Goal: Transaction & Acquisition: Book appointment/travel/reservation

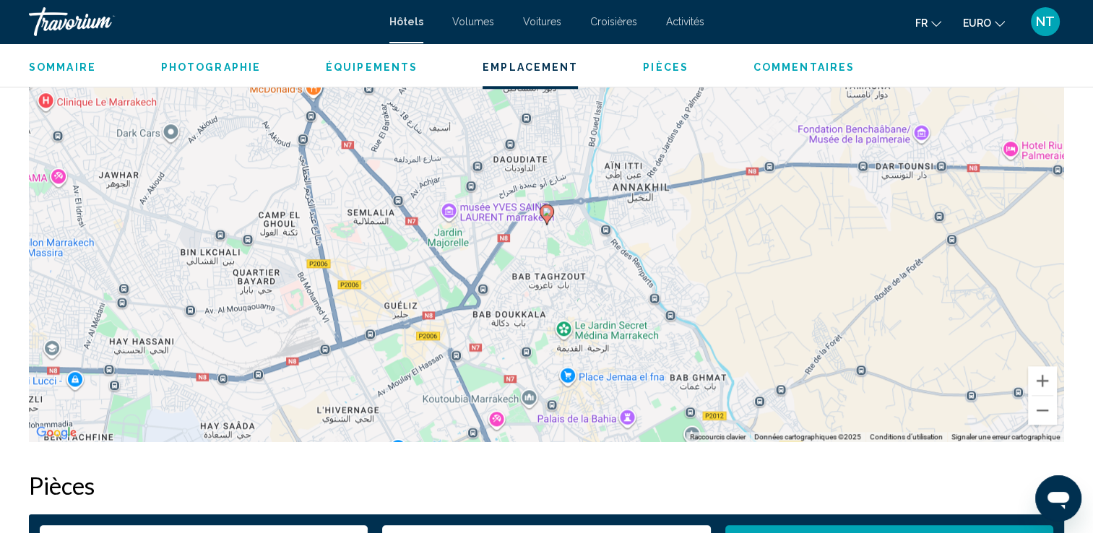
click at [1086, 267] on div "Sommaire Catégorie Hôtel Adresse 1 & 4 Derb Khettara Kaa El Mechraa, Marrakech …" at bounding box center [546, 482] width 1093 height 2754
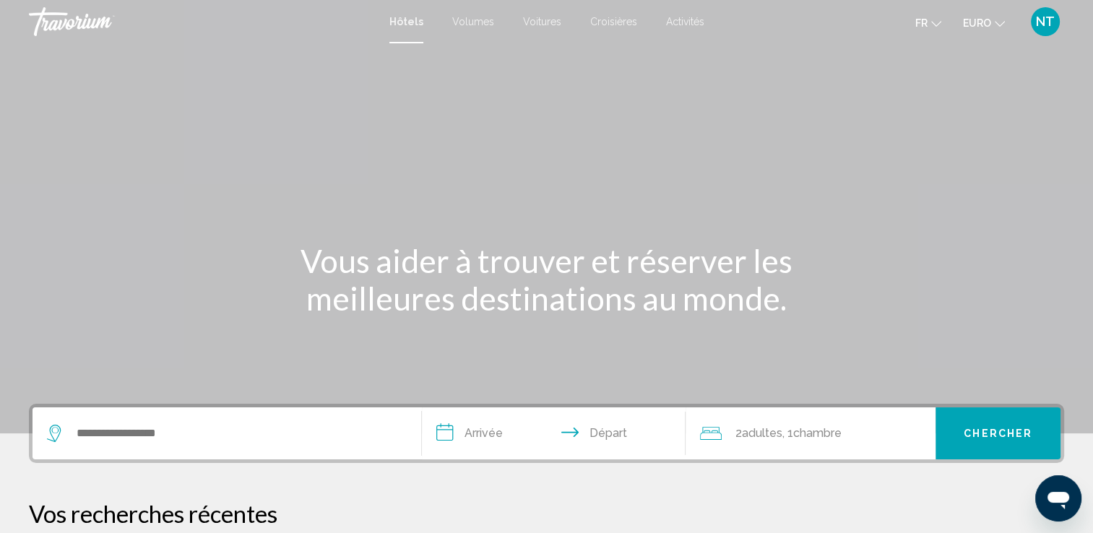
click at [228, 418] on div "Widget de recherche" at bounding box center [227, 434] width 360 height 52
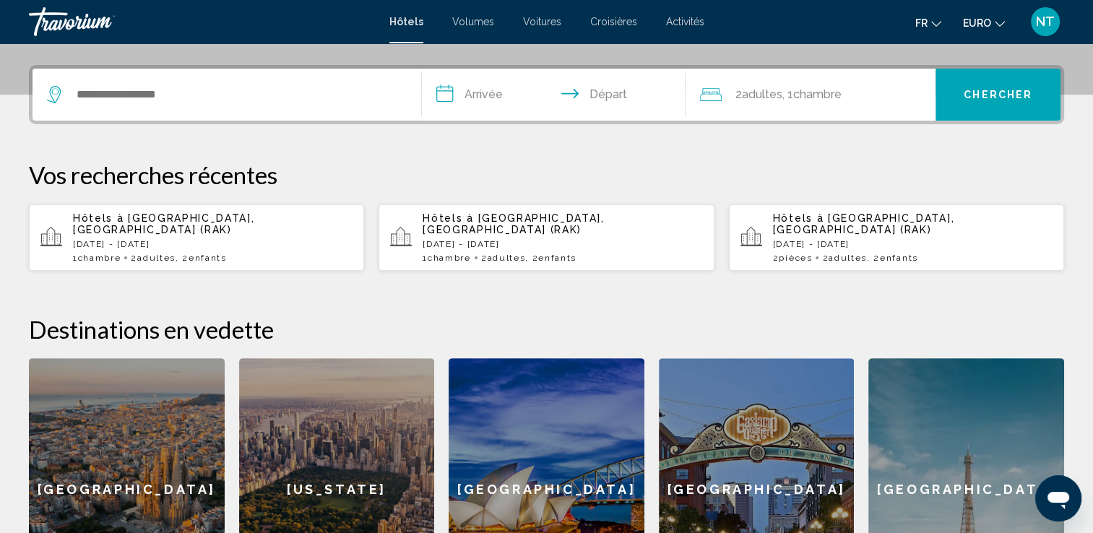
scroll to position [356, 0]
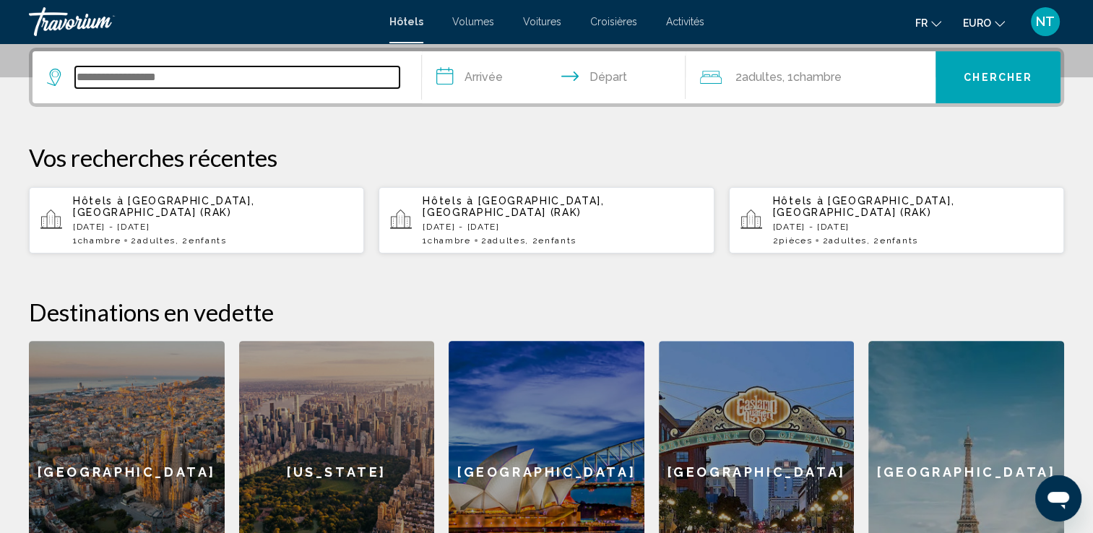
click at [204, 85] on input "Widget de recherche" at bounding box center [237, 77] width 324 height 22
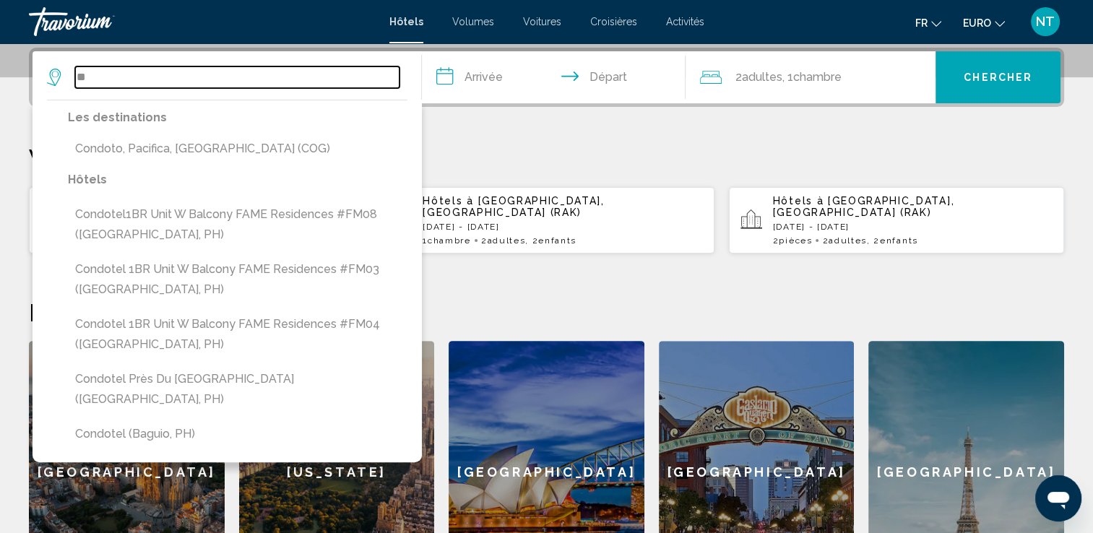
type input "*"
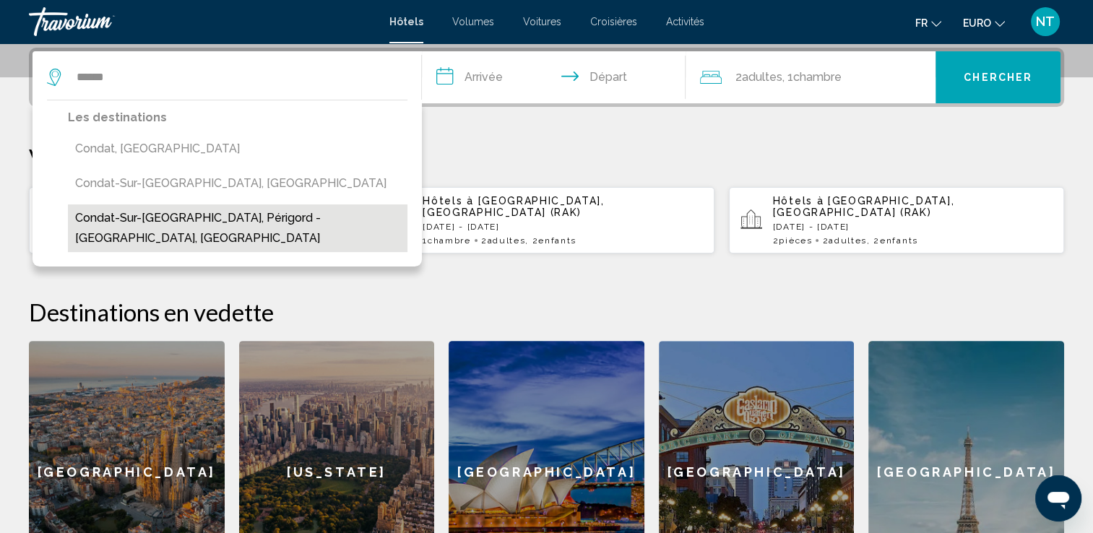
click at [168, 210] on button "Condat-Sur-[GEOGRAPHIC_DATA], Périgord - [GEOGRAPHIC_DATA], [GEOGRAPHIC_DATA]" at bounding box center [238, 228] width 340 height 48
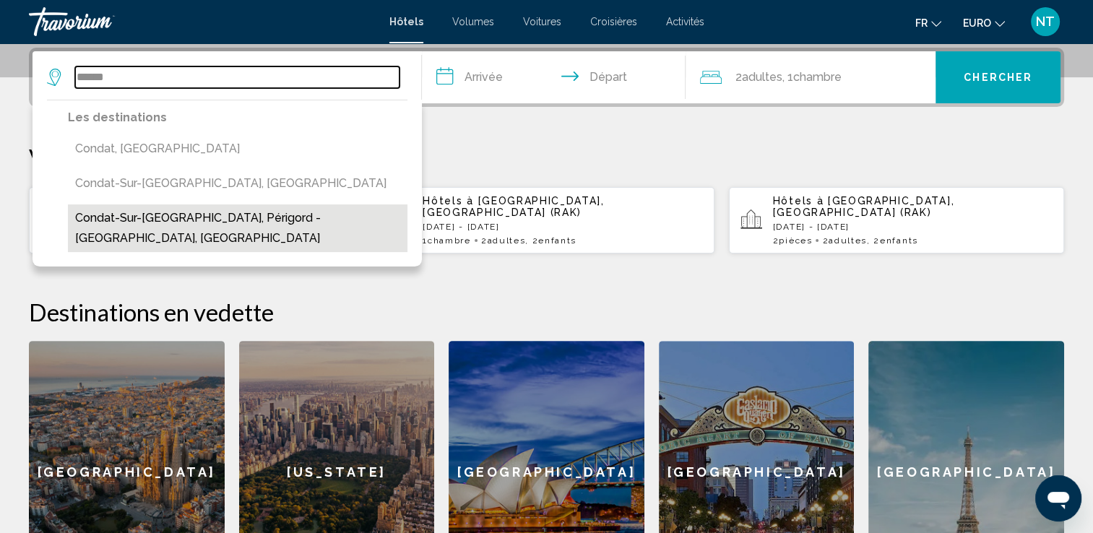
type input "**********"
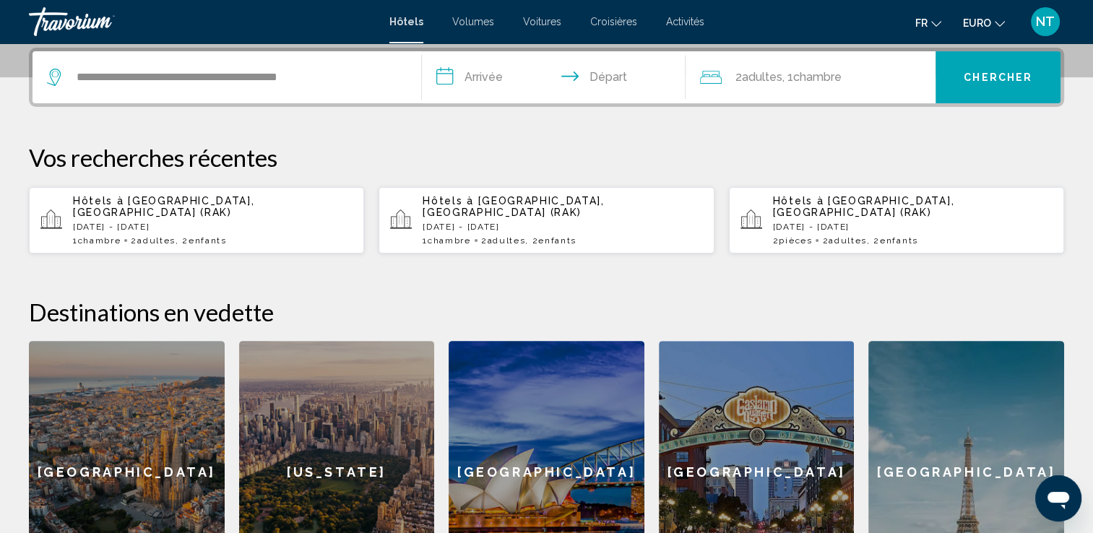
click at [470, 79] on input "**********" at bounding box center [557, 79] width 270 height 56
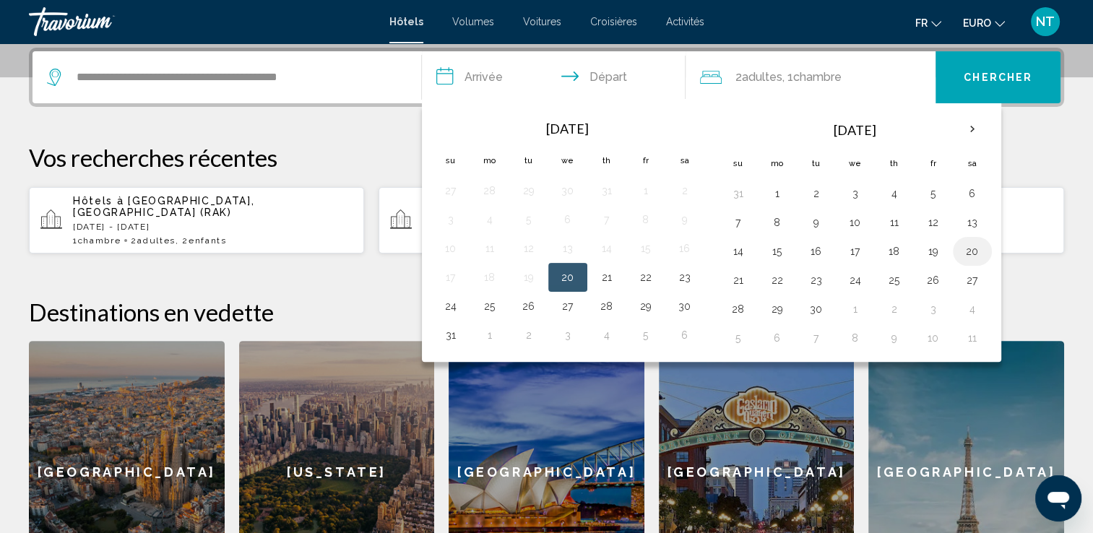
click at [968, 249] on button "20" at bounding box center [972, 251] width 23 height 20
click at [733, 276] on button "21" at bounding box center [738, 280] width 23 height 20
type input "**********"
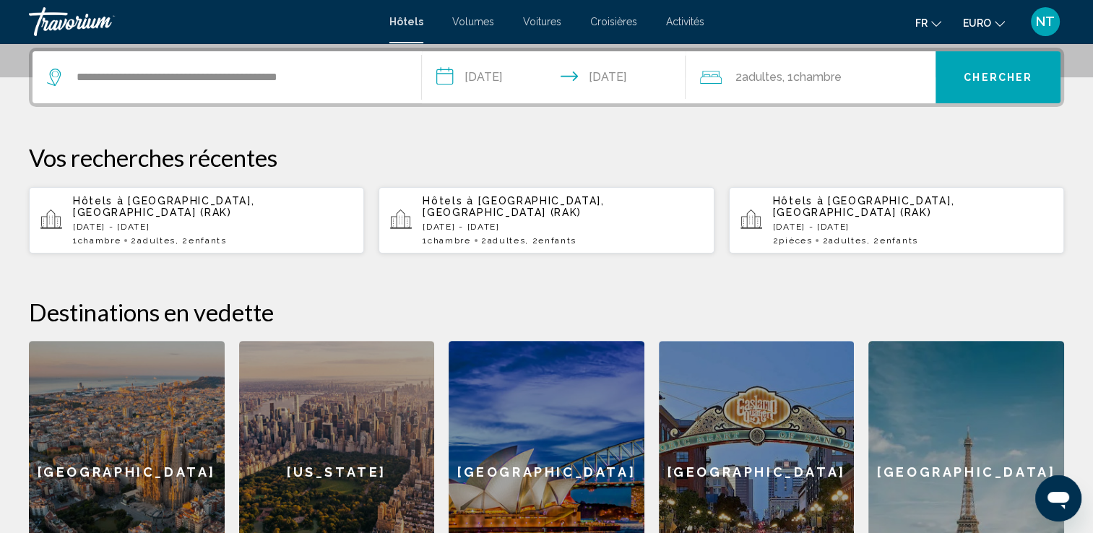
click at [978, 74] on span "Chercher" at bounding box center [998, 78] width 69 height 12
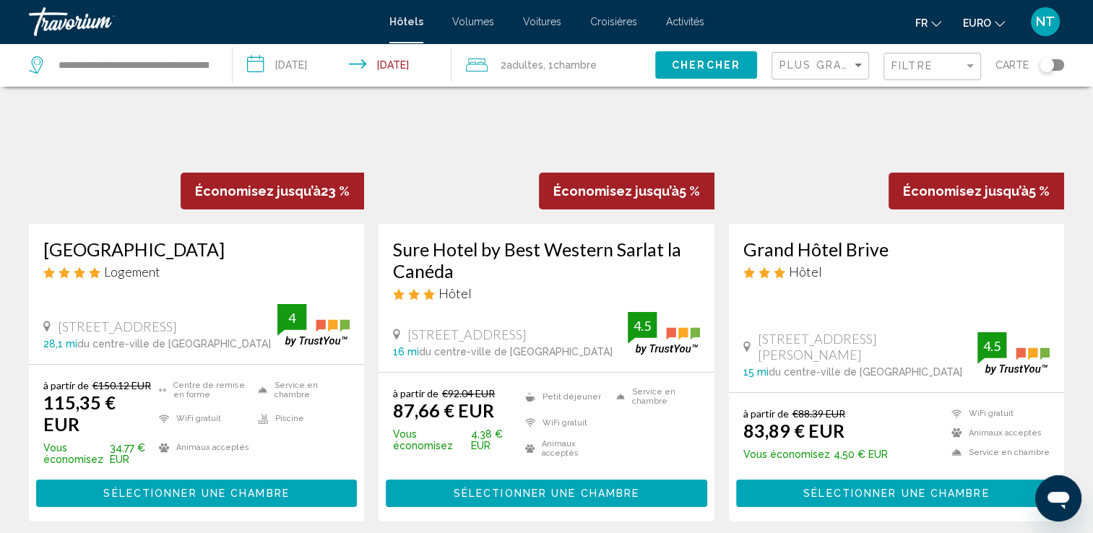
scroll to position [72, 0]
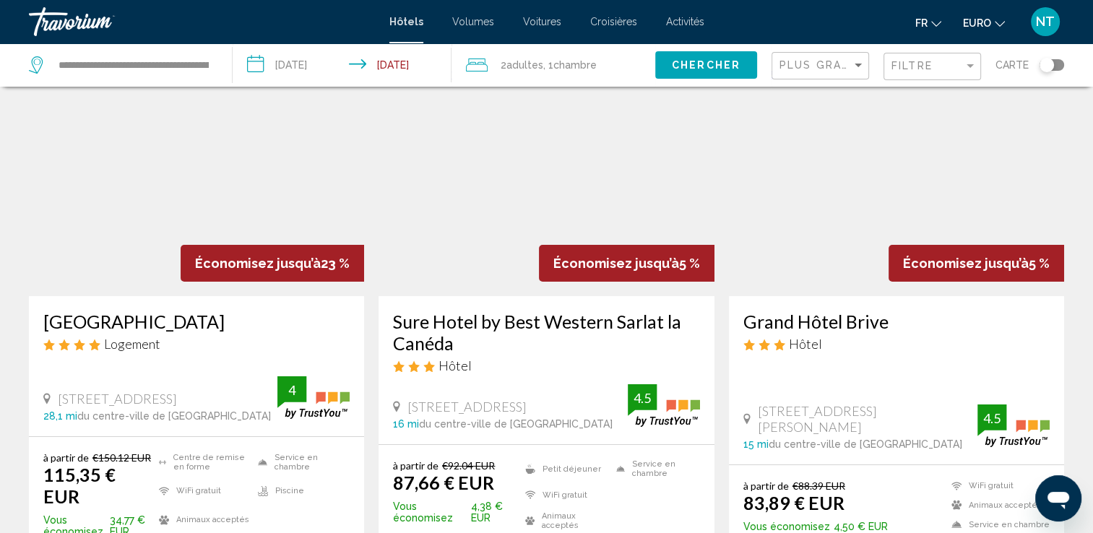
click at [497, 199] on img "Contenu principal" at bounding box center [546, 180] width 335 height 231
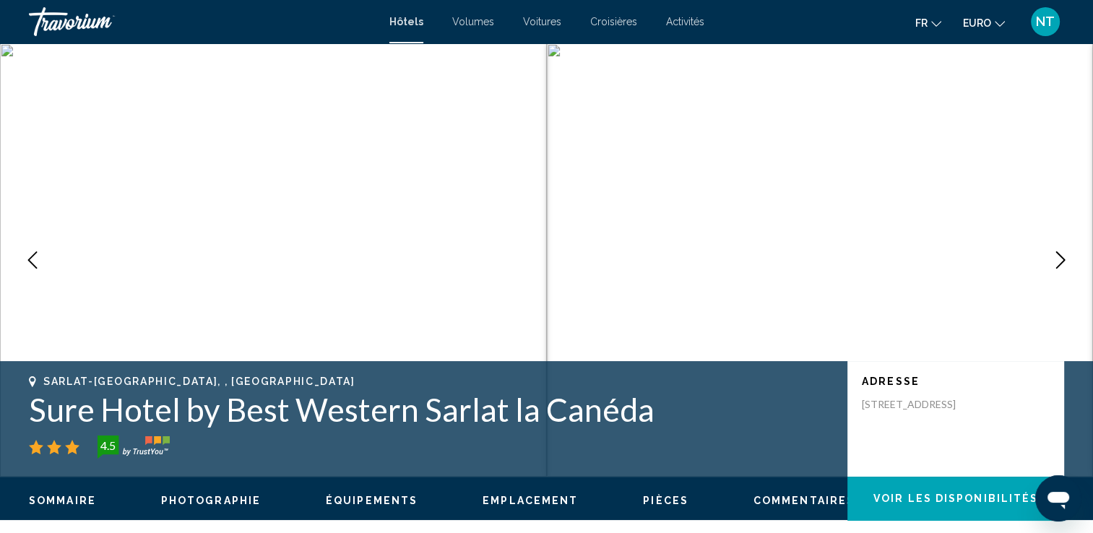
click at [1050, 258] on button "Image suivante" at bounding box center [1061, 260] width 36 height 36
click at [1051, 258] on button "Image suivante" at bounding box center [1061, 260] width 36 height 36
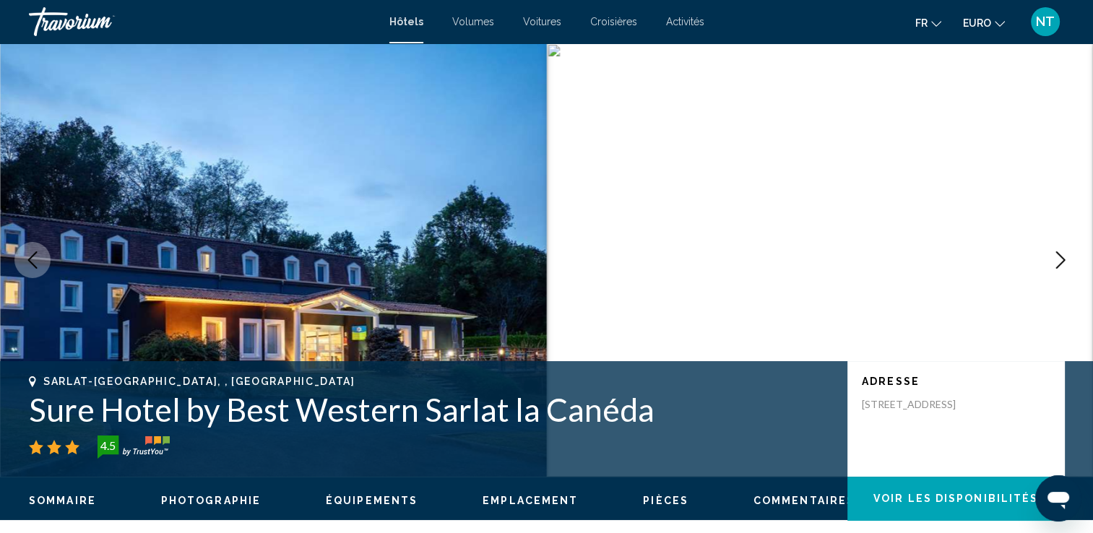
click at [1051, 258] on button "Image suivante" at bounding box center [1061, 260] width 36 height 36
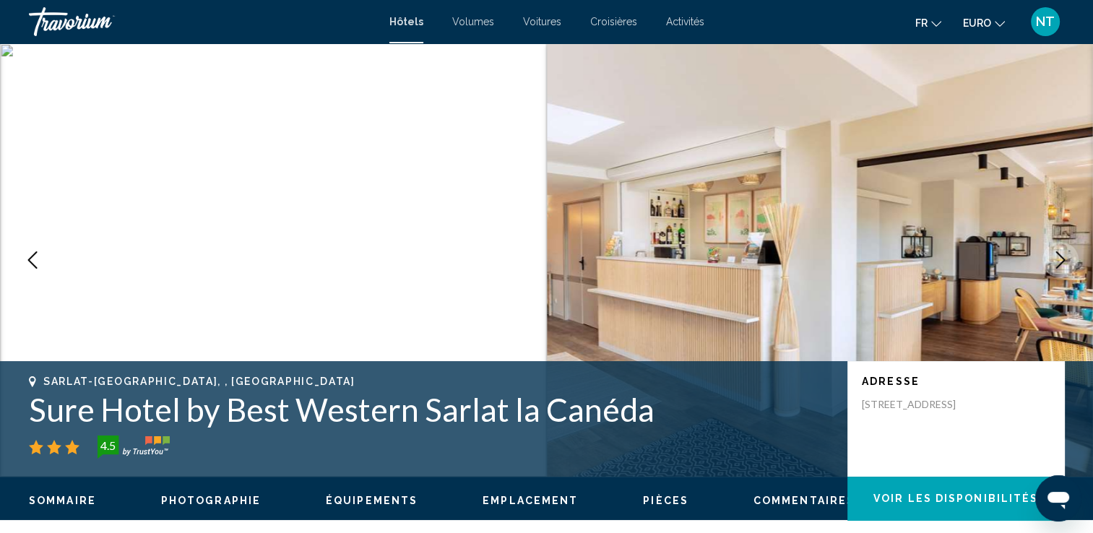
click at [1051, 258] on button "Image suivante" at bounding box center [1061, 260] width 36 height 36
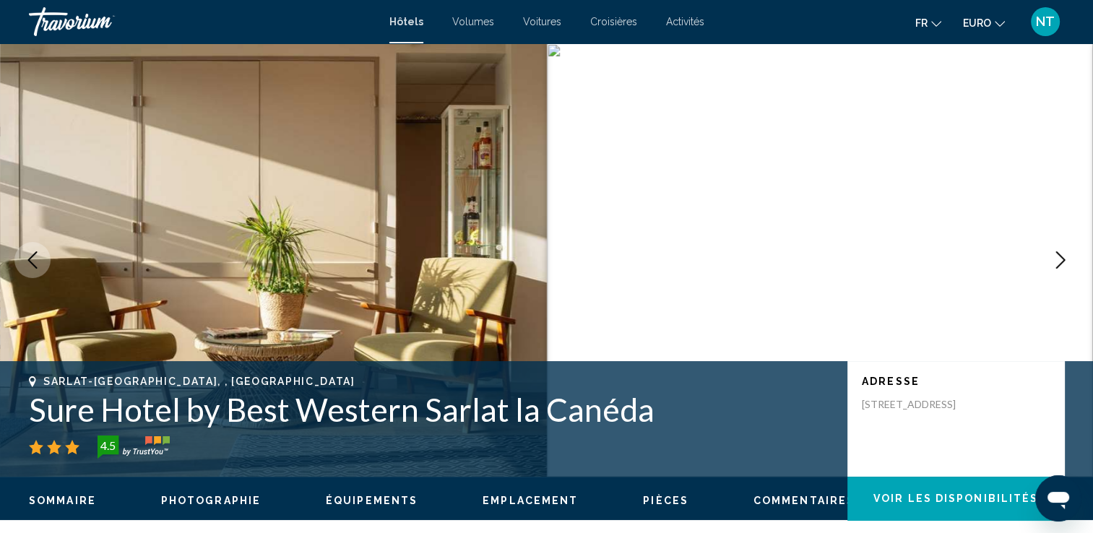
click at [1051, 258] on button "Image suivante" at bounding box center [1061, 260] width 36 height 36
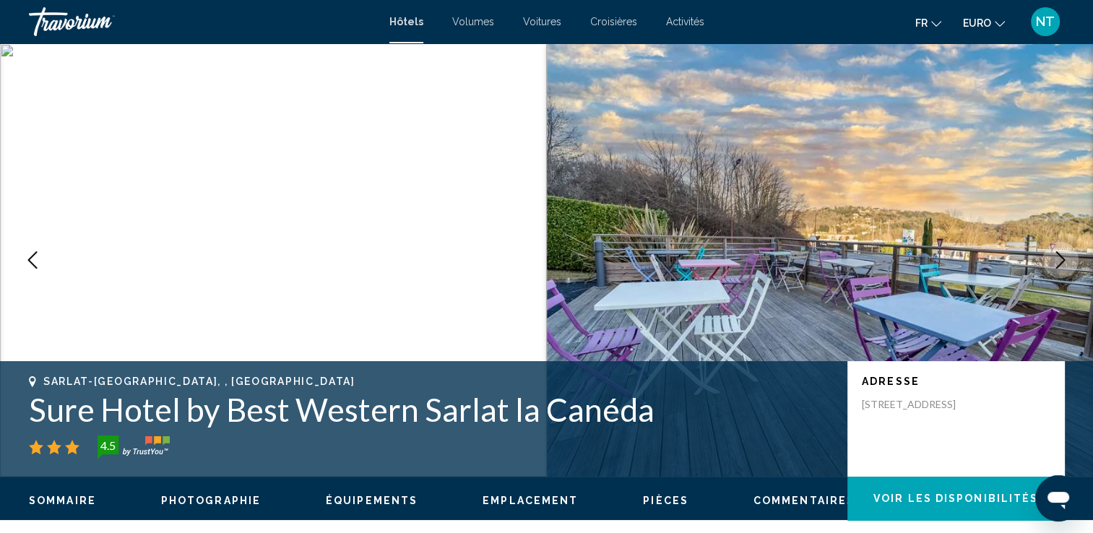
click at [1051, 258] on button "Image suivante" at bounding box center [1061, 260] width 36 height 36
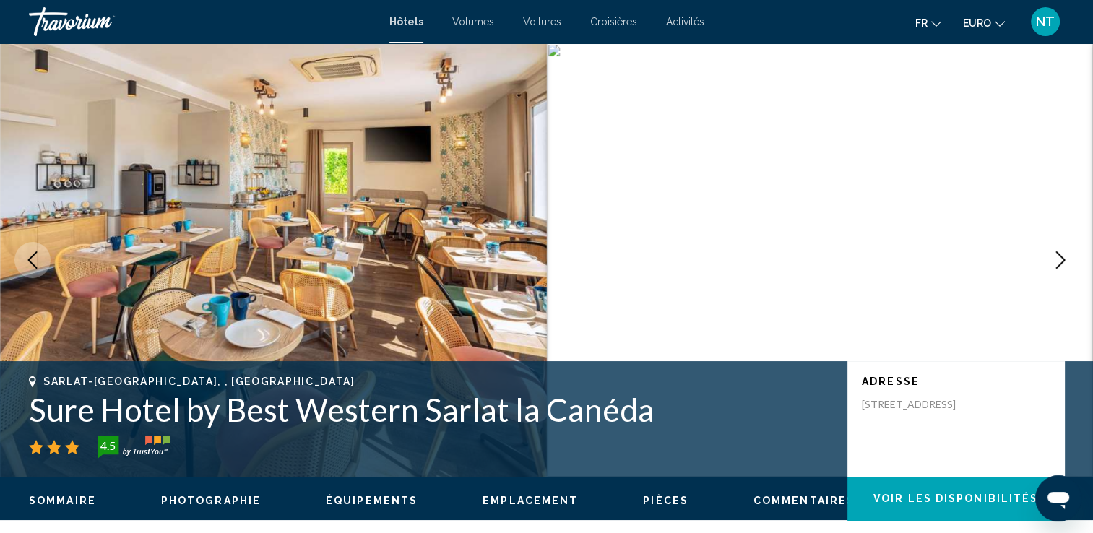
click at [1051, 258] on button "Image suivante" at bounding box center [1061, 260] width 36 height 36
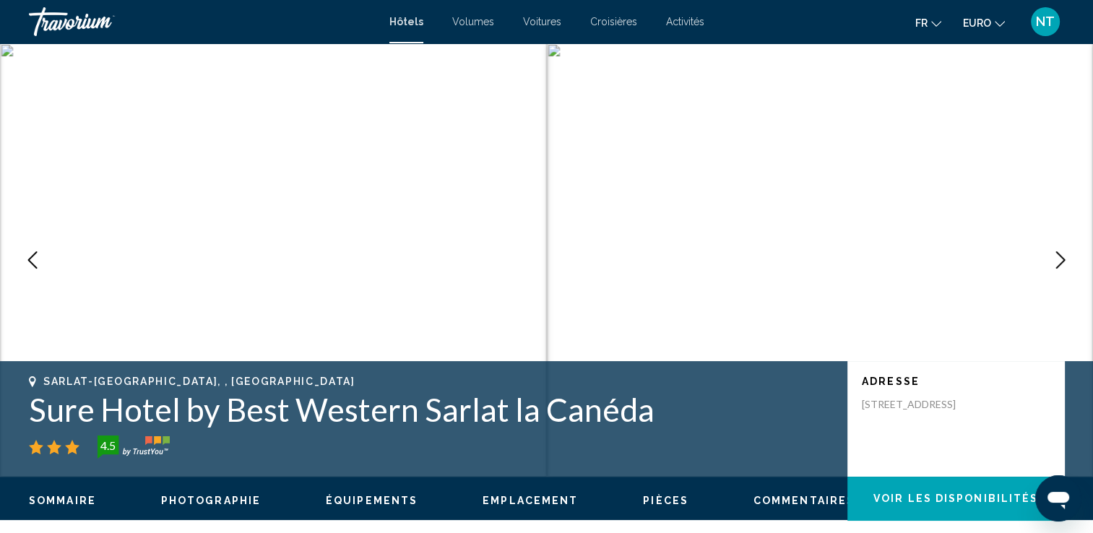
click at [1051, 258] on button "Image suivante" at bounding box center [1061, 260] width 36 height 36
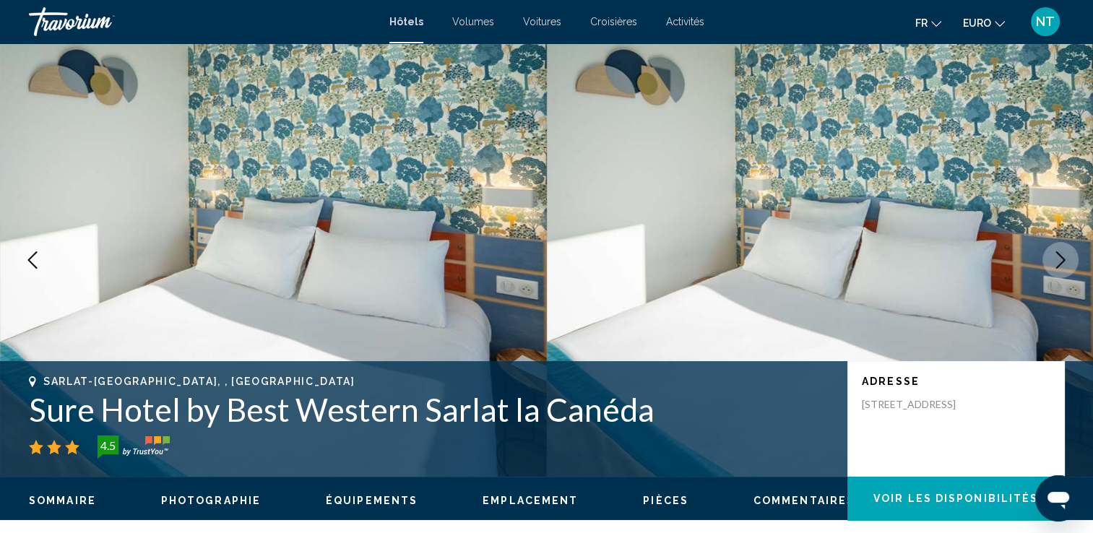
click at [1051, 258] on button "Image suivante" at bounding box center [1061, 260] width 36 height 36
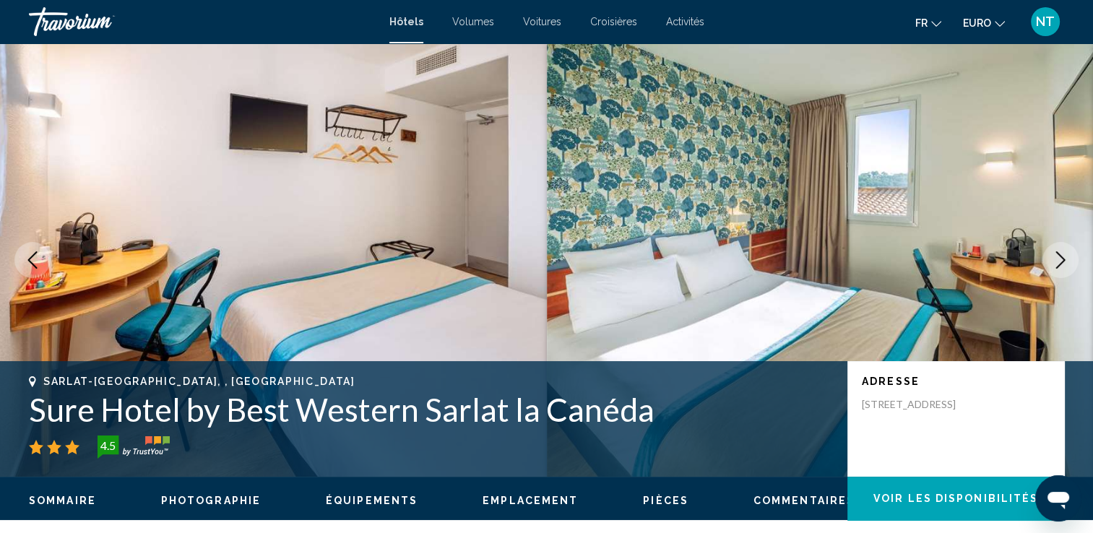
click at [1051, 258] on button "Image suivante" at bounding box center [1061, 260] width 36 height 36
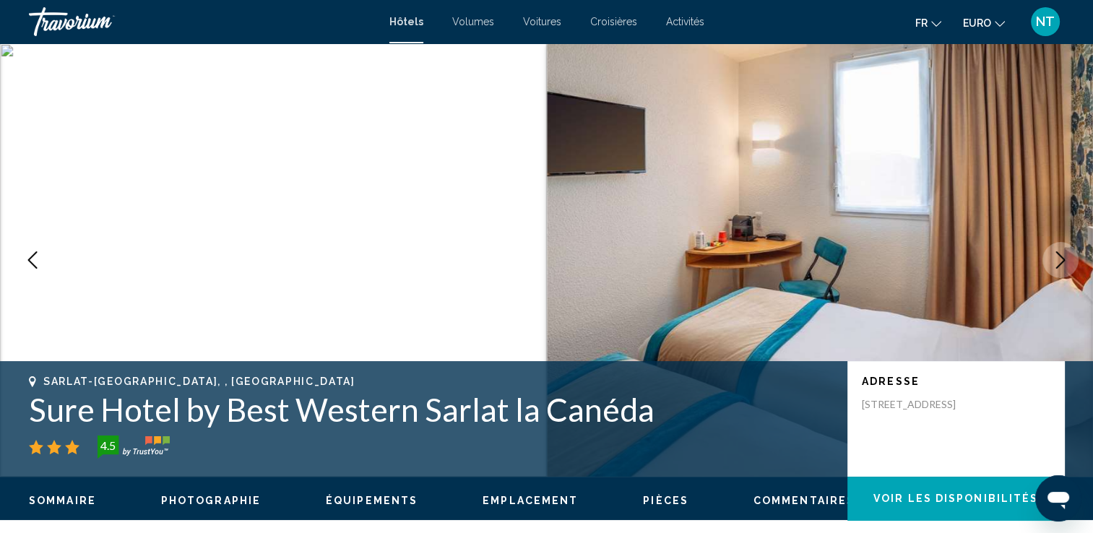
click at [1051, 258] on button "Image suivante" at bounding box center [1061, 260] width 36 height 36
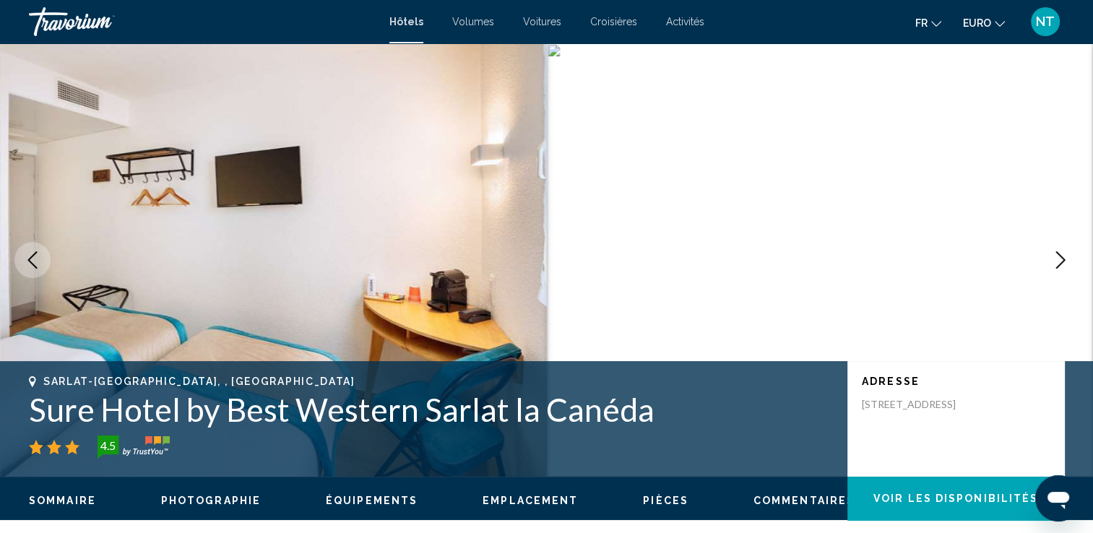
click at [1051, 258] on button "Image suivante" at bounding box center [1061, 260] width 36 height 36
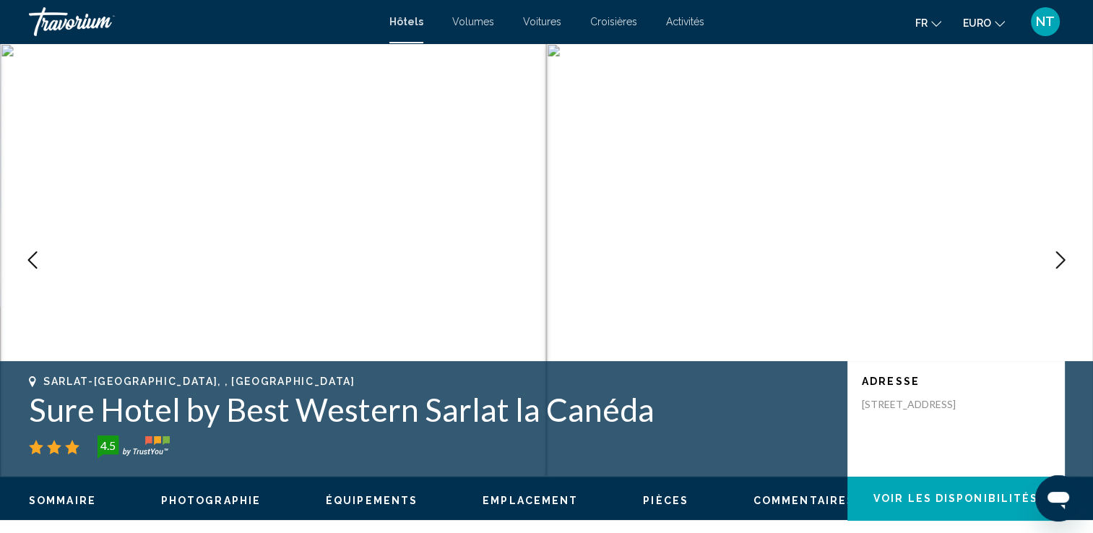
click at [1051, 258] on button "Image suivante" at bounding box center [1061, 260] width 36 height 36
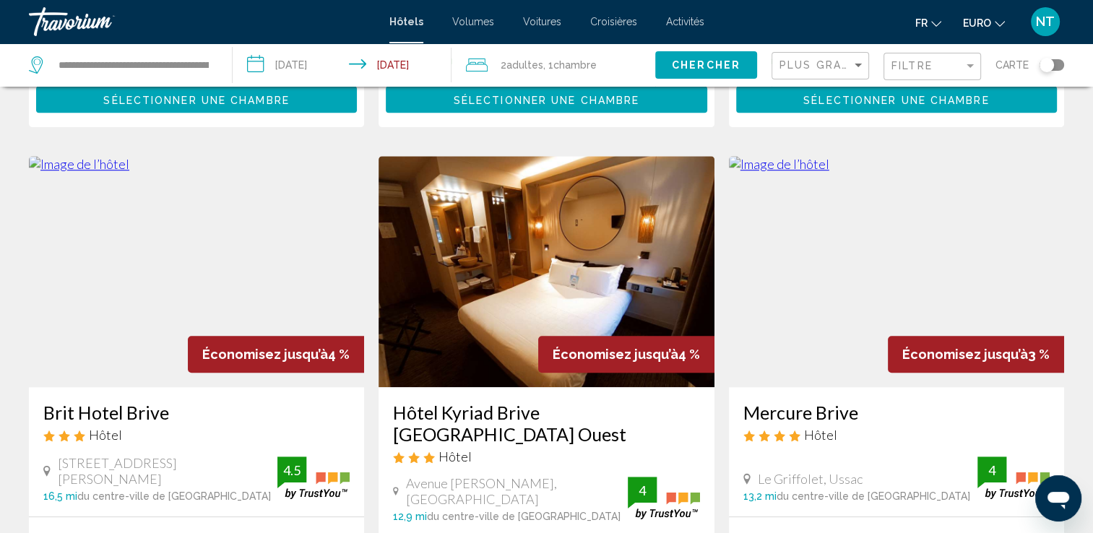
scroll to position [1012, 0]
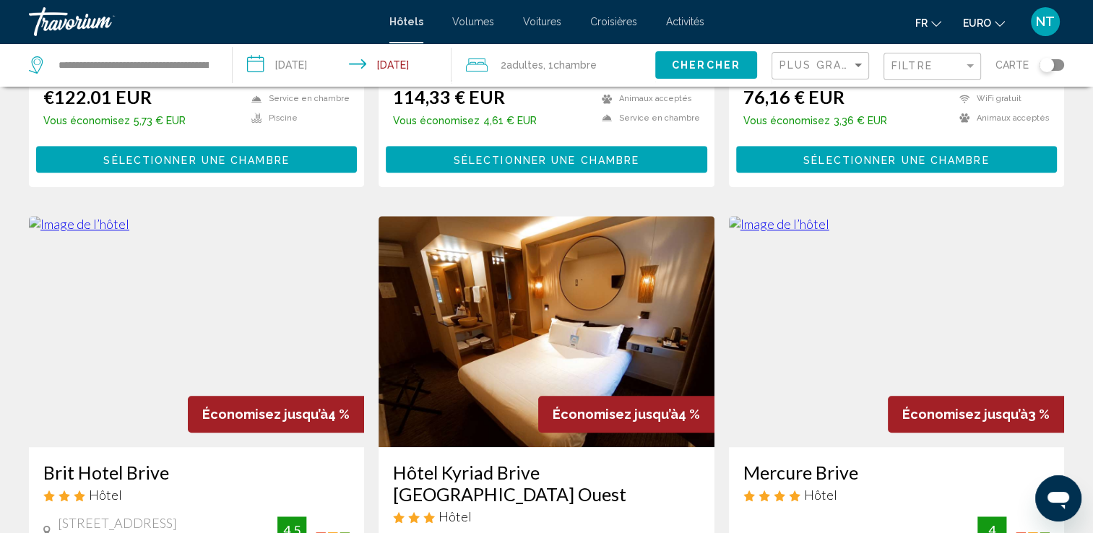
click at [597, 316] on img "Contenu principal" at bounding box center [546, 331] width 335 height 231
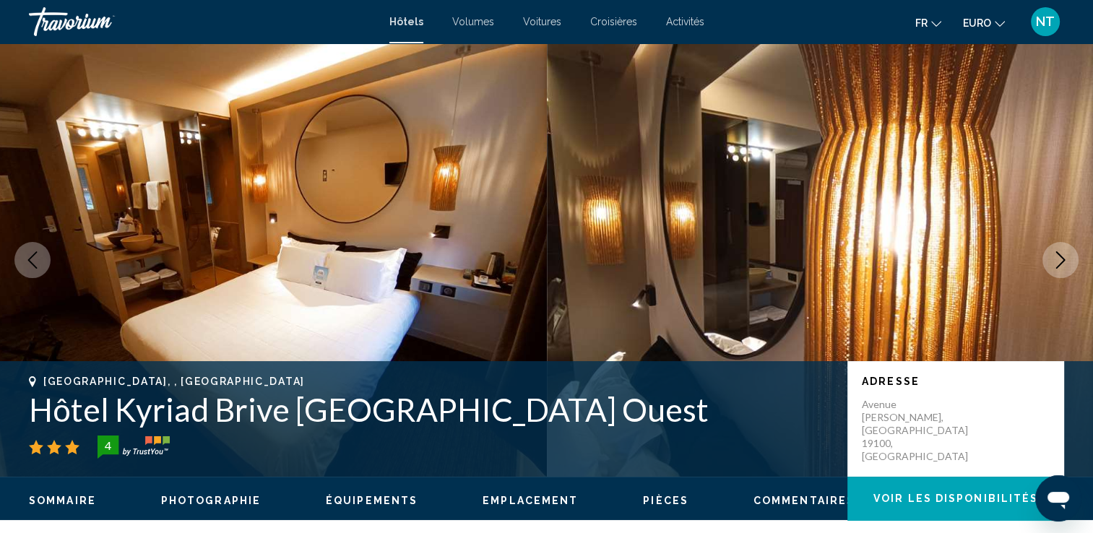
click at [1049, 259] on button "Image suivante" at bounding box center [1061, 260] width 36 height 36
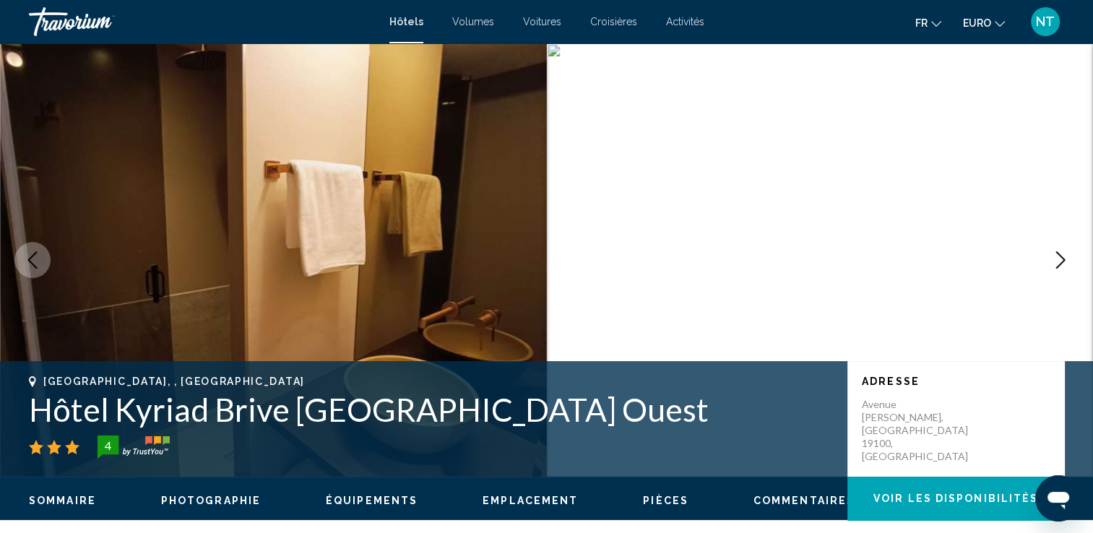
click at [1049, 259] on button "Image suivante" at bounding box center [1061, 260] width 36 height 36
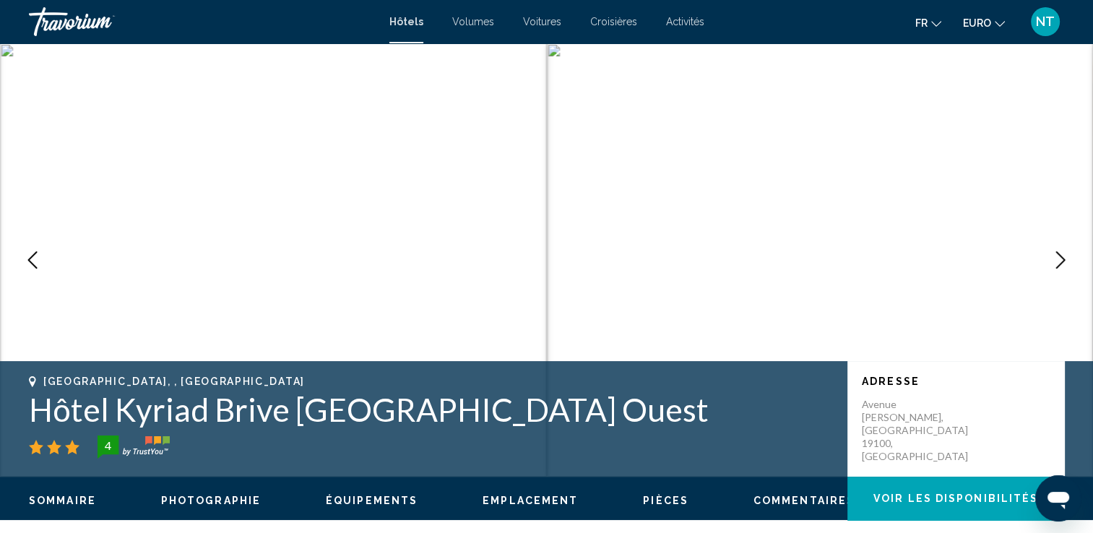
click at [1049, 259] on button "Image suivante" at bounding box center [1061, 260] width 36 height 36
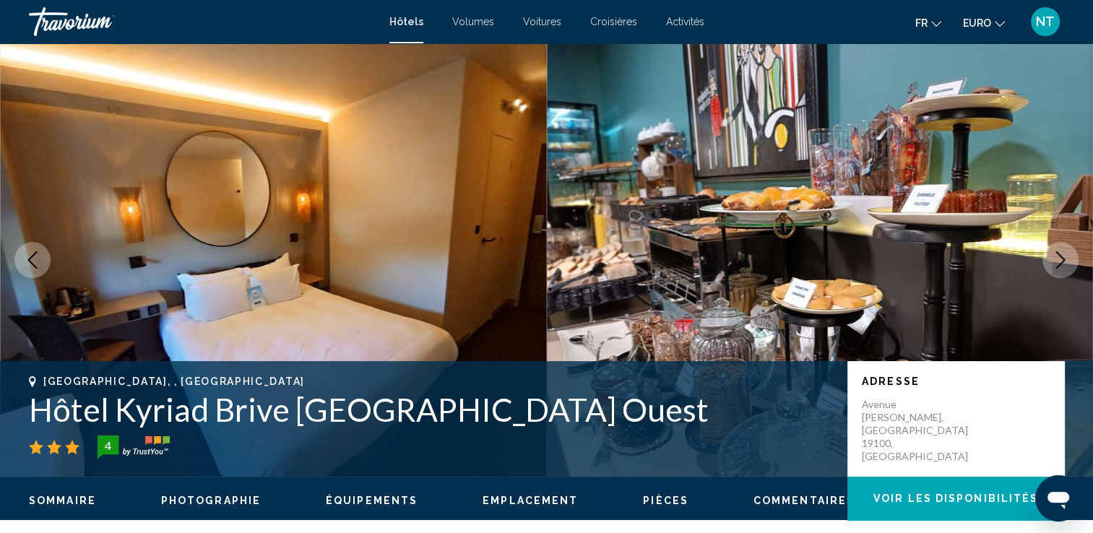
click at [1049, 259] on button "Image suivante" at bounding box center [1061, 260] width 36 height 36
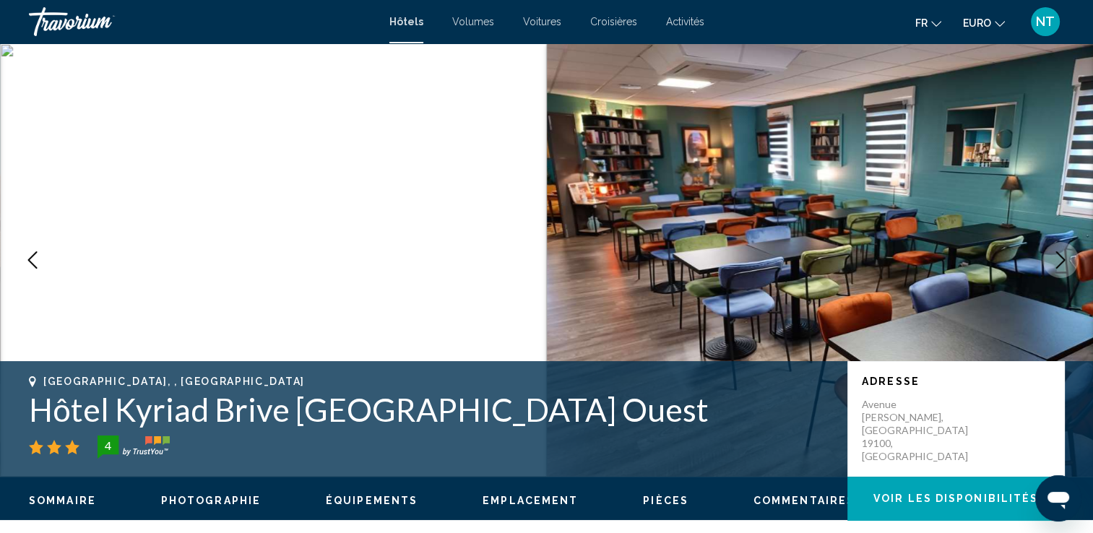
click at [1049, 259] on button "Image suivante" at bounding box center [1061, 260] width 36 height 36
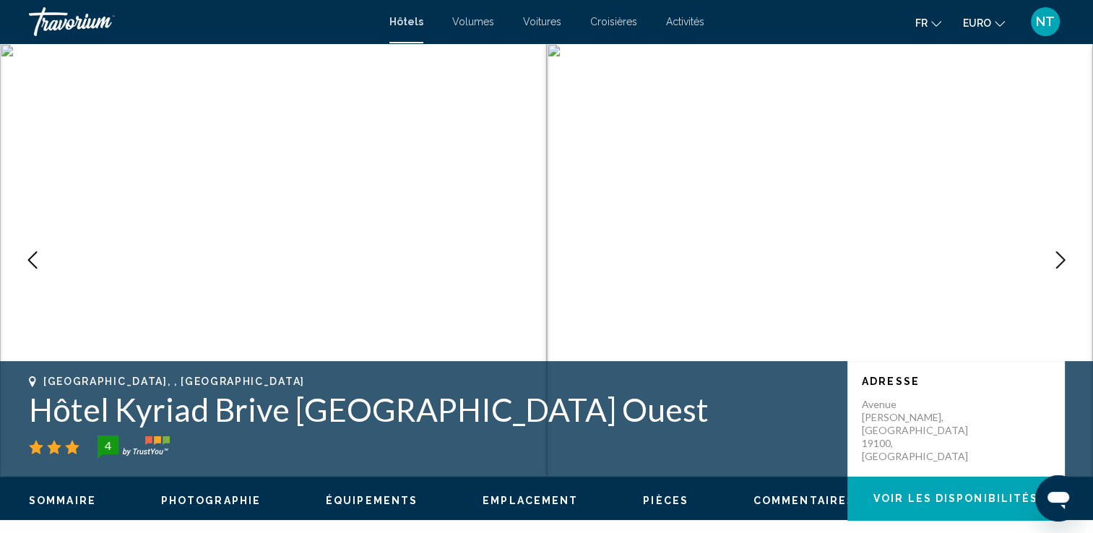
click at [1049, 259] on button "Image suivante" at bounding box center [1061, 260] width 36 height 36
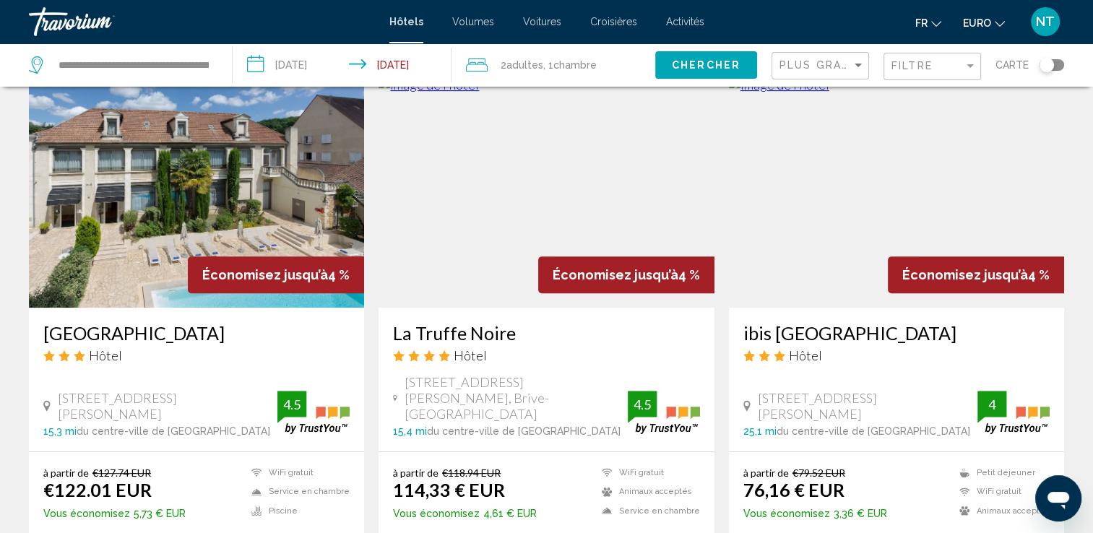
scroll to position [650, 0]
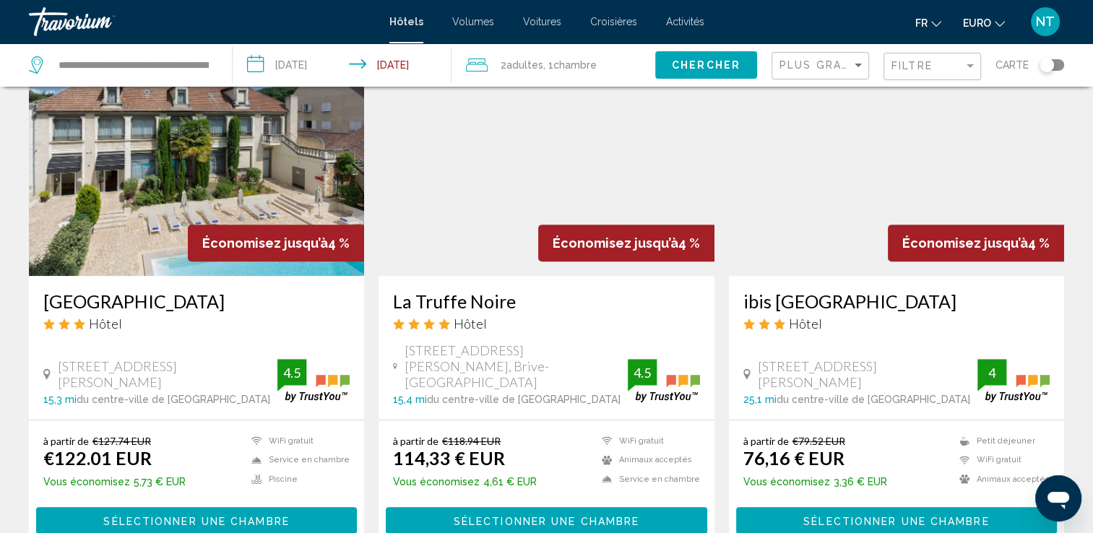
click at [471, 207] on img "Contenu principal" at bounding box center [546, 160] width 335 height 231
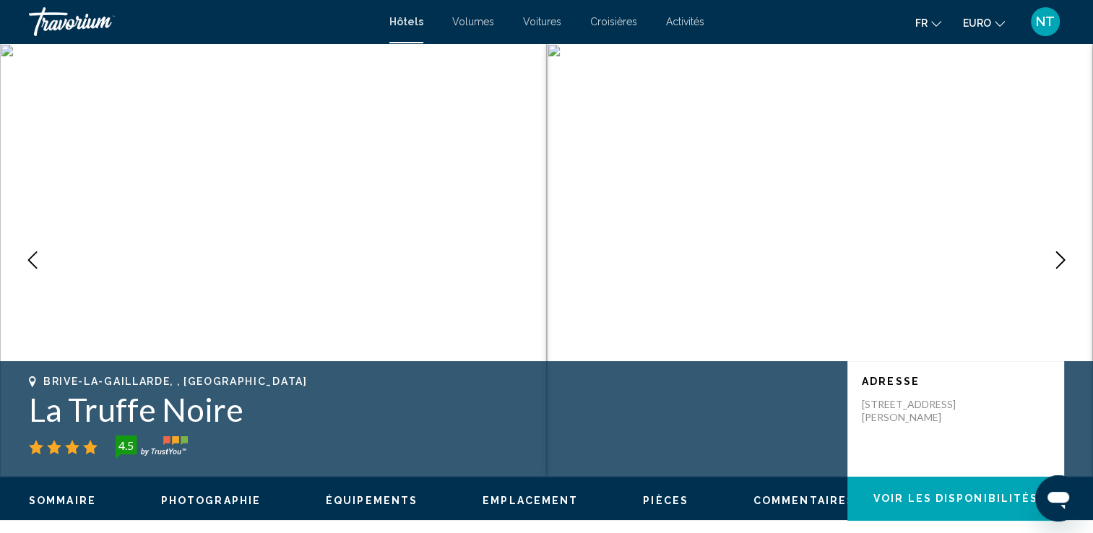
click at [1055, 257] on icon "Image suivante" at bounding box center [1060, 259] width 17 height 17
click at [1061, 257] on icon "Image suivante" at bounding box center [1060, 259] width 17 height 17
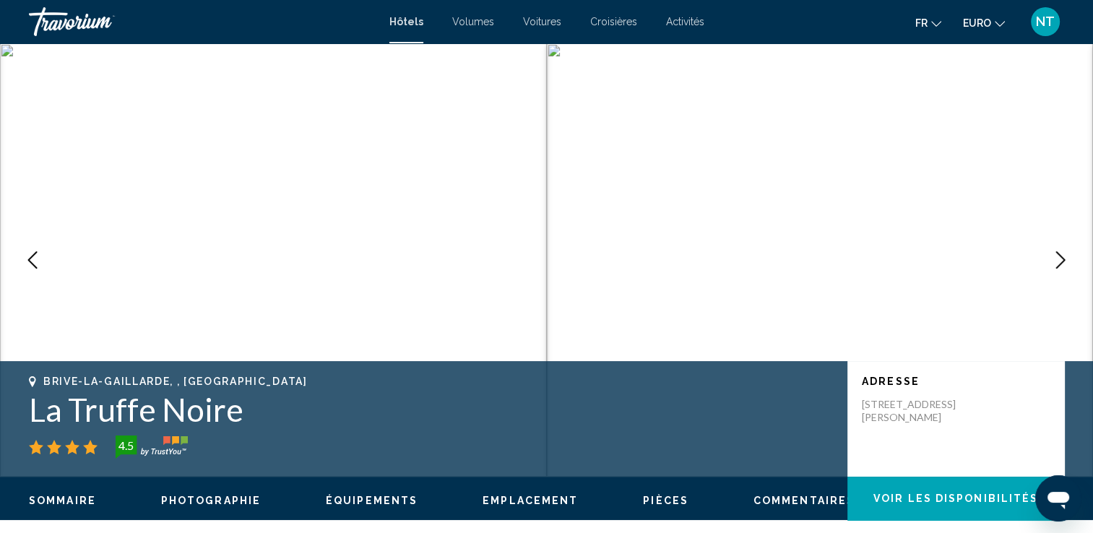
click at [1061, 257] on icon "Image suivante" at bounding box center [1060, 259] width 17 height 17
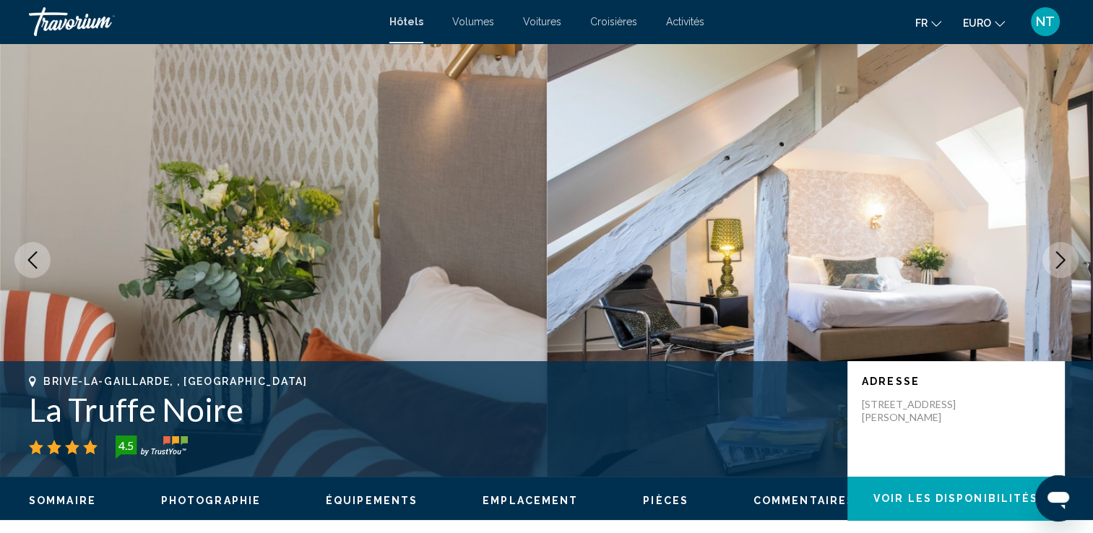
click at [1061, 257] on icon "Image suivante" at bounding box center [1060, 259] width 17 height 17
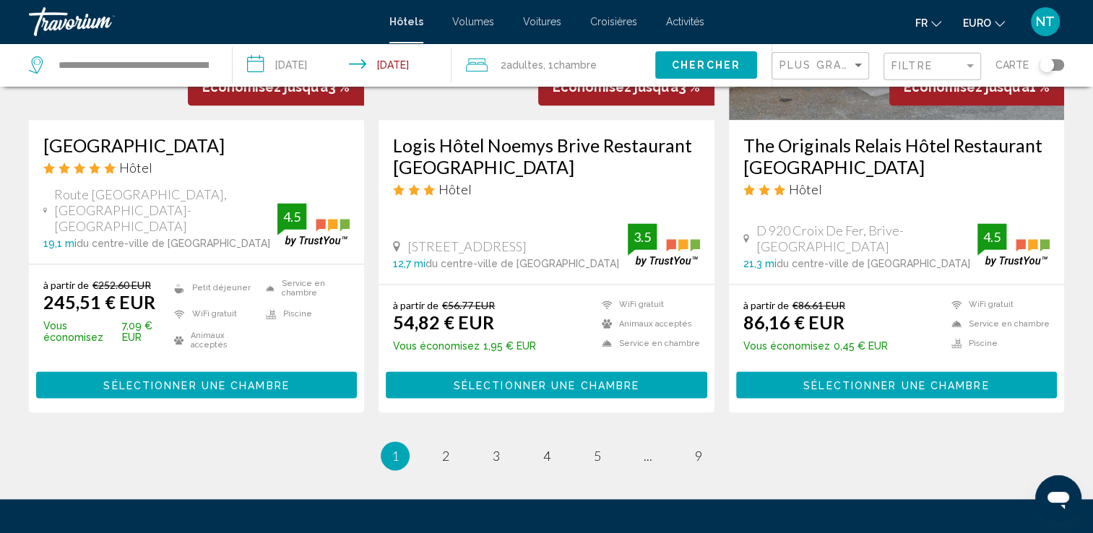
scroll to position [1951, 0]
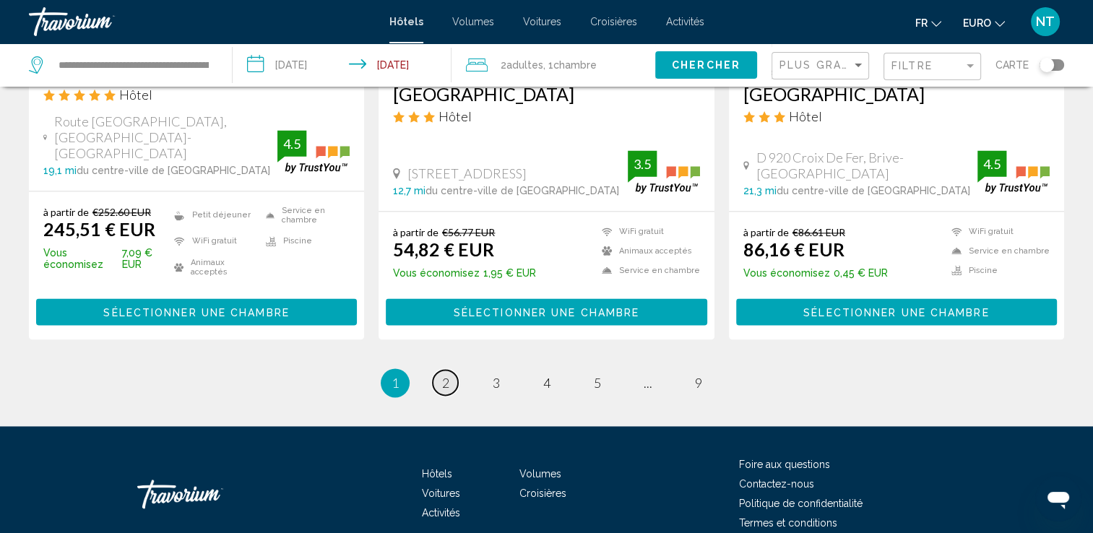
click at [445, 375] on span "2" at bounding box center [445, 383] width 7 height 16
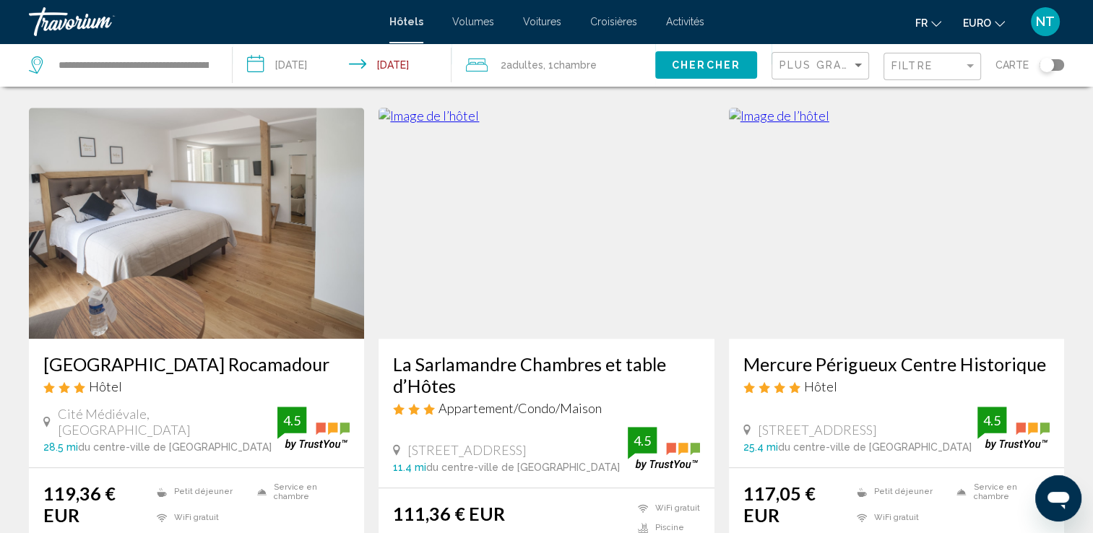
scroll to position [1084, 0]
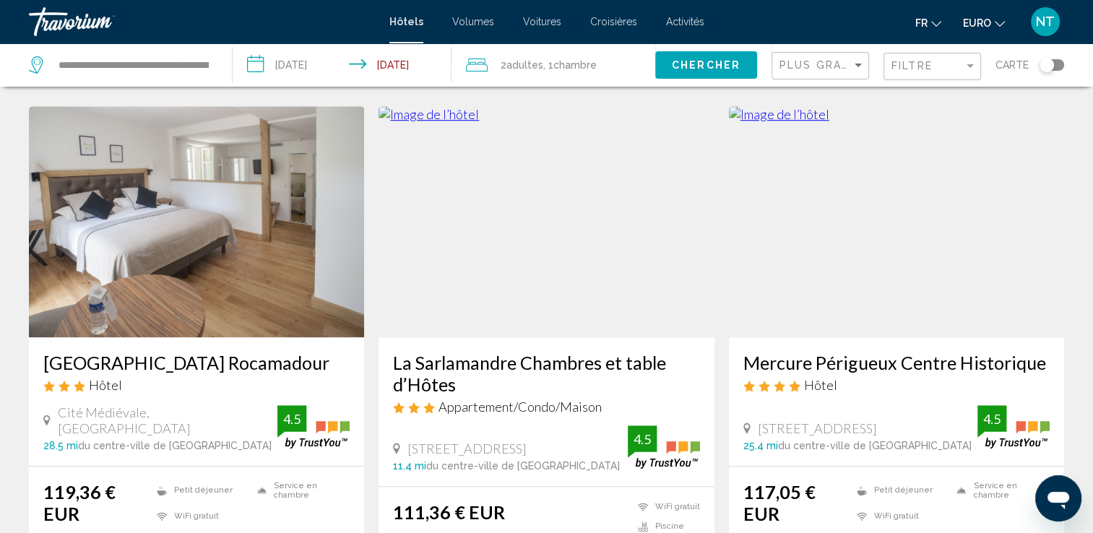
click at [538, 249] on img "Contenu principal" at bounding box center [546, 221] width 335 height 231
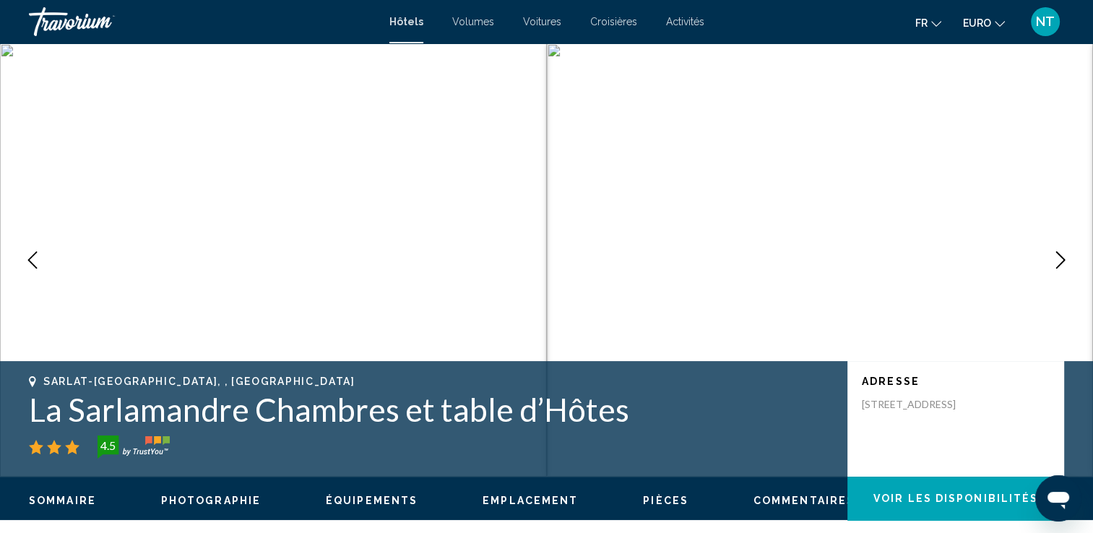
click at [1060, 263] on icon "Image suivante" at bounding box center [1060, 259] width 17 height 17
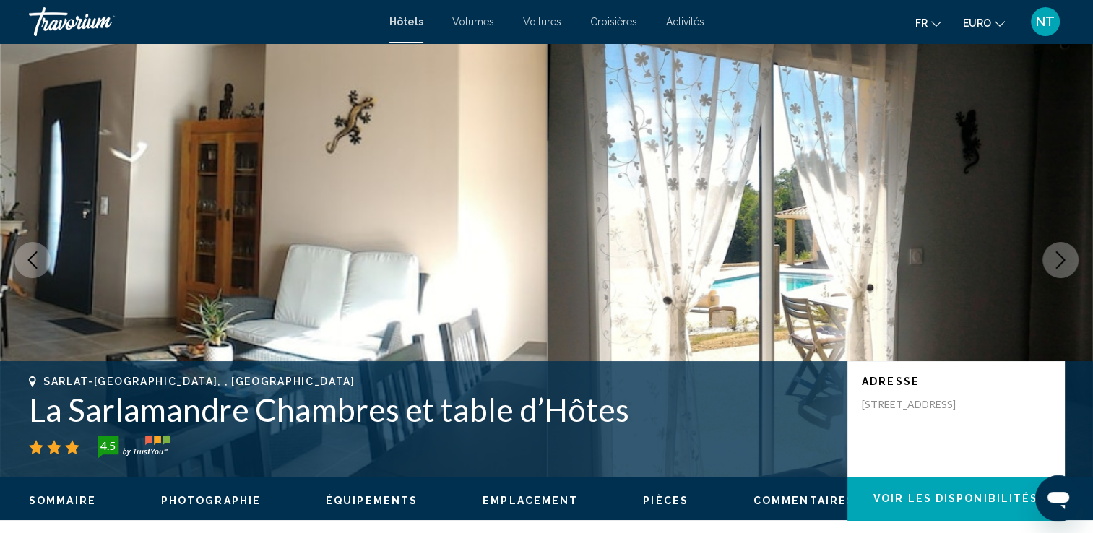
click at [1060, 263] on icon "Image suivante" at bounding box center [1060, 259] width 17 height 17
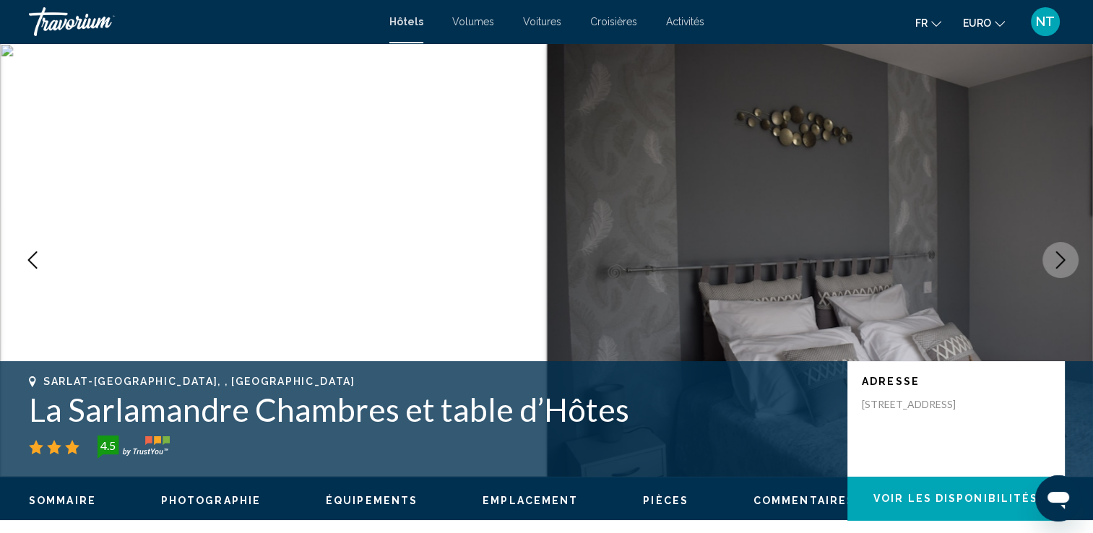
click at [1060, 263] on icon "Image suivante" at bounding box center [1060, 259] width 17 height 17
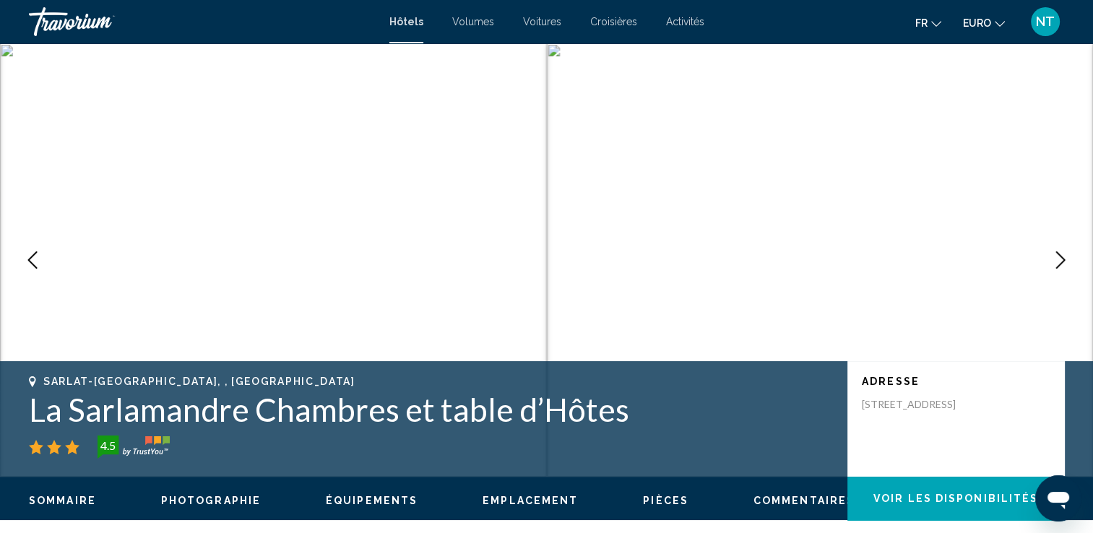
click at [1060, 263] on icon "Image suivante" at bounding box center [1060, 259] width 17 height 17
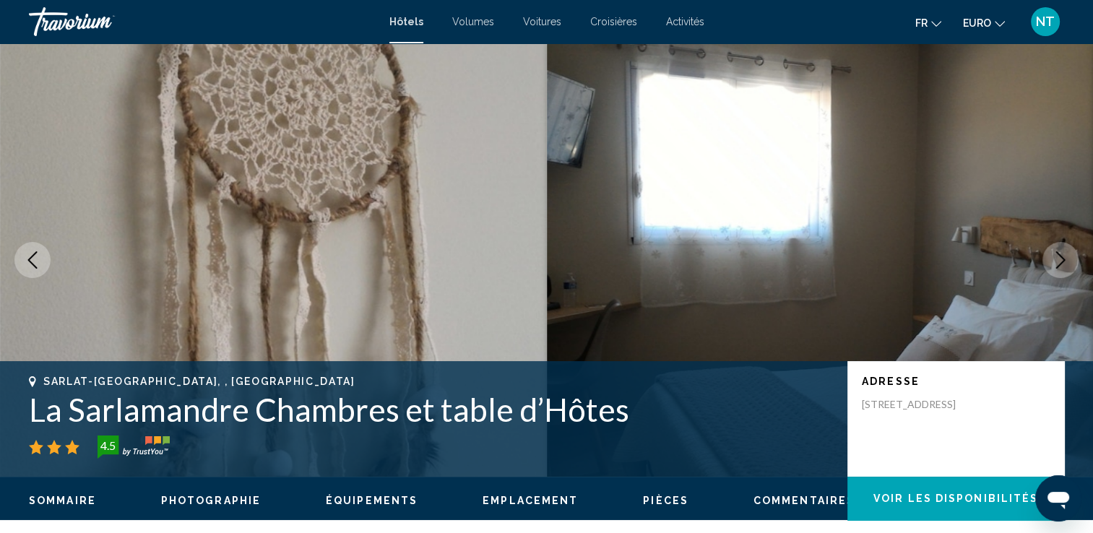
click at [1060, 263] on icon "Image suivante" at bounding box center [1060, 259] width 17 height 17
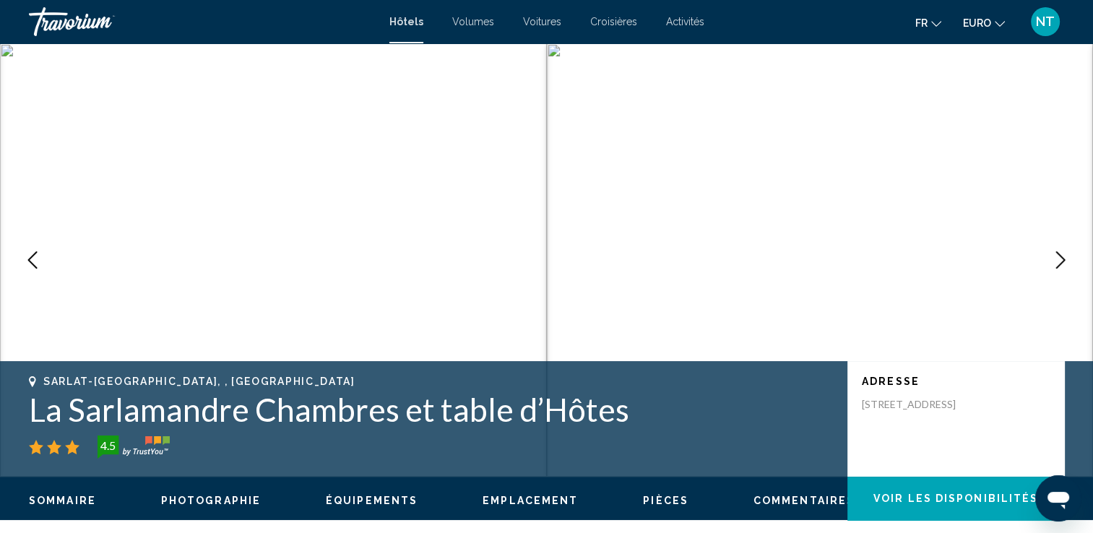
click at [1060, 263] on icon "Image suivante" at bounding box center [1060, 259] width 17 height 17
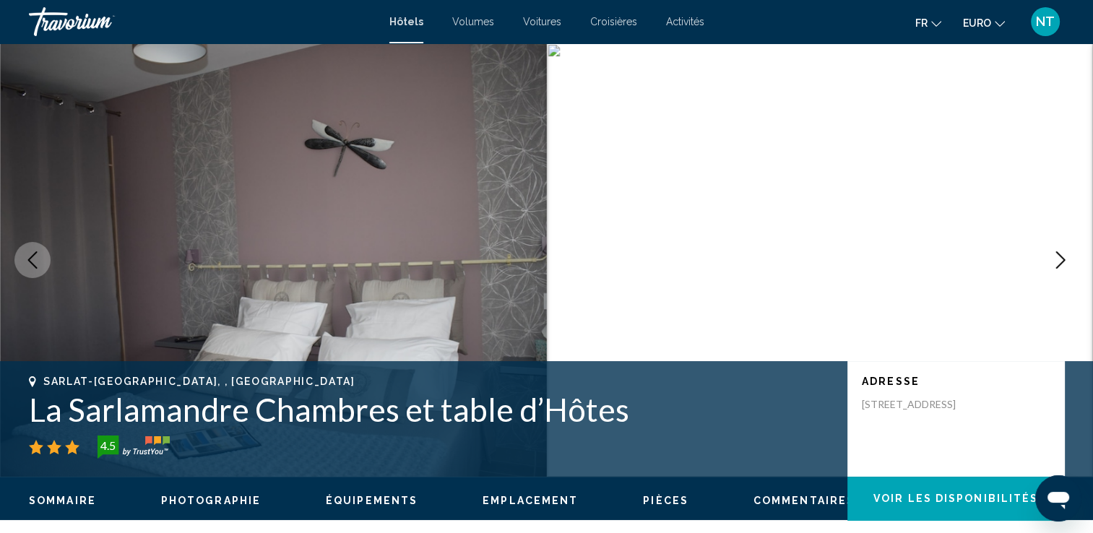
click at [1060, 263] on icon "Image suivante" at bounding box center [1060, 259] width 17 height 17
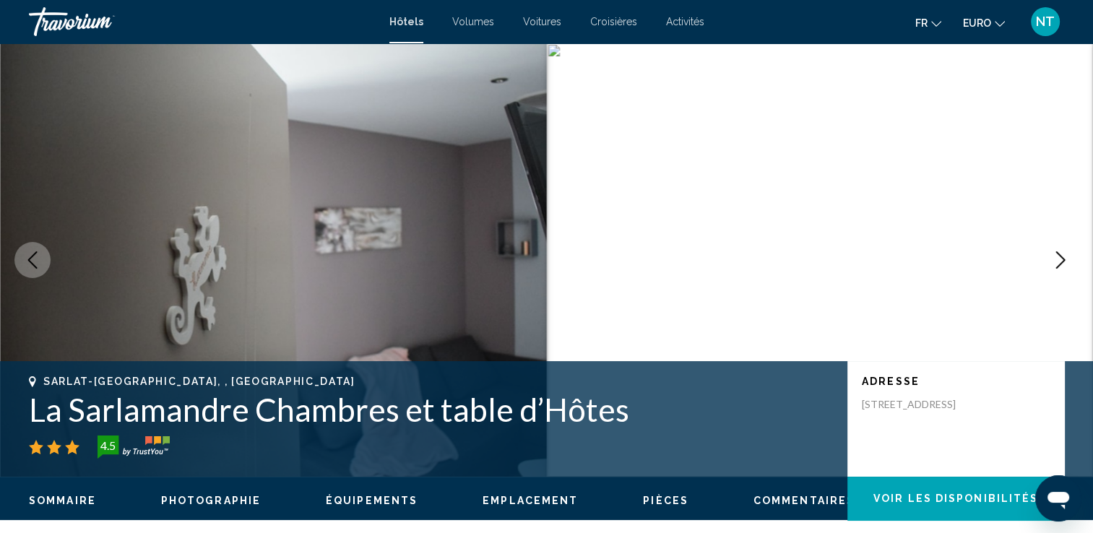
click at [1052, 252] on icon "Image suivante" at bounding box center [1060, 259] width 17 height 17
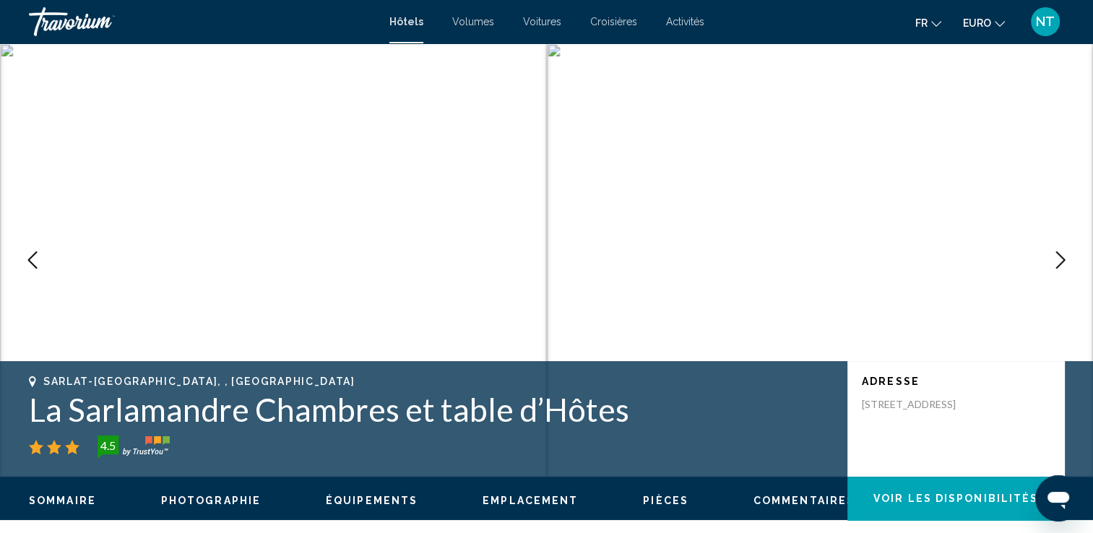
click at [1052, 250] on button "Image suivante" at bounding box center [1061, 260] width 36 height 36
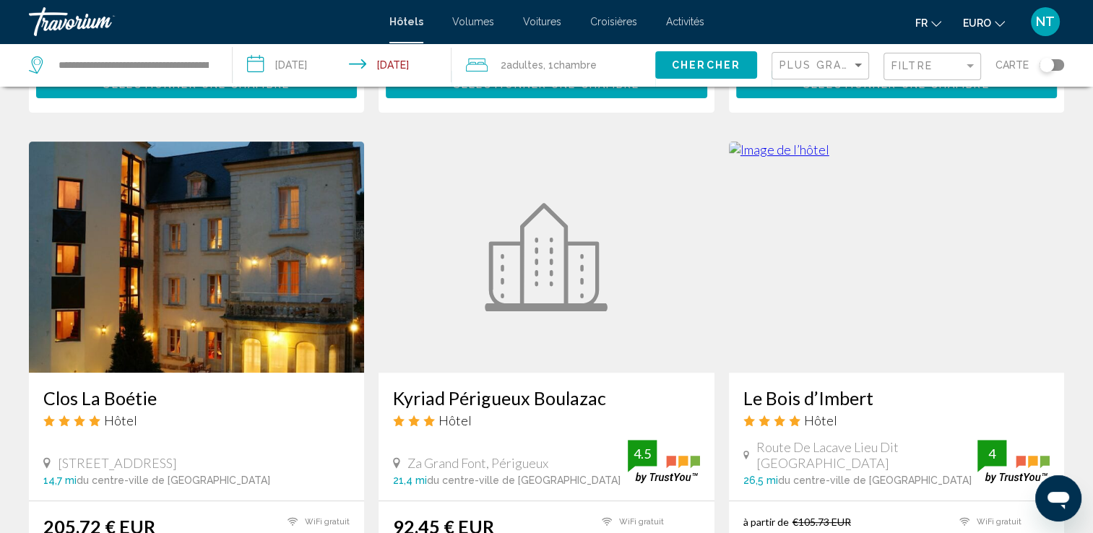
scroll to position [578, 0]
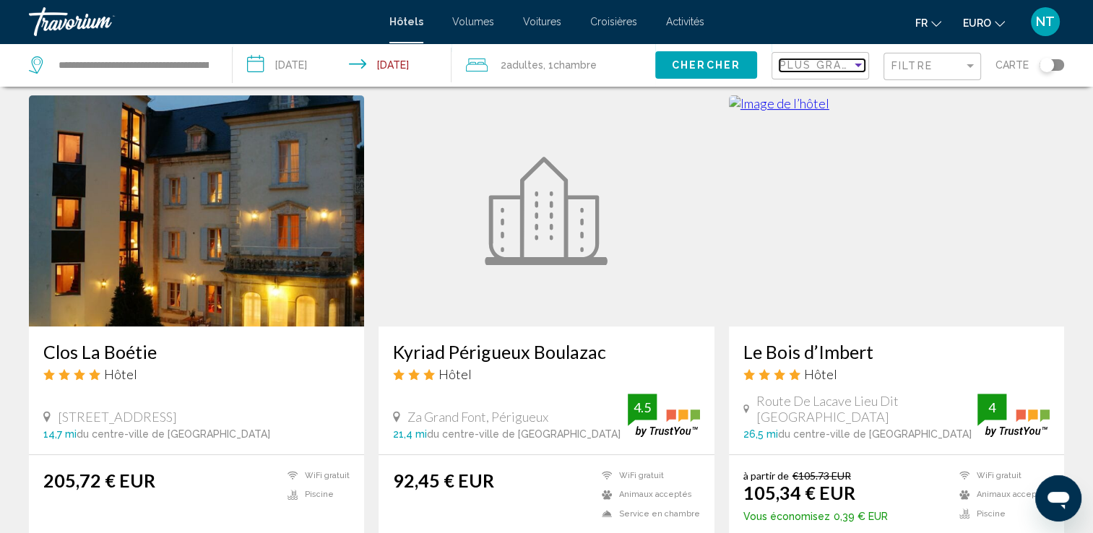
click at [805, 67] on span "Plus grandes économies" at bounding box center [866, 65] width 172 height 12
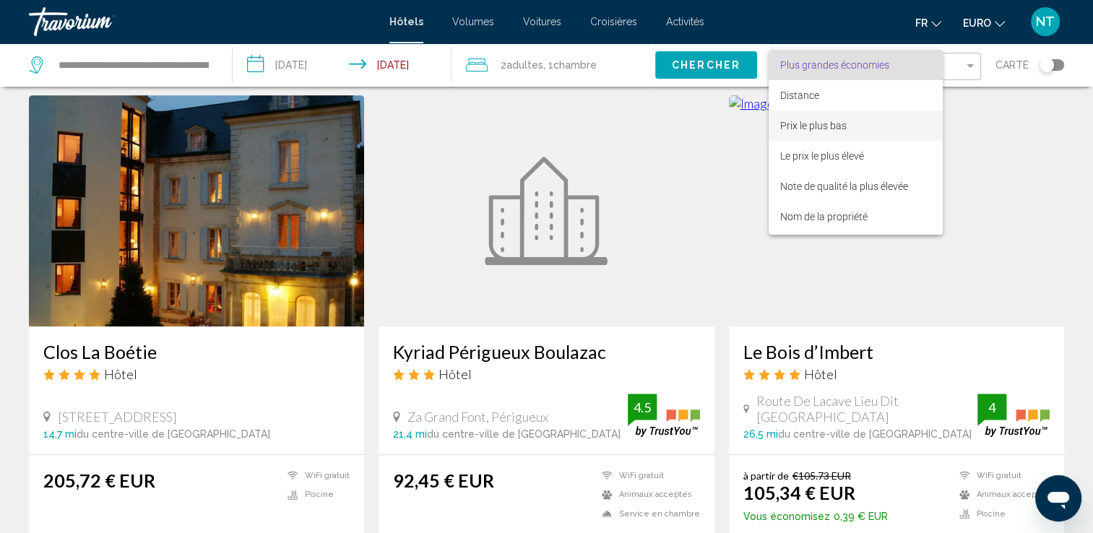
click at [817, 123] on span "Prix le plus bas" at bounding box center [813, 126] width 66 height 12
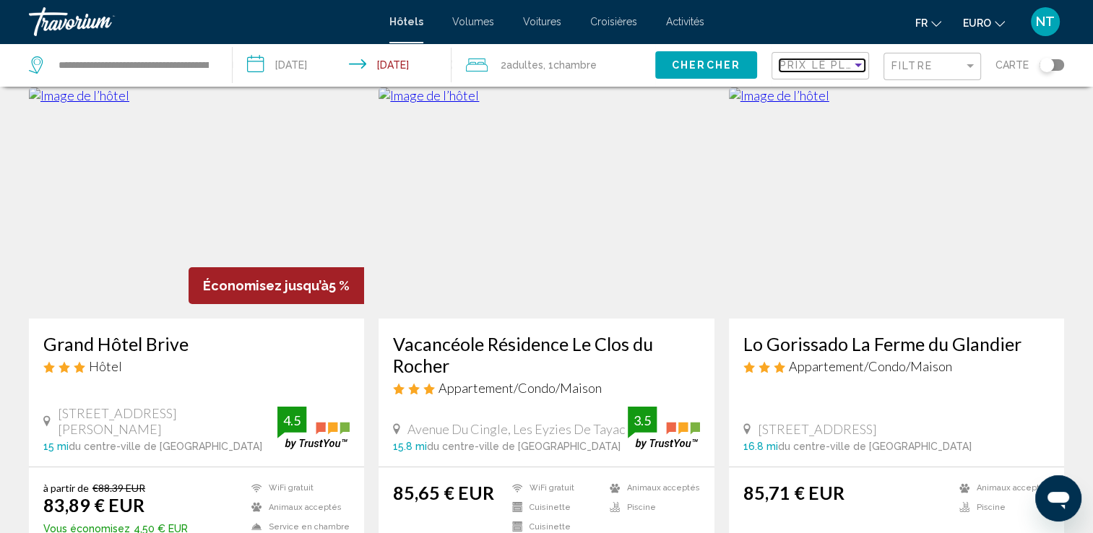
scroll to position [72, 0]
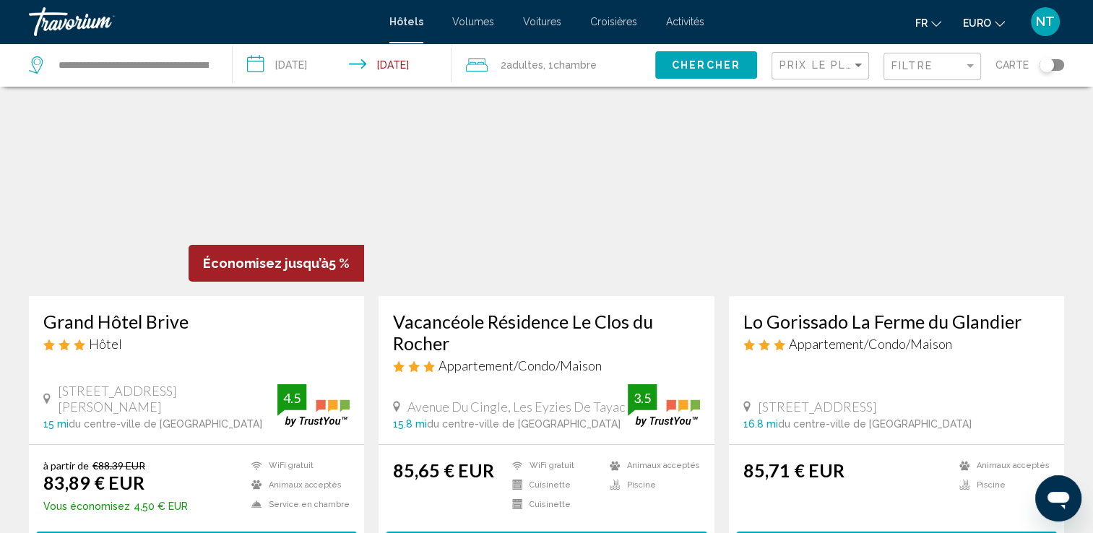
click at [856, 254] on img "Contenu principal" at bounding box center [896, 180] width 335 height 231
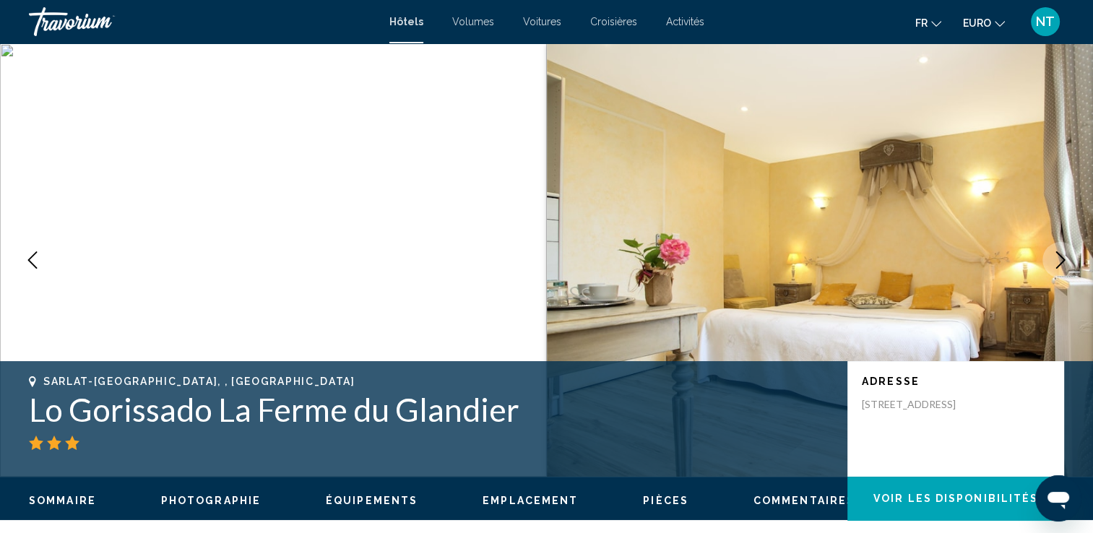
click at [1058, 257] on icon "Image suivante" at bounding box center [1060, 259] width 17 height 17
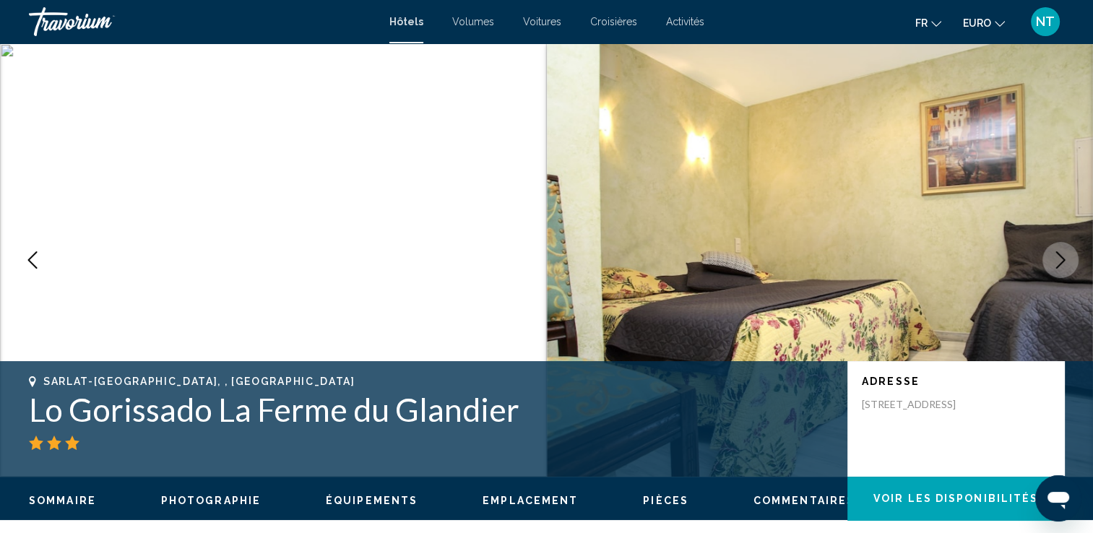
click at [1058, 257] on icon "Image suivante" at bounding box center [1060, 259] width 17 height 17
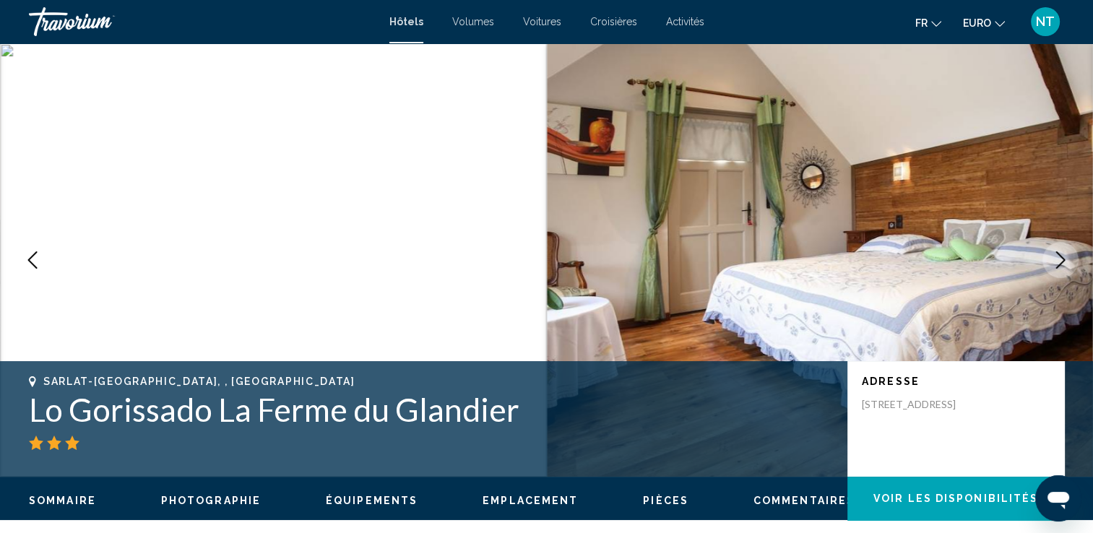
click at [1058, 257] on icon "Image suivante" at bounding box center [1060, 259] width 17 height 17
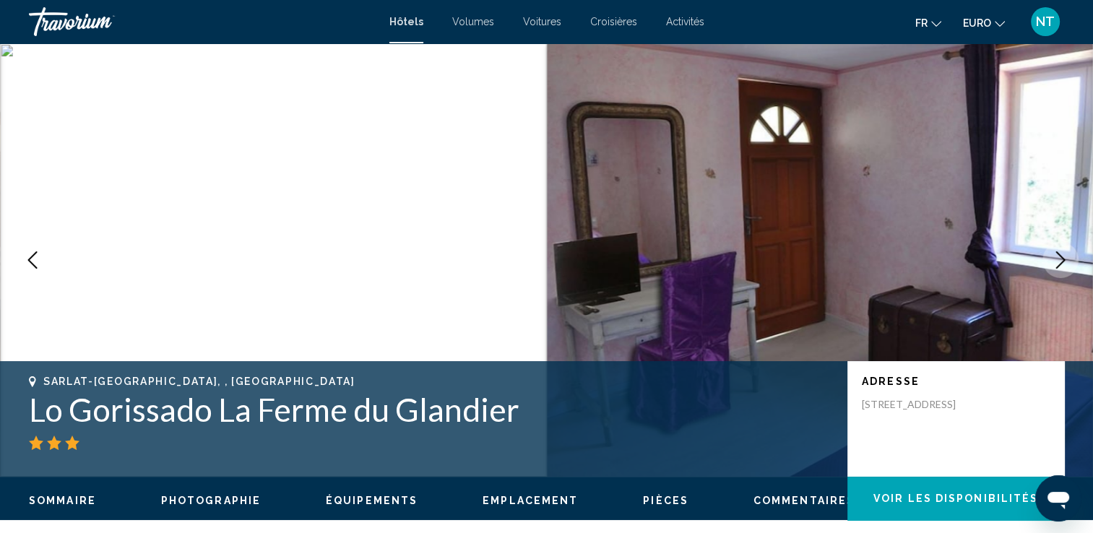
click at [1058, 257] on icon "Image suivante" at bounding box center [1060, 259] width 17 height 17
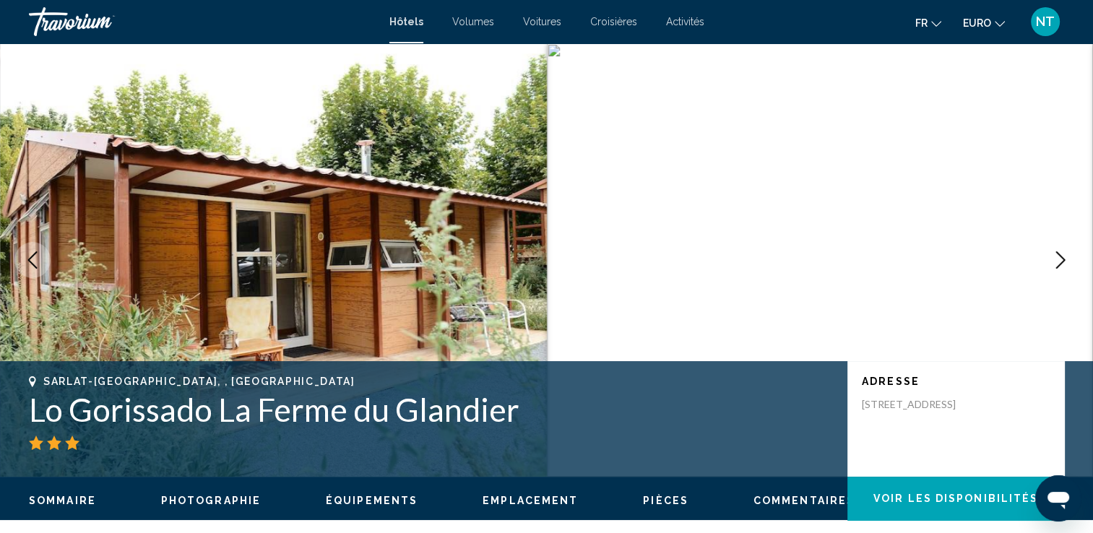
click at [1058, 257] on icon "Image suivante" at bounding box center [1060, 259] width 17 height 17
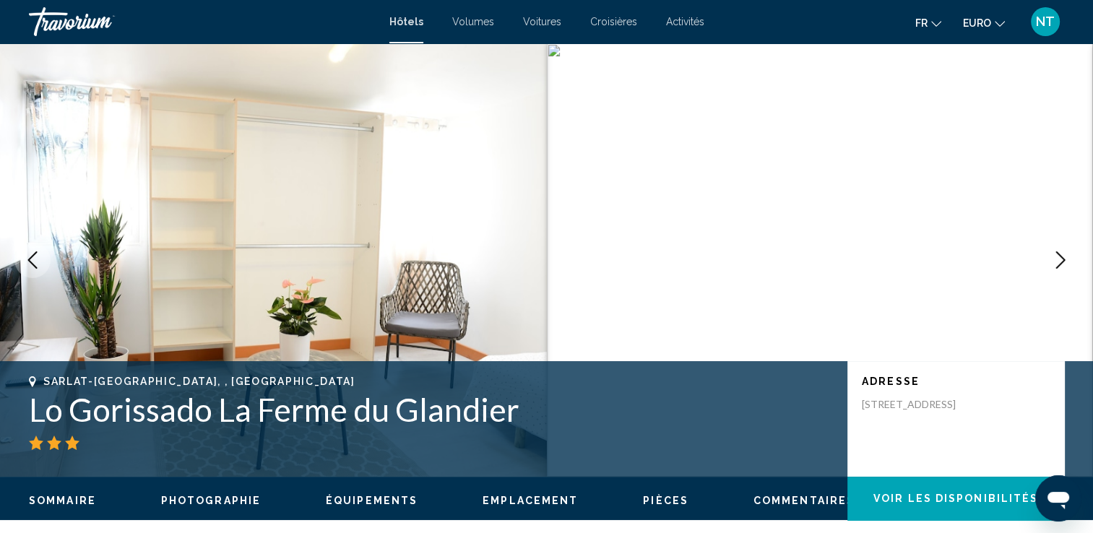
click at [1058, 257] on icon "Image suivante" at bounding box center [1060, 259] width 17 height 17
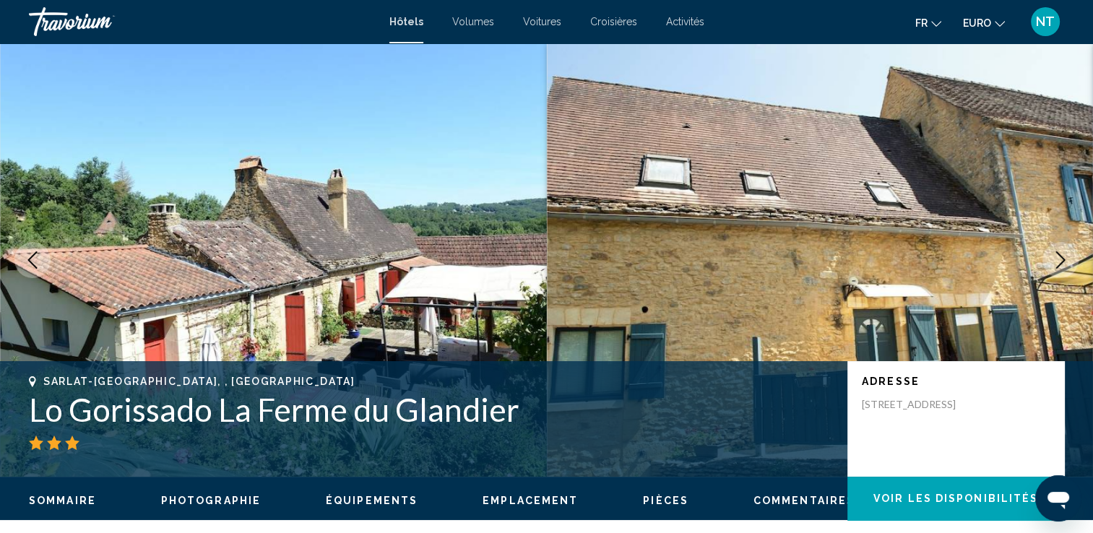
click at [1058, 257] on icon "Image suivante" at bounding box center [1060, 259] width 17 height 17
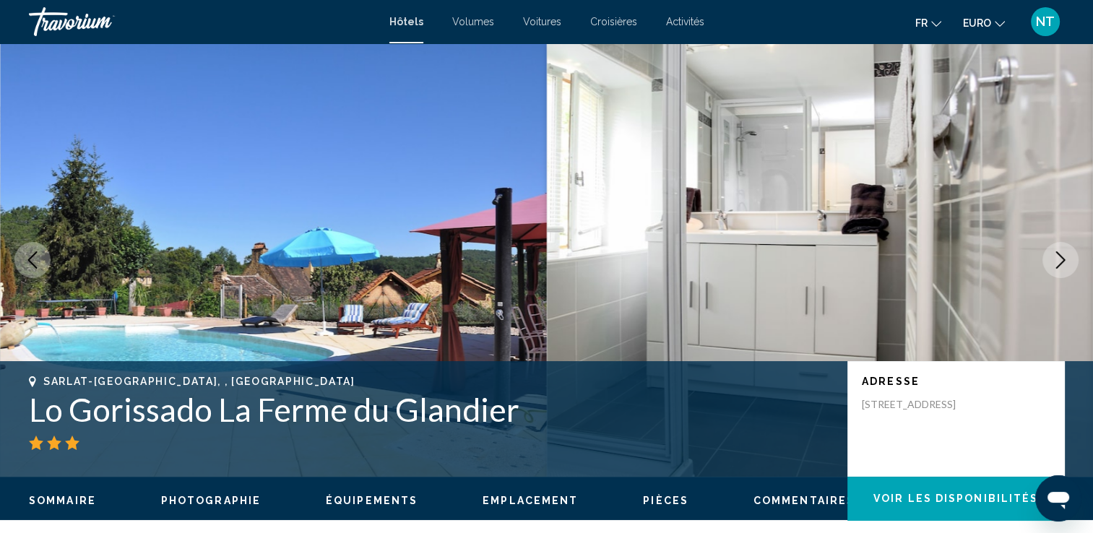
click at [1058, 257] on icon "Image suivante" at bounding box center [1060, 259] width 17 height 17
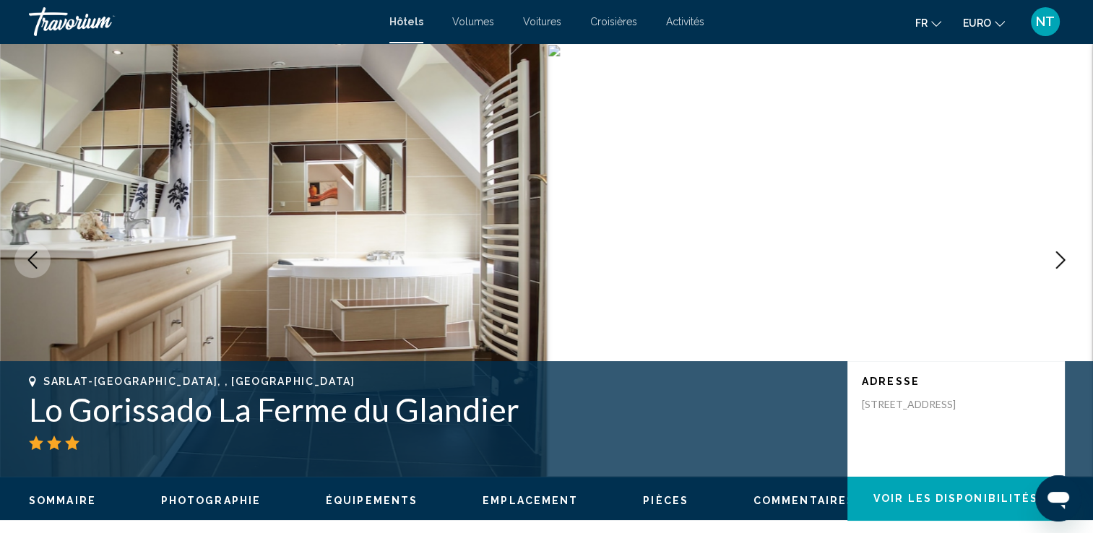
click at [1058, 257] on icon "Image suivante" at bounding box center [1060, 259] width 17 height 17
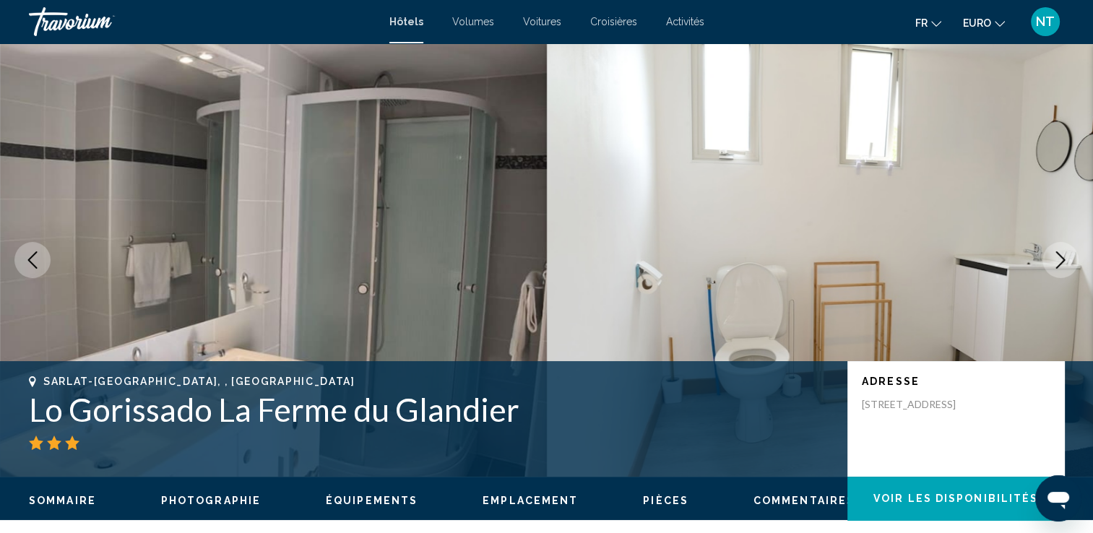
click at [1058, 257] on icon "Image suivante" at bounding box center [1060, 259] width 17 height 17
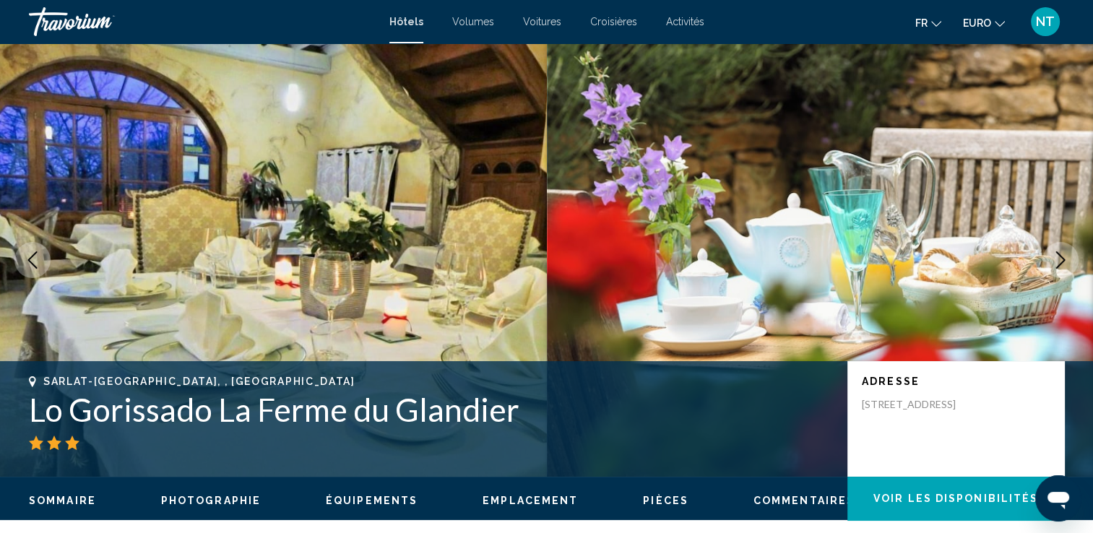
click at [1058, 257] on icon "Image suivante" at bounding box center [1060, 259] width 17 height 17
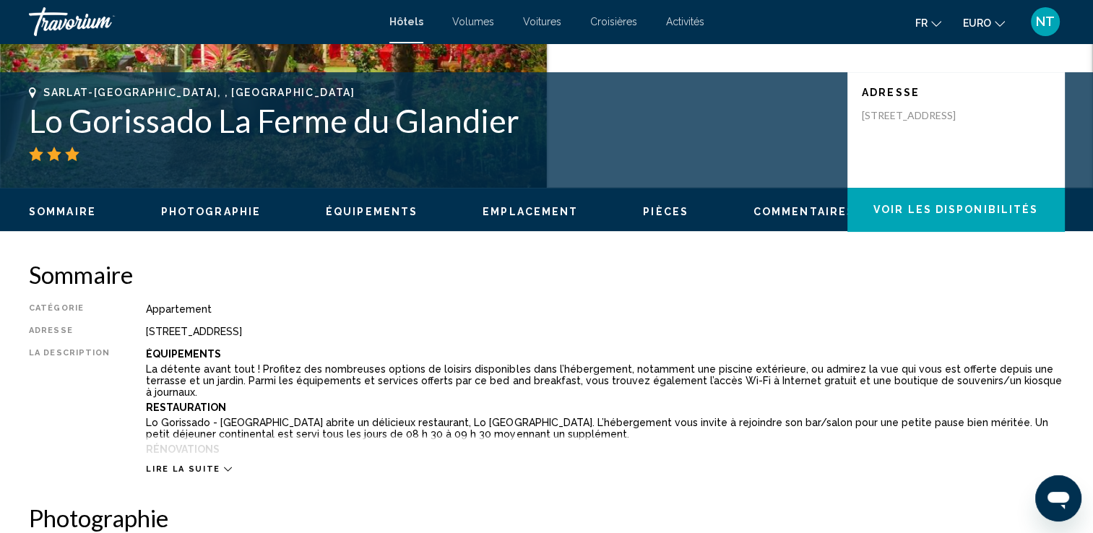
scroll to position [434, 0]
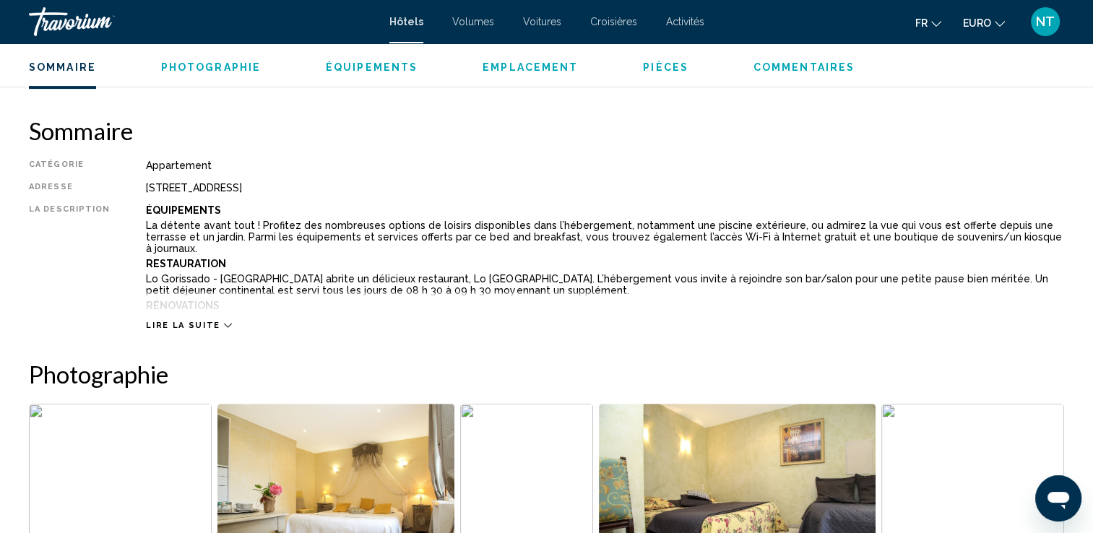
click at [212, 325] on div "Lire la suite" at bounding box center [188, 325] width 85 height 9
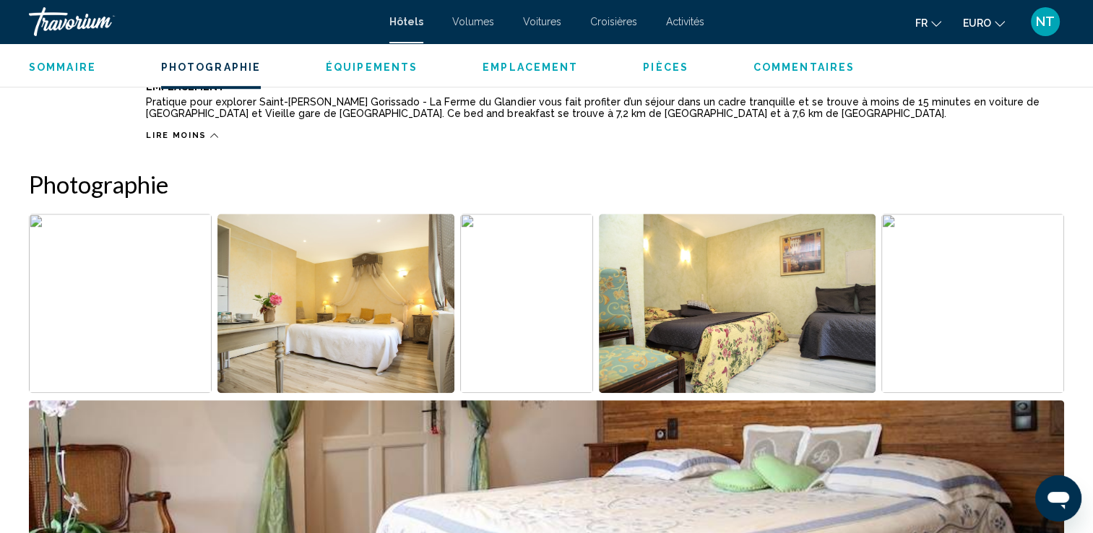
scroll to position [1012, 0]
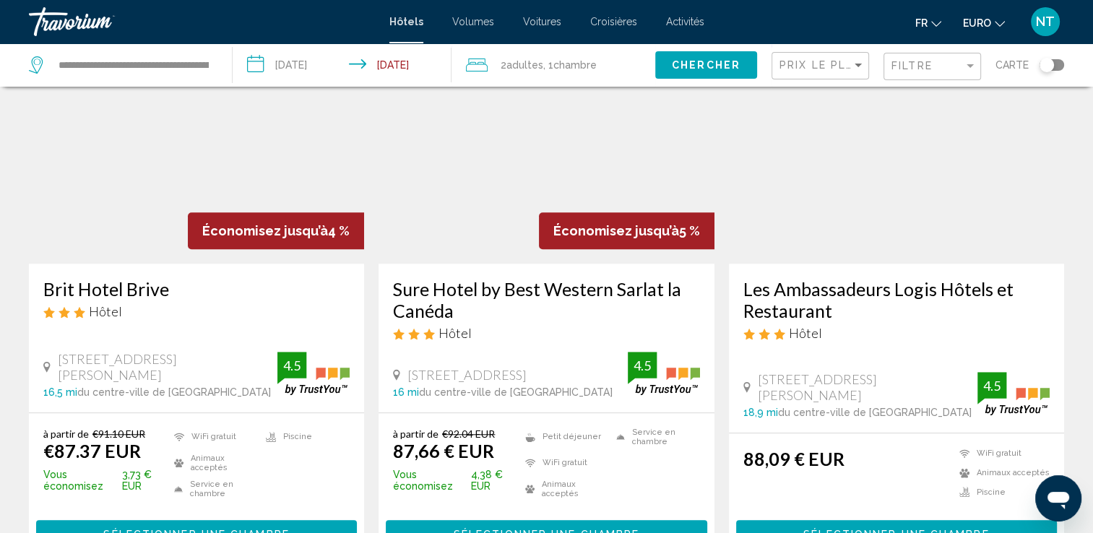
scroll to position [1156, 0]
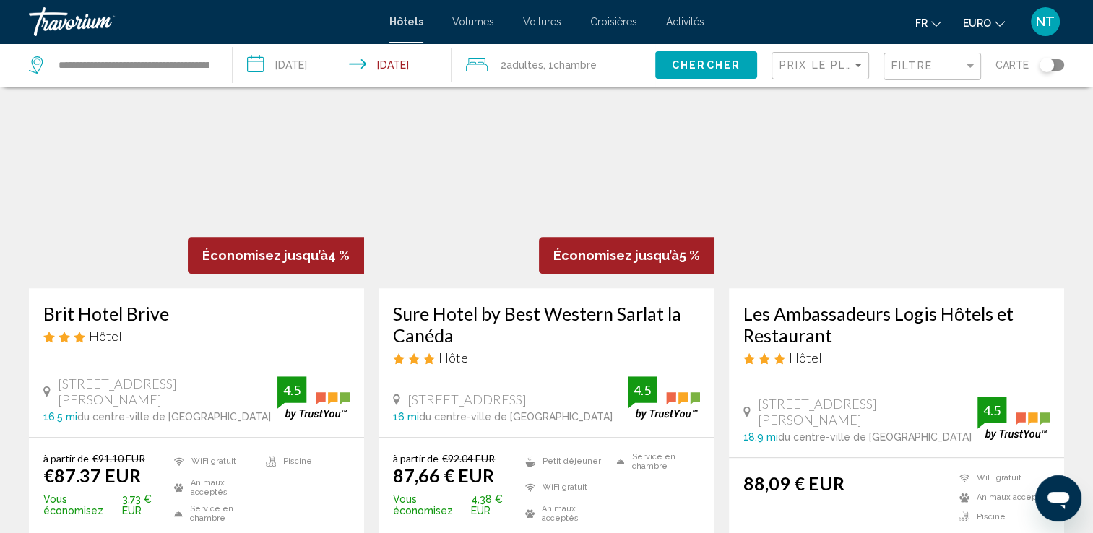
click at [535, 210] on img "Contenu principal" at bounding box center [546, 172] width 335 height 231
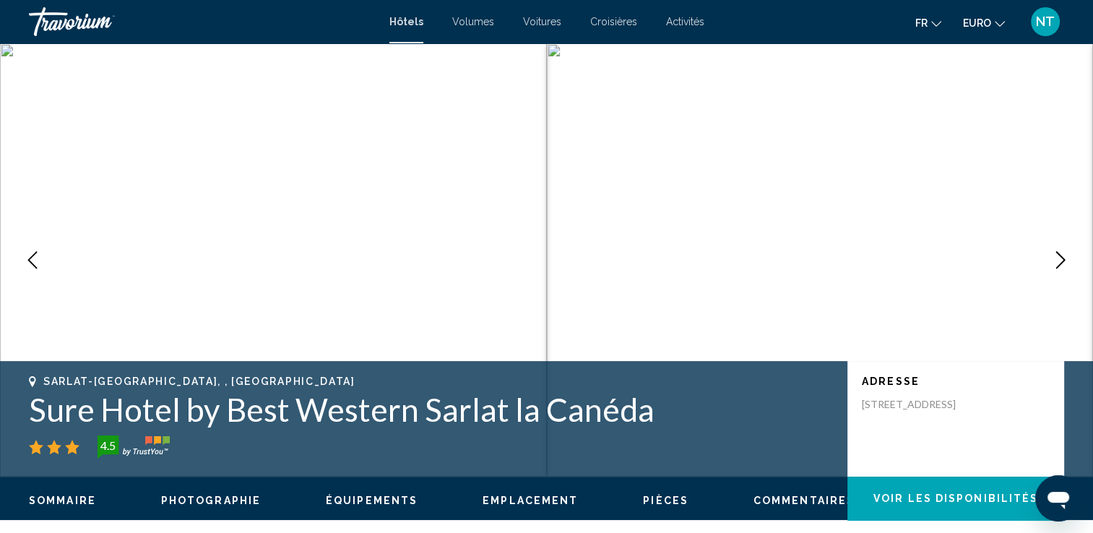
click at [1052, 261] on icon "Image suivante" at bounding box center [1060, 259] width 17 height 17
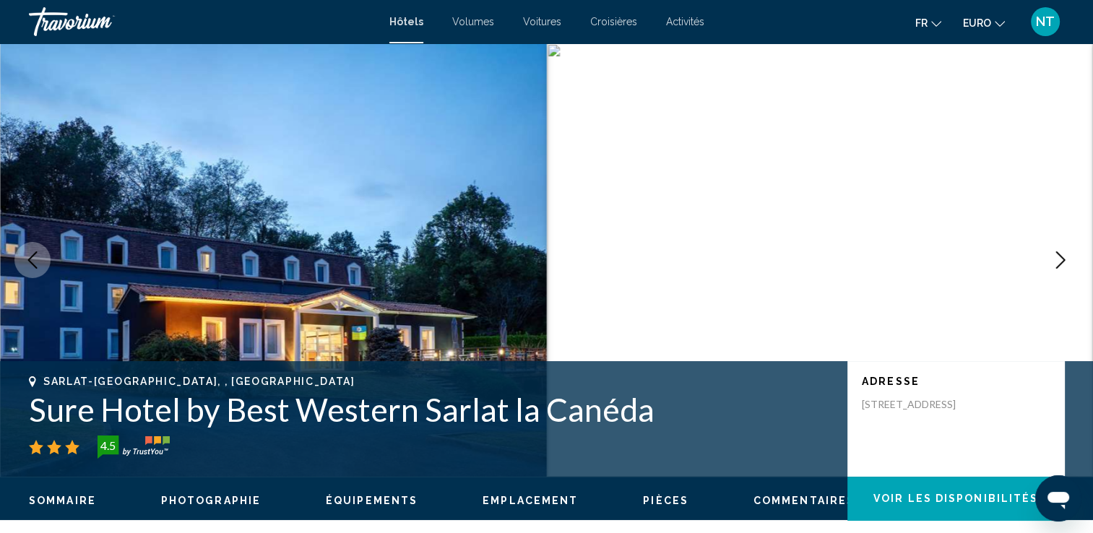
click at [1052, 260] on icon "Image suivante" at bounding box center [1060, 259] width 17 height 17
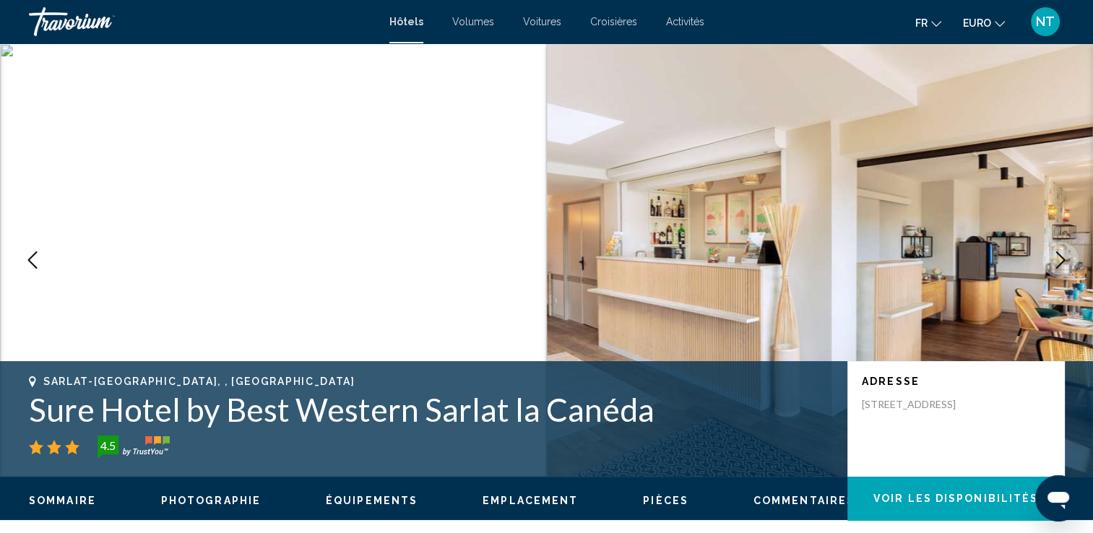
click at [1052, 260] on icon "Image suivante" at bounding box center [1060, 259] width 17 height 17
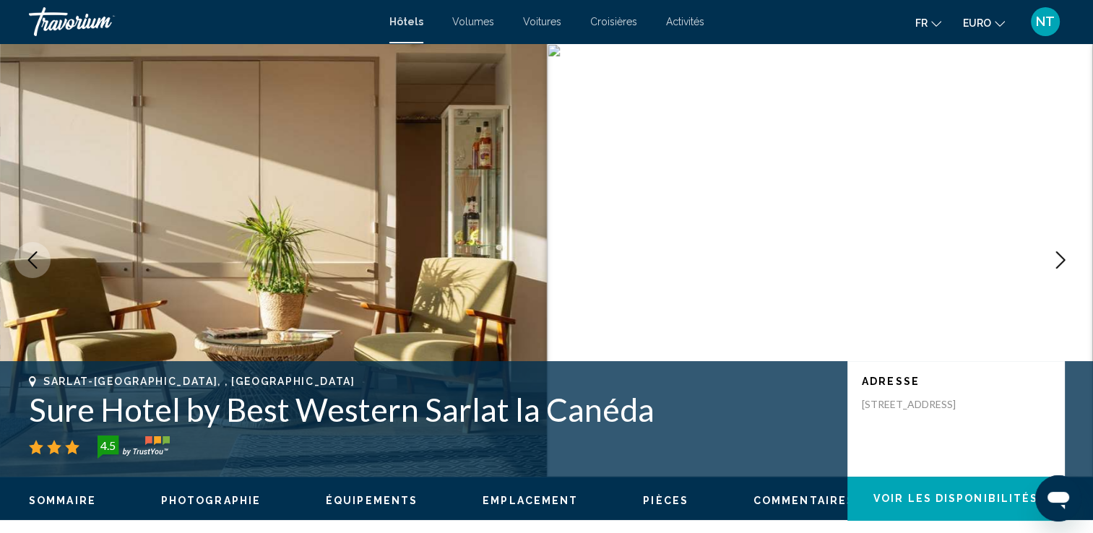
click at [1052, 260] on icon "Image suivante" at bounding box center [1060, 259] width 17 height 17
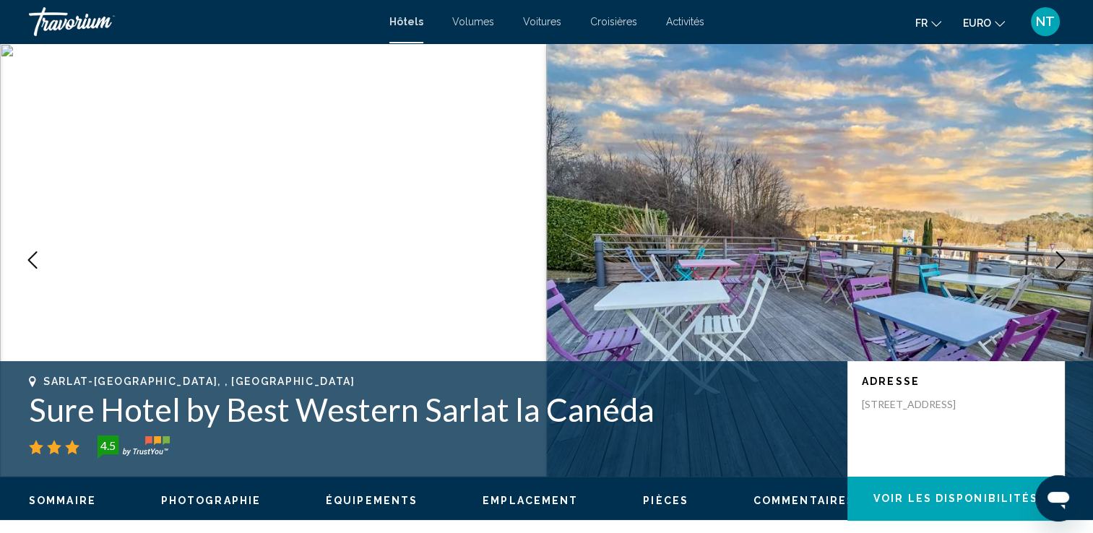
click at [1052, 260] on icon "Image suivante" at bounding box center [1060, 259] width 17 height 17
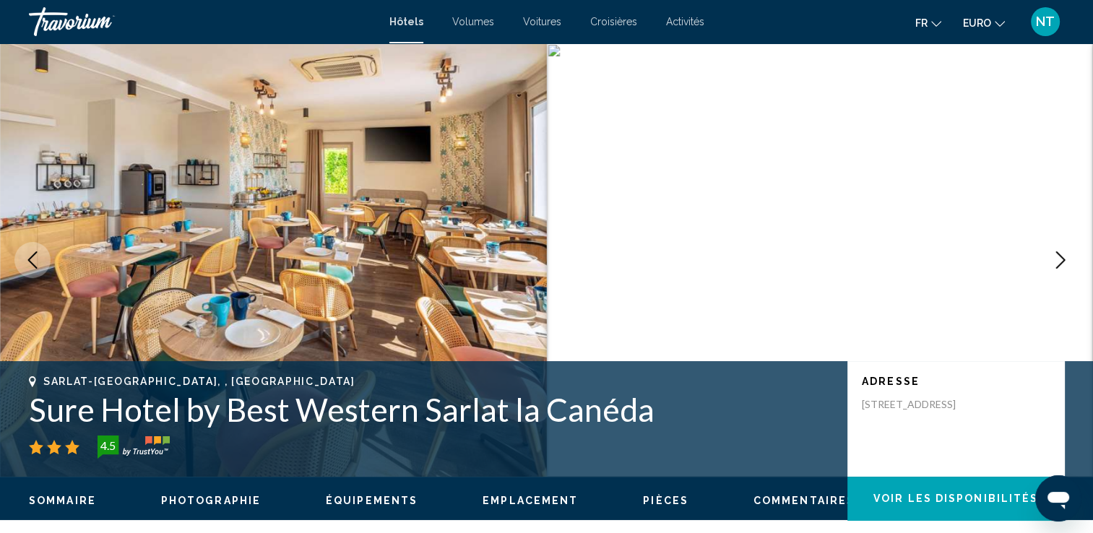
click at [1052, 260] on icon "Image suivante" at bounding box center [1060, 259] width 17 height 17
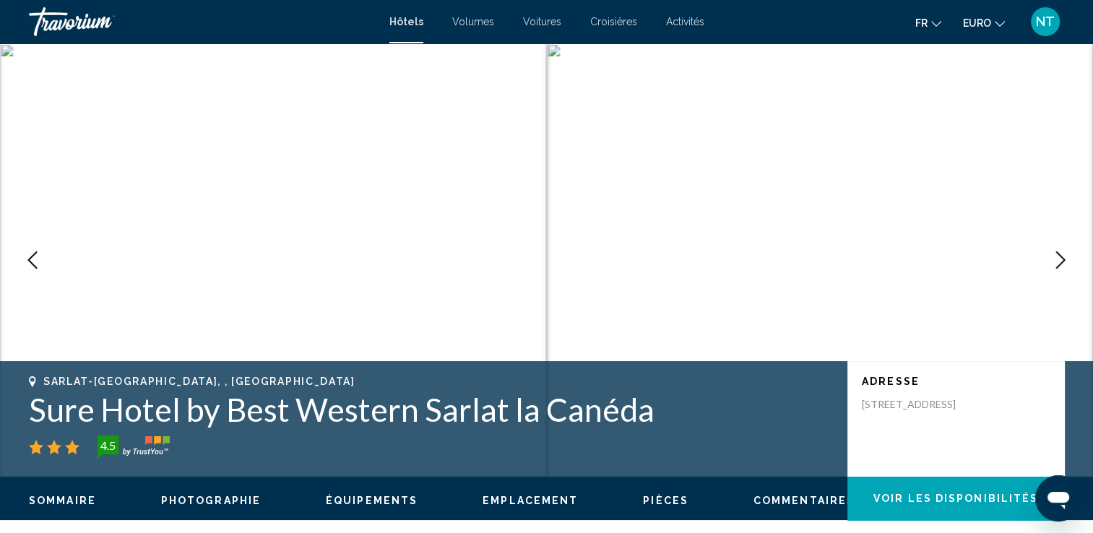
click at [30, 249] on button "Image précédente" at bounding box center [32, 260] width 36 height 36
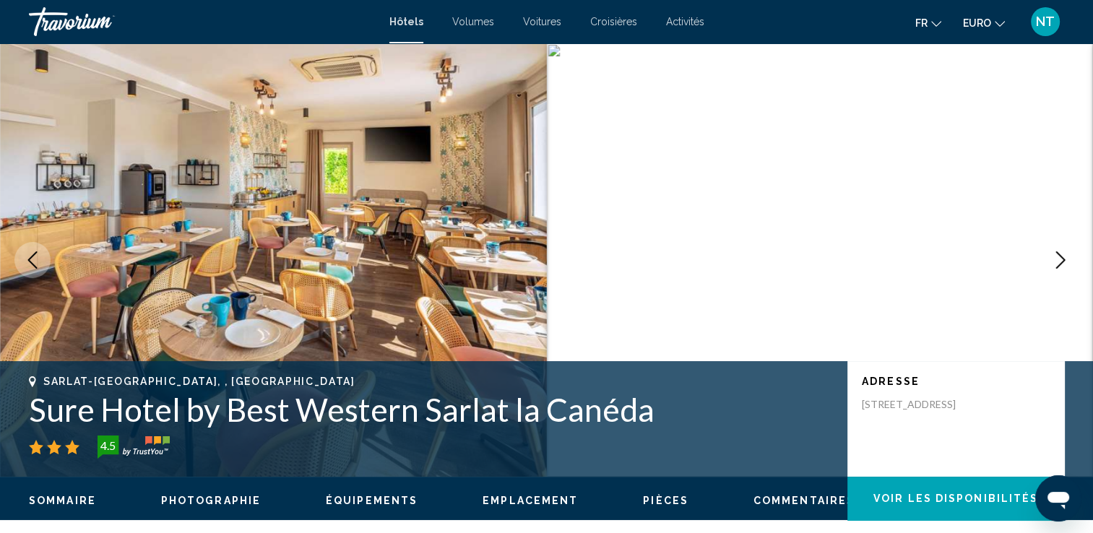
click at [30, 249] on button "Image précédente" at bounding box center [32, 260] width 36 height 36
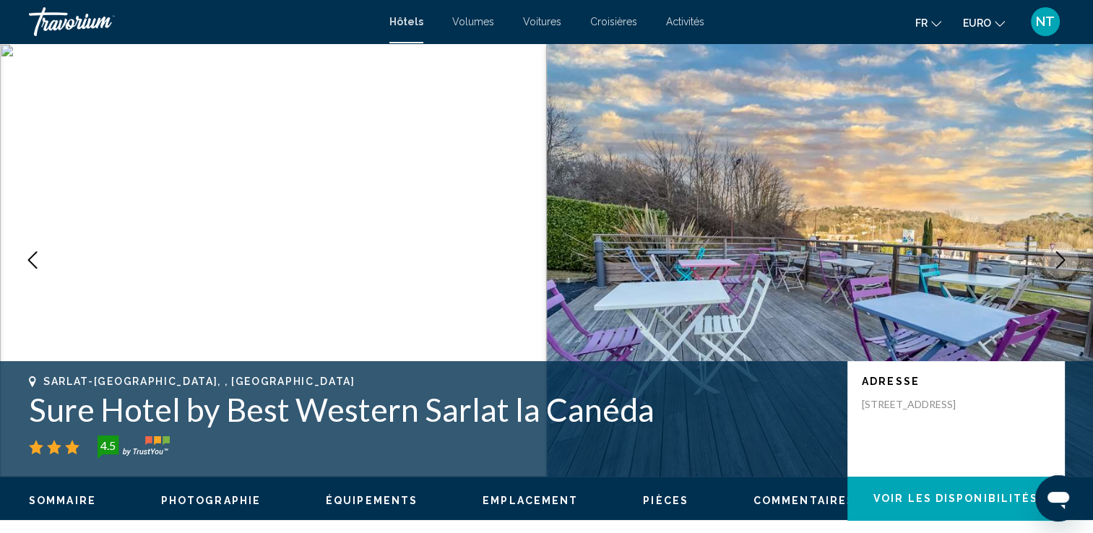
click at [1055, 264] on icon "Image suivante" at bounding box center [1060, 259] width 17 height 17
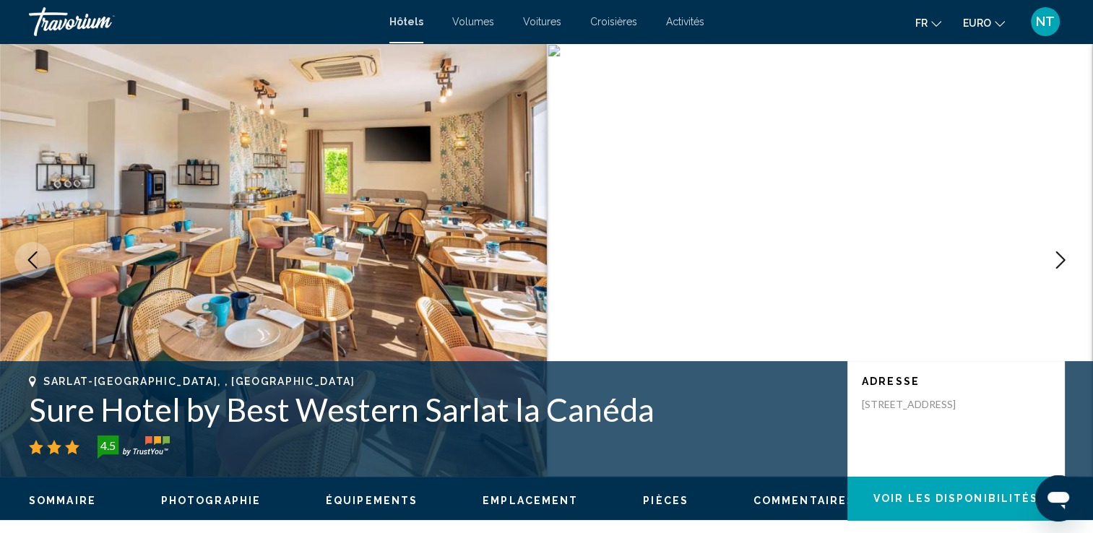
click at [40, 250] on button "Image précédente" at bounding box center [32, 260] width 36 height 36
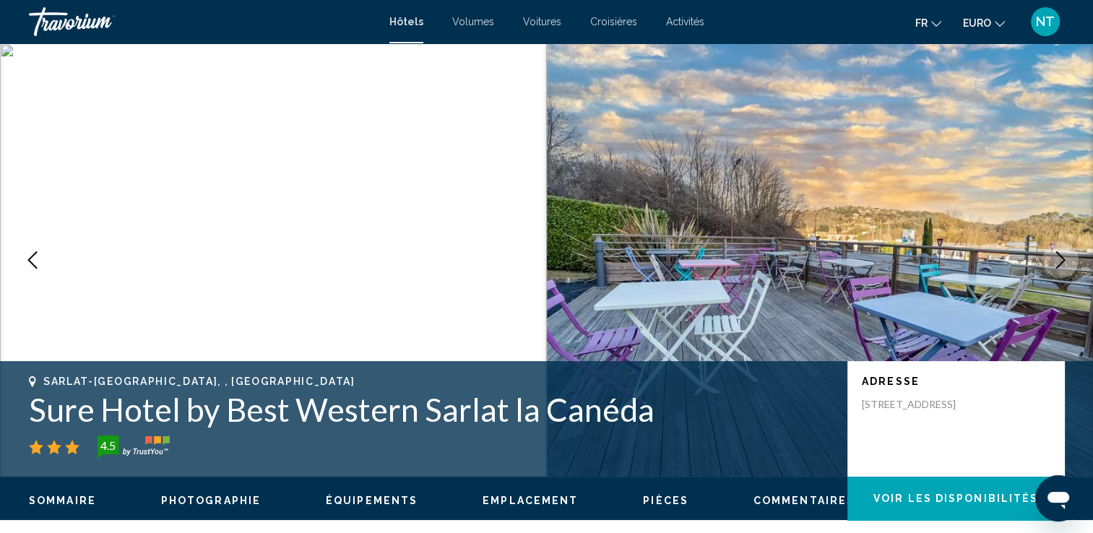
click at [1072, 251] on button "Image suivante" at bounding box center [1061, 260] width 36 height 36
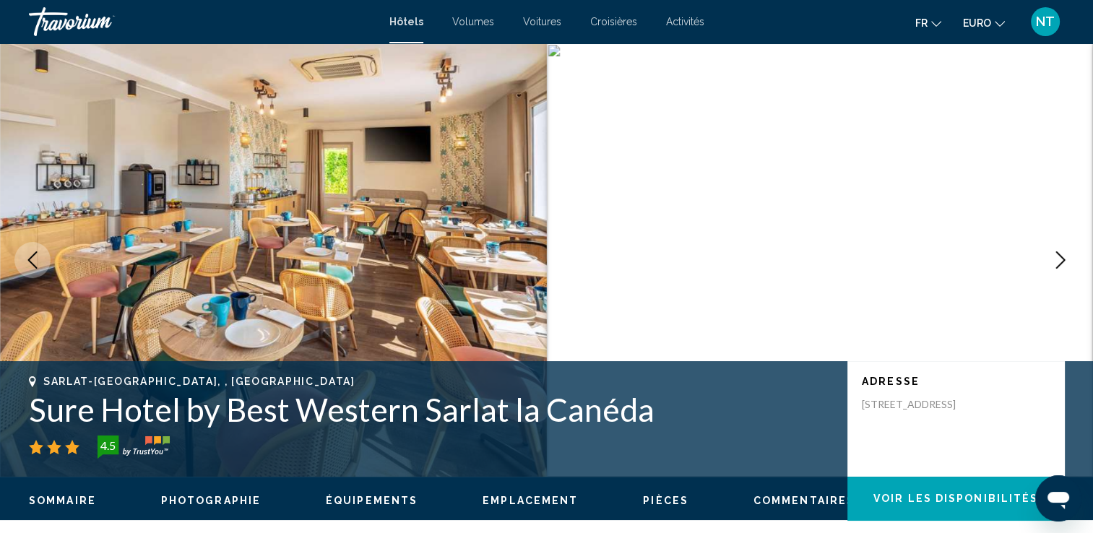
click at [1072, 251] on button "Image suivante" at bounding box center [1061, 260] width 36 height 36
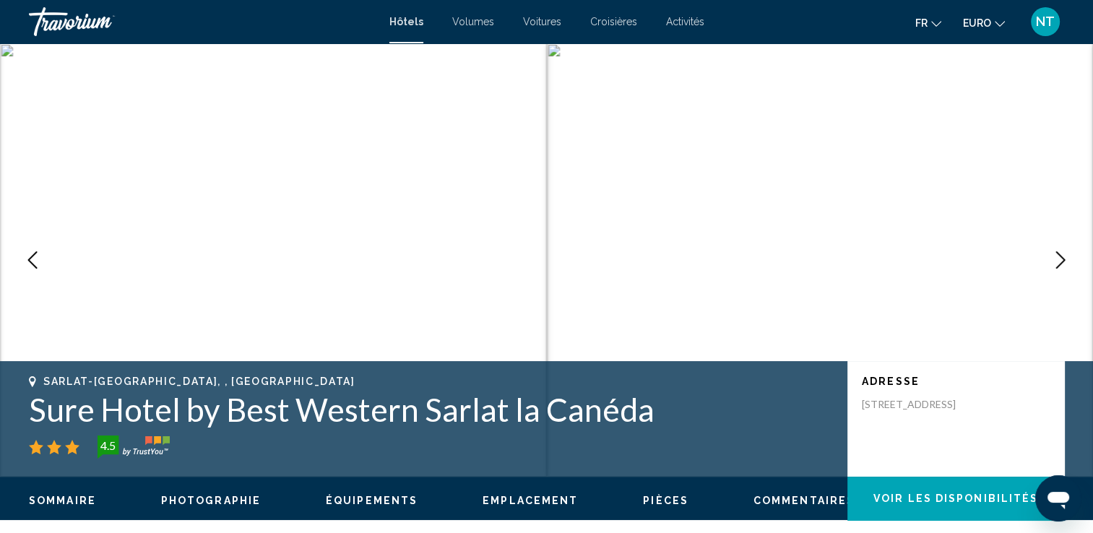
click at [1072, 251] on button "Image suivante" at bounding box center [1061, 260] width 36 height 36
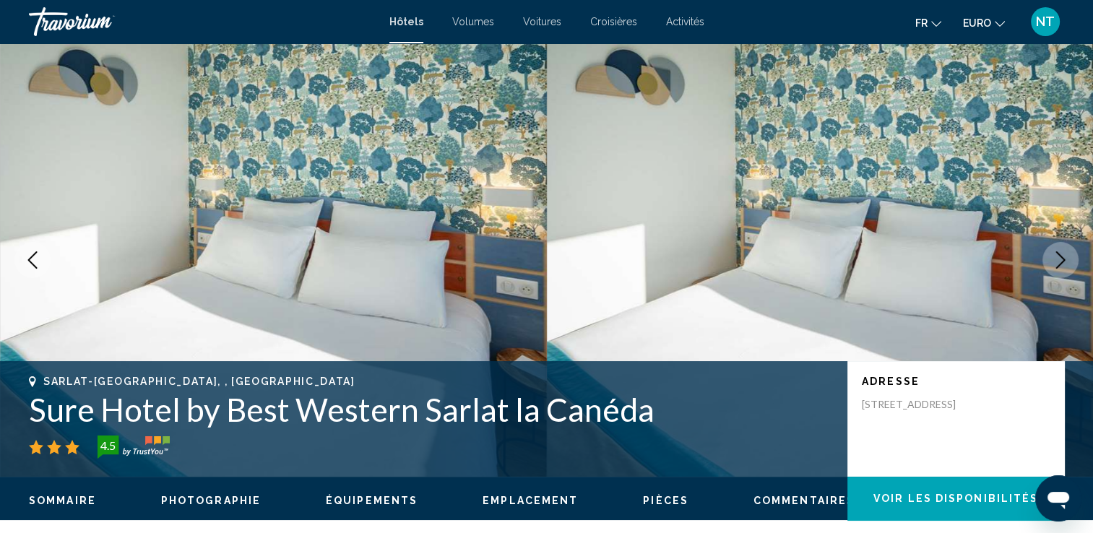
click at [1072, 251] on button "Image suivante" at bounding box center [1061, 260] width 36 height 36
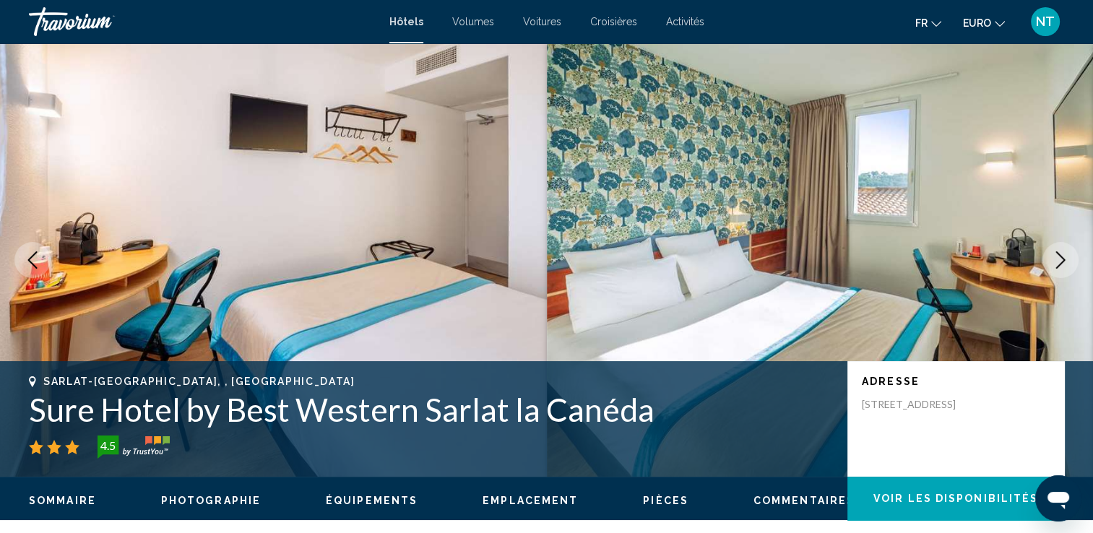
click at [1072, 251] on button "Image suivante" at bounding box center [1061, 260] width 36 height 36
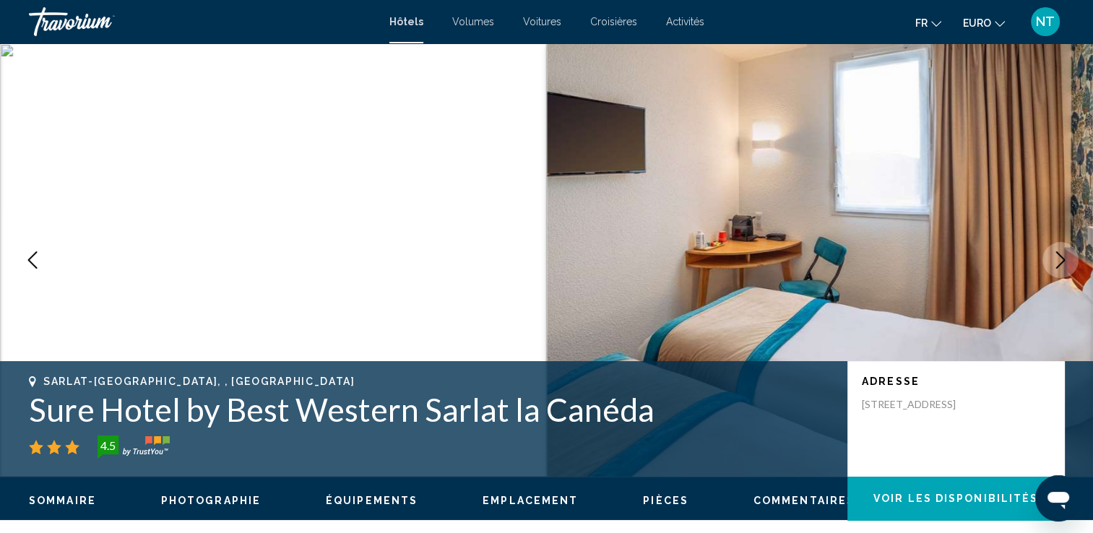
click at [1072, 251] on button "Image suivante" at bounding box center [1061, 260] width 36 height 36
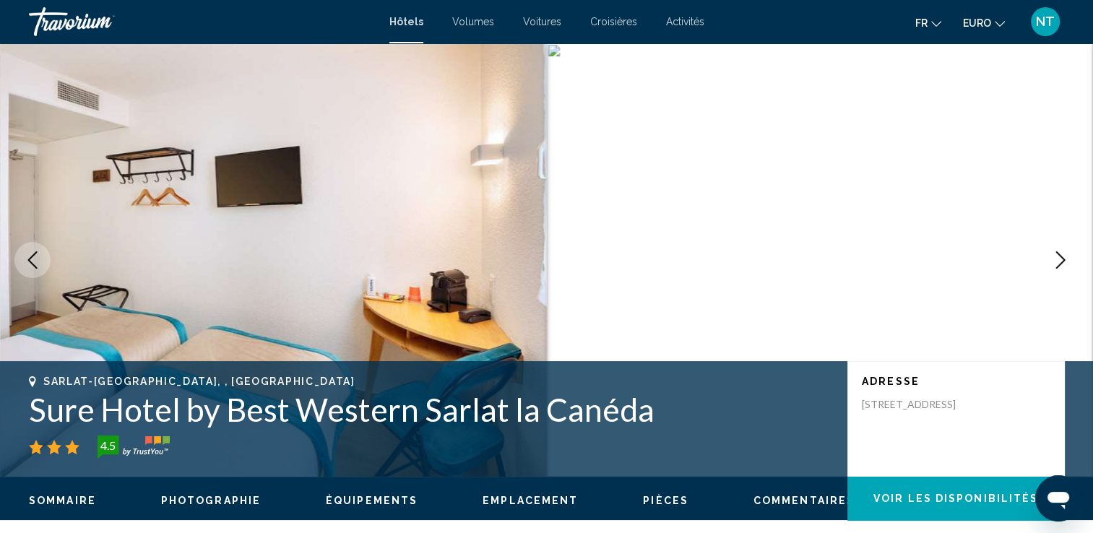
click at [1072, 251] on button "Image suivante" at bounding box center [1061, 260] width 36 height 36
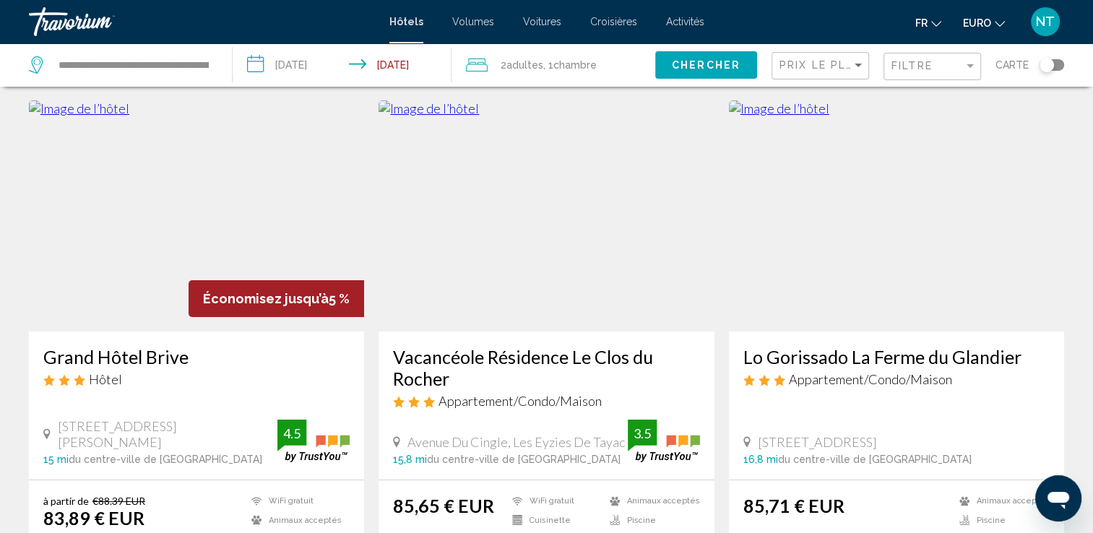
scroll to position [72, 0]
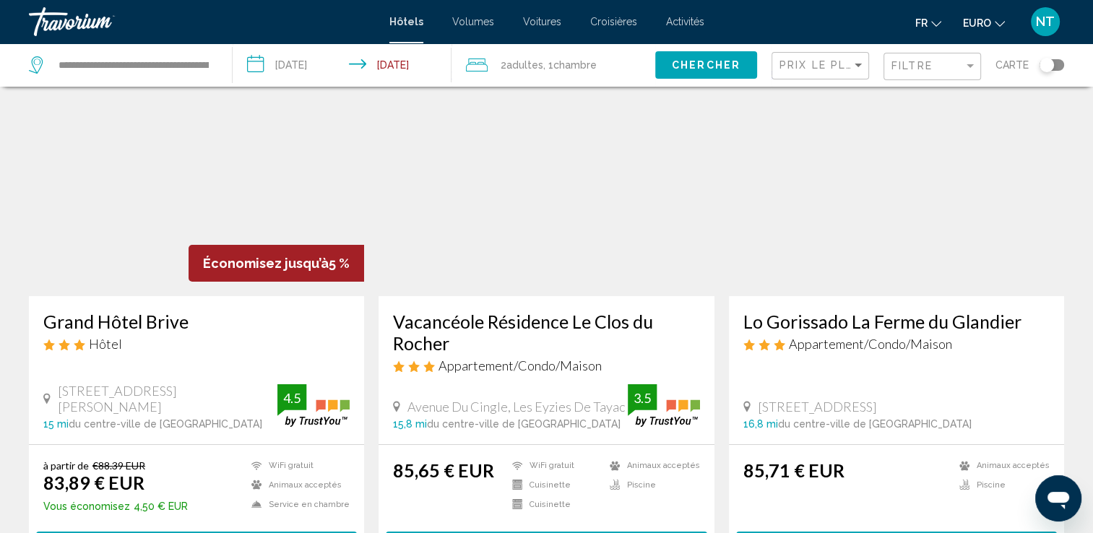
click at [521, 205] on img "Contenu principal" at bounding box center [546, 180] width 335 height 231
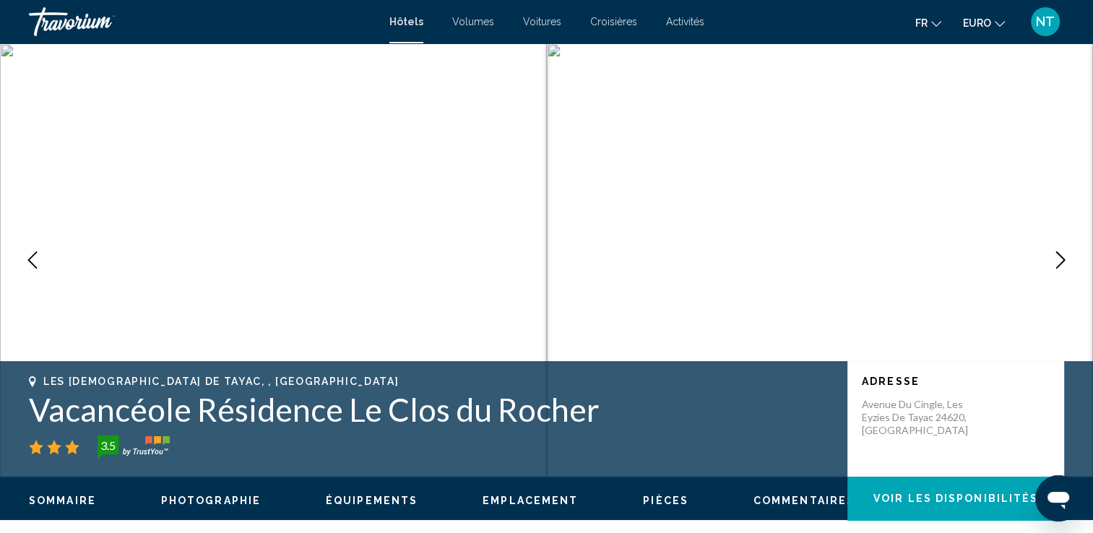
click at [1059, 262] on icon "Image suivante" at bounding box center [1060, 259] width 17 height 17
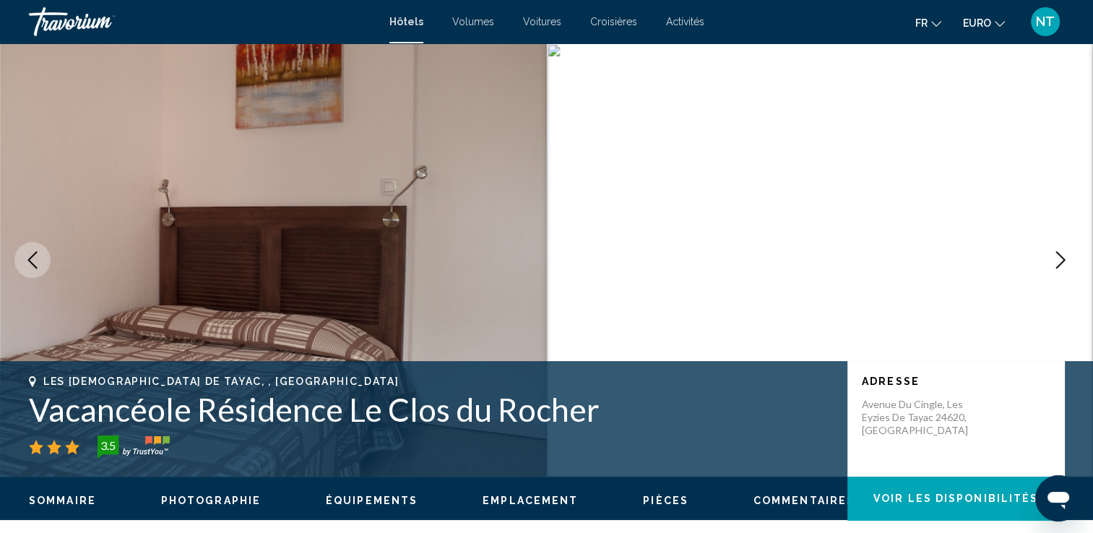
click at [1059, 262] on icon "Image suivante" at bounding box center [1060, 259] width 17 height 17
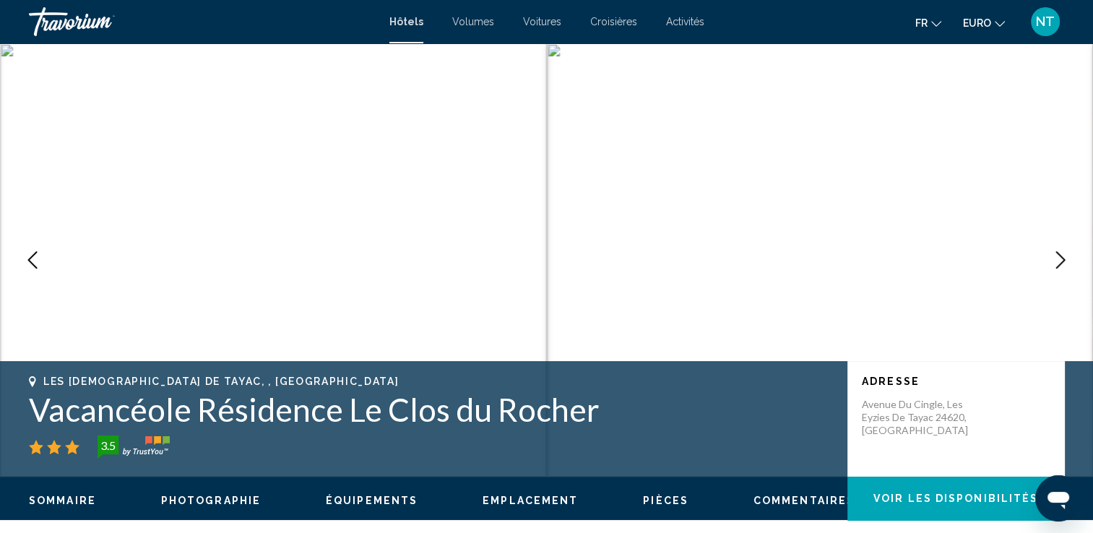
click at [1059, 262] on icon "Image suivante" at bounding box center [1060, 259] width 17 height 17
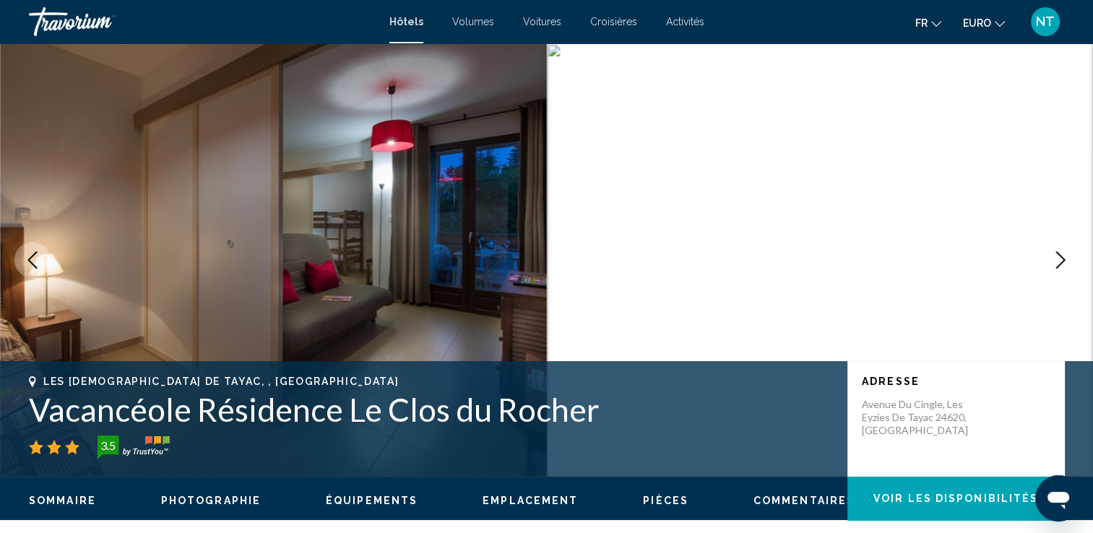
click at [1059, 262] on icon "Image suivante" at bounding box center [1060, 259] width 17 height 17
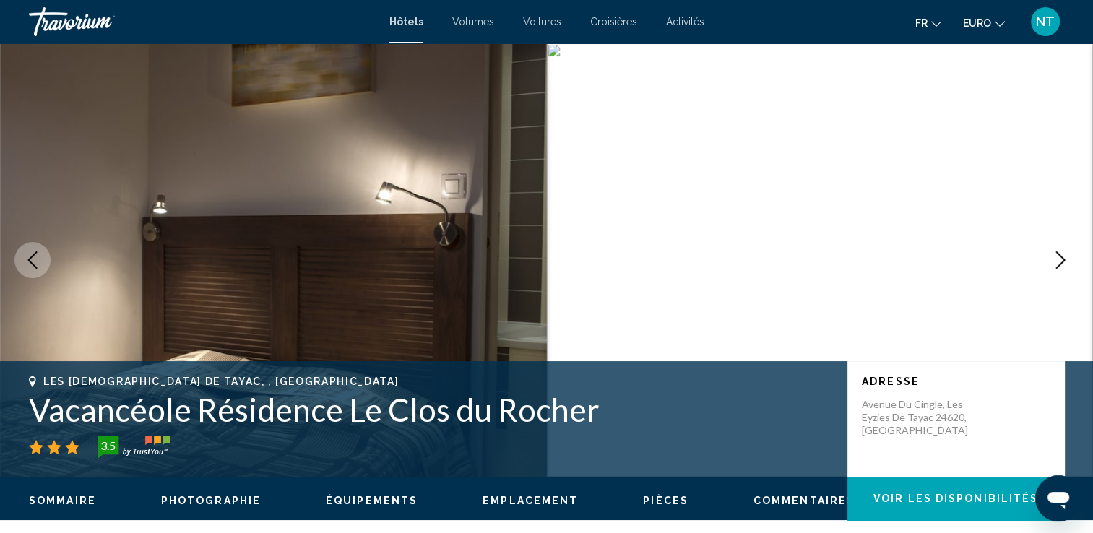
click at [1059, 262] on icon "Image suivante" at bounding box center [1060, 259] width 17 height 17
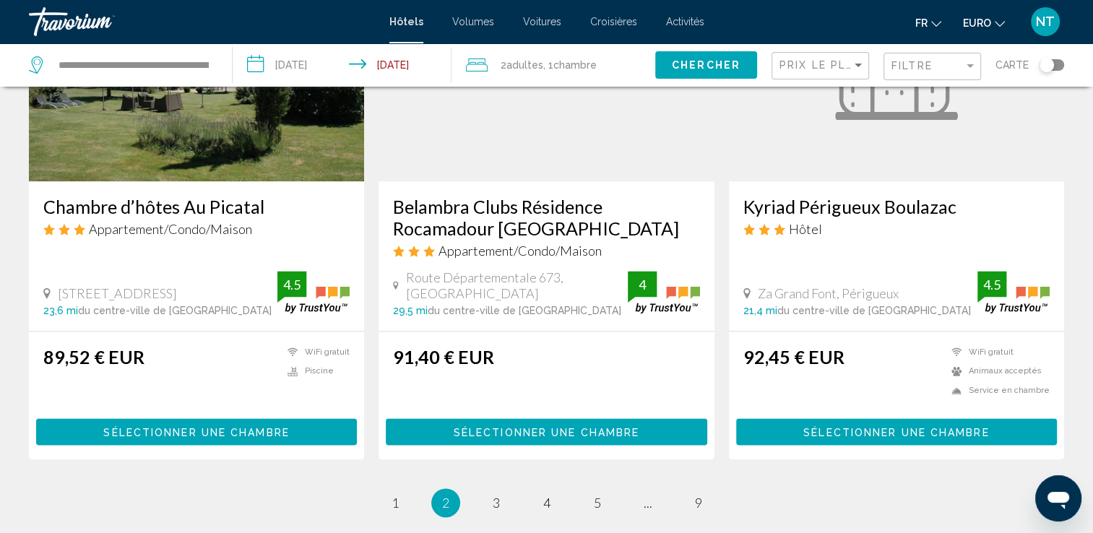
scroll to position [1850, 0]
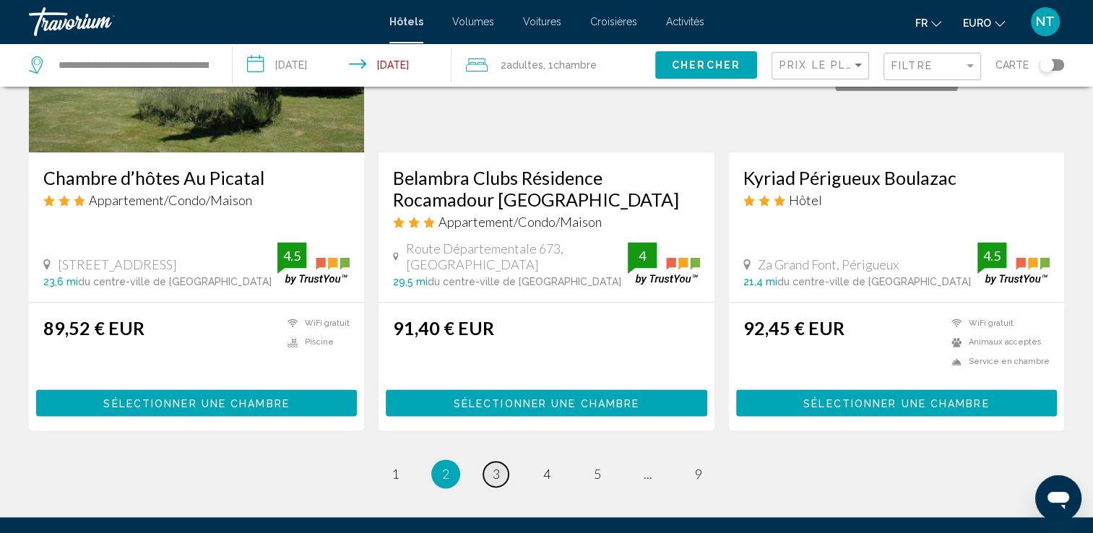
click at [491, 473] on link "page 3" at bounding box center [495, 474] width 25 height 25
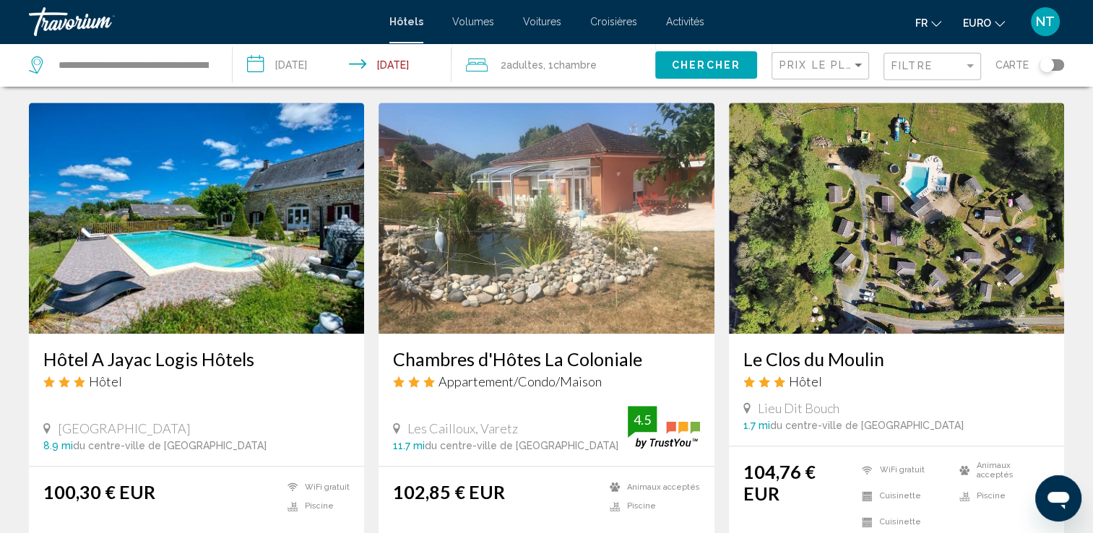
scroll to position [1662, 0]
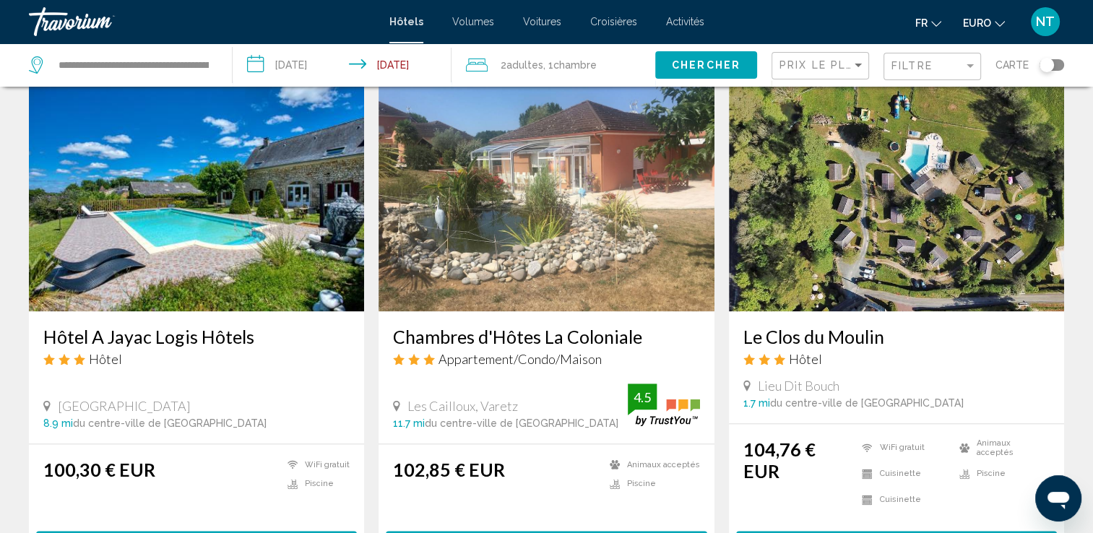
click at [889, 218] on img "Contenu principal" at bounding box center [896, 195] width 335 height 231
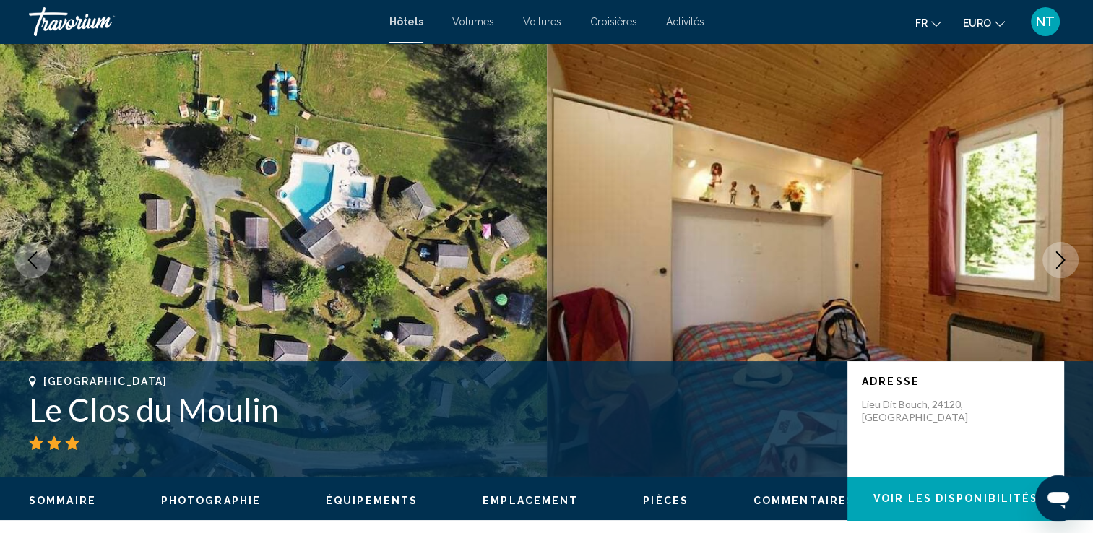
click at [1058, 259] on icon "Image suivante" at bounding box center [1060, 259] width 17 height 17
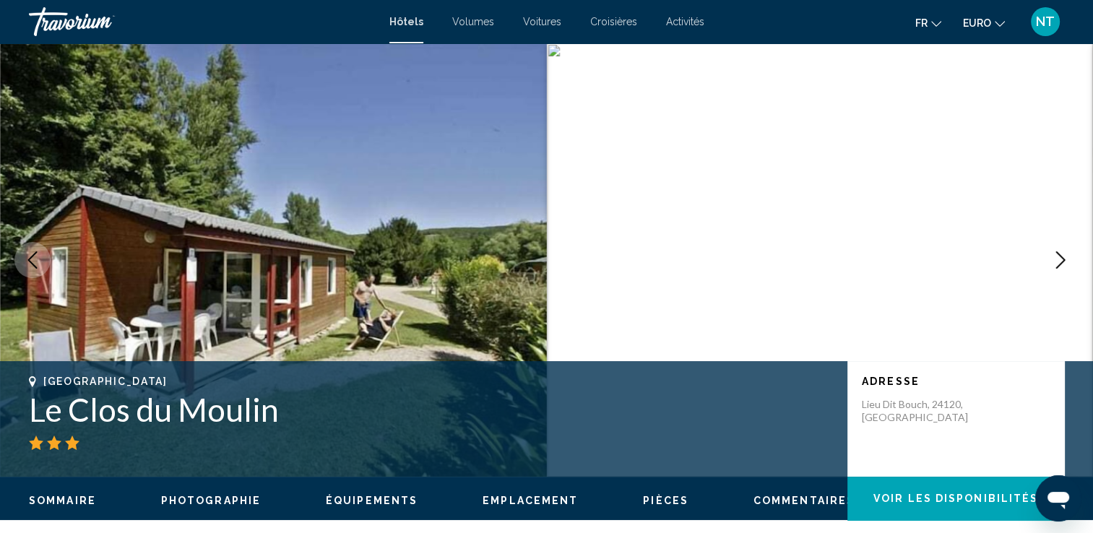
click at [1058, 259] on icon "Image suivante" at bounding box center [1060, 259] width 17 height 17
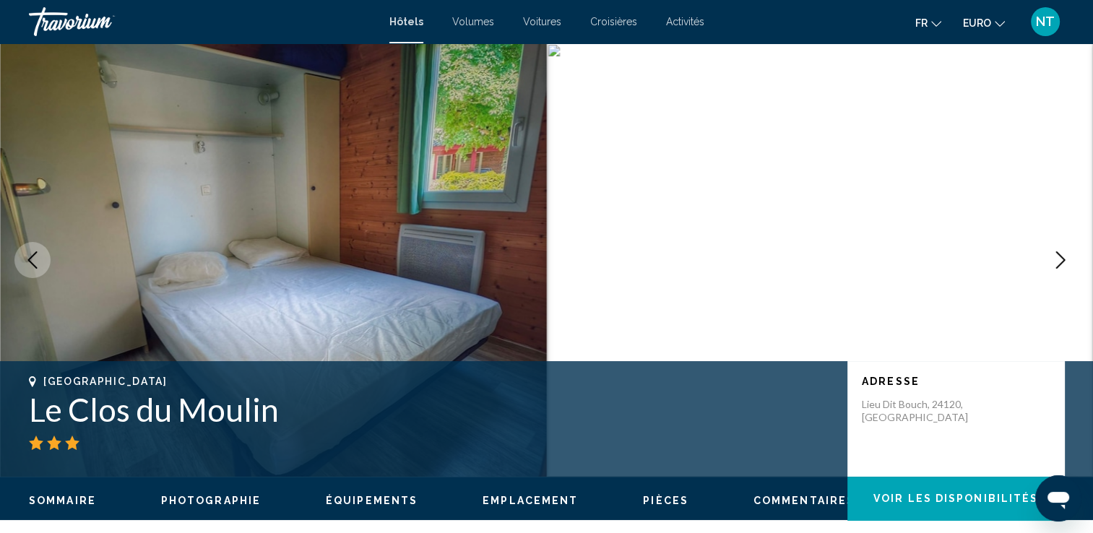
click at [1058, 259] on icon "Image suivante" at bounding box center [1060, 259] width 17 height 17
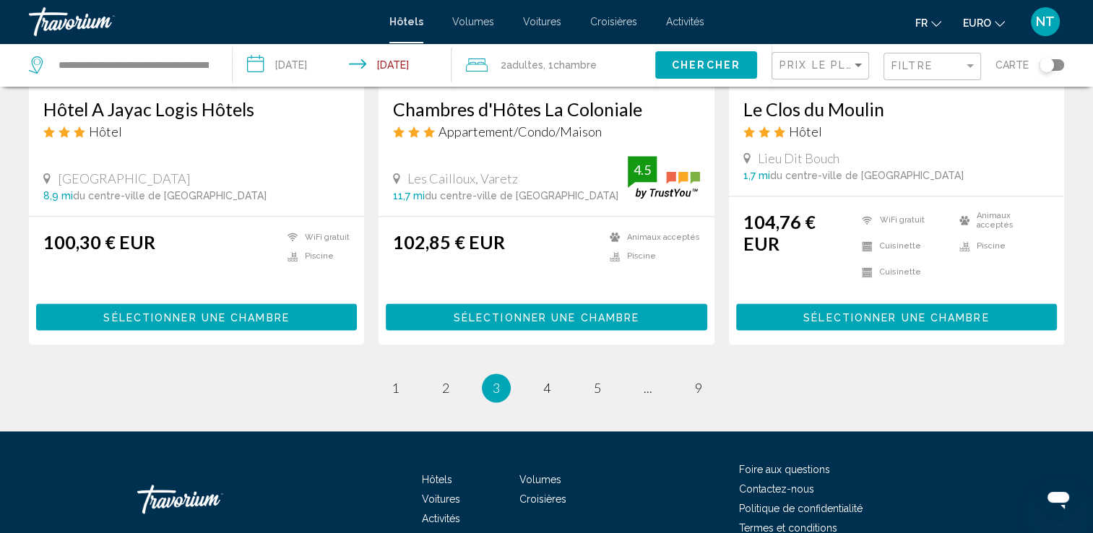
scroll to position [1921, 0]
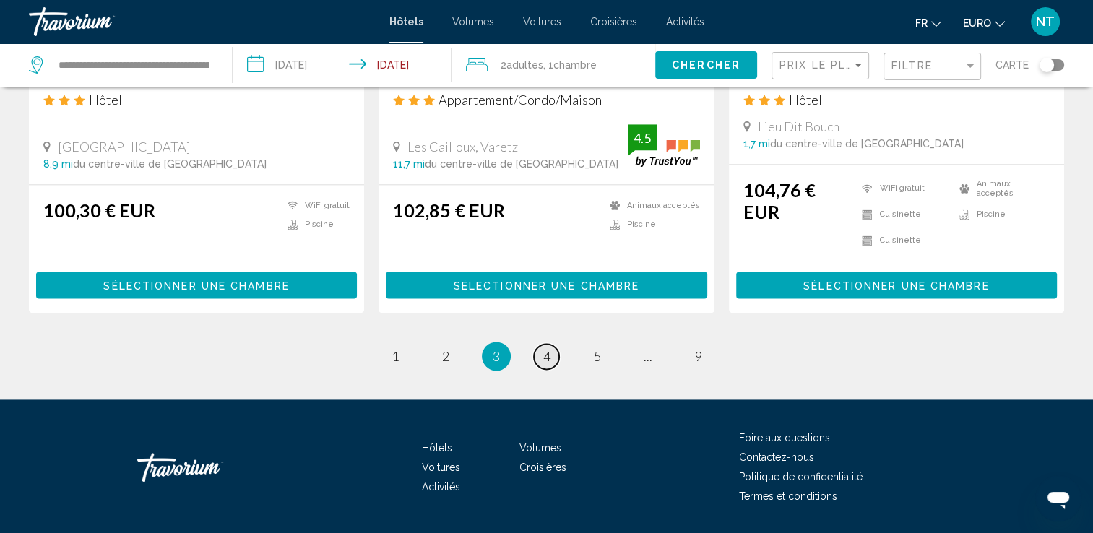
click at [550, 344] on link "page 4" at bounding box center [546, 356] width 25 height 25
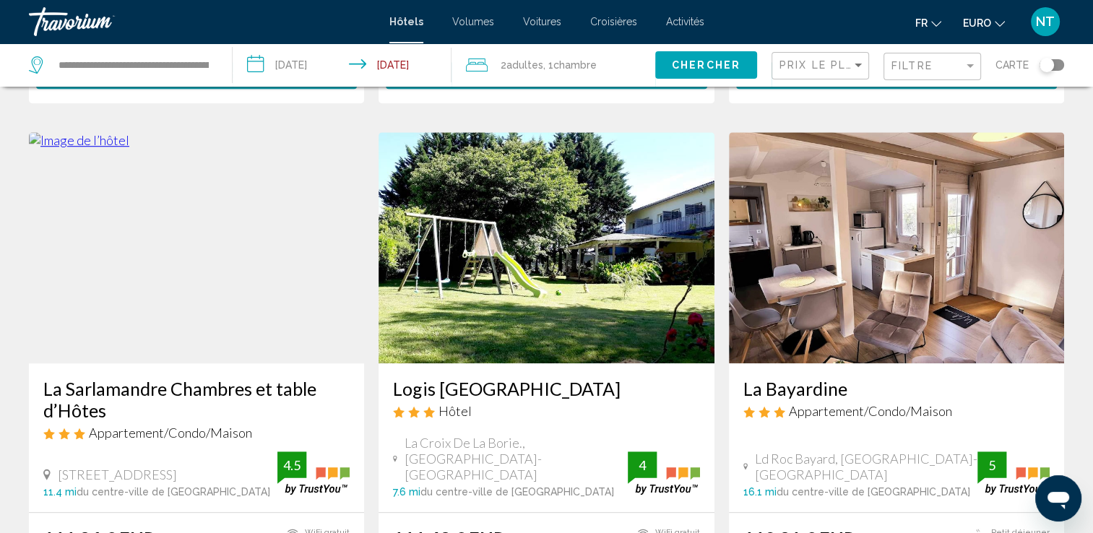
scroll to position [1156, 0]
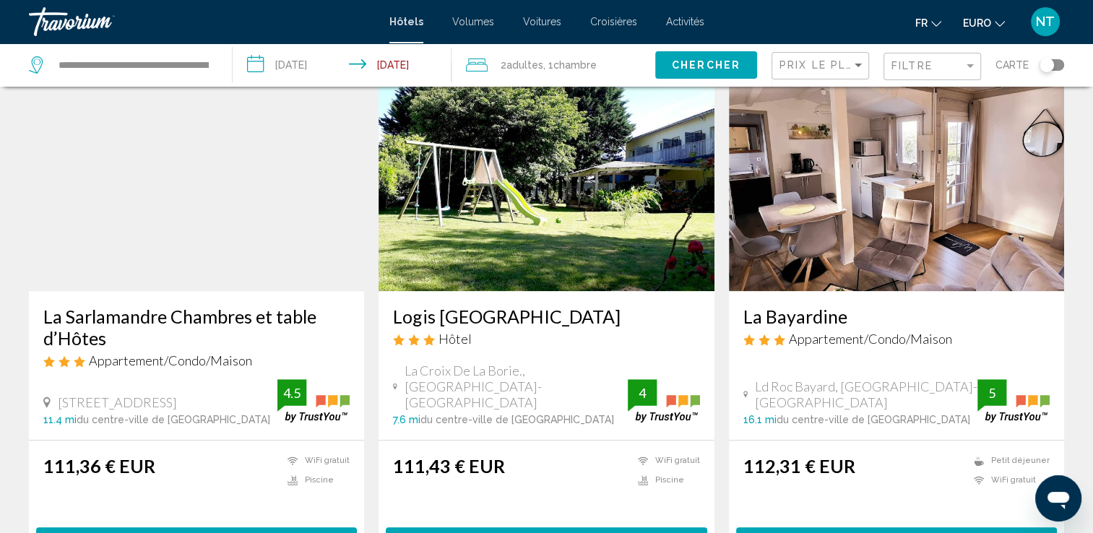
click at [147, 195] on img "Contenu principal" at bounding box center [196, 175] width 335 height 231
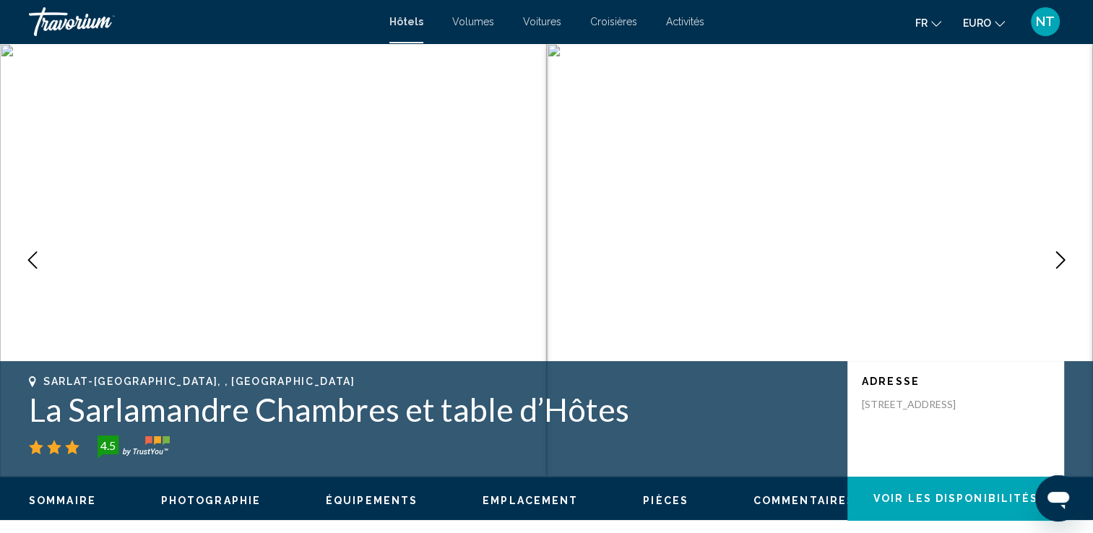
click at [1059, 267] on icon "Image suivante" at bounding box center [1060, 259] width 17 height 17
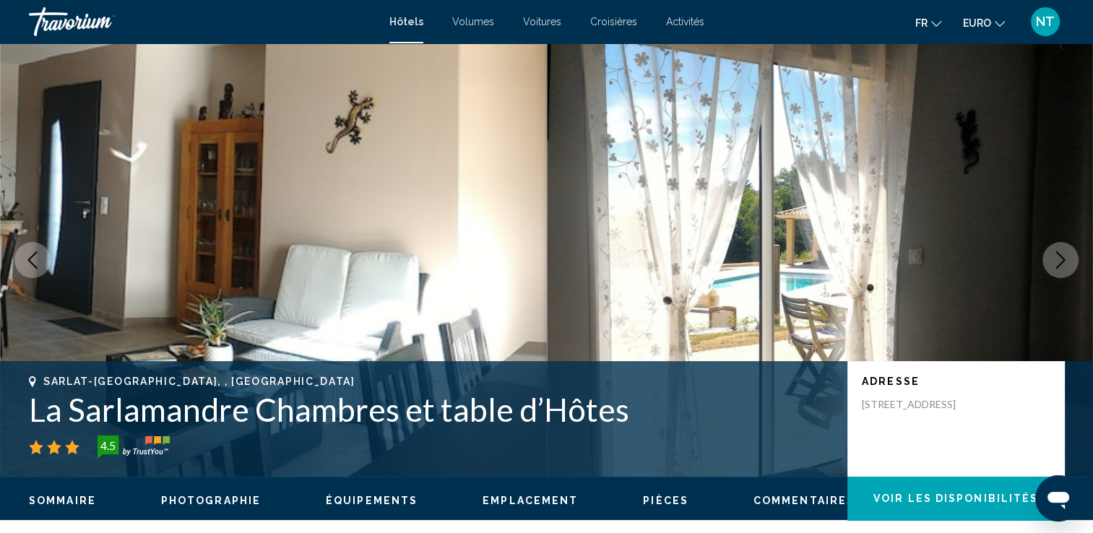
click at [1059, 267] on icon "Image suivante" at bounding box center [1060, 259] width 17 height 17
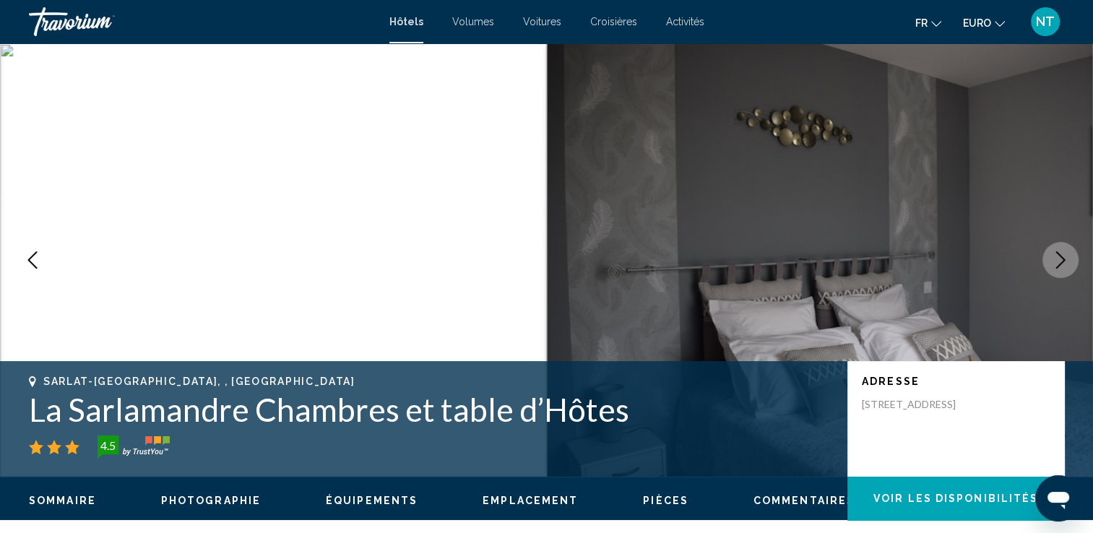
click at [1059, 267] on icon "Image suivante" at bounding box center [1060, 259] width 17 height 17
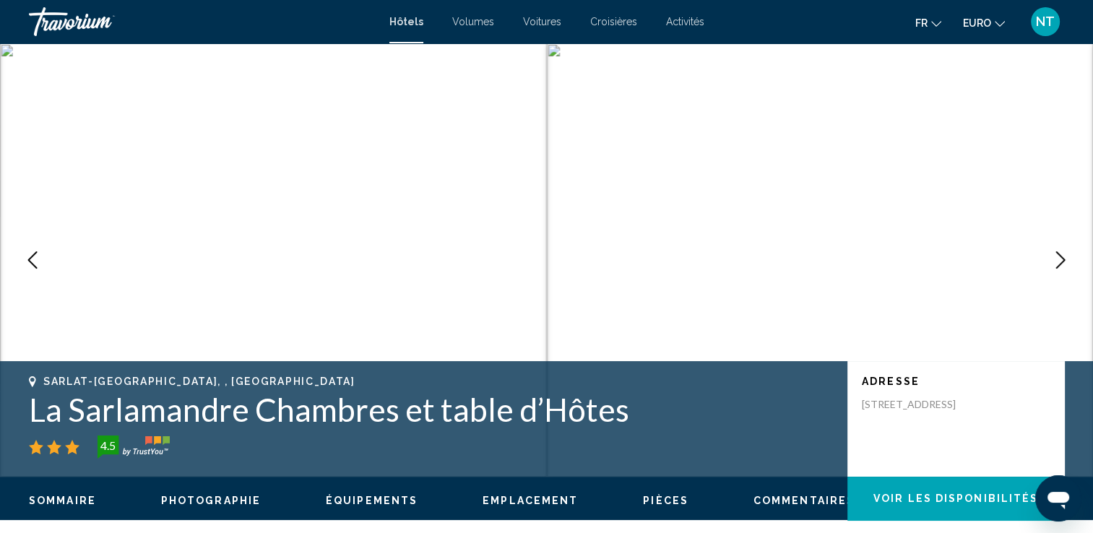
click at [1059, 267] on icon "Image suivante" at bounding box center [1060, 259] width 17 height 17
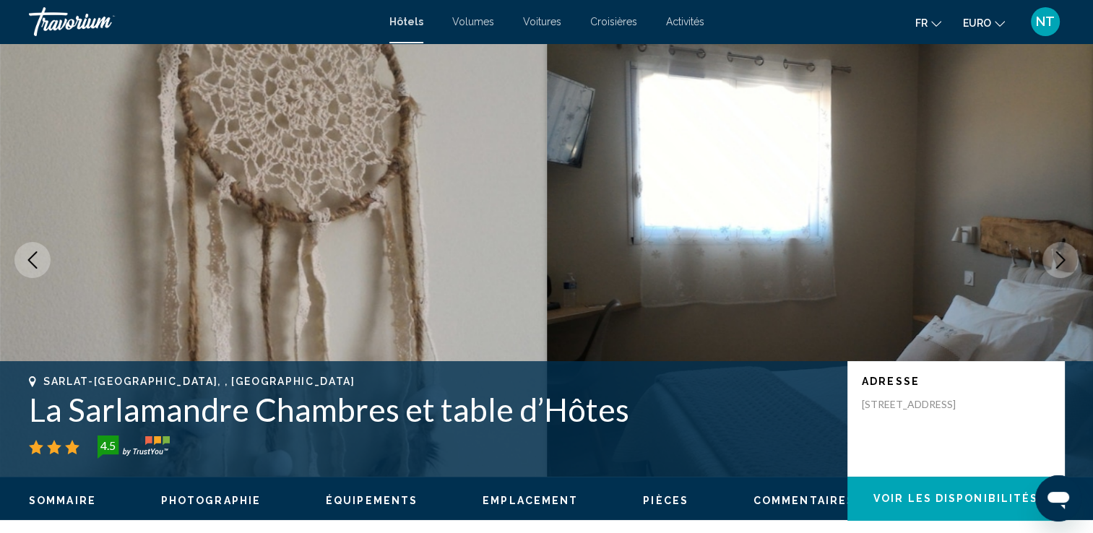
click at [1059, 267] on icon "Image suivante" at bounding box center [1060, 259] width 17 height 17
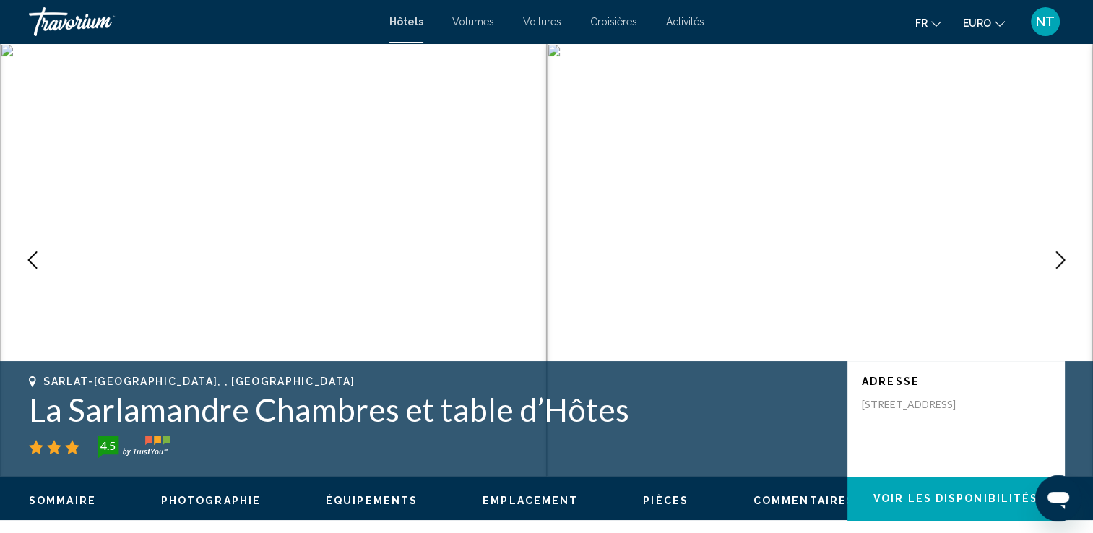
click at [1059, 267] on icon "Image suivante" at bounding box center [1060, 259] width 17 height 17
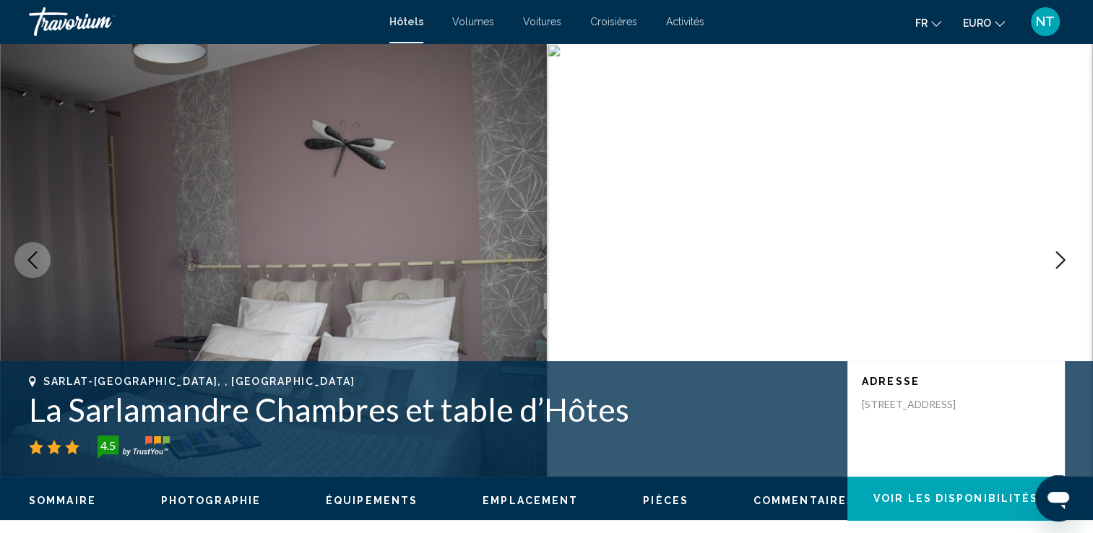
click at [1059, 267] on icon "Image suivante" at bounding box center [1060, 259] width 17 height 17
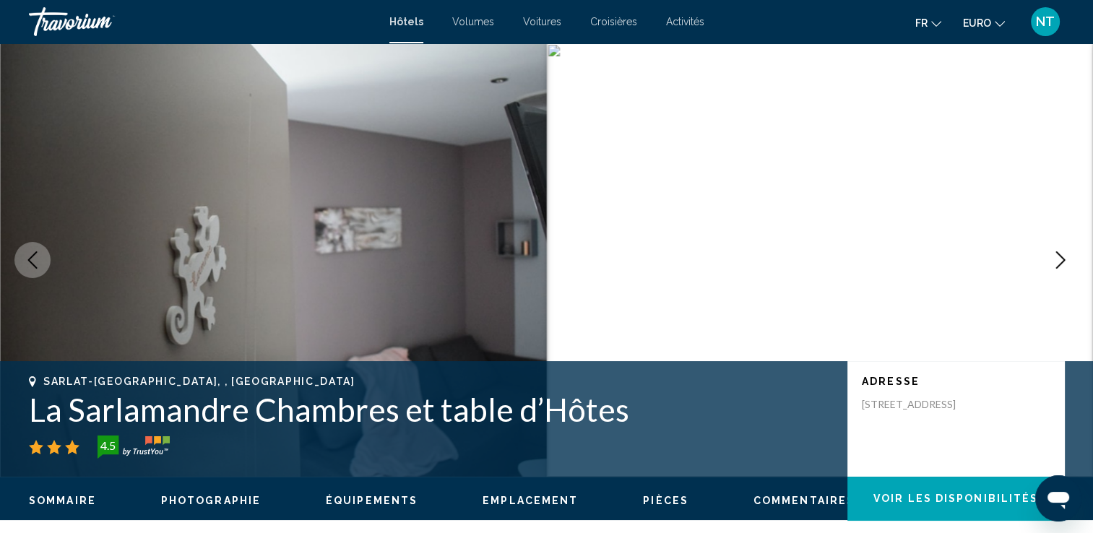
click at [1059, 267] on icon "Image suivante" at bounding box center [1060, 259] width 17 height 17
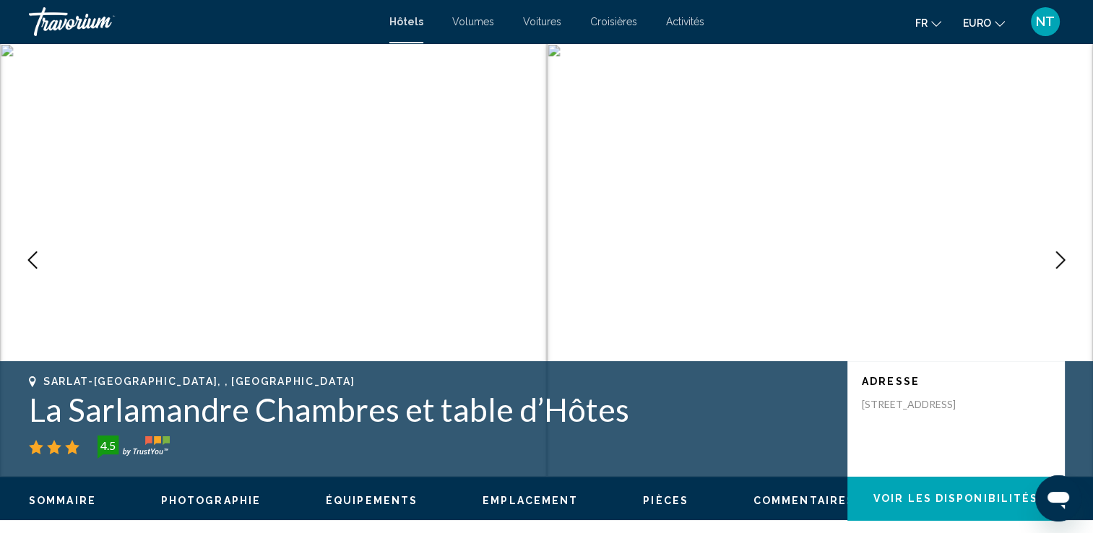
click at [1059, 267] on icon "Image suivante" at bounding box center [1060, 259] width 17 height 17
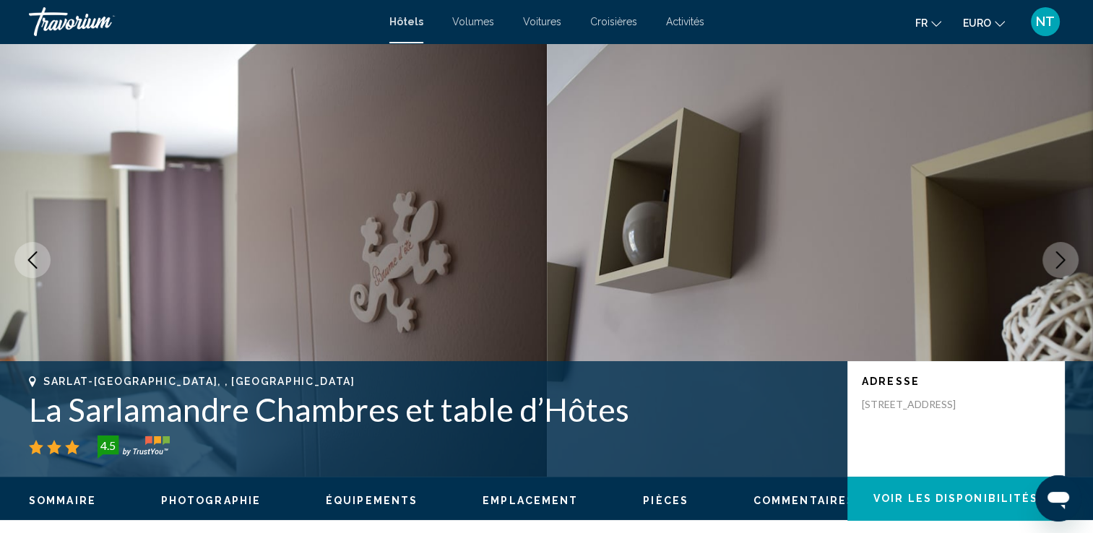
click at [1059, 267] on icon "Image suivante" at bounding box center [1060, 259] width 17 height 17
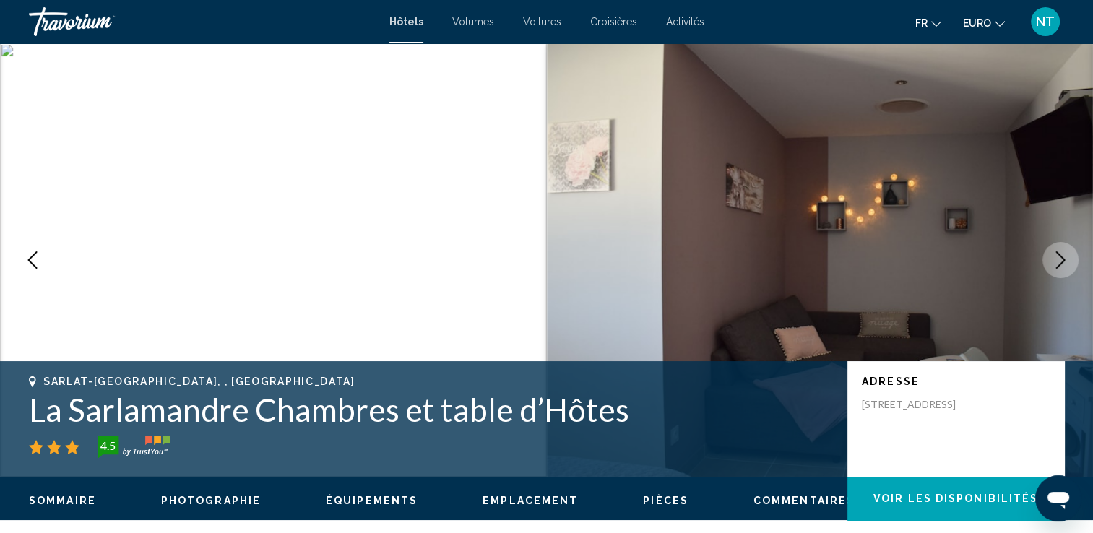
click at [1059, 267] on icon "Image suivante" at bounding box center [1060, 259] width 17 height 17
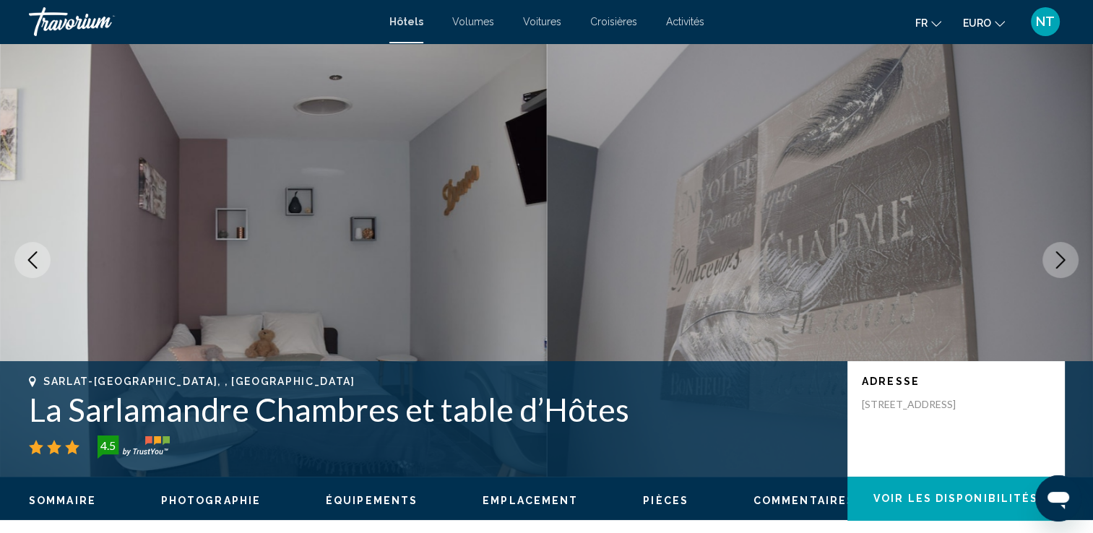
click at [1059, 267] on icon "Image suivante" at bounding box center [1060, 259] width 17 height 17
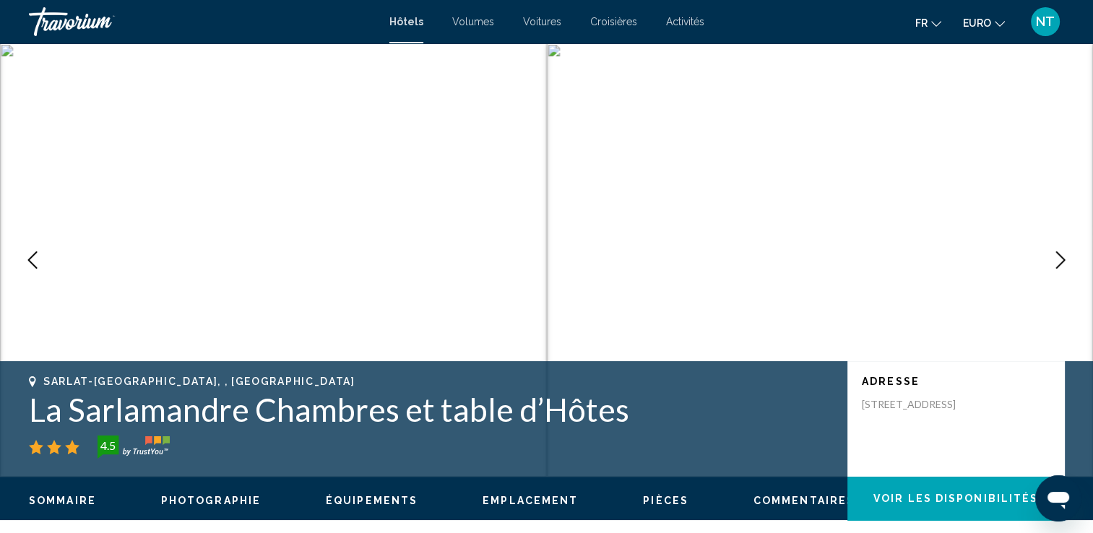
click at [1059, 267] on icon "Image suivante" at bounding box center [1060, 259] width 17 height 17
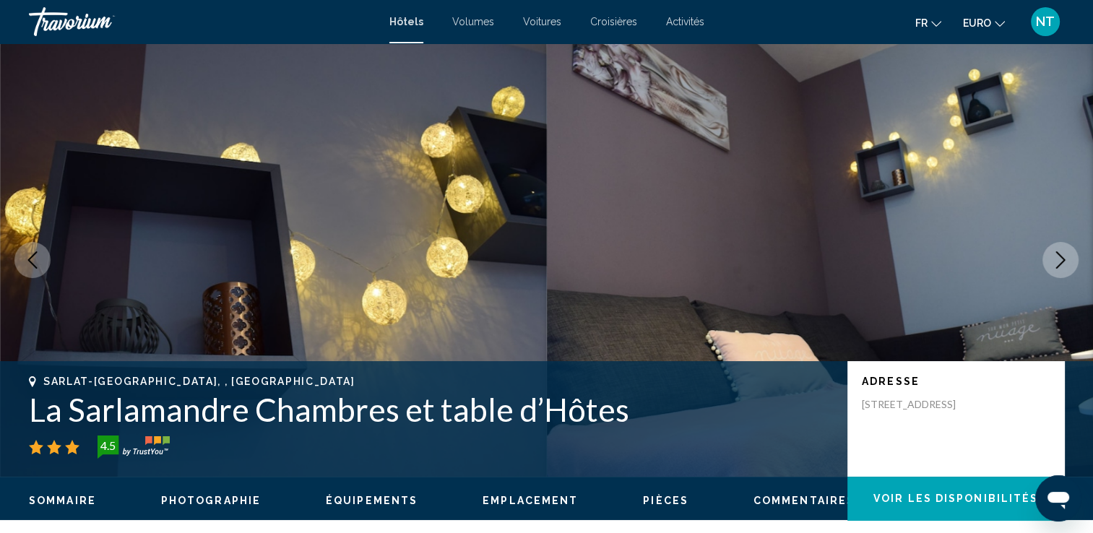
click at [1059, 267] on icon "Image suivante" at bounding box center [1060, 259] width 17 height 17
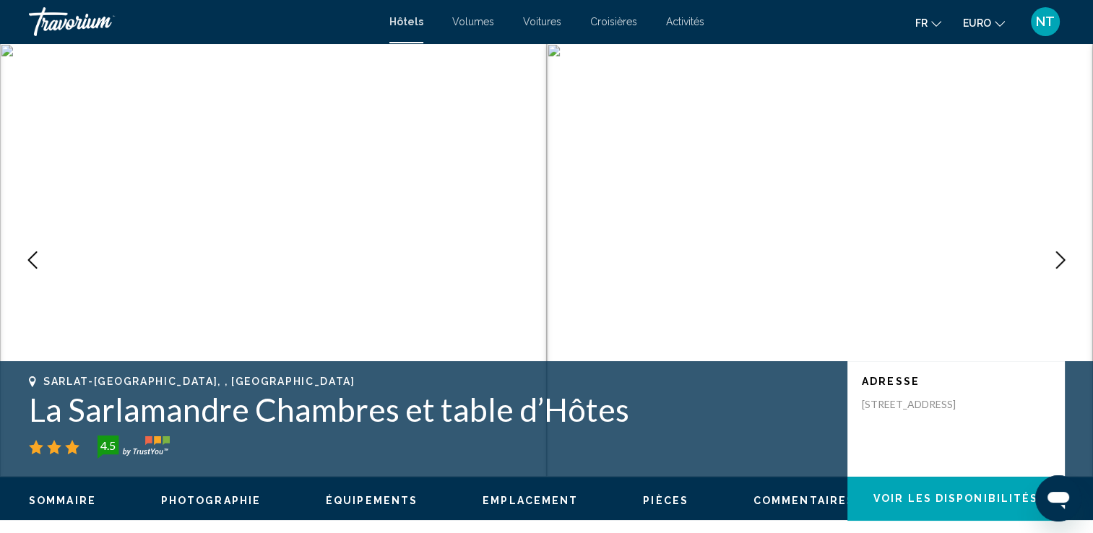
click at [1059, 267] on icon "Image suivante" at bounding box center [1060, 259] width 17 height 17
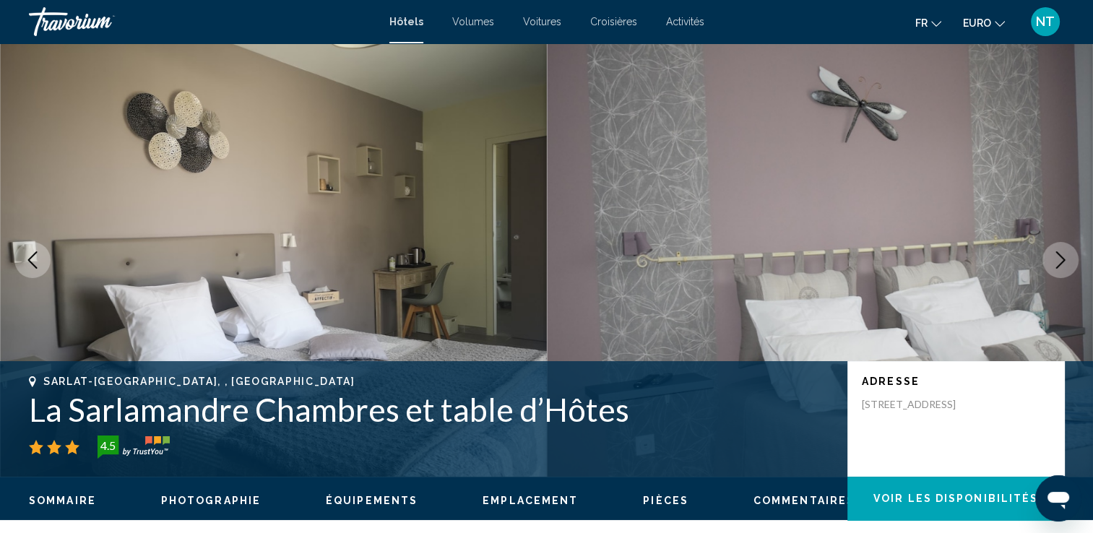
click at [1059, 267] on icon "Image suivante" at bounding box center [1060, 259] width 17 height 17
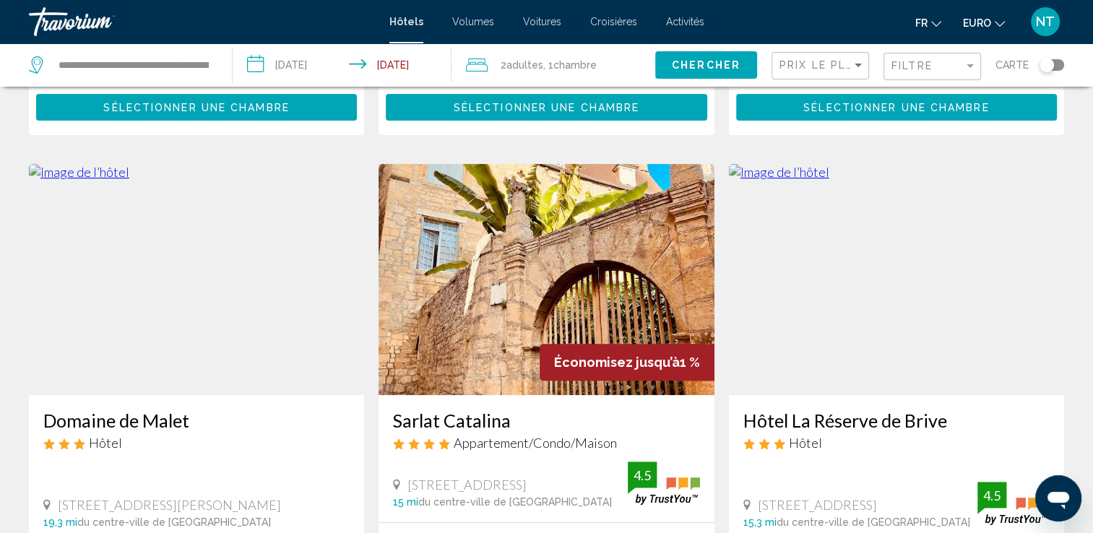
scroll to position [578, 0]
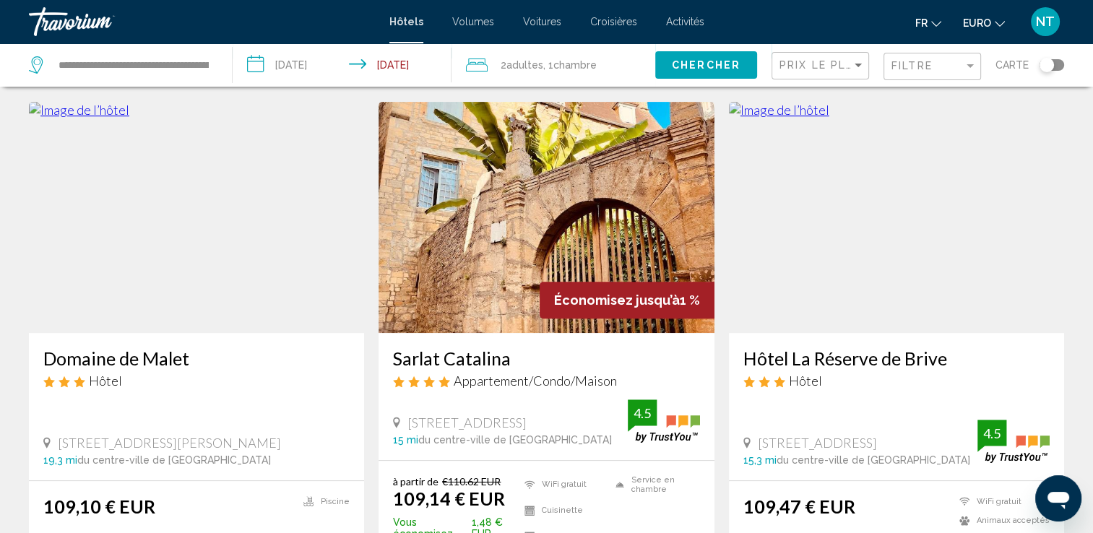
click at [574, 211] on img "Contenu principal" at bounding box center [546, 217] width 335 height 231
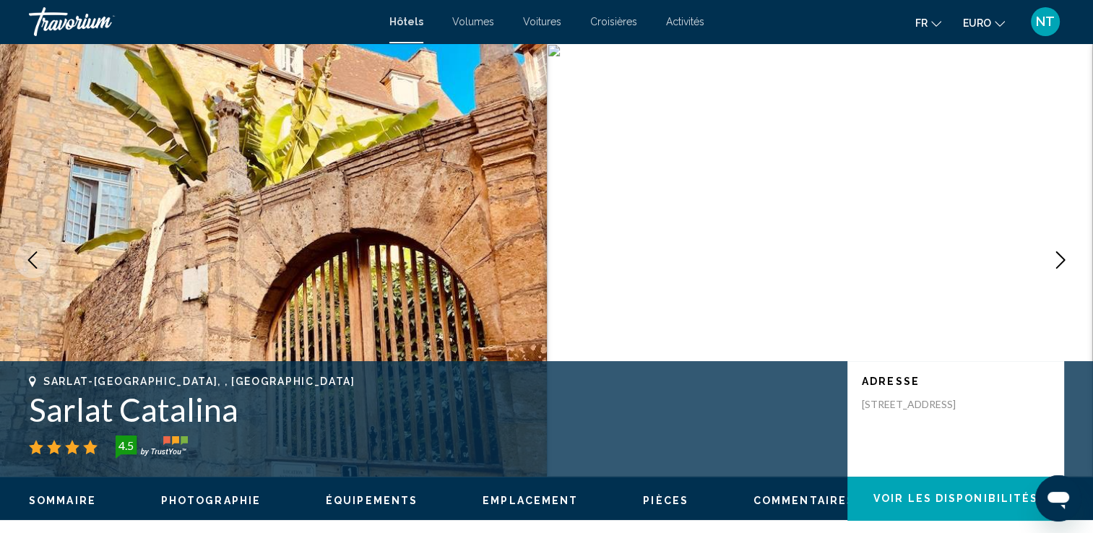
click at [1059, 262] on icon "Image suivante" at bounding box center [1060, 259] width 17 height 17
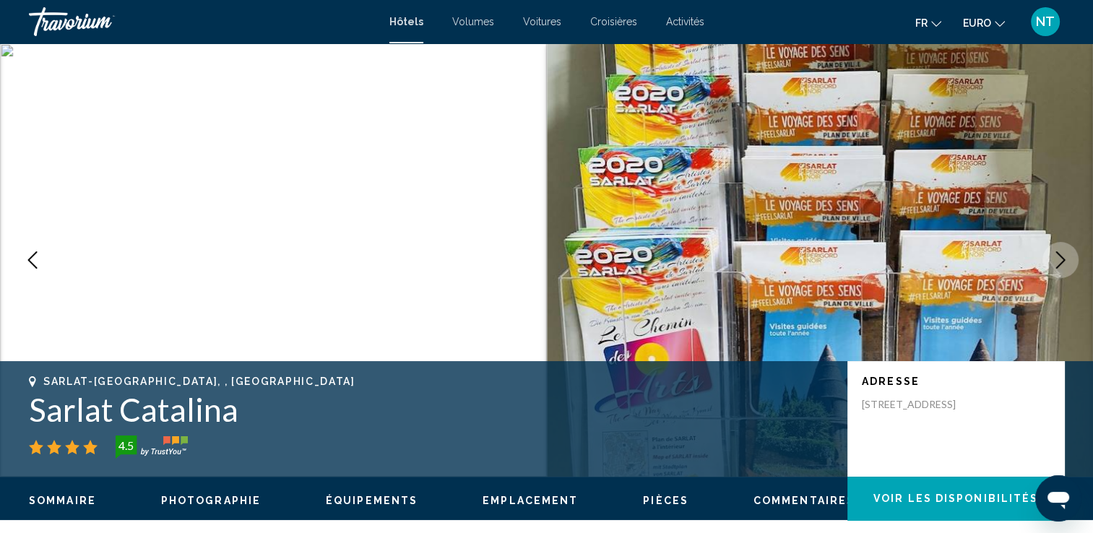
click at [1059, 262] on icon "Image suivante" at bounding box center [1060, 259] width 17 height 17
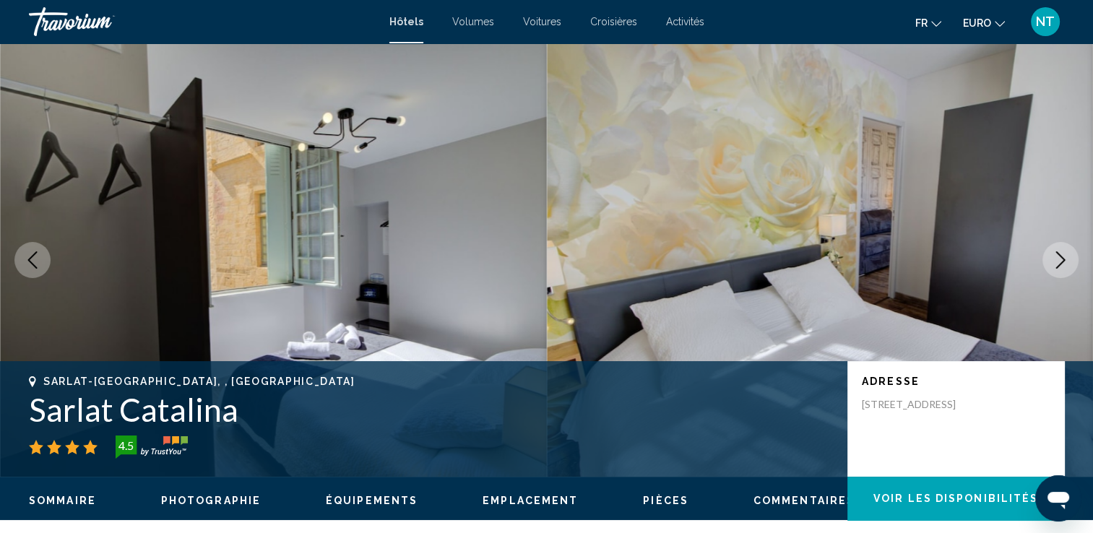
click at [1059, 262] on icon "Image suivante" at bounding box center [1060, 259] width 17 height 17
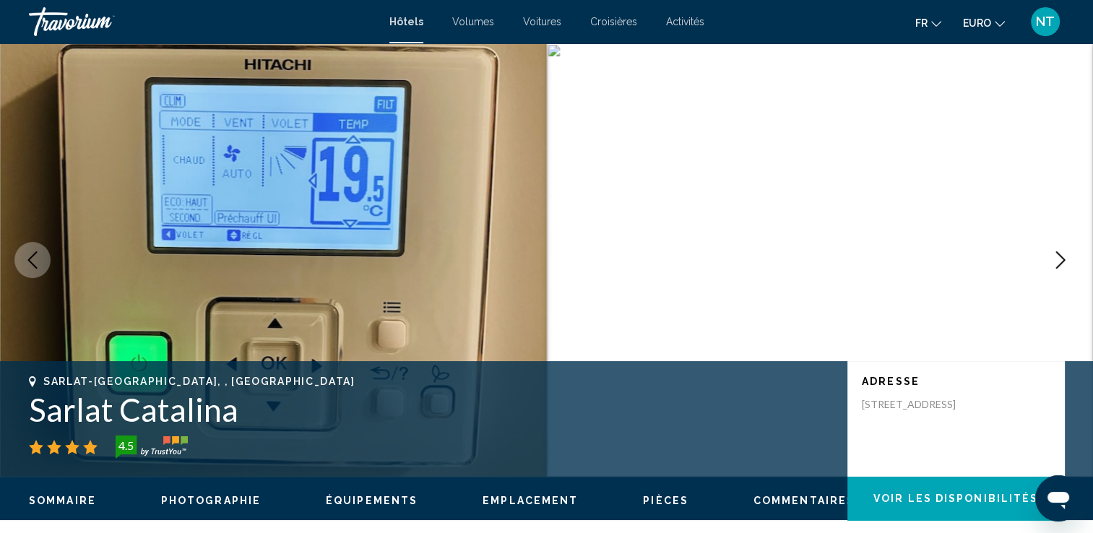
click at [1059, 262] on icon "Image suivante" at bounding box center [1060, 259] width 17 height 17
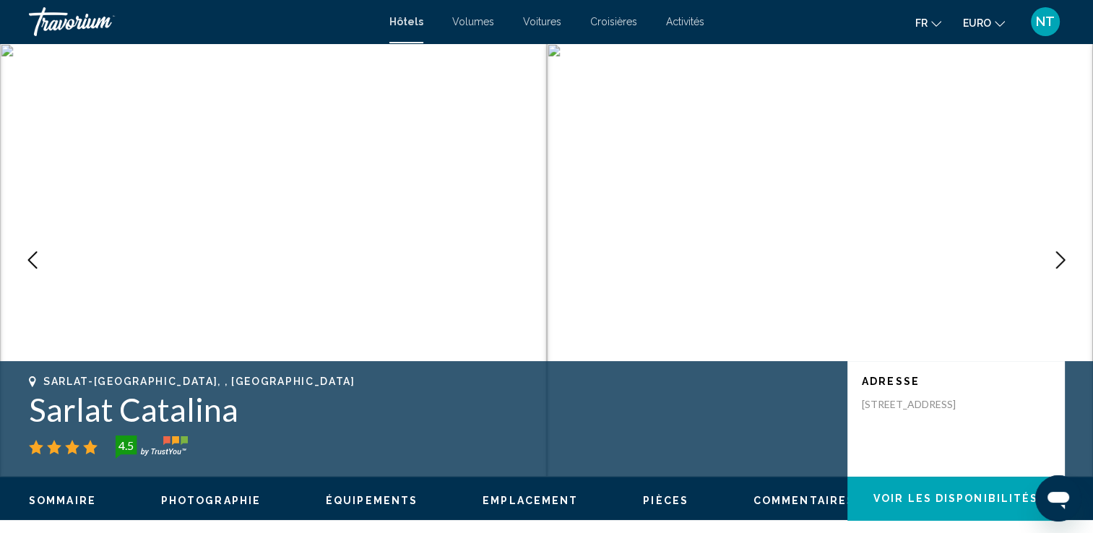
click at [1049, 257] on button "Image suivante" at bounding box center [1061, 260] width 36 height 36
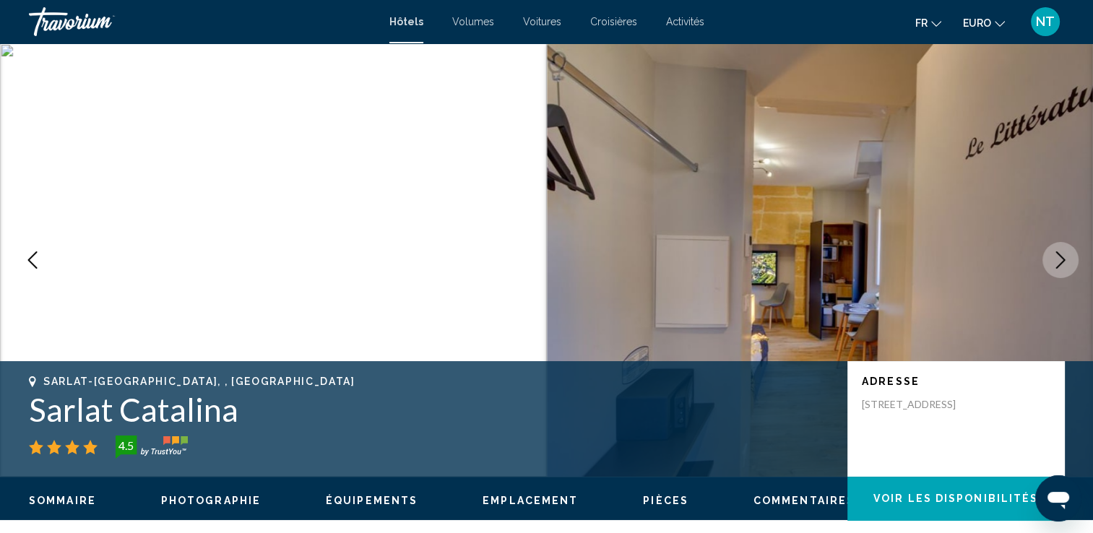
click at [1049, 257] on button "Image suivante" at bounding box center [1061, 260] width 36 height 36
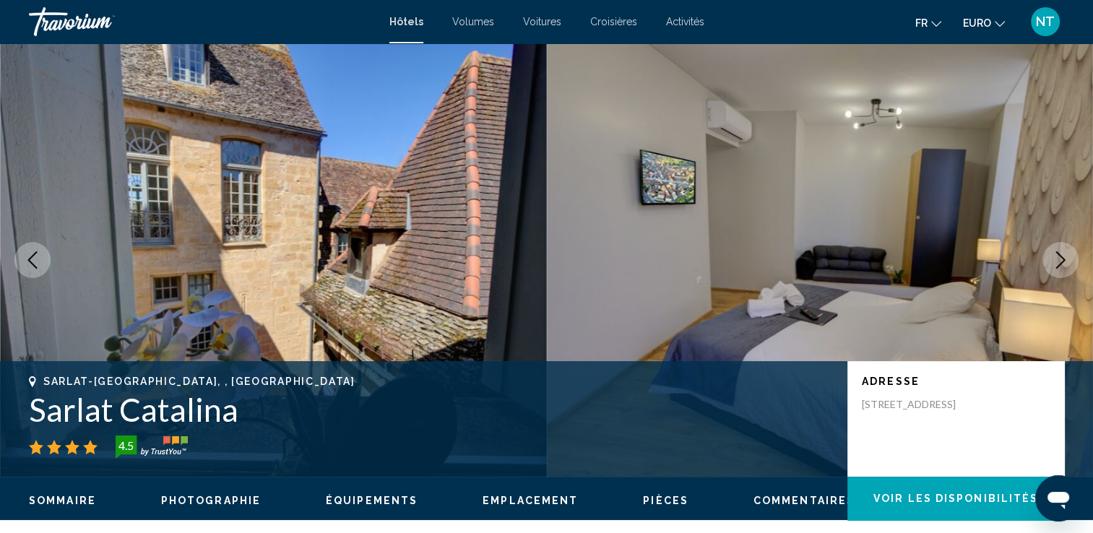
click at [1049, 257] on button "Image suivante" at bounding box center [1061, 260] width 36 height 36
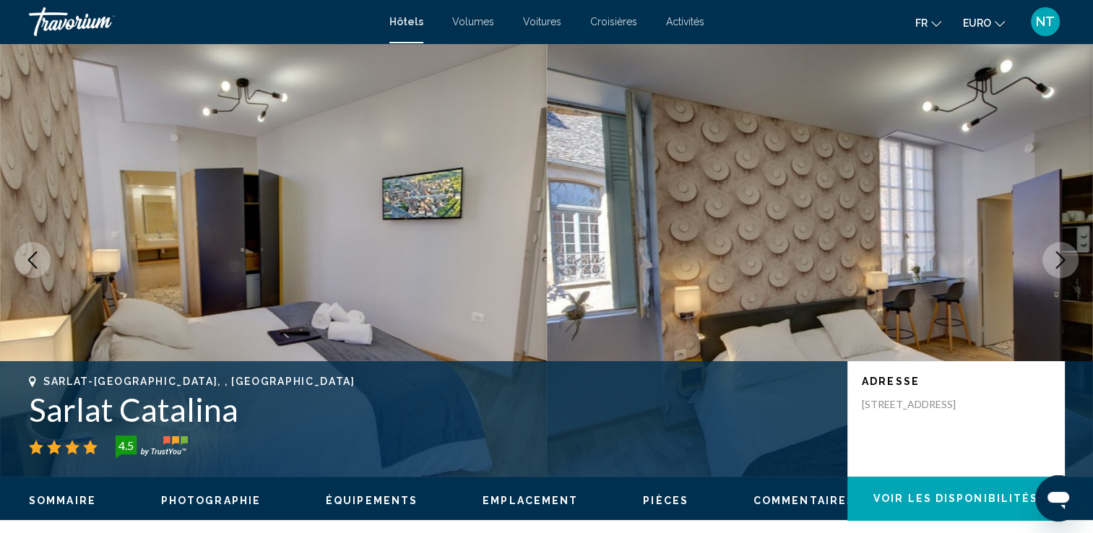
click at [1049, 257] on button "Image suivante" at bounding box center [1061, 260] width 36 height 36
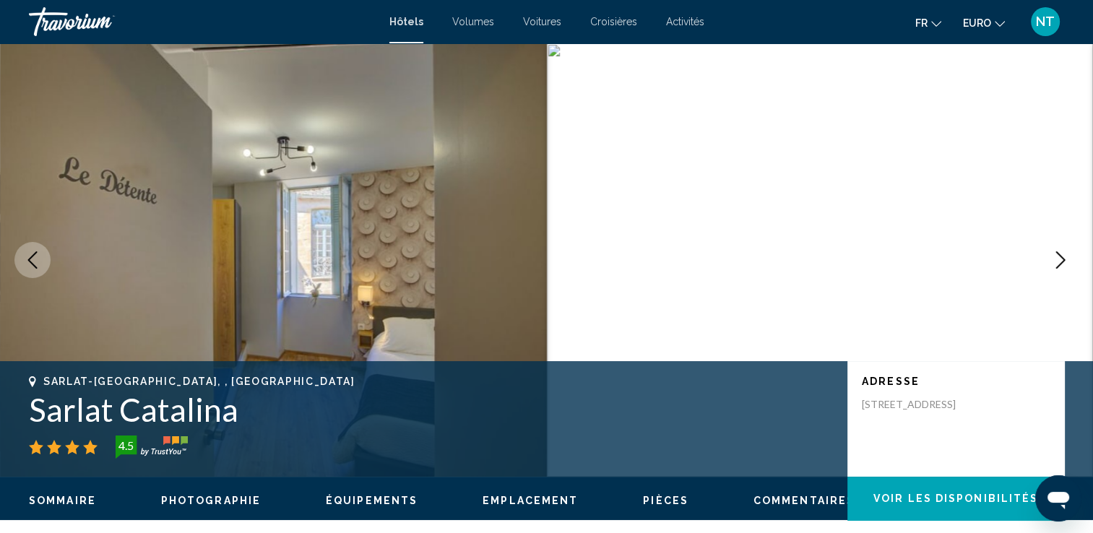
click at [1049, 257] on button "Image suivante" at bounding box center [1061, 260] width 36 height 36
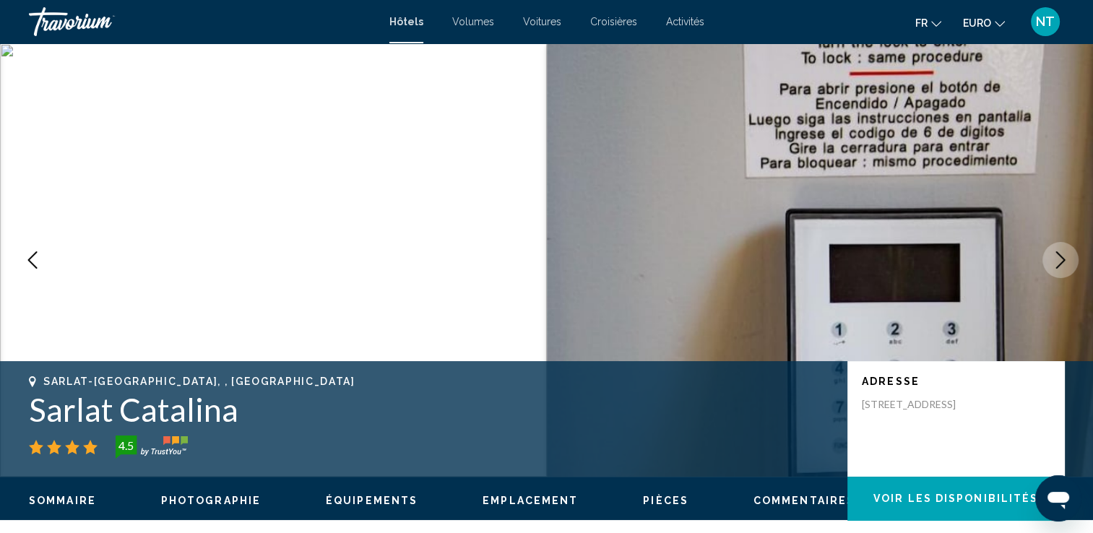
click at [1049, 257] on button "Image suivante" at bounding box center [1061, 260] width 36 height 36
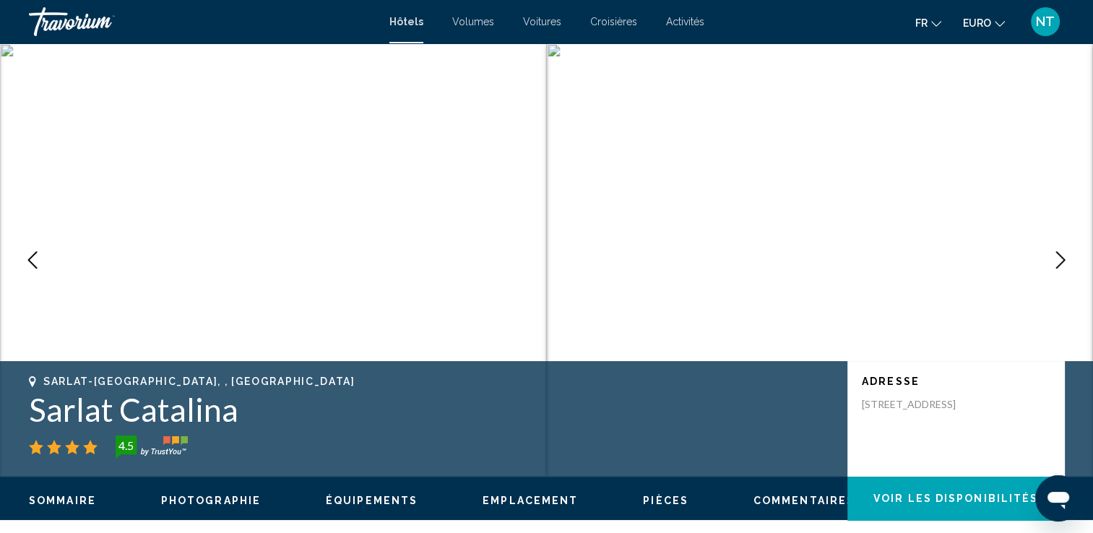
click at [1049, 257] on button "Image suivante" at bounding box center [1061, 260] width 36 height 36
drag, startPoint x: 31, startPoint y: 1, endPoint x: 269, endPoint y: 79, distance: 250.0
click at [266, 78] on img "Contenu principal" at bounding box center [273, 260] width 547 height 434
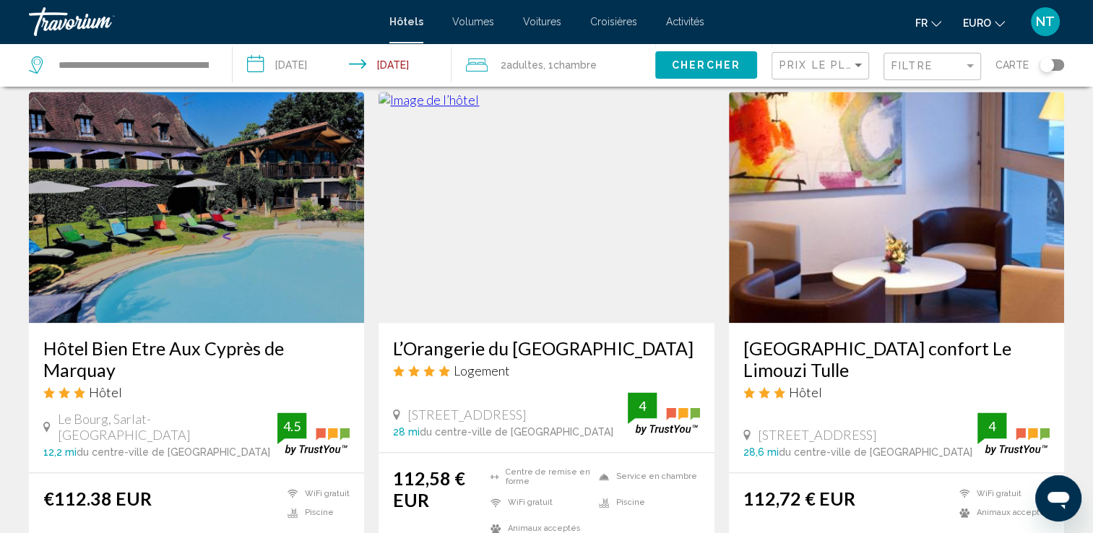
scroll to position [1662, 0]
click at [218, 171] on img "Contenu principal" at bounding box center [196, 207] width 335 height 231
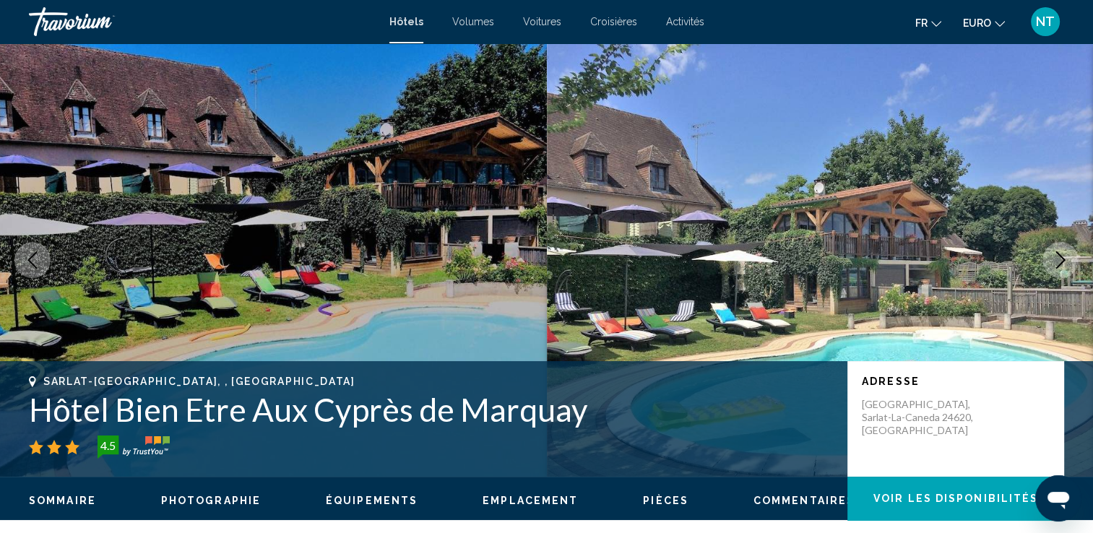
click at [1055, 258] on icon "Image suivante" at bounding box center [1060, 259] width 17 height 17
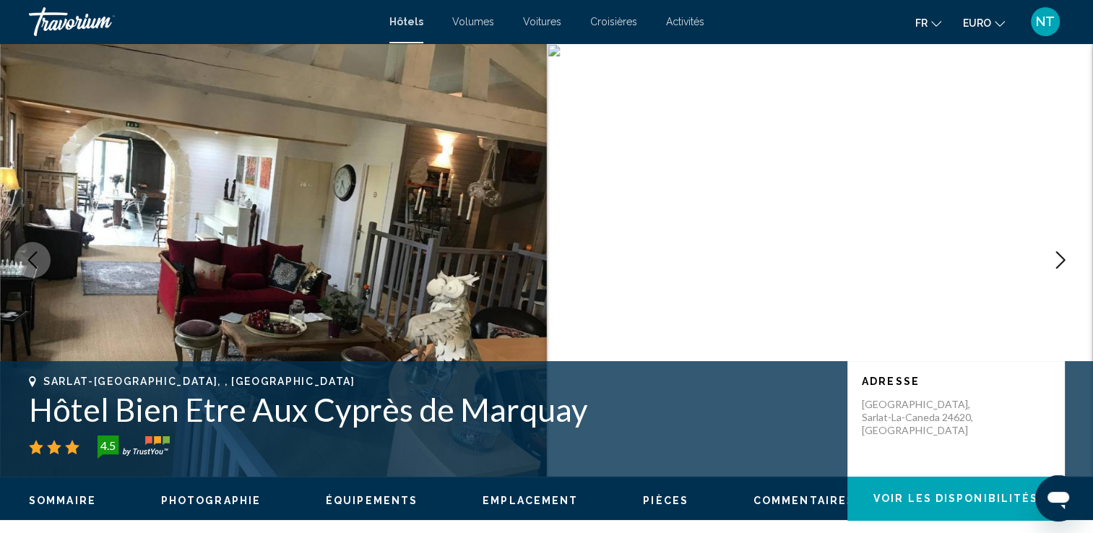
click at [1055, 258] on icon "Image suivante" at bounding box center [1060, 259] width 17 height 17
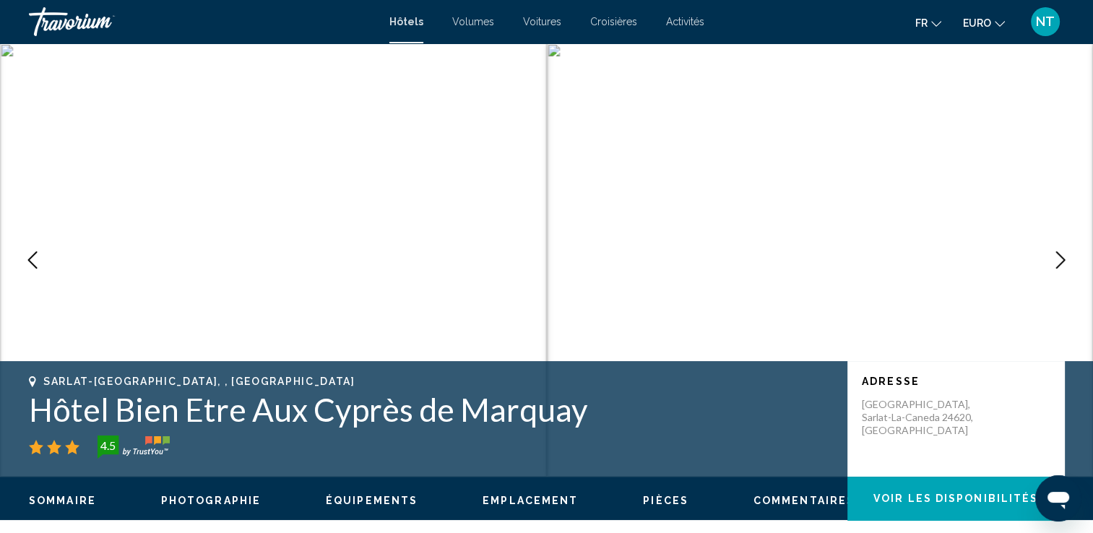
click at [1055, 258] on icon "Image suivante" at bounding box center [1060, 259] width 17 height 17
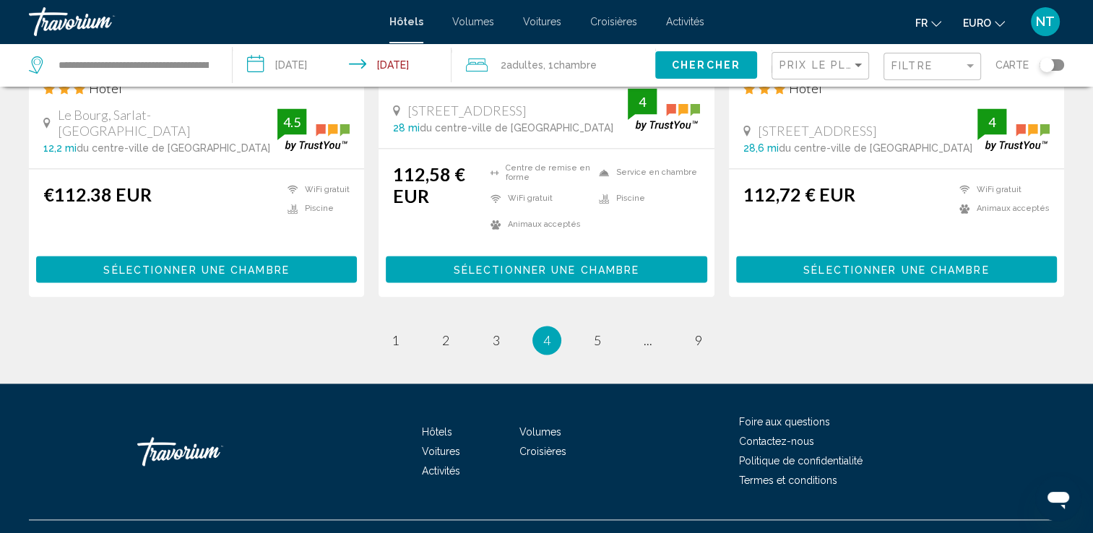
scroll to position [1971, 0]
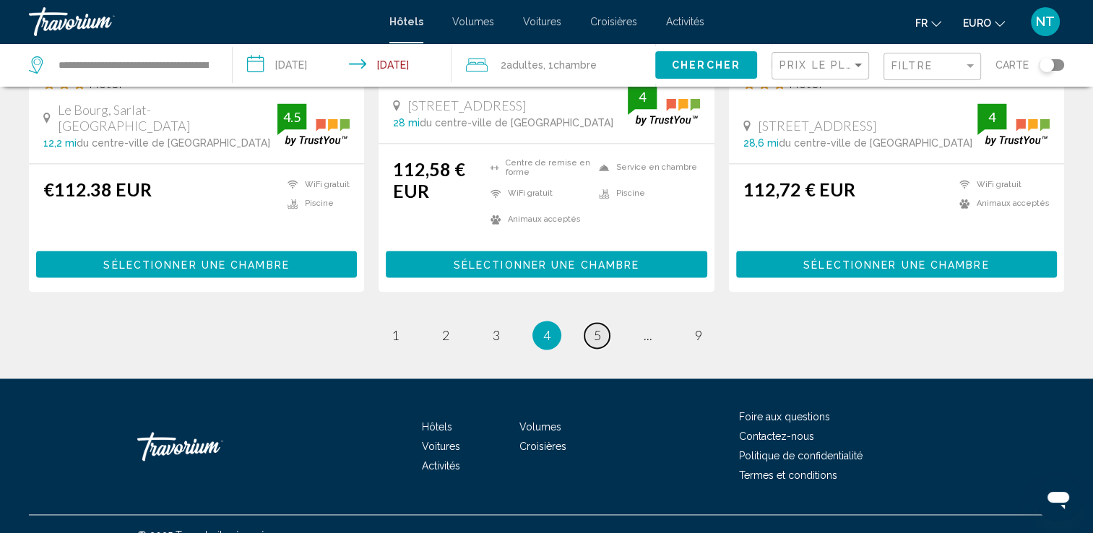
click at [588, 323] on link "page 5" at bounding box center [597, 335] width 25 height 25
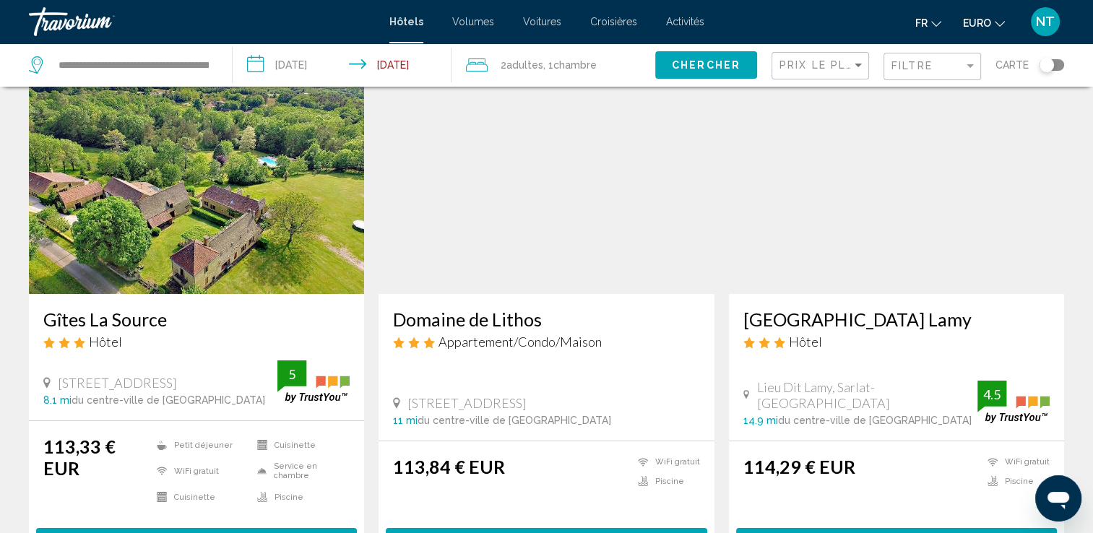
scroll to position [72, 0]
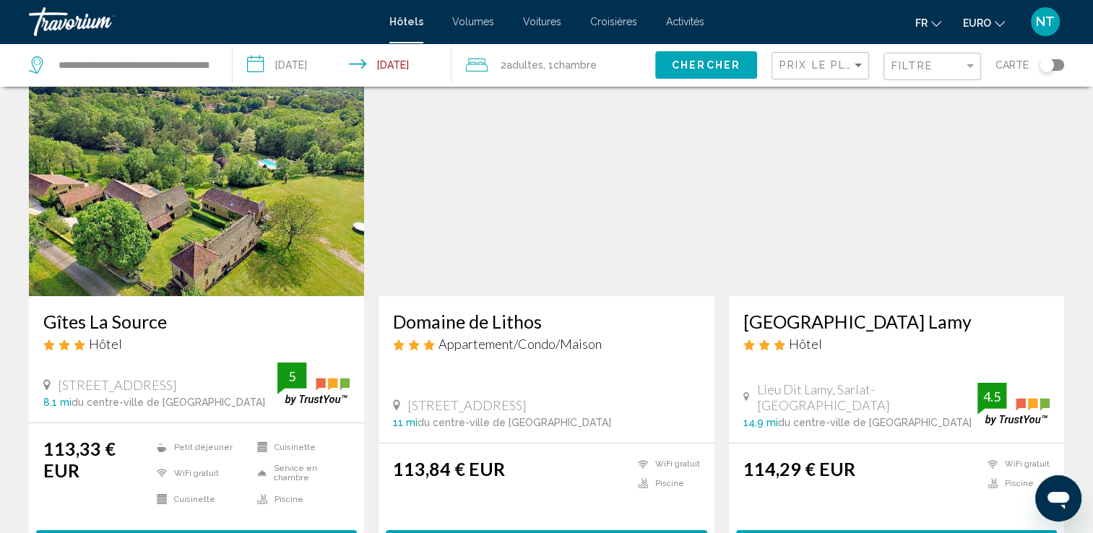
click at [895, 205] on img "Contenu principal" at bounding box center [896, 180] width 335 height 231
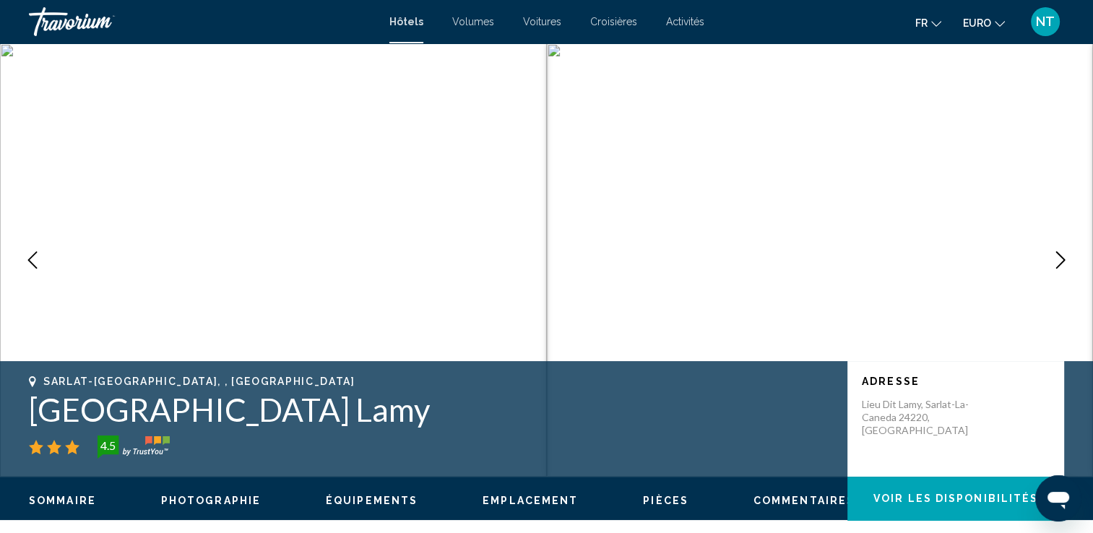
click at [1061, 261] on icon "Image suivante" at bounding box center [1060, 259] width 17 height 17
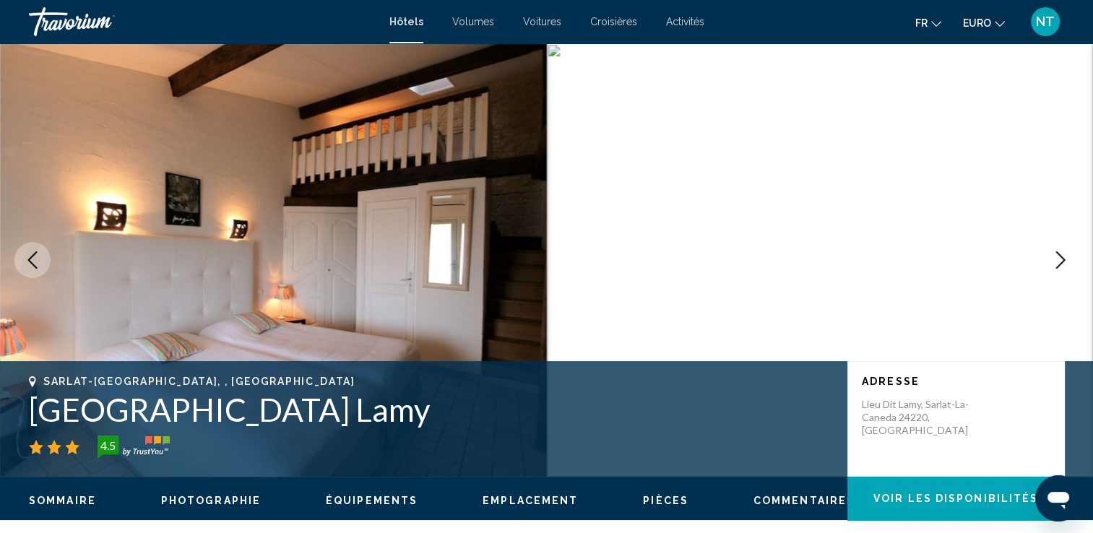
click at [1061, 261] on icon "Image suivante" at bounding box center [1060, 259] width 17 height 17
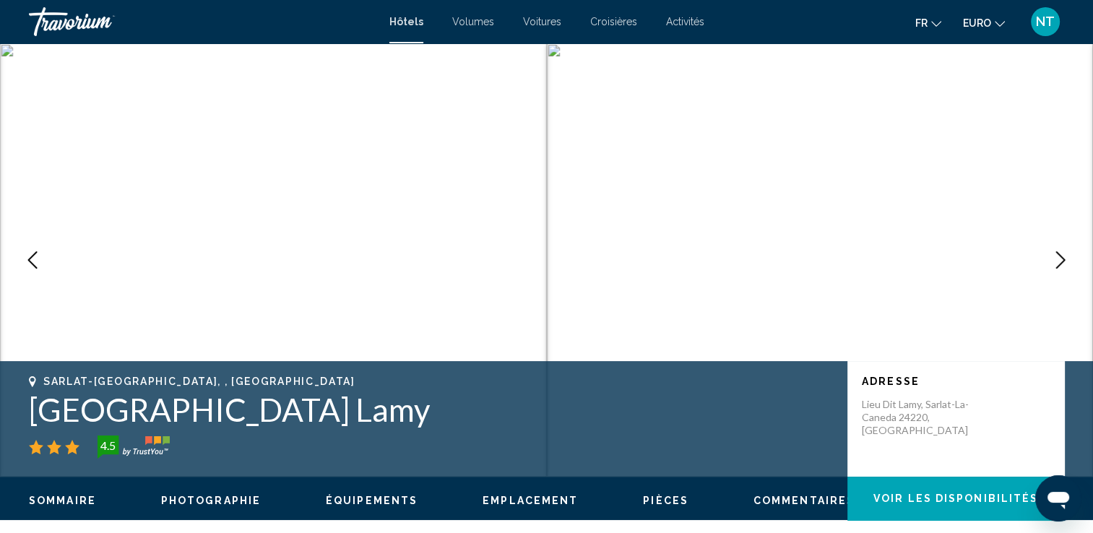
click at [1061, 261] on icon "Image suivante" at bounding box center [1060, 259] width 17 height 17
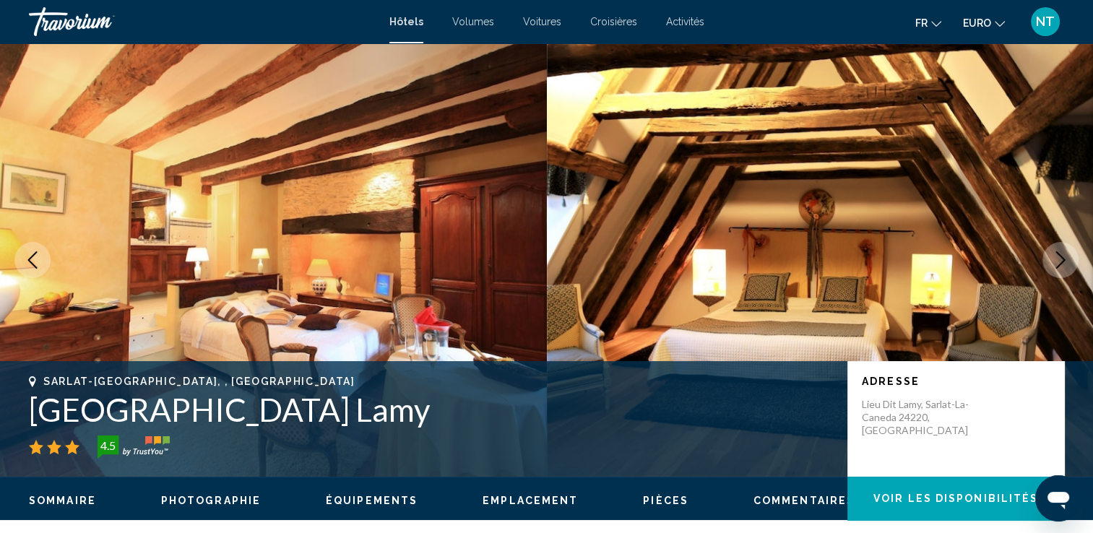
click at [1061, 261] on icon "Image suivante" at bounding box center [1060, 259] width 17 height 17
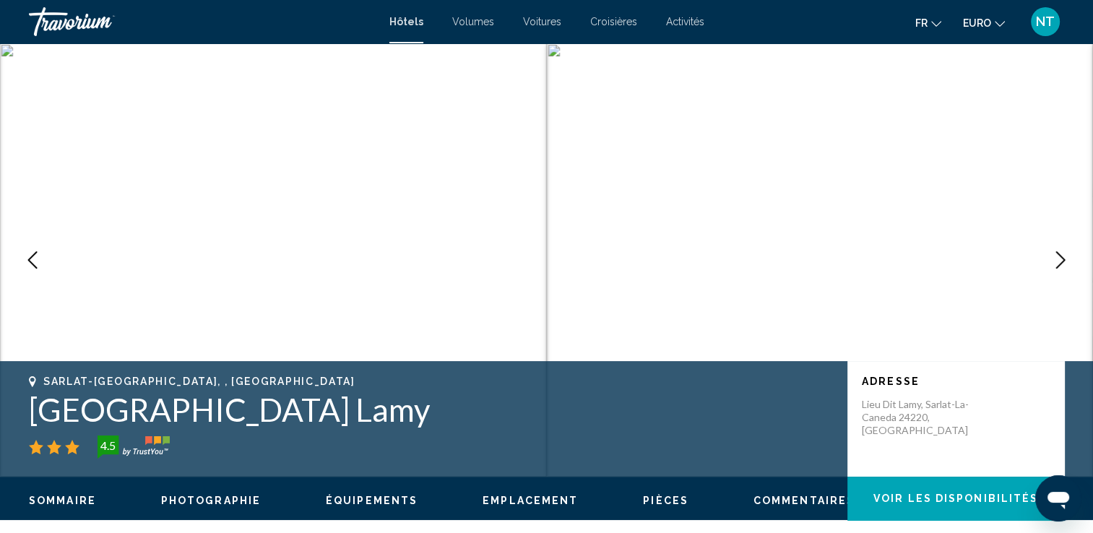
click at [1061, 261] on icon "Image suivante" at bounding box center [1060, 259] width 17 height 17
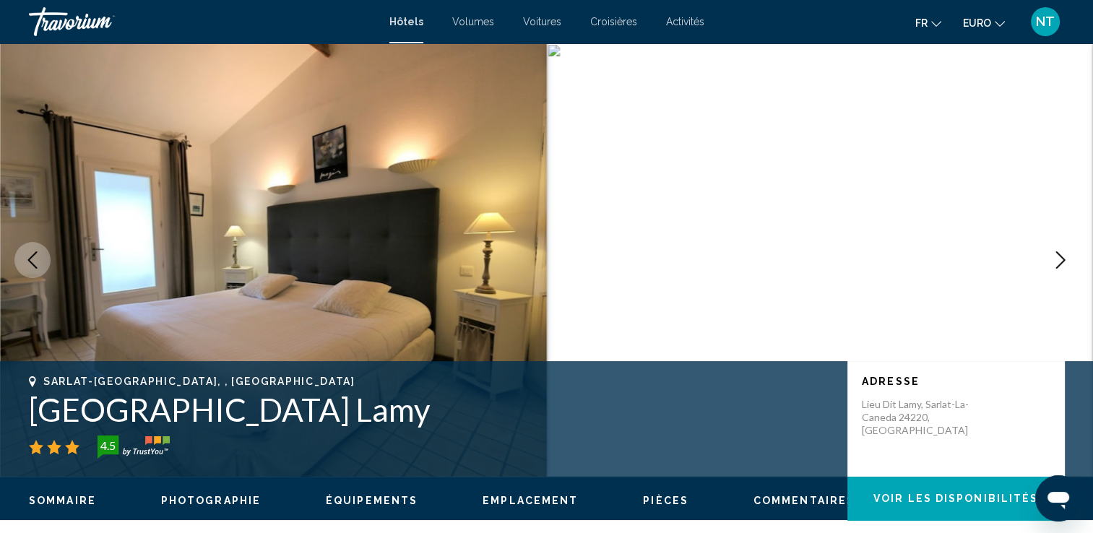
click at [1061, 261] on icon "Image suivante" at bounding box center [1060, 259] width 17 height 17
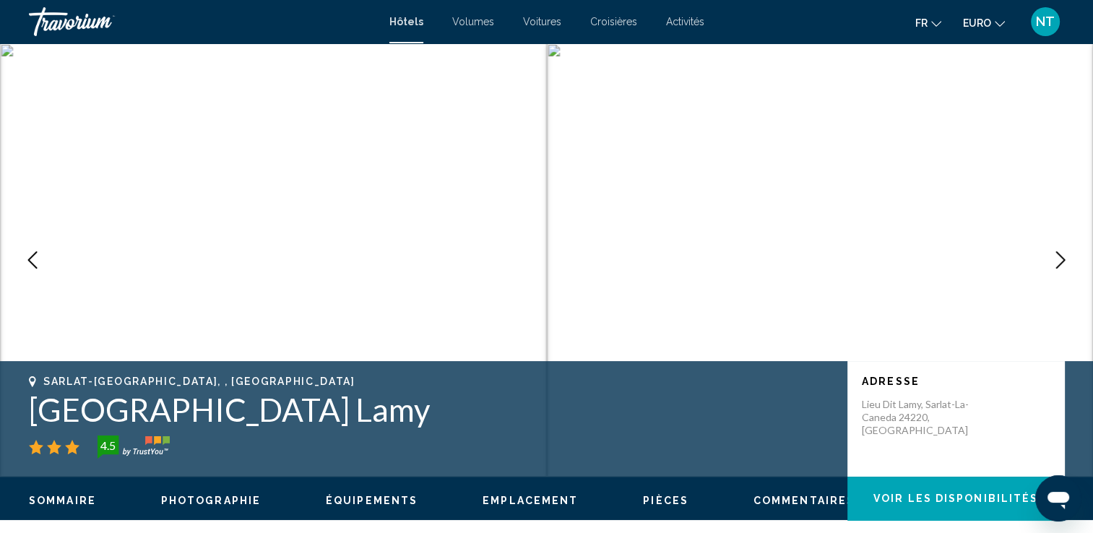
click at [1061, 261] on icon "Image suivante" at bounding box center [1060, 259] width 17 height 17
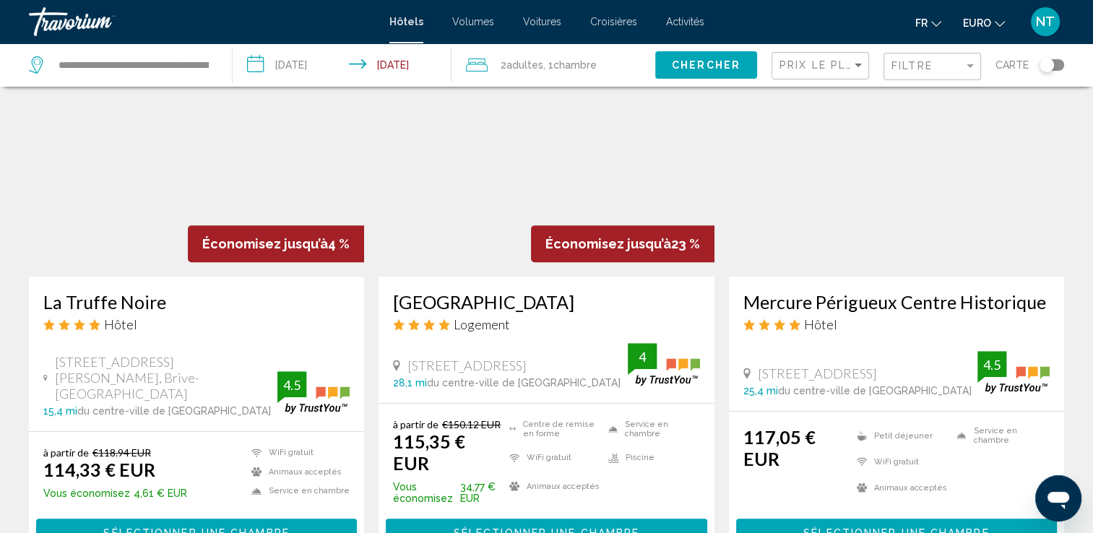
scroll to position [650, 0]
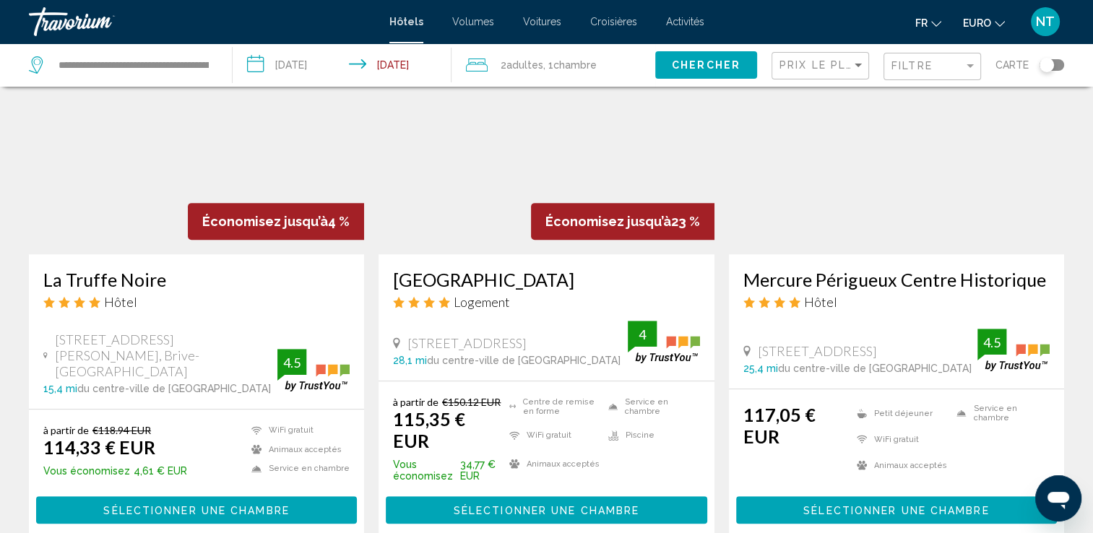
click at [199, 138] on img "Contenu principal" at bounding box center [196, 138] width 335 height 231
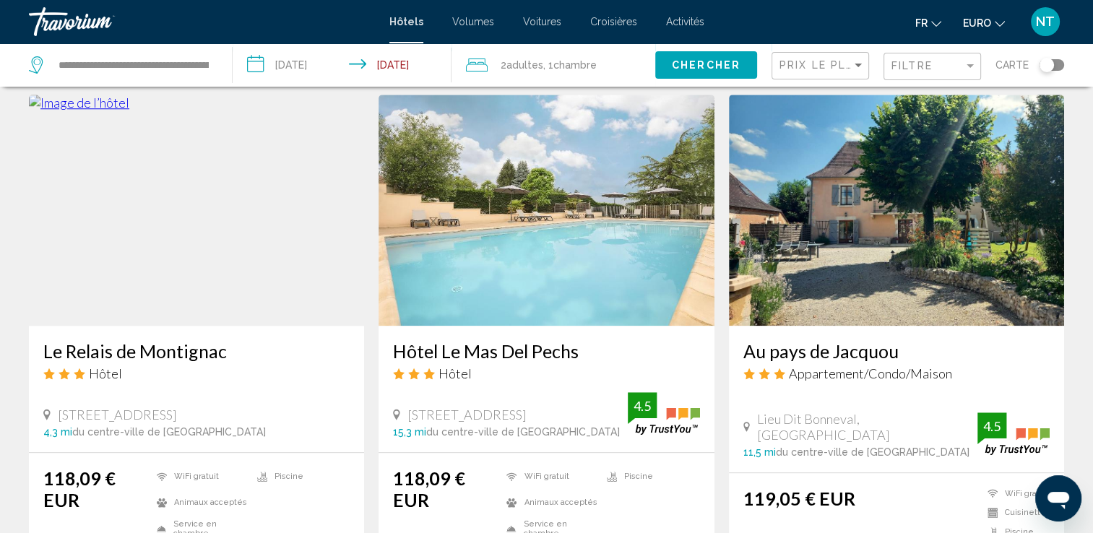
scroll to position [1156, 0]
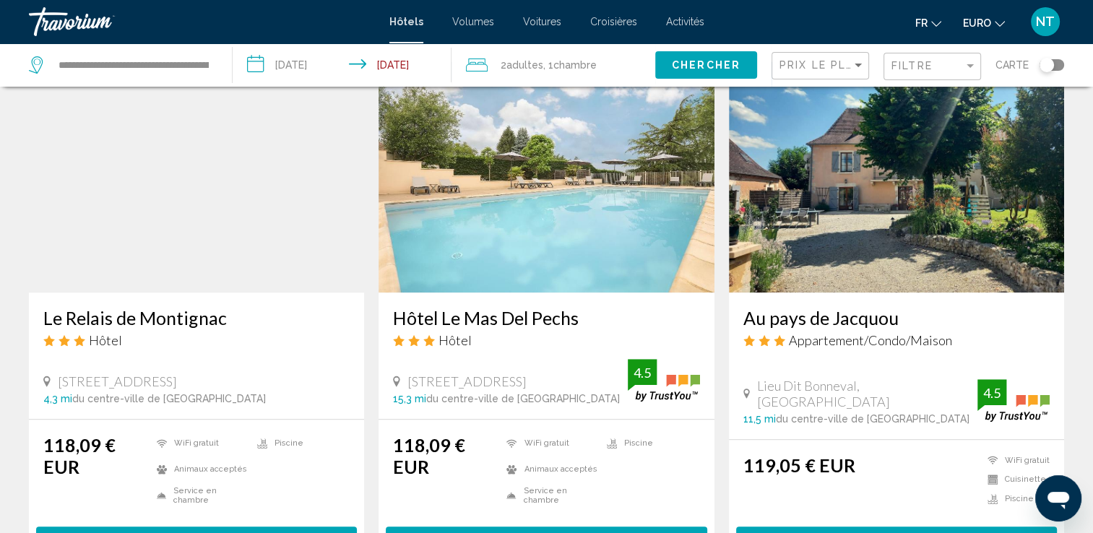
click at [569, 200] on img "Contenu principal" at bounding box center [546, 176] width 335 height 231
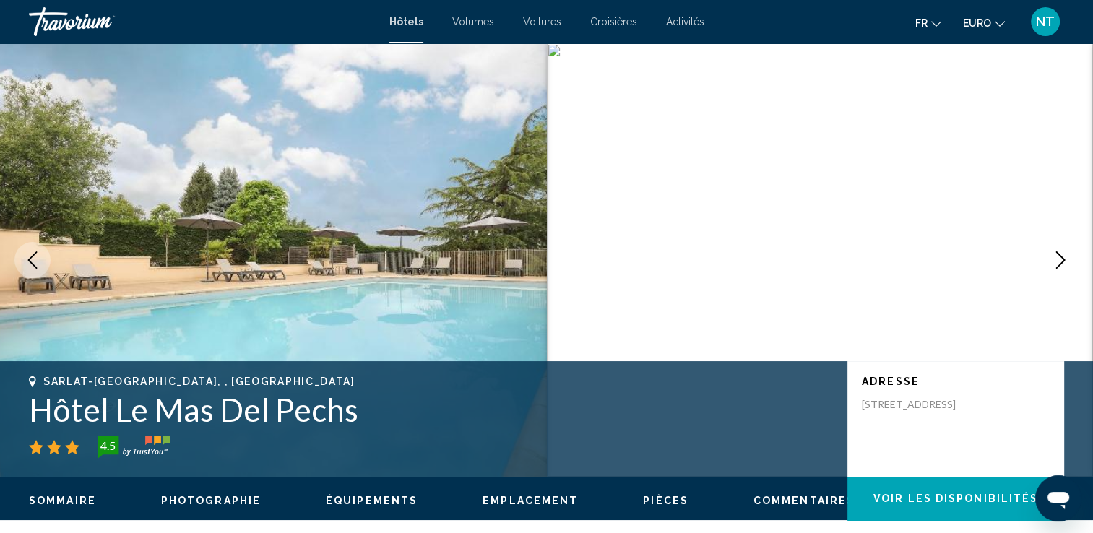
click at [1072, 253] on button "Image suivante" at bounding box center [1061, 260] width 36 height 36
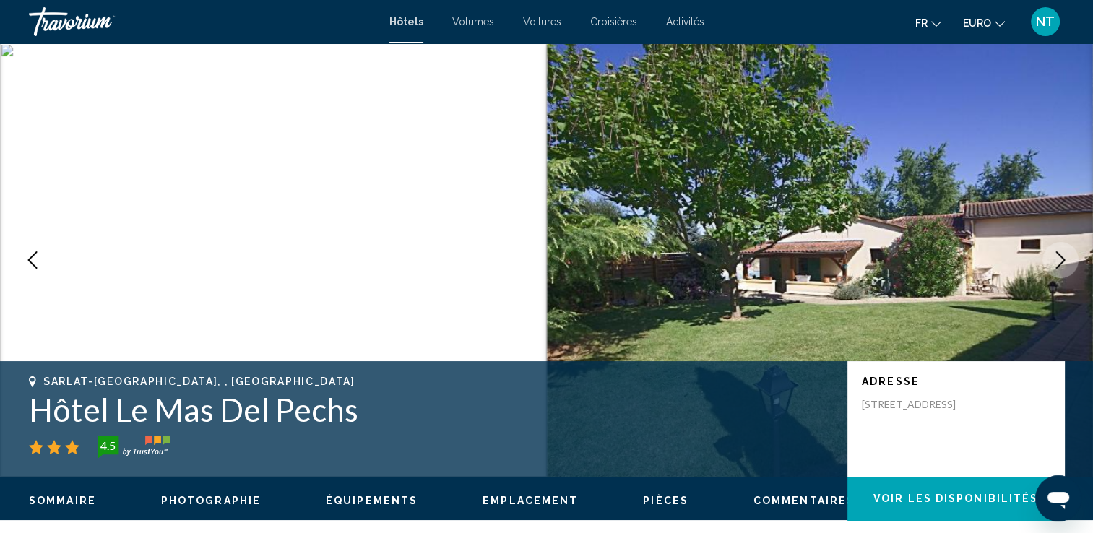
click at [1072, 253] on button "Image suivante" at bounding box center [1061, 260] width 36 height 36
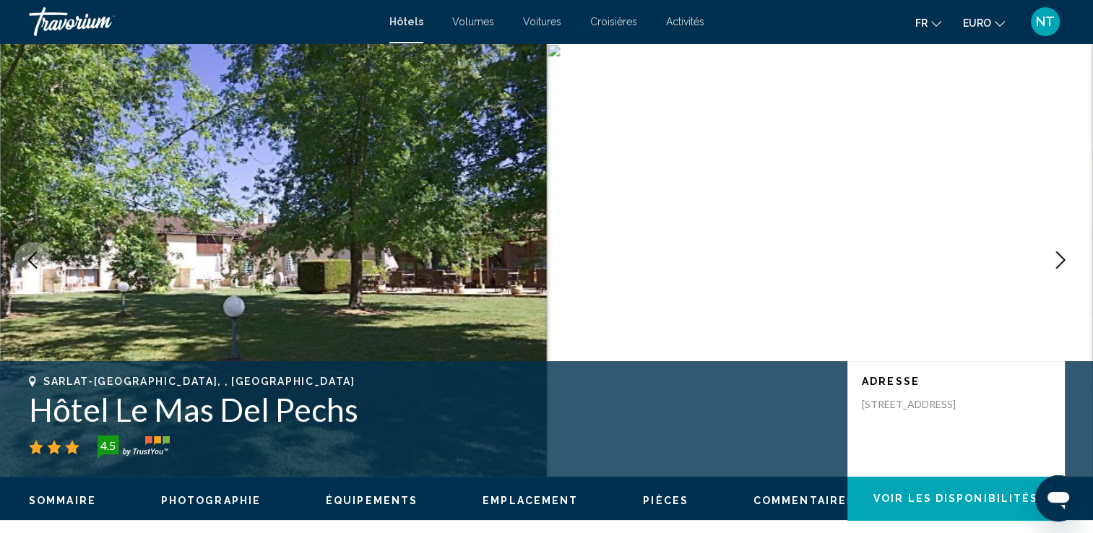
click at [1072, 253] on button "Image suivante" at bounding box center [1061, 260] width 36 height 36
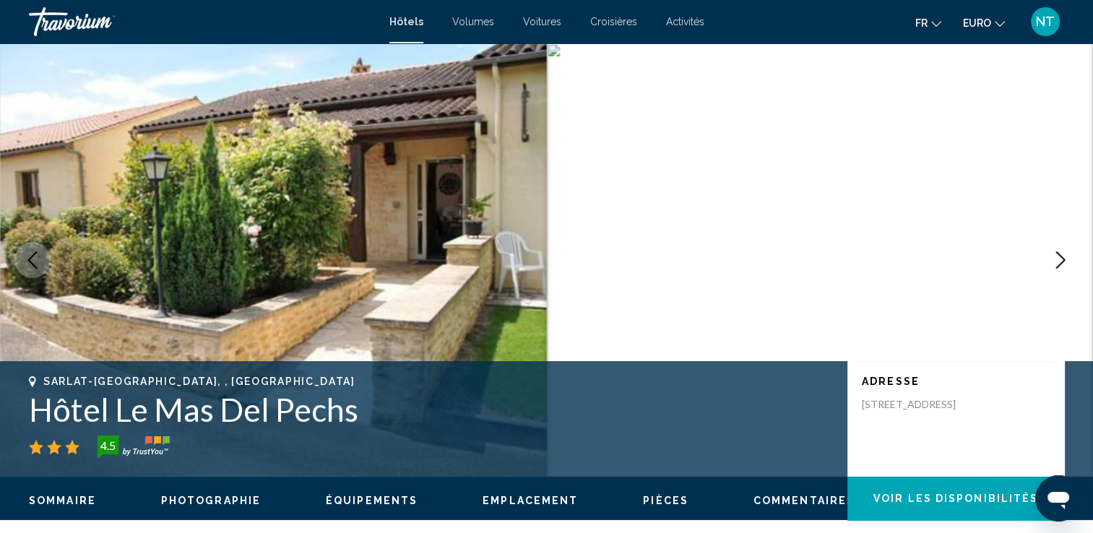
click at [1072, 253] on button "Image suivante" at bounding box center [1061, 260] width 36 height 36
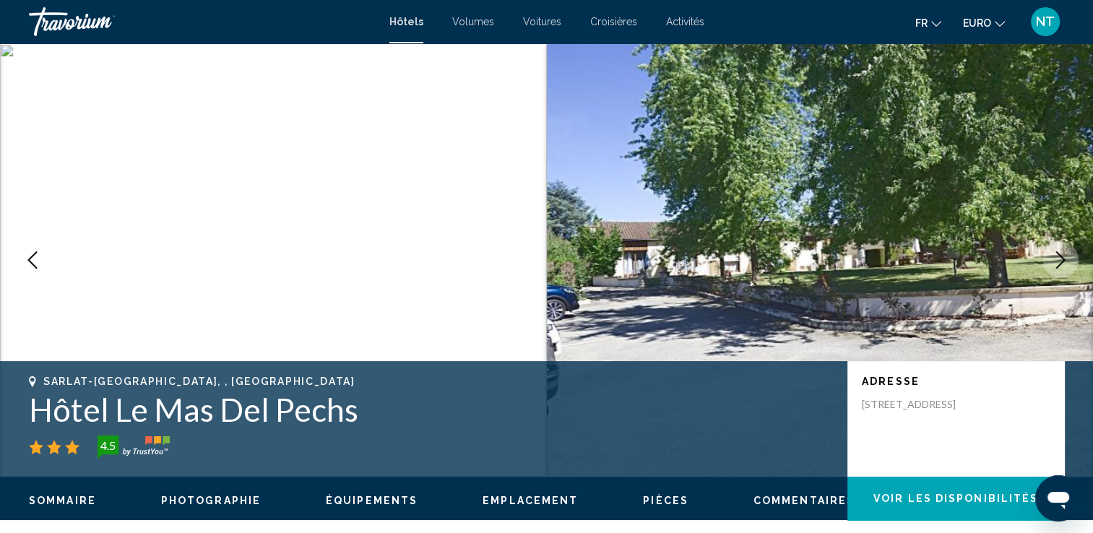
click at [1072, 253] on button "Image suivante" at bounding box center [1061, 260] width 36 height 36
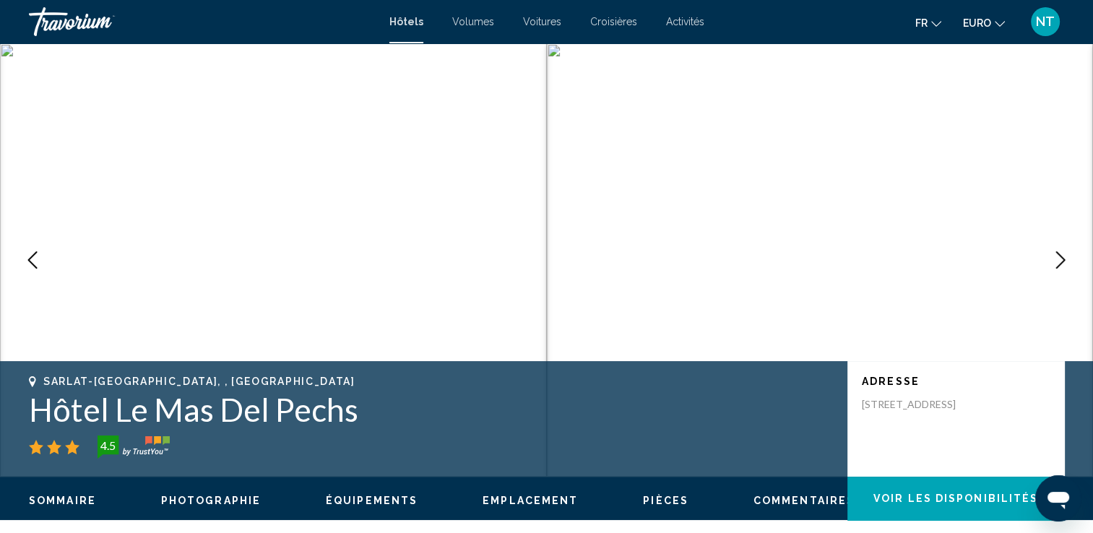
click at [1072, 253] on button "Image suivante" at bounding box center [1061, 260] width 36 height 36
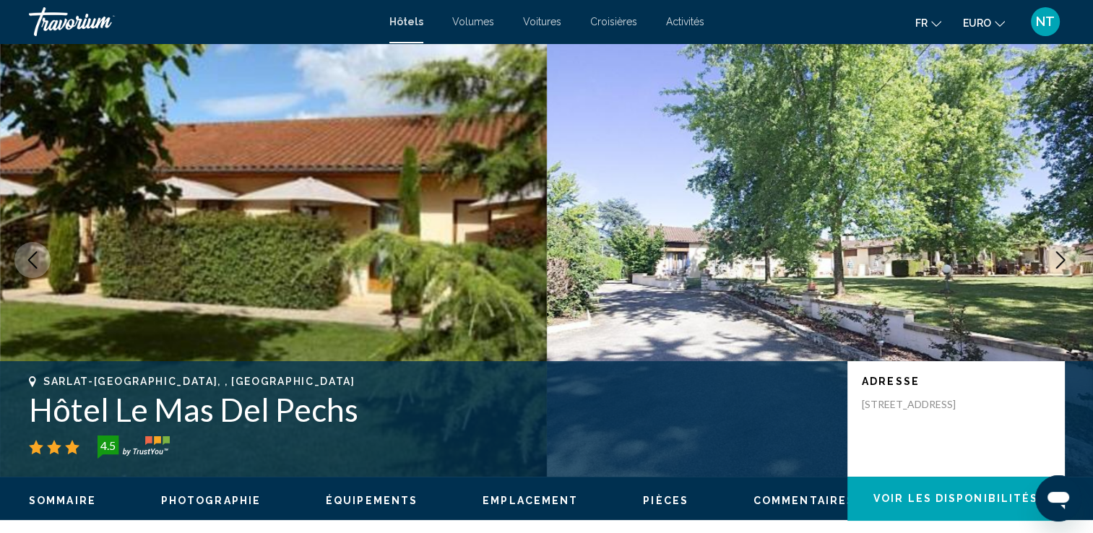
click at [1072, 253] on button "Image suivante" at bounding box center [1061, 260] width 36 height 36
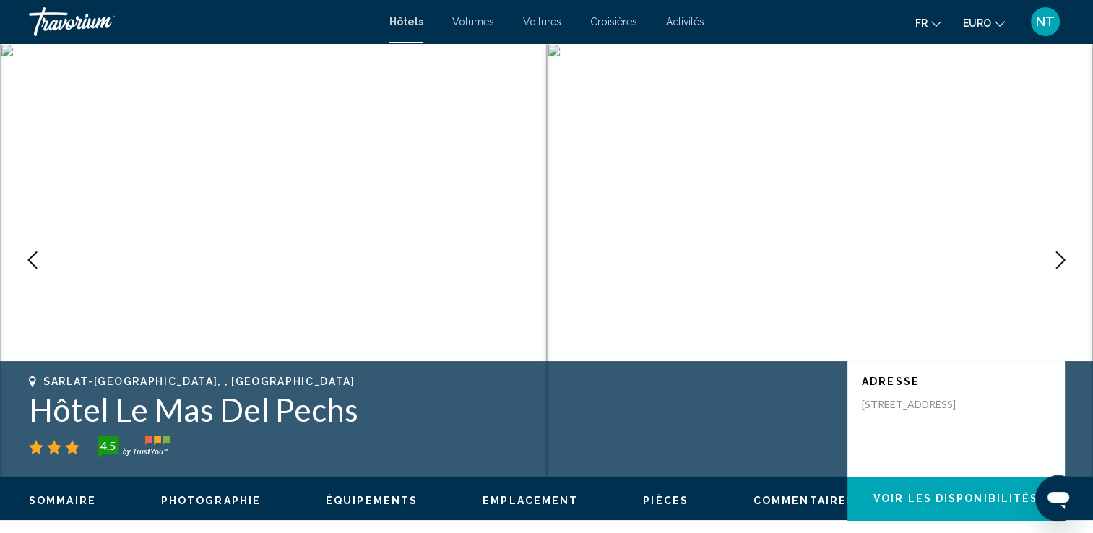
click at [1072, 253] on button "Image suivante" at bounding box center [1061, 260] width 36 height 36
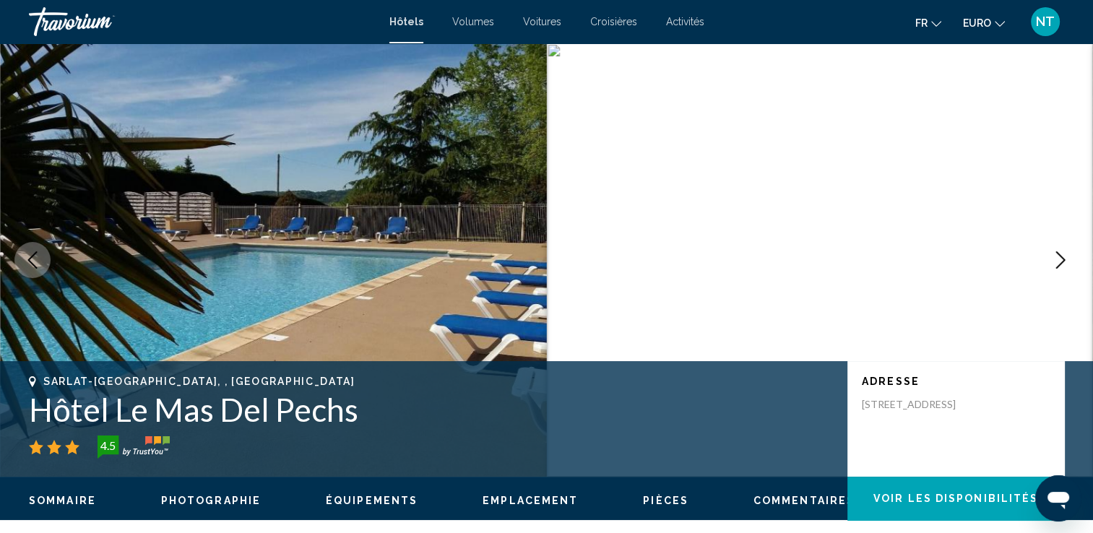
click at [1072, 253] on button "Image suivante" at bounding box center [1061, 260] width 36 height 36
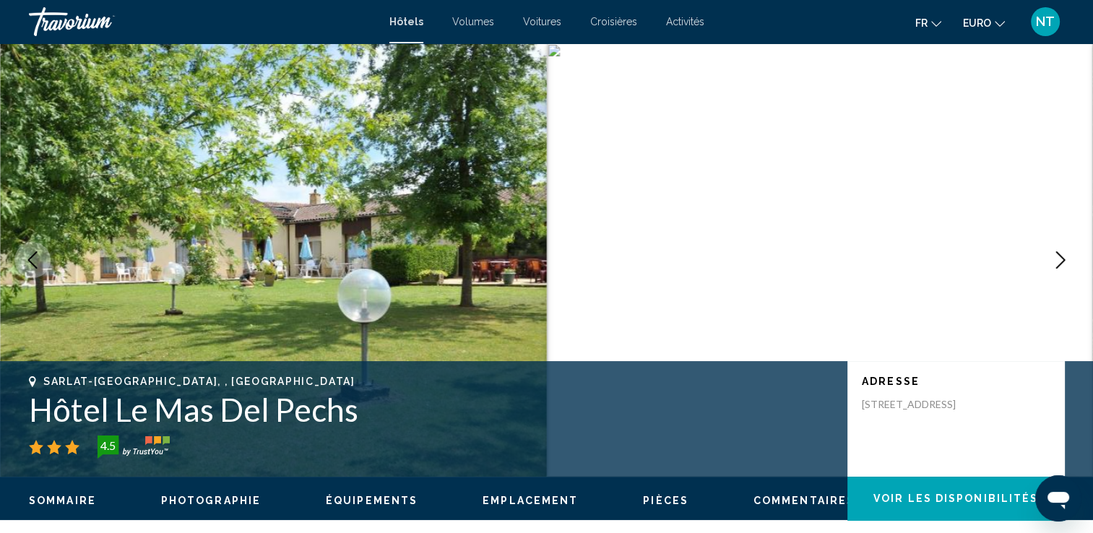
click at [1072, 253] on button "Image suivante" at bounding box center [1061, 260] width 36 height 36
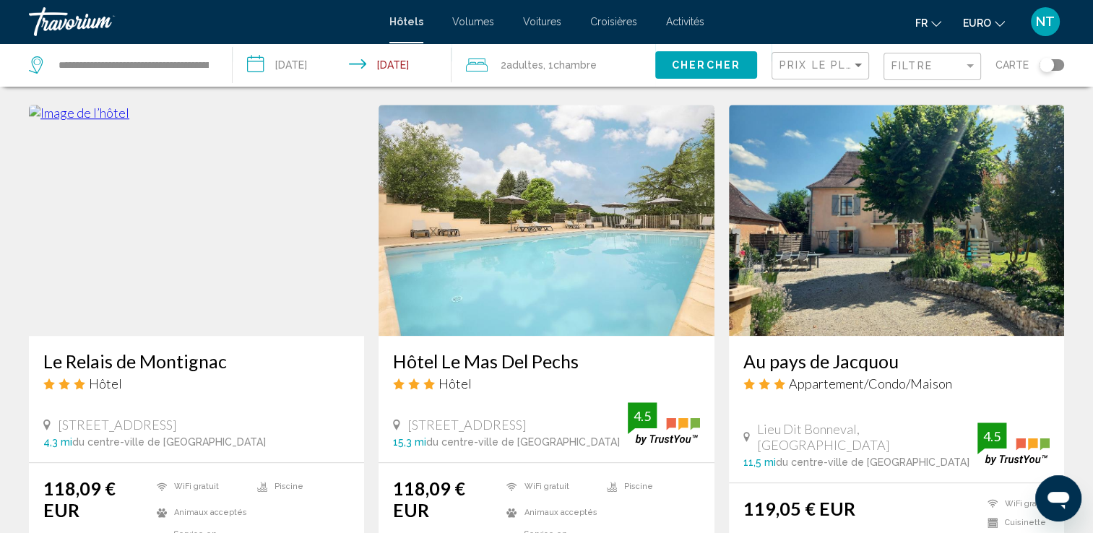
scroll to position [1156, 0]
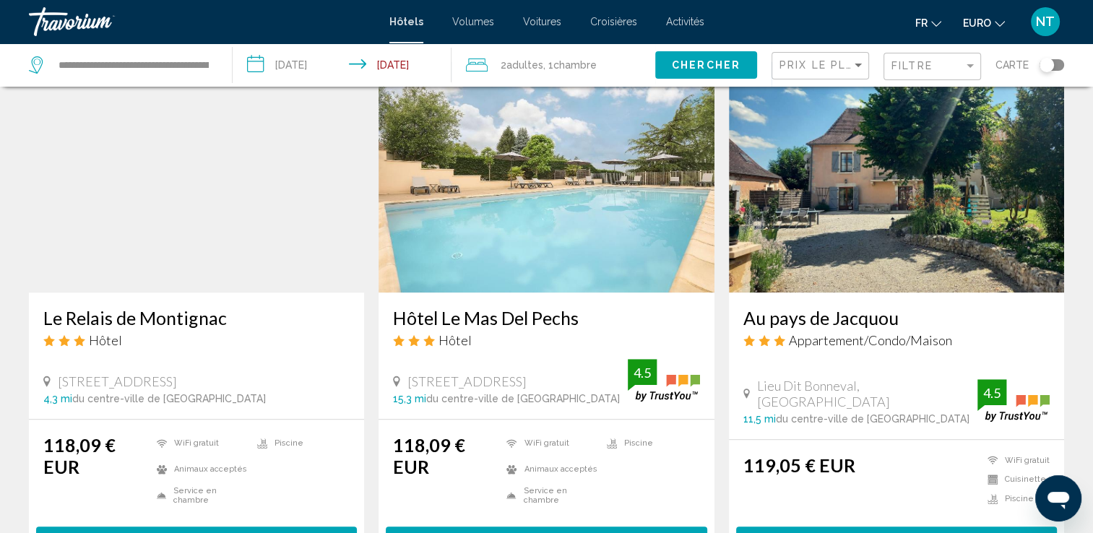
click at [192, 195] on img "Contenu principal" at bounding box center [196, 176] width 335 height 231
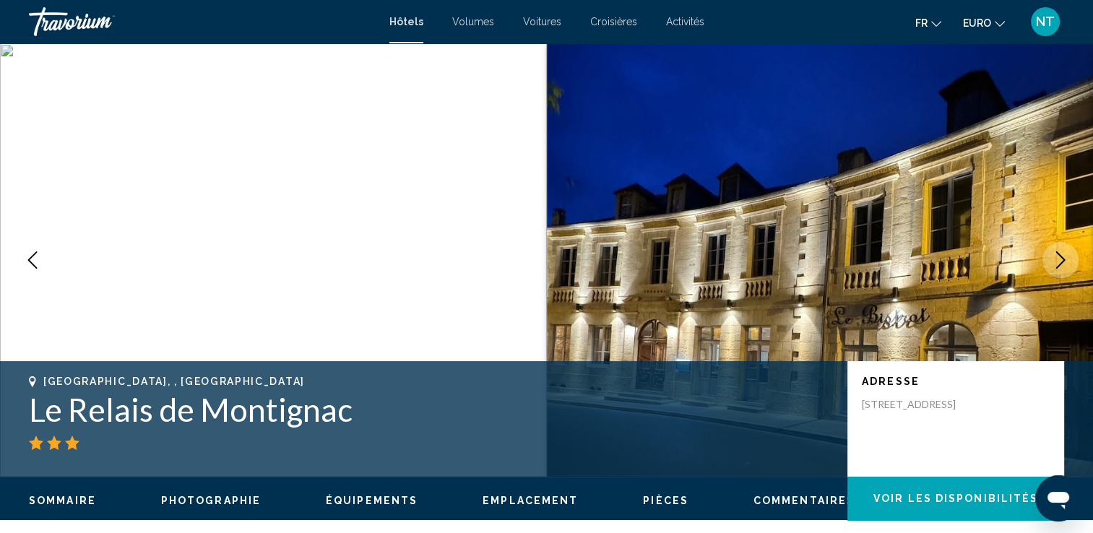
click at [1064, 257] on icon "Image suivante" at bounding box center [1060, 259] width 17 height 17
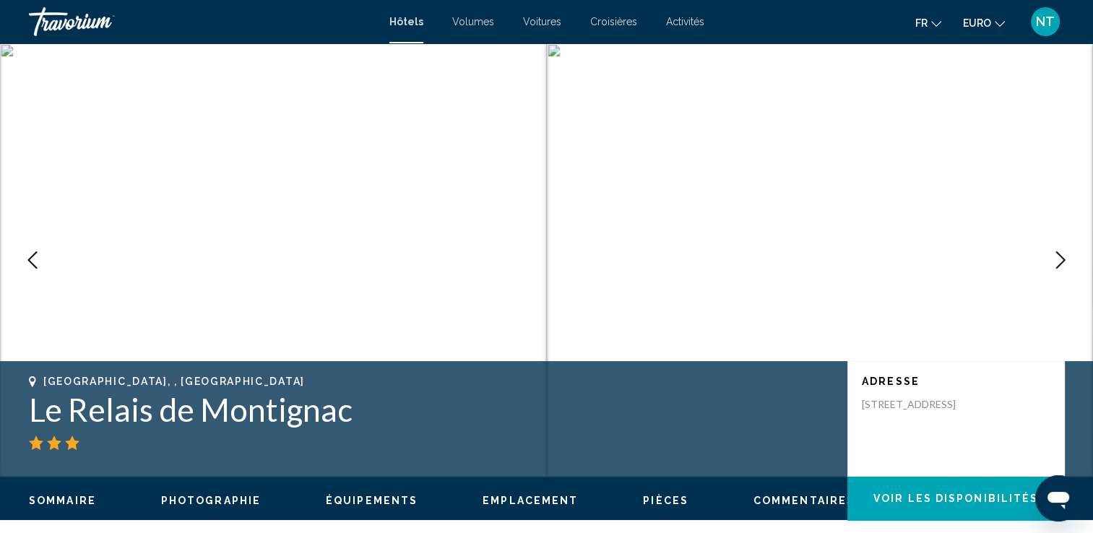
click at [1064, 257] on icon "Image suivante" at bounding box center [1060, 259] width 17 height 17
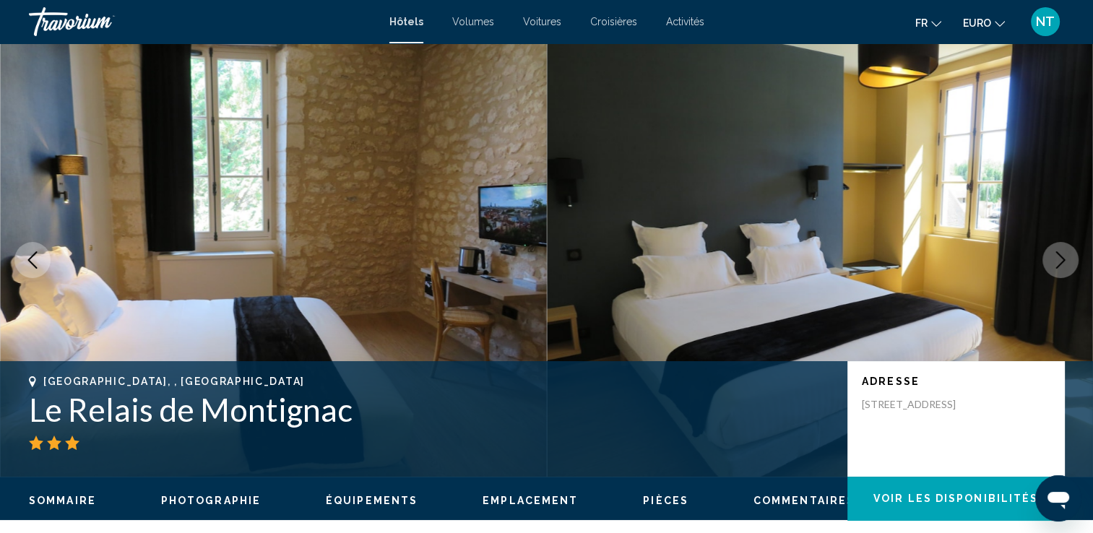
click at [1064, 257] on icon "Image suivante" at bounding box center [1060, 259] width 17 height 17
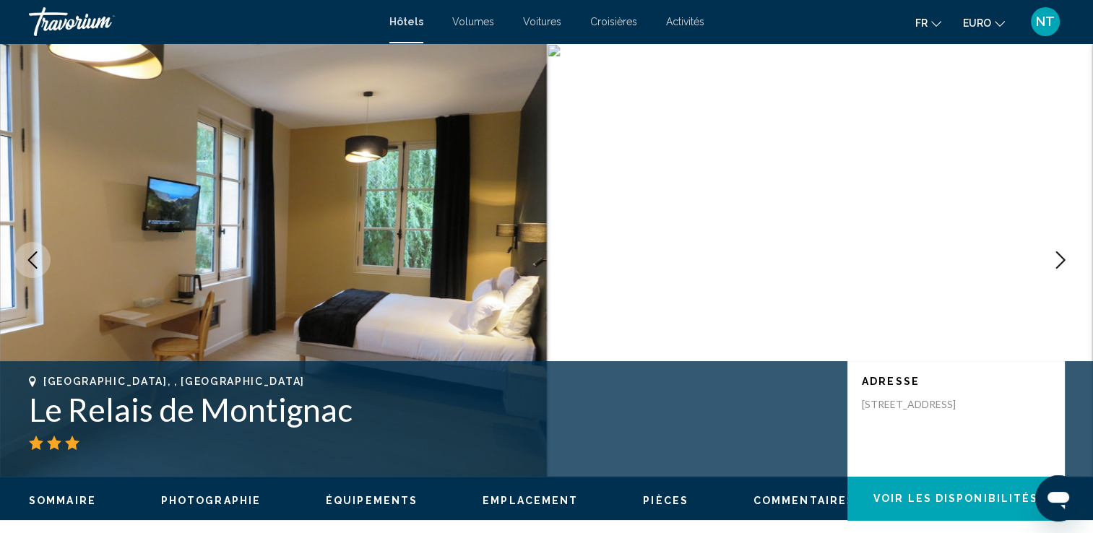
click at [1064, 257] on icon "Image suivante" at bounding box center [1060, 259] width 17 height 17
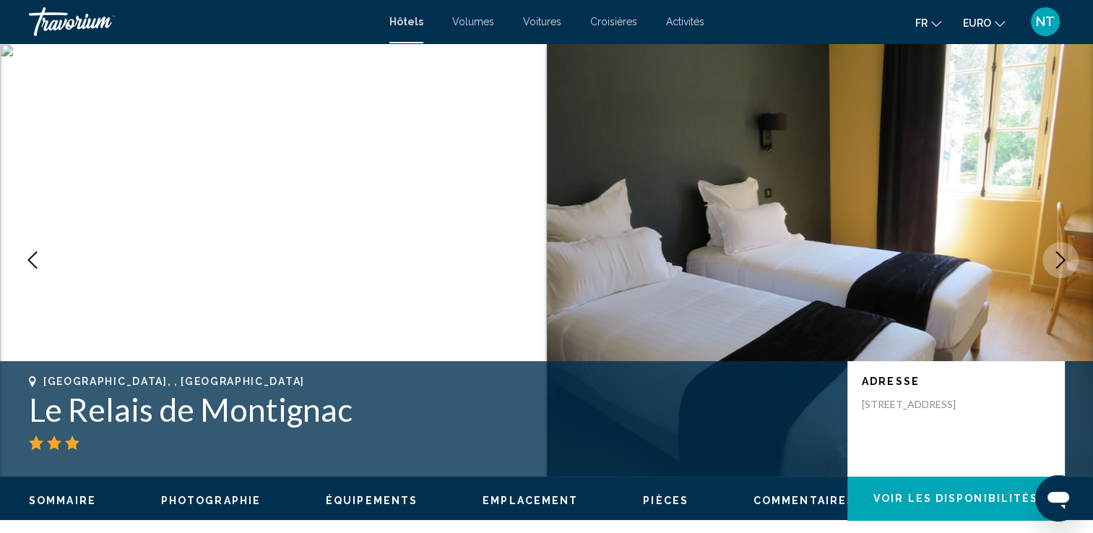
click at [1064, 257] on icon "Image suivante" at bounding box center [1060, 259] width 17 height 17
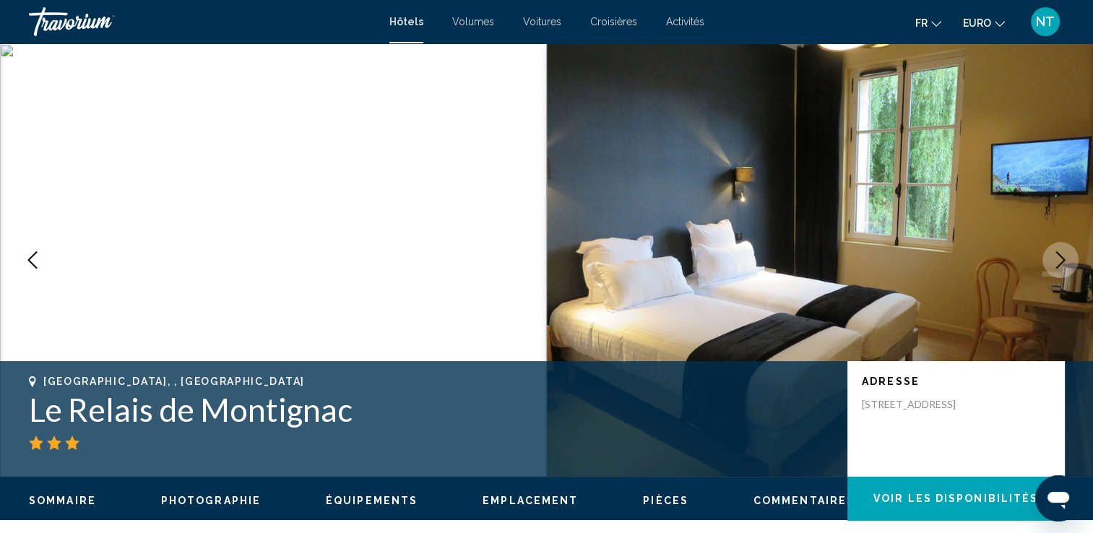
click at [1064, 257] on icon "Image suivante" at bounding box center [1060, 259] width 17 height 17
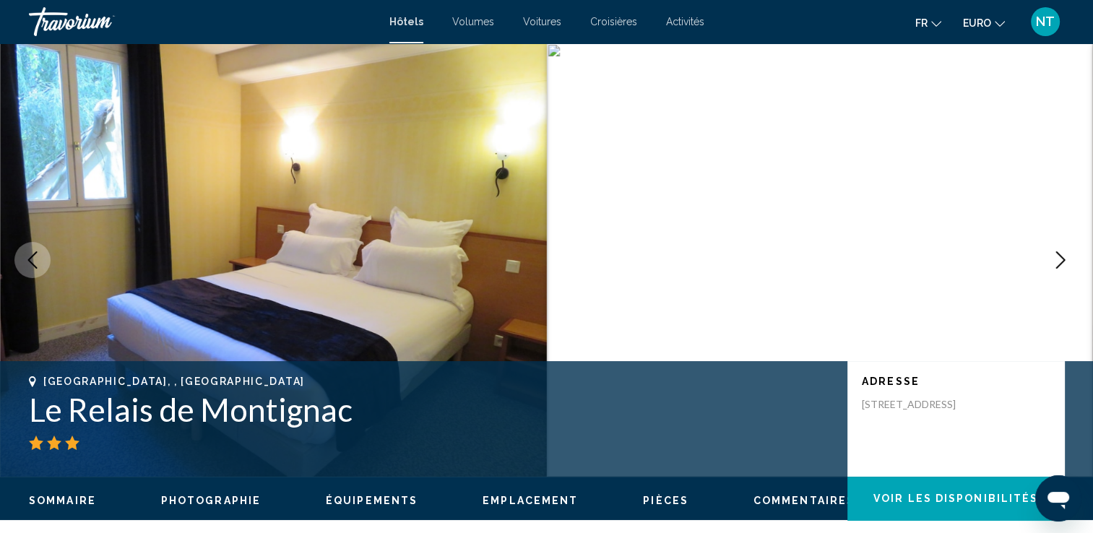
click at [1064, 257] on icon "Image suivante" at bounding box center [1060, 259] width 17 height 17
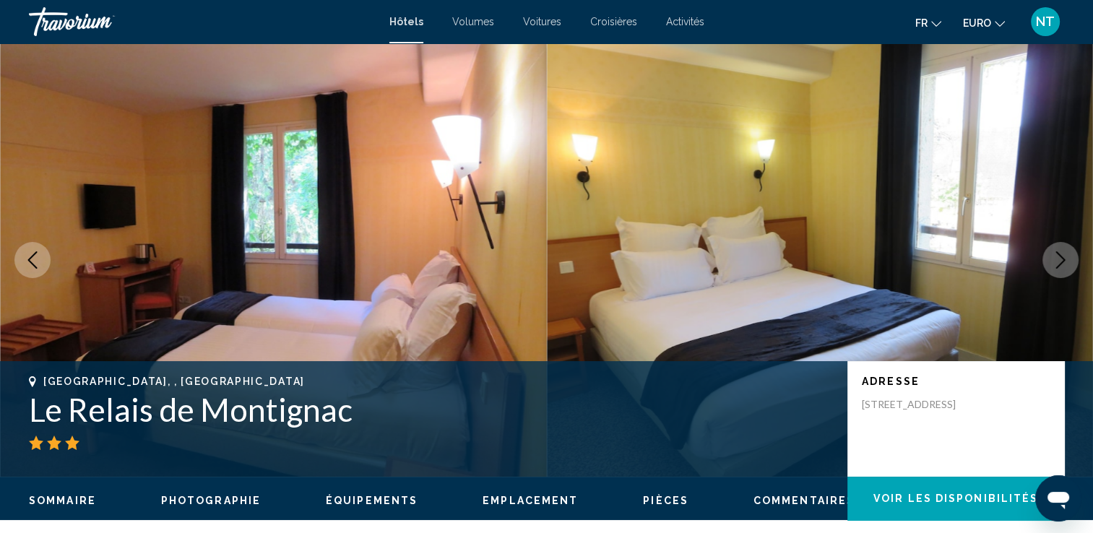
click at [1064, 257] on icon "Image suivante" at bounding box center [1060, 259] width 17 height 17
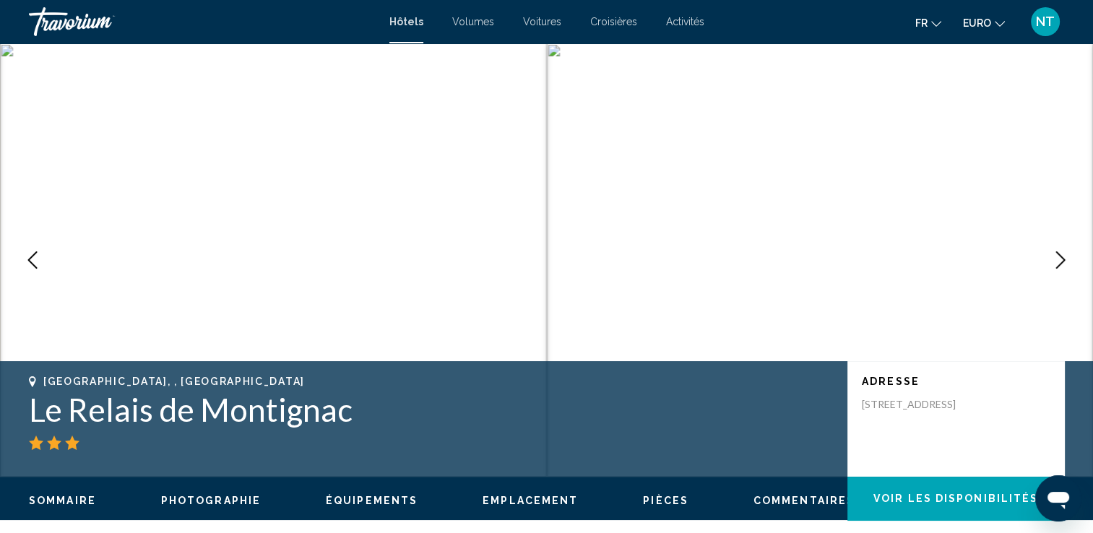
click at [1064, 257] on icon "Image suivante" at bounding box center [1060, 259] width 17 height 17
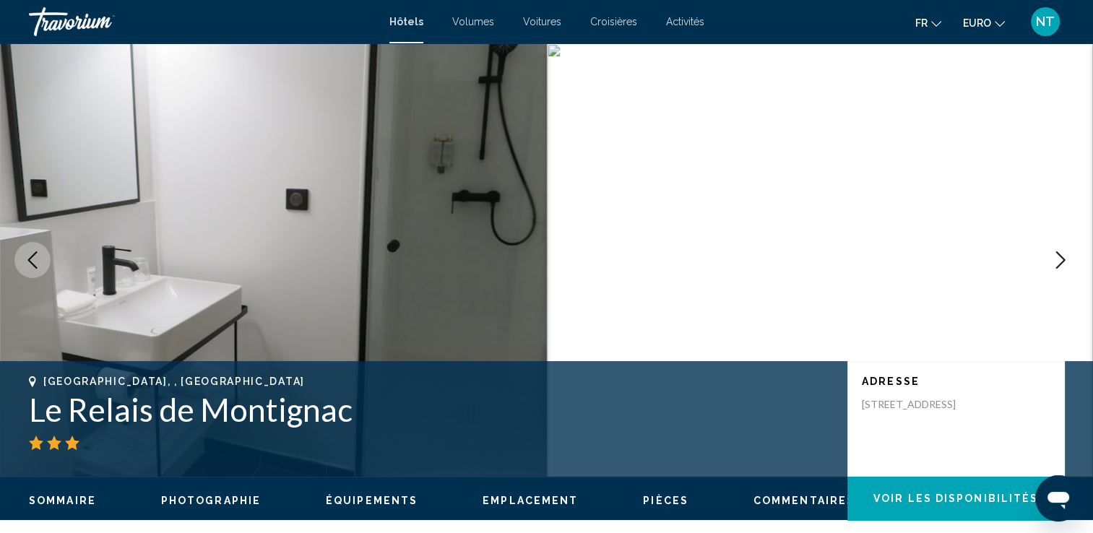
click at [1064, 257] on icon "Image suivante" at bounding box center [1060, 259] width 17 height 17
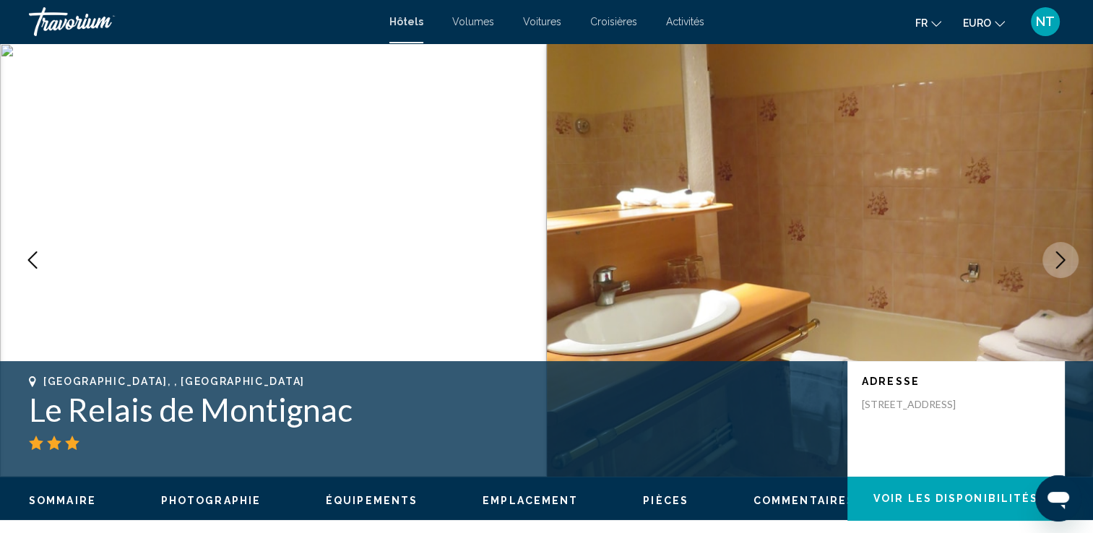
click at [1064, 257] on icon "Image suivante" at bounding box center [1060, 259] width 17 height 17
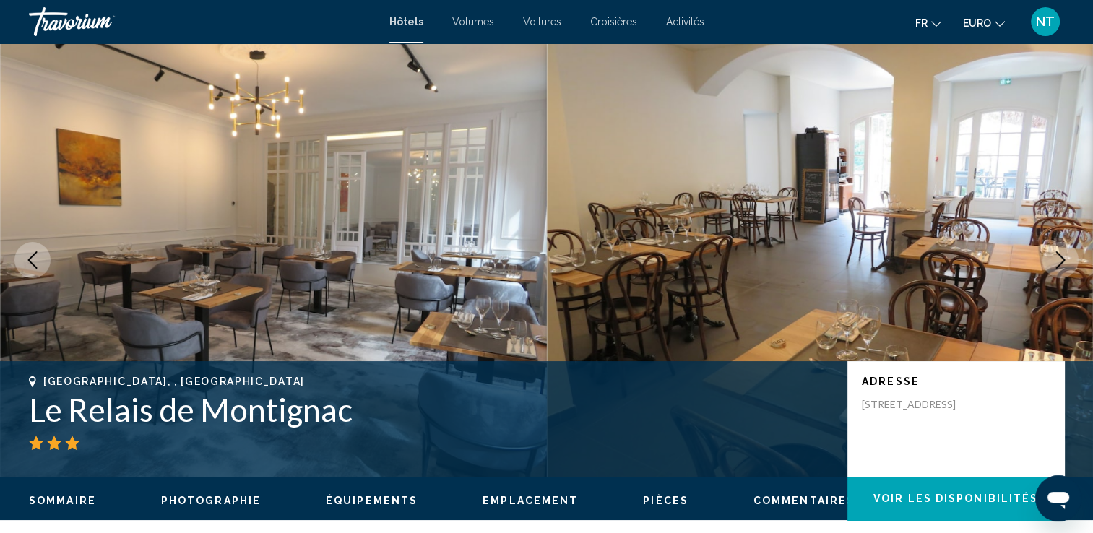
click at [1064, 257] on icon "Image suivante" at bounding box center [1060, 259] width 17 height 17
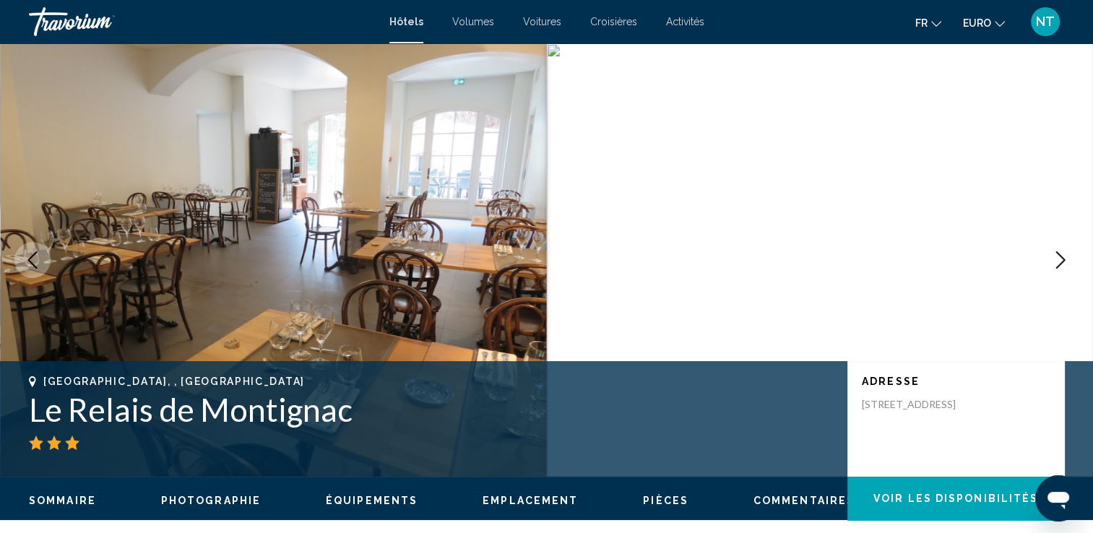
click at [1064, 257] on icon "Image suivante" at bounding box center [1060, 259] width 17 height 17
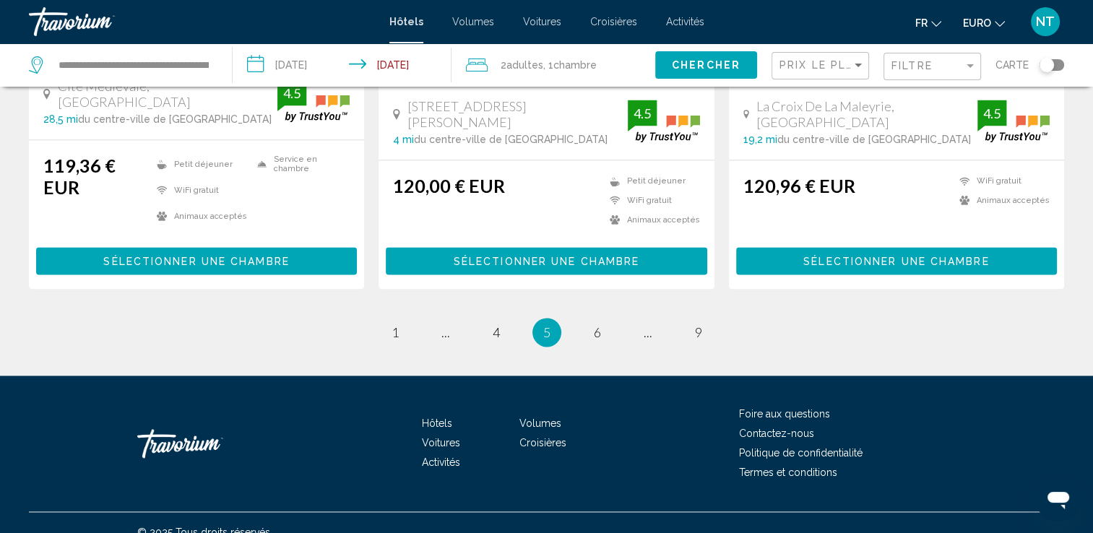
scroll to position [1982, 0]
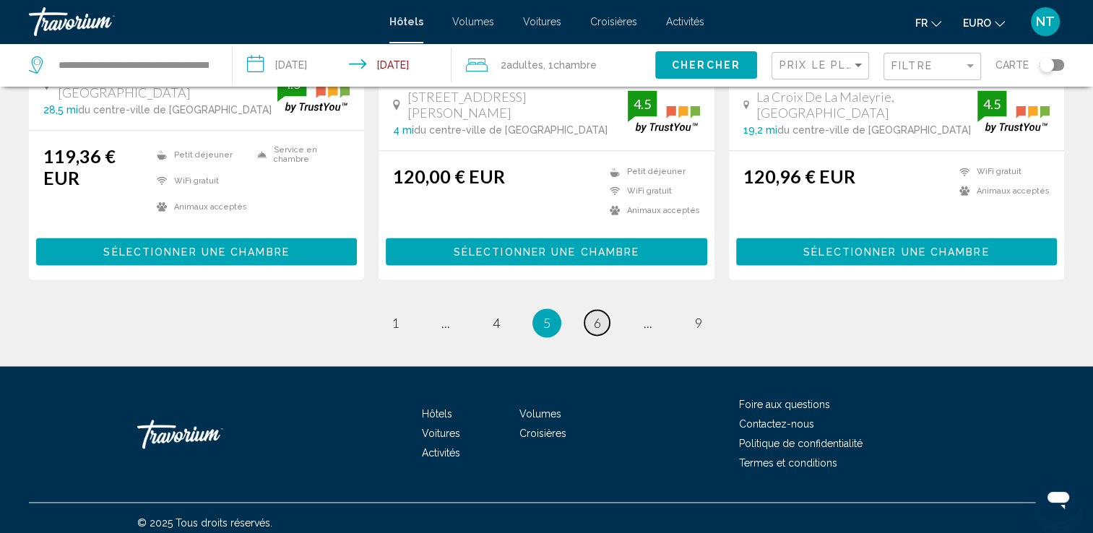
click at [588, 310] on link "page 6" at bounding box center [597, 322] width 25 height 25
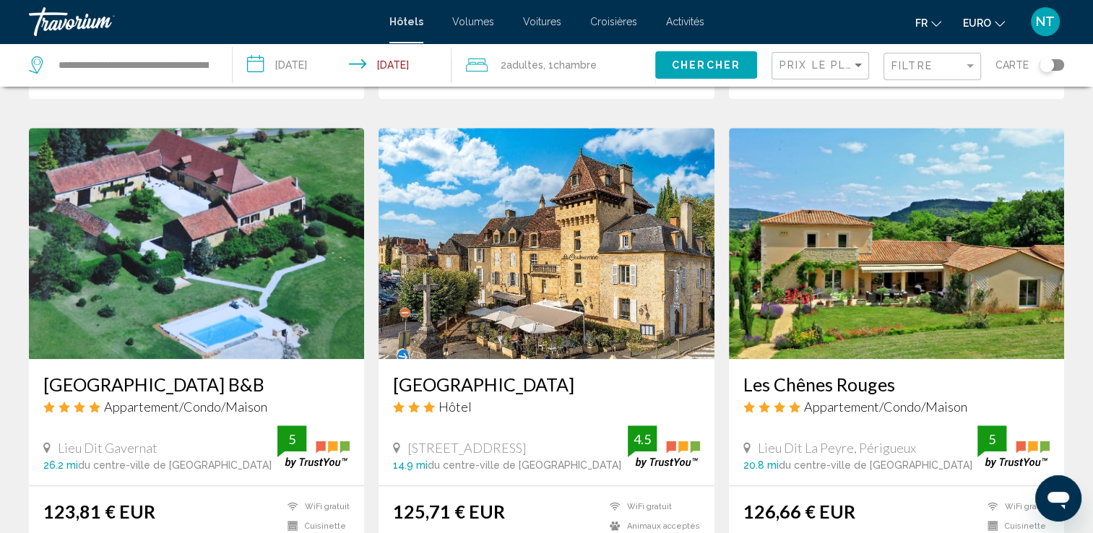
scroll to position [1091, 0]
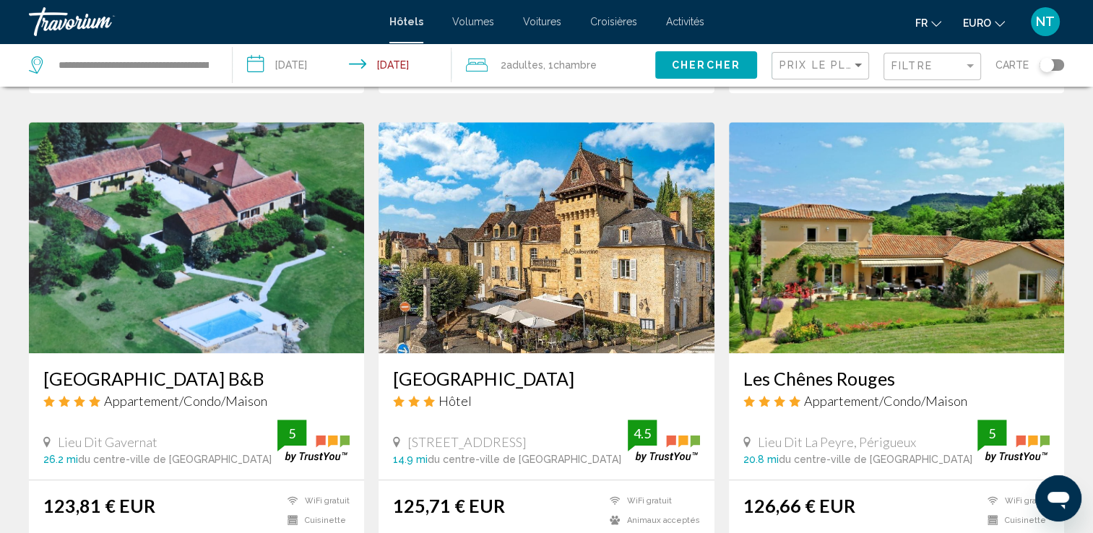
click at [576, 252] on img "Contenu principal" at bounding box center [546, 237] width 335 height 231
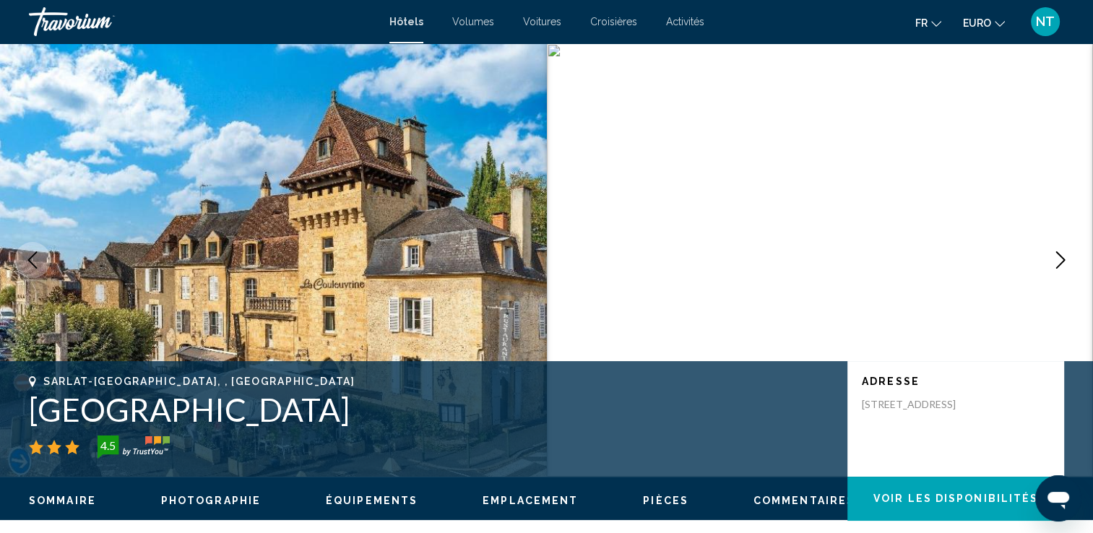
click at [1054, 251] on icon "Image suivante" at bounding box center [1060, 259] width 17 height 17
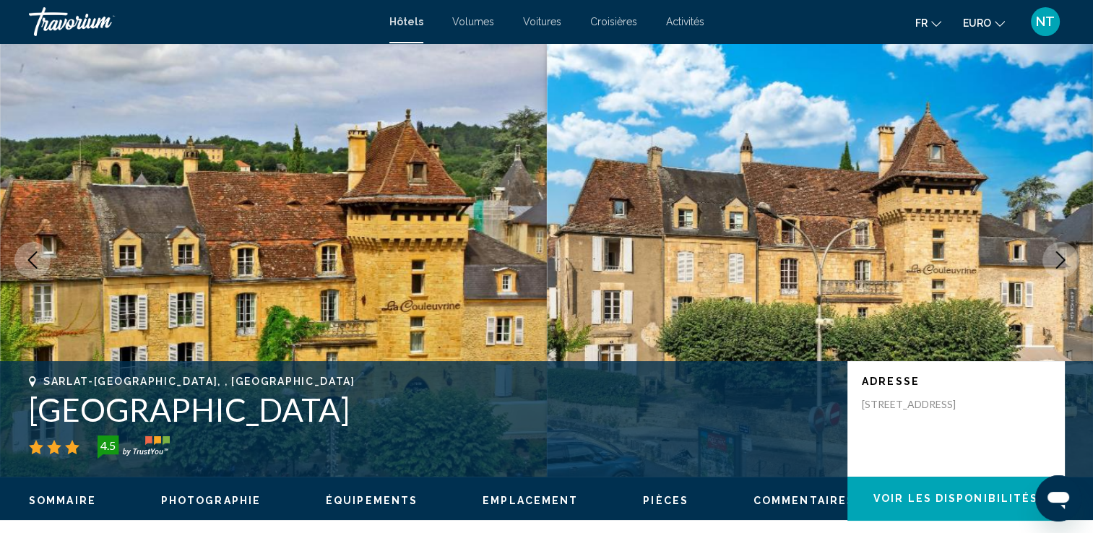
click at [1054, 251] on icon "Image suivante" at bounding box center [1060, 259] width 17 height 17
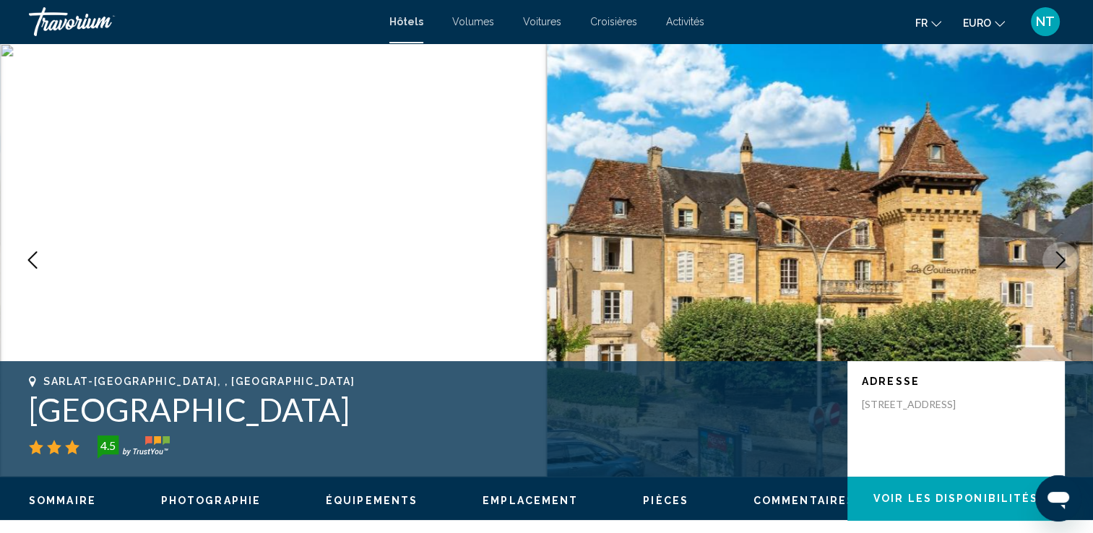
click at [1054, 251] on icon "Image suivante" at bounding box center [1060, 259] width 17 height 17
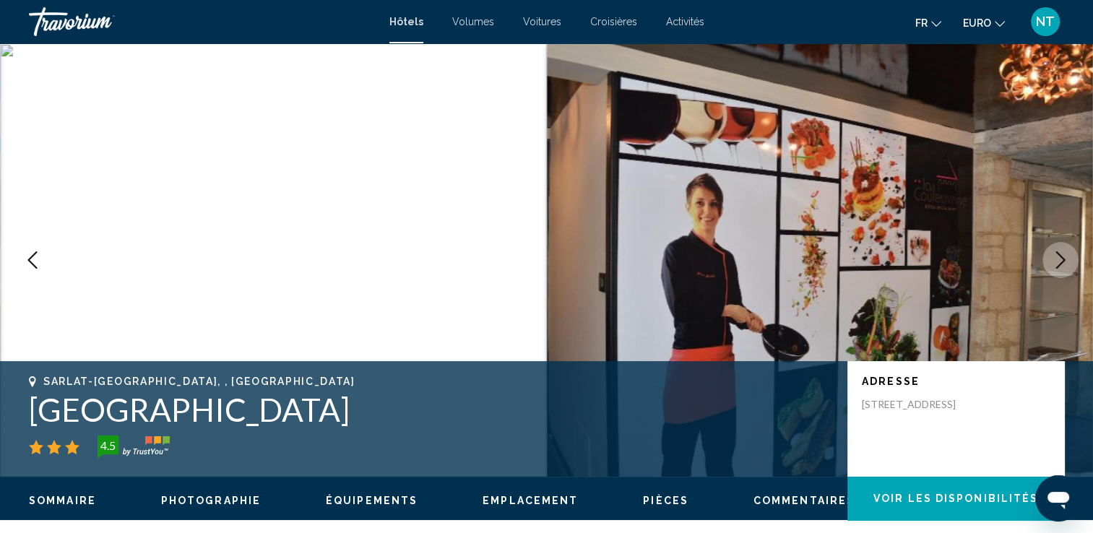
click at [1054, 251] on icon "Image suivante" at bounding box center [1060, 259] width 17 height 17
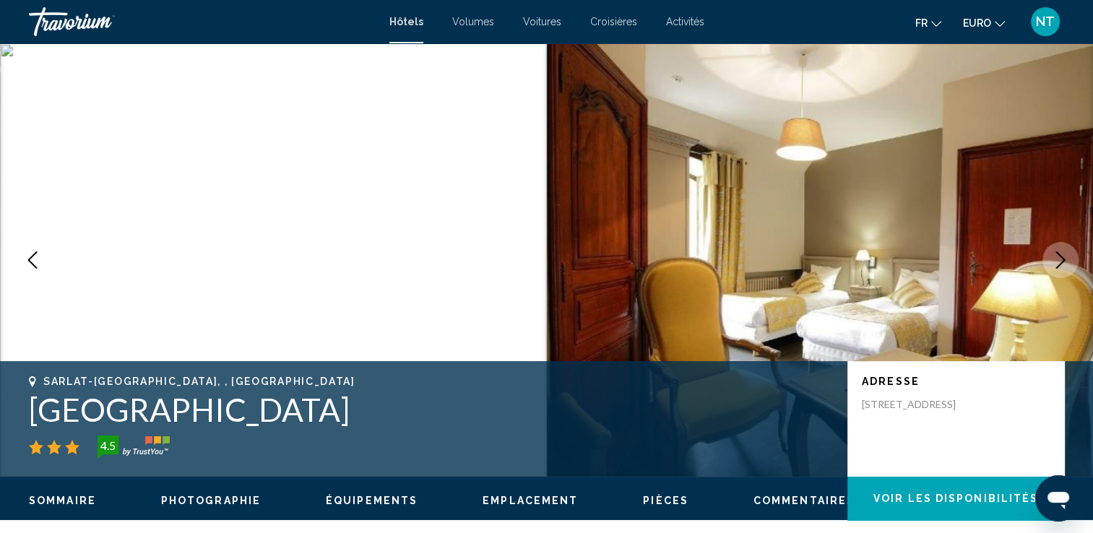
click at [1054, 251] on icon "Image suivante" at bounding box center [1060, 259] width 17 height 17
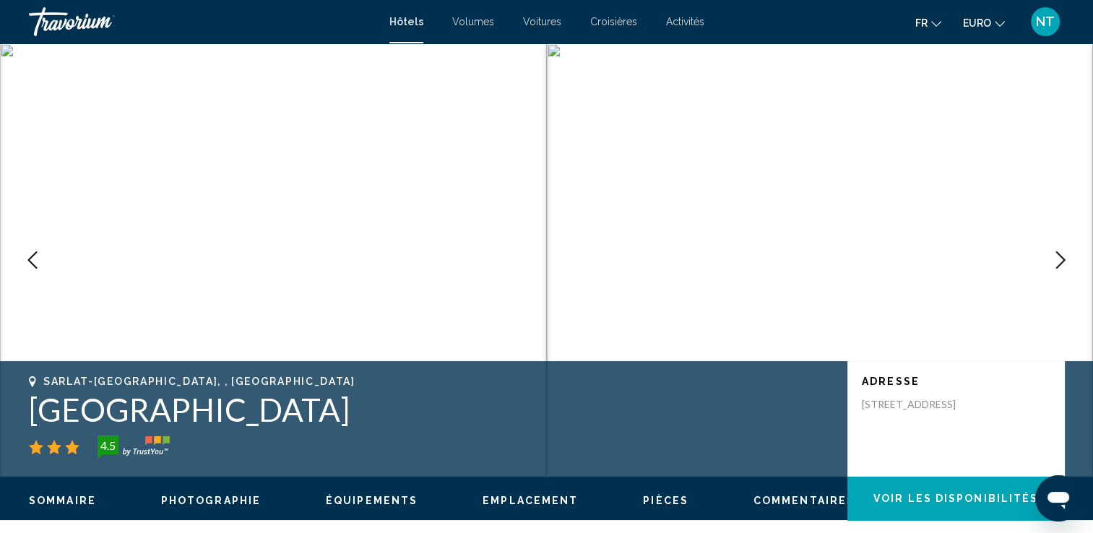
click at [1054, 251] on icon "Image suivante" at bounding box center [1060, 259] width 17 height 17
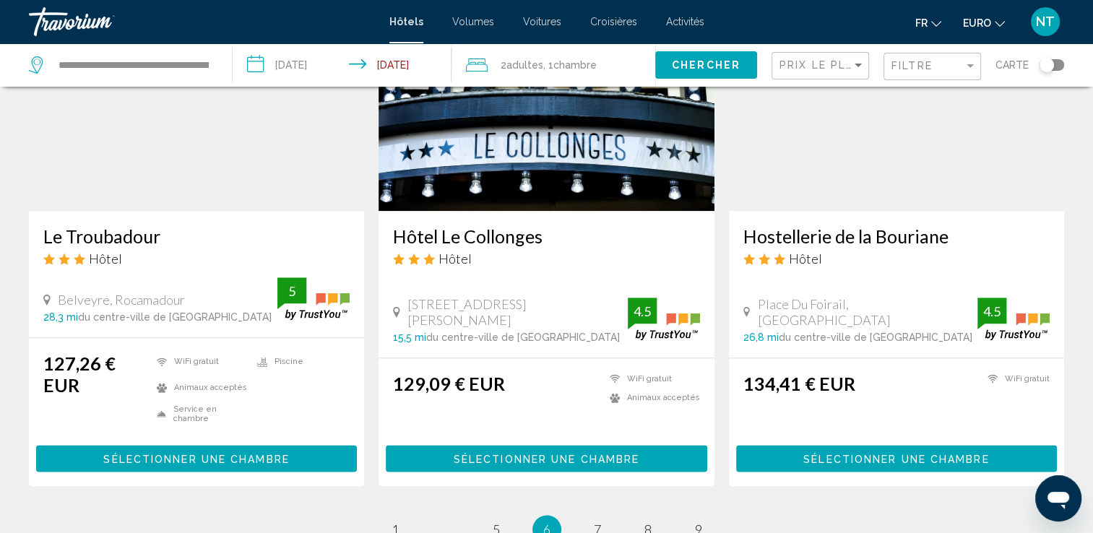
scroll to position [1942, 0]
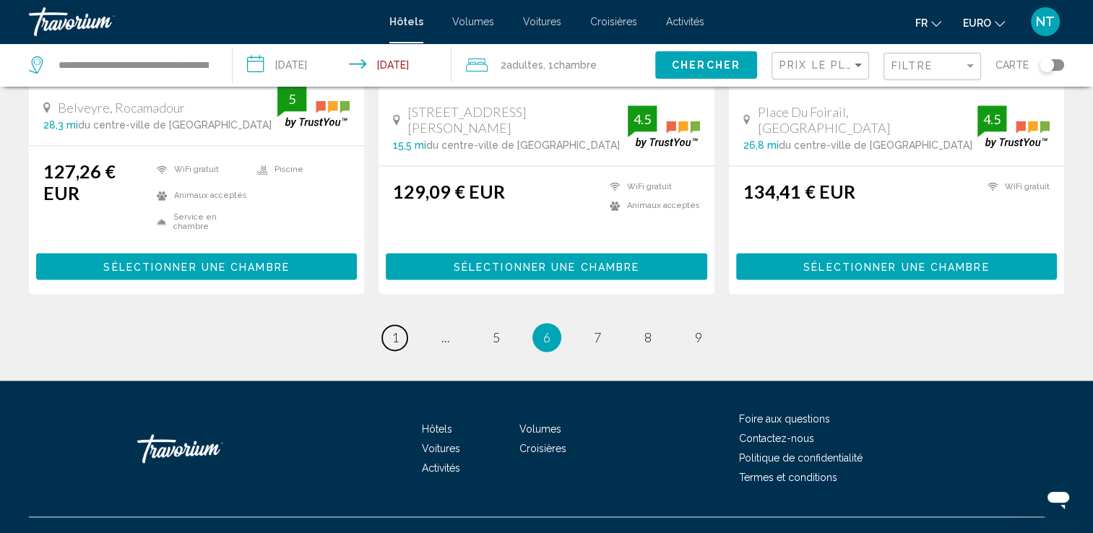
click at [396, 329] on span "1" at bounding box center [395, 337] width 7 height 16
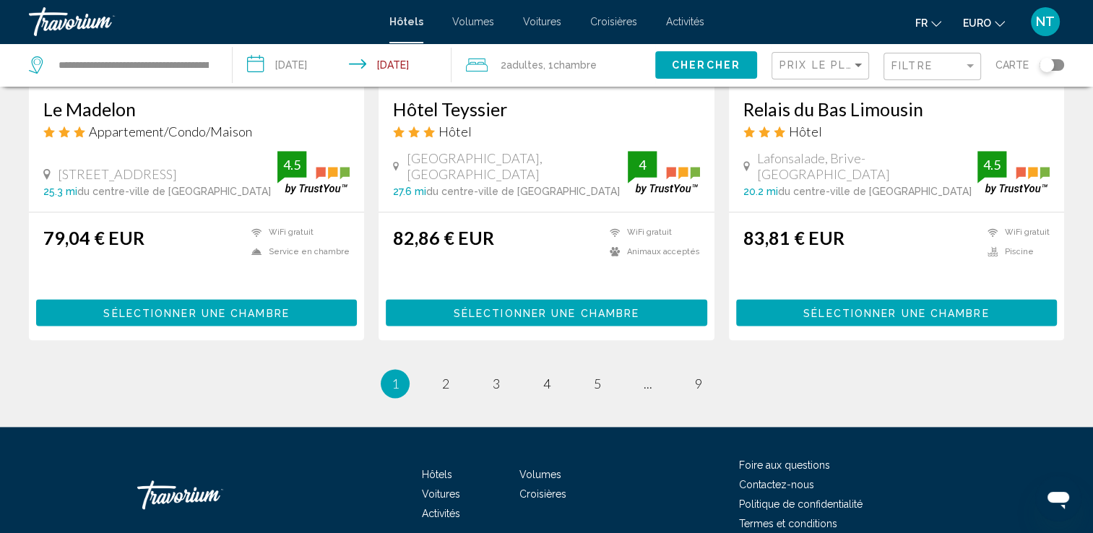
scroll to position [1924, 0]
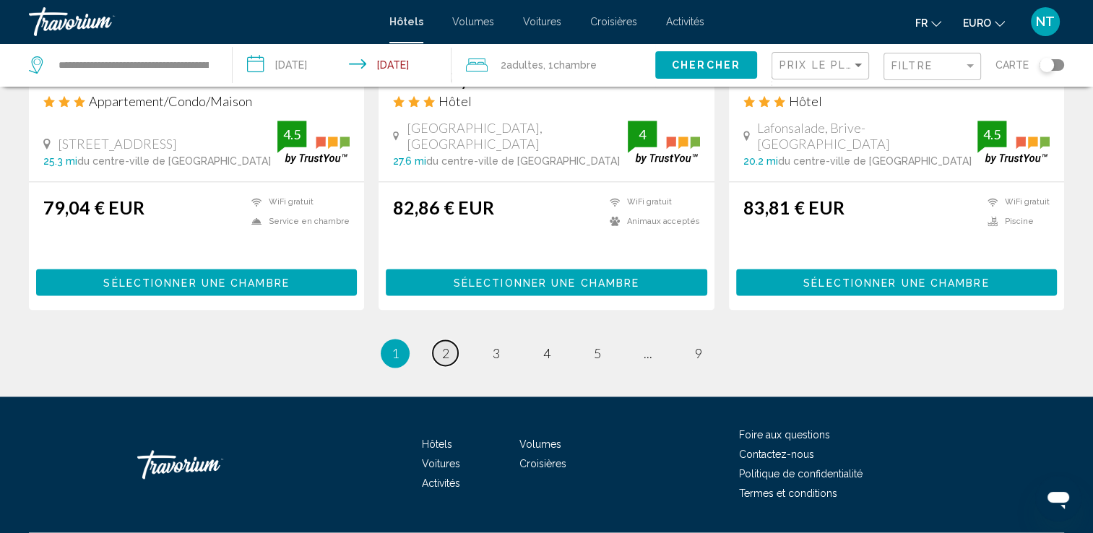
click at [445, 345] on span "2" at bounding box center [445, 353] width 7 height 16
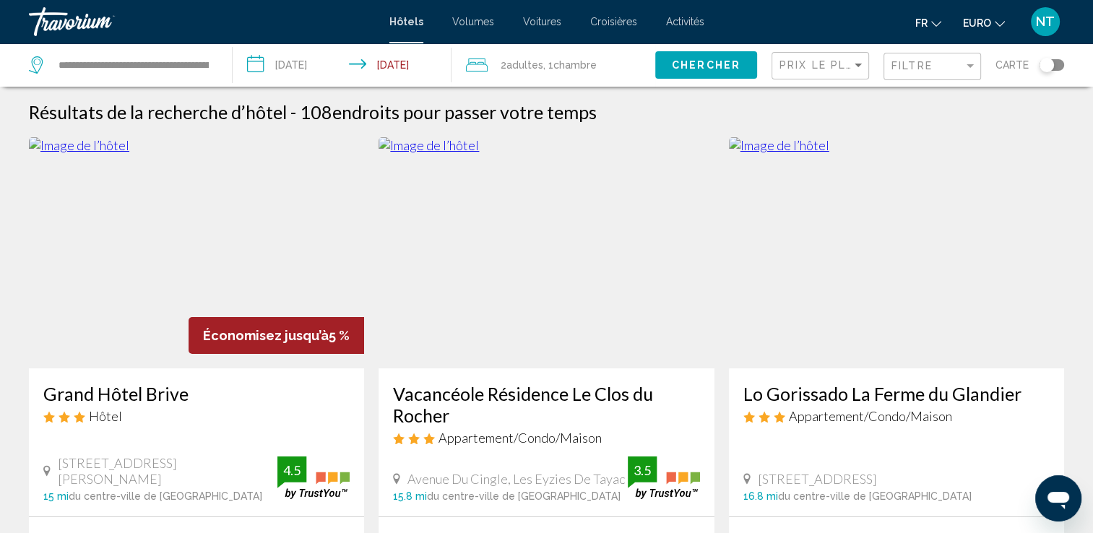
click at [196, 281] on img "Contenu principal" at bounding box center [196, 252] width 335 height 231
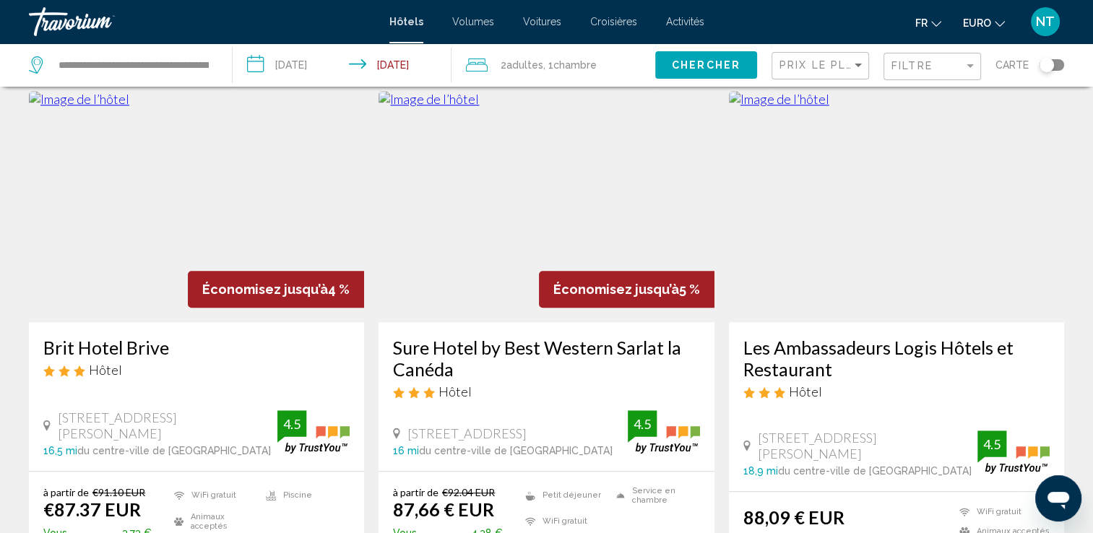
scroll to position [1156, 0]
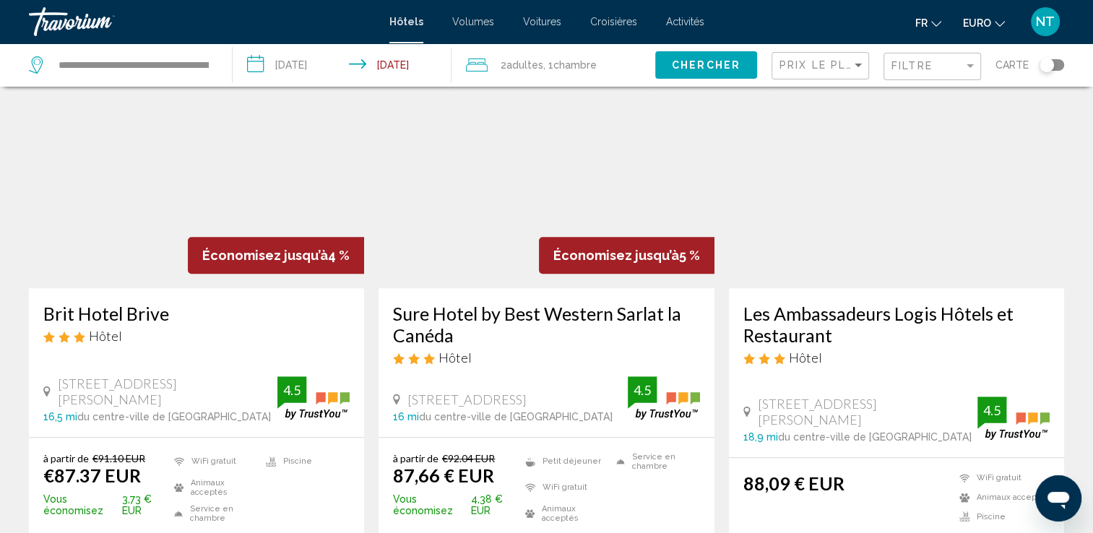
click at [603, 173] on img "Contenu principal" at bounding box center [546, 172] width 335 height 231
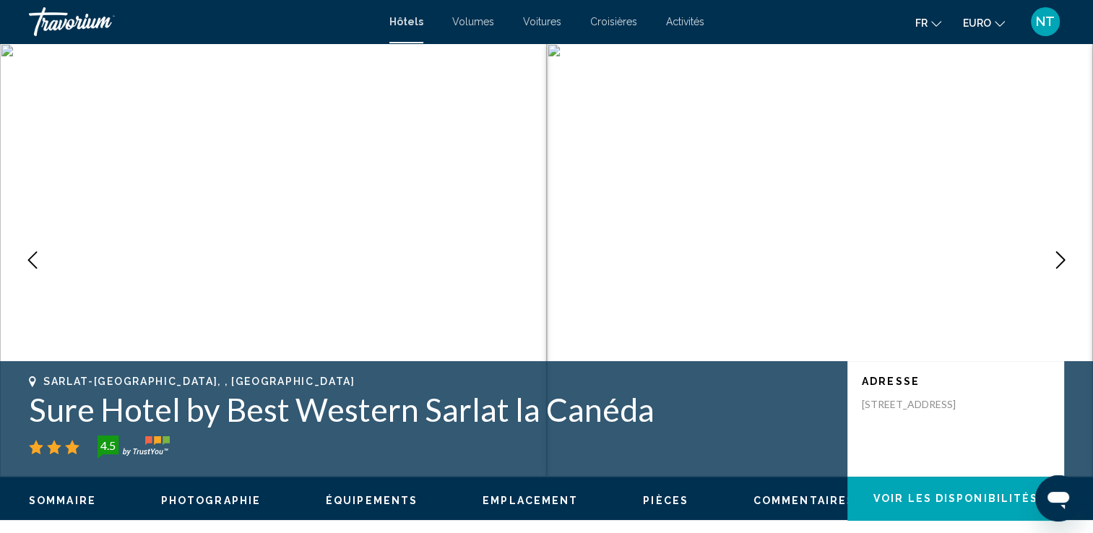
click at [1065, 259] on icon "Image suivante" at bounding box center [1060, 259] width 17 height 17
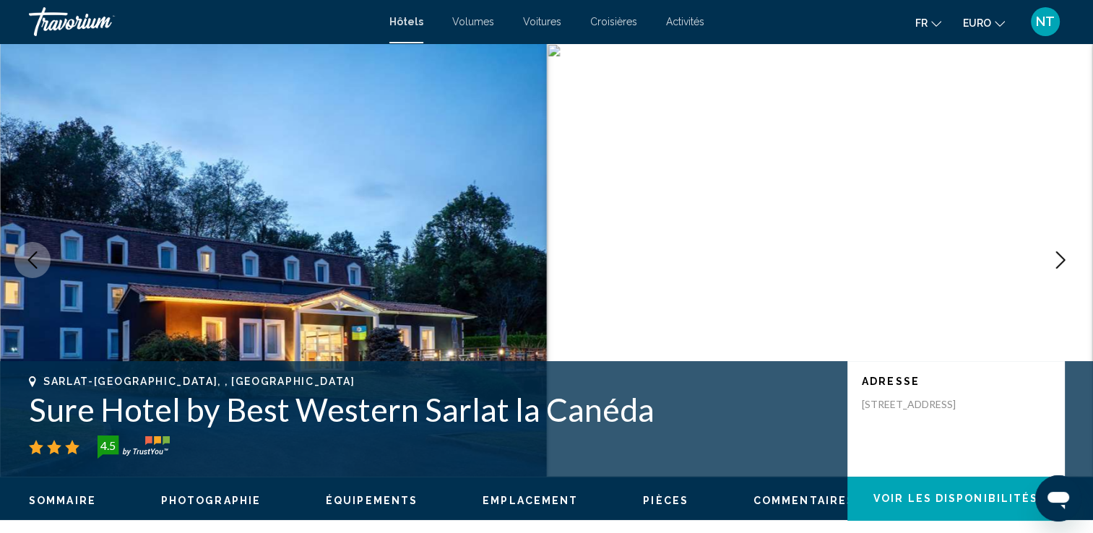
click at [1065, 259] on icon "Image suivante" at bounding box center [1060, 259] width 17 height 17
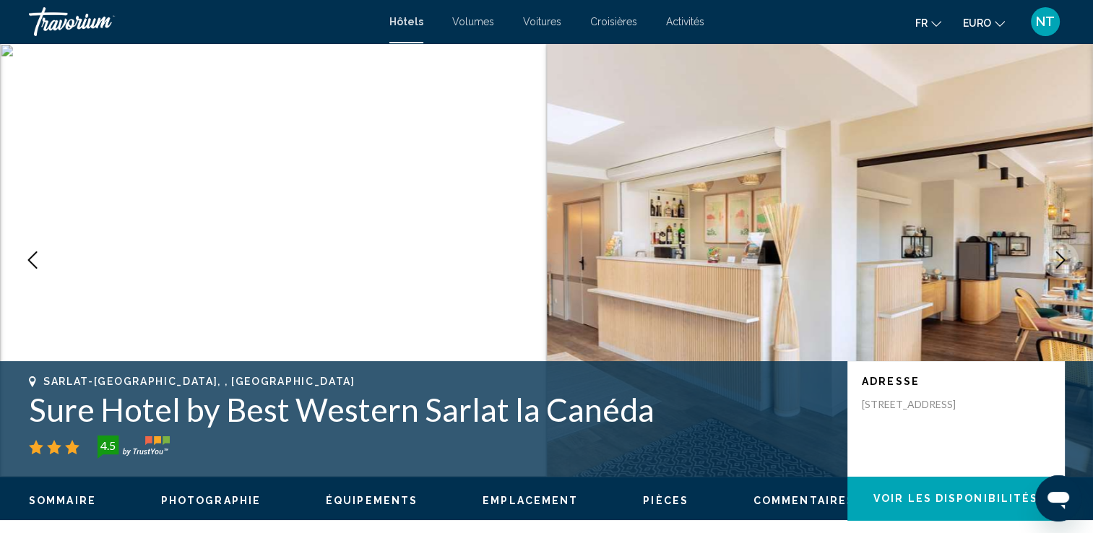
click at [1065, 259] on icon "Image suivante" at bounding box center [1060, 259] width 17 height 17
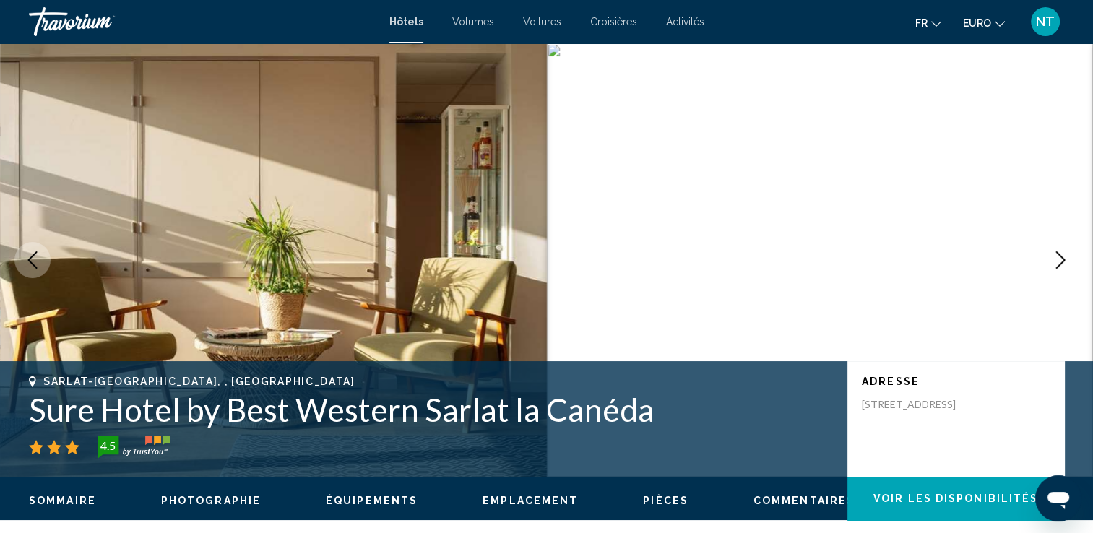
click at [1065, 259] on icon "Image suivante" at bounding box center [1060, 259] width 17 height 17
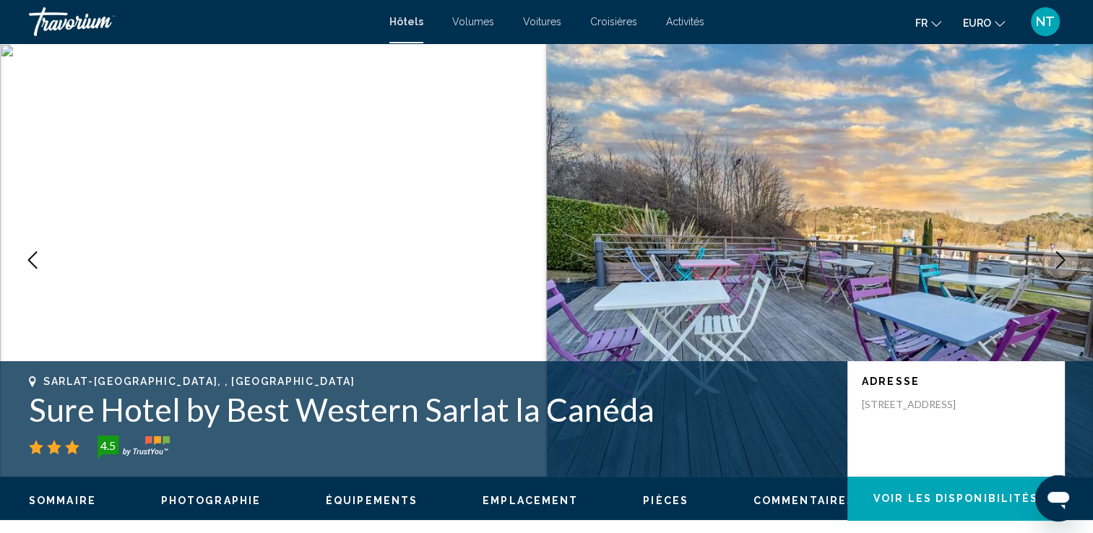
click at [1065, 259] on icon "Image suivante" at bounding box center [1060, 259] width 17 height 17
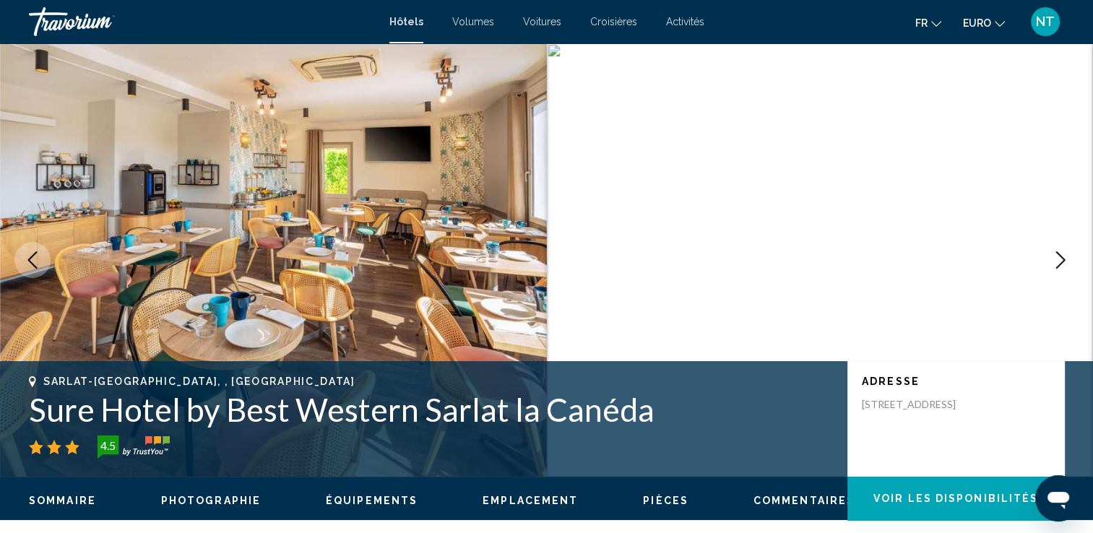
click at [1065, 259] on icon "Image suivante" at bounding box center [1060, 259] width 17 height 17
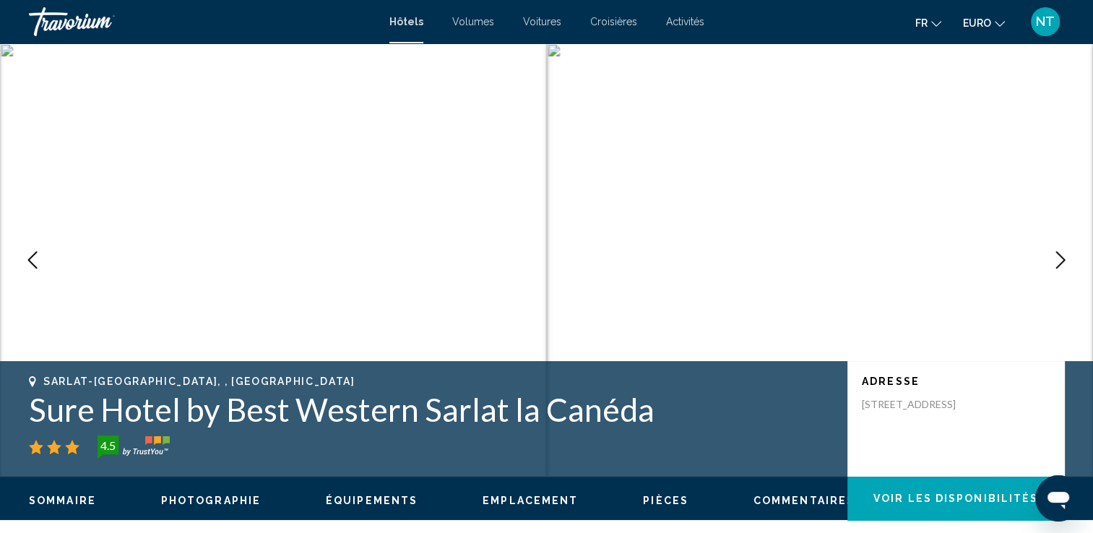
click at [1065, 259] on icon "Image suivante" at bounding box center [1060, 259] width 17 height 17
click at [37, 257] on icon "Image précédente" at bounding box center [32, 259] width 17 height 17
click at [1052, 256] on icon "Image suivante" at bounding box center [1060, 259] width 17 height 17
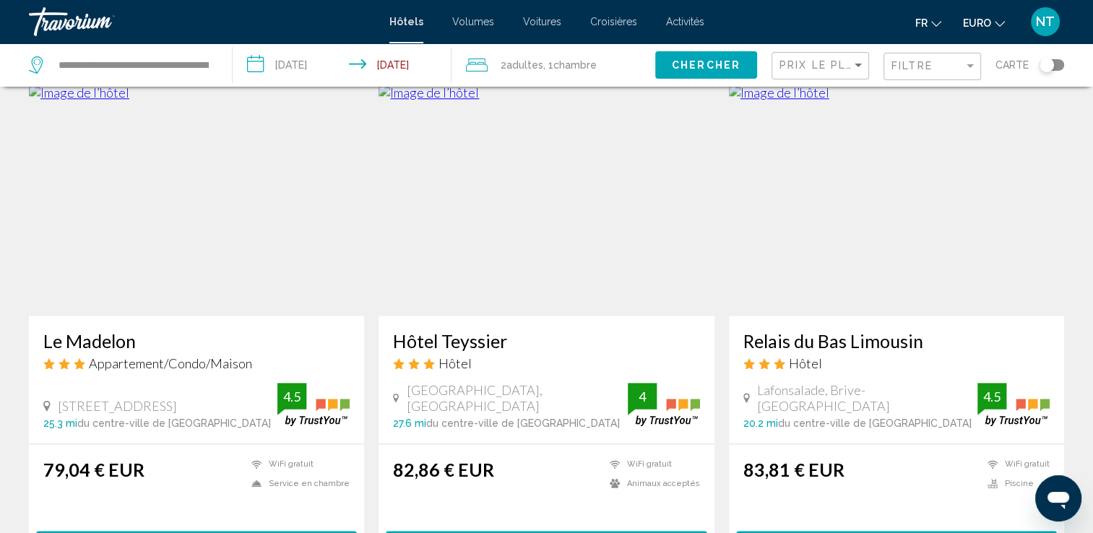
scroll to position [1924, 0]
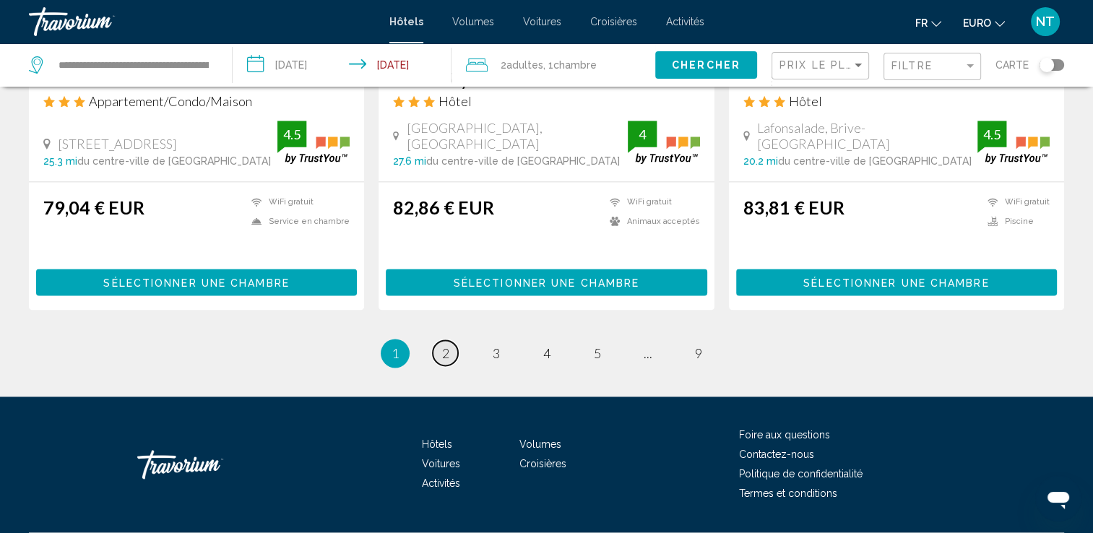
click at [447, 345] on span "2" at bounding box center [445, 353] width 7 height 16
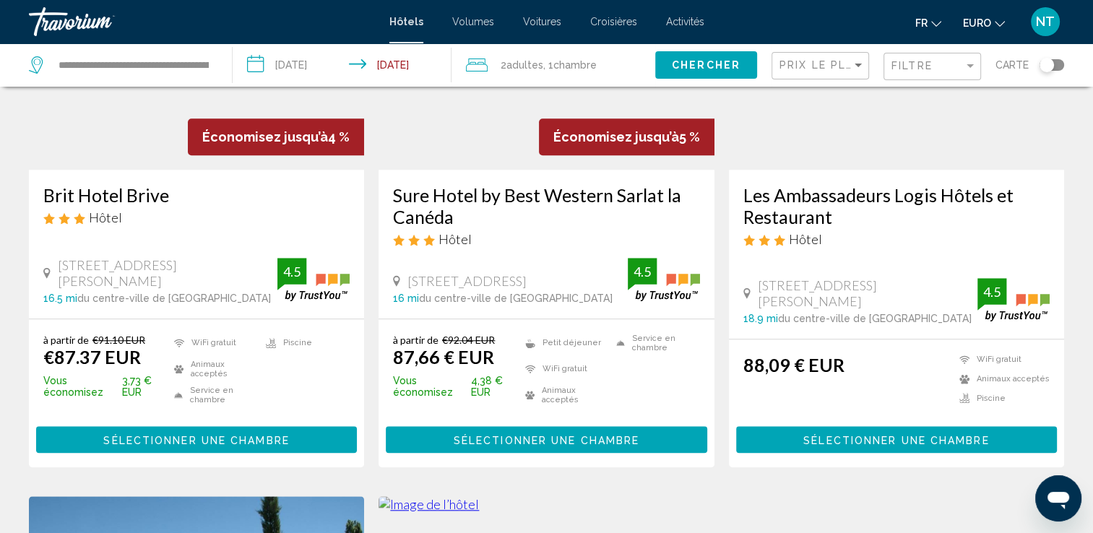
scroll to position [1301, 0]
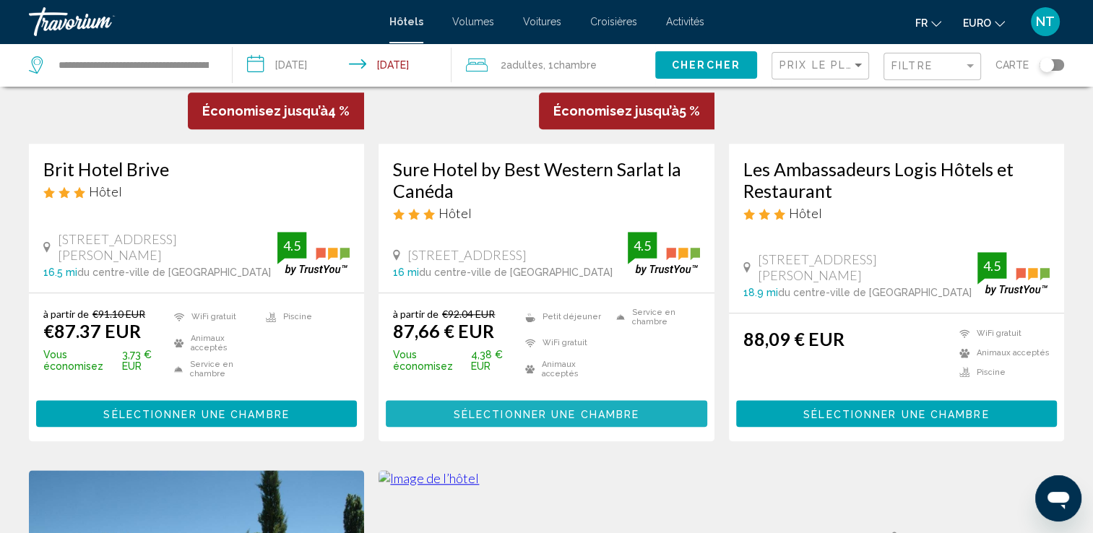
click at [561, 413] on span "Sélectionner une chambre" at bounding box center [547, 414] width 186 height 12
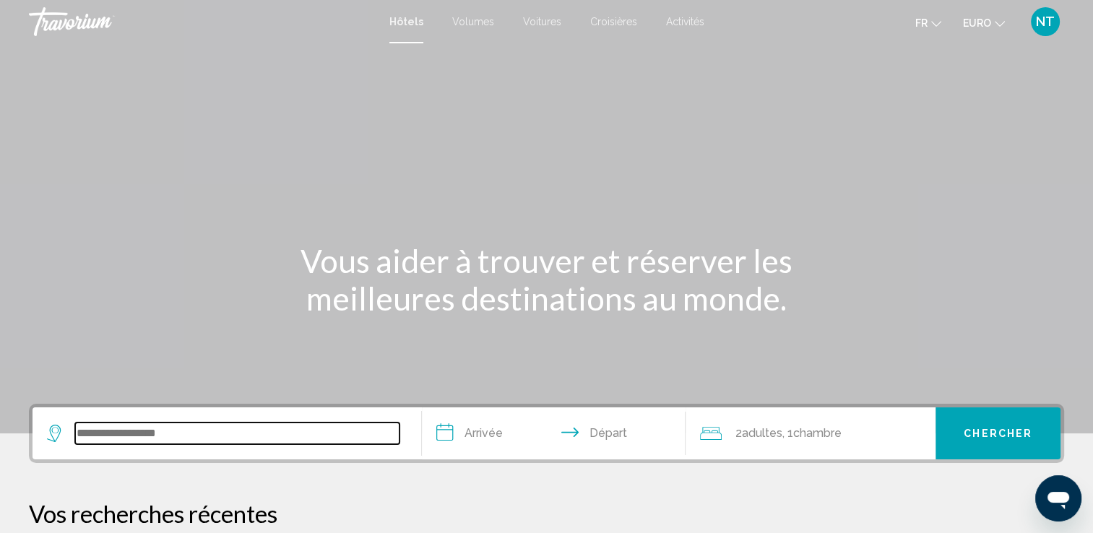
click at [102, 428] on input "Widget de recherche" at bounding box center [237, 434] width 324 height 22
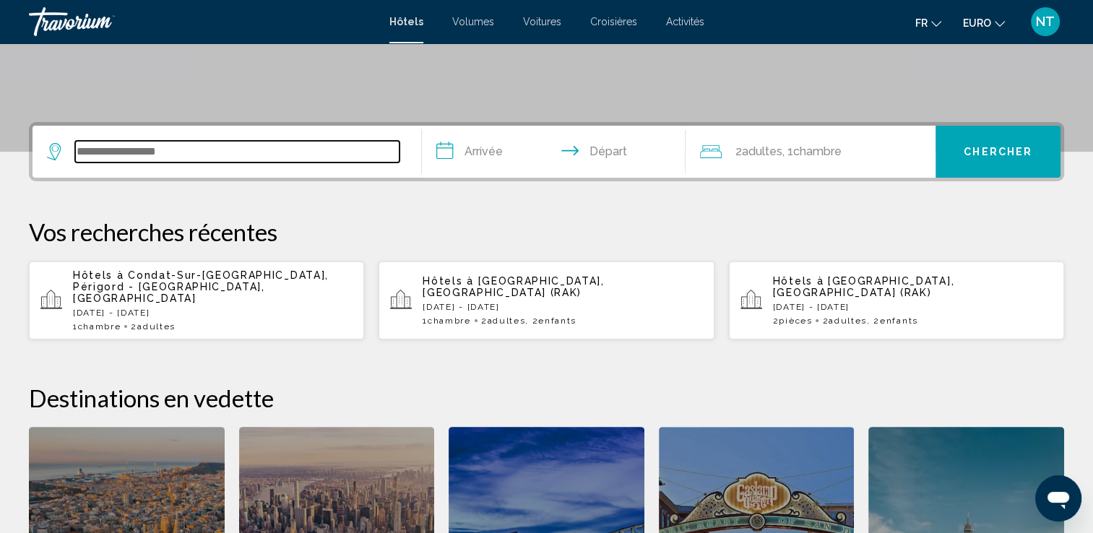
scroll to position [356, 0]
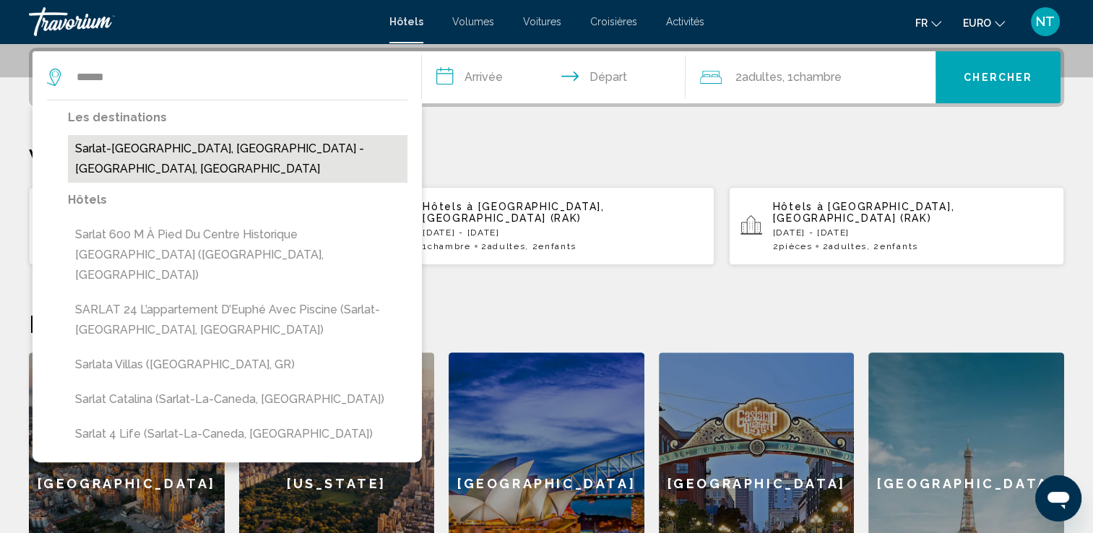
click at [190, 155] on button "Sarlat-La-Caneda, Périgord - Dordogne, France" at bounding box center [238, 159] width 340 height 48
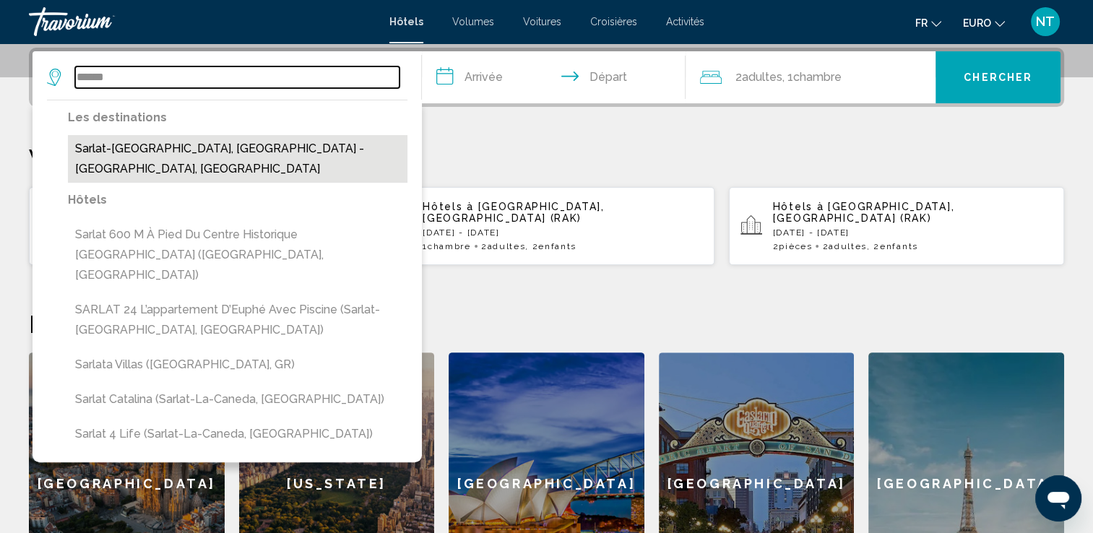
type input "**********"
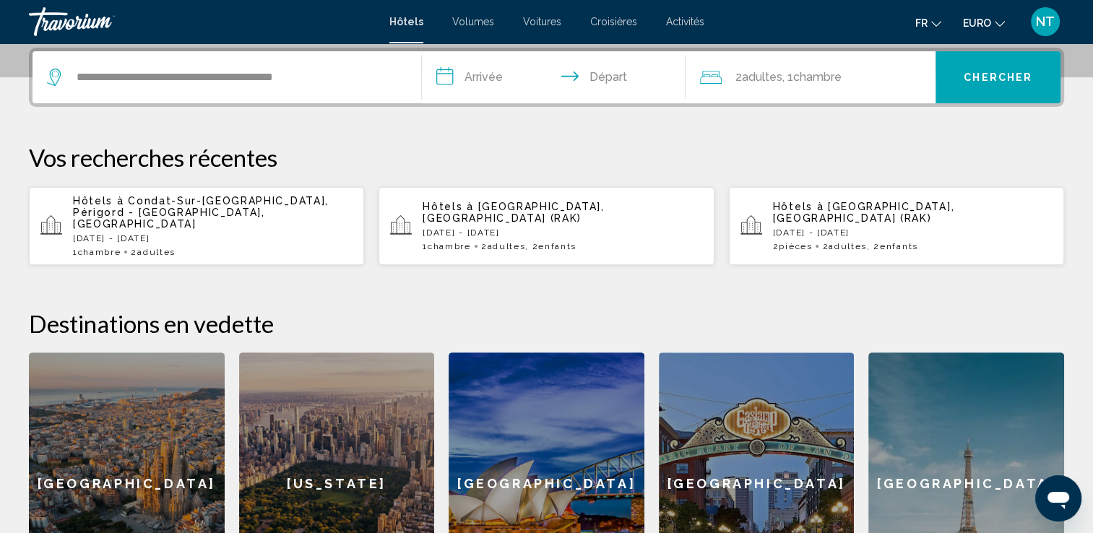
click at [474, 82] on input "**********" at bounding box center [557, 79] width 270 height 56
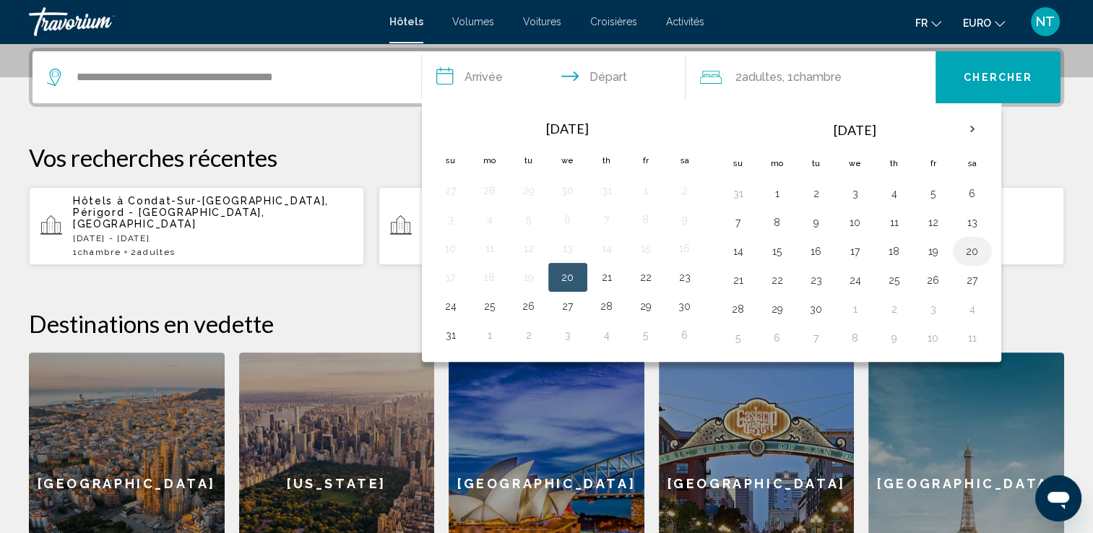
click at [968, 249] on button "20" at bounding box center [972, 251] width 23 height 20
click at [734, 275] on button "21" at bounding box center [738, 280] width 23 height 20
type input "**********"
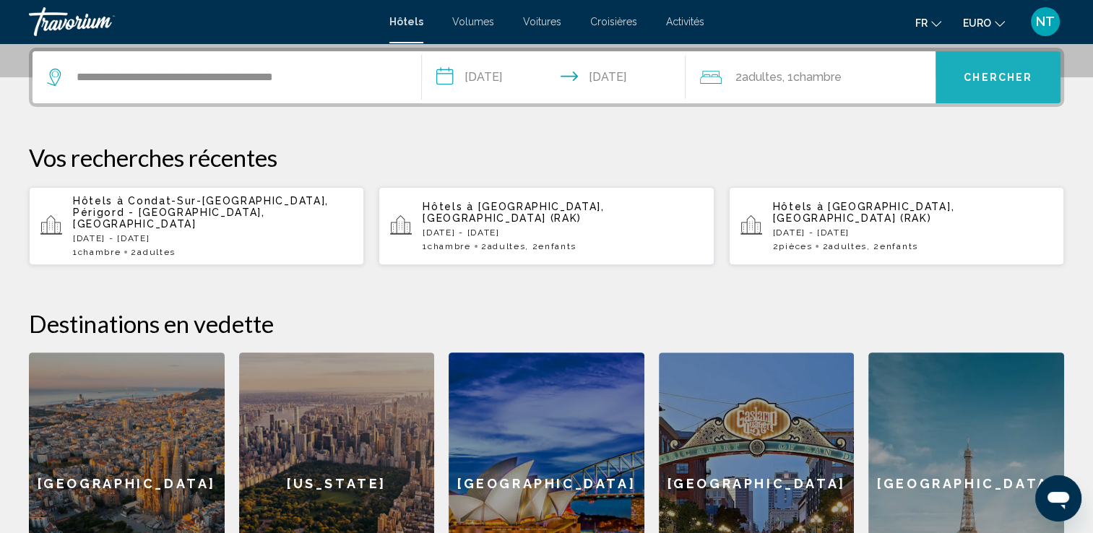
click at [1007, 73] on span "Chercher" at bounding box center [998, 78] width 69 height 12
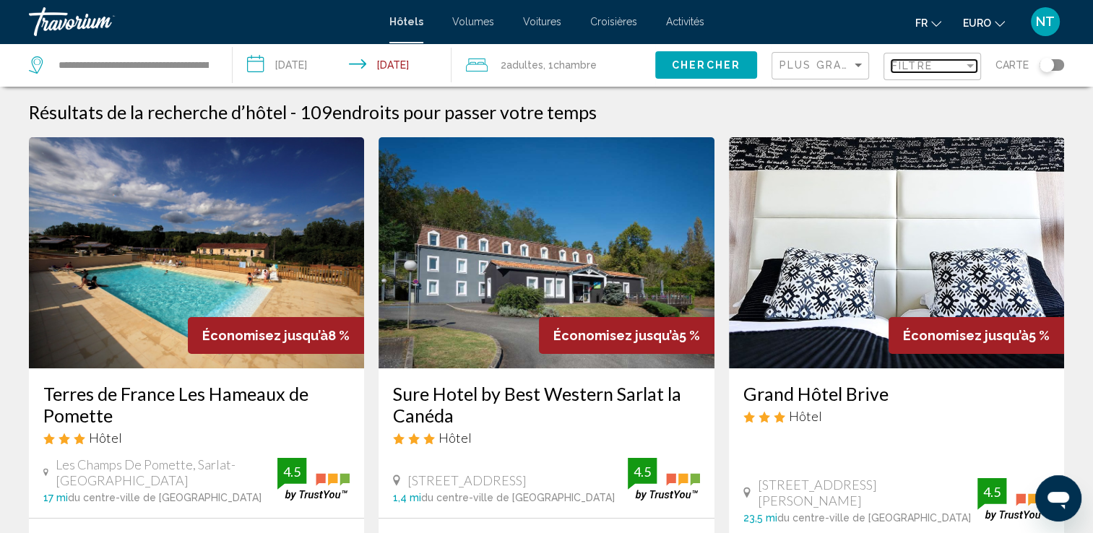
click at [906, 69] on span "Filtre" at bounding box center [912, 66] width 41 height 12
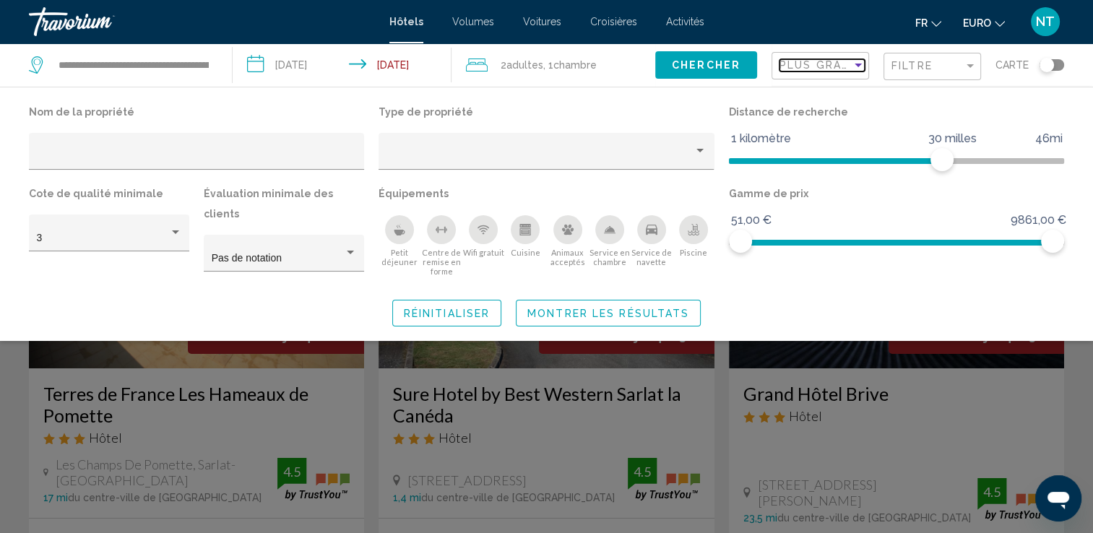
click at [811, 69] on span "Plus grandes économies" at bounding box center [866, 65] width 172 height 12
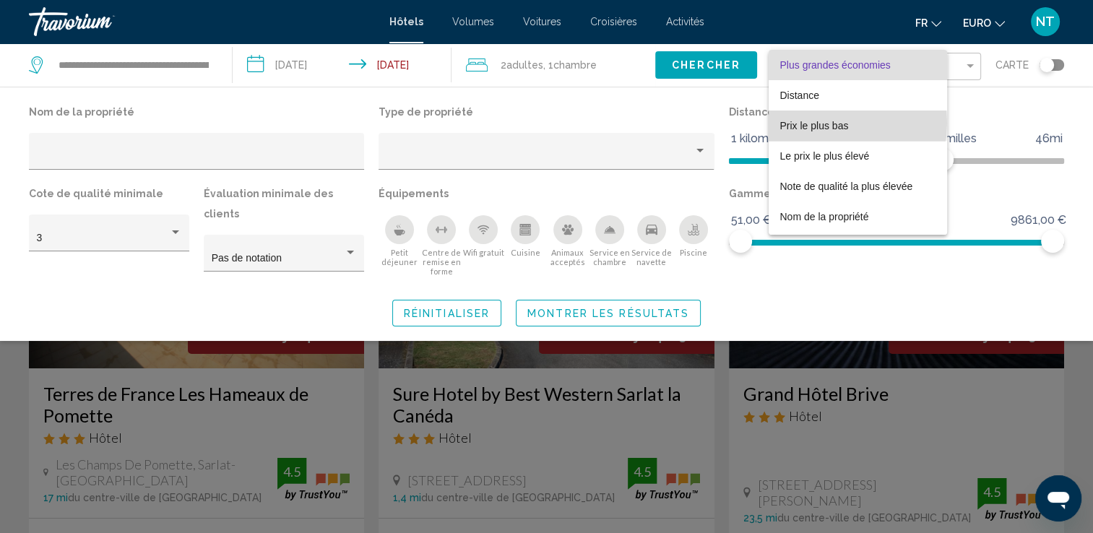
click at [813, 123] on span "Prix le plus bas" at bounding box center [814, 126] width 69 height 12
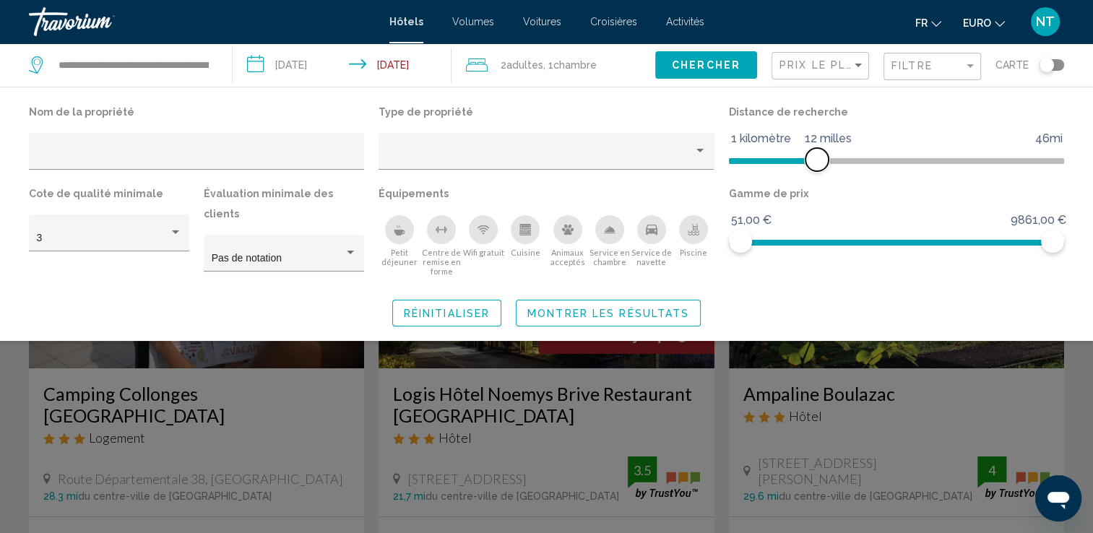
drag, startPoint x: 938, startPoint y: 152, endPoint x: 815, endPoint y: 152, distance: 122.8
click at [815, 152] on span "Filtres d’hôtel" at bounding box center [817, 159] width 23 height 23
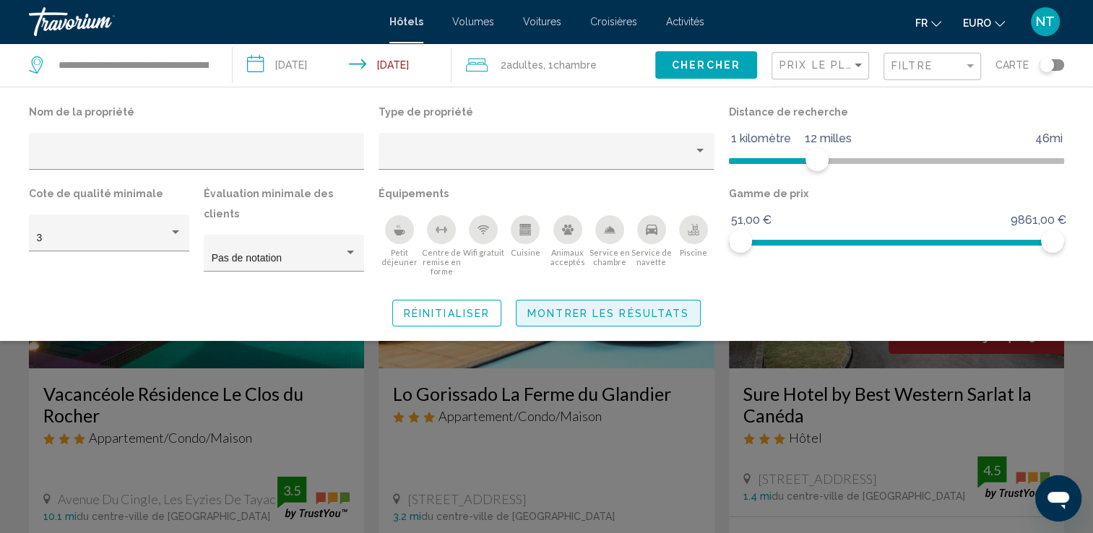
click at [569, 308] on span "Montrer les résultats" at bounding box center [608, 314] width 162 height 12
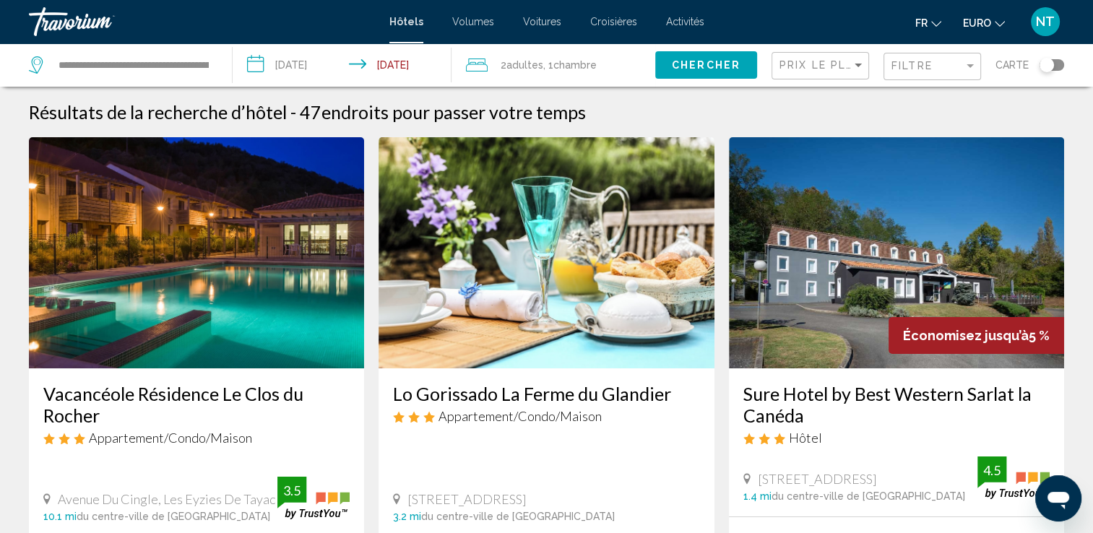
click at [590, 311] on img "Contenu principal" at bounding box center [546, 252] width 335 height 231
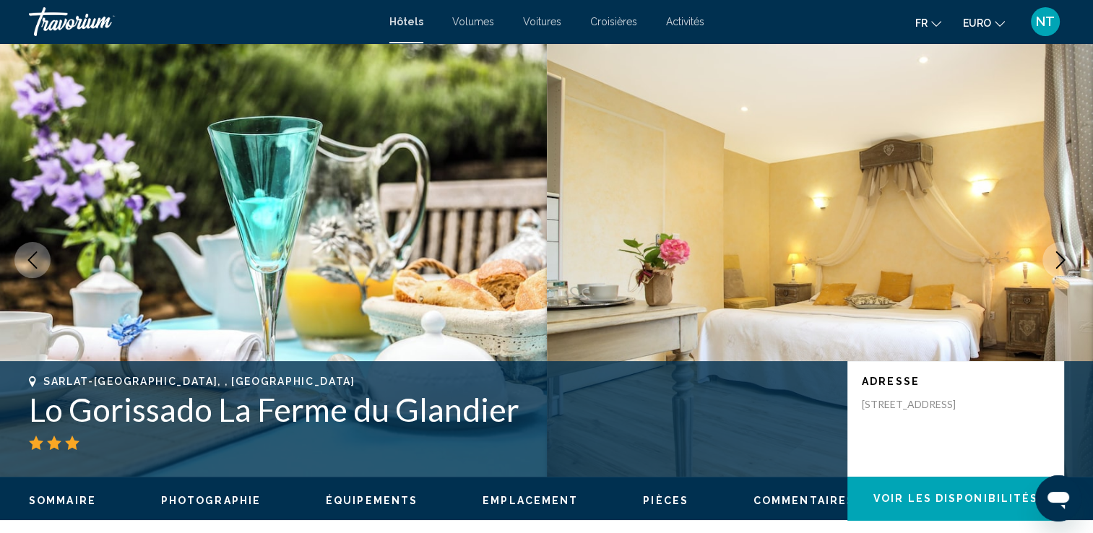
click at [1070, 264] on button "Image suivante" at bounding box center [1061, 260] width 36 height 36
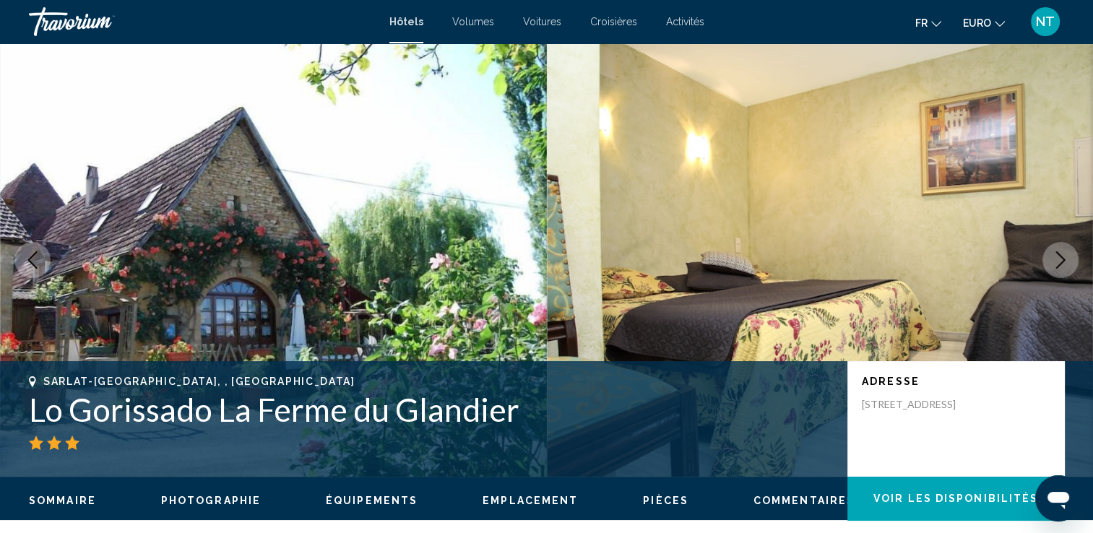
click at [1070, 264] on button "Image suivante" at bounding box center [1061, 260] width 36 height 36
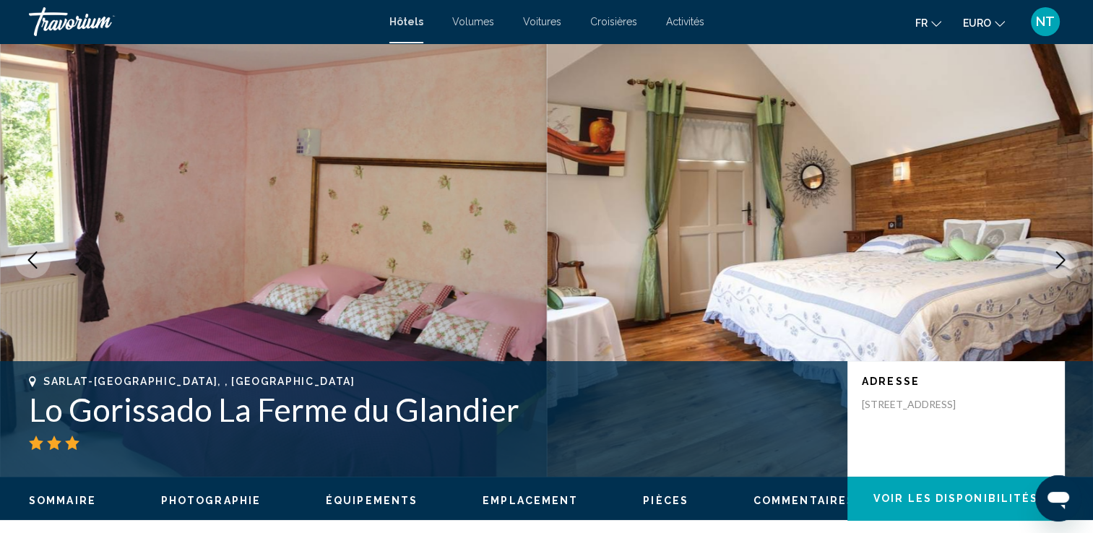
click at [1070, 264] on button "Image suivante" at bounding box center [1061, 260] width 36 height 36
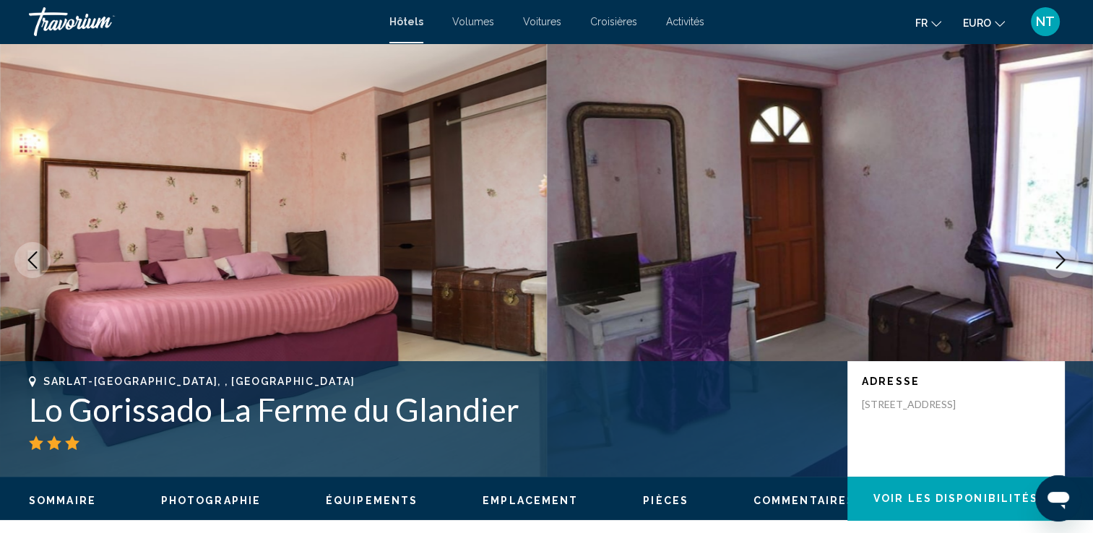
click at [1070, 264] on button "Image suivante" at bounding box center [1061, 260] width 36 height 36
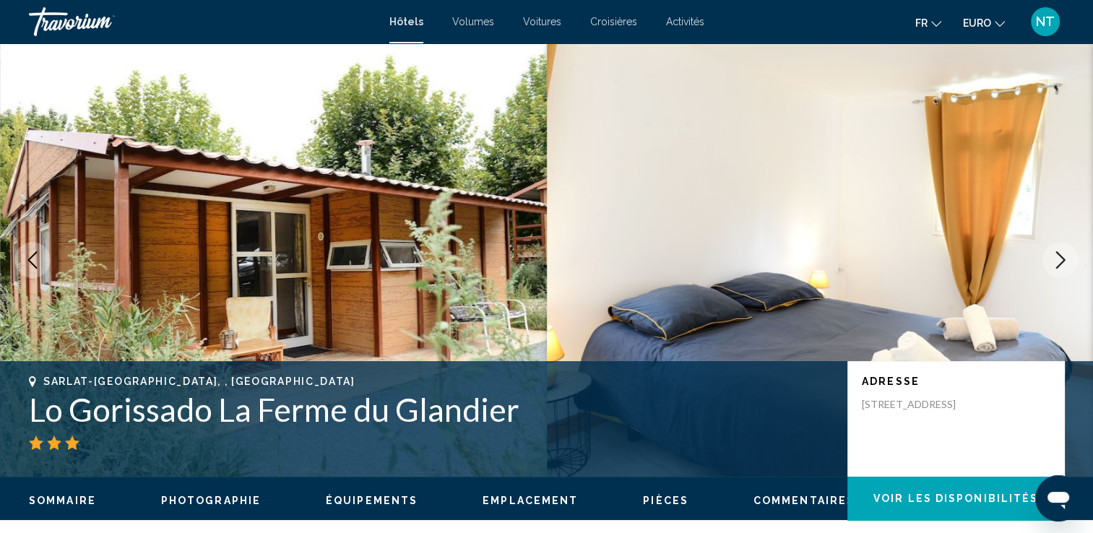
click at [1070, 264] on button "Image suivante" at bounding box center [1061, 260] width 36 height 36
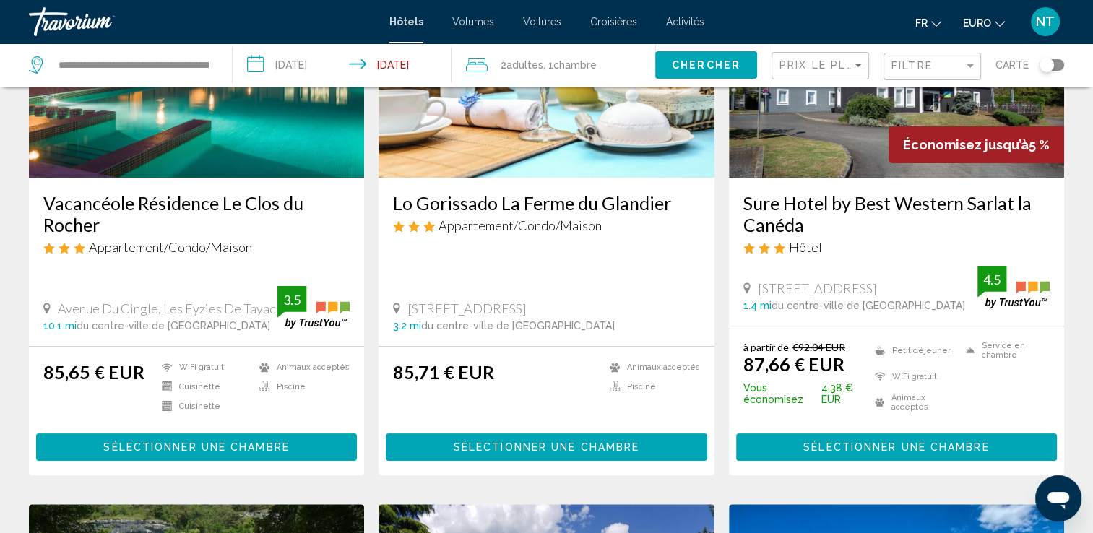
scroll to position [72, 0]
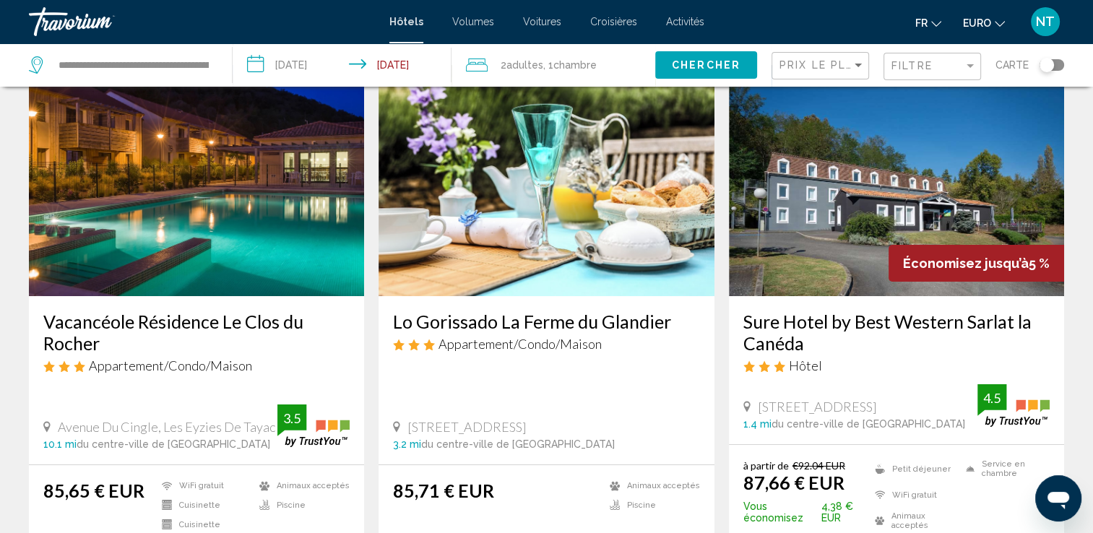
click at [882, 195] on img "Contenu principal" at bounding box center [896, 180] width 335 height 231
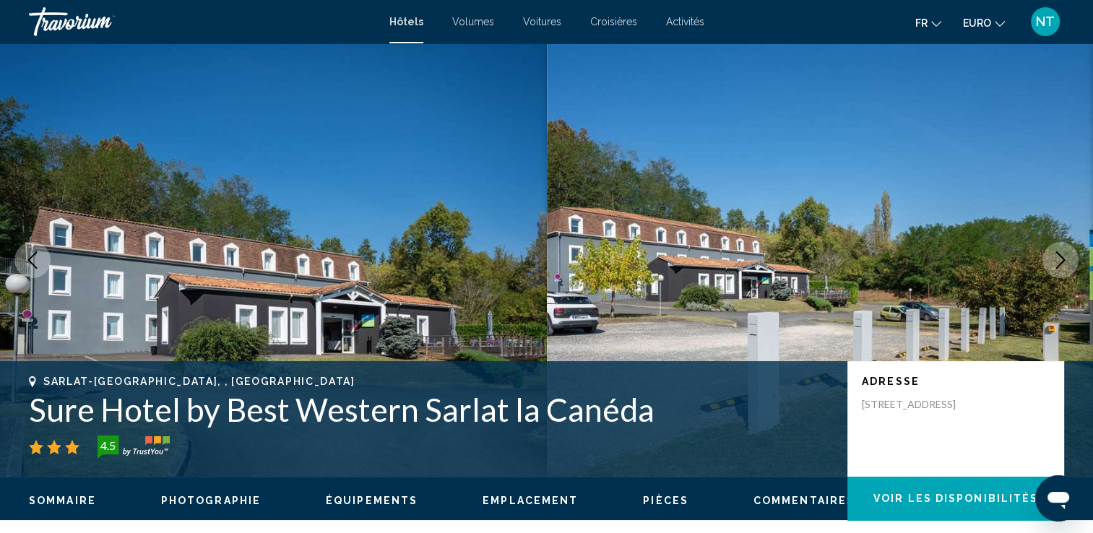
click at [1055, 264] on icon "Image suivante" at bounding box center [1060, 259] width 17 height 17
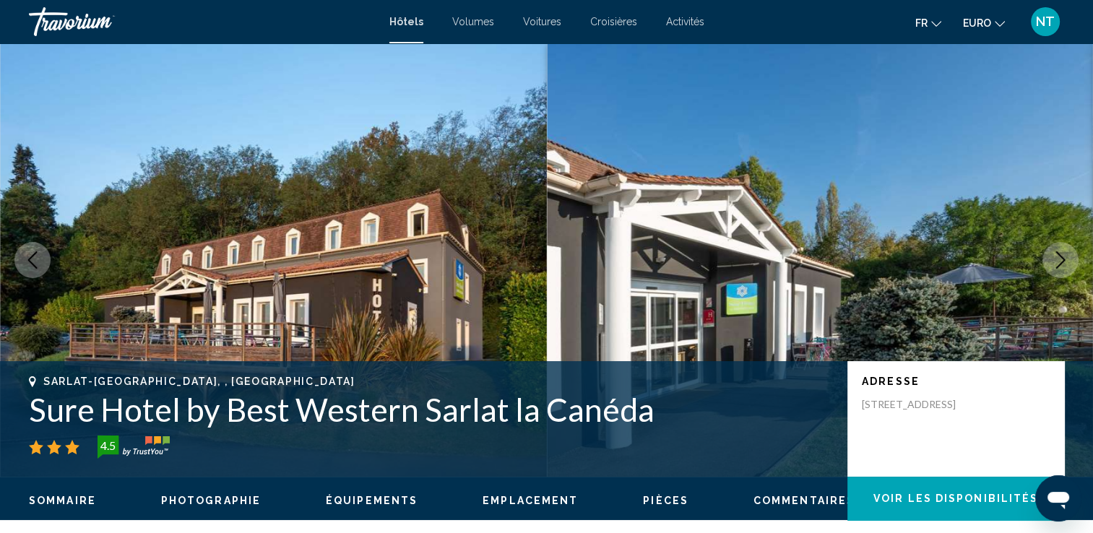
click at [1055, 264] on icon "Image suivante" at bounding box center [1060, 259] width 17 height 17
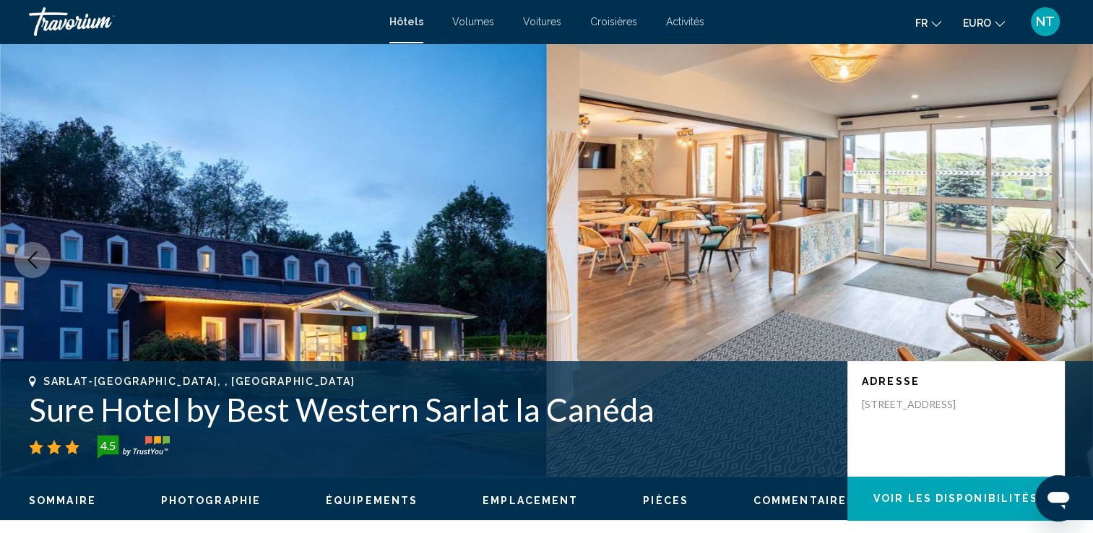
click at [1055, 264] on icon "Image suivante" at bounding box center [1060, 259] width 17 height 17
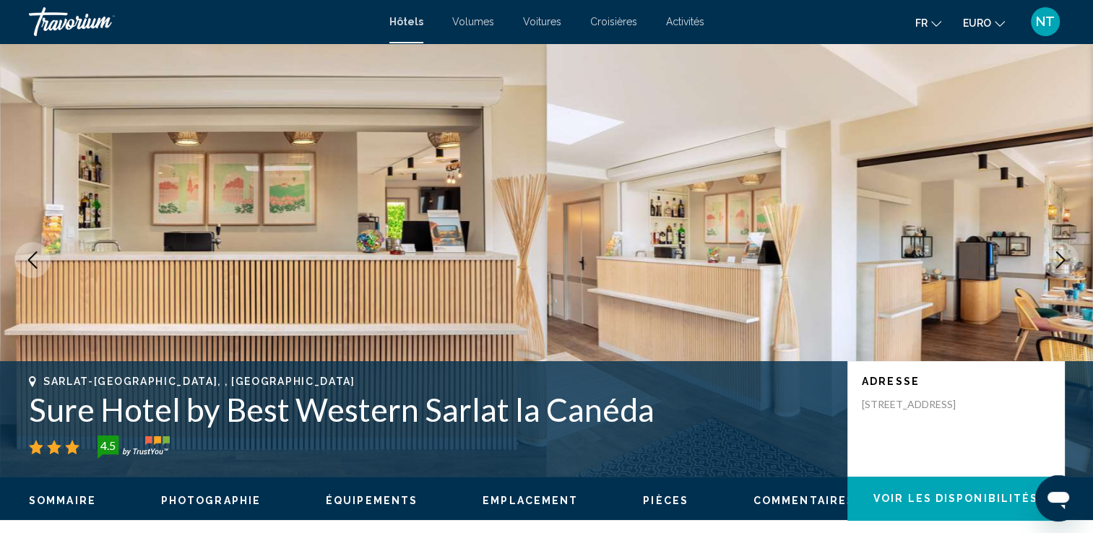
click at [1055, 264] on icon "Image suivante" at bounding box center [1060, 259] width 17 height 17
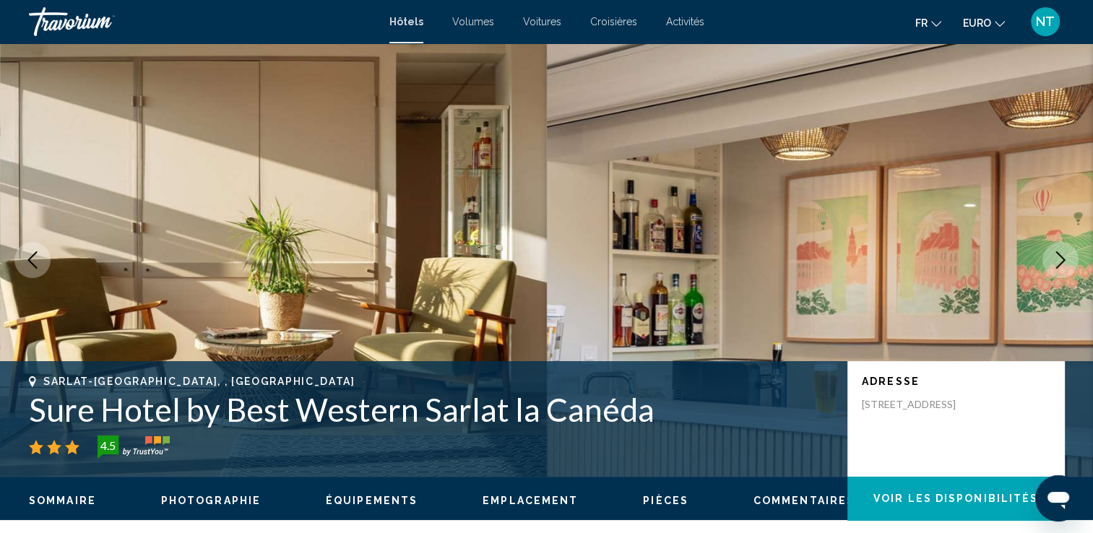
click at [1055, 264] on icon "Image suivante" at bounding box center [1060, 259] width 17 height 17
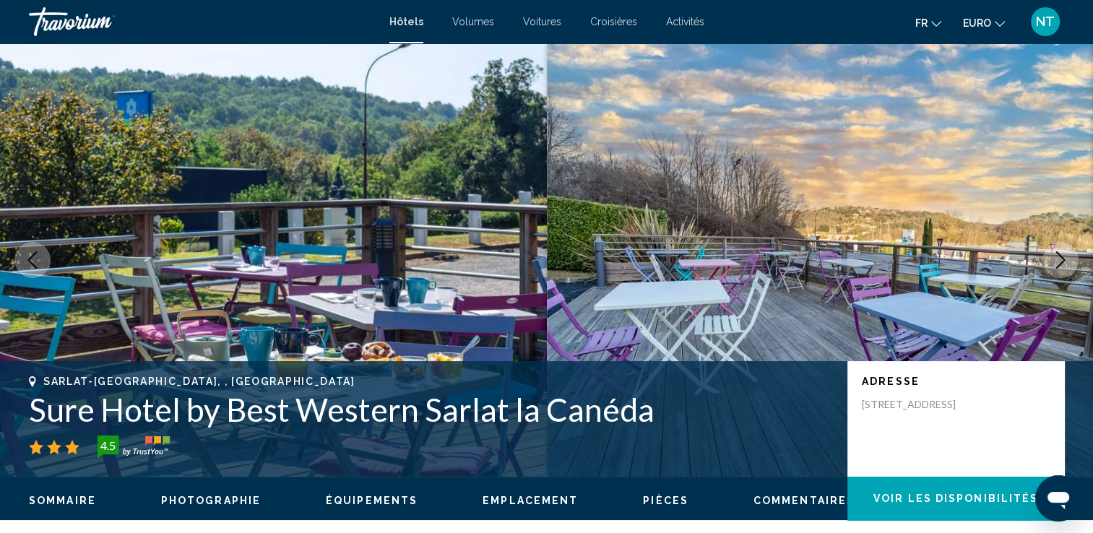
click at [1055, 264] on icon "Image suivante" at bounding box center [1060, 259] width 17 height 17
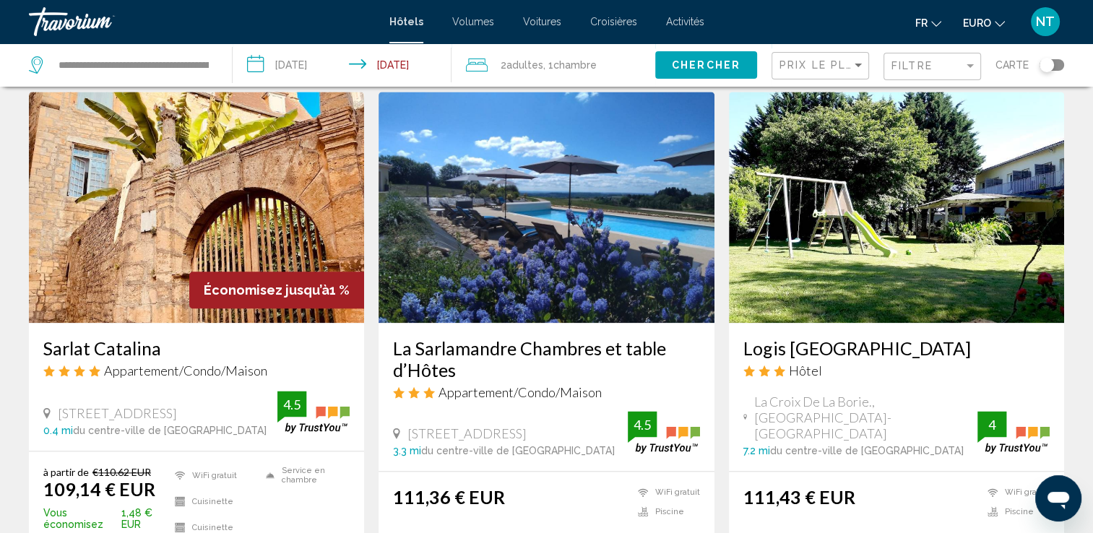
scroll to position [1879, 0]
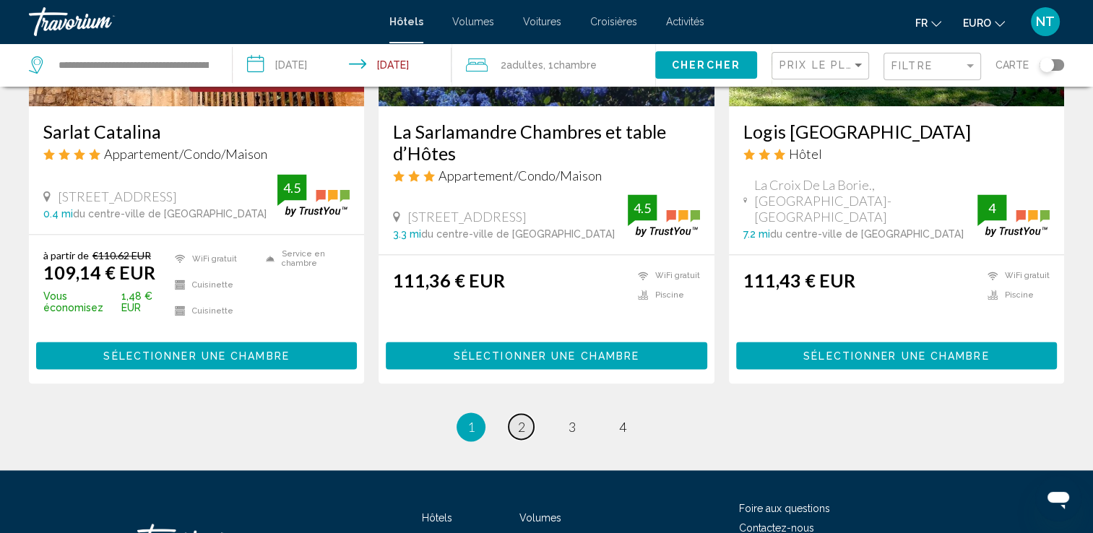
click at [525, 419] on span "2" at bounding box center [521, 427] width 7 height 16
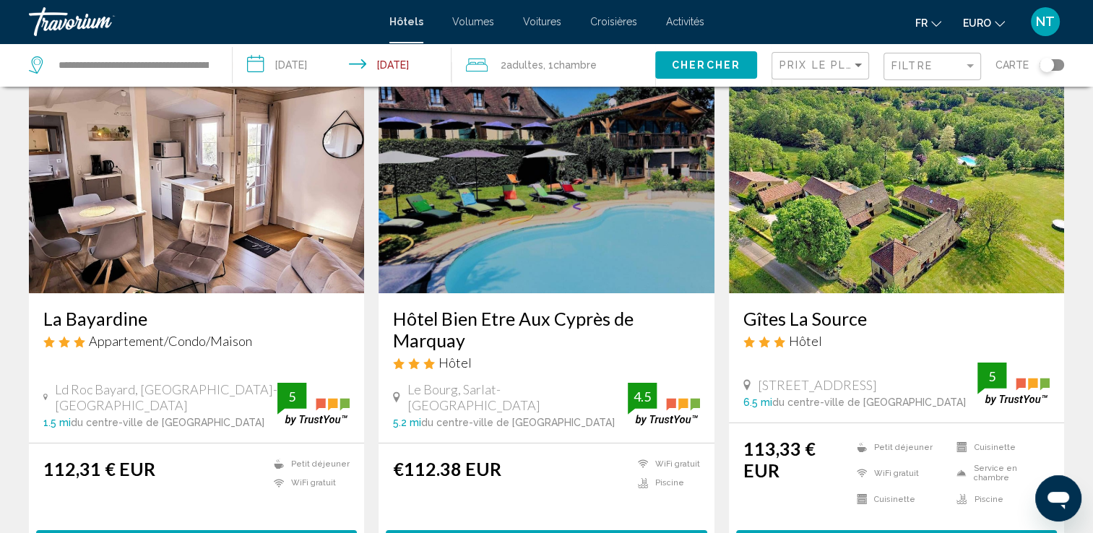
scroll to position [72, 0]
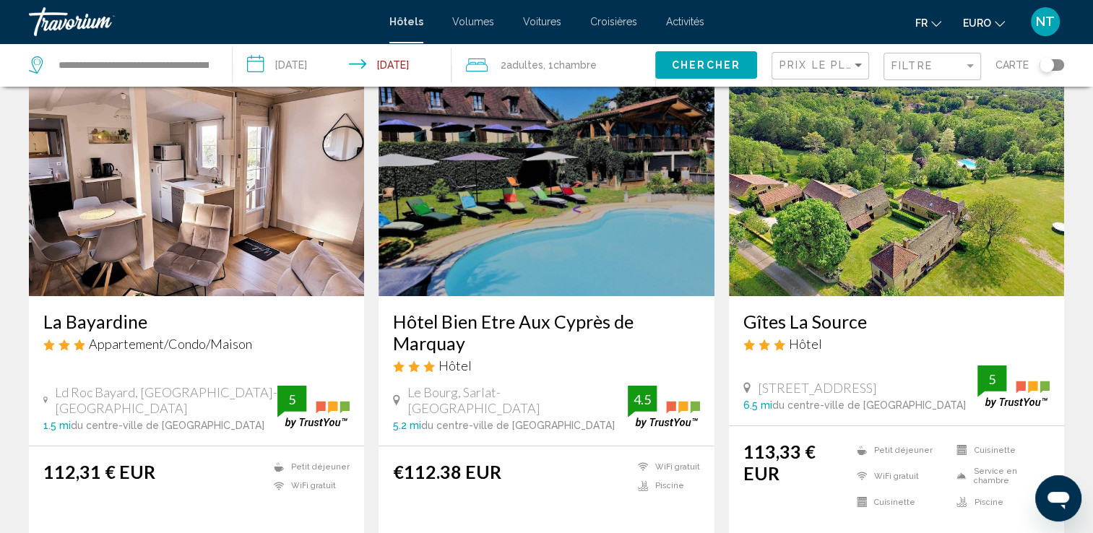
click at [515, 215] on img "Contenu principal" at bounding box center [546, 180] width 335 height 231
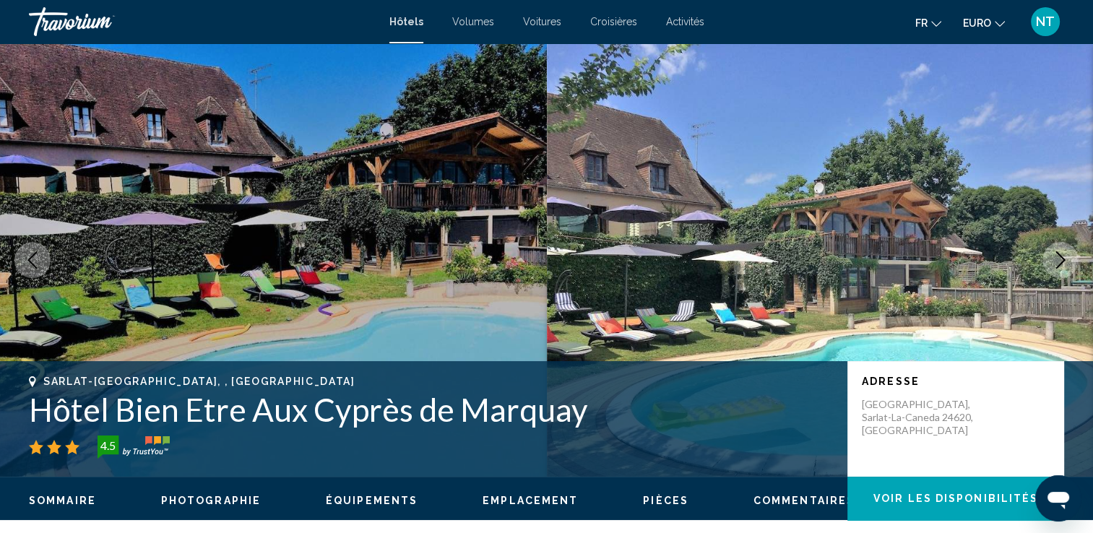
click at [1062, 259] on icon "Image suivante" at bounding box center [1060, 259] width 9 height 17
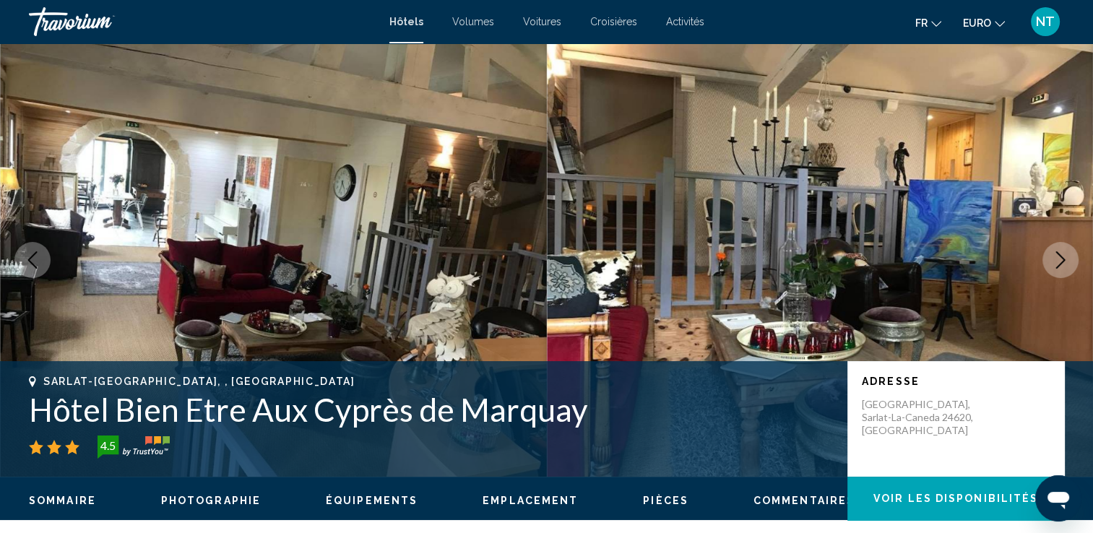
click at [1062, 259] on icon "Image suivante" at bounding box center [1060, 259] width 9 height 17
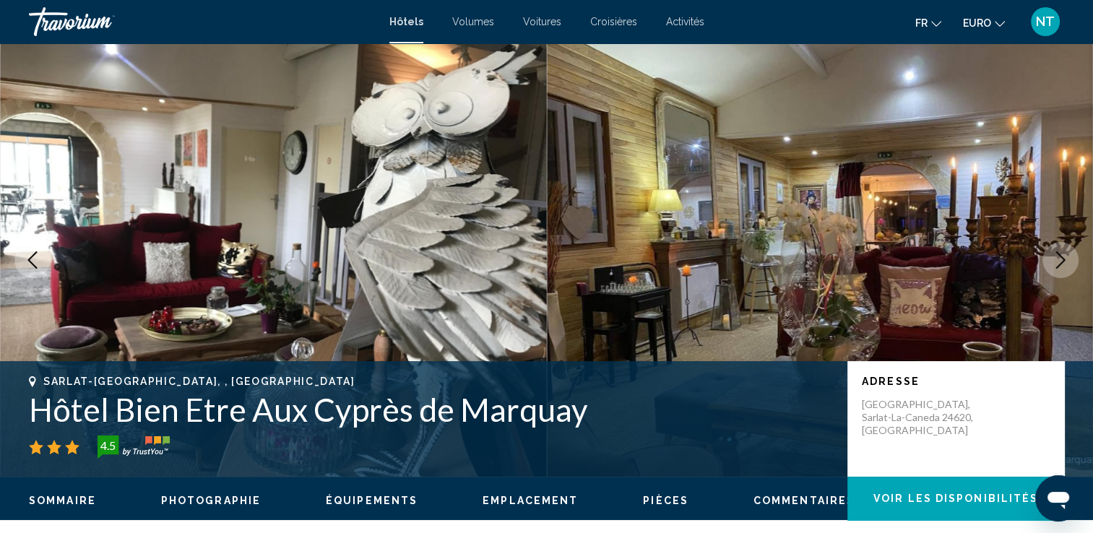
click at [1062, 259] on icon "Image suivante" at bounding box center [1060, 259] width 9 height 17
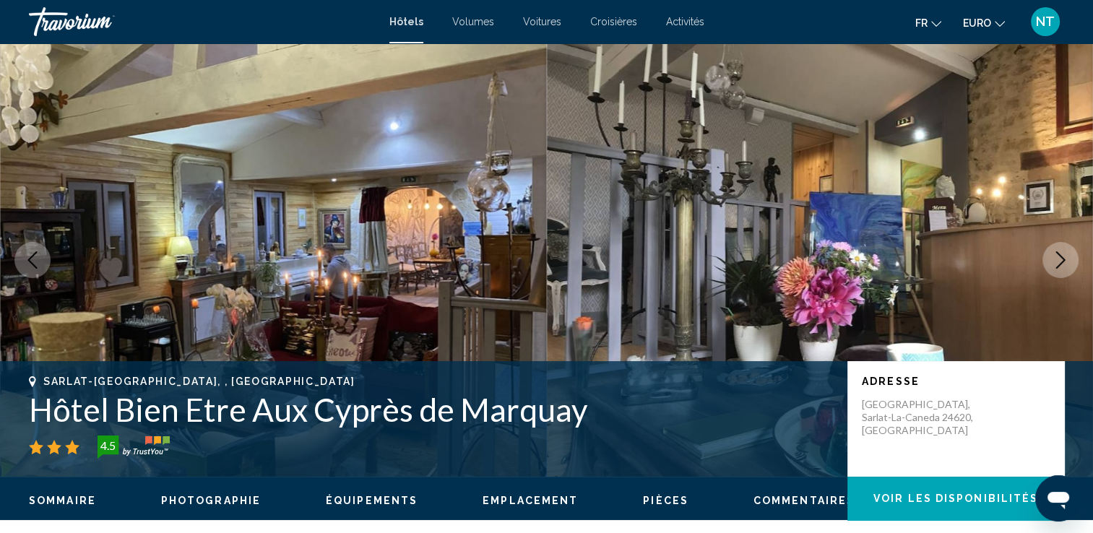
click at [1062, 259] on icon "Image suivante" at bounding box center [1060, 259] width 9 height 17
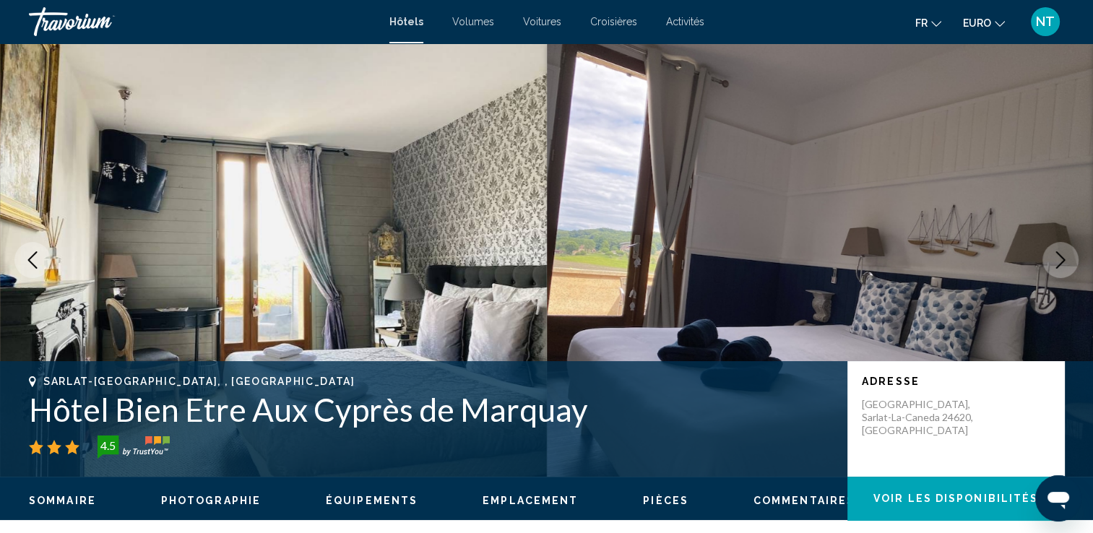
click at [1062, 259] on icon "Image suivante" at bounding box center [1060, 259] width 9 height 17
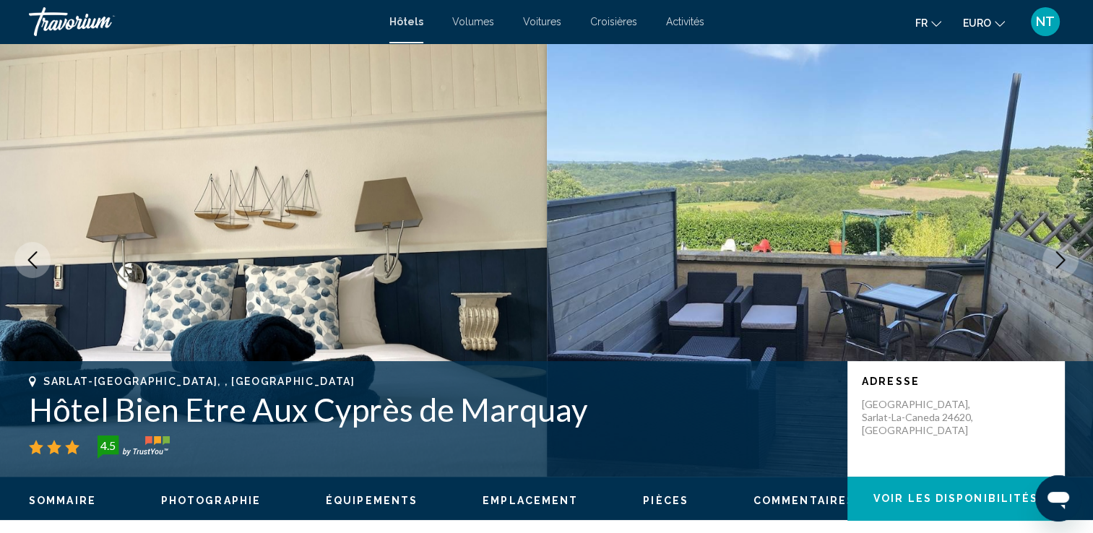
click at [1062, 259] on icon "Image suivante" at bounding box center [1060, 259] width 9 height 17
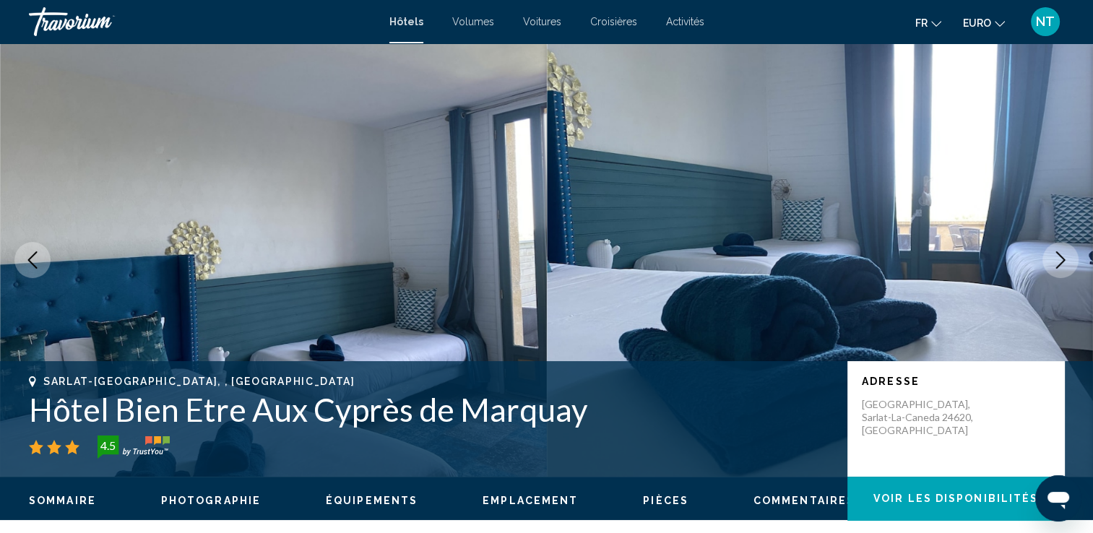
click at [1062, 259] on icon "Image suivante" at bounding box center [1060, 259] width 9 height 17
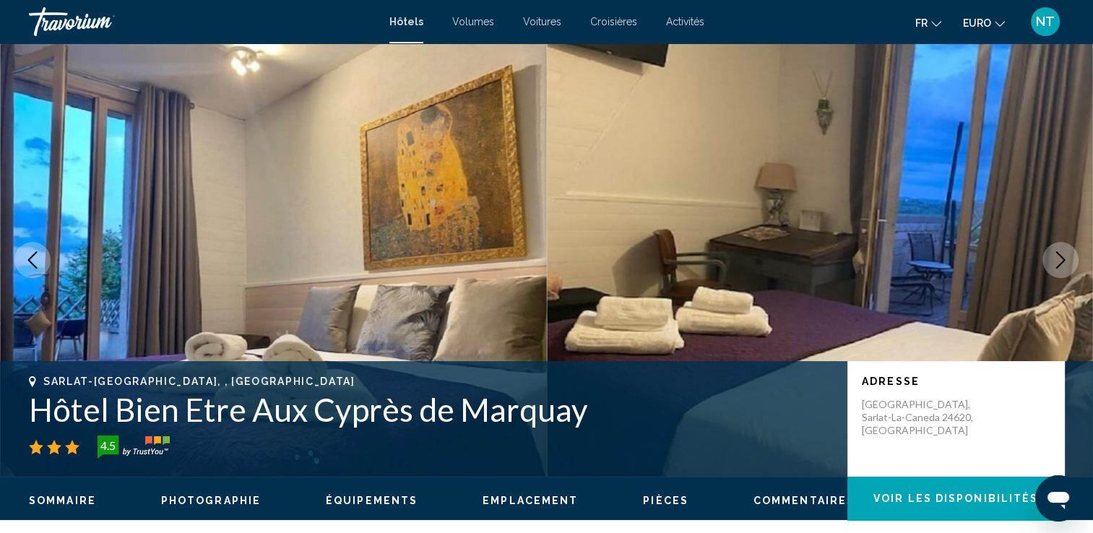
click at [1062, 259] on icon "Image suivante" at bounding box center [1060, 259] width 9 height 17
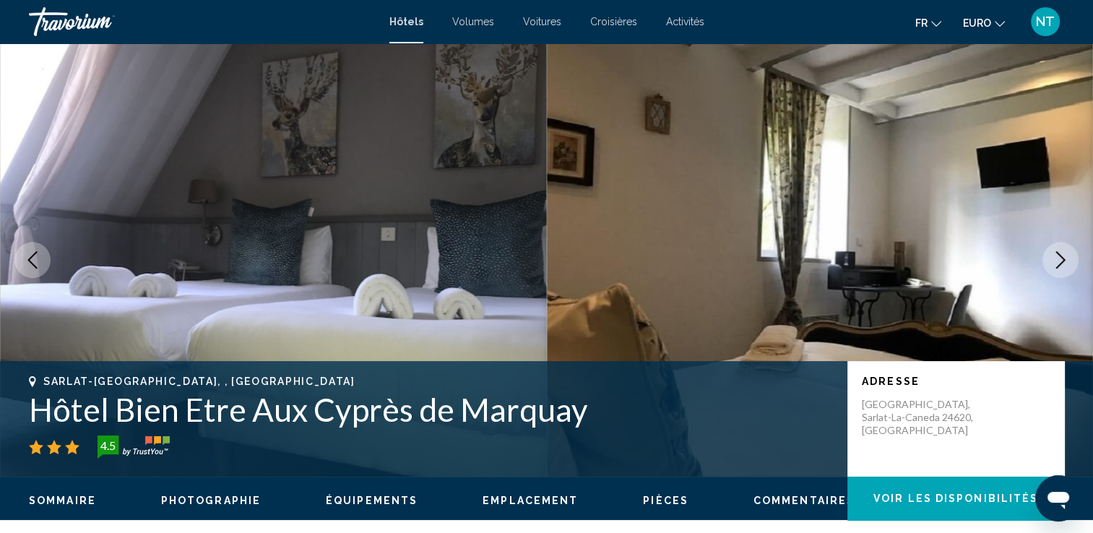
click at [1062, 259] on icon "Image suivante" at bounding box center [1060, 259] width 9 height 17
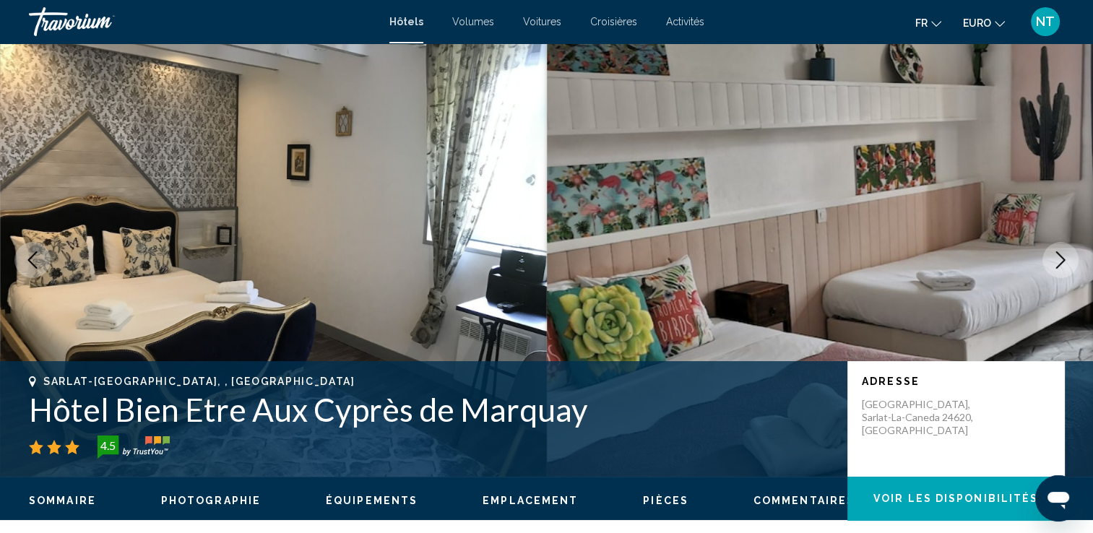
click at [1062, 259] on icon "Image suivante" at bounding box center [1060, 259] width 9 height 17
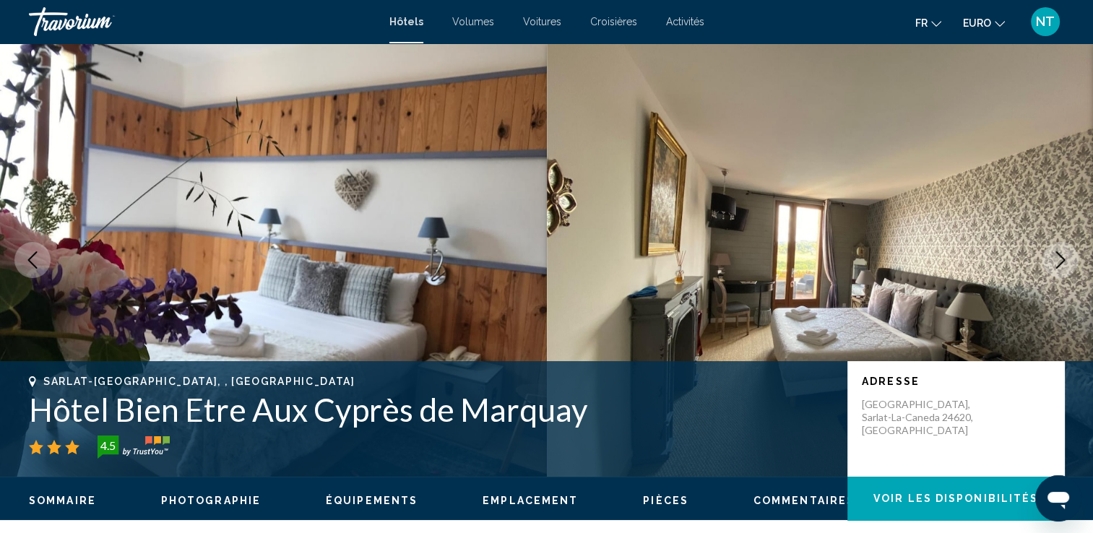
click at [1062, 259] on icon "Image suivante" at bounding box center [1060, 259] width 9 height 17
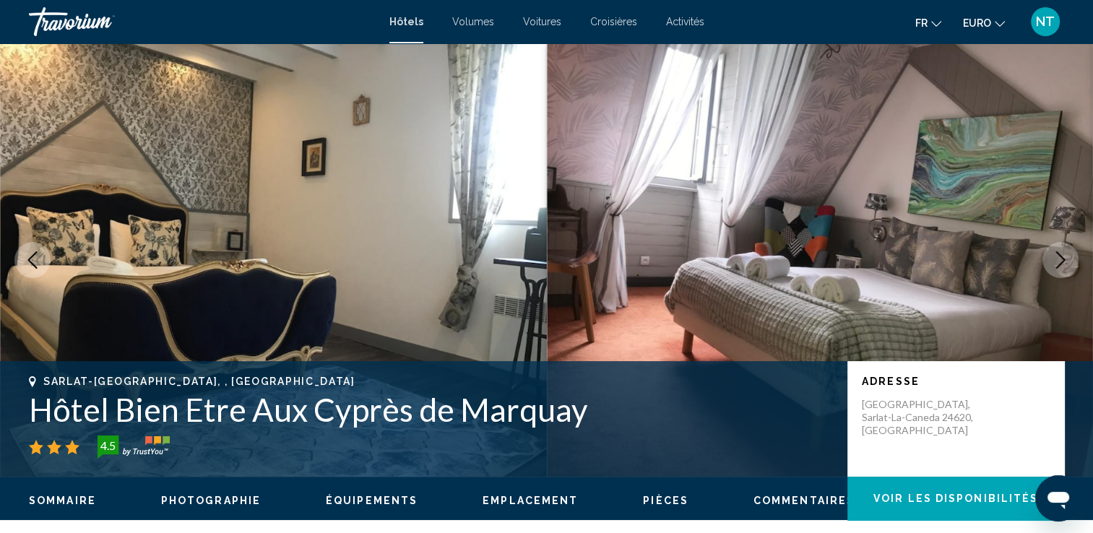
click at [1062, 259] on icon "Image suivante" at bounding box center [1060, 259] width 9 height 17
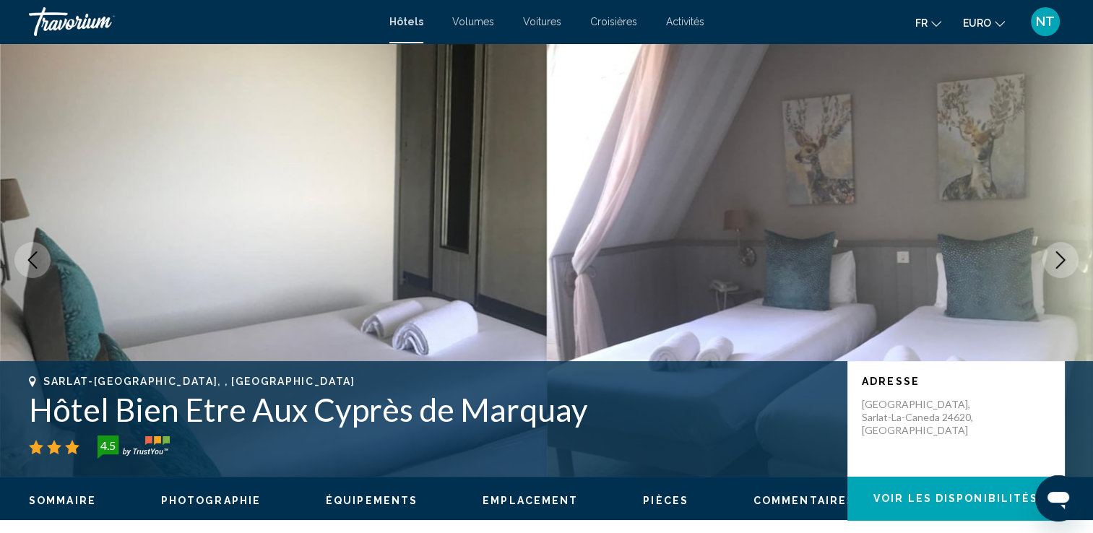
click at [1062, 259] on icon "Image suivante" at bounding box center [1060, 259] width 9 height 17
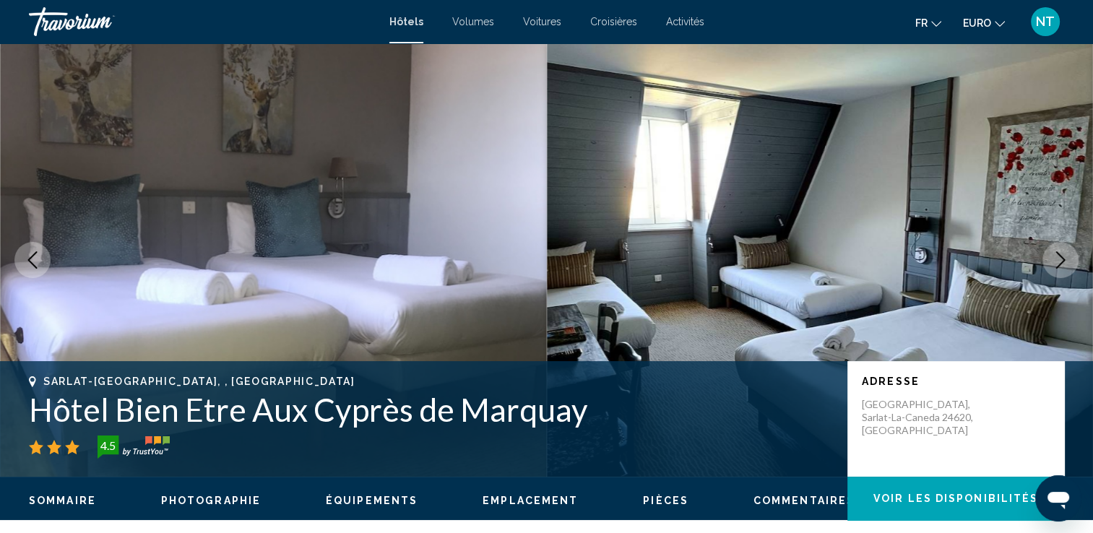
click at [1062, 259] on icon "Image suivante" at bounding box center [1060, 259] width 9 height 17
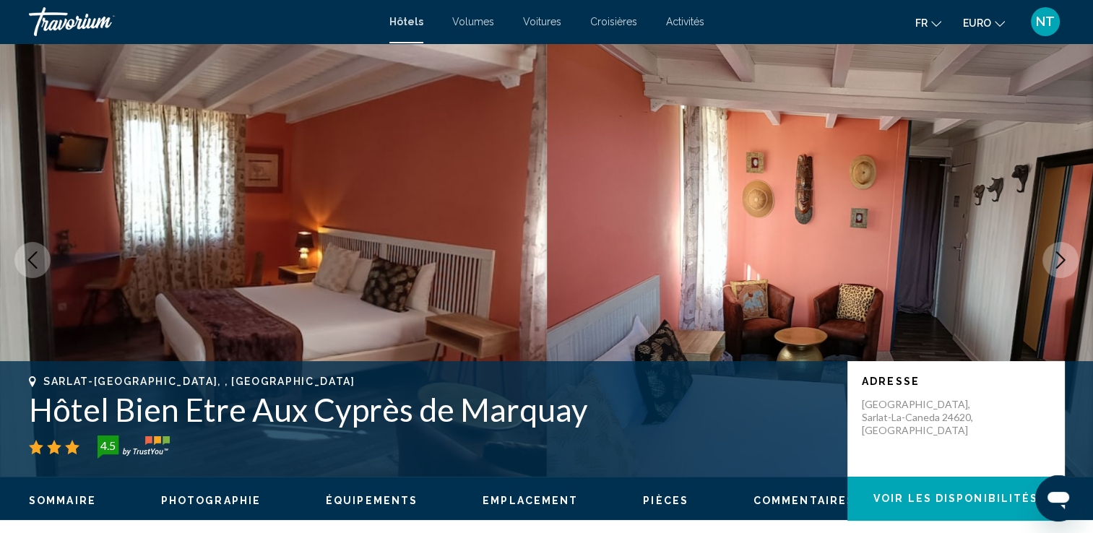
click at [1062, 259] on icon "Image suivante" at bounding box center [1060, 259] width 9 height 17
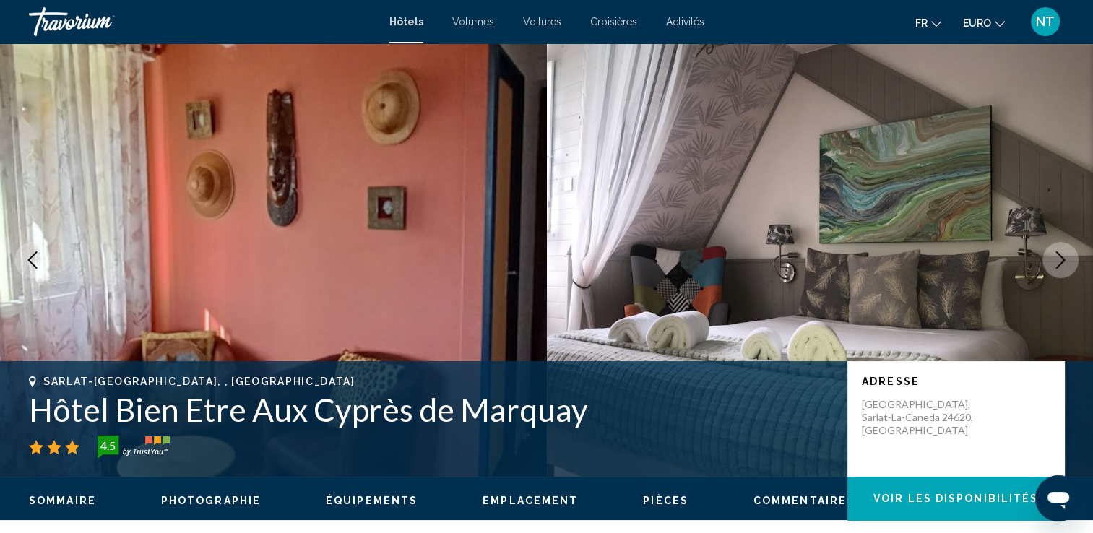
click at [1062, 259] on icon "Image suivante" at bounding box center [1060, 259] width 9 height 17
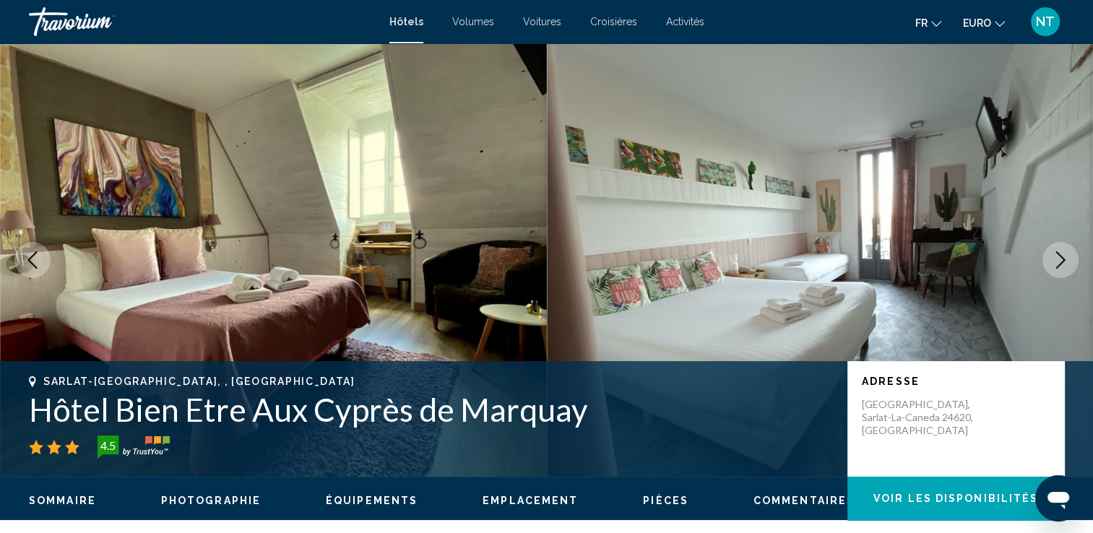
click at [1062, 259] on icon "Image suivante" at bounding box center [1060, 259] width 9 height 17
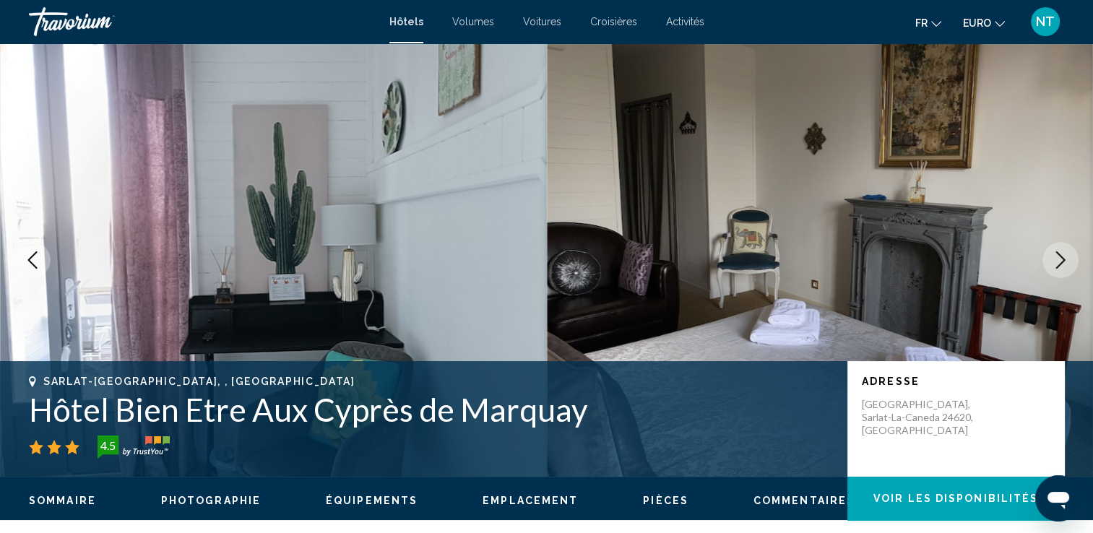
click at [1062, 259] on icon "Image suivante" at bounding box center [1060, 259] width 9 height 17
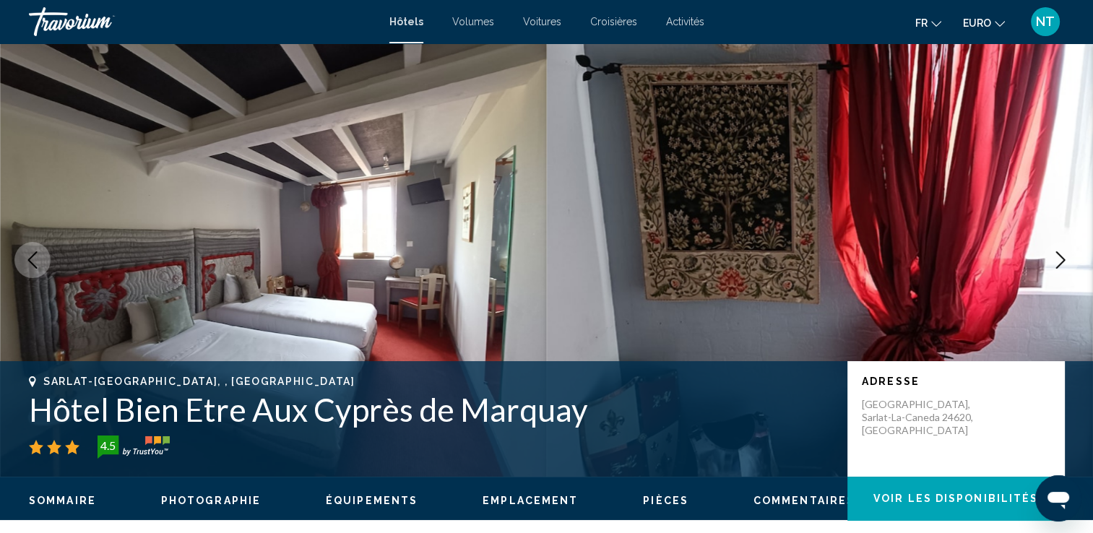
click at [1062, 259] on icon "Image suivante" at bounding box center [1060, 259] width 9 height 17
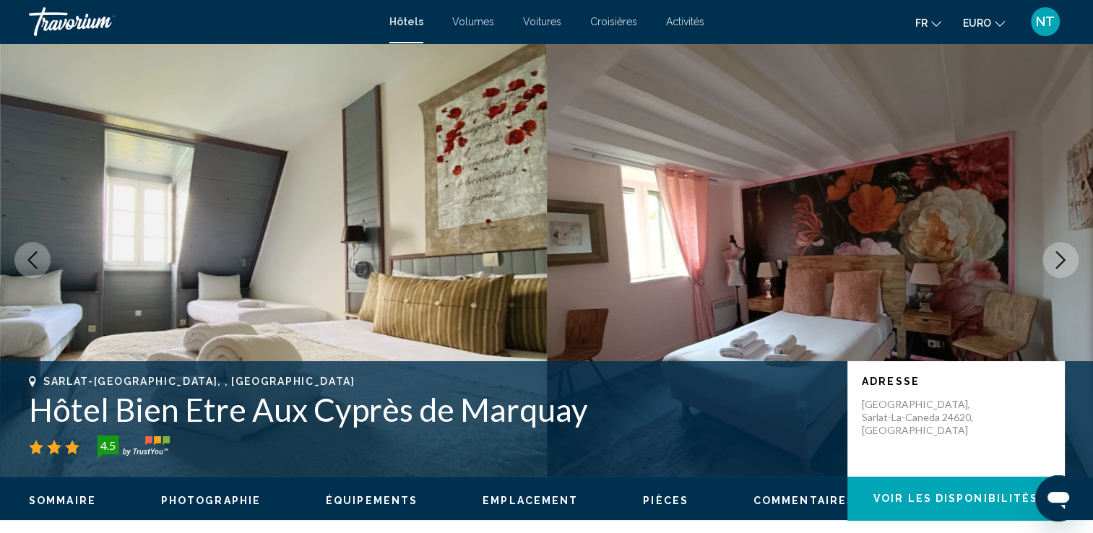
click at [1062, 259] on icon "Image suivante" at bounding box center [1060, 259] width 9 height 17
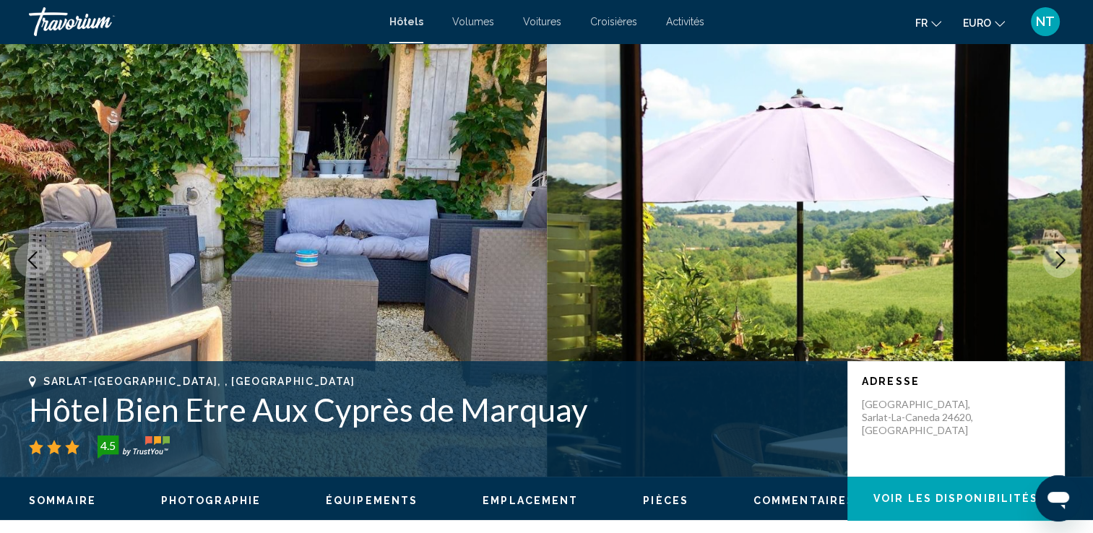
click at [1062, 259] on icon "Image suivante" at bounding box center [1060, 259] width 9 height 17
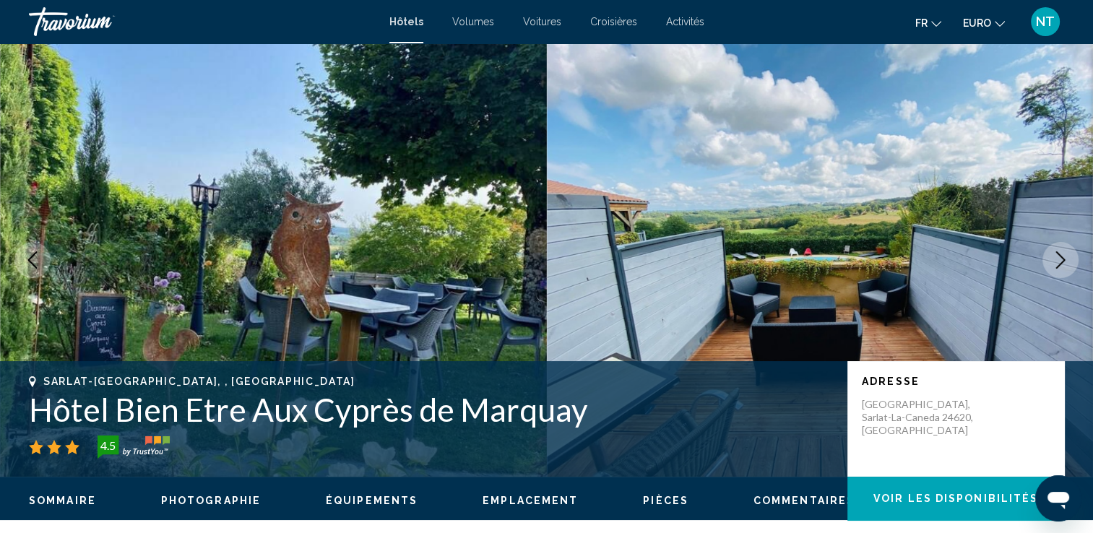
click at [1062, 259] on icon "Image suivante" at bounding box center [1060, 259] width 9 height 17
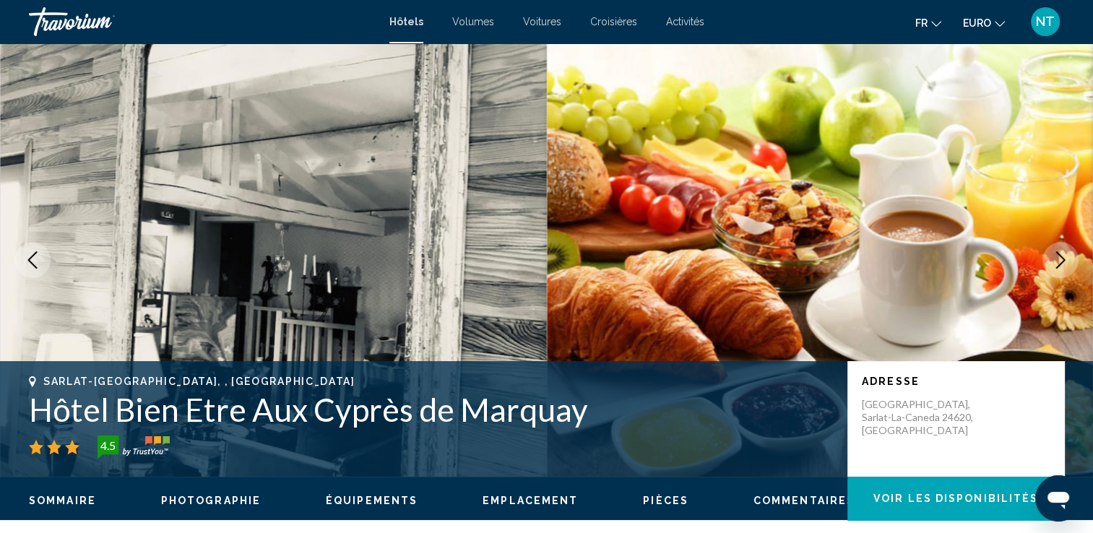
click at [1062, 258] on icon "Image suivante" at bounding box center [1060, 259] width 9 height 17
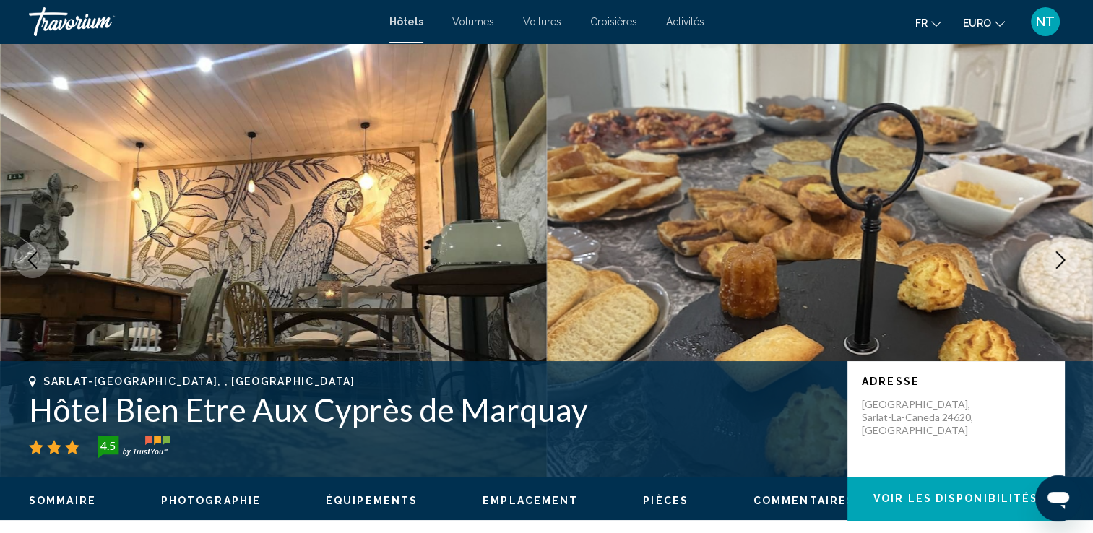
click at [1062, 258] on icon "Image suivante" at bounding box center [1060, 259] width 9 height 17
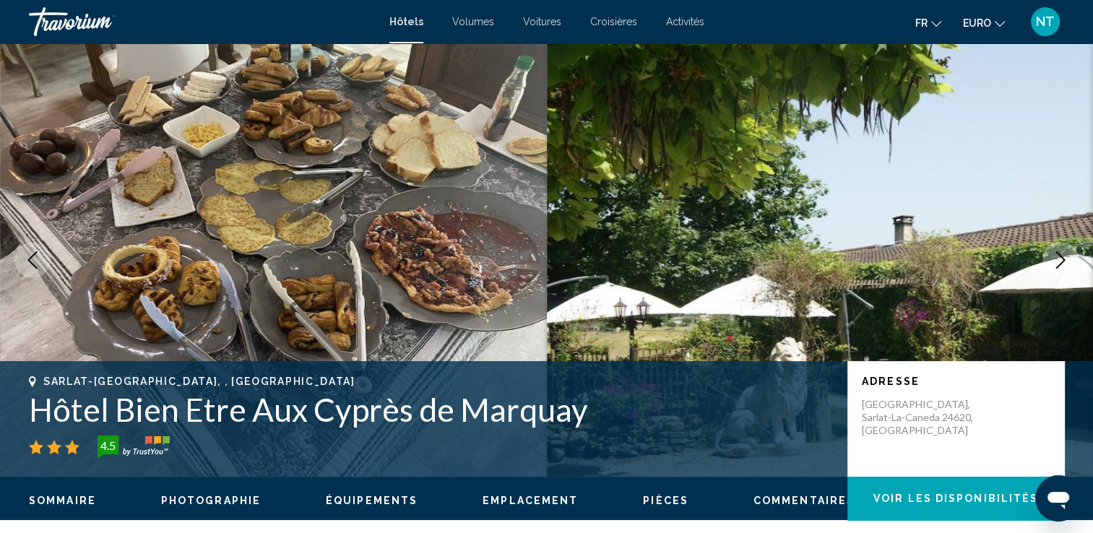
click at [1062, 258] on icon "Image suivante" at bounding box center [1060, 259] width 9 height 17
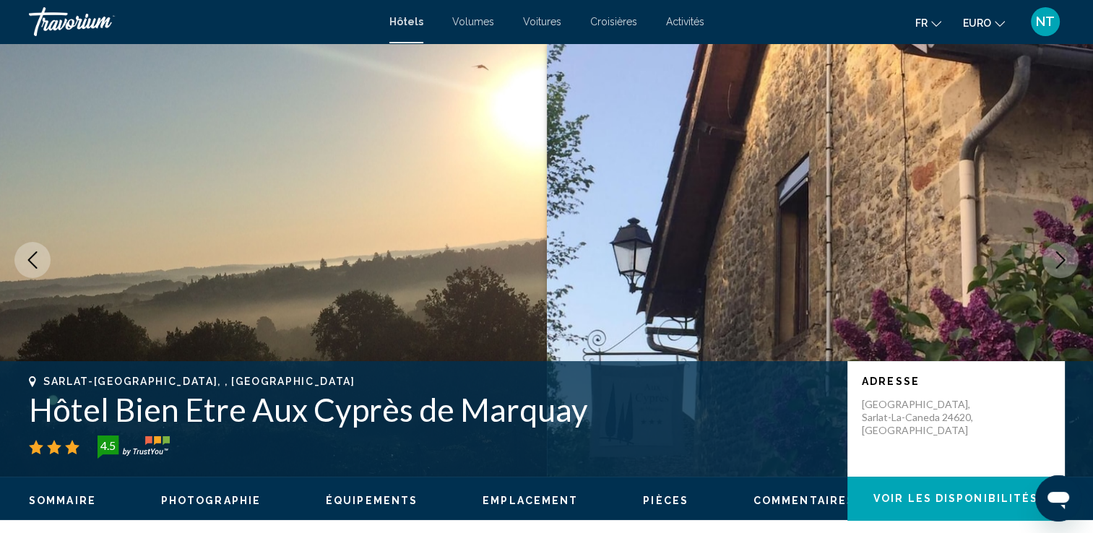
click at [1062, 258] on icon "Image suivante" at bounding box center [1060, 259] width 9 height 17
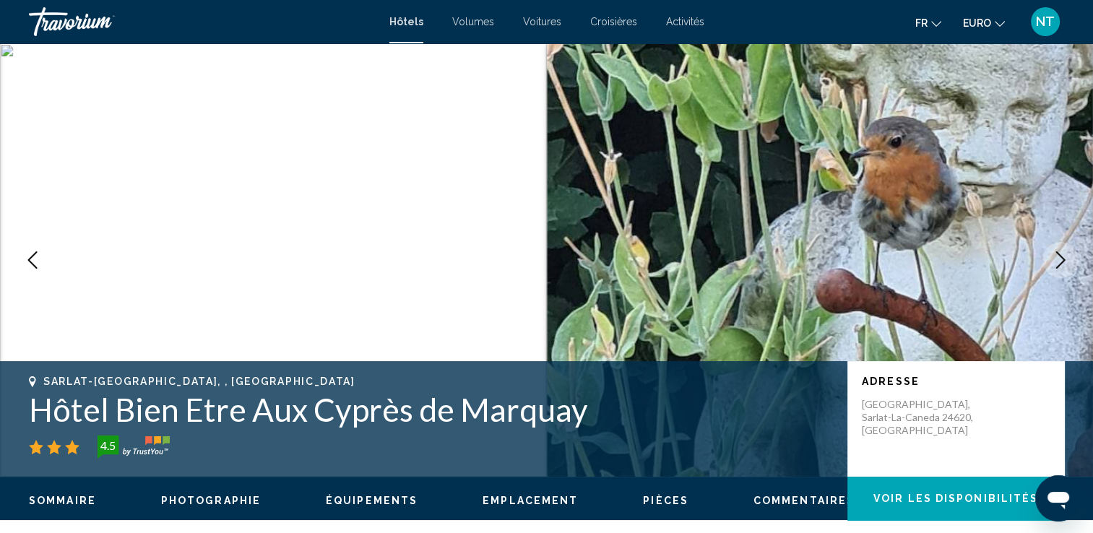
click at [1062, 258] on icon "Image suivante" at bounding box center [1060, 259] width 9 height 17
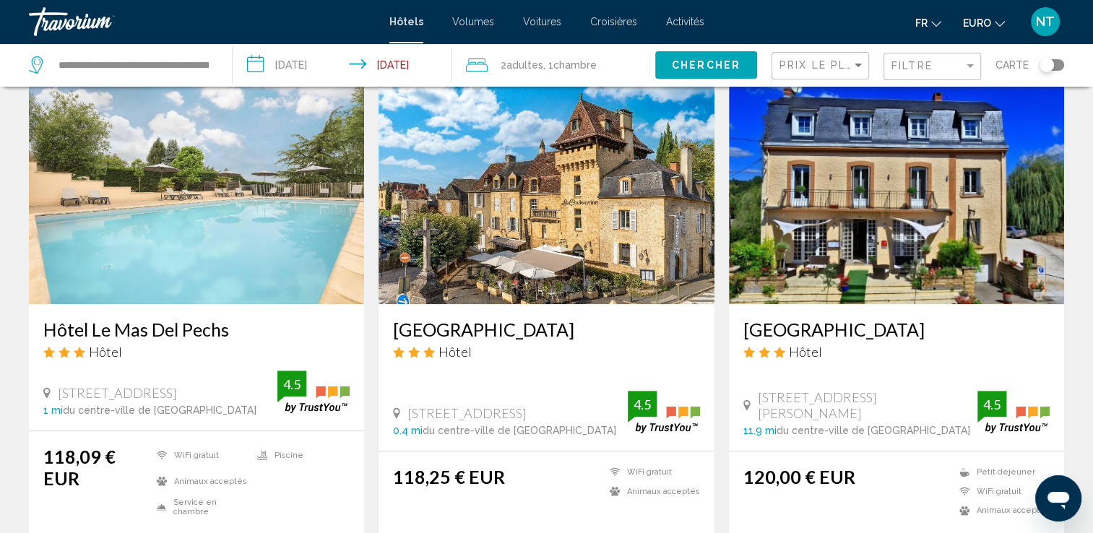
scroll to position [1156, 0]
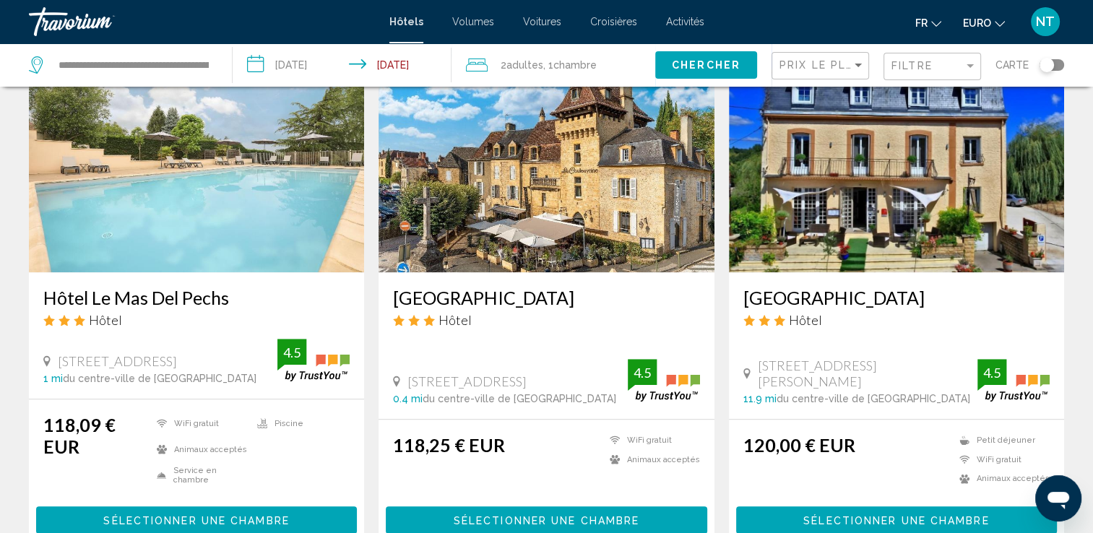
click at [574, 188] on img "Contenu principal" at bounding box center [546, 156] width 335 height 231
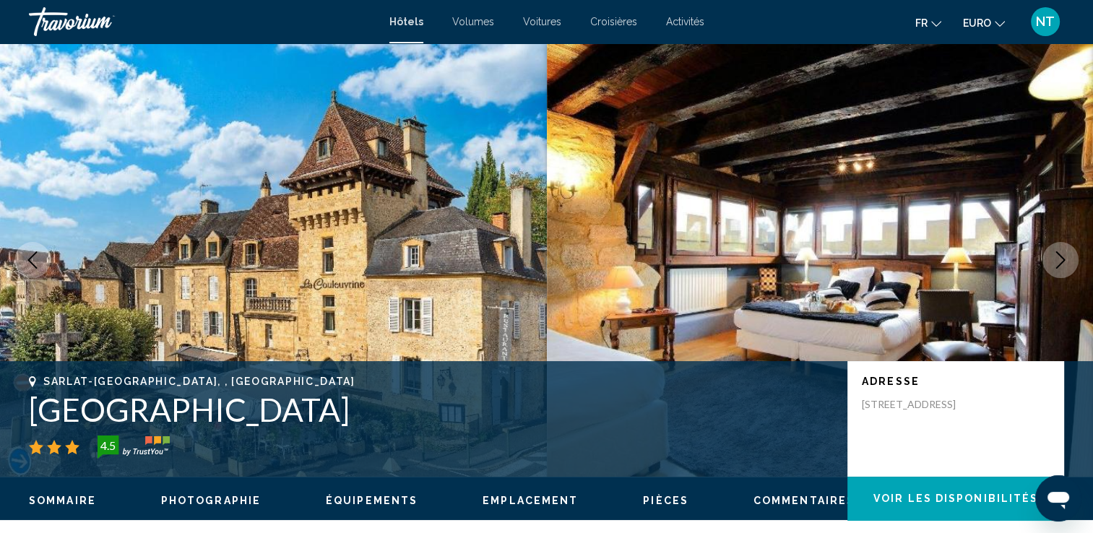
click at [1056, 267] on icon "Image suivante" at bounding box center [1060, 259] width 17 height 17
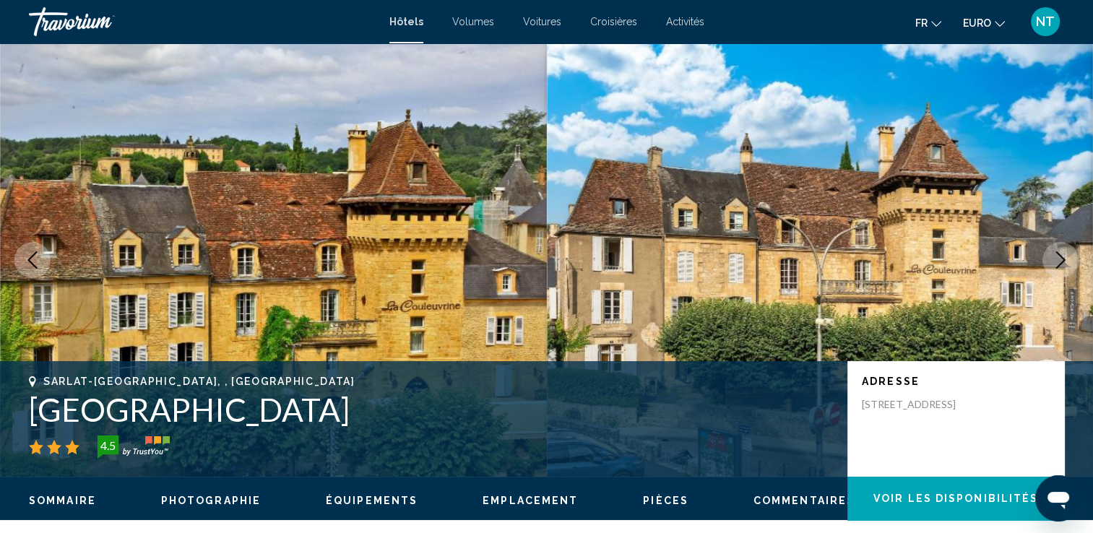
click at [1056, 267] on icon "Image suivante" at bounding box center [1060, 259] width 17 height 17
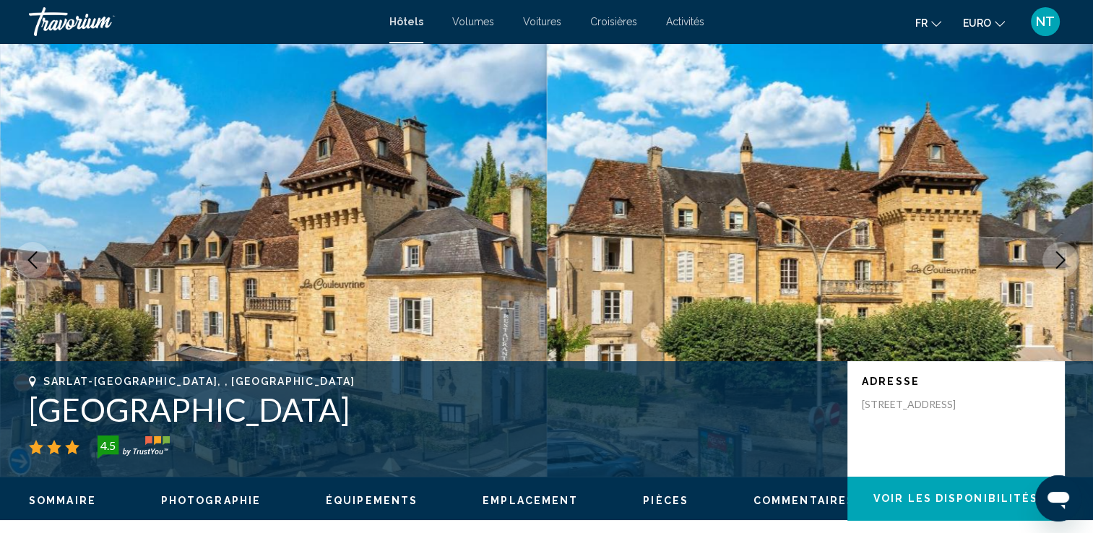
click at [1056, 267] on icon "Image suivante" at bounding box center [1060, 259] width 17 height 17
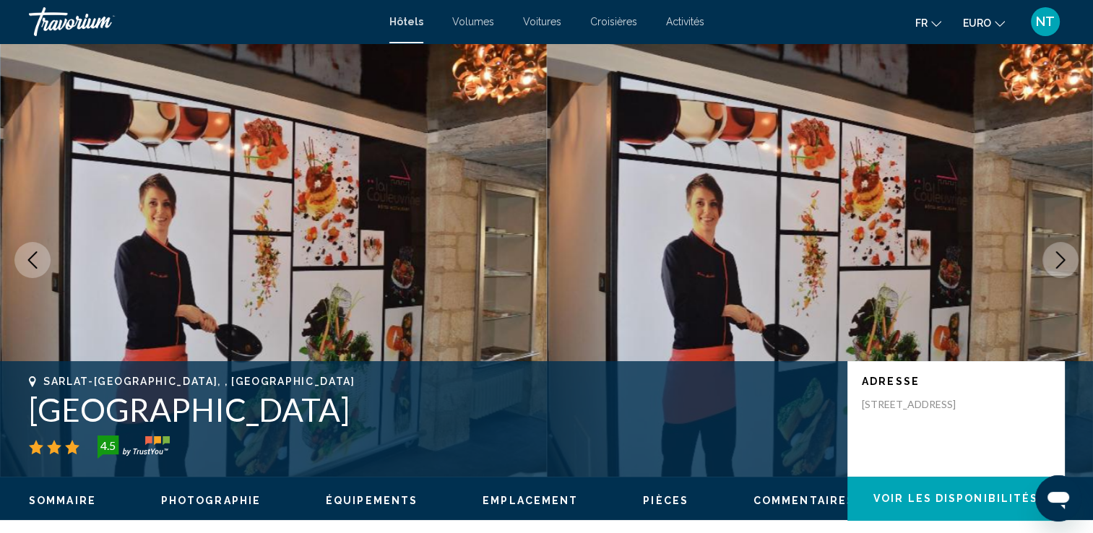
click at [1056, 267] on icon "Image suivante" at bounding box center [1060, 259] width 17 height 17
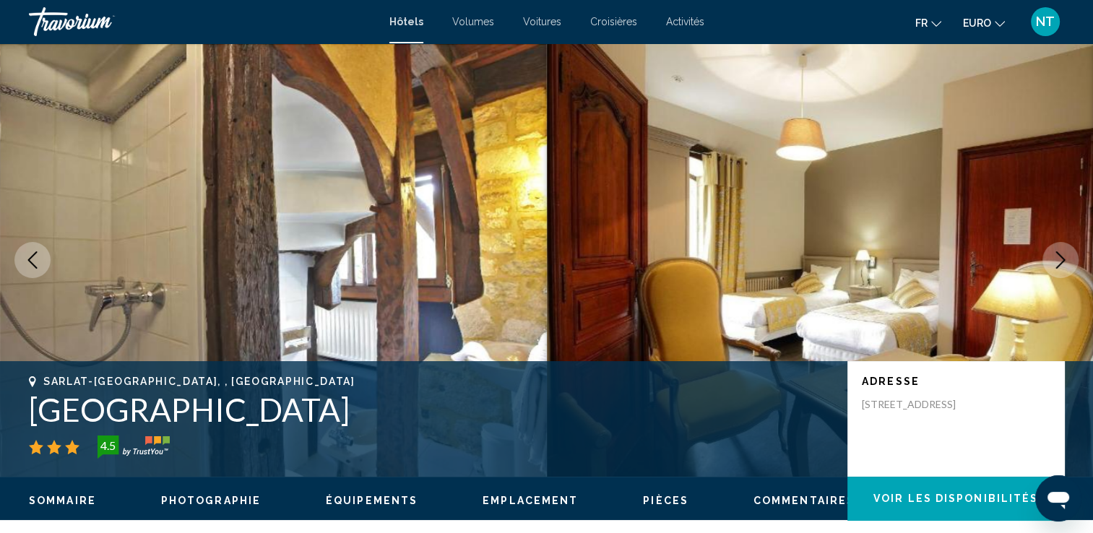
click at [1056, 267] on icon "Image suivante" at bounding box center [1060, 259] width 17 height 17
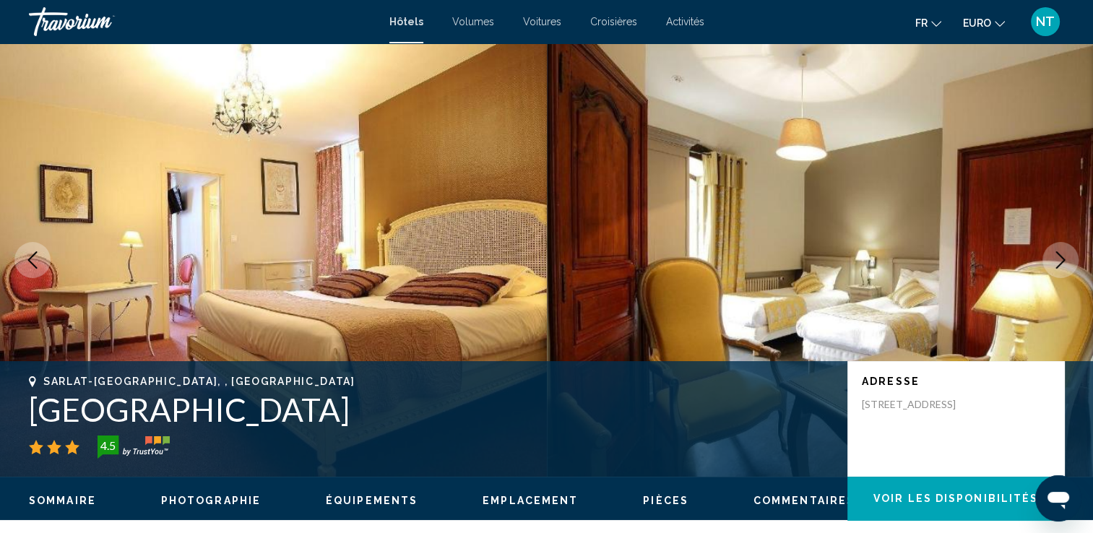
click at [1056, 267] on icon "Image suivante" at bounding box center [1060, 259] width 17 height 17
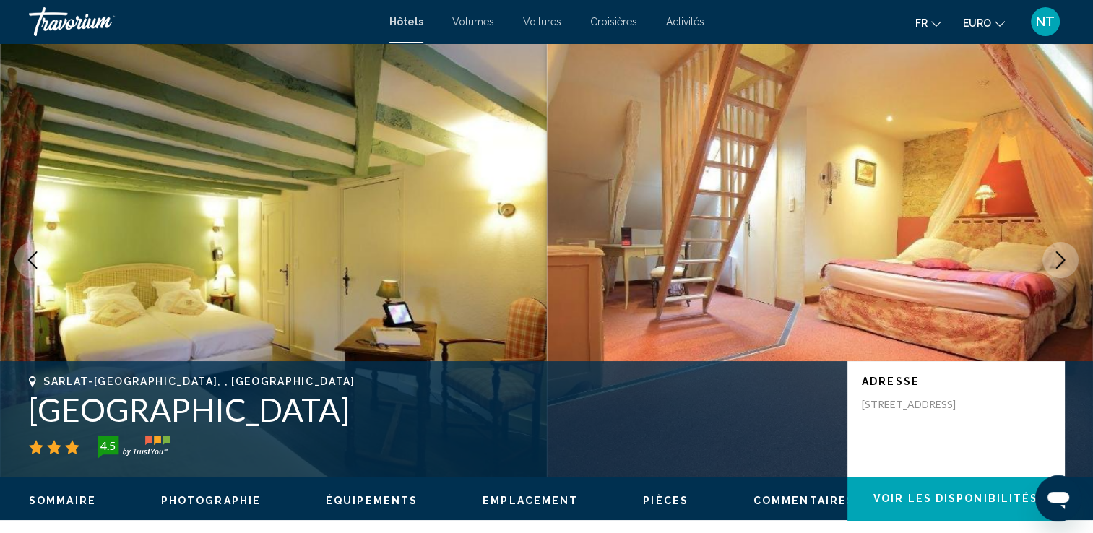
click at [1056, 267] on icon "Image suivante" at bounding box center [1060, 259] width 17 height 17
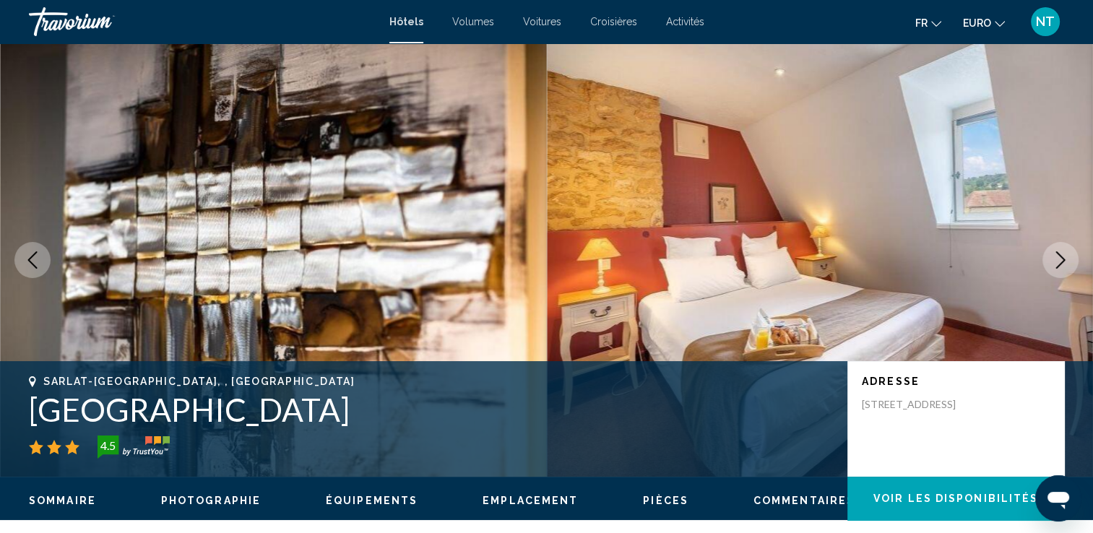
click at [1056, 267] on icon "Image suivante" at bounding box center [1060, 259] width 17 height 17
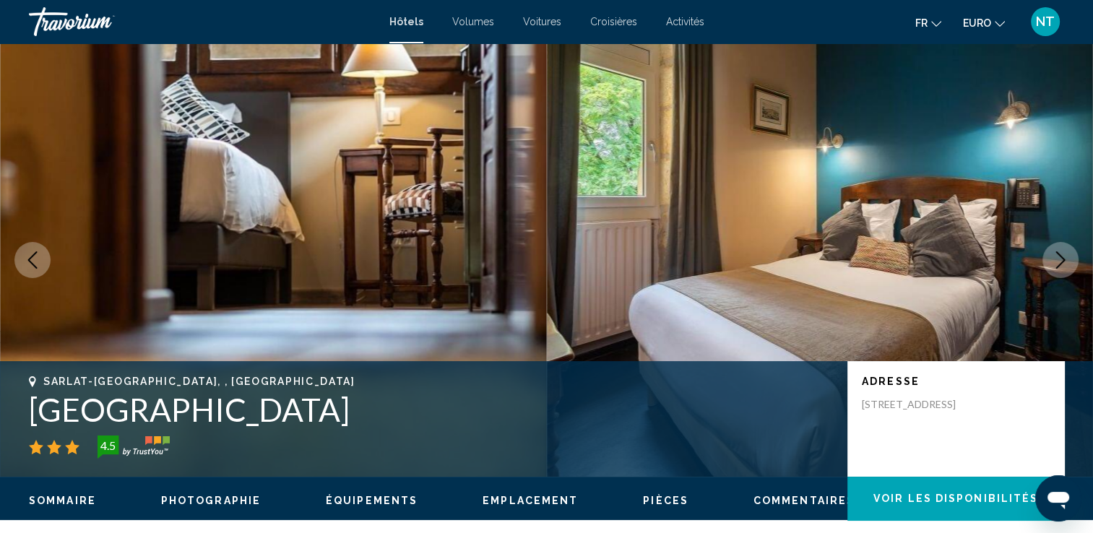
click at [1056, 267] on icon "Image suivante" at bounding box center [1060, 259] width 17 height 17
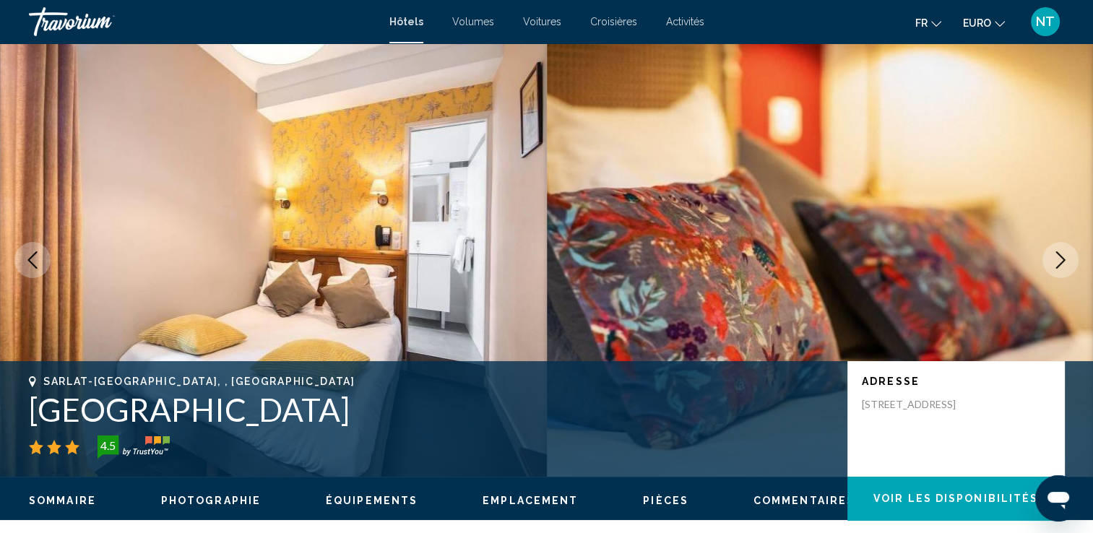
click at [1056, 267] on icon "Image suivante" at bounding box center [1060, 259] width 17 height 17
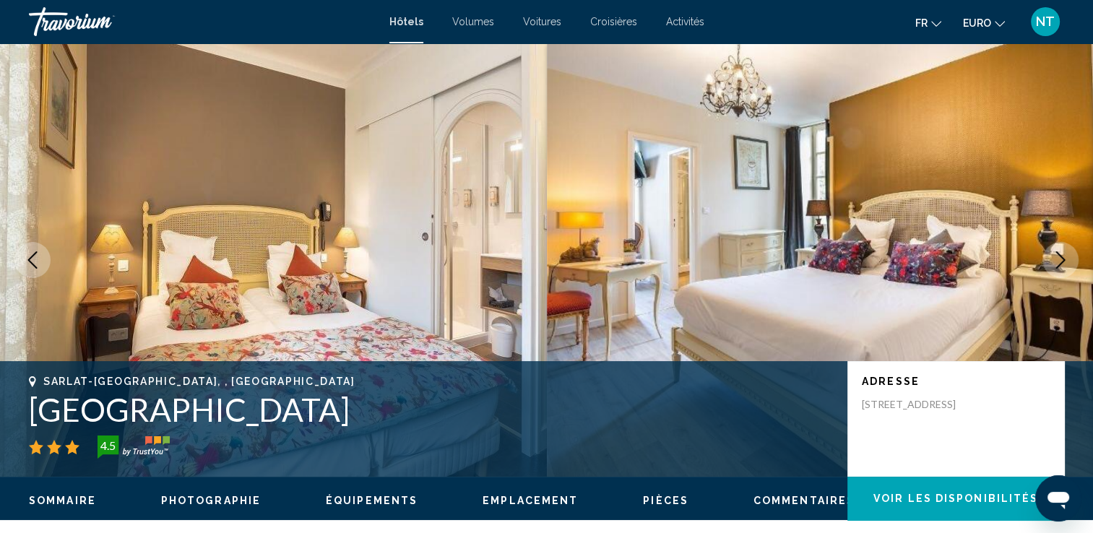
click at [1056, 267] on icon "Image suivante" at bounding box center [1060, 259] width 17 height 17
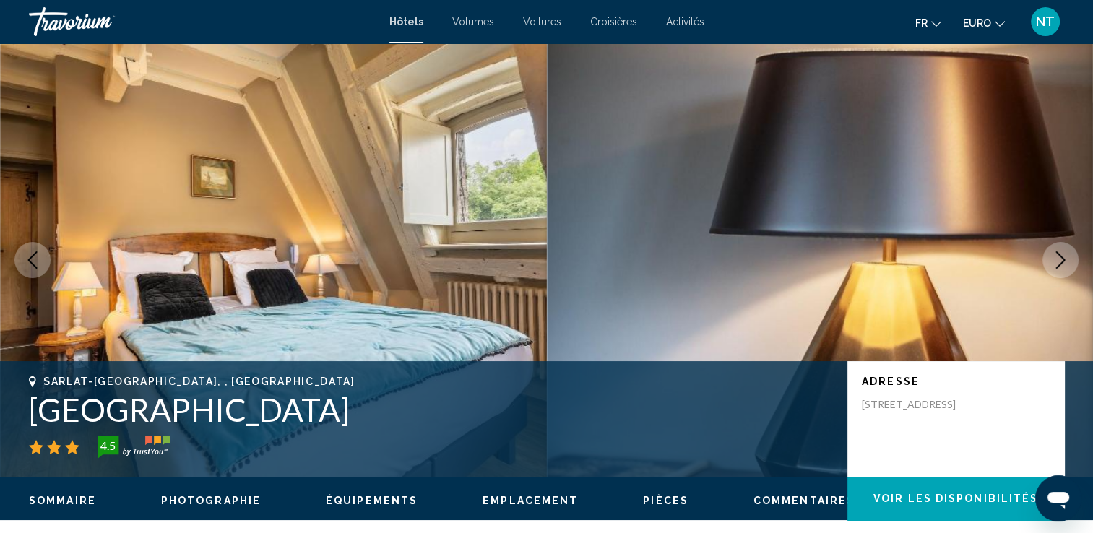
click at [1056, 267] on icon "Image suivante" at bounding box center [1060, 259] width 17 height 17
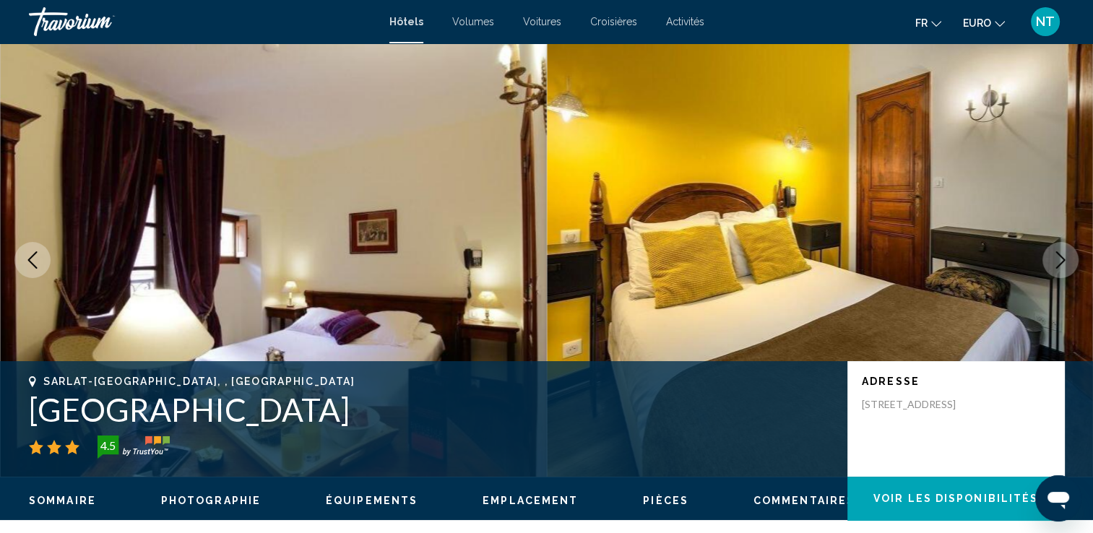
click at [1056, 267] on icon "Image suivante" at bounding box center [1060, 259] width 17 height 17
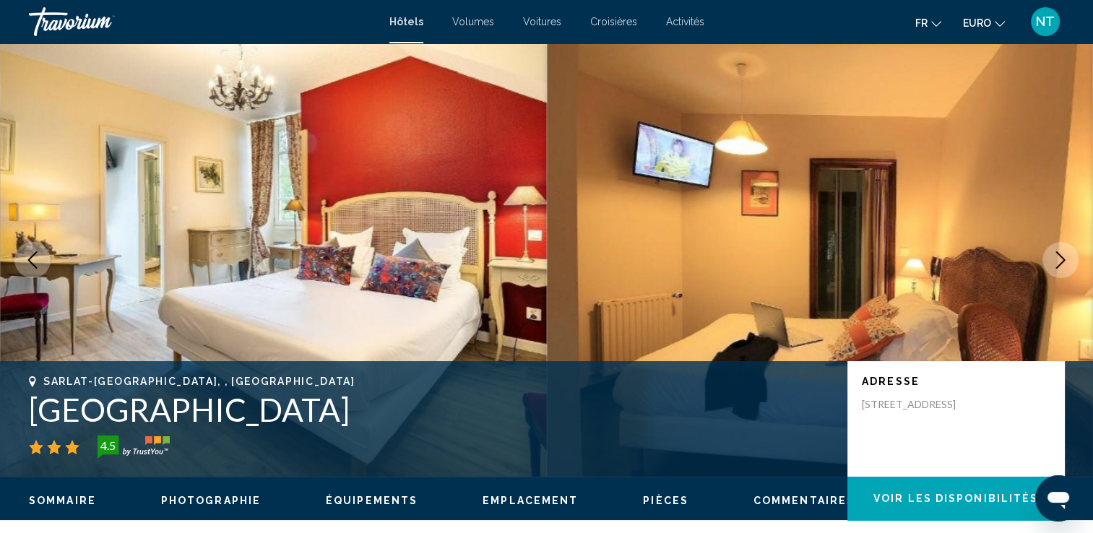
click at [1056, 267] on icon "Image suivante" at bounding box center [1060, 259] width 17 height 17
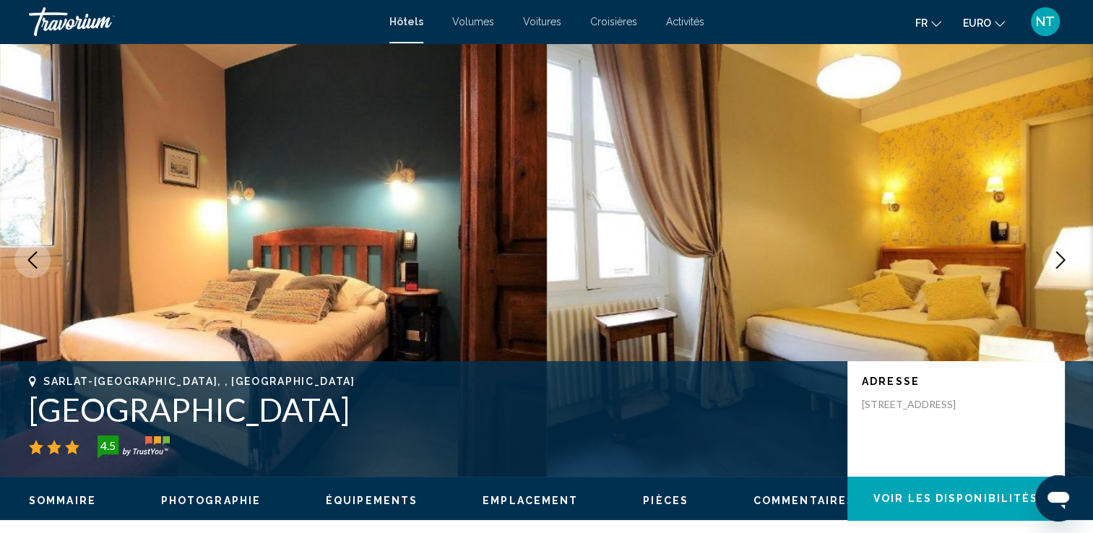
click at [1056, 267] on icon "Image suivante" at bounding box center [1060, 259] width 17 height 17
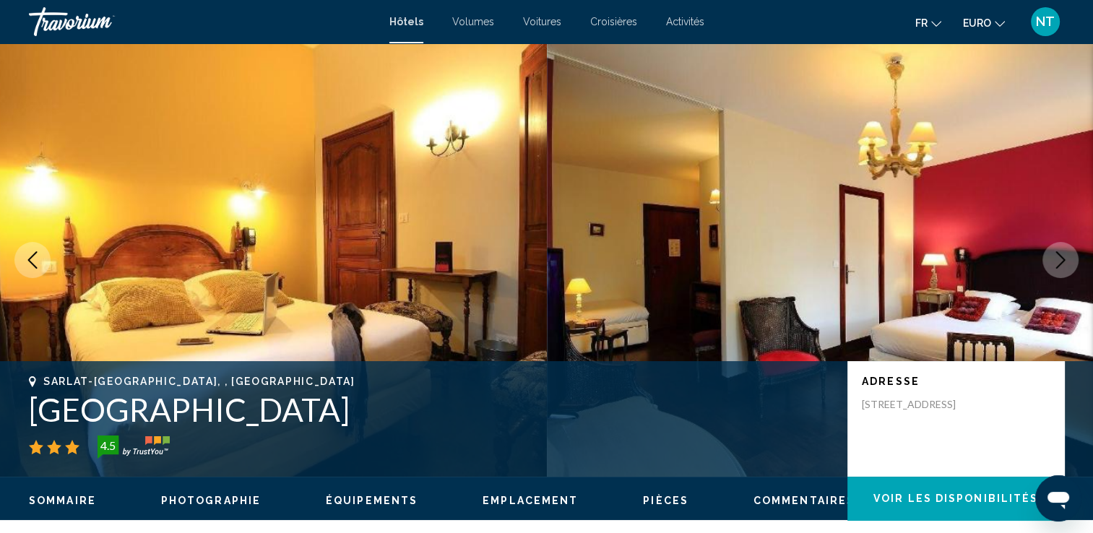
click at [1056, 267] on icon "Image suivante" at bounding box center [1060, 259] width 17 height 17
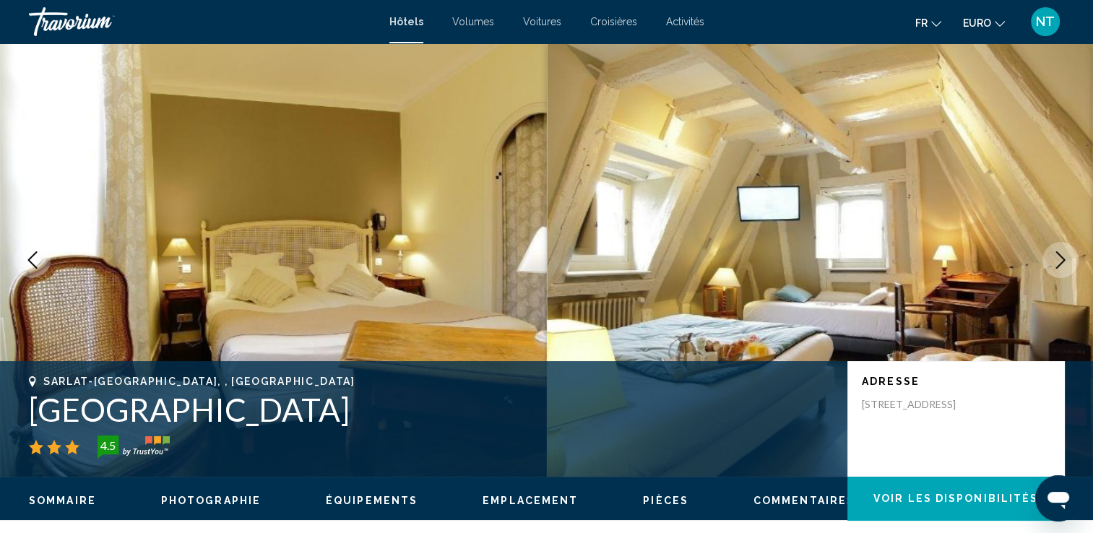
click at [1056, 267] on icon "Image suivante" at bounding box center [1060, 259] width 17 height 17
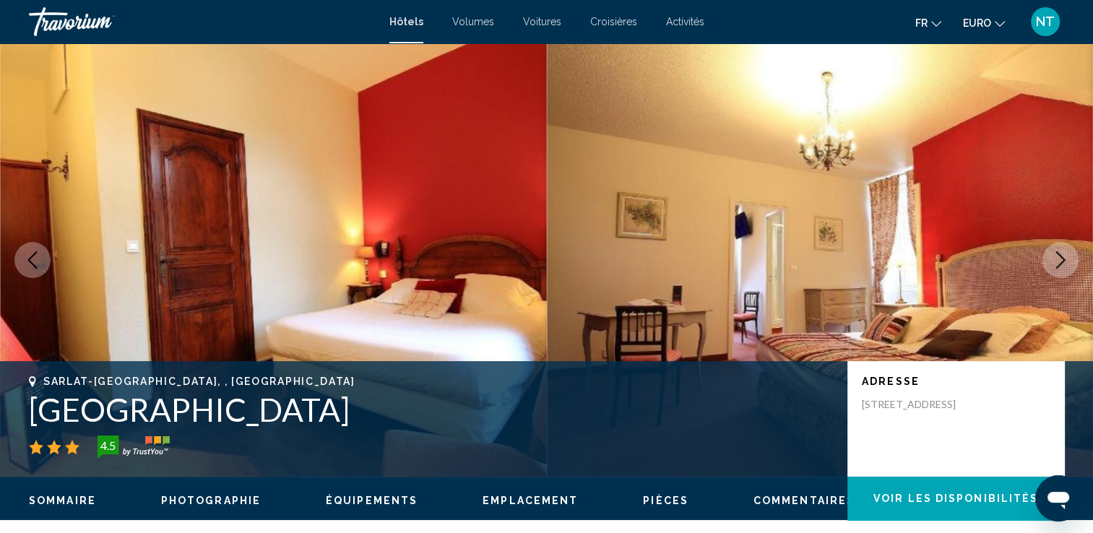
click at [1056, 267] on icon "Image suivante" at bounding box center [1060, 259] width 17 height 17
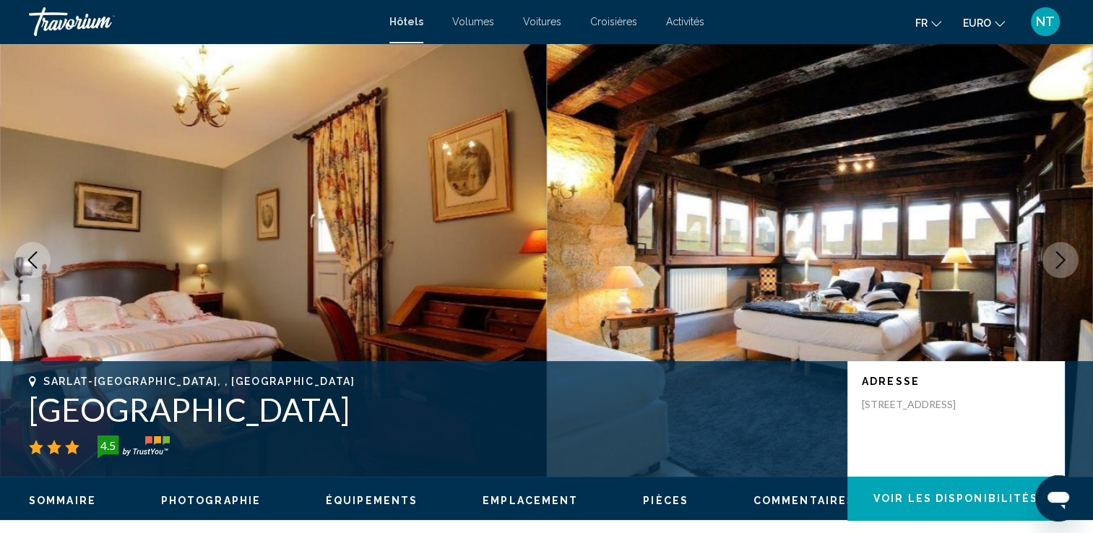
click at [1056, 267] on icon "Image suivante" at bounding box center [1060, 259] width 17 height 17
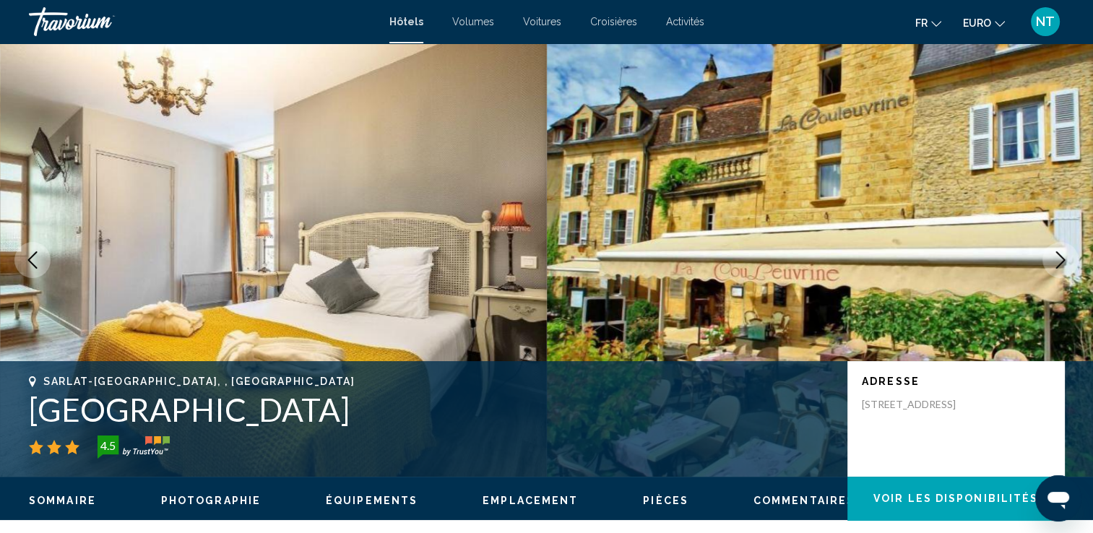
click at [1056, 267] on icon "Image suivante" at bounding box center [1060, 259] width 17 height 17
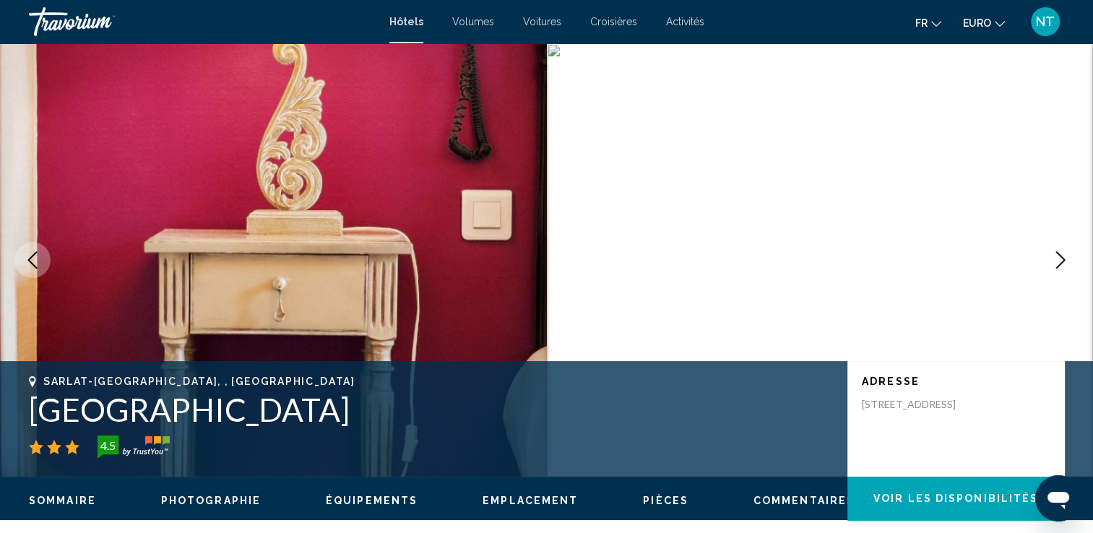
click at [1056, 267] on icon "Image suivante" at bounding box center [1060, 259] width 17 height 17
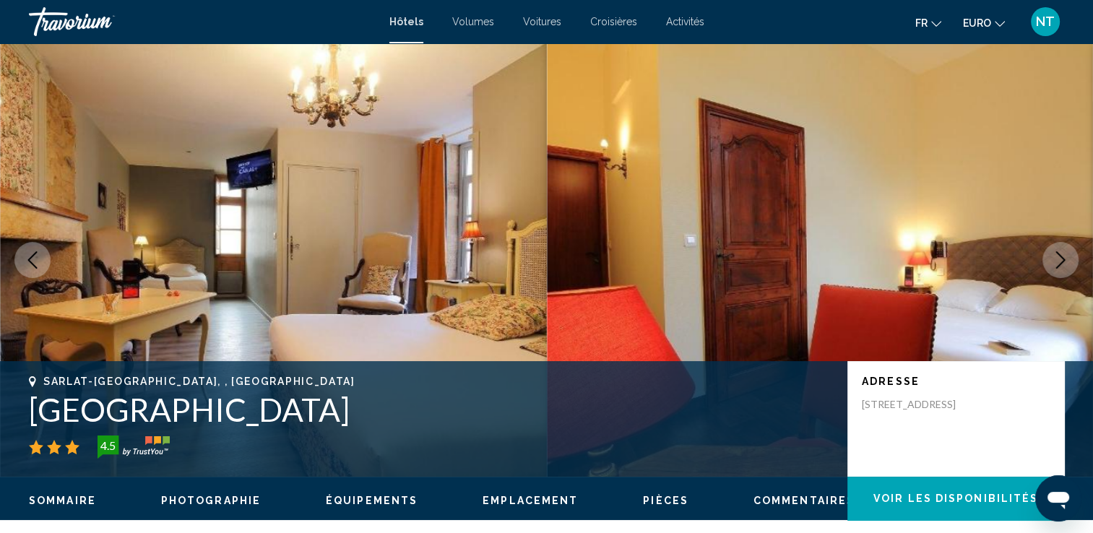
click at [1056, 267] on icon "Image suivante" at bounding box center [1060, 259] width 17 height 17
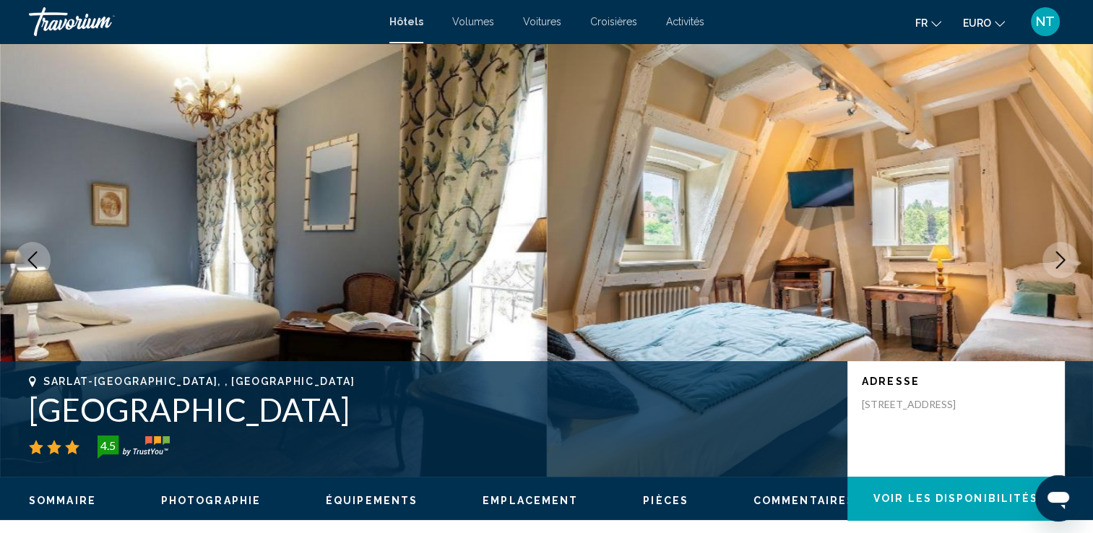
click at [1056, 267] on icon "Image suivante" at bounding box center [1060, 259] width 17 height 17
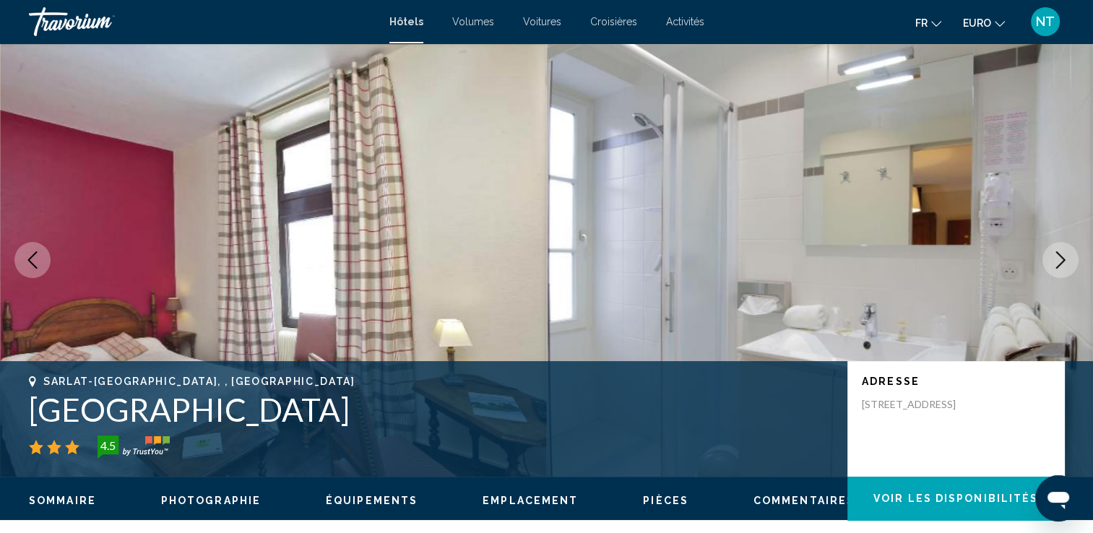
click at [1056, 267] on icon "Image suivante" at bounding box center [1060, 259] width 17 height 17
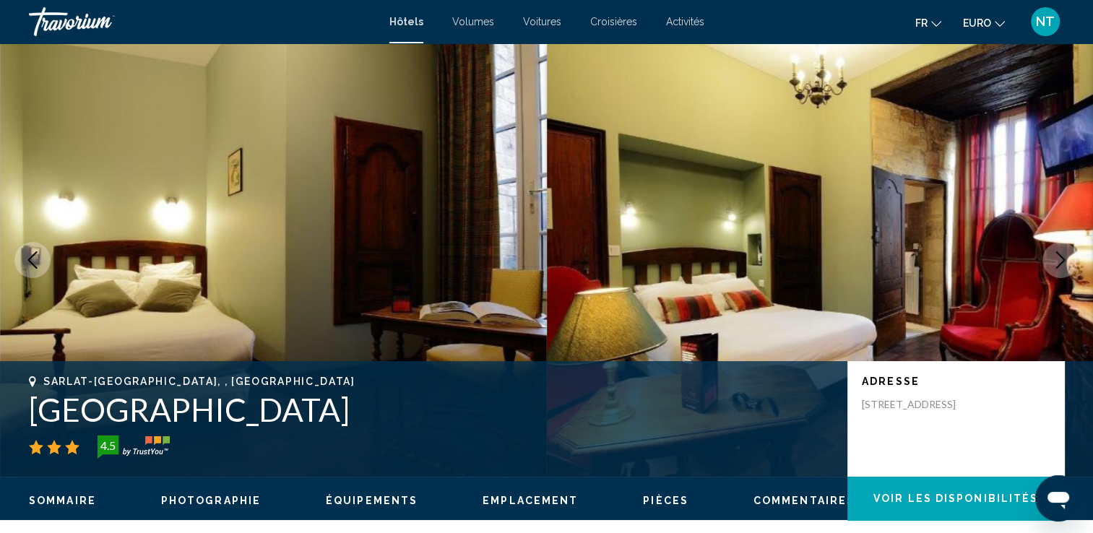
click at [1056, 267] on icon "Image suivante" at bounding box center [1060, 259] width 17 height 17
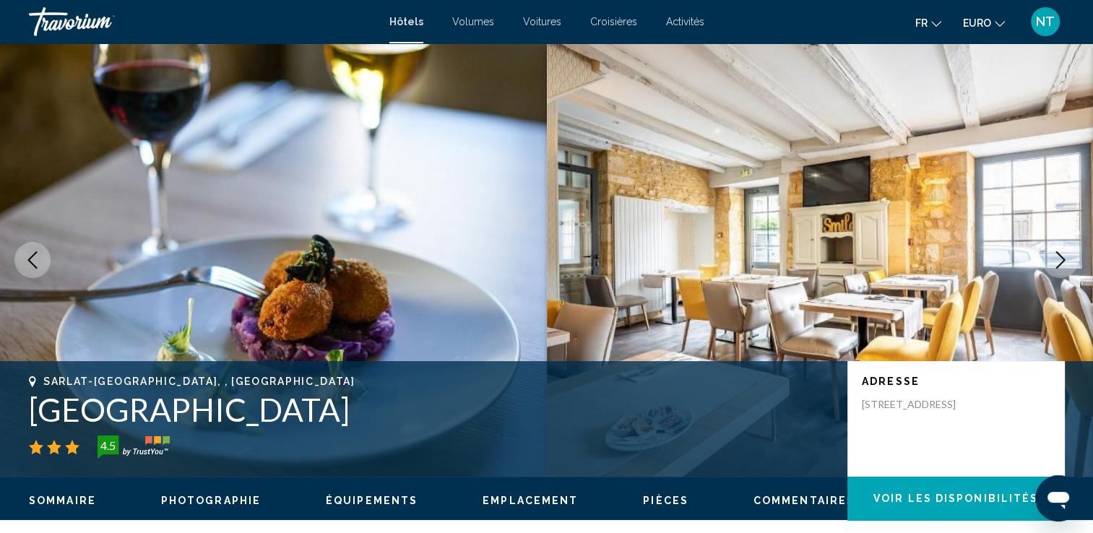
click at [1056, 267] on icon "Image suivante" at bounding box center [1060, 259] width 17 height 17
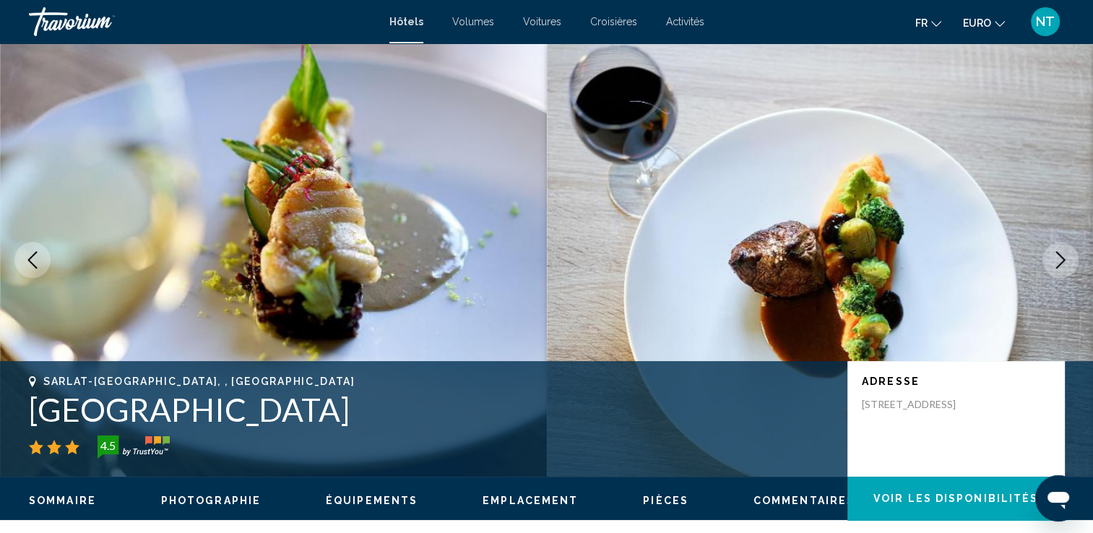
click at [1056, 267] on icon "Image suivante" at bounding box center [1060, 259] width 17 height 17
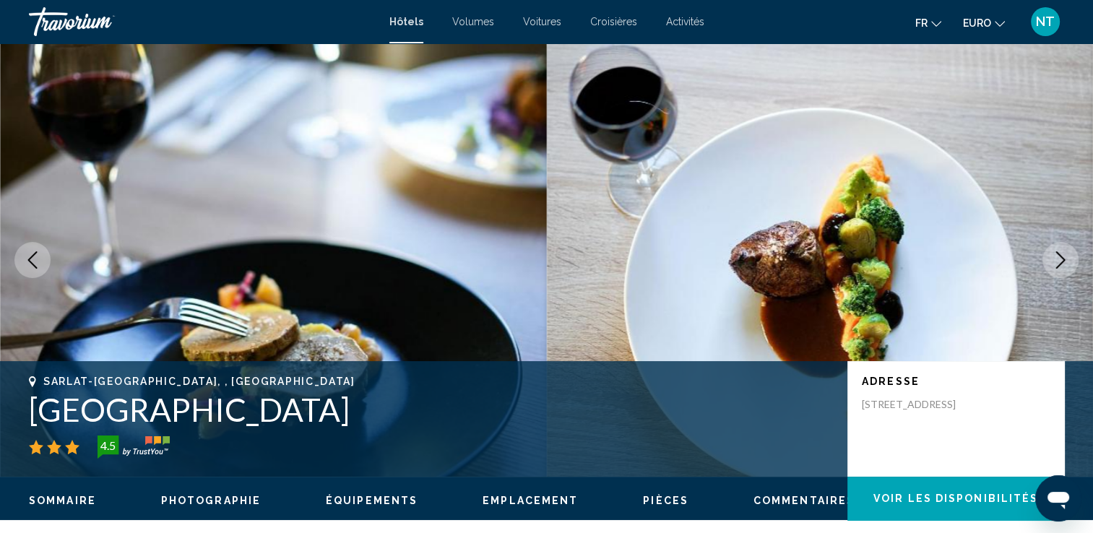
click at [1056, 267] on icon "Image suivante" at bounding box center [1060, 259] width 17 height 17
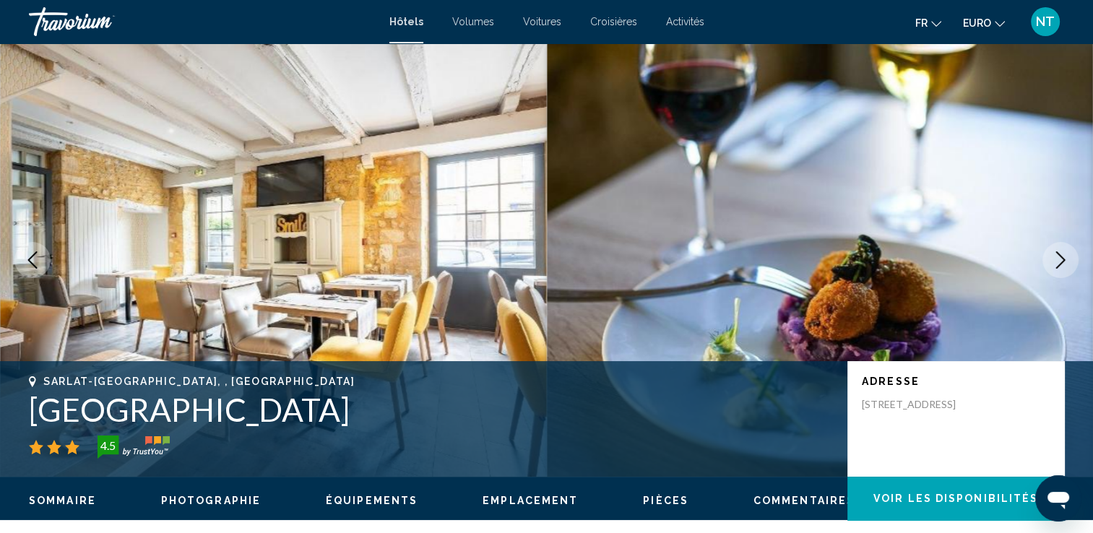
click at [1056, 259] on icon "Image suivante" at bounding box center [1060, 259] width 17 height 17
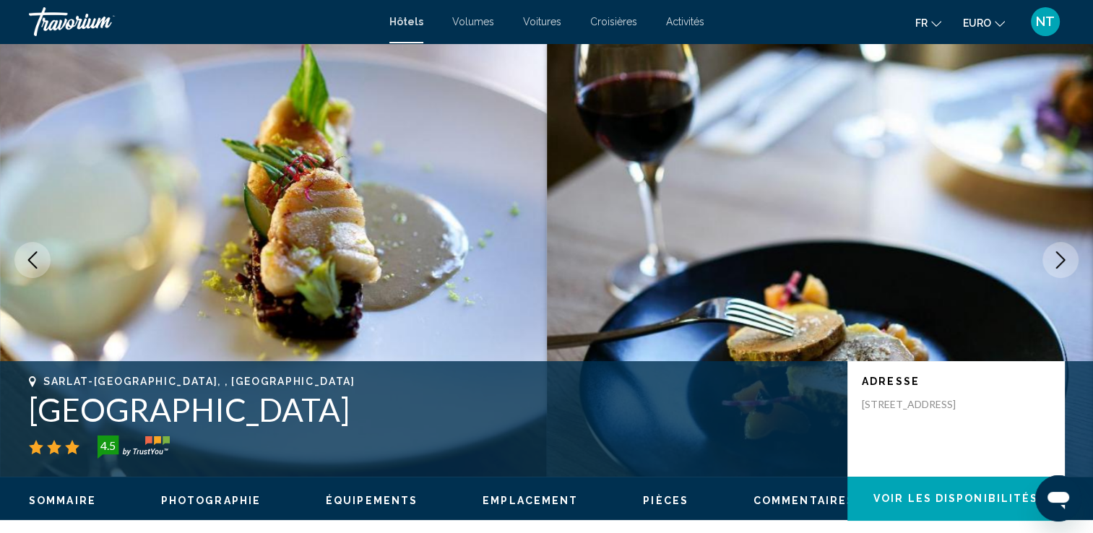
click at [1056, 259] on icon "Image suivante" at bounding box center [1060, 259] width 17 height 17
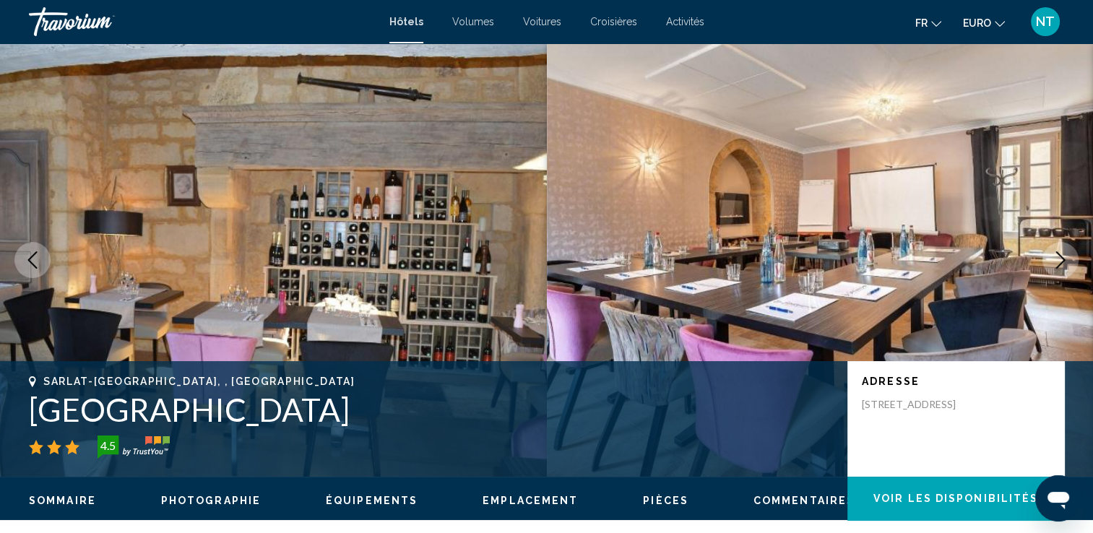
click at [1056, 259] on icon "Image suivante" at bounding box center [1060, 259] width 17 height 17
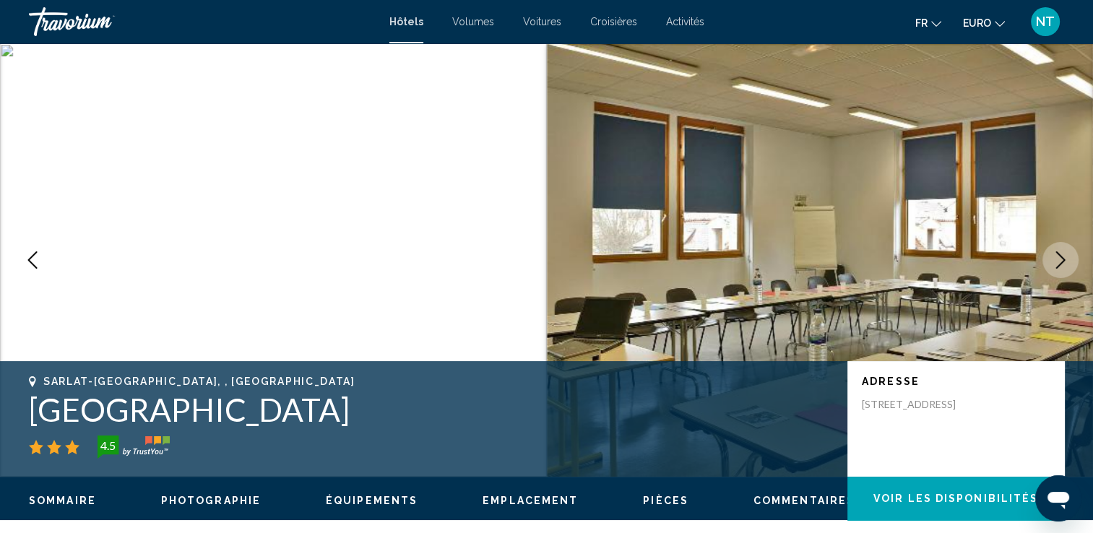
click at [1056, 259] on icon "Image suivante" at bounding box center [1060, 259] width 17 height 17
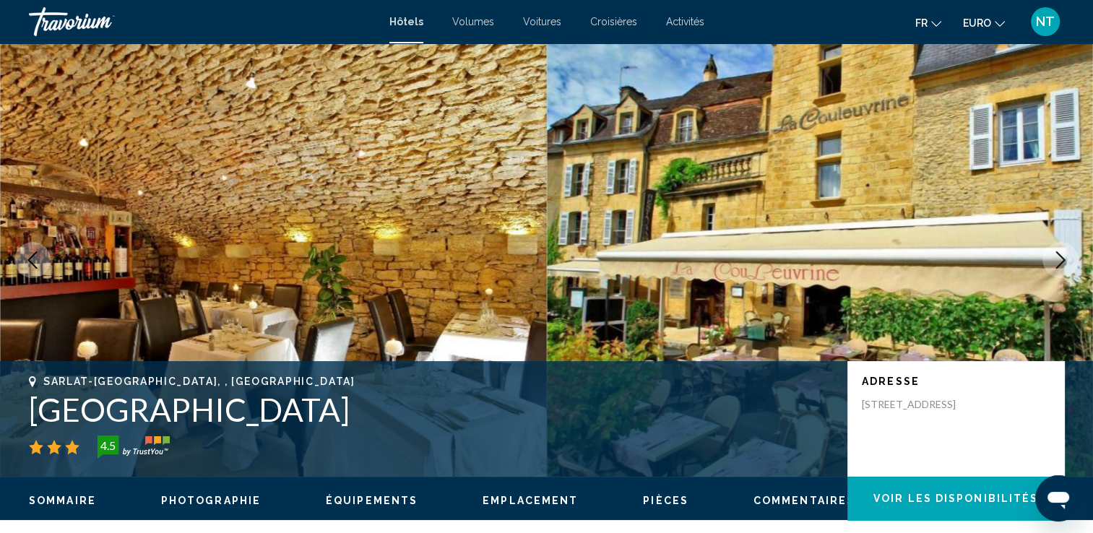
click at [1056, 259] on icon "Image suivante" at bounding box center [1060, 259] width 17 height 17
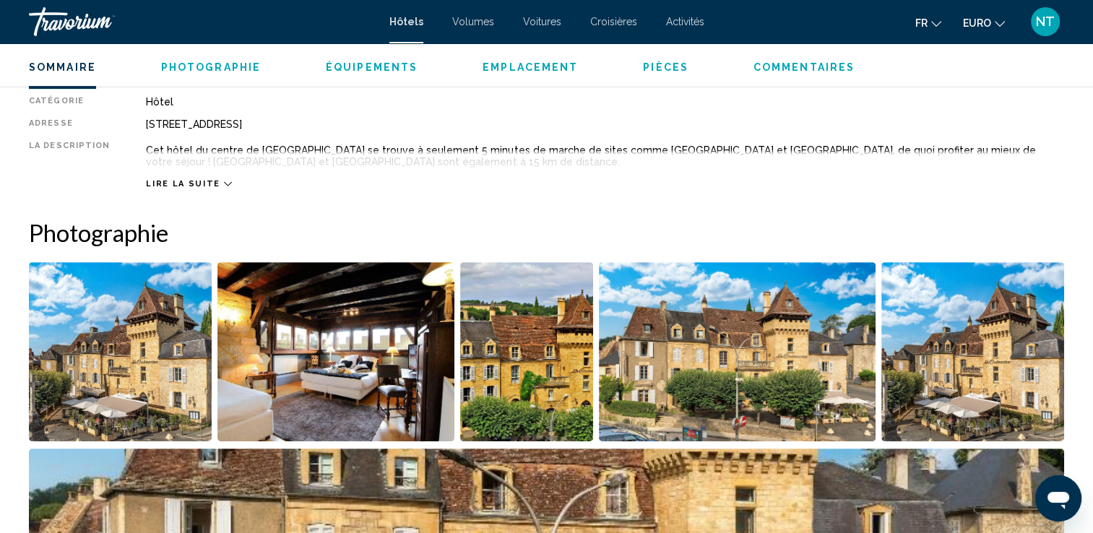
scroll to position [361, 0]
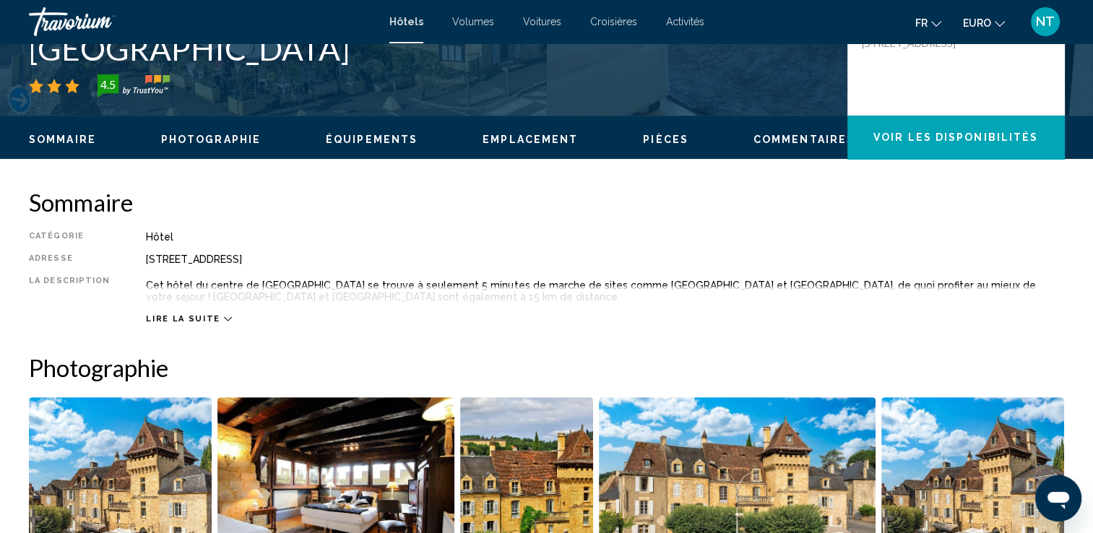
click at [224, 316] on icon "Contenu principal" at bounding box center [228, 319] width 8 height 8
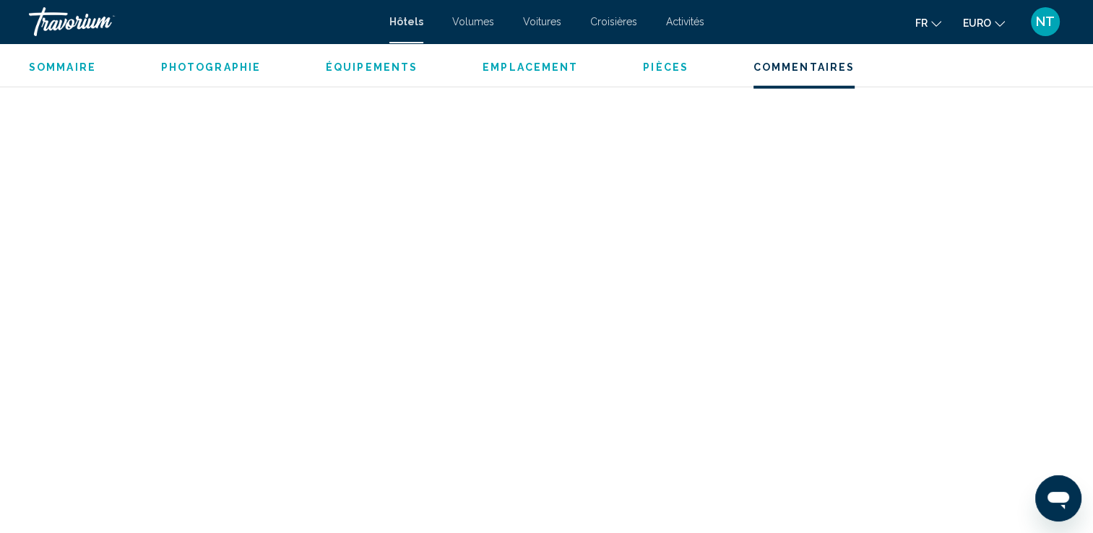
scroll to position [3613, 0]
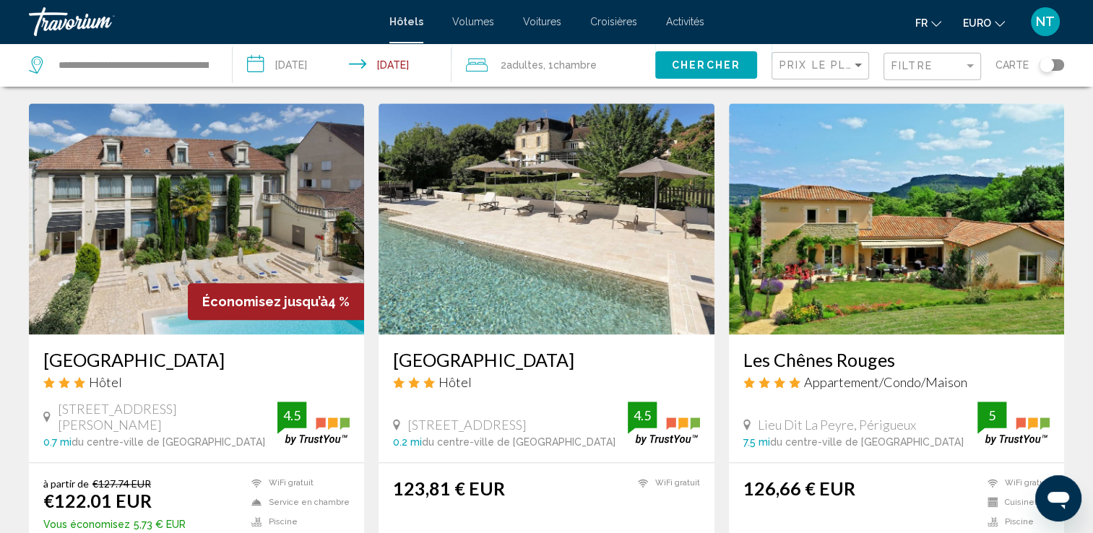
scroll to position [1662, 0]
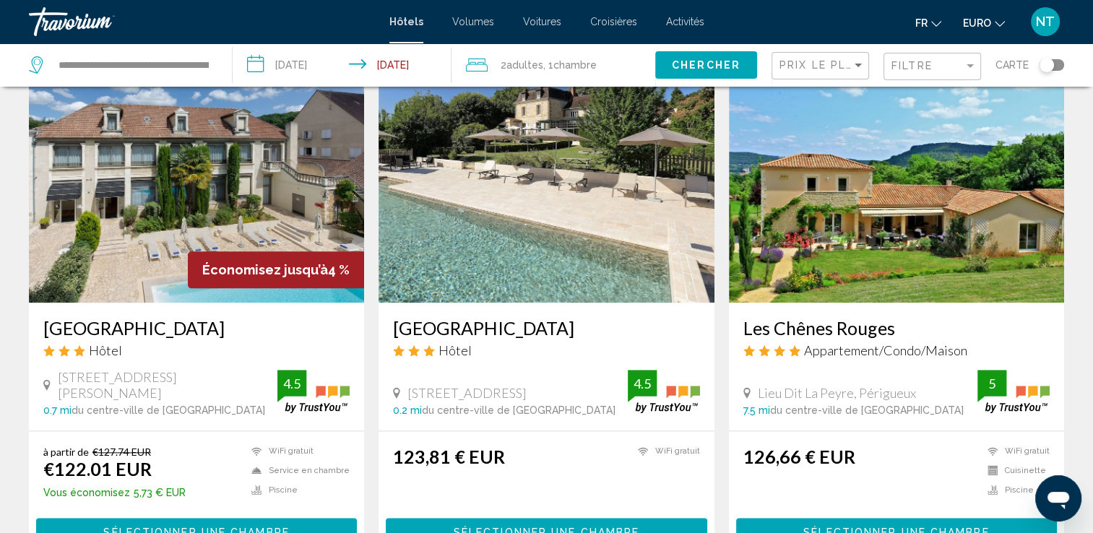
click at [171, 181] on img "Contenu principal" at bounding box center [196, 187] width 335 height 231
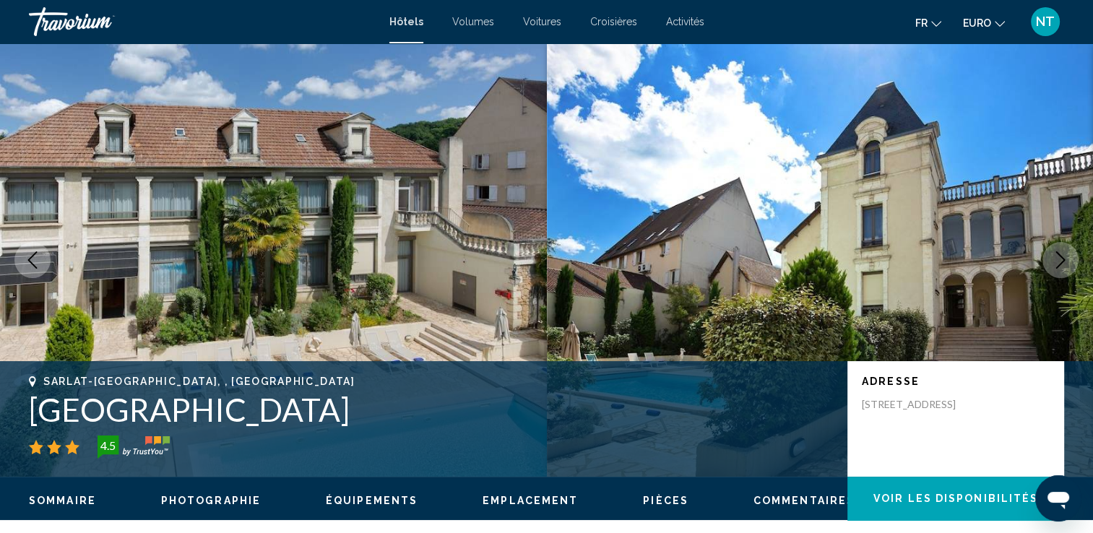
click at [1056, 259] on icon "Image suivante" at bounding box center [1060, 259] width 17 height 17
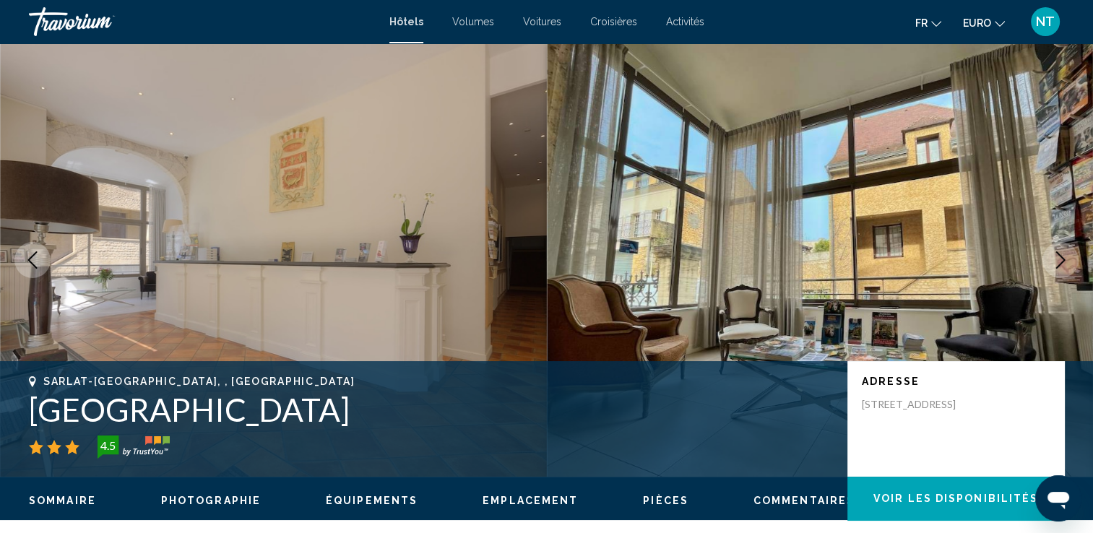
click at [1056, 259] on icon "Image suivante" at bounding box center [1060, 259] width 17 height 17
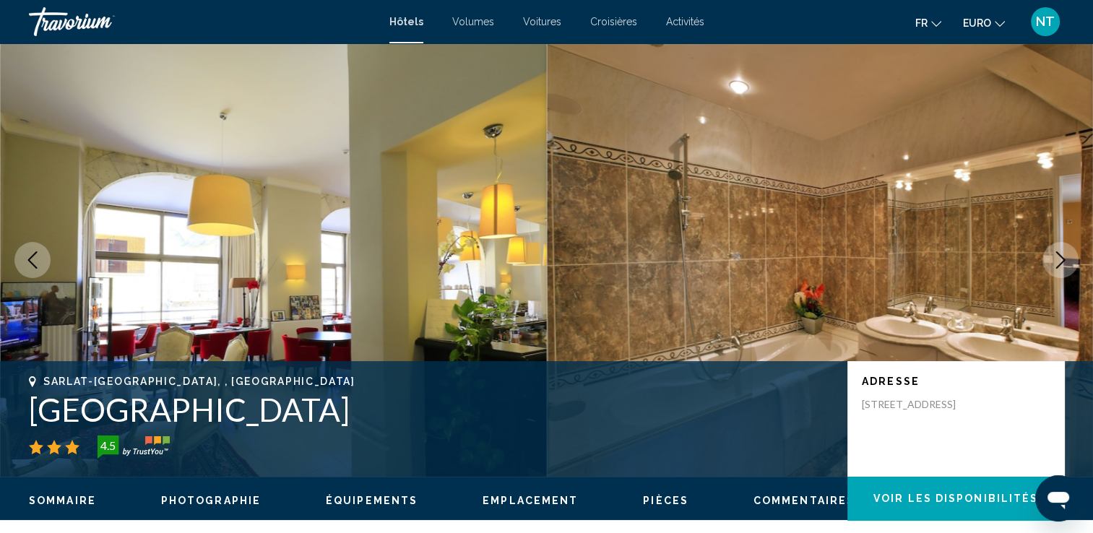
click at [1056, 259] on icon "Image suivante" at bounding box center [1060, 259] width 17 height 17
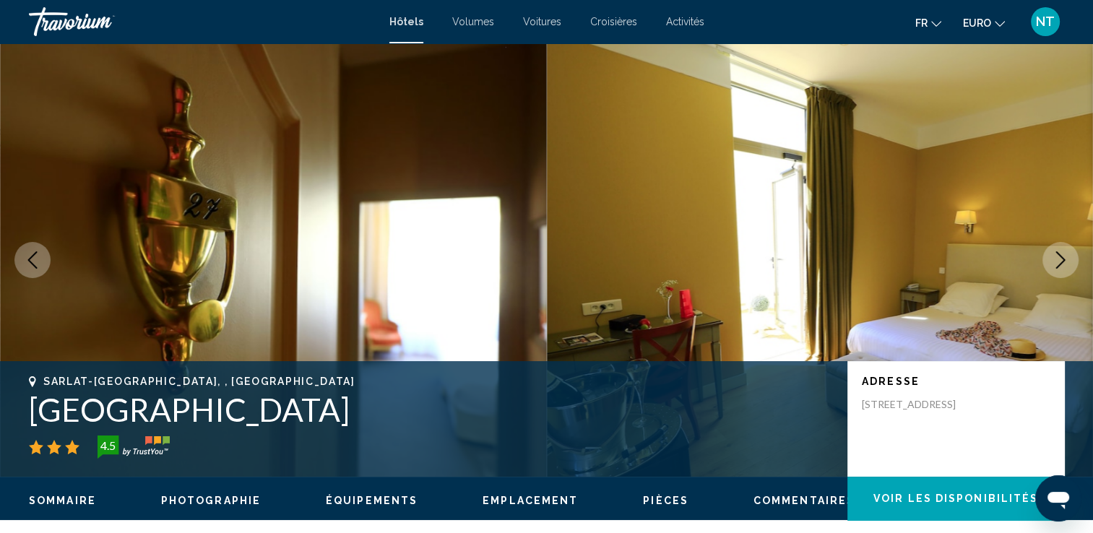
click at [1056, 259] on icon "Image suivante" at bounding box center [1060, 259] width 17 height 17
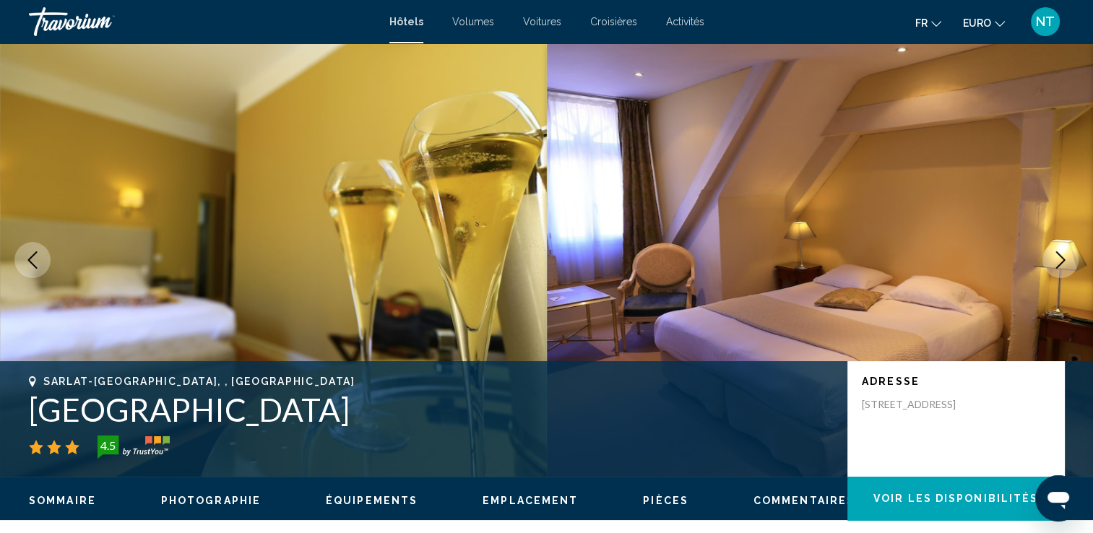
click at [1056, 259] on icon "Image suivante" at bounding box center [1060, 259] width 17 height 17
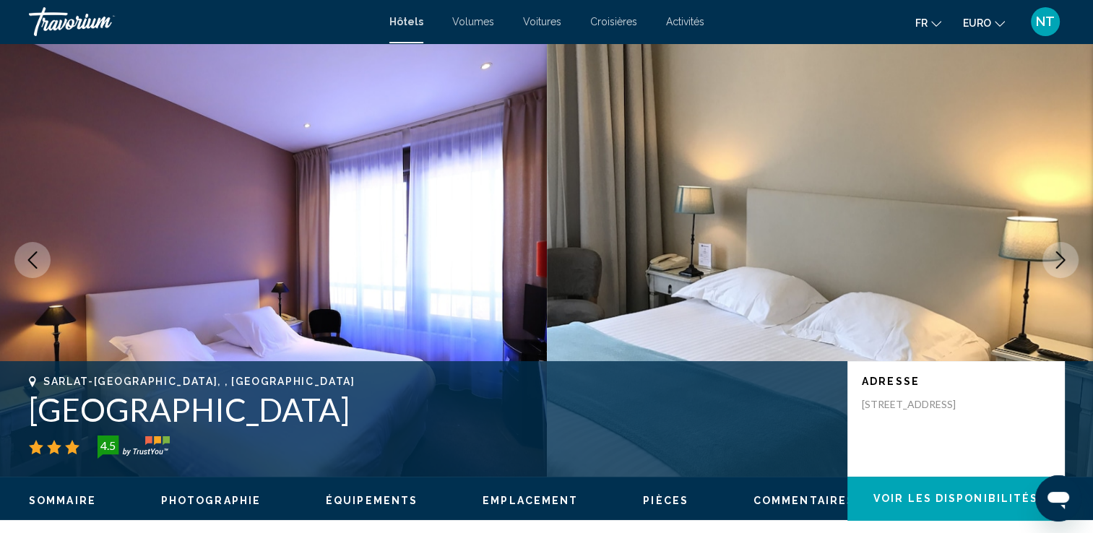
click at [1056, 259] on icon "Image suivante" at bounding box center [1060, 259] width 17 height 17
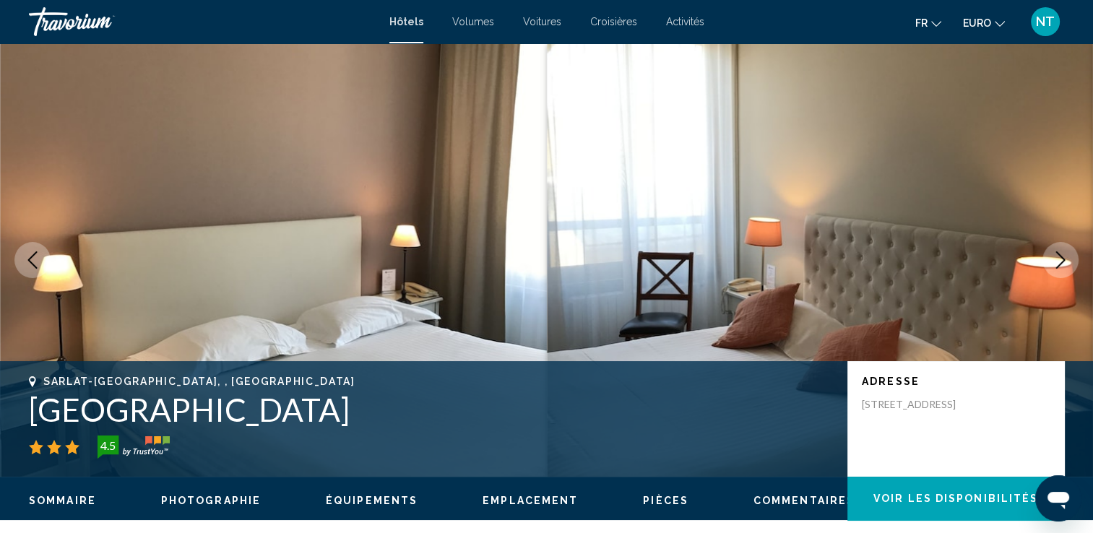
click at [1056, 259] on icon "Image suivante" at bounding box center [1060, 259] width 17 height 17
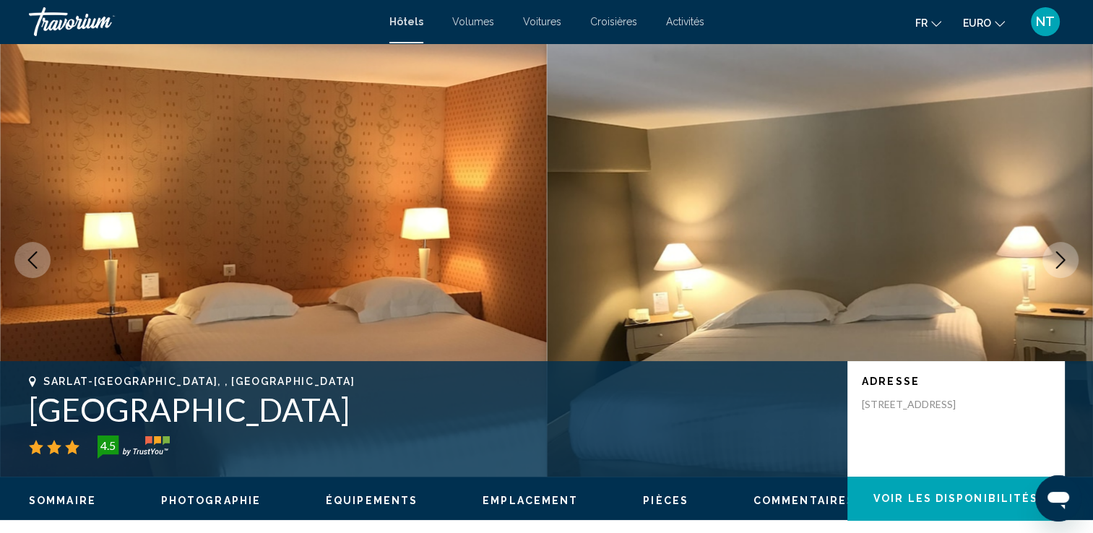
click at [1056, 259] on icon "Image suivante" at bounding box center [1060, 259] width 17 height 17
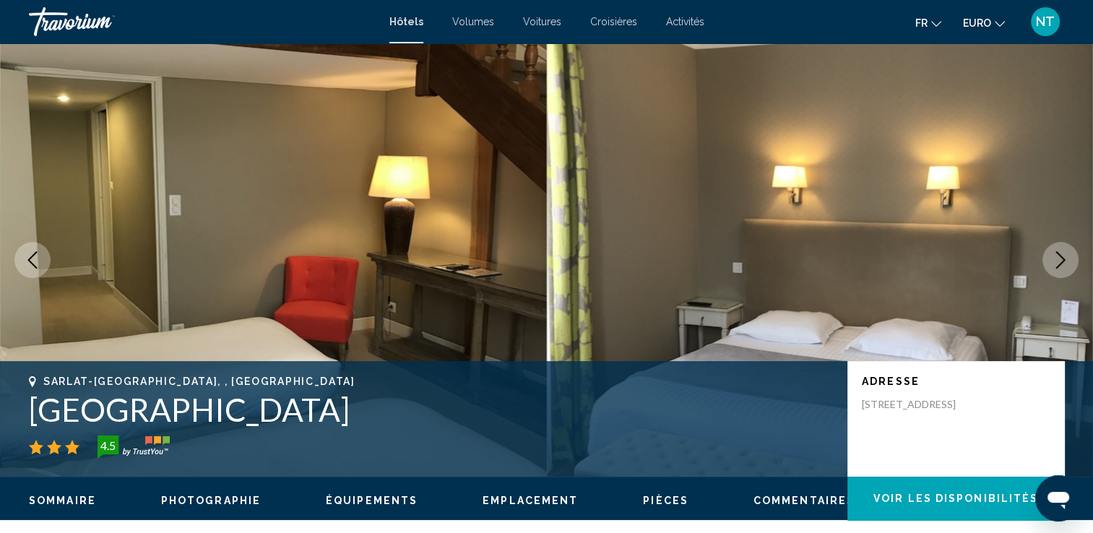
click at [1056, 259] on icon "Image suivante" at bounding box center [1060, 259] width 17 height 17
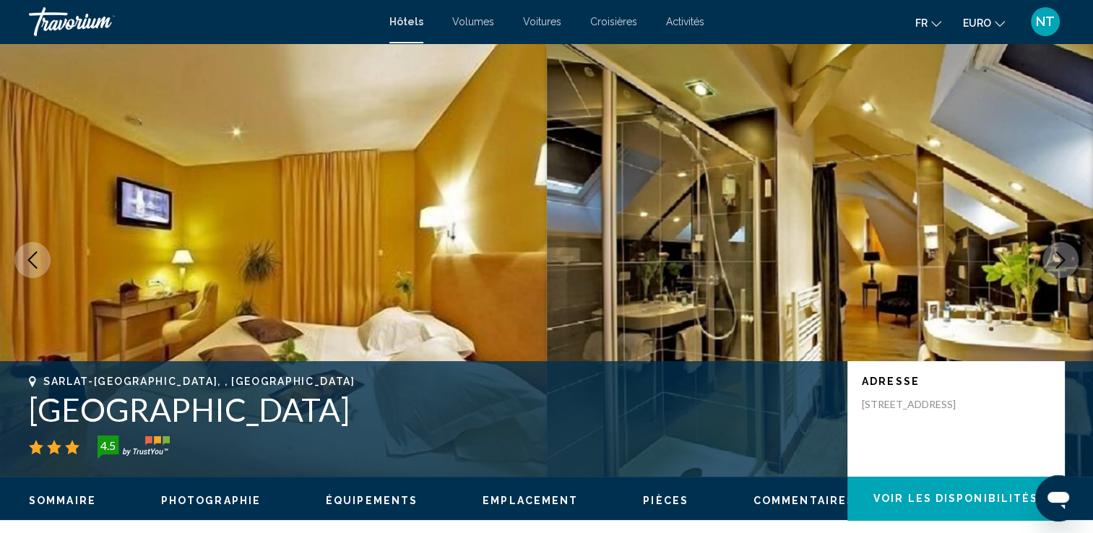
click at [1056, 259] on icon "Image suivante" at bounding box center [1060, 259] width 17 height 17
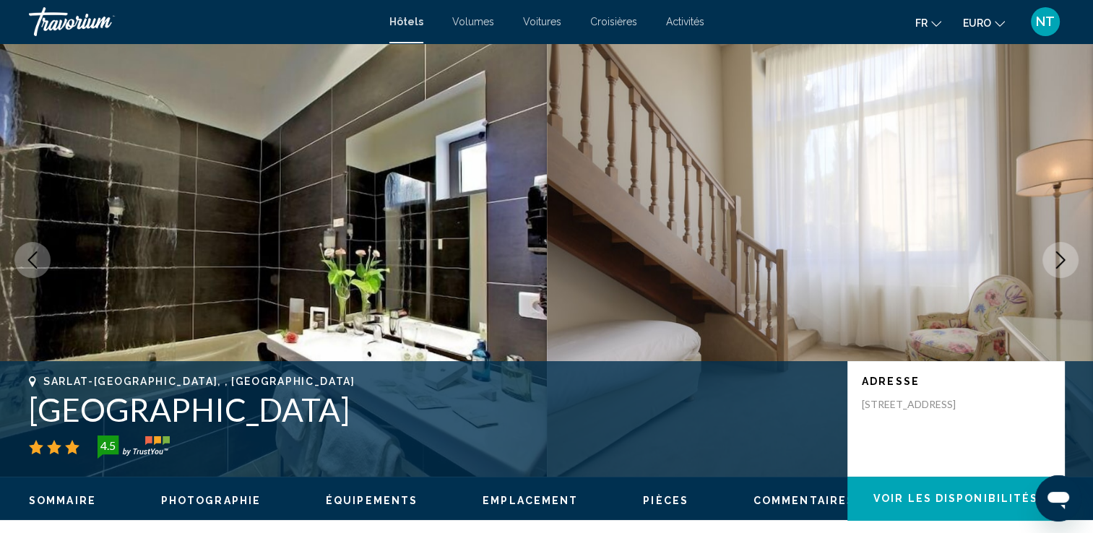
click at [1056, 259] on icon "Image suivante" at bounding box center [1060, 259] width 17 height 17
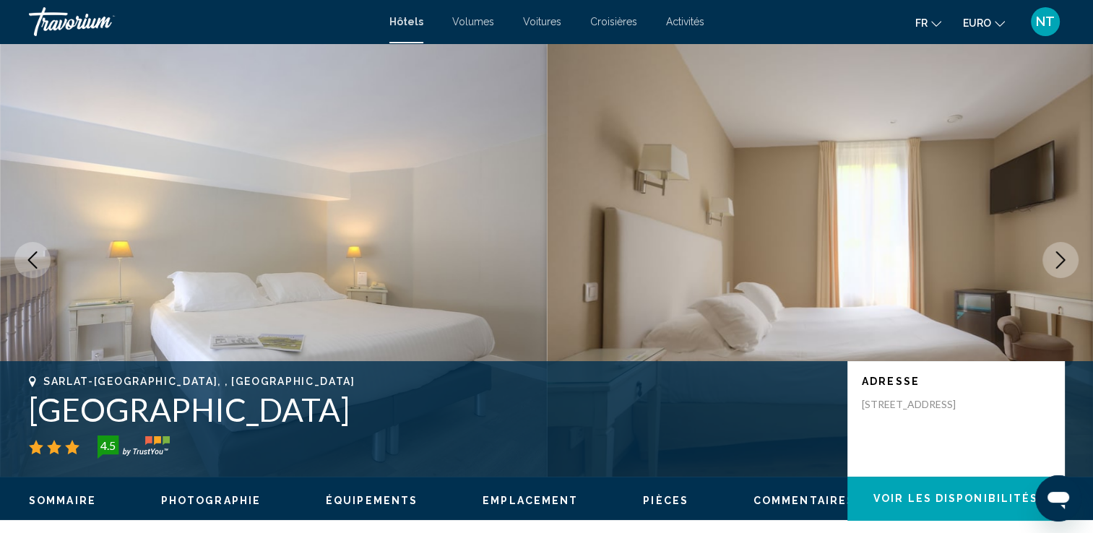
click at [1056, 259] on icon "Image suivante" at bounding box center [1060, 259] width 17 height 17
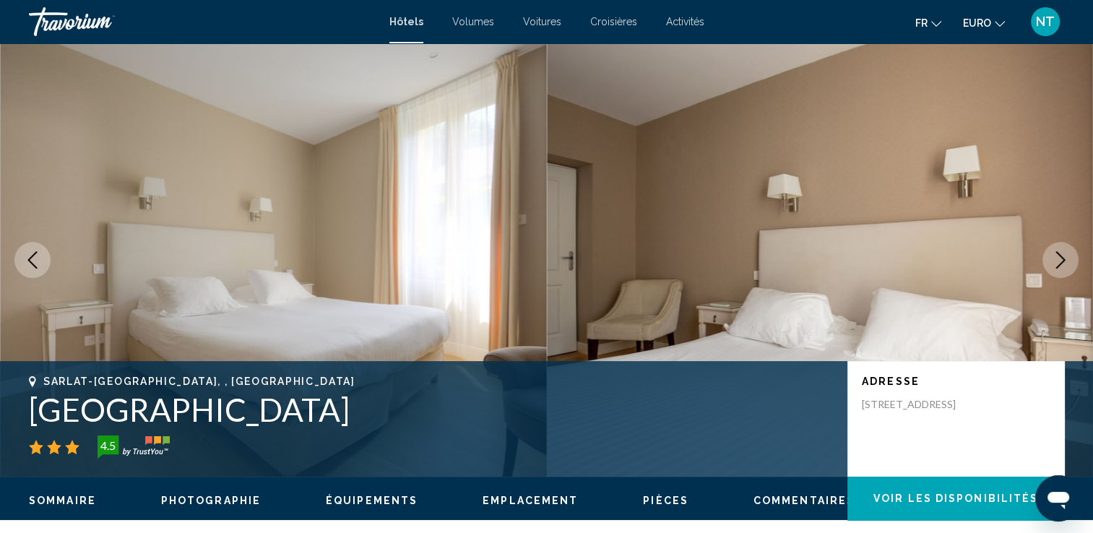
click at [1056, 259] on icon "Image suivante" at bounding box center [1060, 259] width 17 height 17
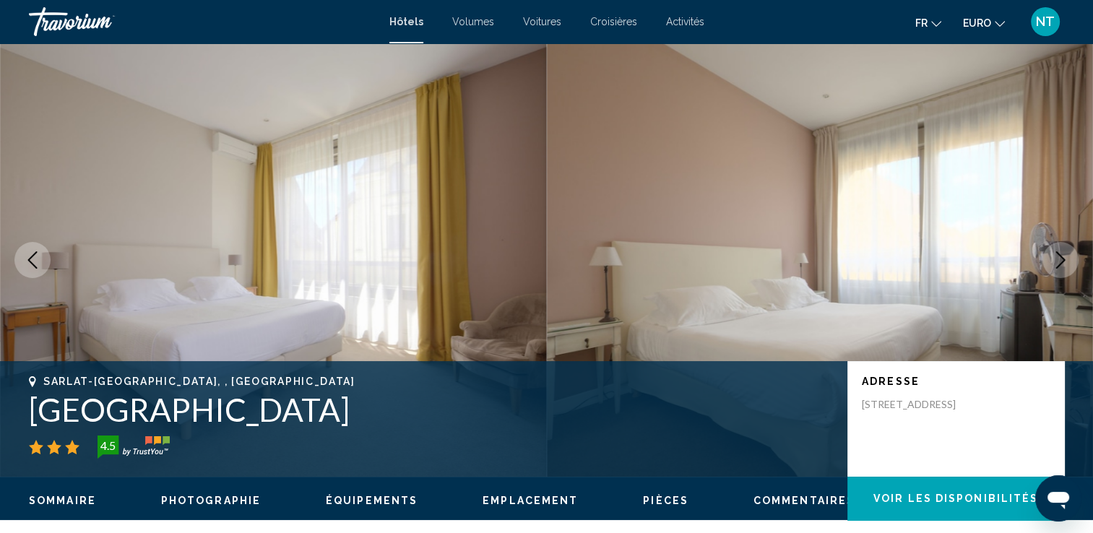
click at [1048, 259] on button "Image suivante" at bounding box center [1061, 260] width 36 height 36
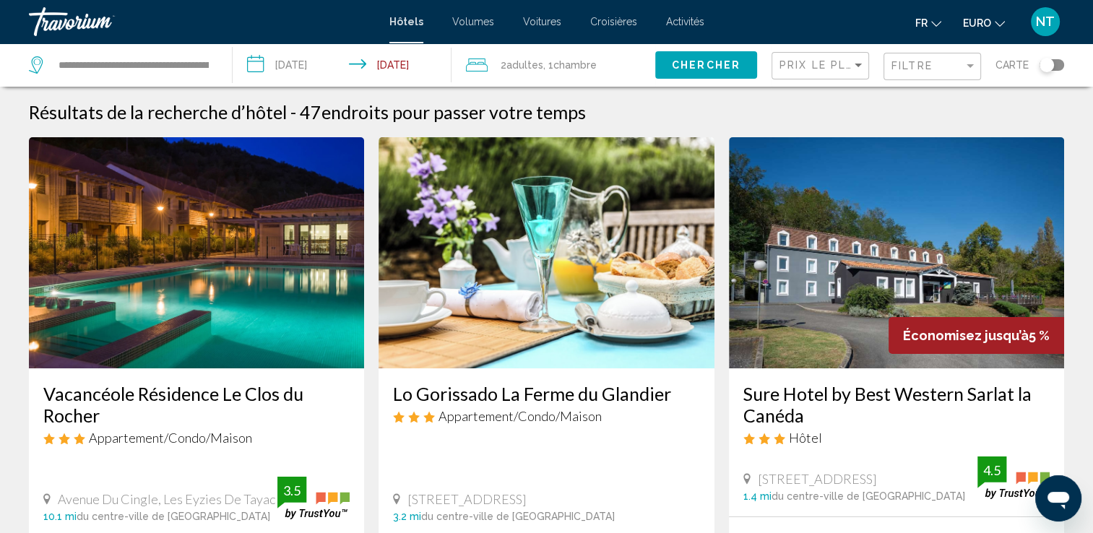
click at [862, 264] on img "Contenu principal" at bounding box center [896, 252] width 335 height 231
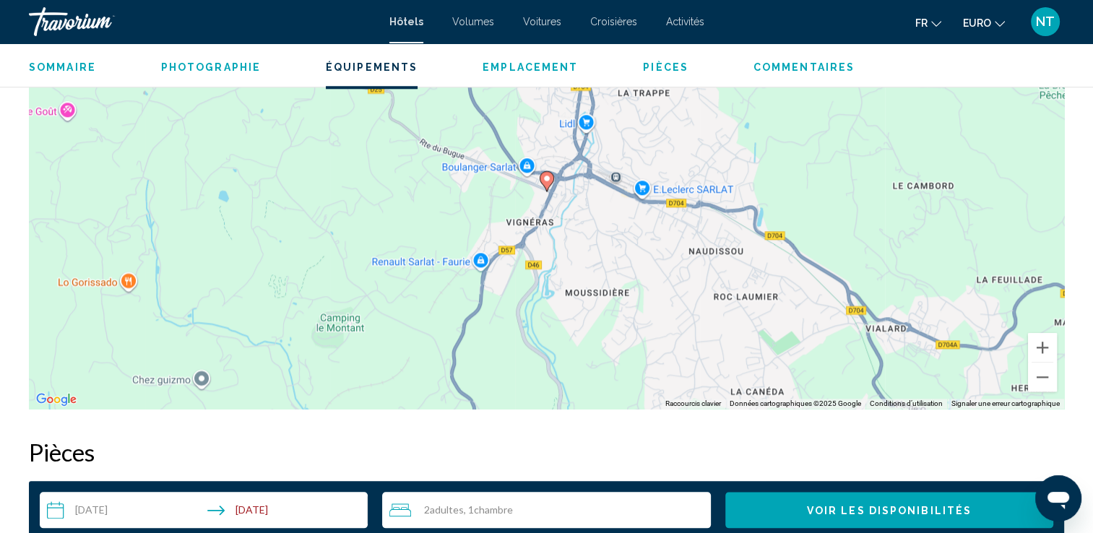
scroll to position [1228, 0]
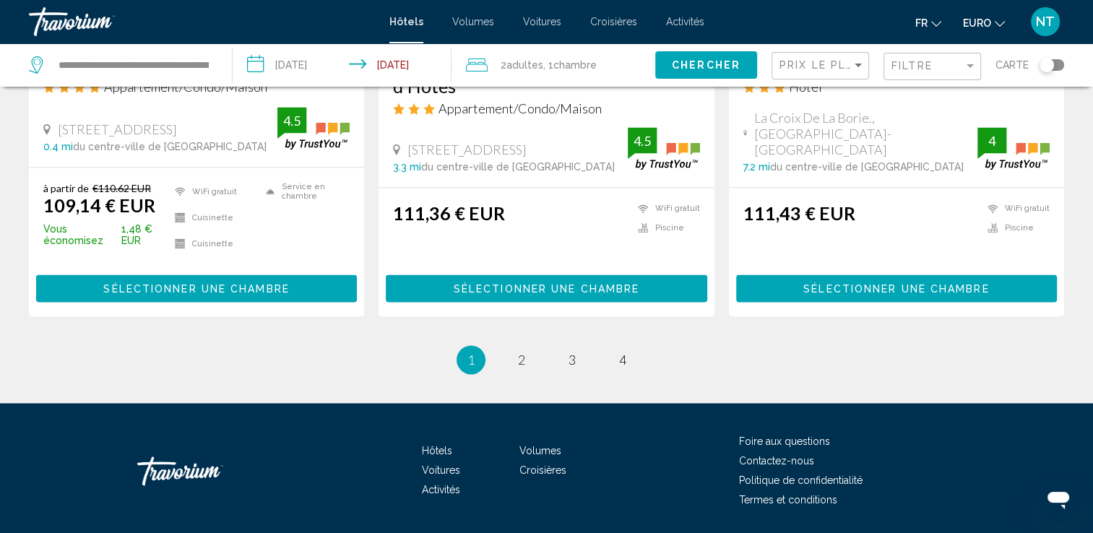
scroll to position [1951, 0]
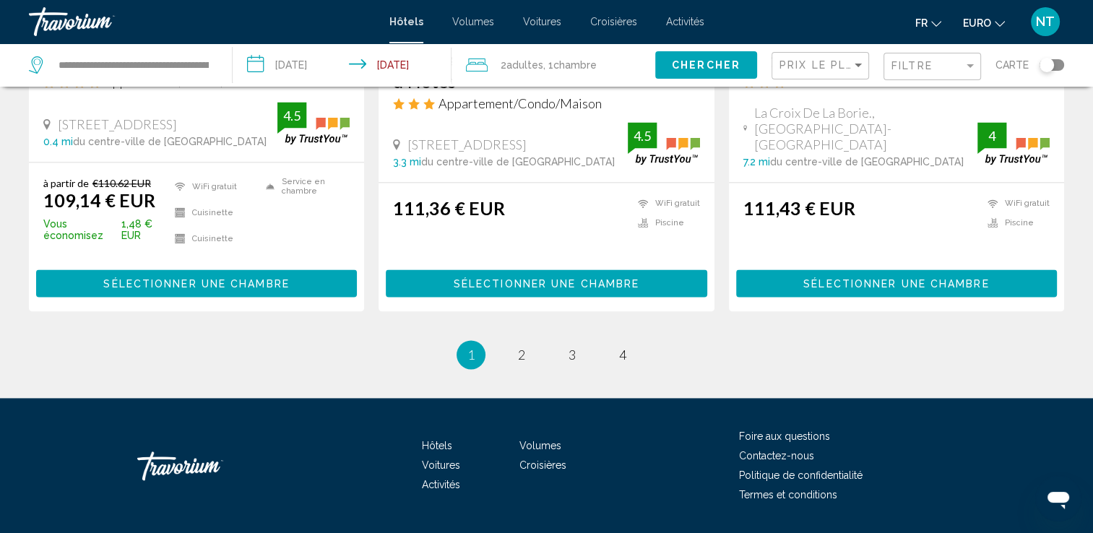
click at [462, 340] on li "Vous êtes sur la page 1" at bounding box center [471, 354] width 29 height 29
click at [524, 347] on span "2" at bounding box center [521, 355] width 7 height 16
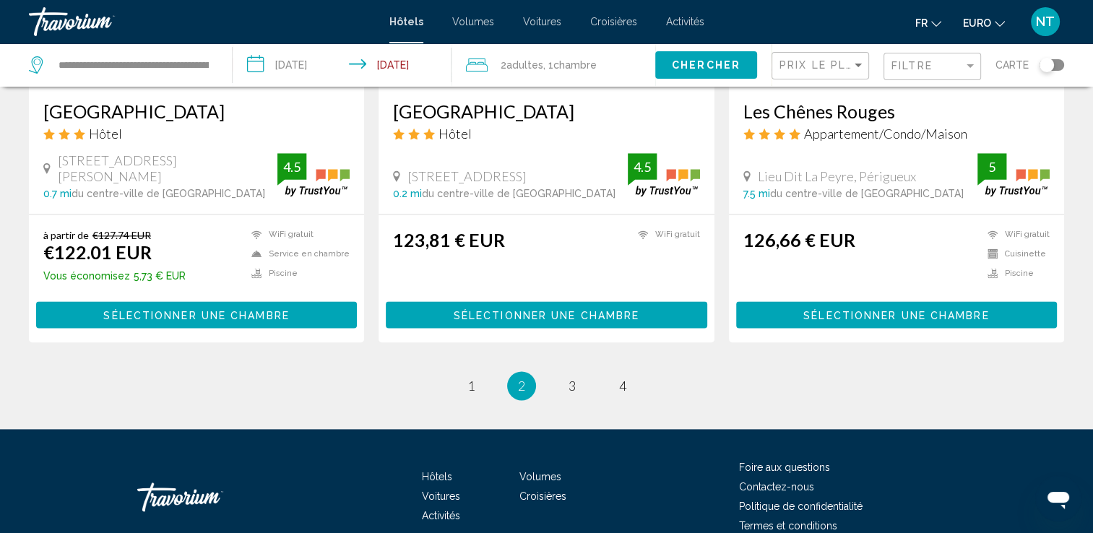
scroll to position [1947, 0]
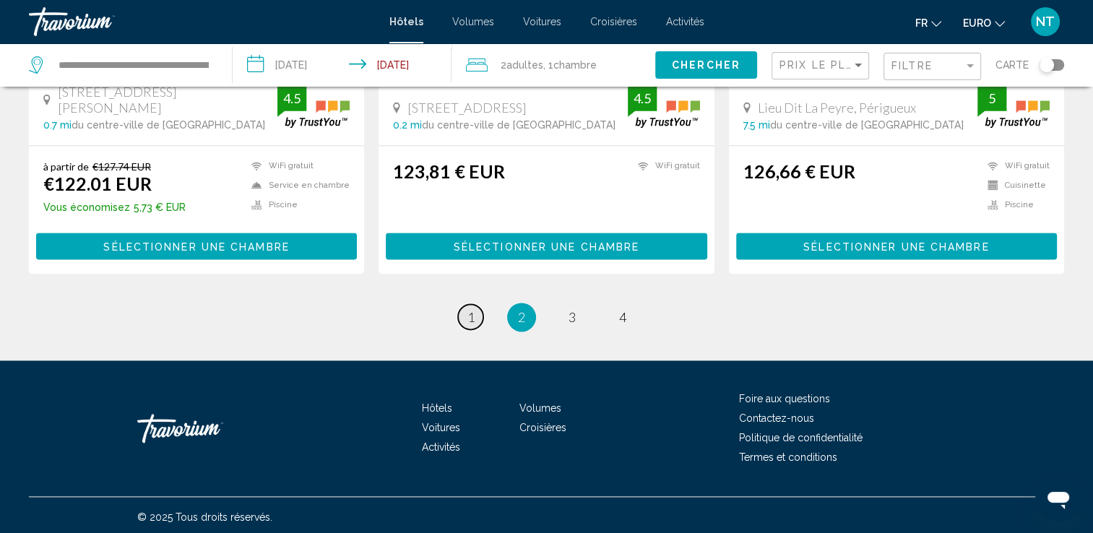
click at [470, 316] on span "1" at bounding box center [471, 317] width 7 height 16
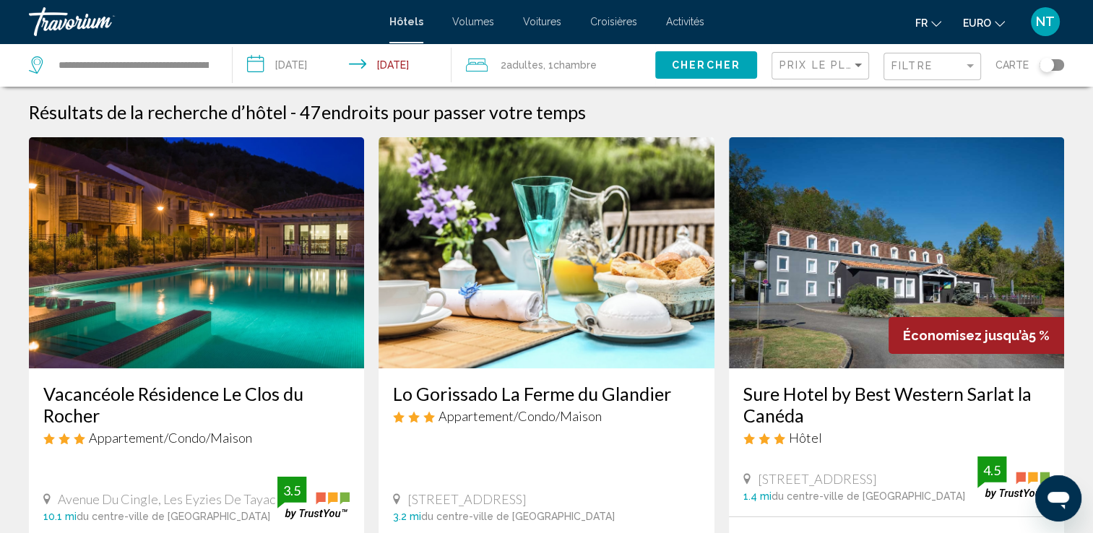
scroll to position [145, 0]
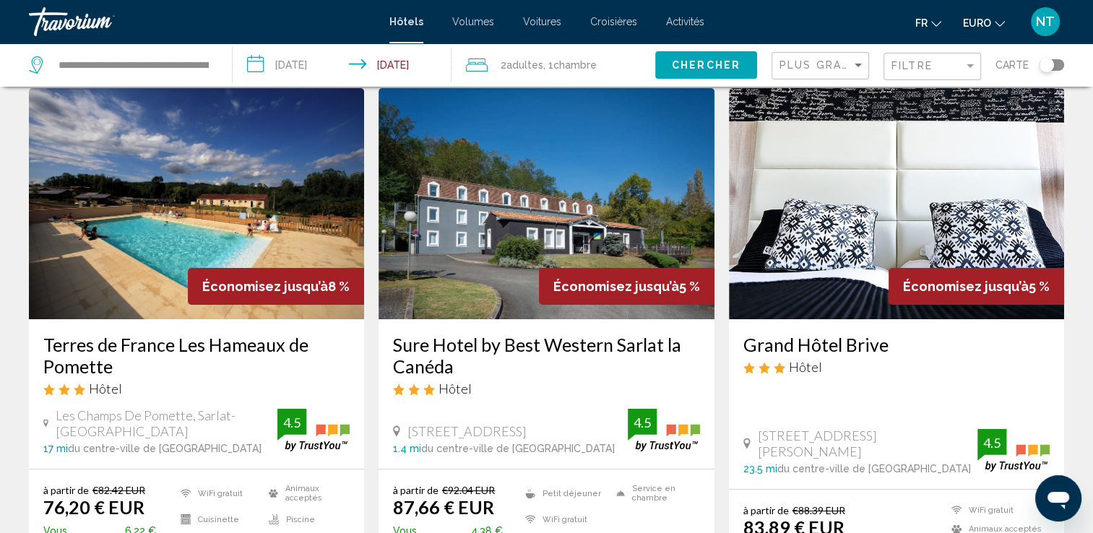
scroll to position [72, 0]
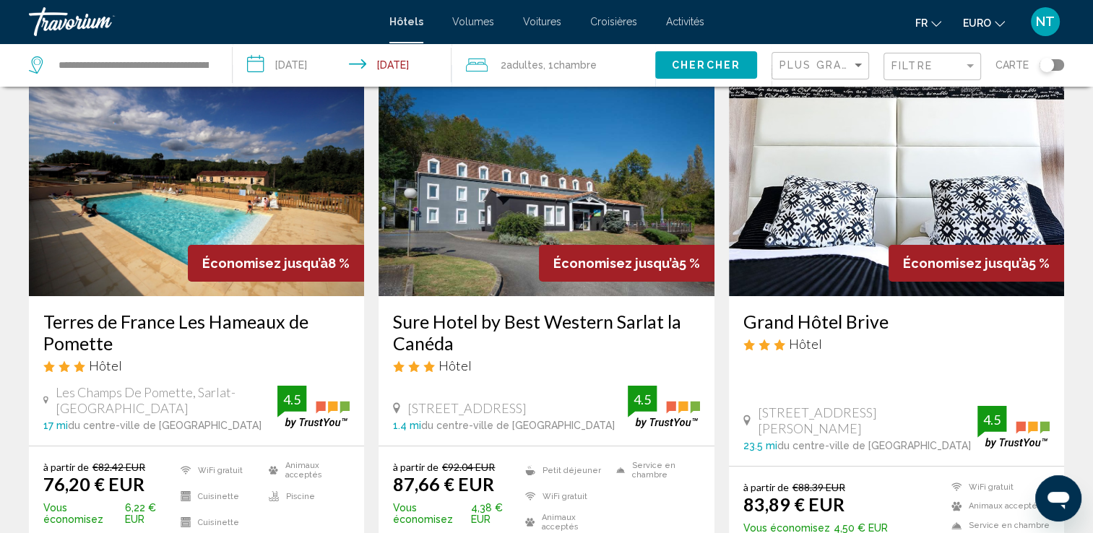
click at [136, 230] on img "Contenu principal" at bounding box center [196, 180] width 335 height 231
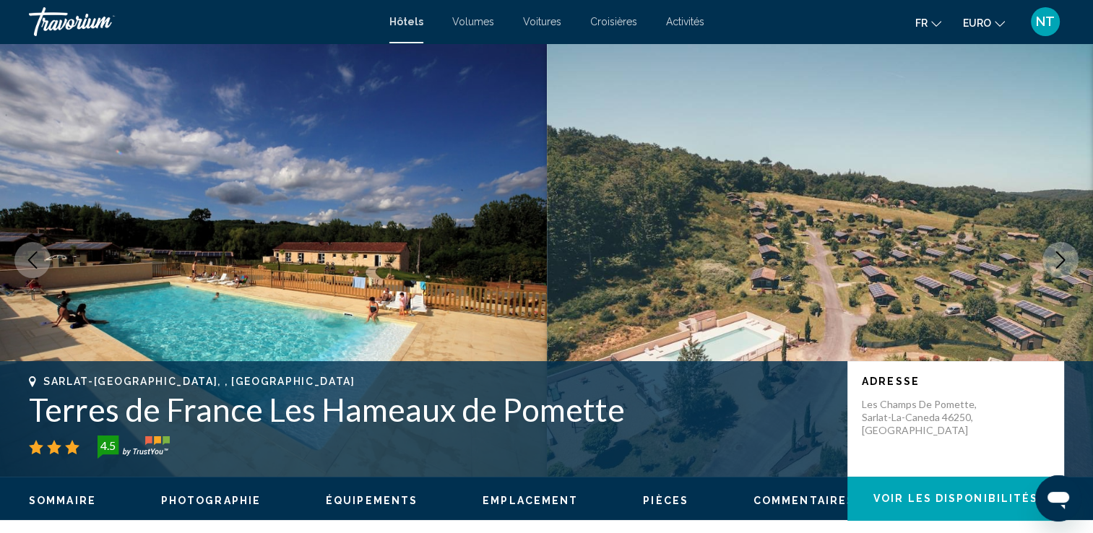
click at [1069, 260] on button "Image suivante" at bounding box center [1061, 260] width 36 height 36
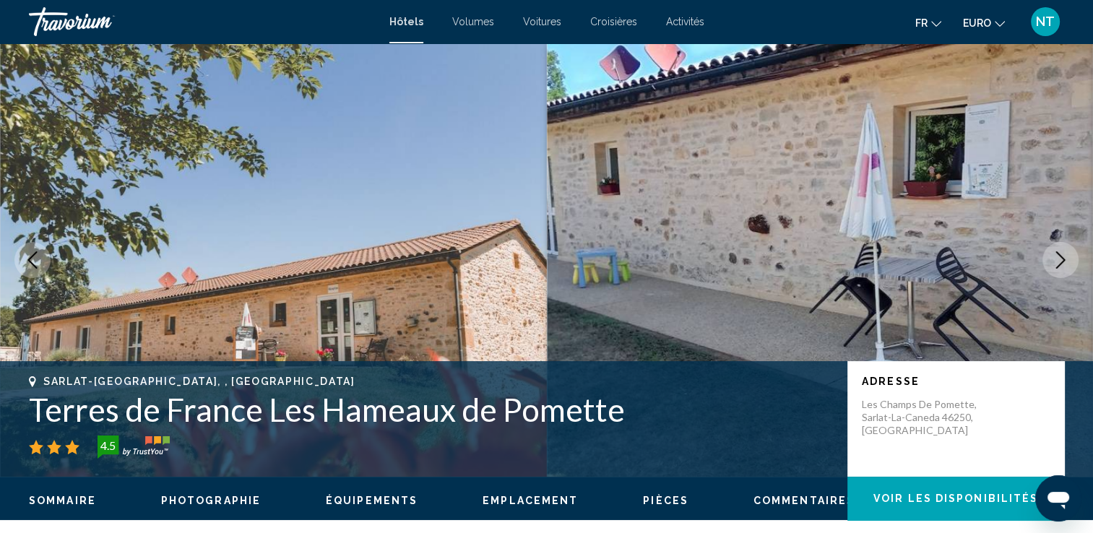
click at [1069, 260] on button "Image suivante" at bounding box center [1061, 260] width 36 height 36
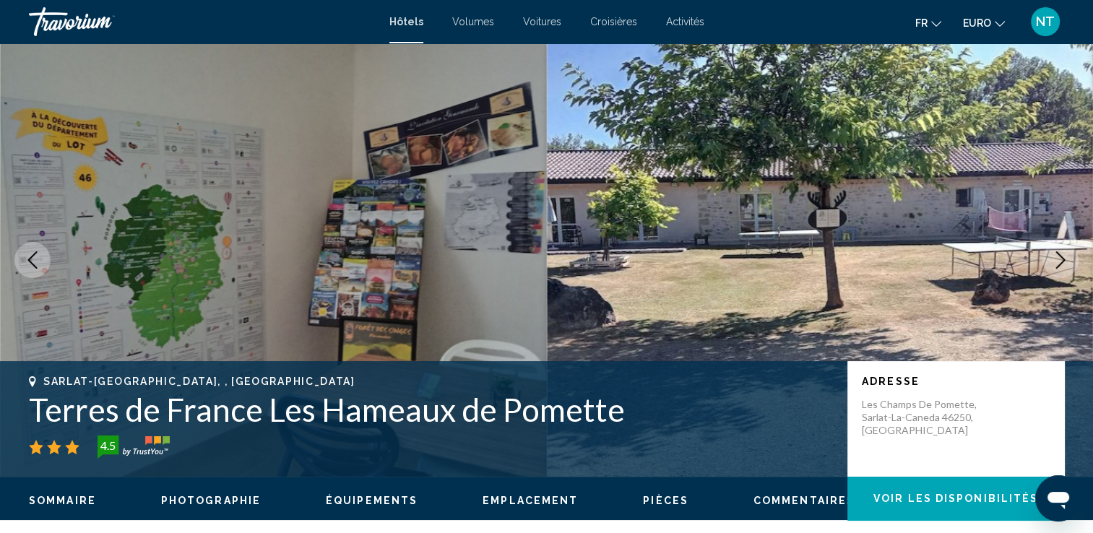
click at [1069, 260] on button "Image suivante" at bounding box center [1061, 260] width 36 height 36
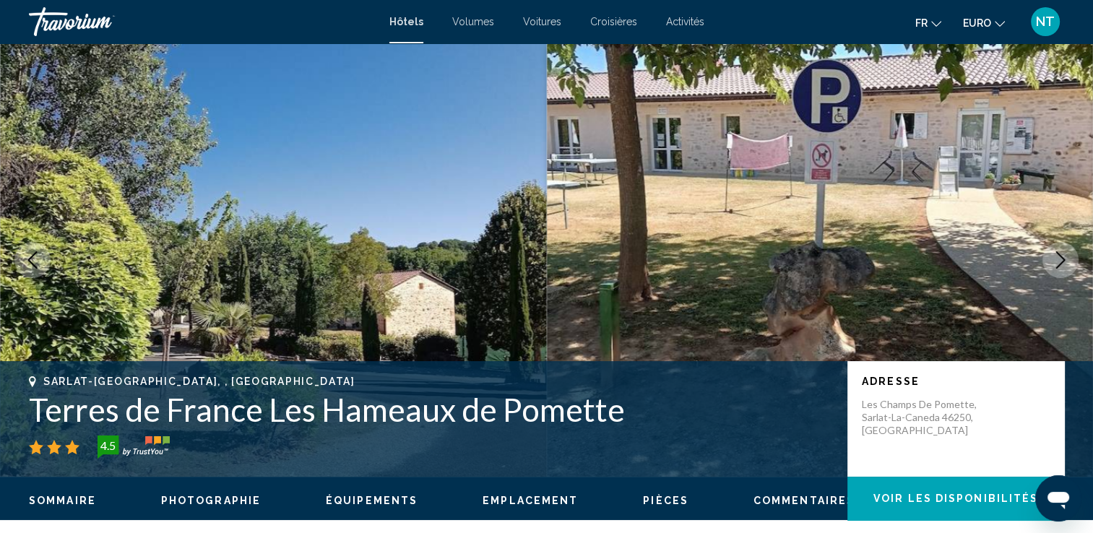
click at [1069, 260] on button "Image suivante" at bounding box center [1061, 260] width 36 height 36
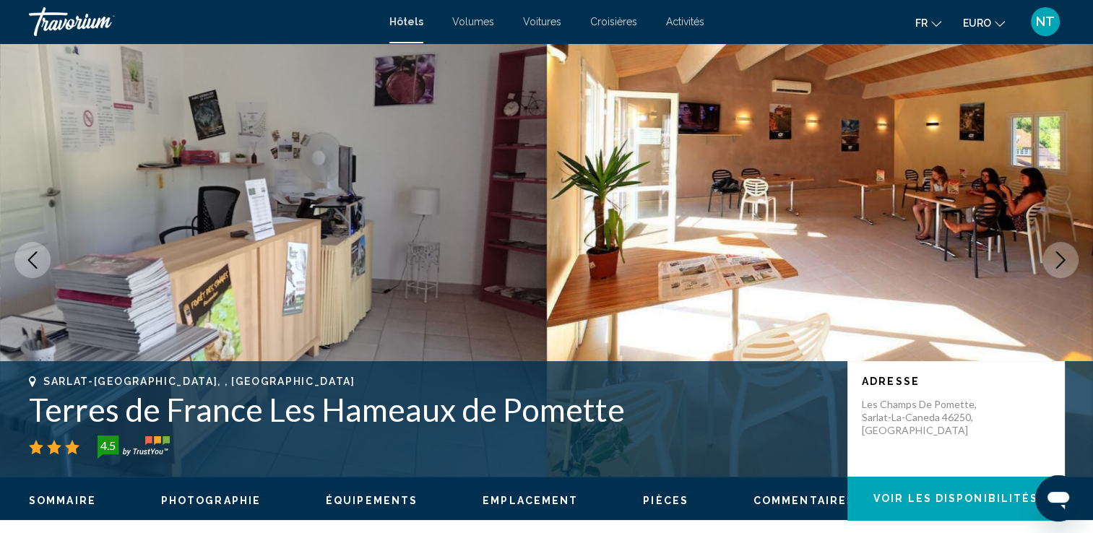
click at [1069, 260] on button "Image suivante" at bounding box center [1061, 260] width 36 height 36
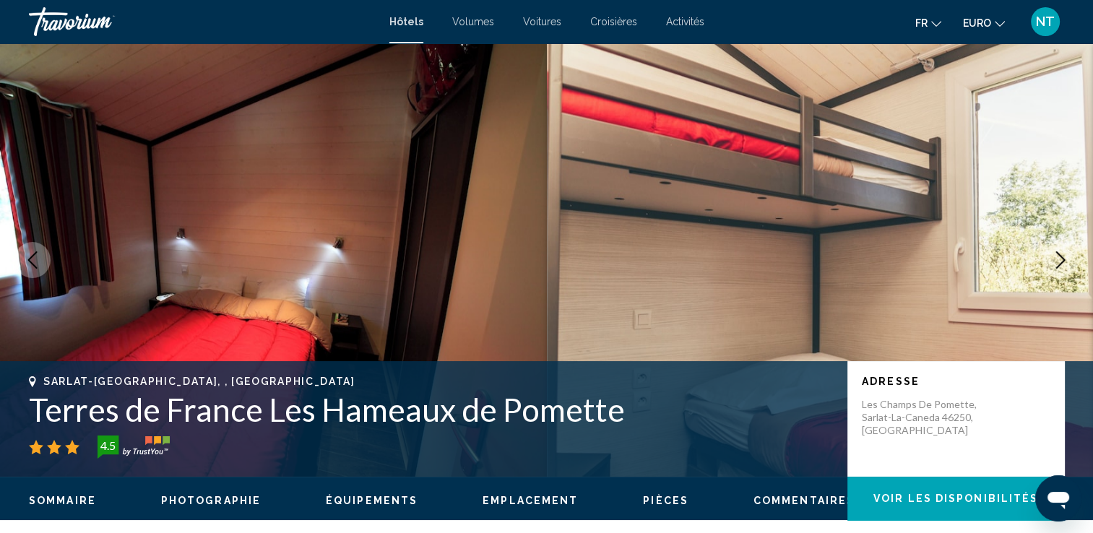
click at [1069, 260] on button "Image suivante" at bounding box center [1061, 260] width 36 height 36
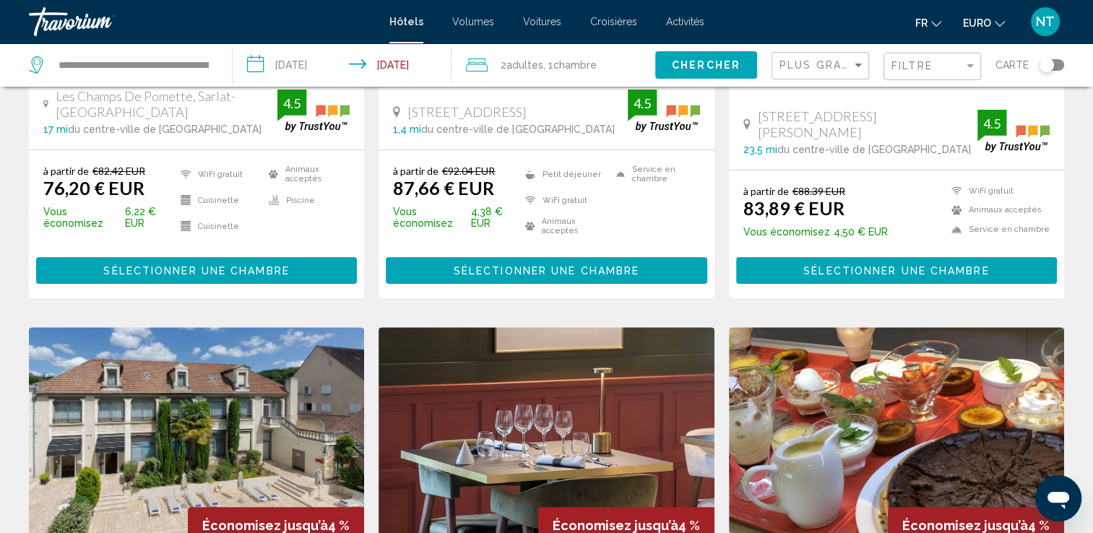
scroll to position [217, 0]
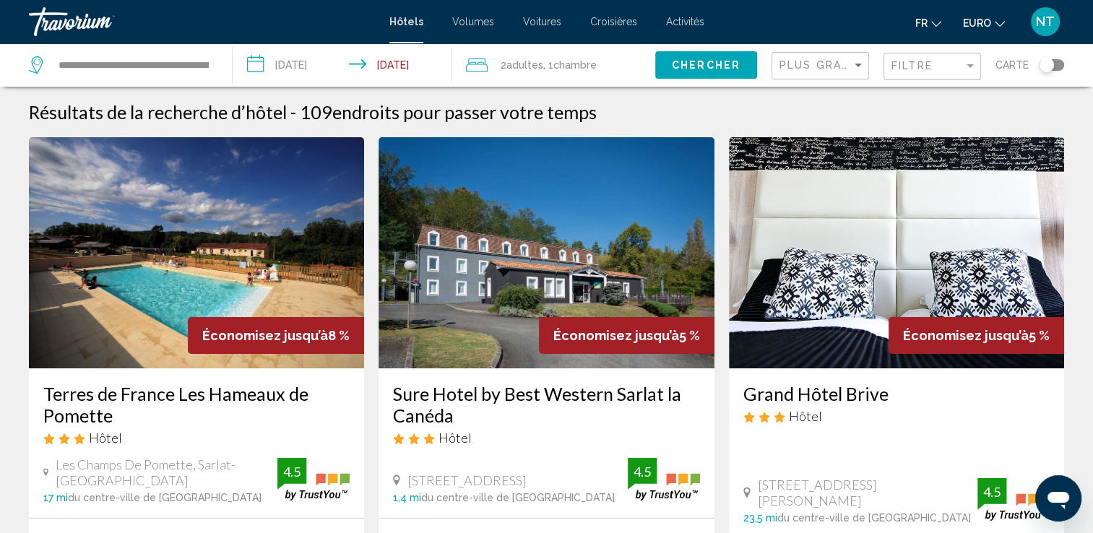
click at [407, 21] on span "Hôtels" at bounding box center [406, 22] width 34 height 12
click at [470, 254] on img "Contenu principal" at bounding box center [546, 252] width 335 height 231
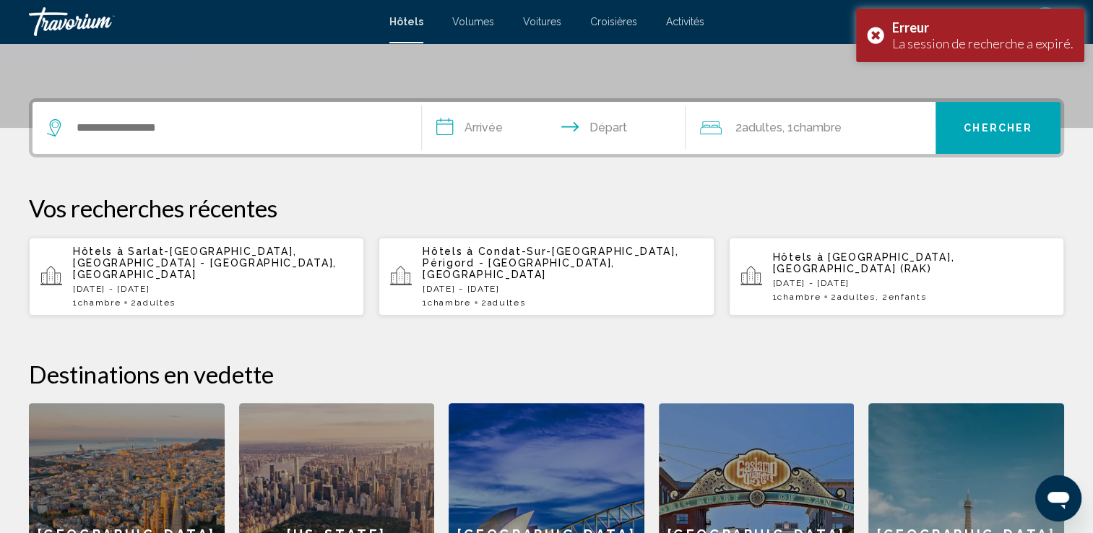
scroll to position [251, 0]
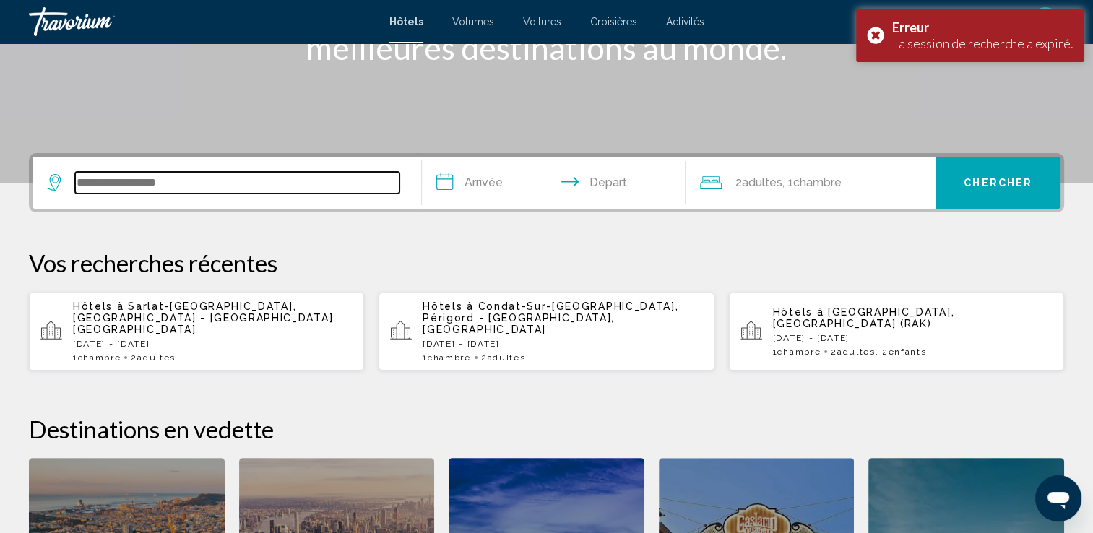
click at [188, 181] on input "Widget de recherche" at bounding box center [237, 183] width 324 height 22
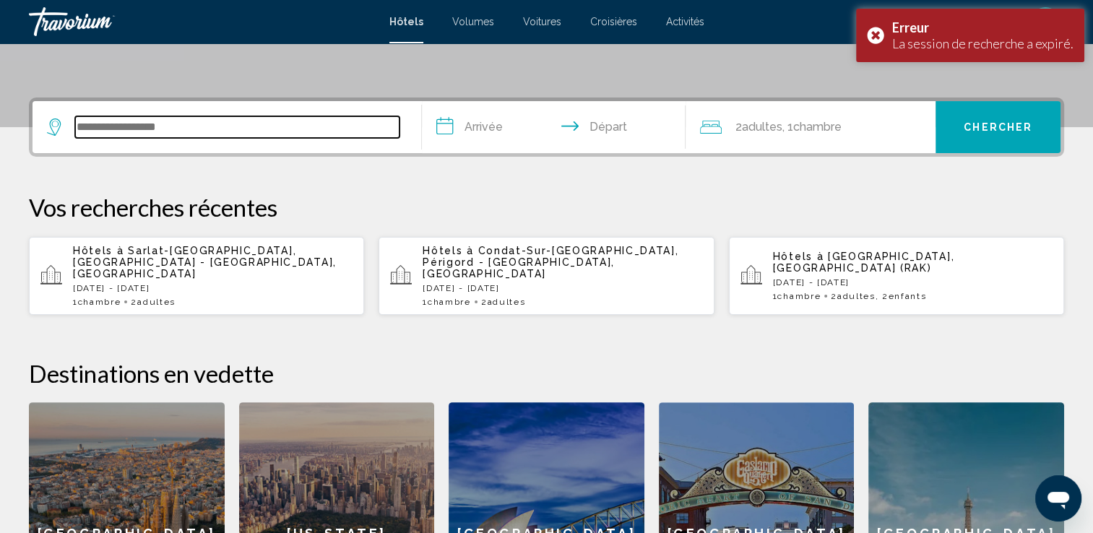
scroll to position [356, 0]
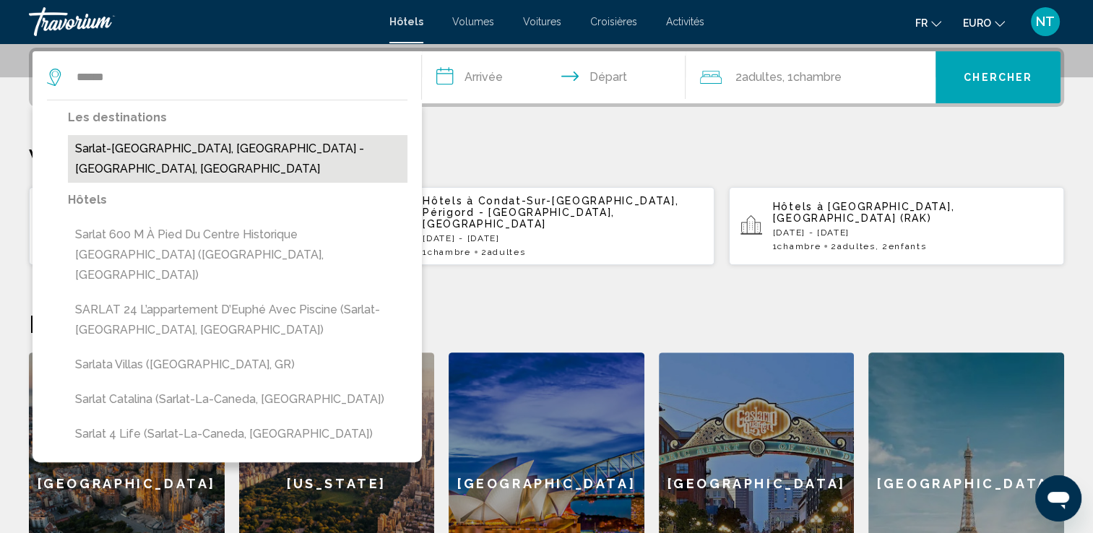
click at [236, 135] on button "Sarlat-La-Caneda, Périgord - Dordogne, France" at bounding box center [238, 159] width 340 height 48
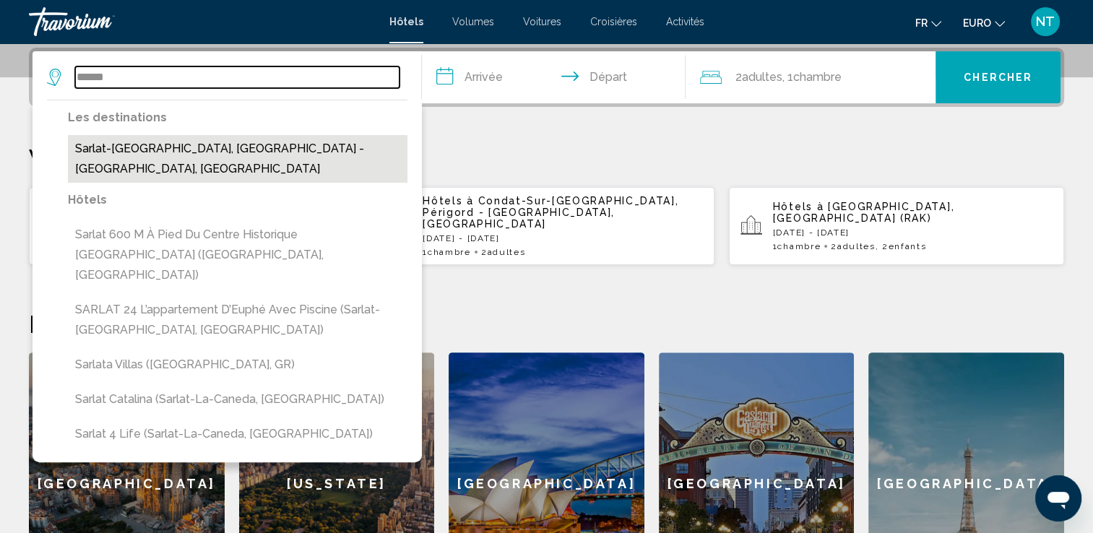
type input "**********"
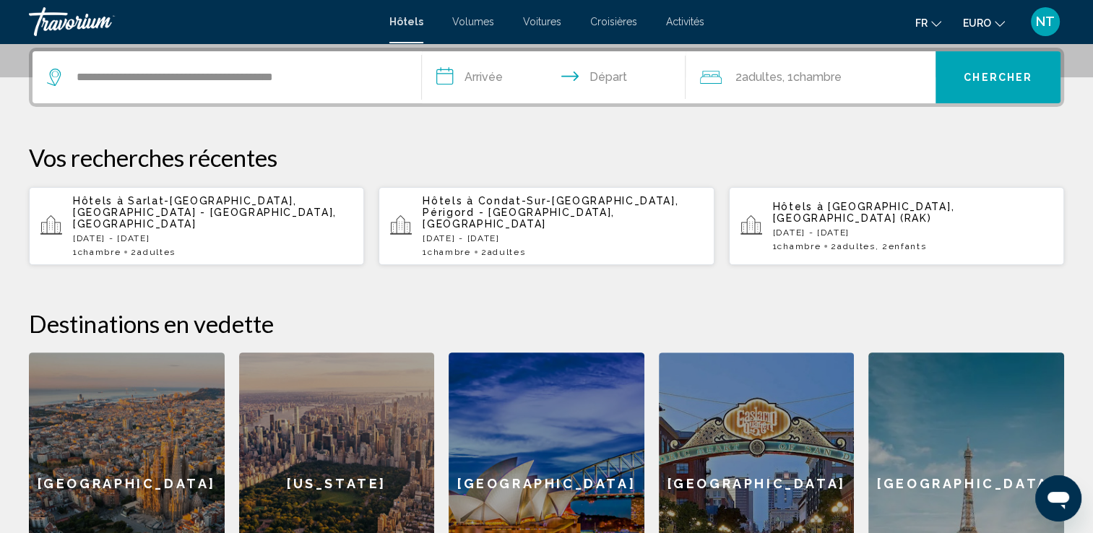
click at [486, 79] on input "**********" at bounding box center [557, 79] width 270 height 56
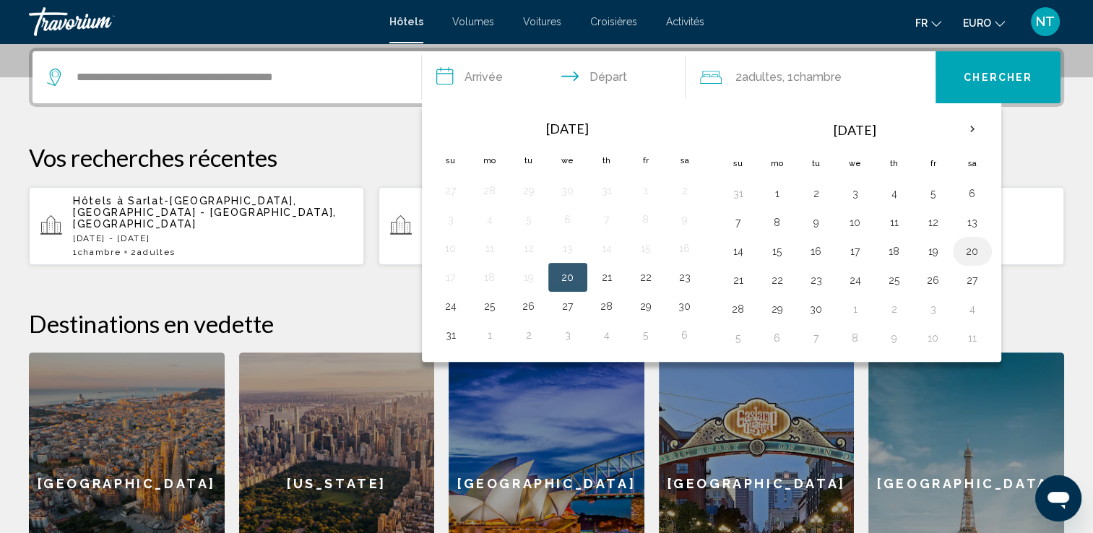
click at [968, 250] on button "20" at bounding box center [972, 251] width 23 height 20
click at [741, 275] on button "21" at bounding box center [738, 280] width 23 height 20
type input "**********"
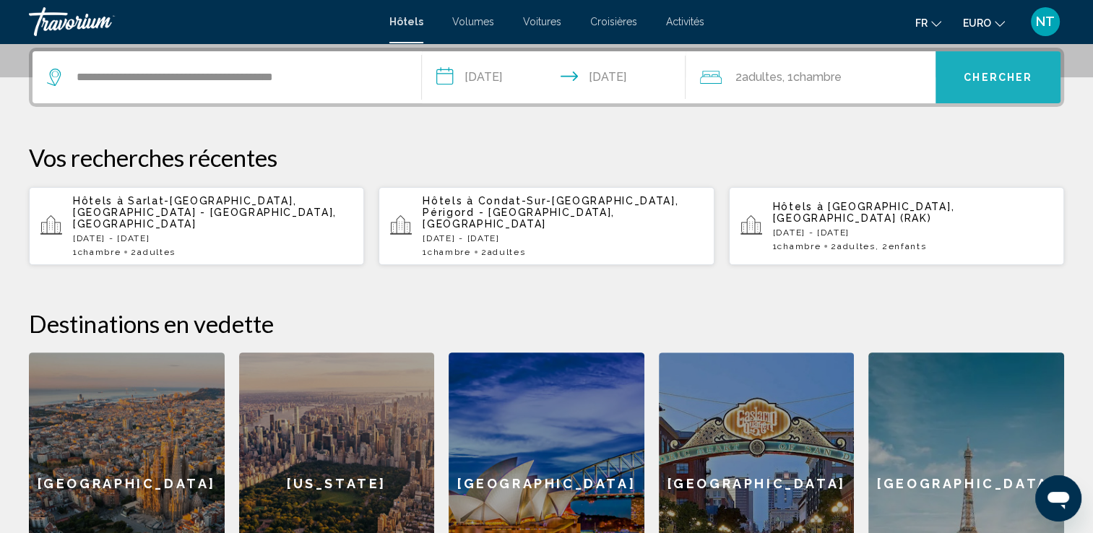
click at [992, 80] on span "Chercher" at bounding box center [998, 78] width 69 height 12
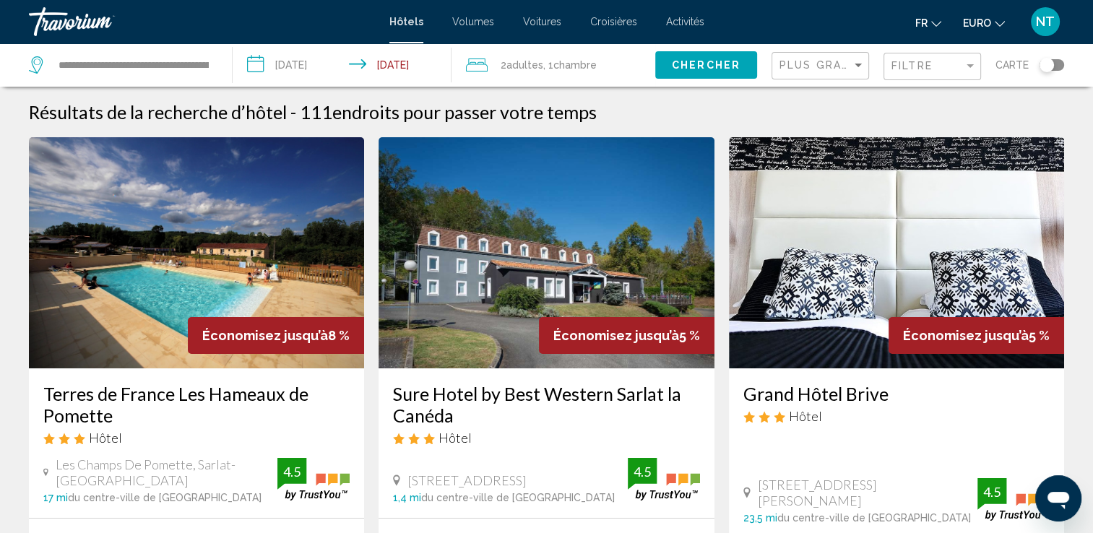
click at [519, 233] on img "Contenu principal" at bounding box center [546, 252] width 335 height 231
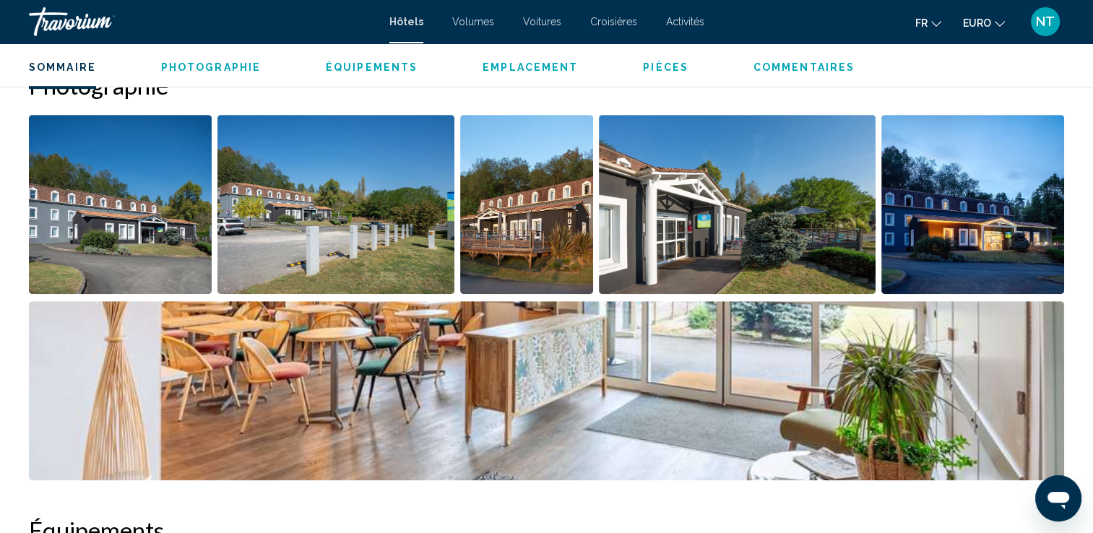
scroll to position [434, 0]
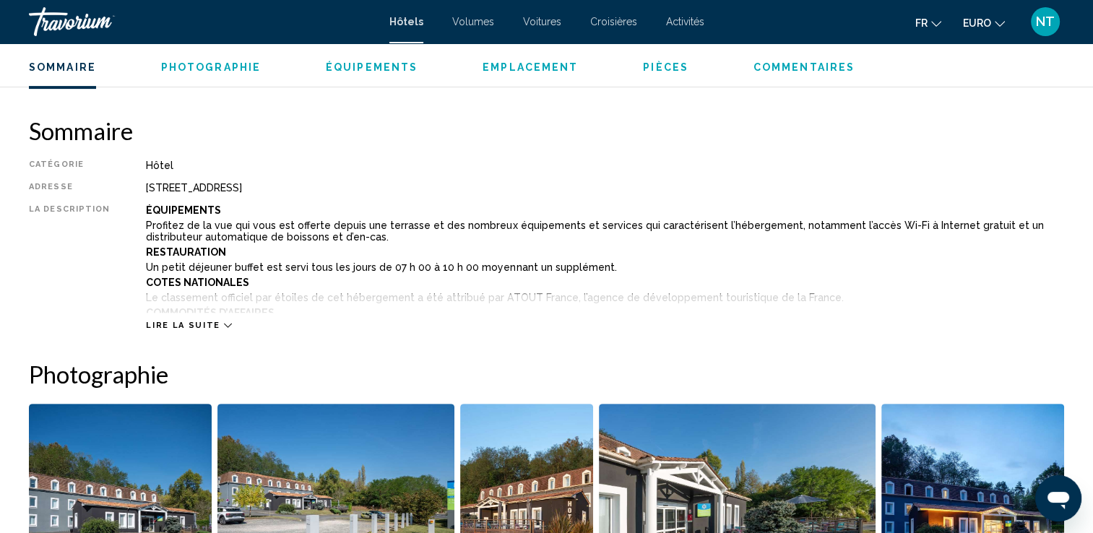
click at [224, 322] on icon "Contenu principal" at bounding box center [228, 326] width 8 height 8
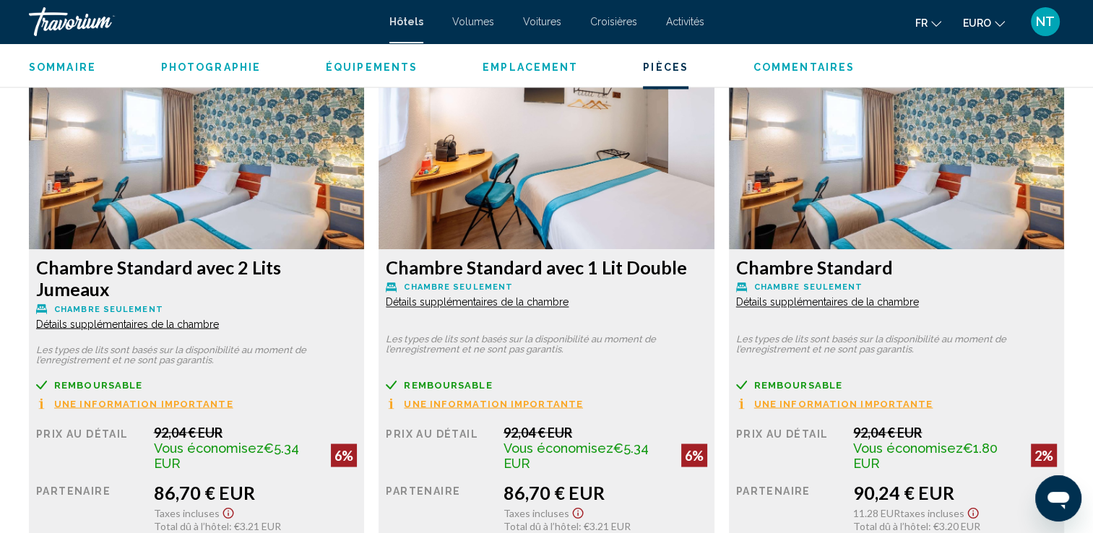
scroll to position [2457, 0]
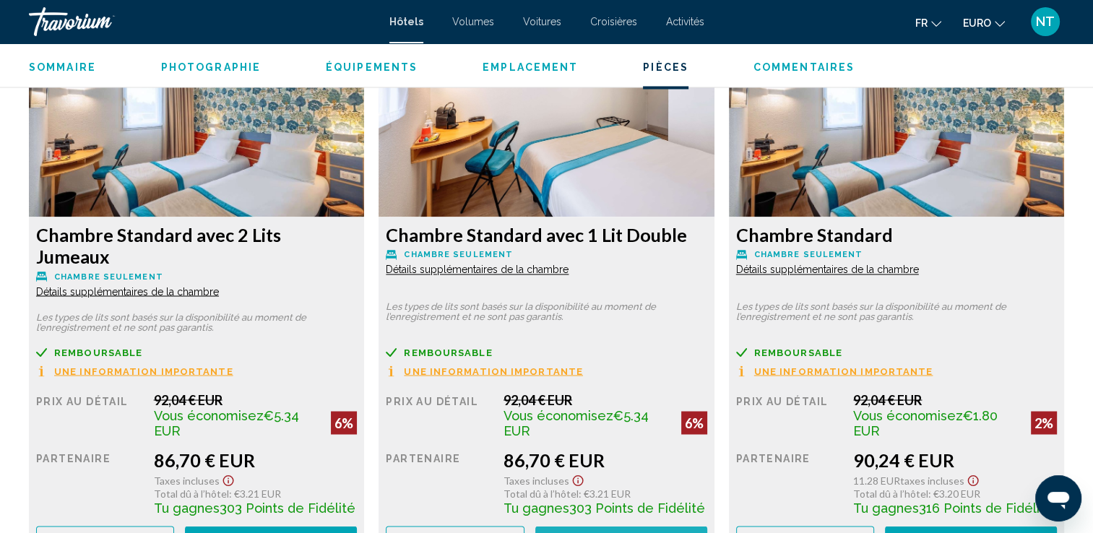
click at [569, 526] on button "Réservez maintenant Plus disponible" at bounding box center [621, 539] width 172 height 27
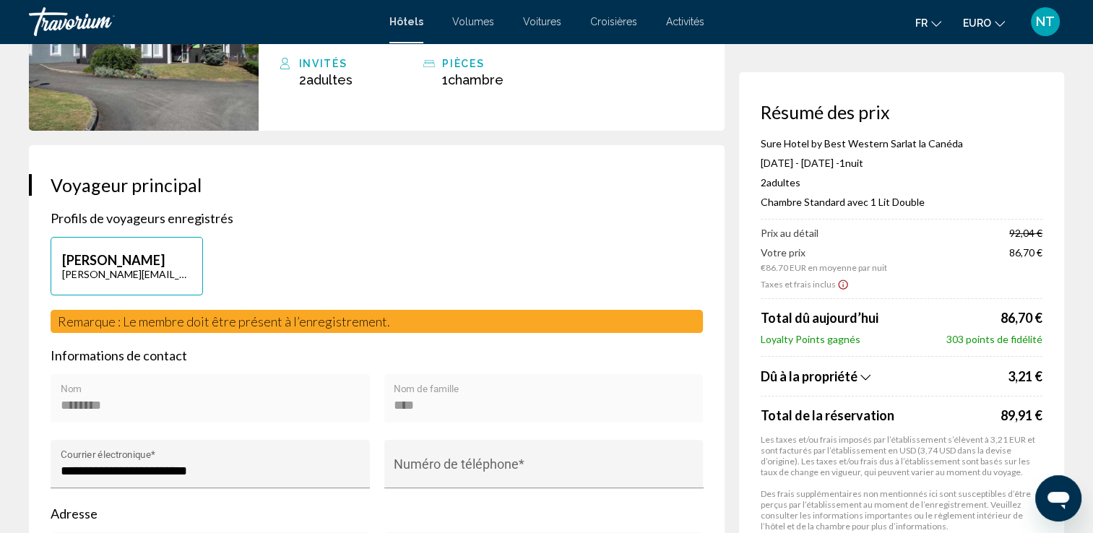
scroll to position [289, 0]
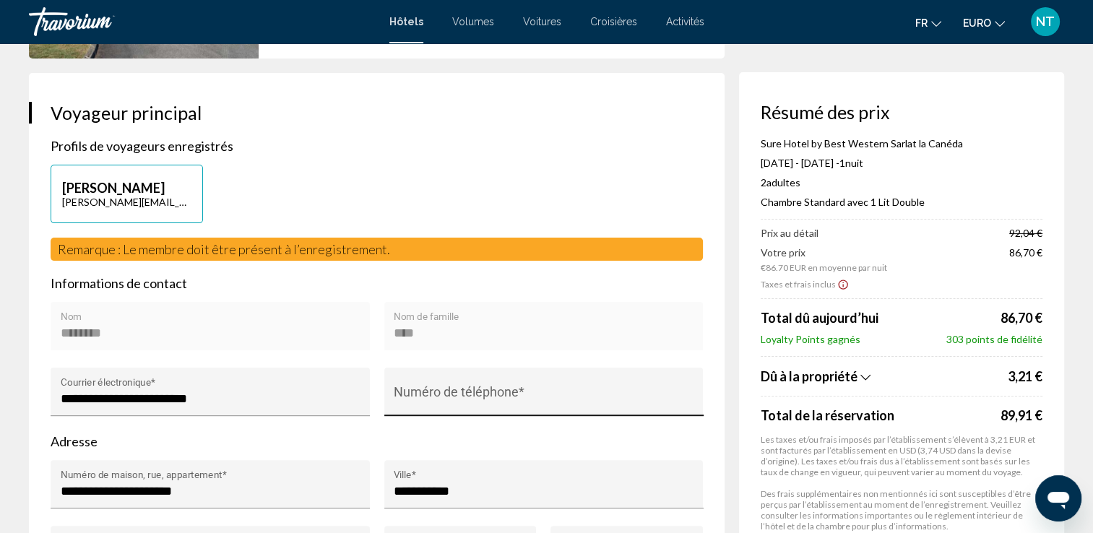
click at [410, 384] on div "Numéro de téléphone *" at bounding box center [544, 396] width 300 height 38
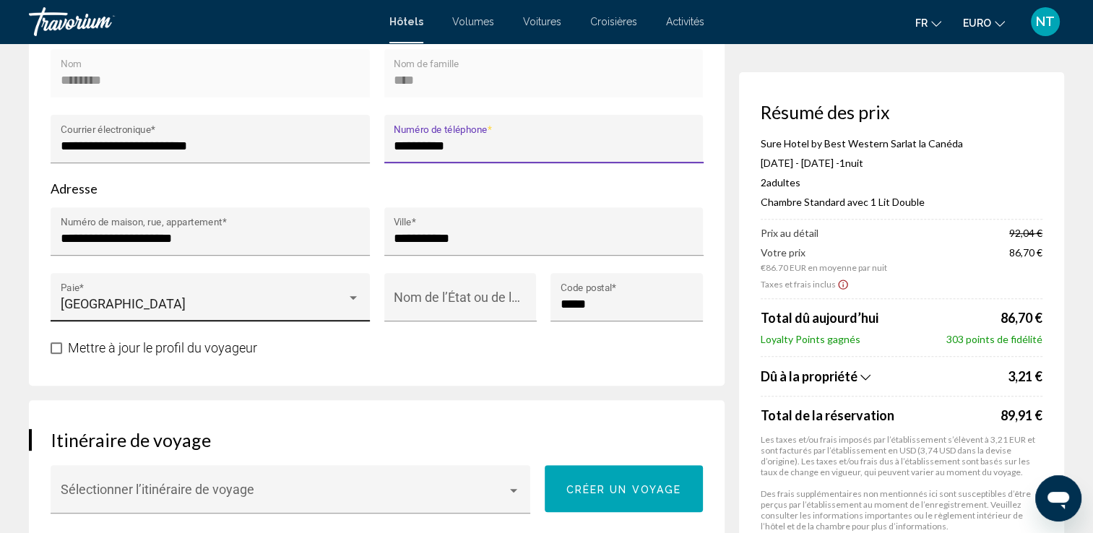
scroll to position [578, 0]
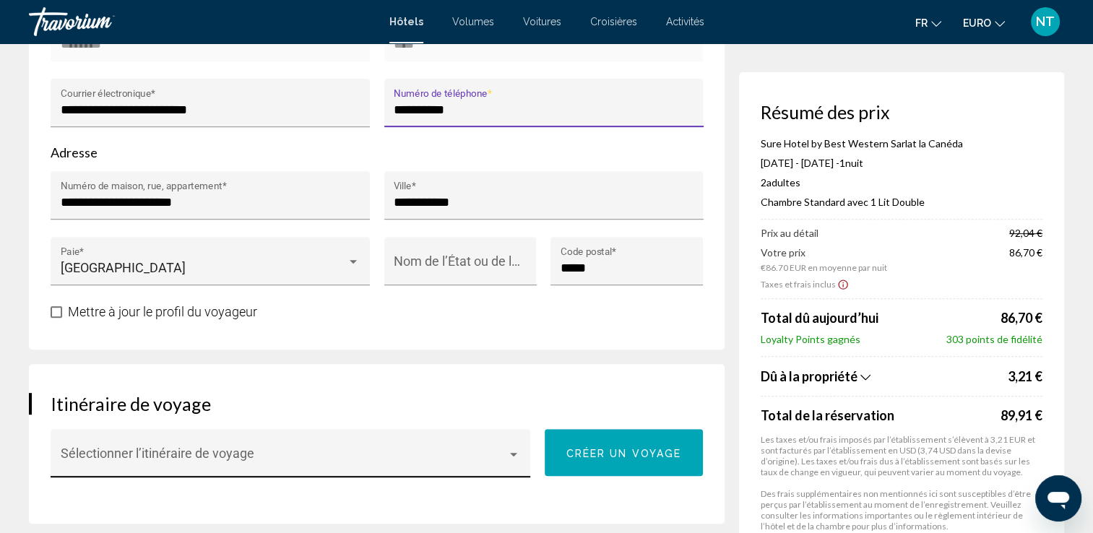
type input "**********"
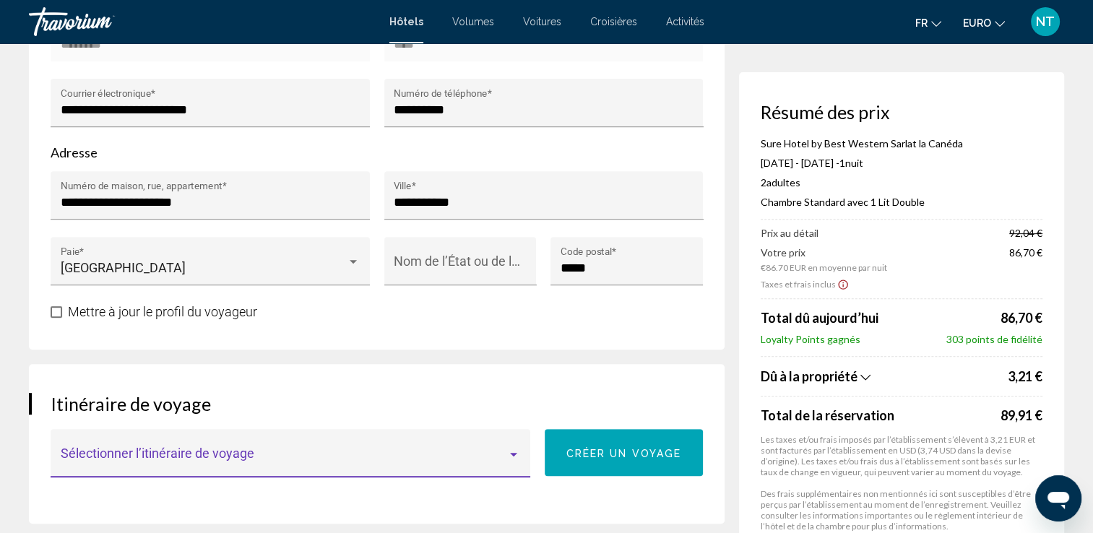
click at [450, 455] on span "Contenu principal" at bounding box center [284, 460] width 447 height 14
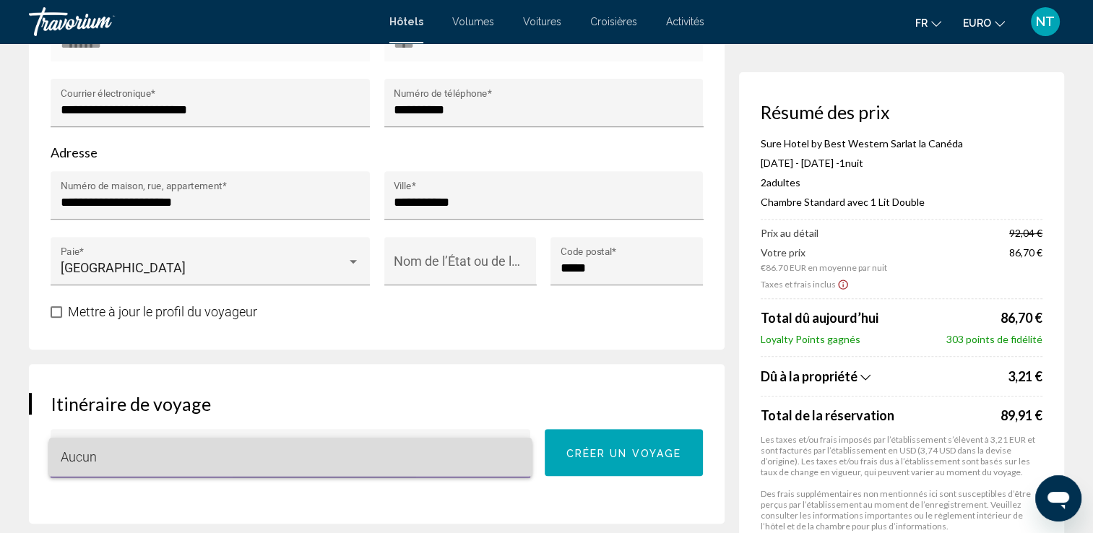
click at [450, 455] on span "Aucun" at bounding box center [291, 457] width 460 height 39
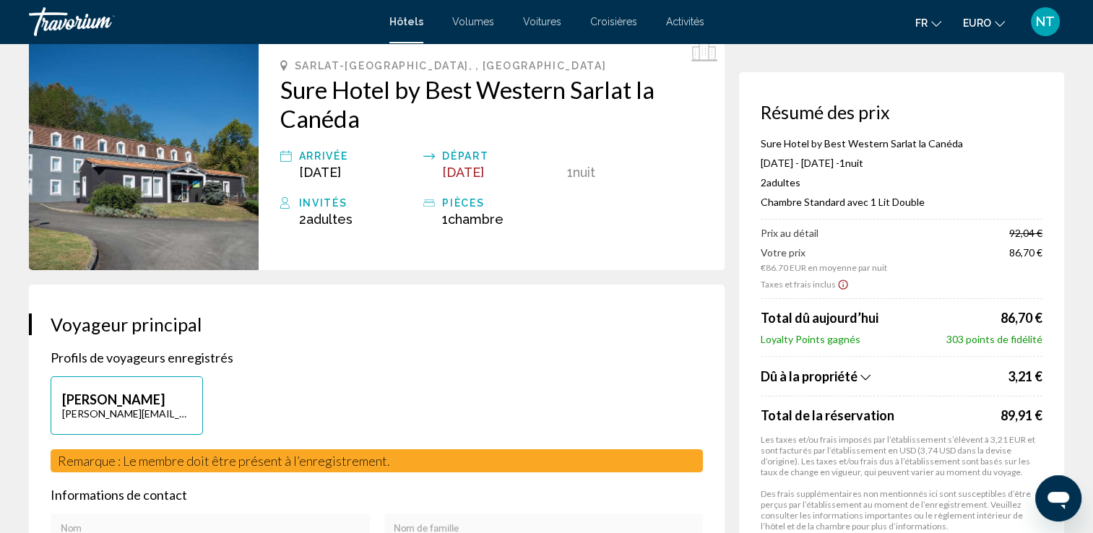
scroll to position [0, 0]
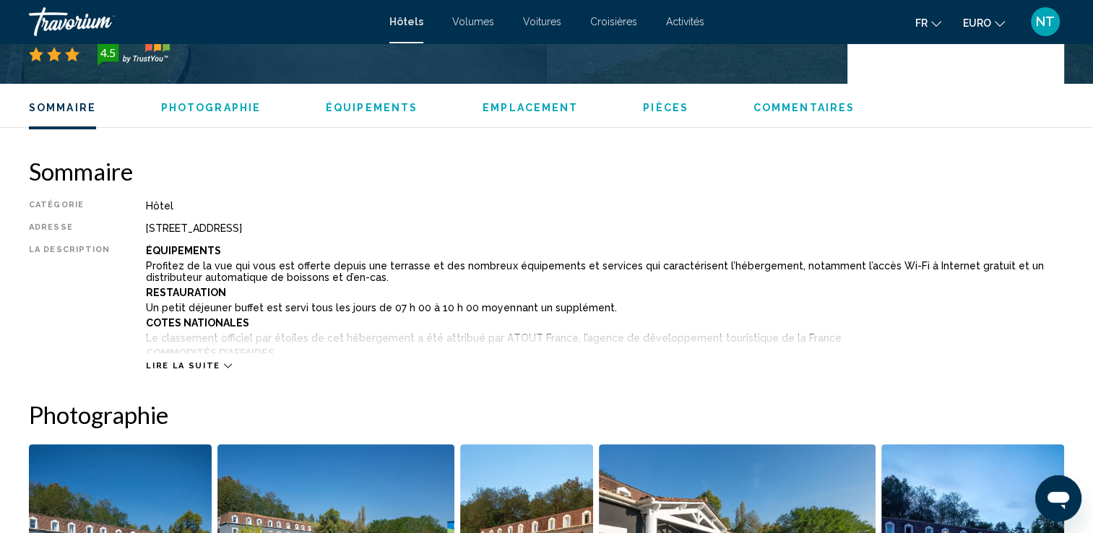
scroll to position [434, 0]
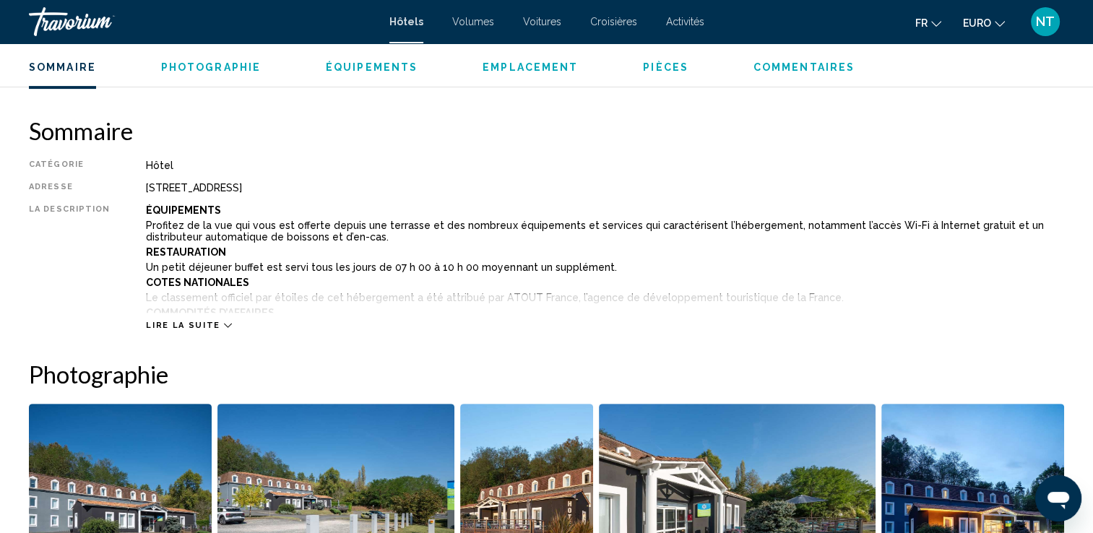
click at [202, 317] on div "Lire la suite" at bounding box center [605, 311] width 918 height 40
click at [210, 322] on div "Lire la suite" at bounding box center [188, 325] width 85 height 9
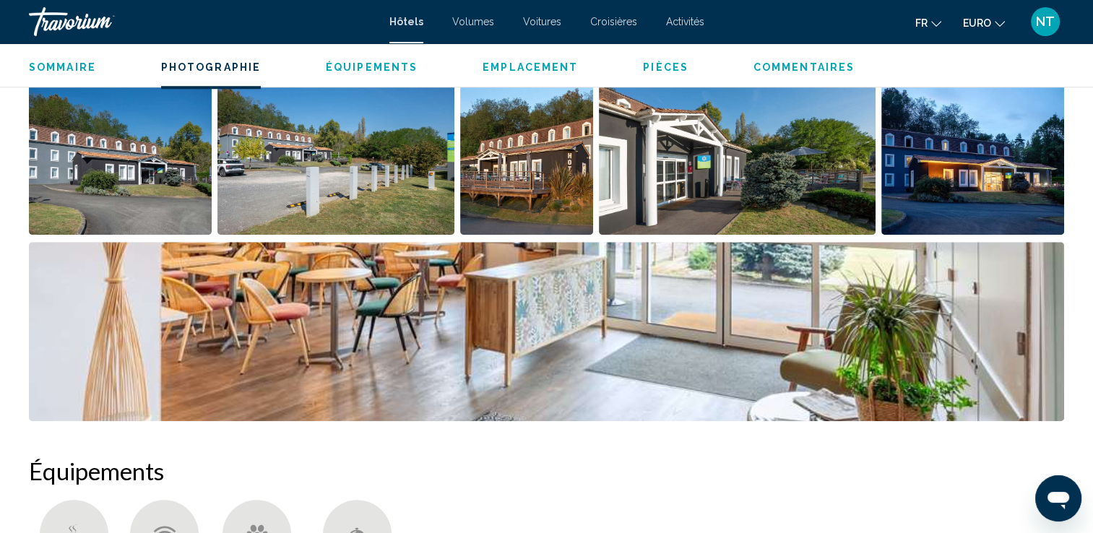
scroll to position [1517, 0]
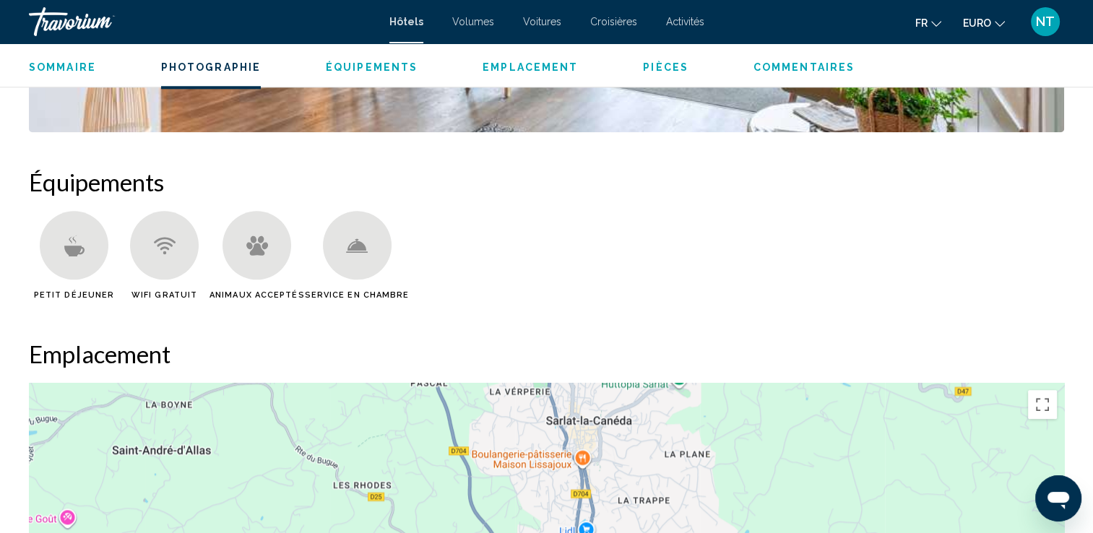
click at [270, 238] on div "Contenu principal" at bounding box center [257, 245] width 69 height 69
click at [260, 236] on icon "Contenu principal" at bounding box center [257, 246] width 22 height 20
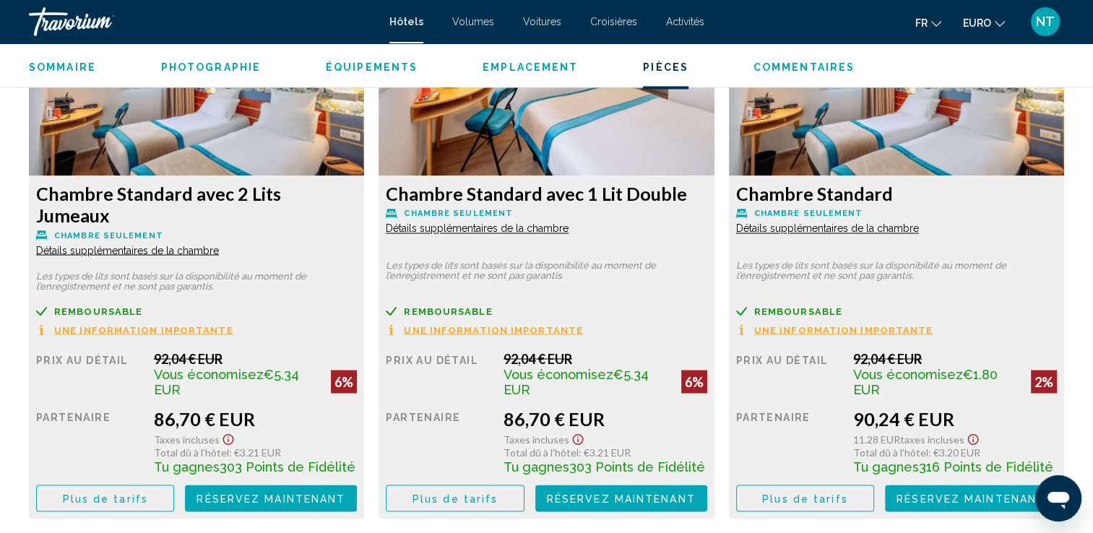
scroll to position [2457, 0]
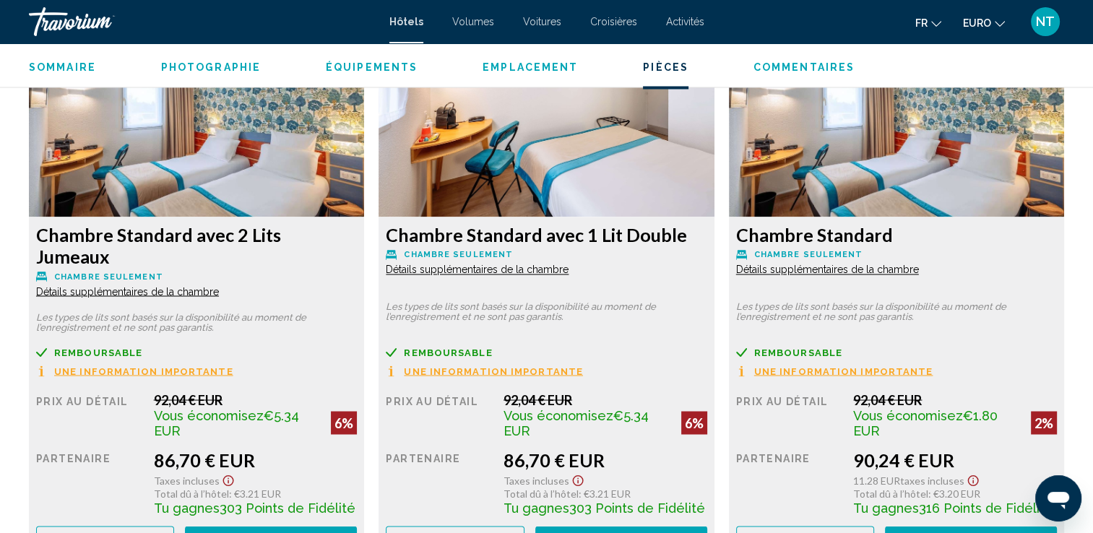
click at [219, 285] on span "Détails supplémentaires de la chambre" at bounding box center [127, 291] width 183 height 12
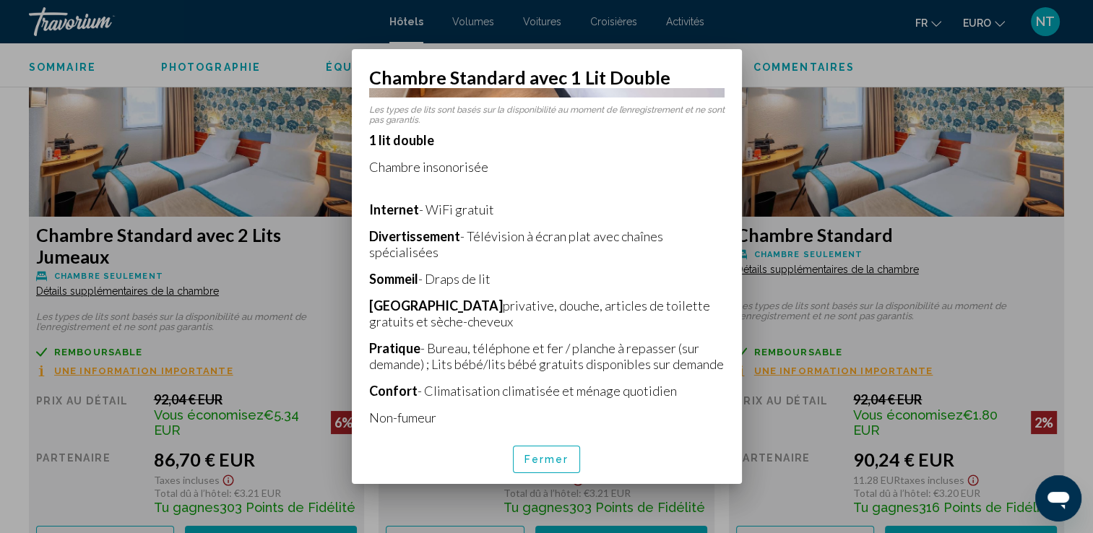
scroll to position [245, 0]
click at [544, 452] on button "Fermer" at bounding box center [547, 459] width 68 height 27
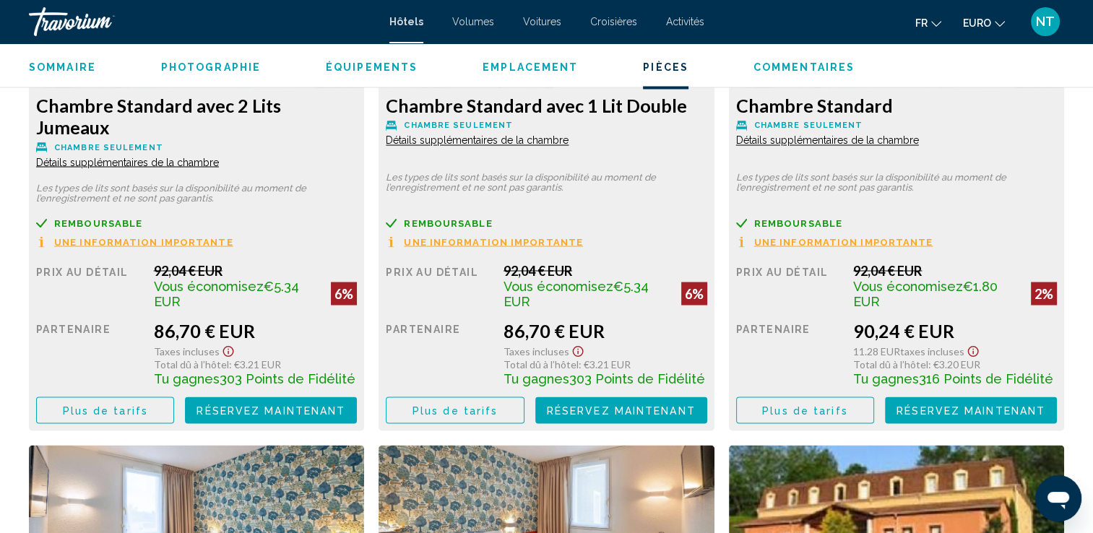
scroll to position [2601, 0]
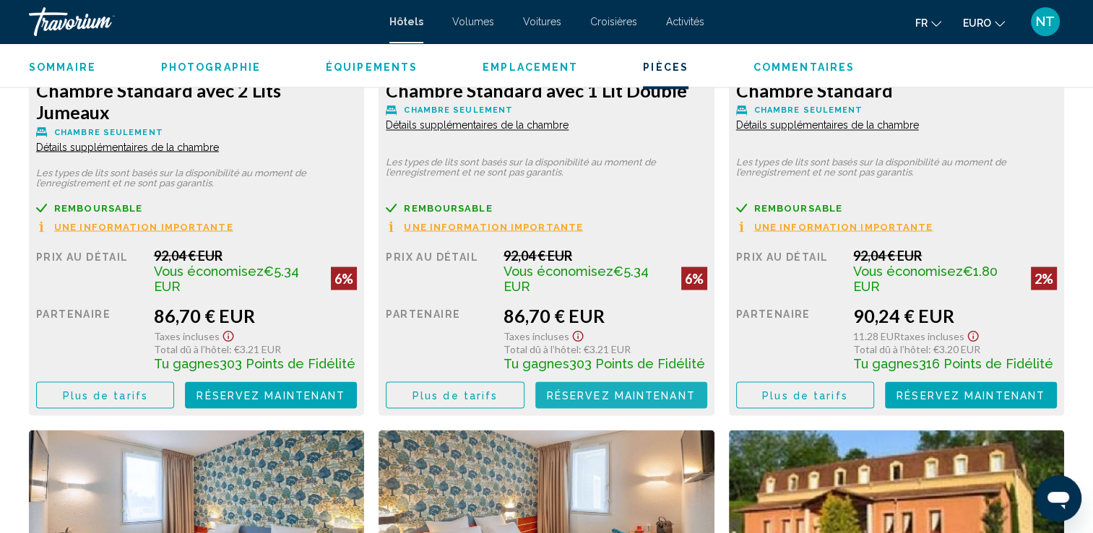
click at [562, 382] on button "Réservez maintenant Plus disponible" at bounding box center [621, 395] width 172 height 27
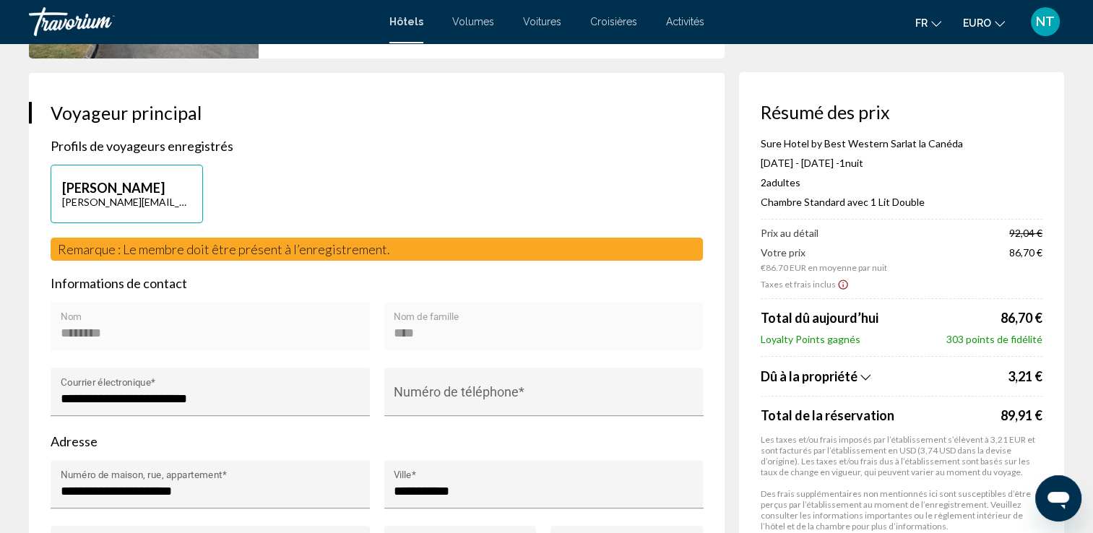
scroll to position [506, 0]
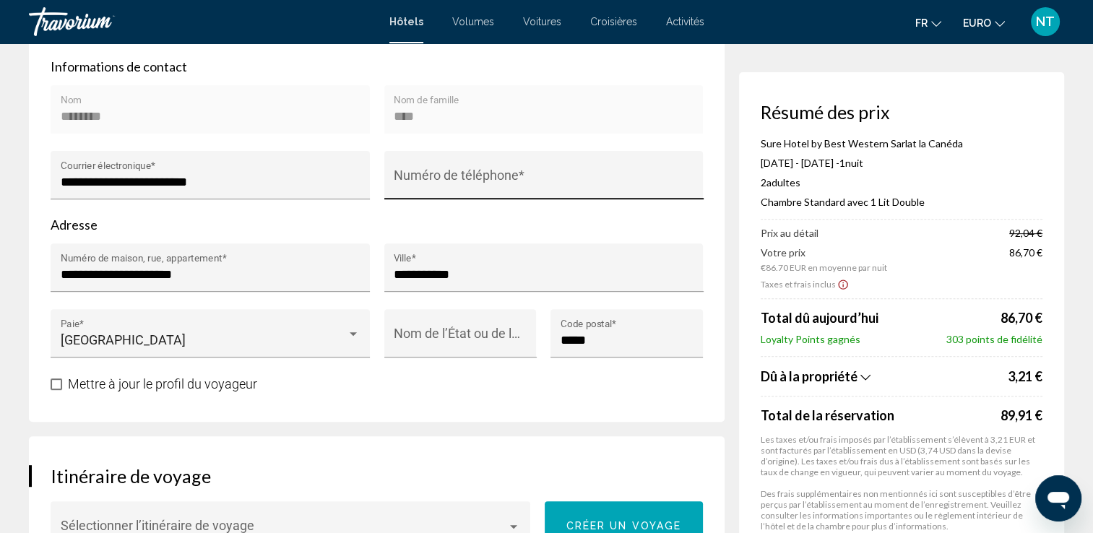
click at [417, 168] on div "Numéro de téléphone *" at bounding box center [544, 179] width 300 height 38
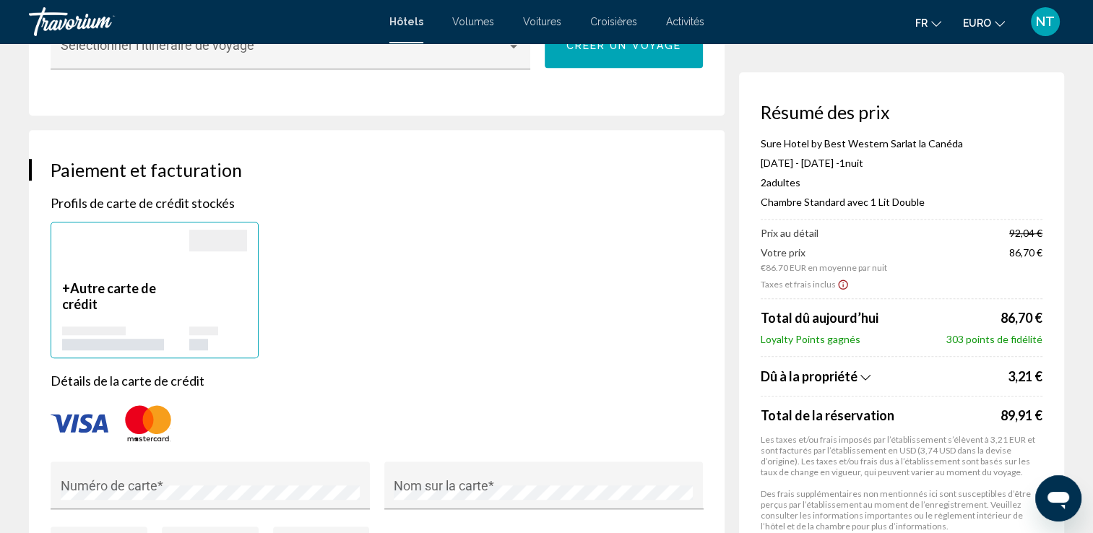
scroll to position [1012, 0]
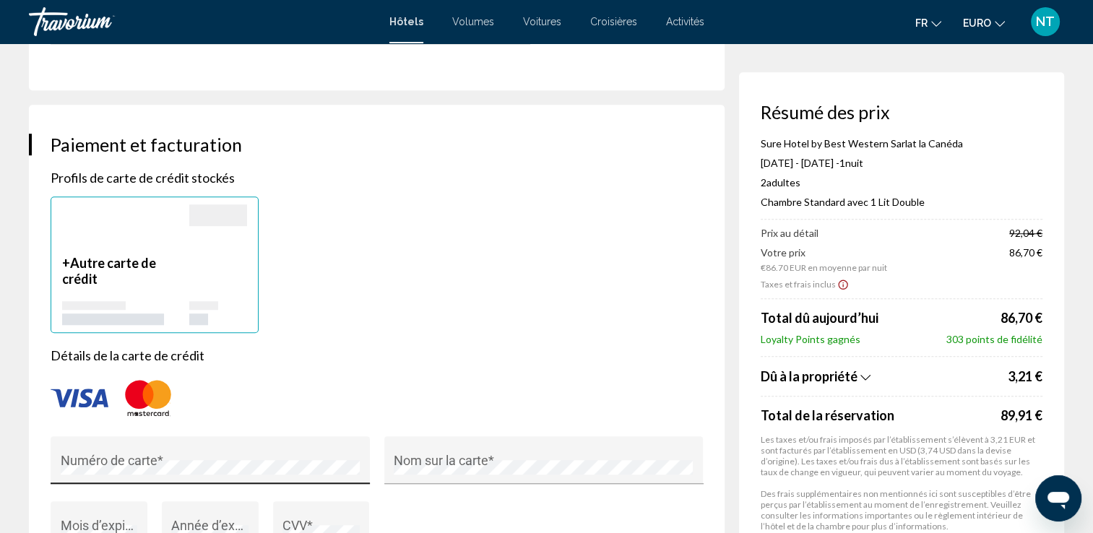
type input "**********"
click at [102, 452] on div "Numéro de carte *" at bounding box center [211, 465] width 300 height 38
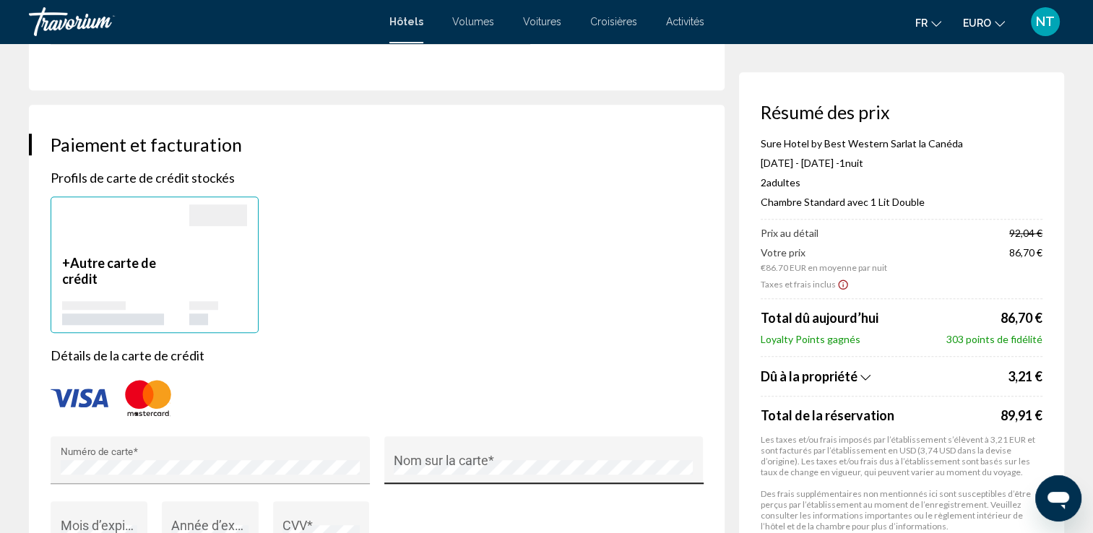
click at [424, 447] on div "Nom sur la carte *" at bounding box center [544, 465] width 300 height 38
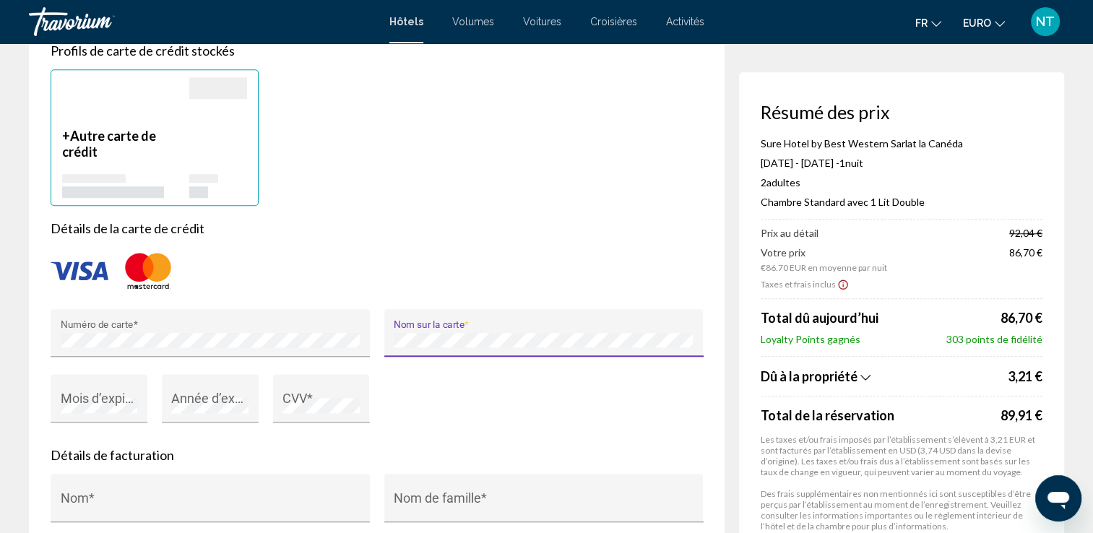
scroll to position [1156, 0]
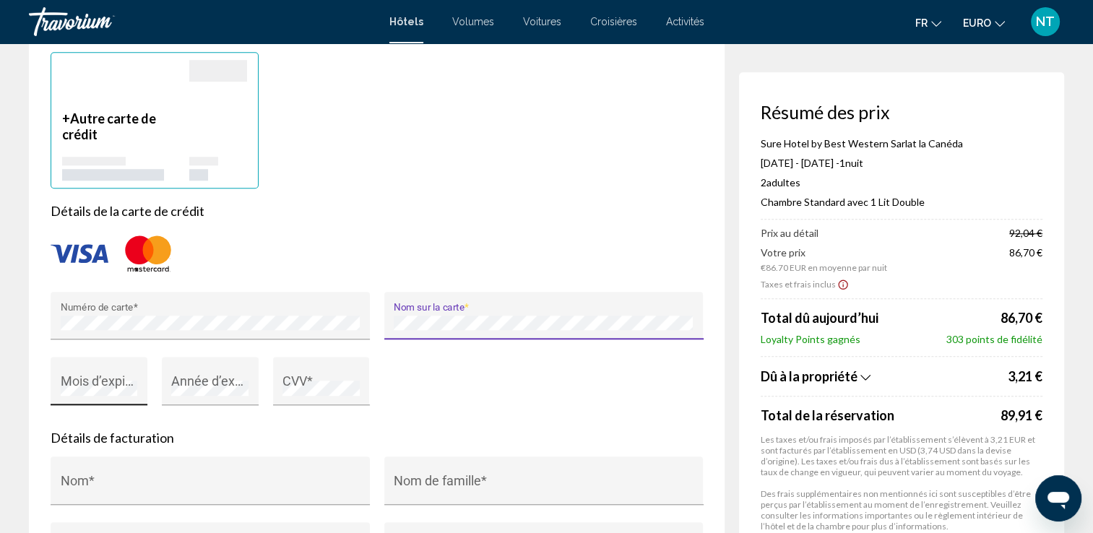
click at [105, 367] on div "Mois d’expiration (ex : « 05 ») *" at bounding box center [99, 386] width 77 height 38
click at [168, 382] on div "Année d’expiration (par exemple « 2030 ») *" at bounding box center [210, 381] width 97 height 48
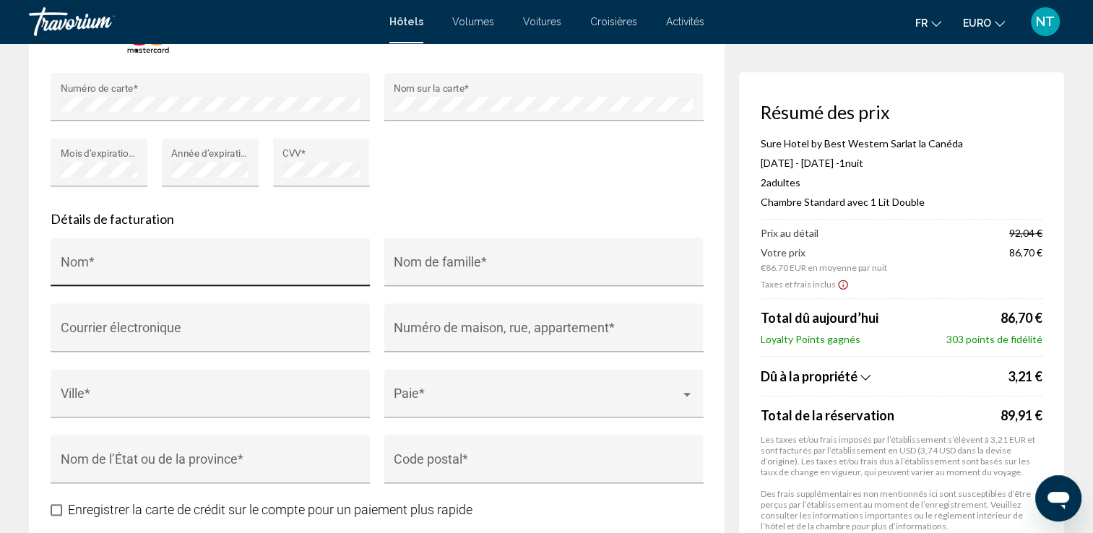
scroll to position [1373, 0]
click at [119, 264] on input "Nom *" at bounding box center [211, 271] width 300 height 14
click at [107, 250] on div "Nom *" at bounding box center [211, 269] width 300 height 38
click at [91, 253] on div "Nom *" at bounding box center [211, 269] width 300 height 38
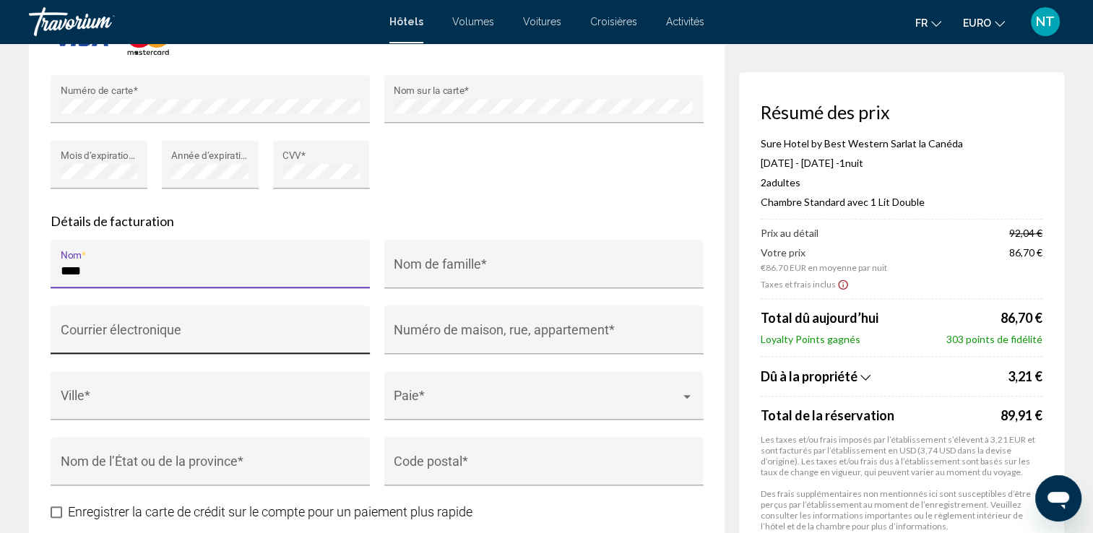
type input "****"
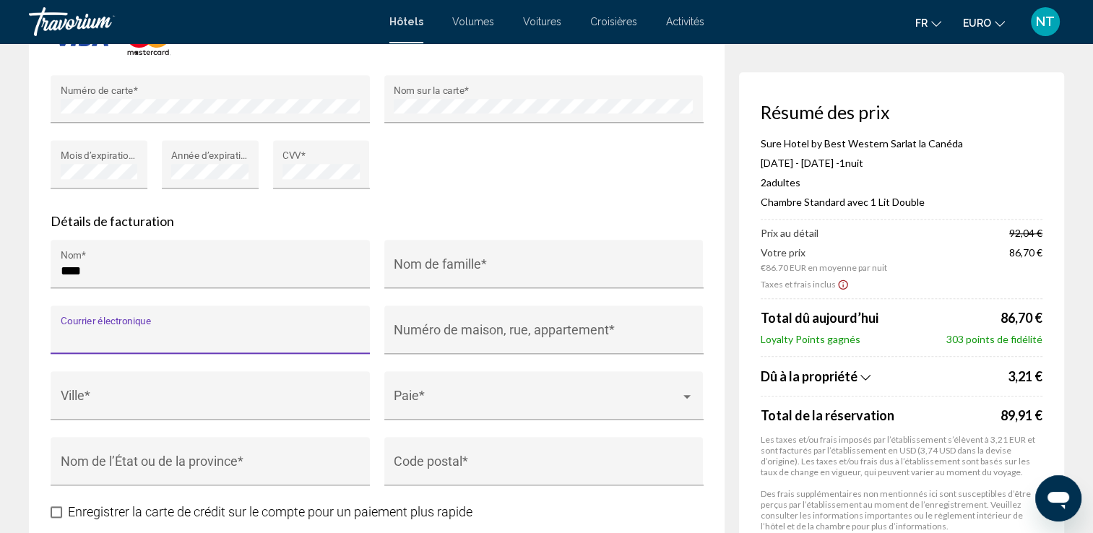
click at [160, 329] on input "Courrier électronique" at bounding box center [211, 336] width 300 height 14
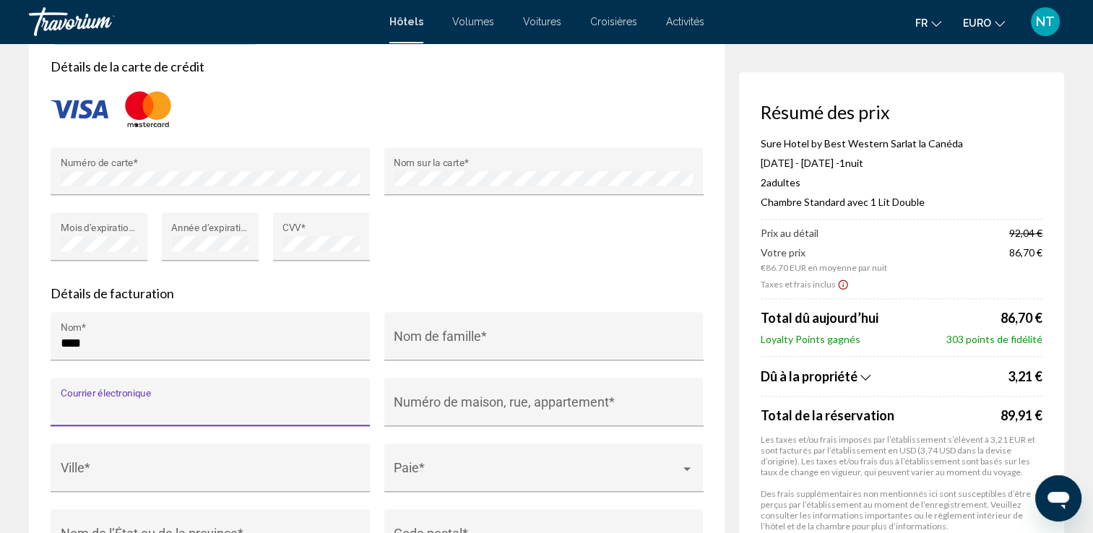
click at [85, 402] on input "Courrier électronique" at bounding box center [211, 409] width 300 height 14
type input "*"
type input "**********"
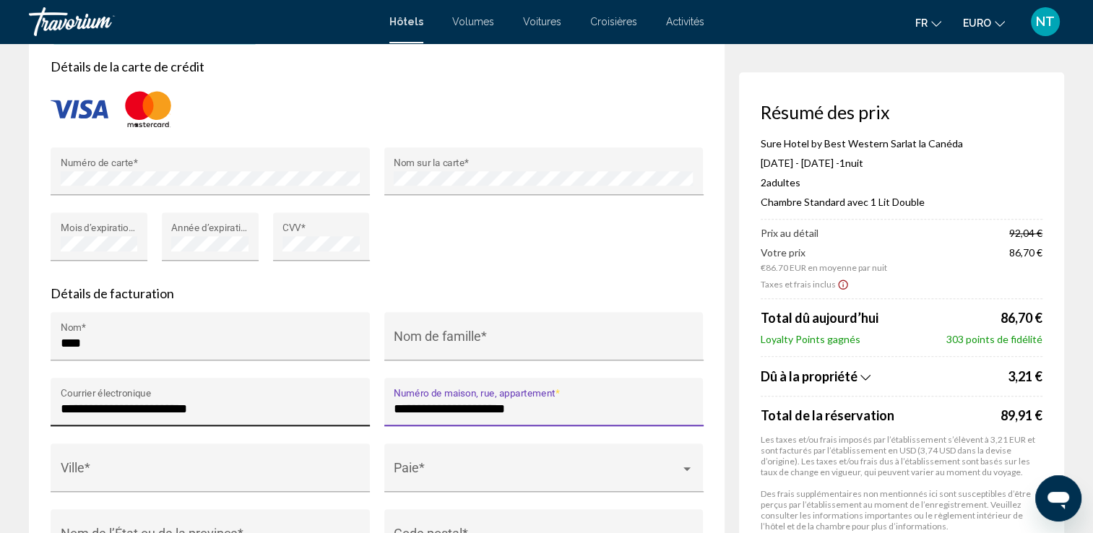
type input "**********"
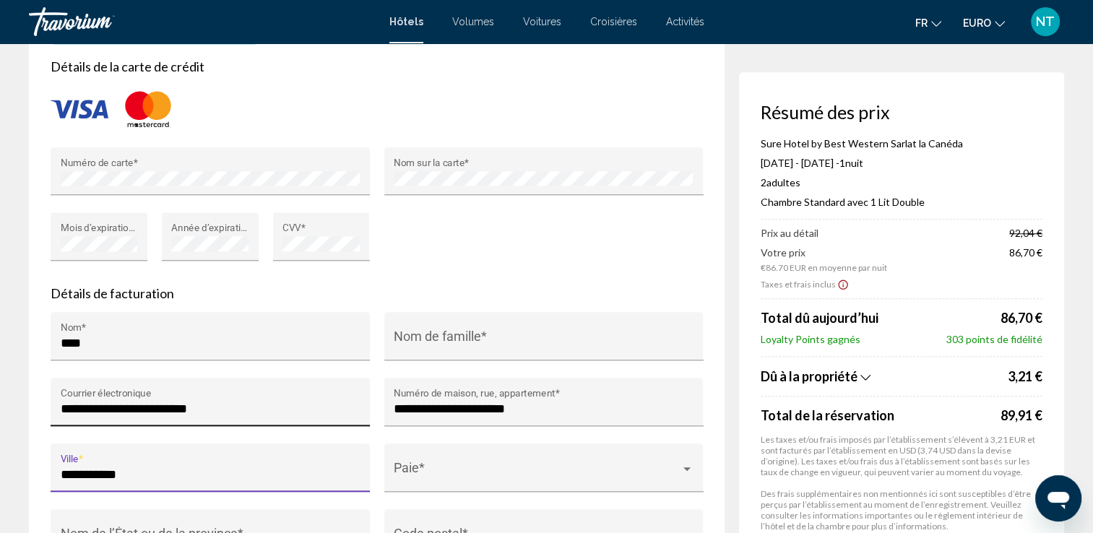
type input "**********"
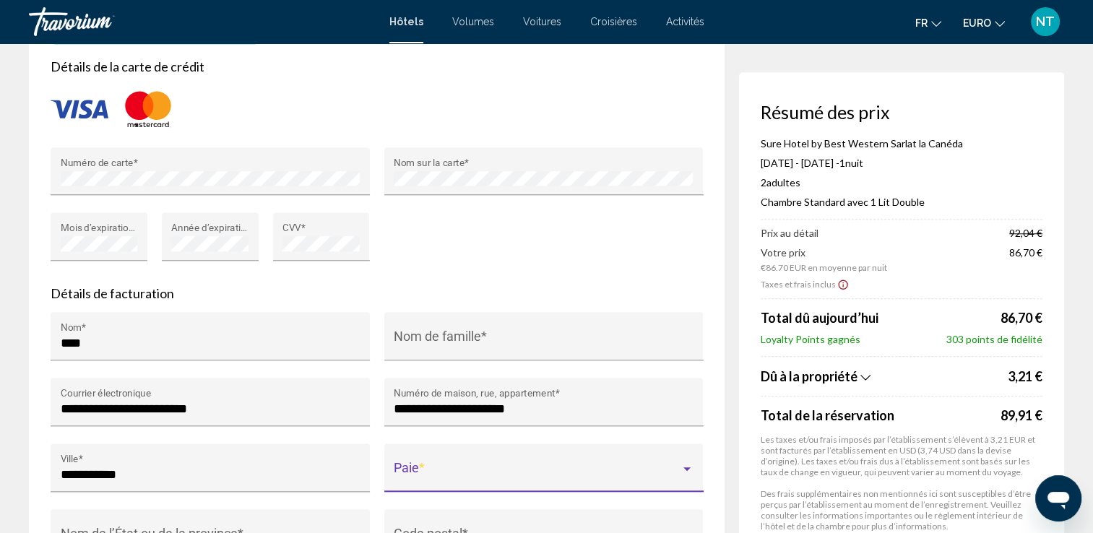
click at [687, 466] on div "Contenu principal" at bounding box center [687, 469] width 13 height 12
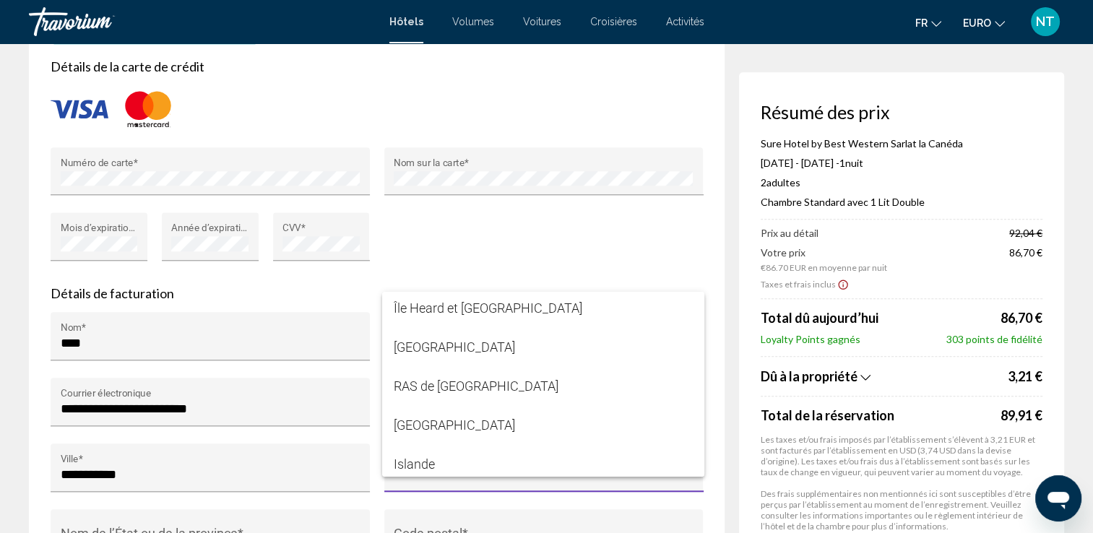
scroll to position [3860, 0]
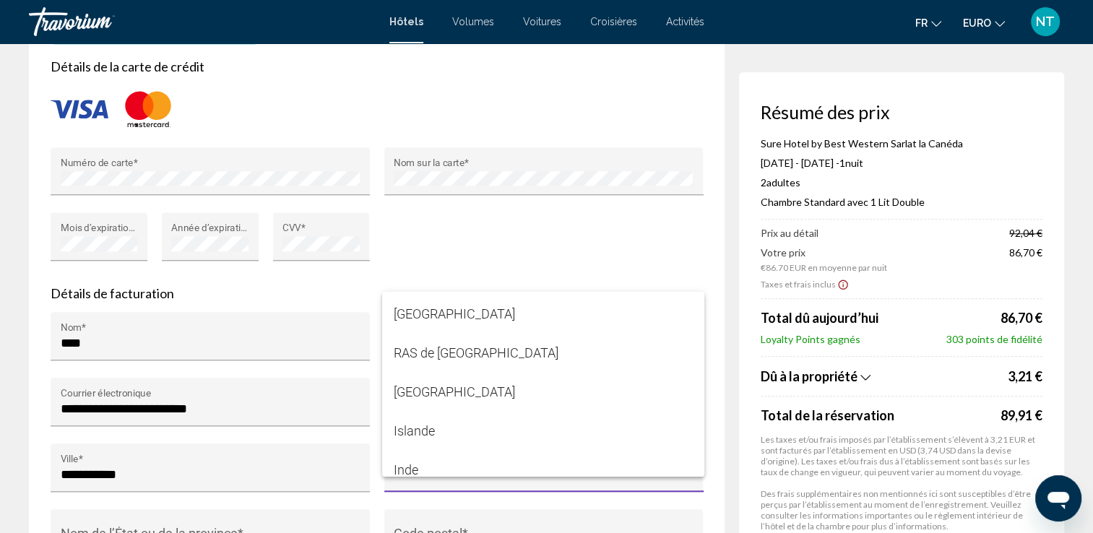
click at [295, 415] on div at bounding box center [546, 266] width 1093 height 533
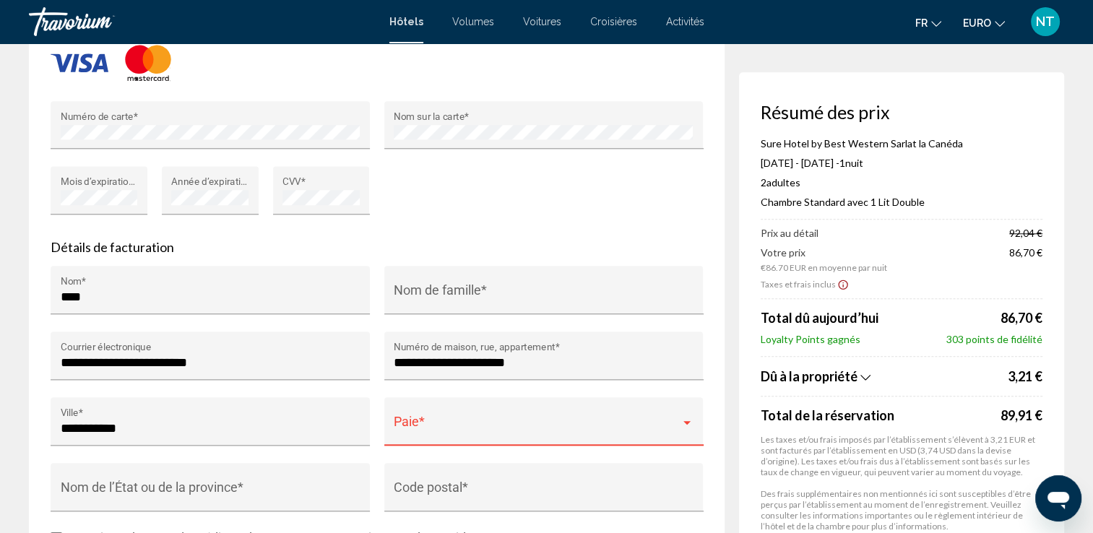
scroll to position [1445, 0]
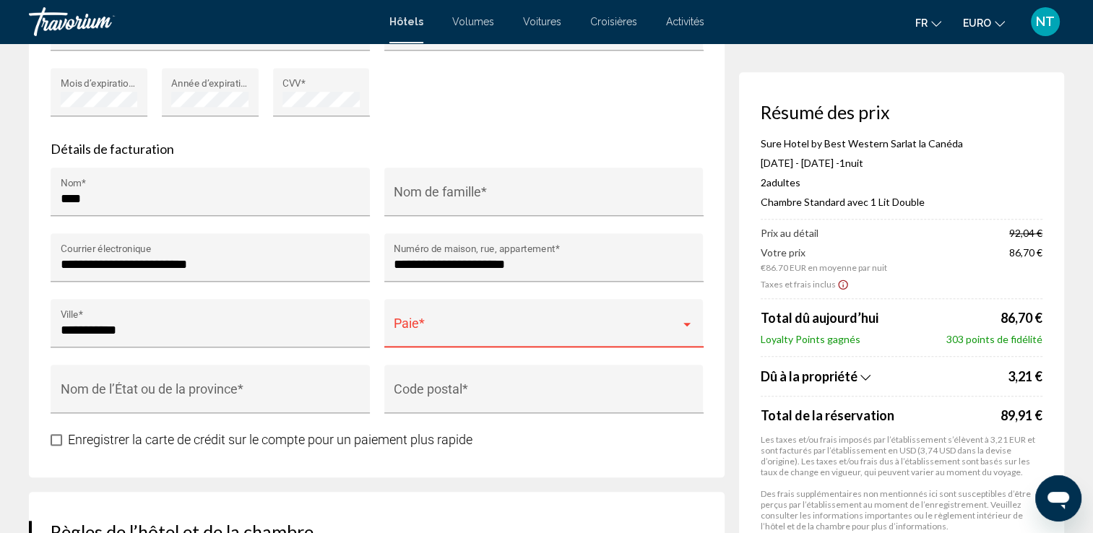
click at [475, 329] on span "Contenu principal" at bounding box center [537, 330] width 287 height 14
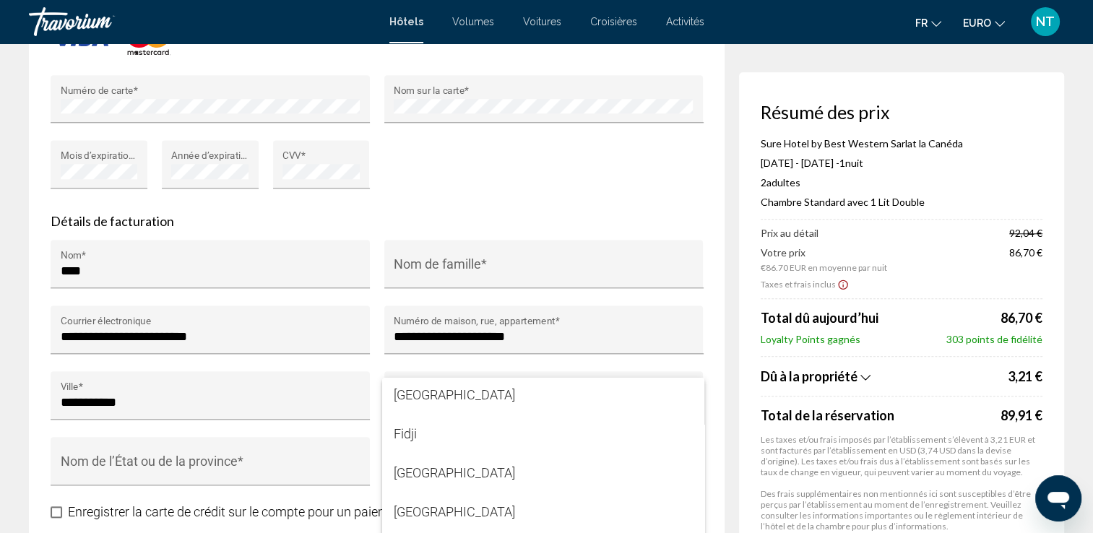
scroll to position [2963, 0]
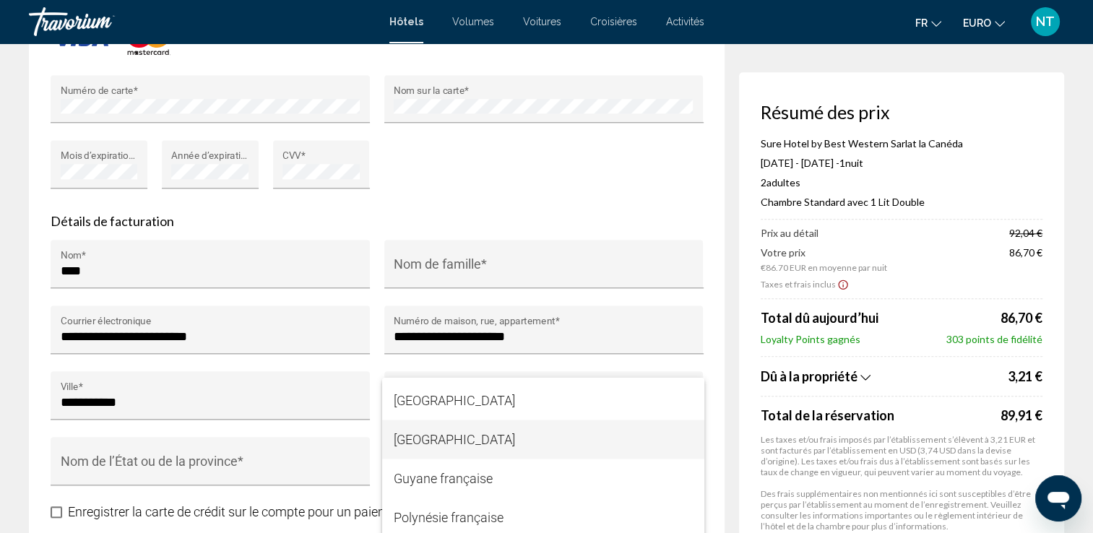
click at [428, 439] on span "[GEOGRAPHIC_DATA]" at bounding box center [543, 439] width 299 height 39
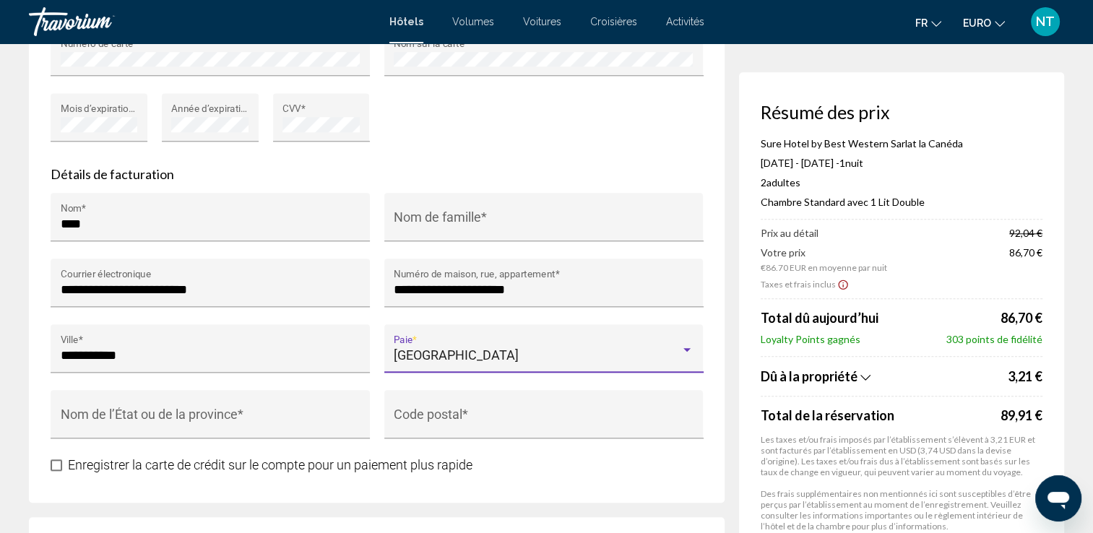
scroll to position [1445, 0]
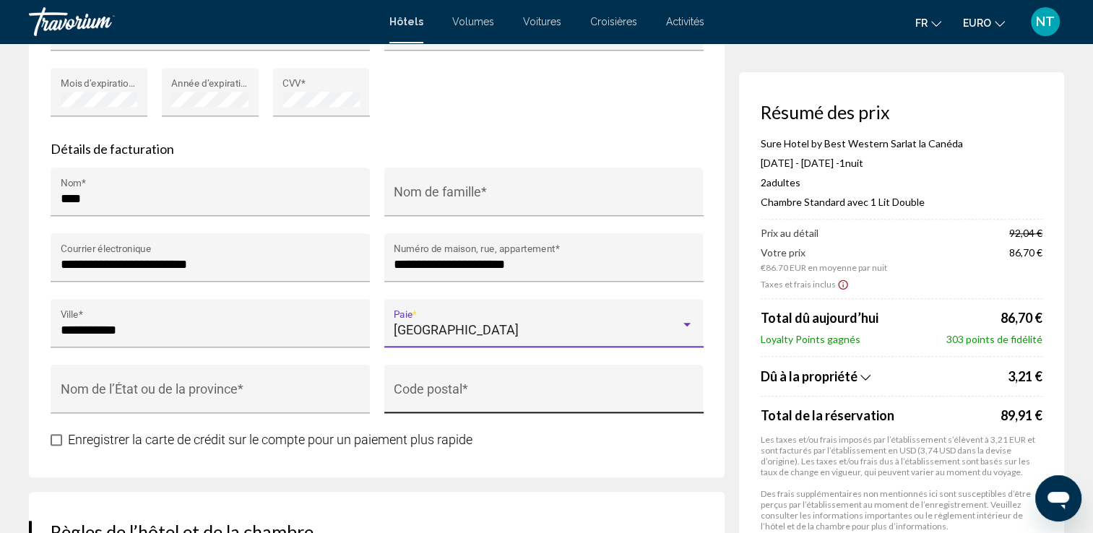
click at [424, 394] on input "Code postal *" at bounding box center [544, 396] width 300 height 14
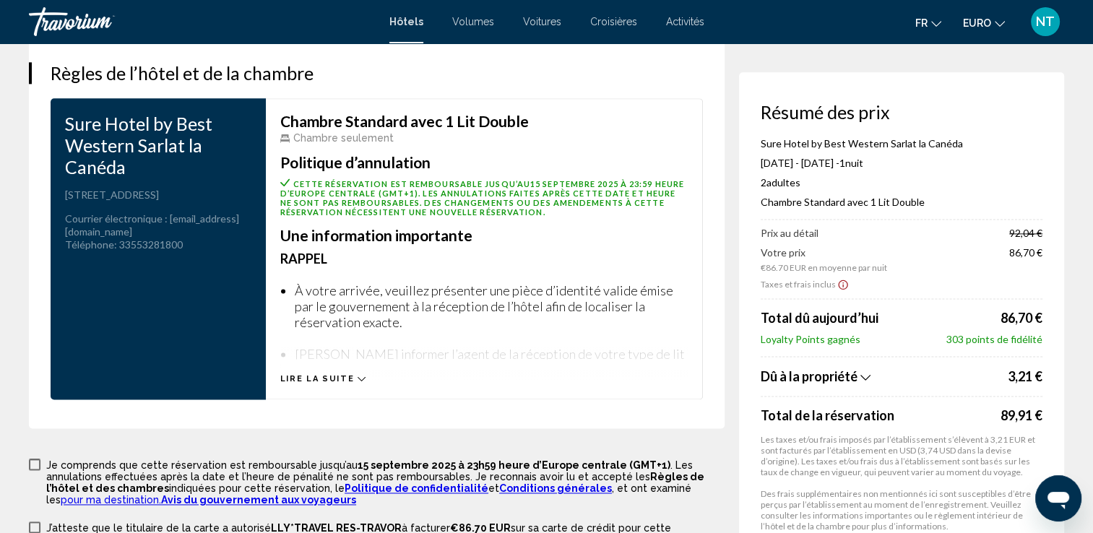
scroll to position [1951, 0]
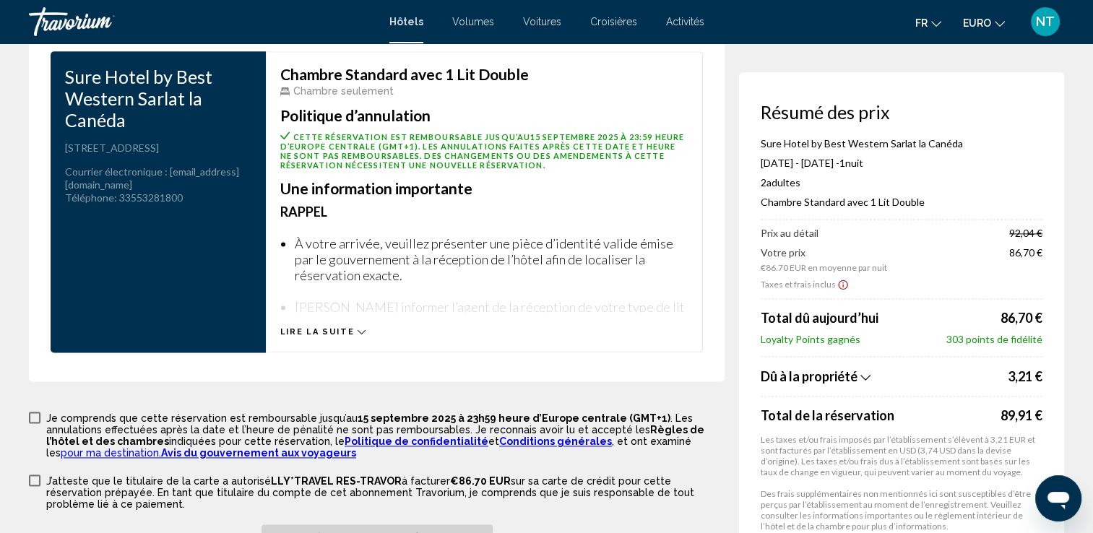
type input "*****"
click at [358, 328] on icon "Contenu principal" at bounding box center [362, 332] width 8 height 8
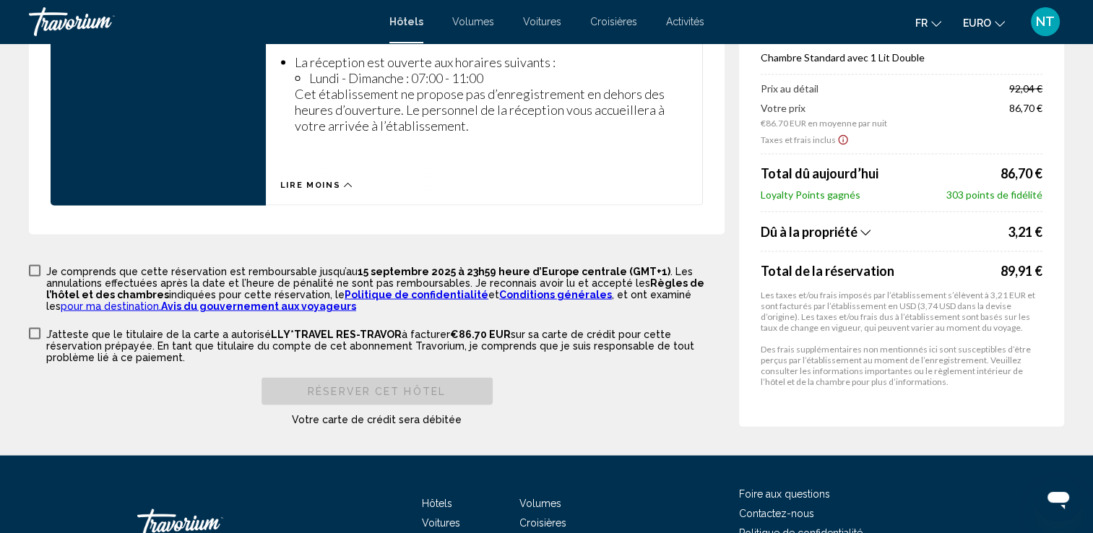
scroll to position [2818, 0]
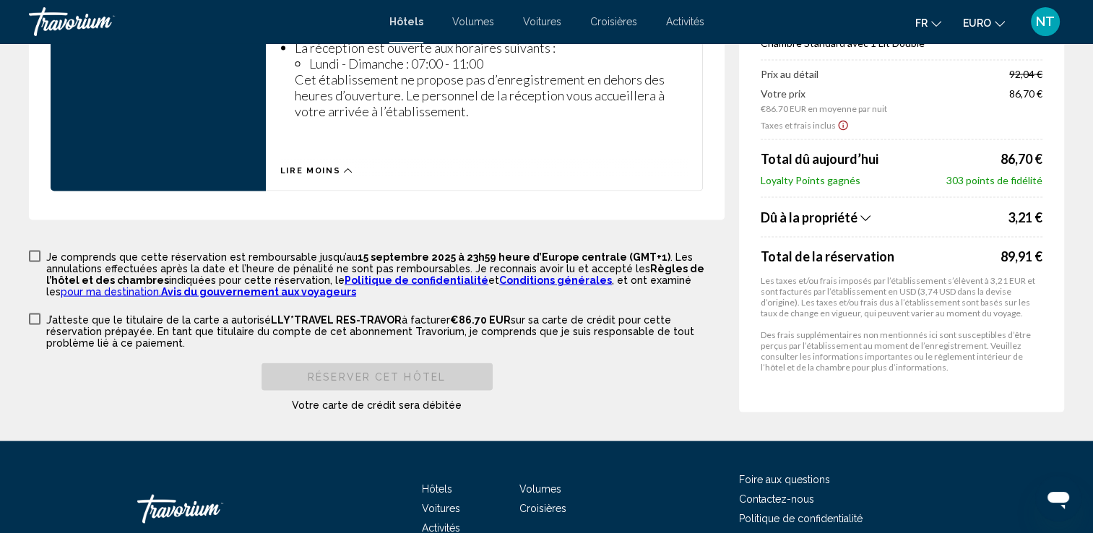
click at [33, 251] on span "Contenu principal" at bounding box center [35, 257] width 12 height 12
click at [38, 314] on span "Contenu principal" at bounding box center [35, 320] width 12 height 12
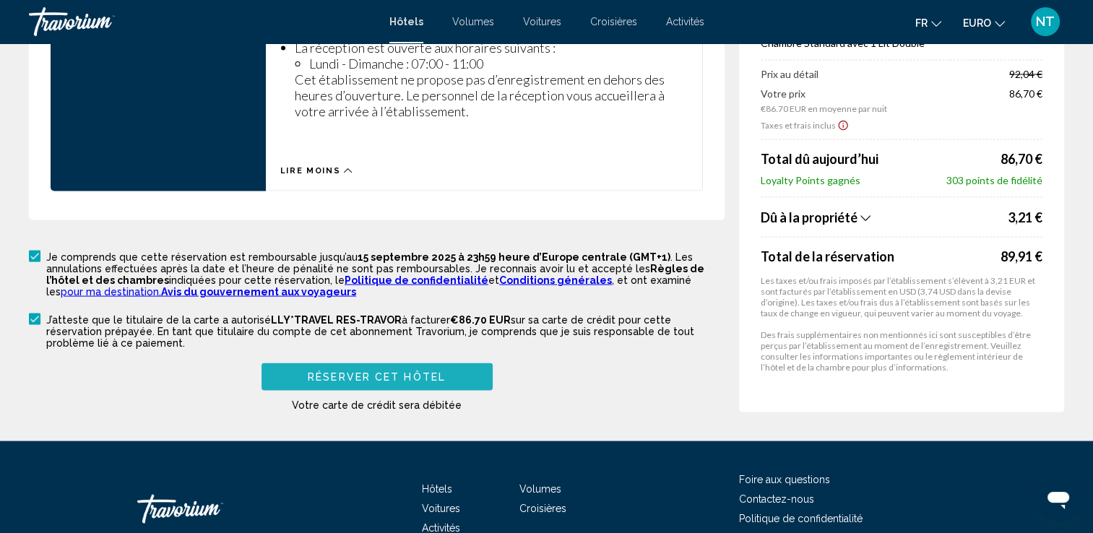
click at [378, 372] on span "Réserver cet hôtel" at bounding box center [377, 378] width 138 height 12
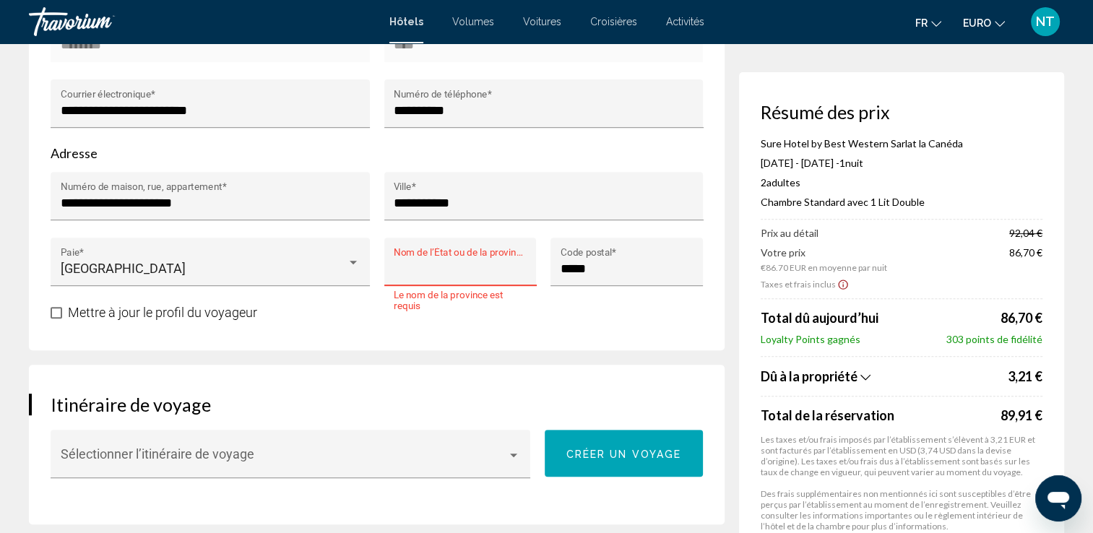
click at [404, 263] on input "Nom de l’État ou de la province *" at bounding box center [460, 269] width 133 height 14
drag, startPoint x: 446, startPoint y: 266, endPoint x: 382, endPoint y: 265, distance: 64.3
click at [382, 265] on div "**** Nom de l’État ou de la province *" at bounding box center [460, 271] width 167 height 66
type input "******"
click at [629, 263] on input "*****" at bounding box center [627, 269] width 133 height 14
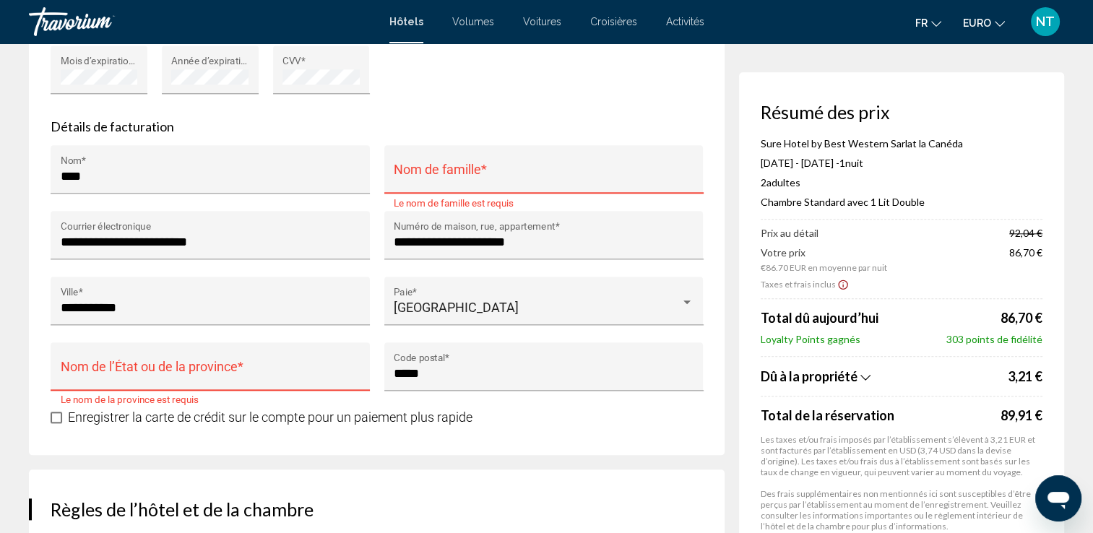
scroll to position [1517, 0]
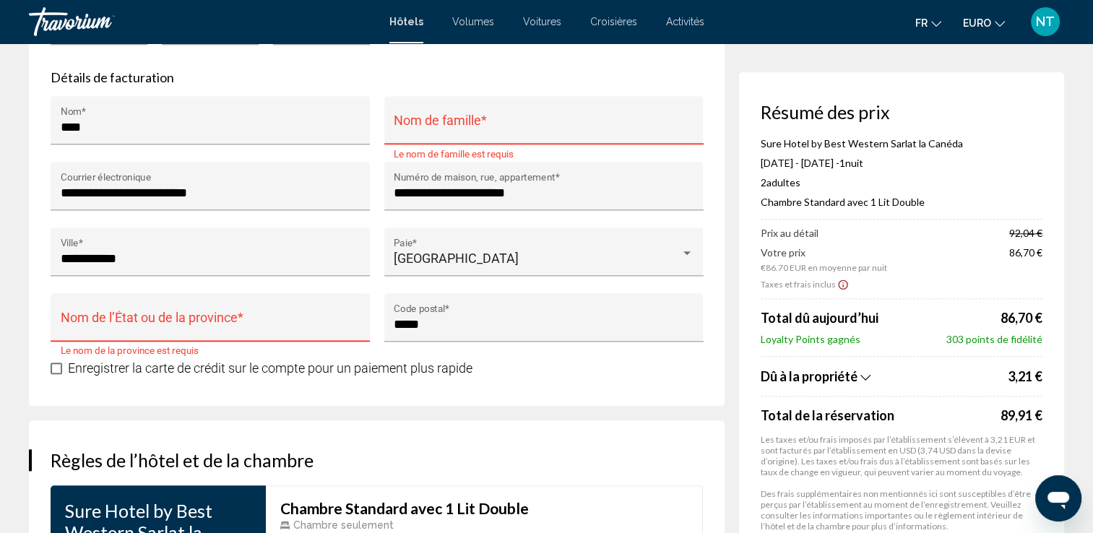
click at [426, 126] on input "Nom de famille *" at bounding box center [544, 127] width 300 height 14
type input "****"
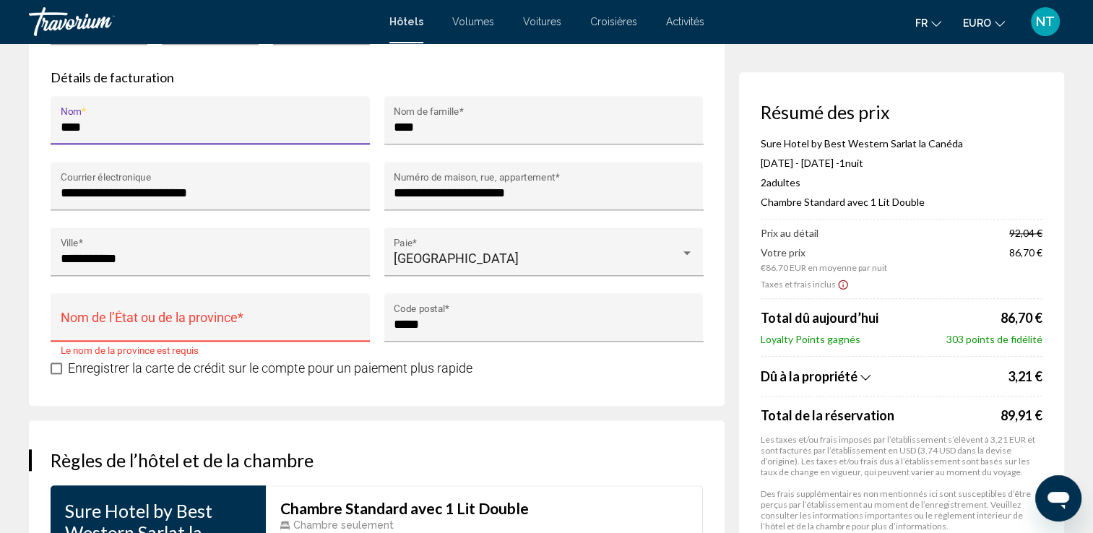
drag, startPoint x: 110, startPoint y: 124, endPoint x: 27, endPoint y: 118, distance: 83.4
click at [27, 118] on div "Réservation d’hôtel Résumé des prix Sure Hotel by Best Western Sarlat la Canéda…" at bounding box center [546, 135] width 1093 height 3216
type input "********"
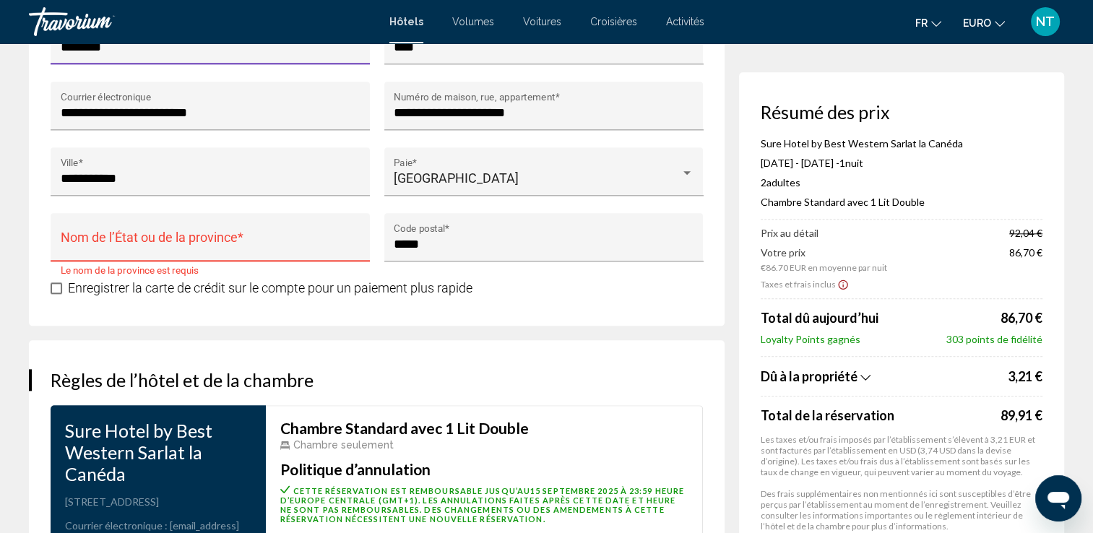
scroll to position [1661, 0]
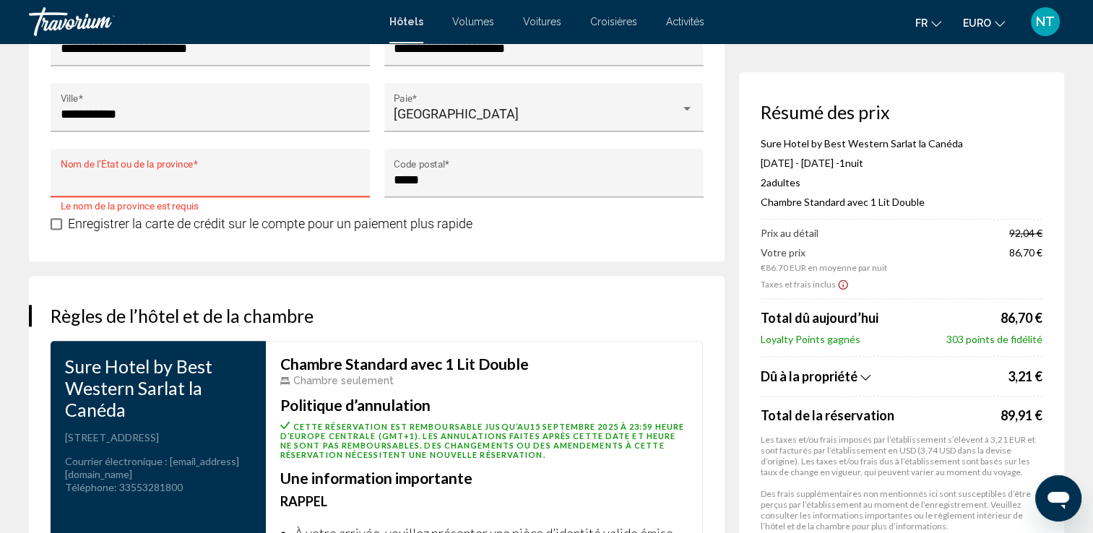
click at [123, 175] on input "Nom de l’État ou de la province *" at bounding box center [211, 180] width 300 height 14
type input "**********"
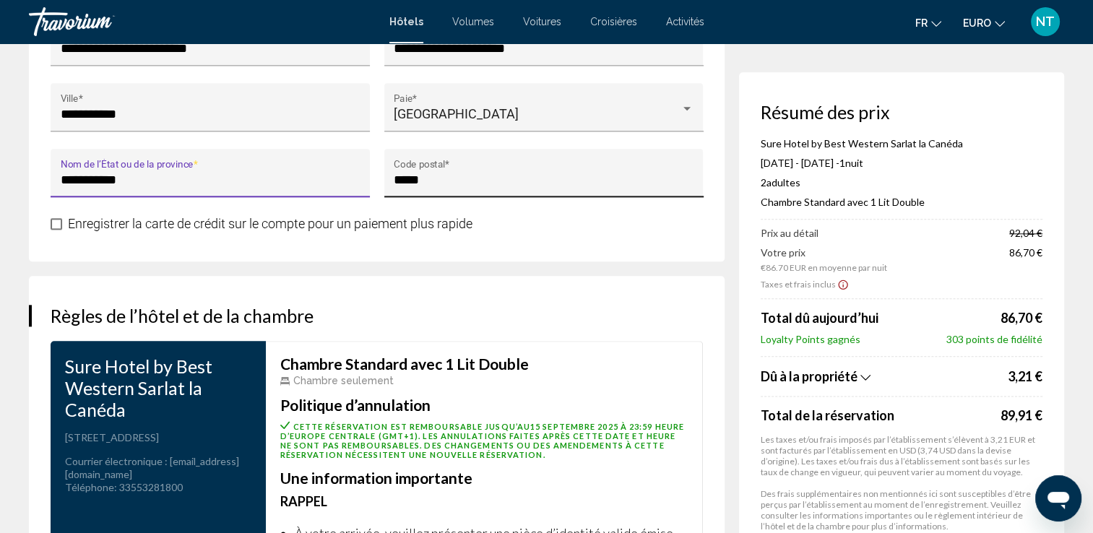
click at [449, 177] on input "*****" at bounding box center [544, 180] width 300 height 14
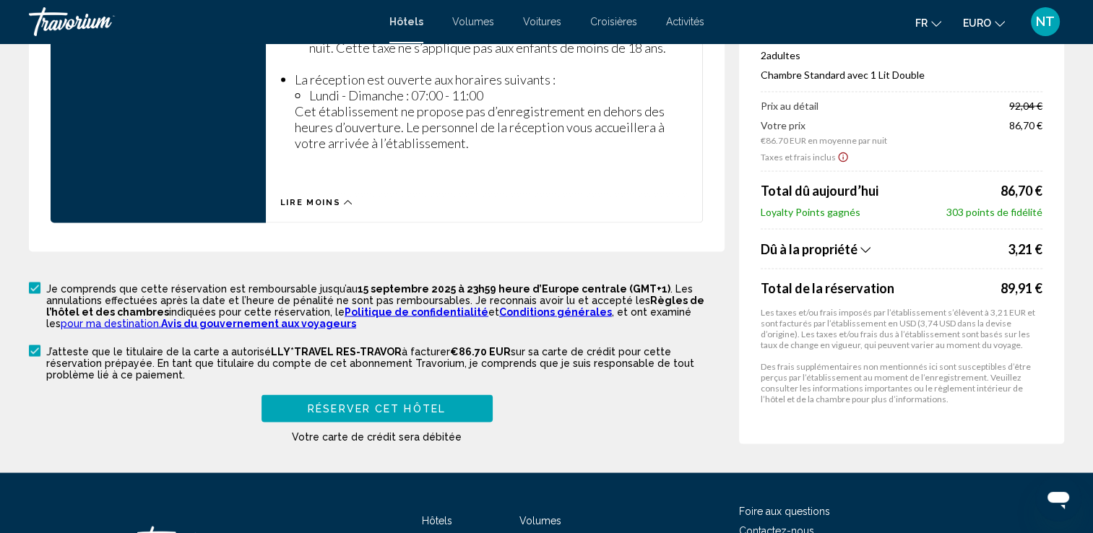
scroll to position [2849, 0]
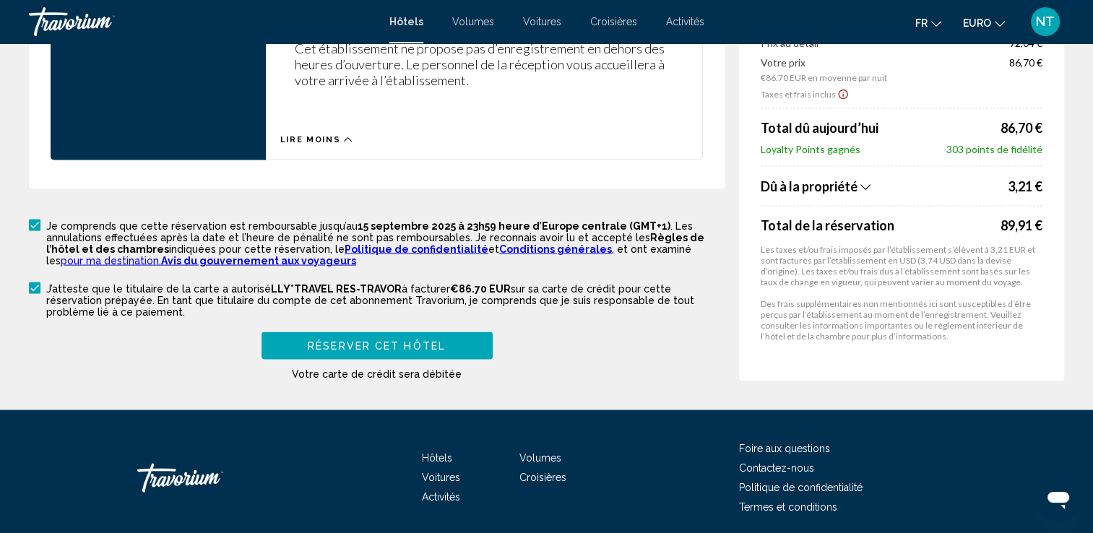
click at [344, 341] on span "Réserver cet hôtel" at bounding box center [377, 347] width 138 height 12
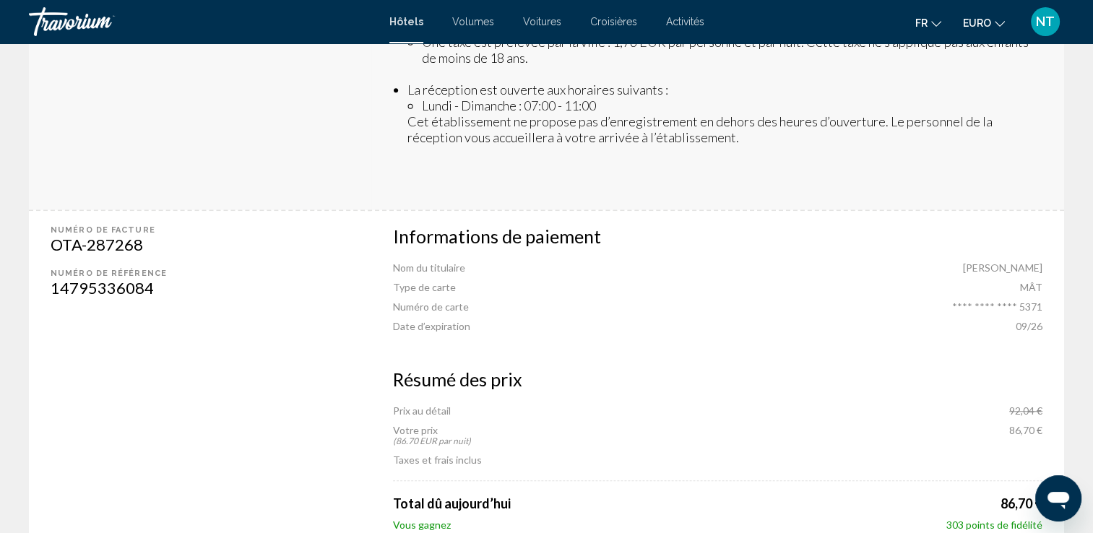
scroll to position [1084, 0]
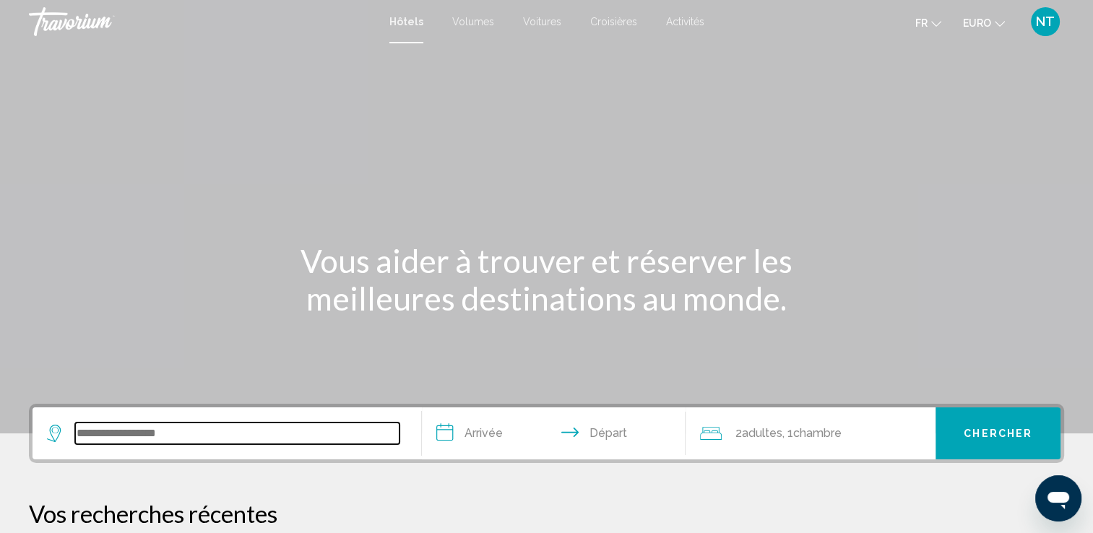
click at [130, 429] on input "Widget de recherche" at bounding box center [237, 434] width 324 height 22
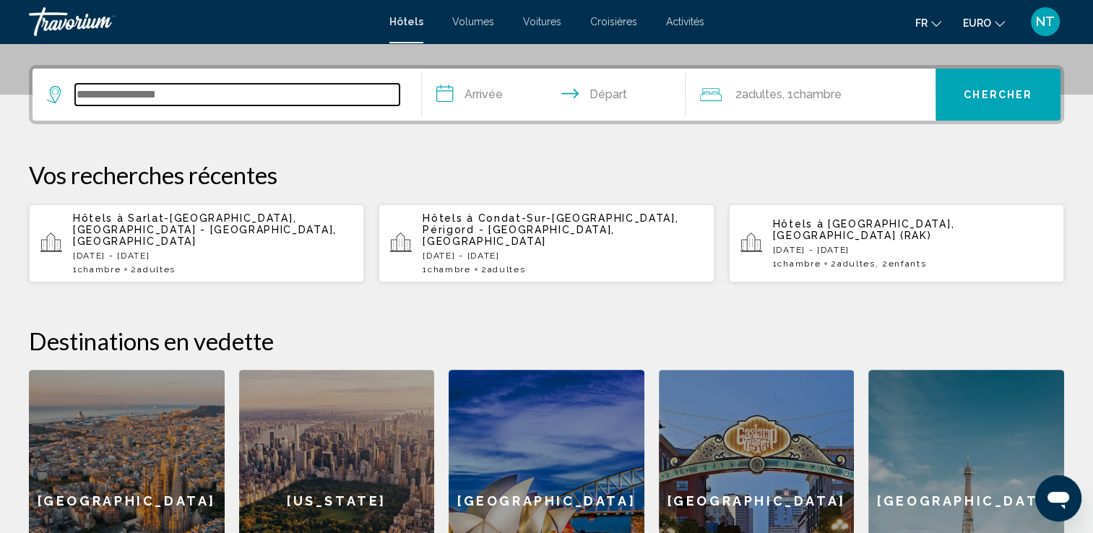
scroll to position [356, 0]
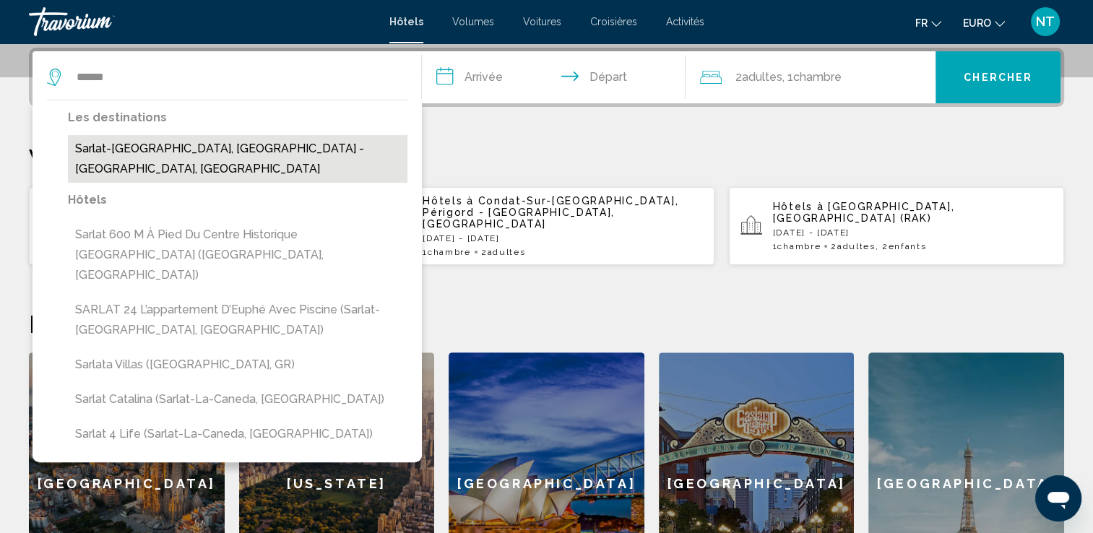
click at [179, 151] on button "Sarlat-La-Caneda, Périgord - Dordogne, France" at bounding box center [238, 159] width 340 height 48
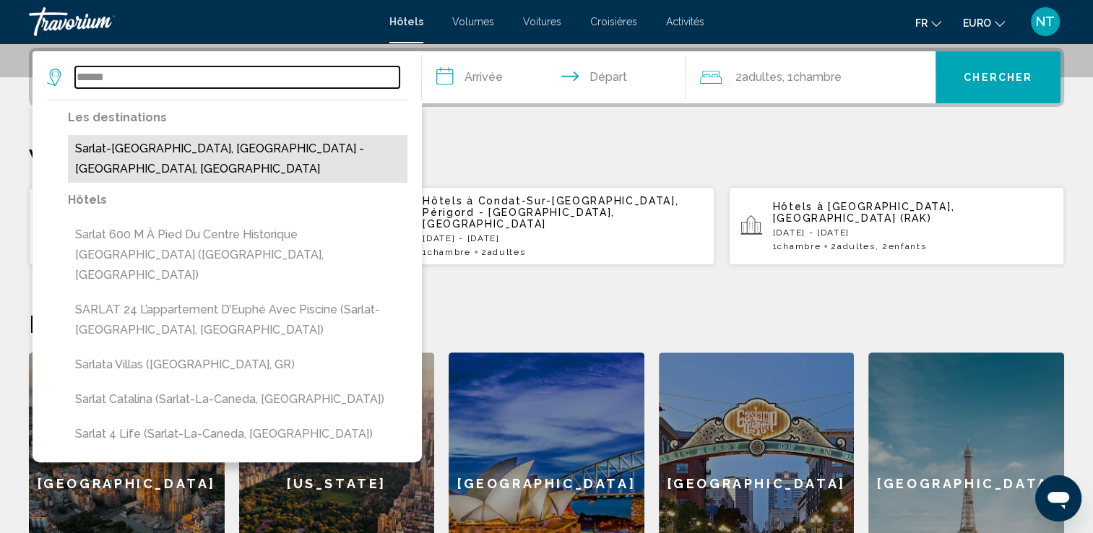
type input "**********"
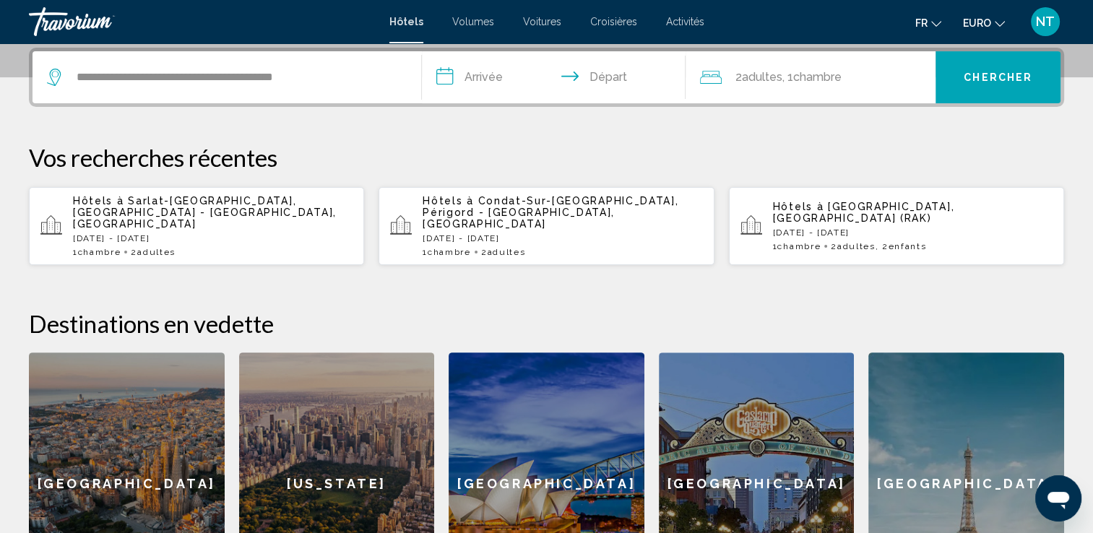
click at [447, 76] on input "**********" at bounding box center [557, 79] width 270 height 56
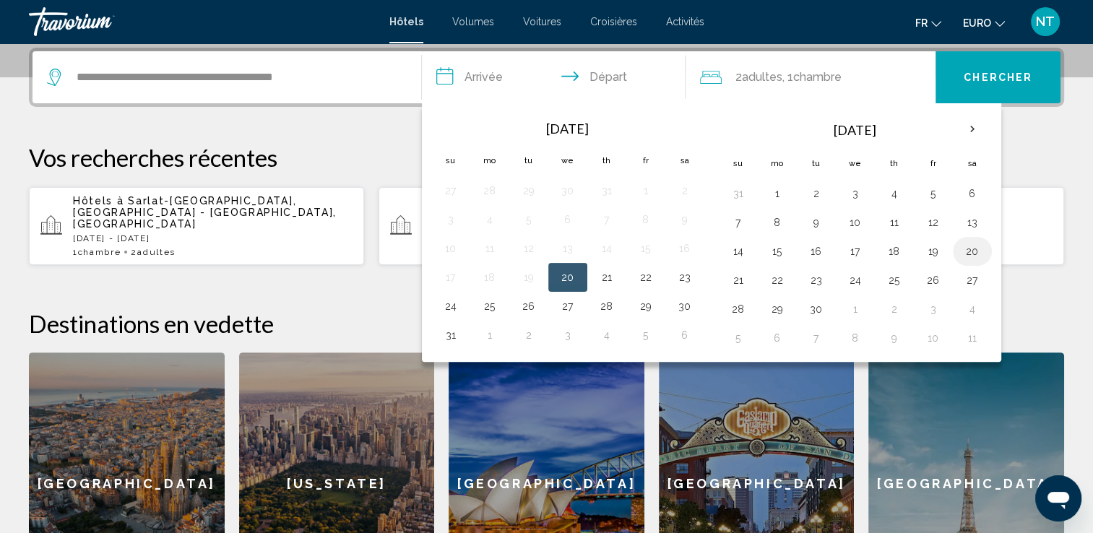
click at [970, 250] on button "20" at bounding box center [972, 251] width 23 height 20
click at [731, 273] on button "21" at bounding box center [738, 280] width 23 height 20
type input "**********"
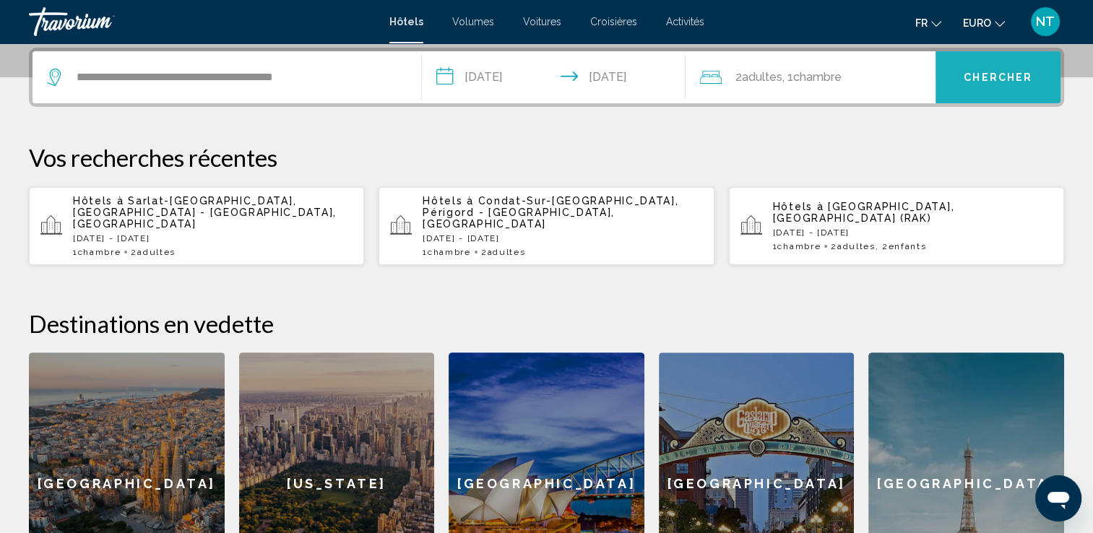
click at [997, 74] on span "Chercher" at bounding box center [998, 78] width 69 height 12
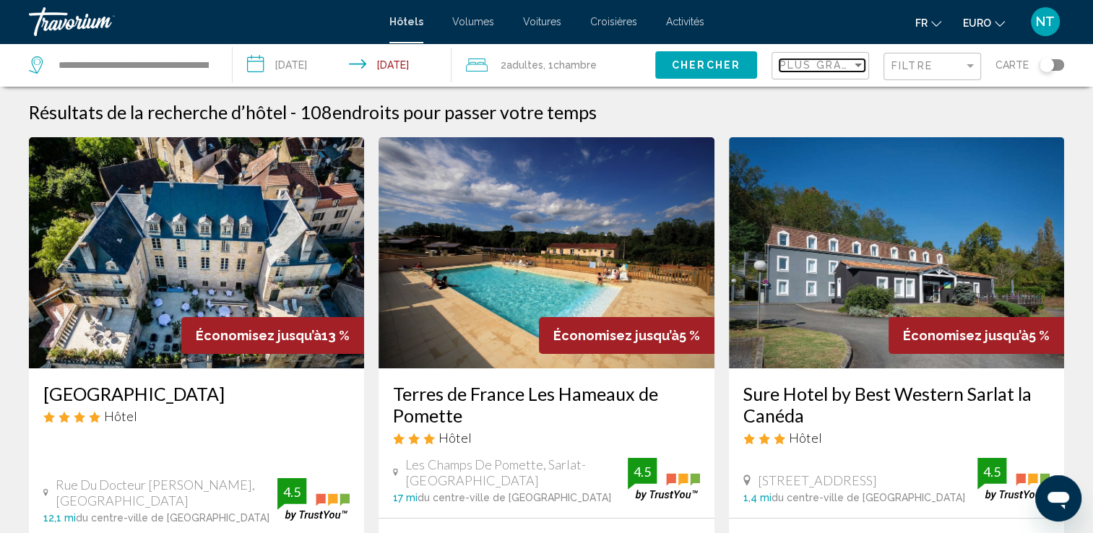
click at [821, 59] on span "Plus grandes économies" at bounding box center [866, 65] width 172 height 12
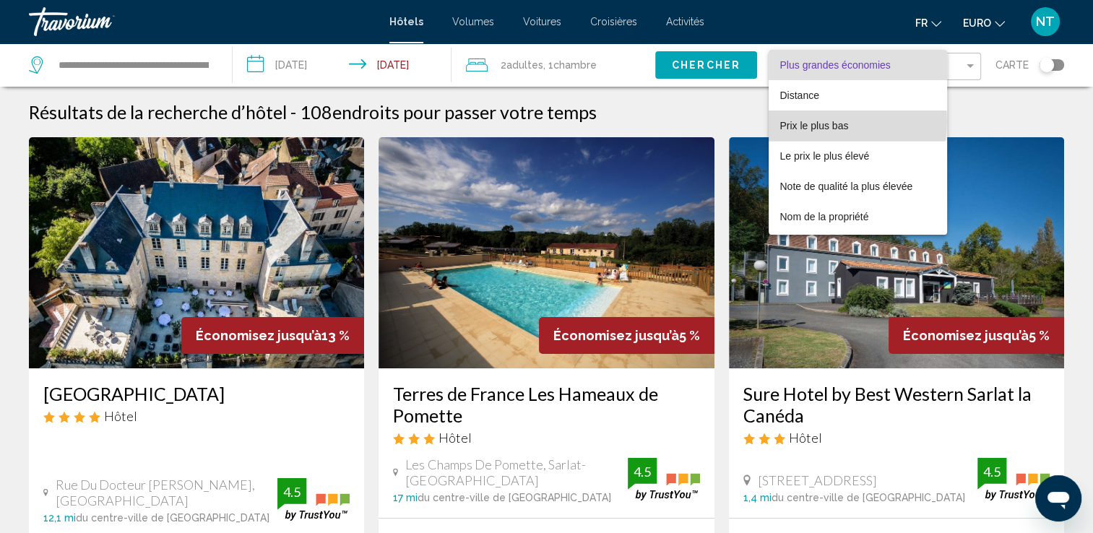
click at [815, 121] on span "Prix le plus bas" at bounding box center [814, 126] width 69 height 12
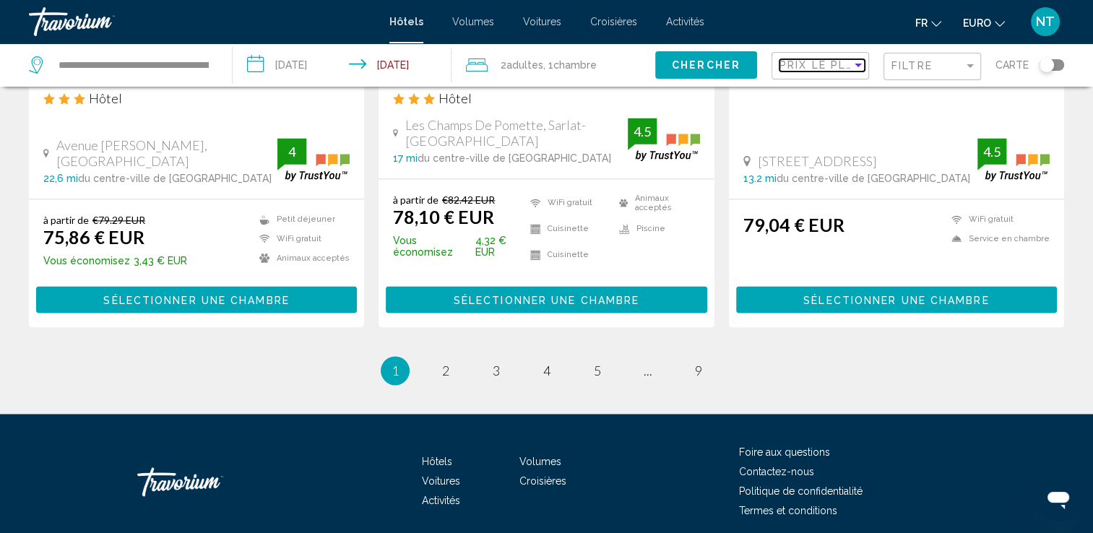
scroll to position [1988, 0]
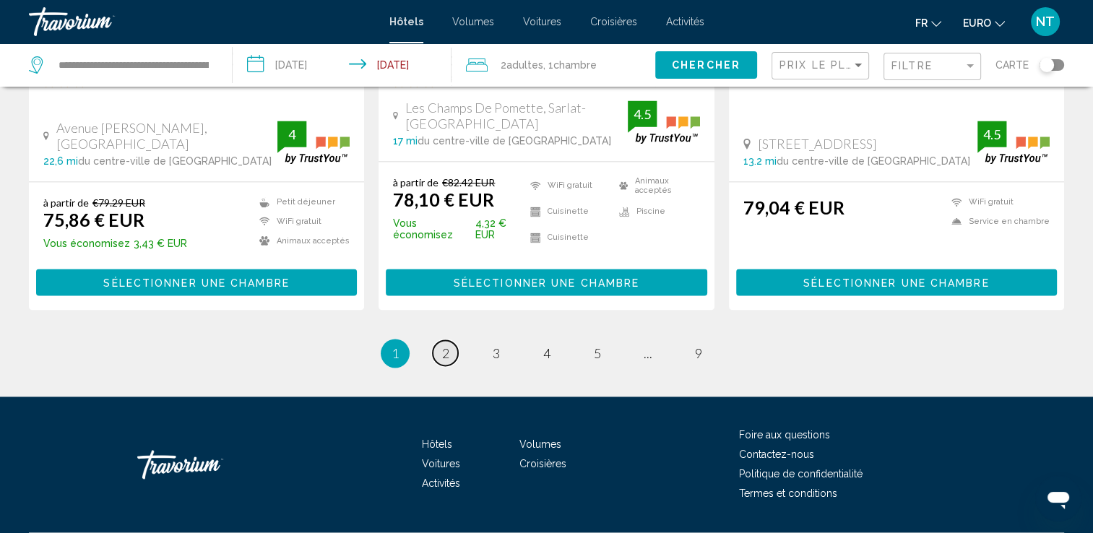
click at [437, 340] on link "page 2" at bounding box center [445, 352] width 25 height 25
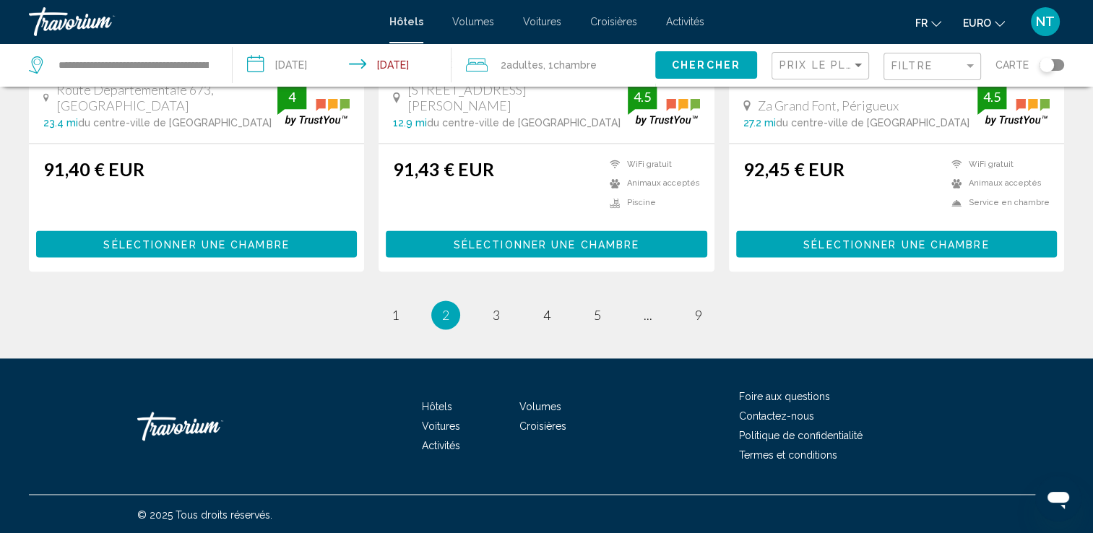
scroll to position [2008, 0]
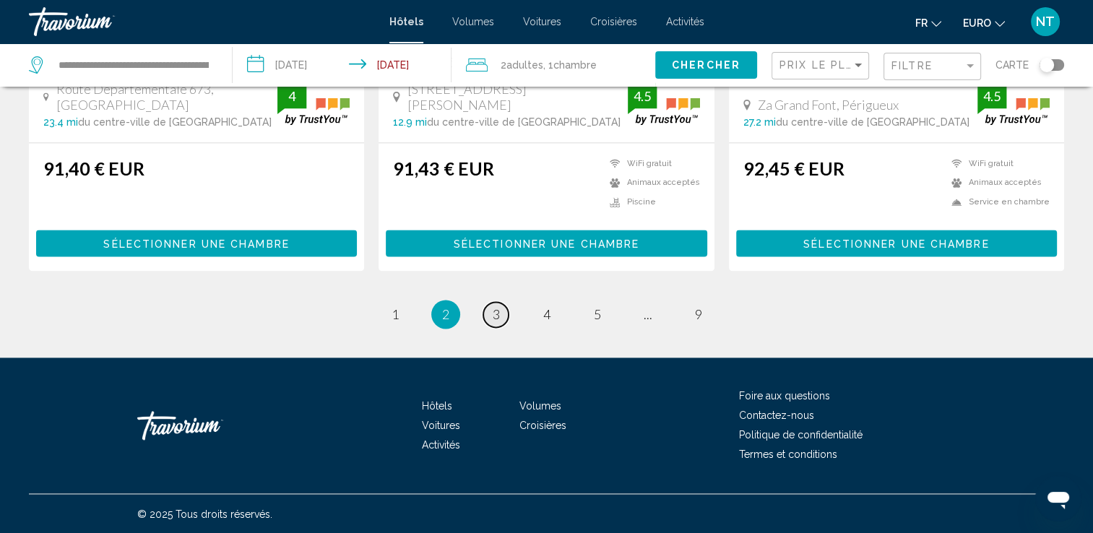
click at [497, 311] on span "3" at bounding box center [496, 314] width 7 height 16
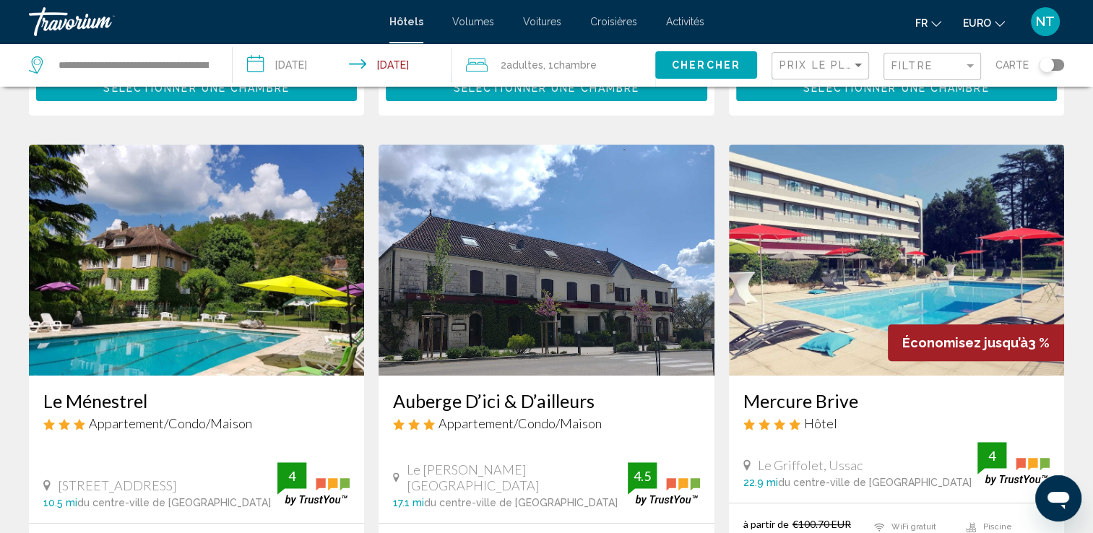
scroll to position [578, 0]
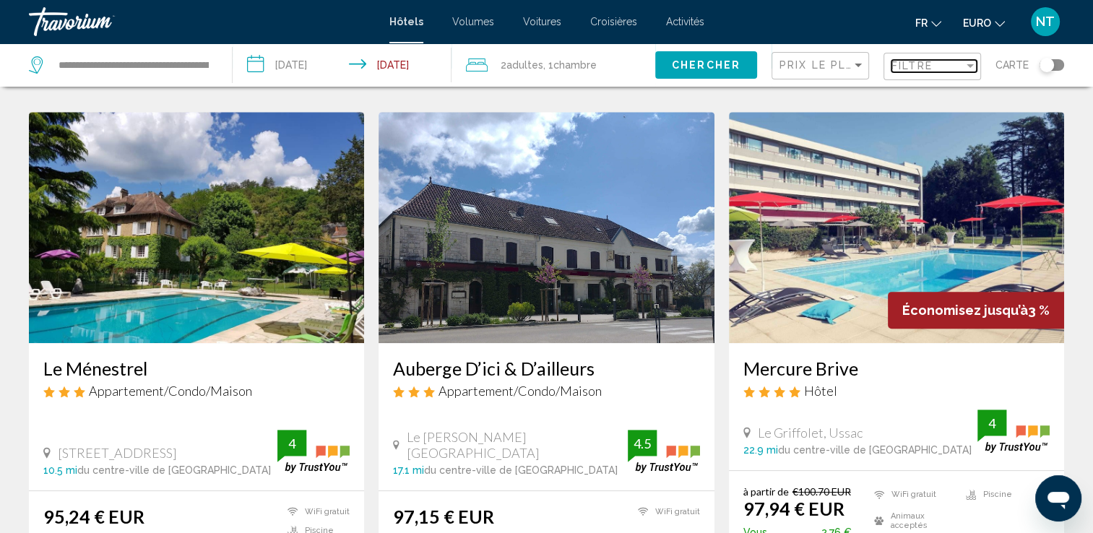
click at [926, 65] on span "Filtre" at bounding box center [912, 66] width 41 height 12
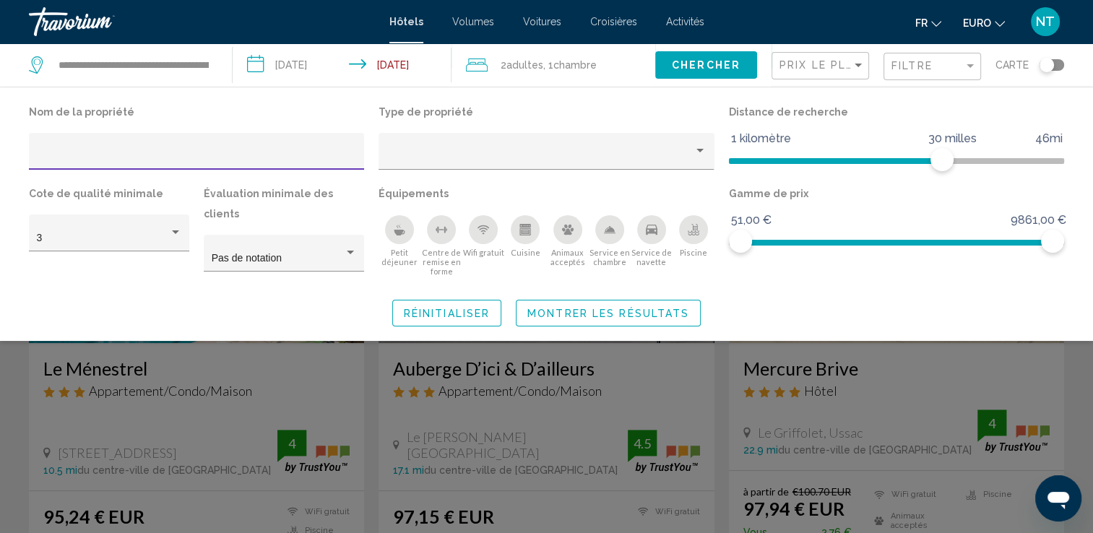
click at [60, 152] on input "Filtres d’hôtel" at bounding box center [197, 157] width 320 height 12
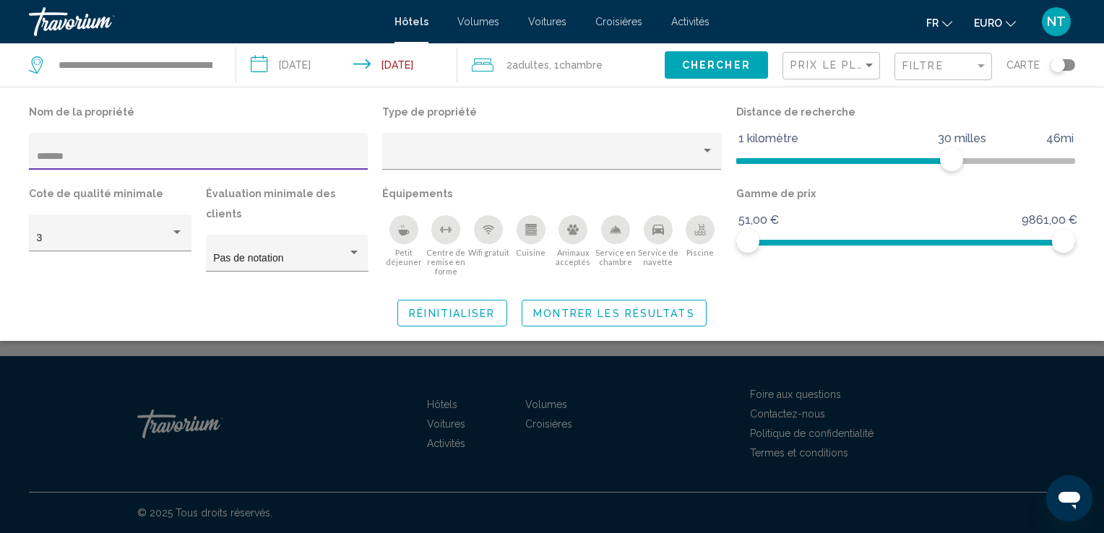
type input "*******"
click at [593, 308] on span "Montrer les résultats" at bounding box center [614, 314] width 162 height 12
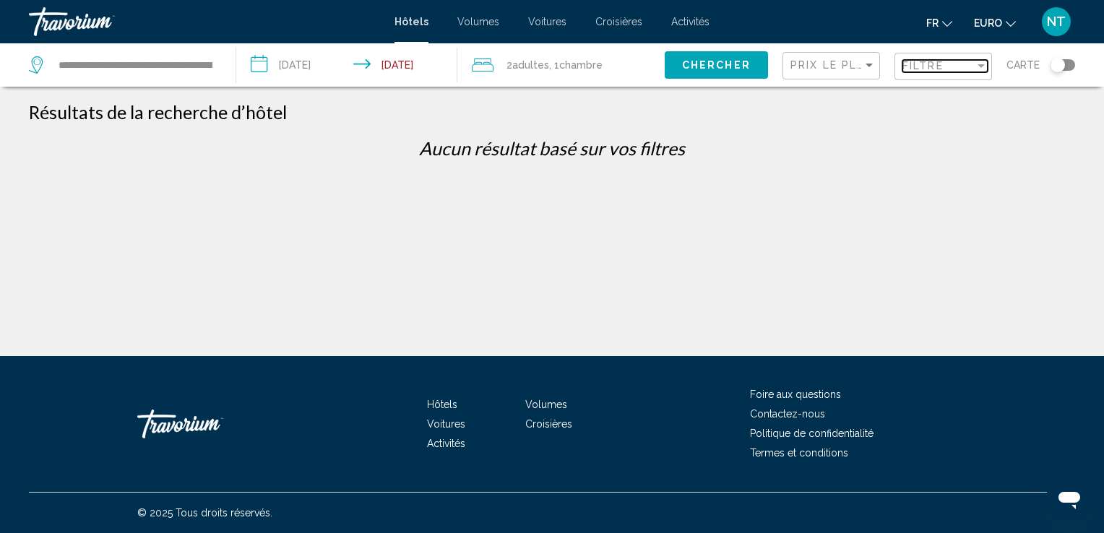
click at [911, 68] on span "Filtre" at bounding box center [923, 66] width 41 height 12
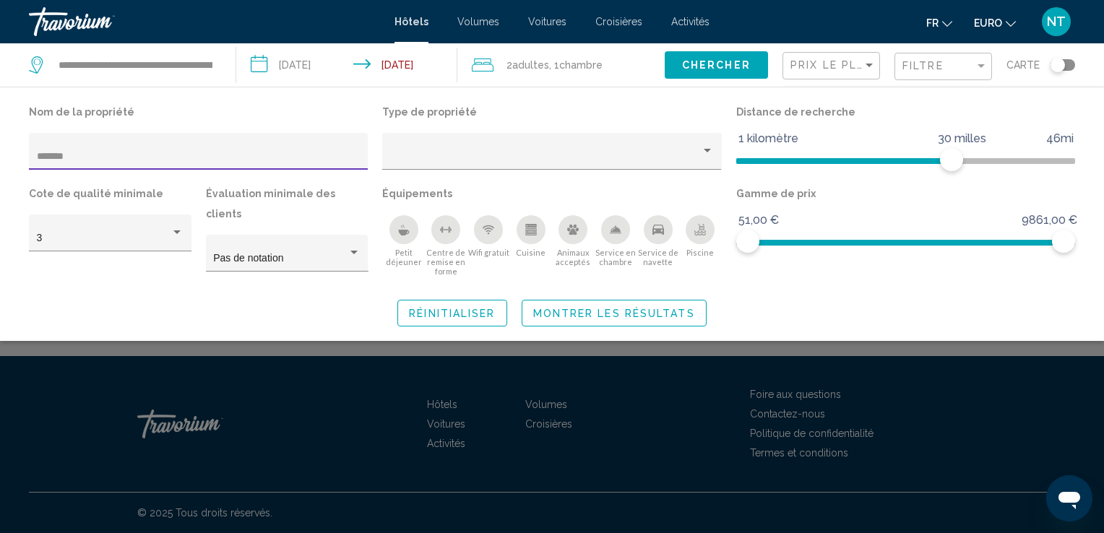
drag, startPoint x: 118, startPoint y: 158, endPoint x: 47, endPoint y: 157, distance: 70.8
click at [47, 157] on input "*******" at bounding box center [199, 157] width 324 height 12
click at [34, 152] on div "*******" at bounding box center [198, 151] width 339 height 37
click at [33, 155] on div "*******" at bounding box center [198, 151] width 339 height 37
drag, startPoint x: 118, startPoint y: 166, endPoint x: 107, endPoint y: 165, distance: 10.9
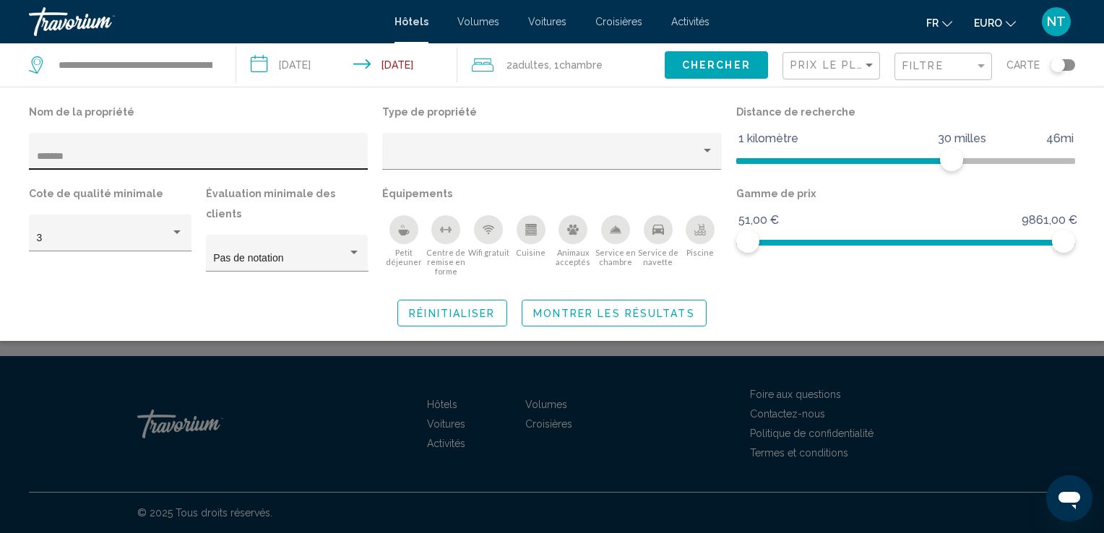
click at [109, 165] on div "*******" at bounding box center [199, 156] width 324 height 30
drag, startPoint x: 111, startPoint y: 157, endPoint x: 111, endPoint y: 166, distance: 9.4
click at [110, 157] on input "*******" at bounding box center [199, 157] width 324 height 12
type input "*"
type input "**********"
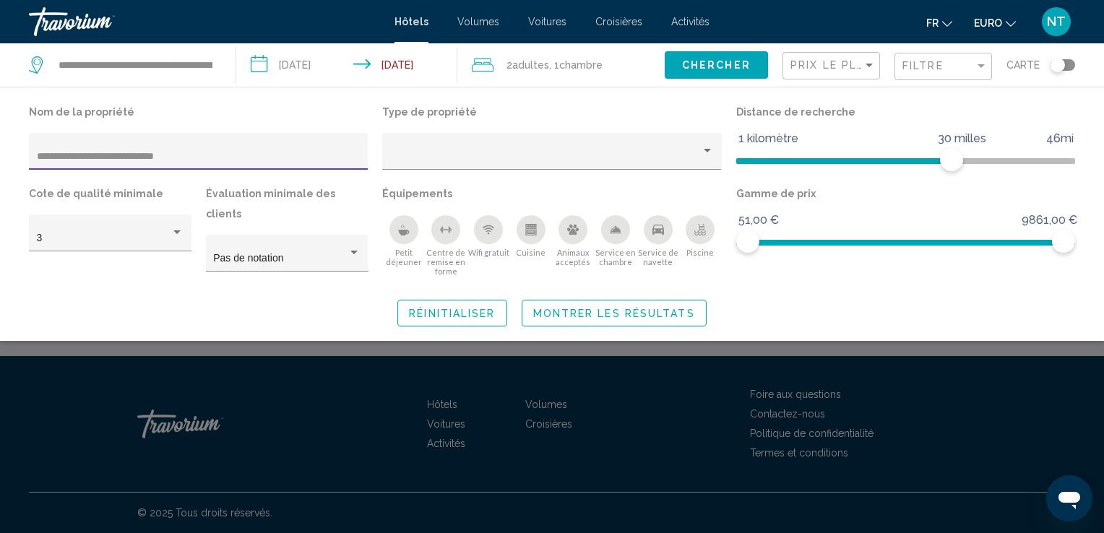
click at [637, 308] on span "Montrer les résultats" at bounding box center [614, 314] width 162 height 12
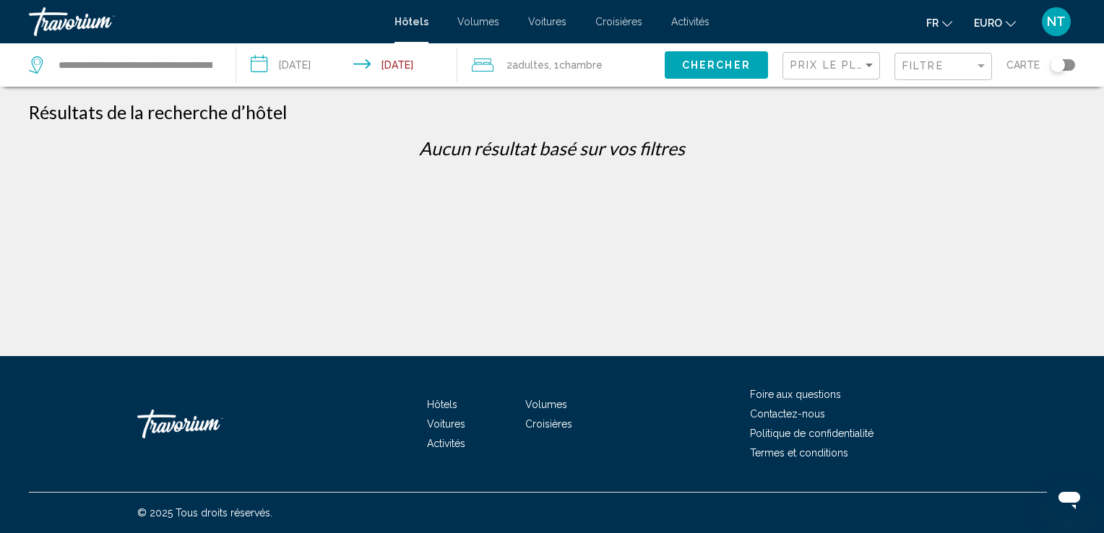
click at [924, 72] on div "Filtre" at bounding box center [945, 66] width 85 height 27
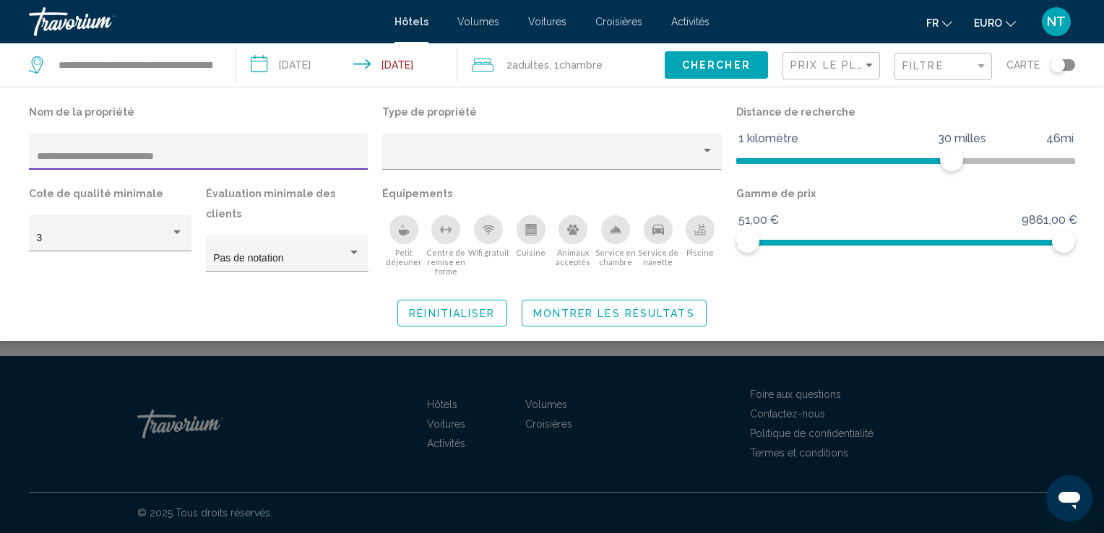
drag, startPoint x: 205, startPoint y: 152, endPoint x: -3, endPoint y: 265, distance: 236.7
click at [0, 265] on html "**********" at bounding box center [552, 266] width 1104 height 533
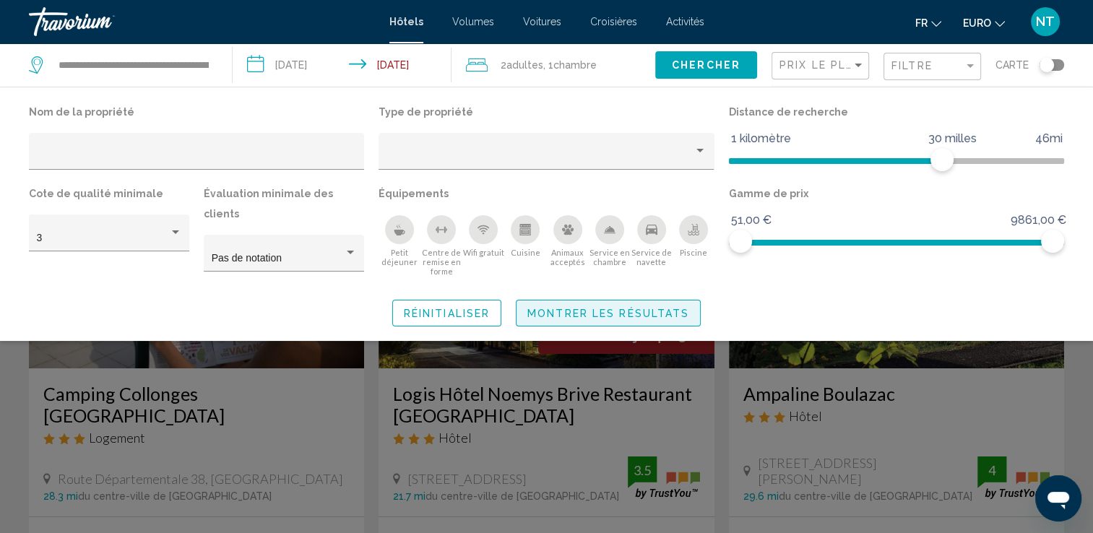
click at [549, 308] on span "Montrer les résultats" at bounding box center [608, 314] width 162 height 12
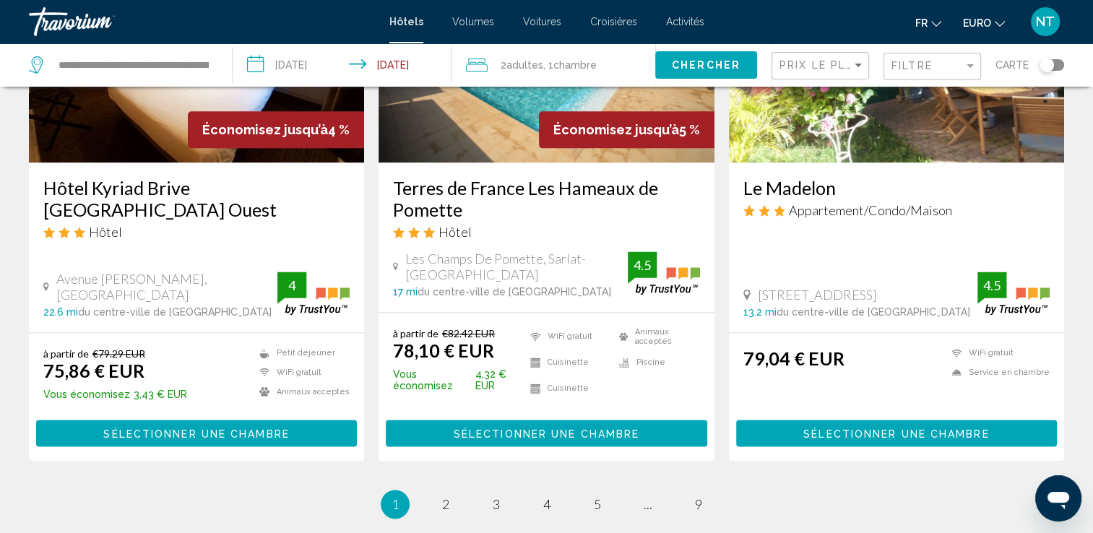
scroll to position [1988, 0]
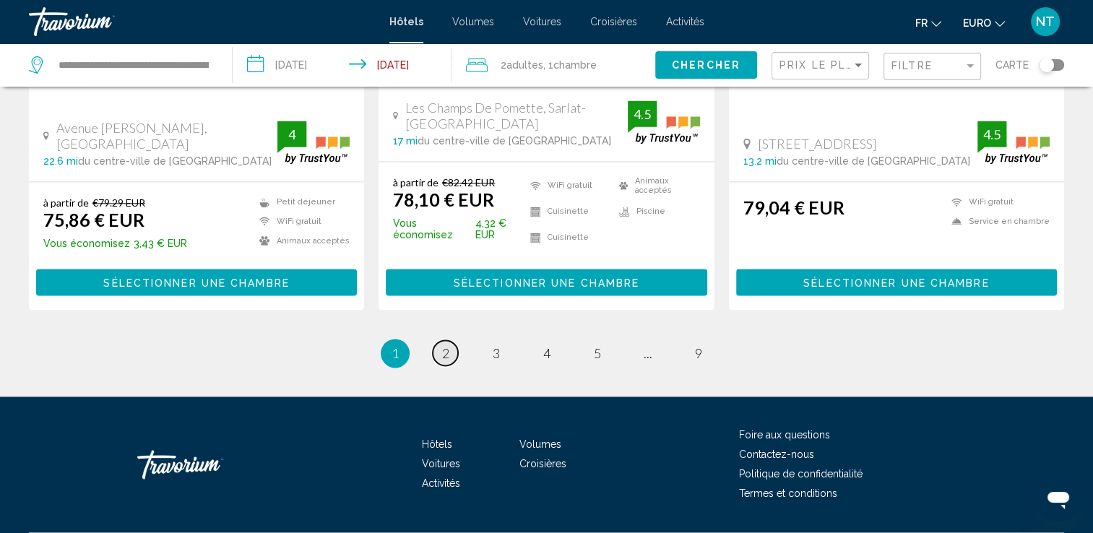
click at [442, 345] on span "2" at bounding box center [445, 353] width 7 height 16
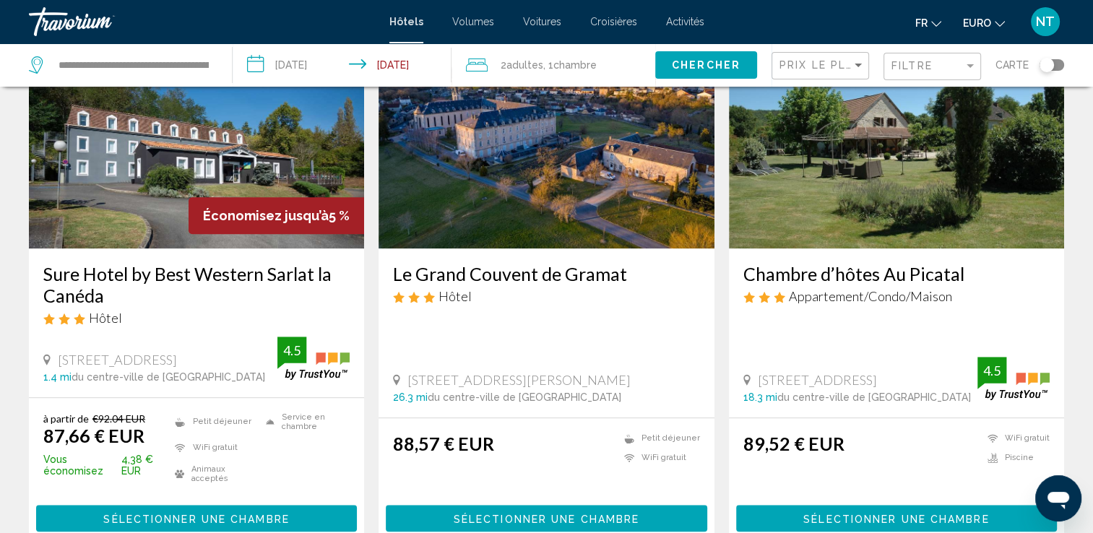
scroll to position [1228, 0]
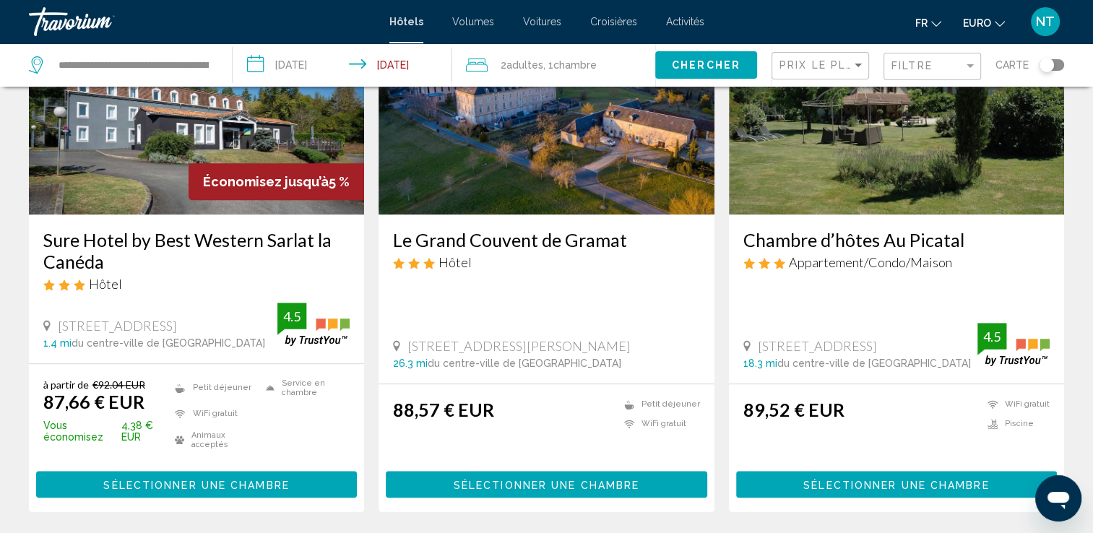
click at [158, 152] on img "Contenu principal" at bounding box center [196, 98] width 335 height 231
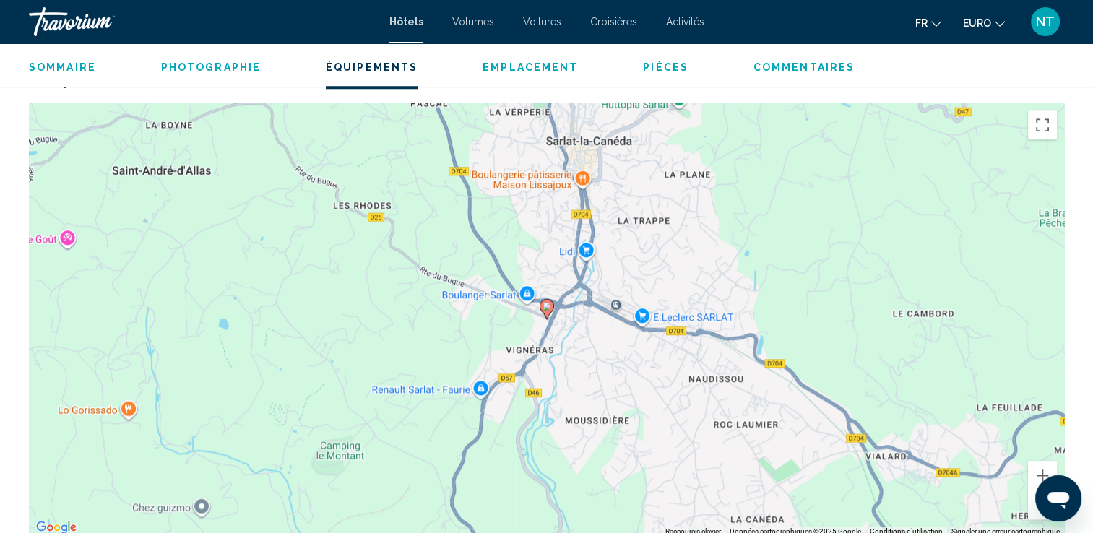
scroll to position [1373, 0]
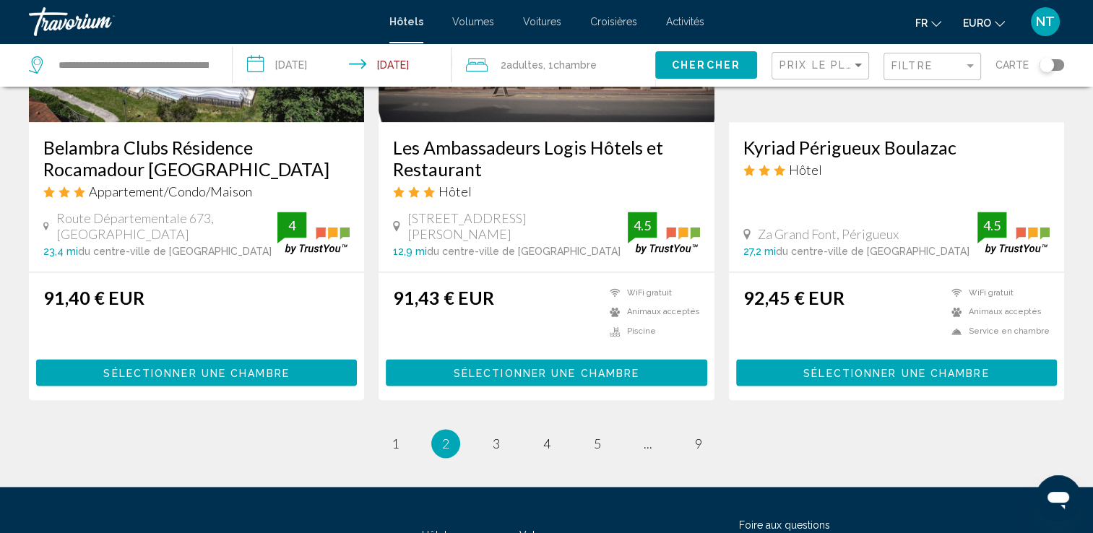
scroll to position [1951, 0]
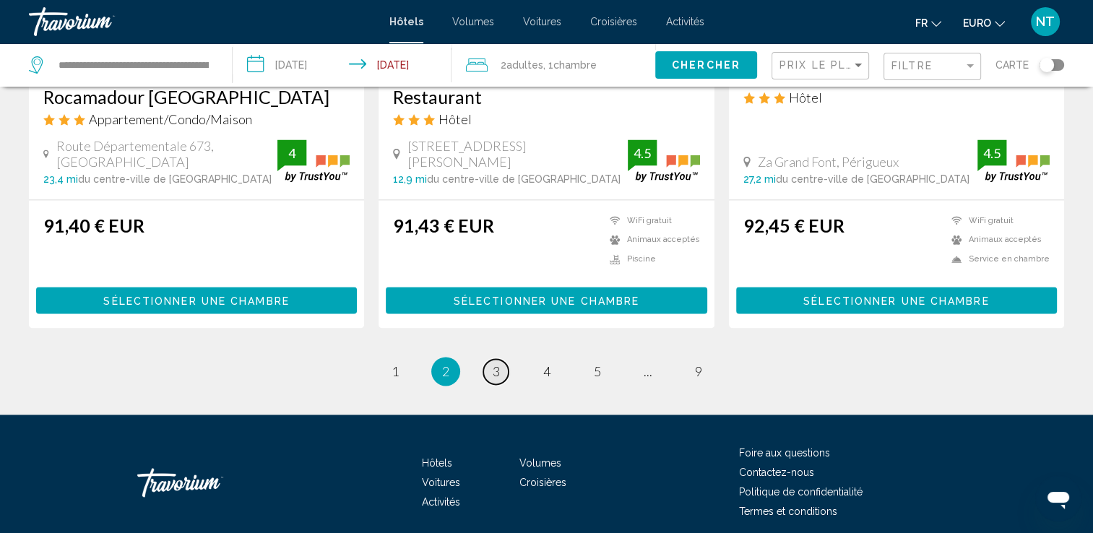
click at [494, 366] on span "3" at bounding box center [496, 371] width 7 height 16
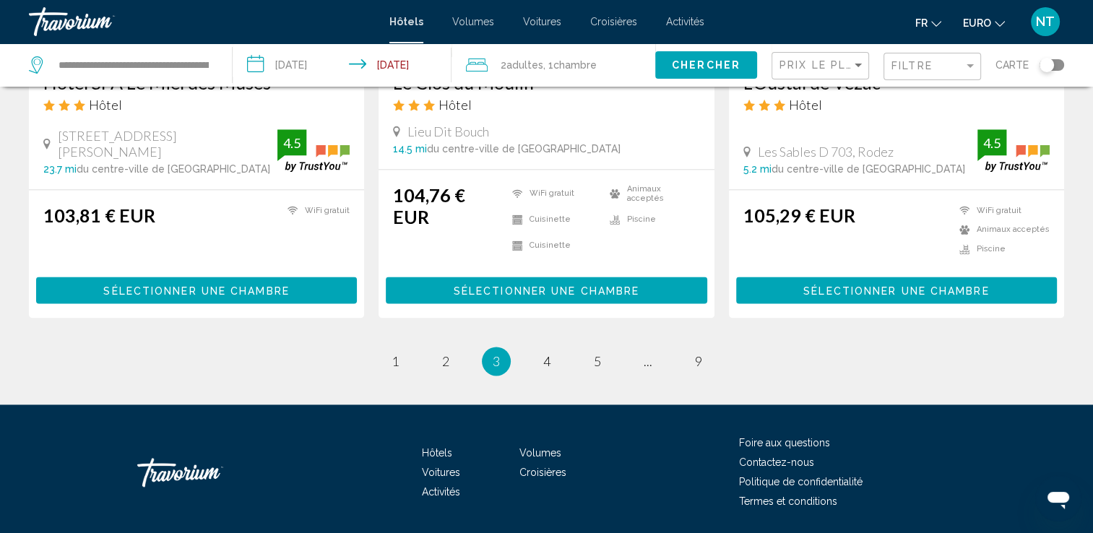
scroll to position [1922, 0]
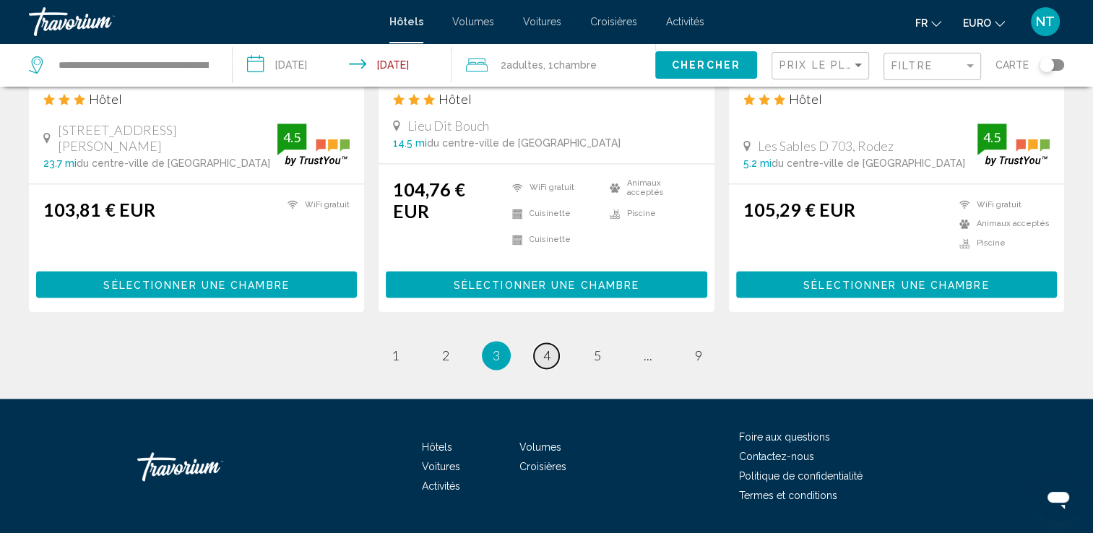
click at [543, 348] on span "4" at bounding box center [546, 356] width 7 height 16
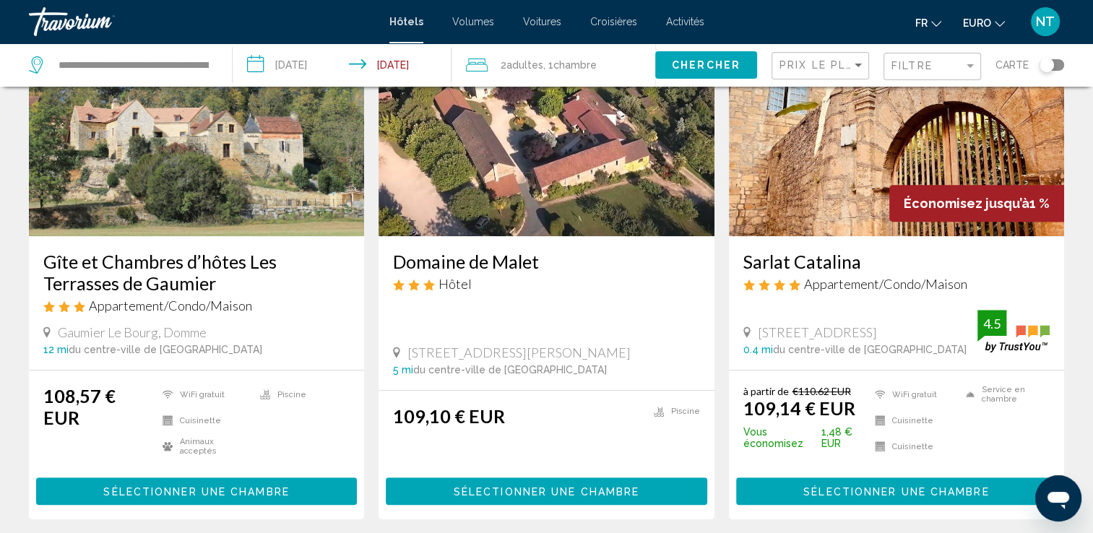
scroll to position [650, 0]
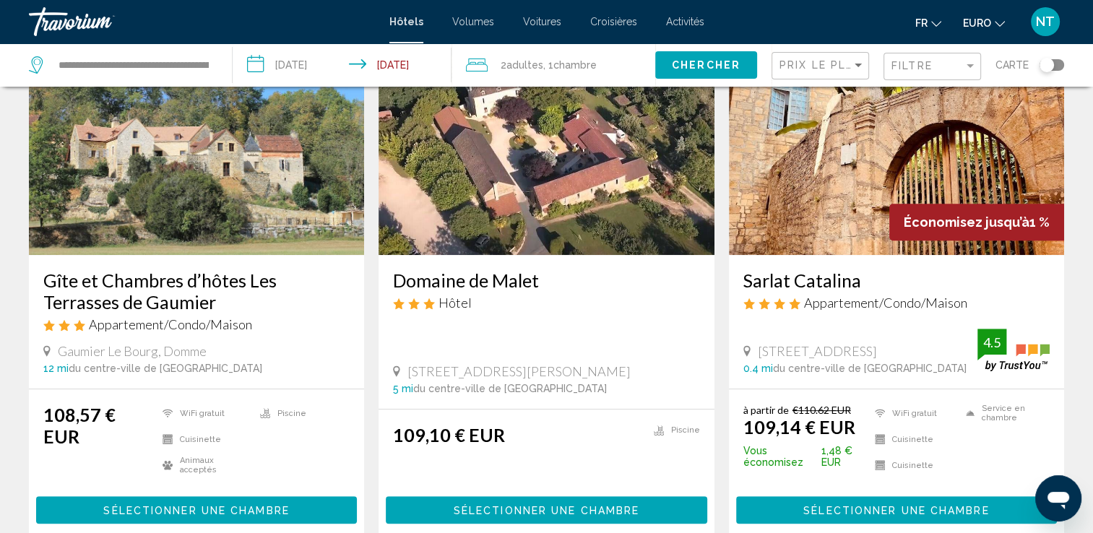
click at [850, 135] on img "Contenu principal" at bounding box center [896, 139] width 335 height 231
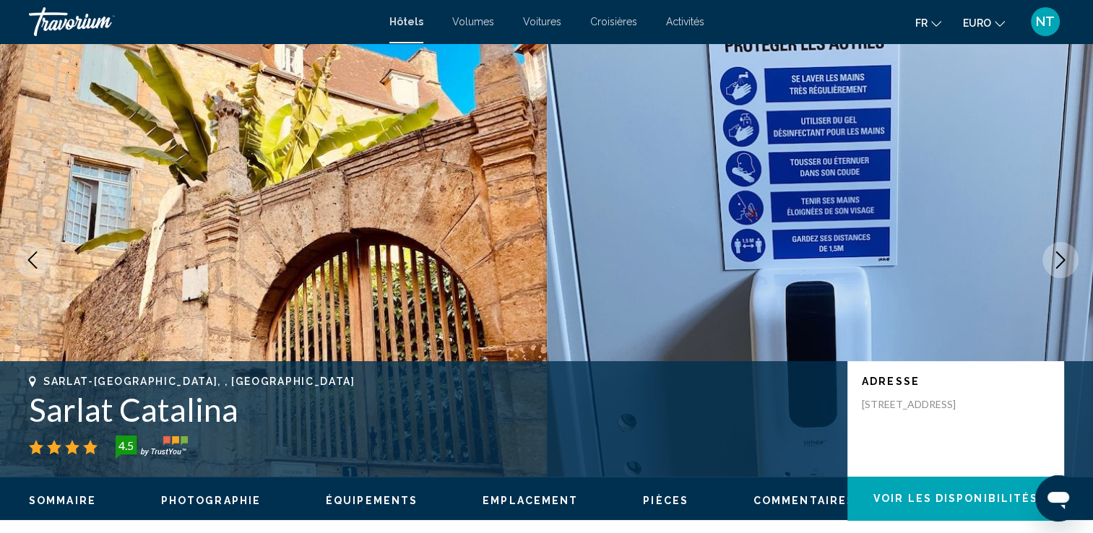
click at [1069, 254] on button "Image suivante" at bounding box center [1061, 260] width 36 height 36
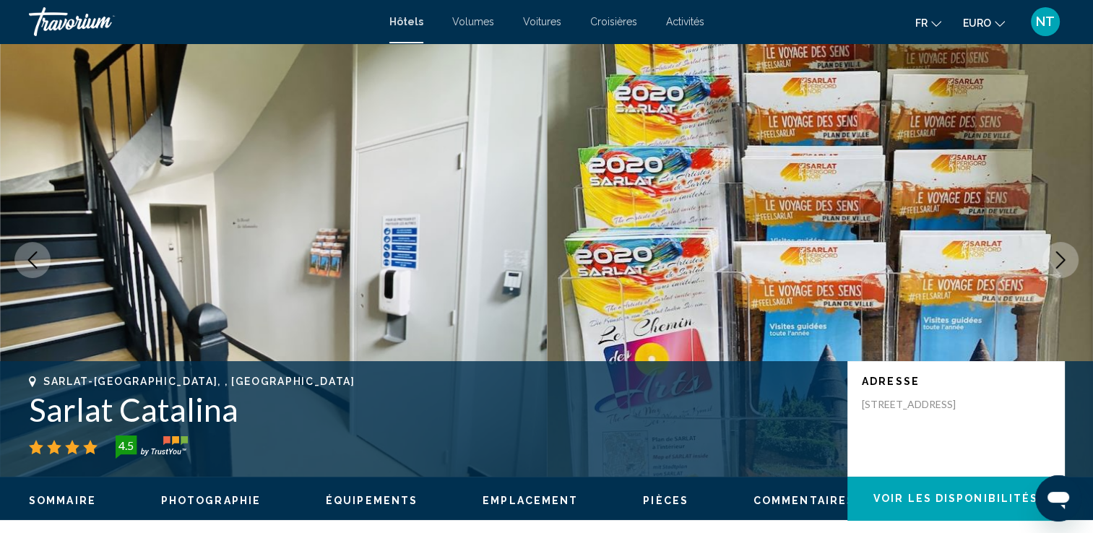
click at [1069, 254] on button "Image suivante" at bounding box center [1061, 260] width 36 height 36
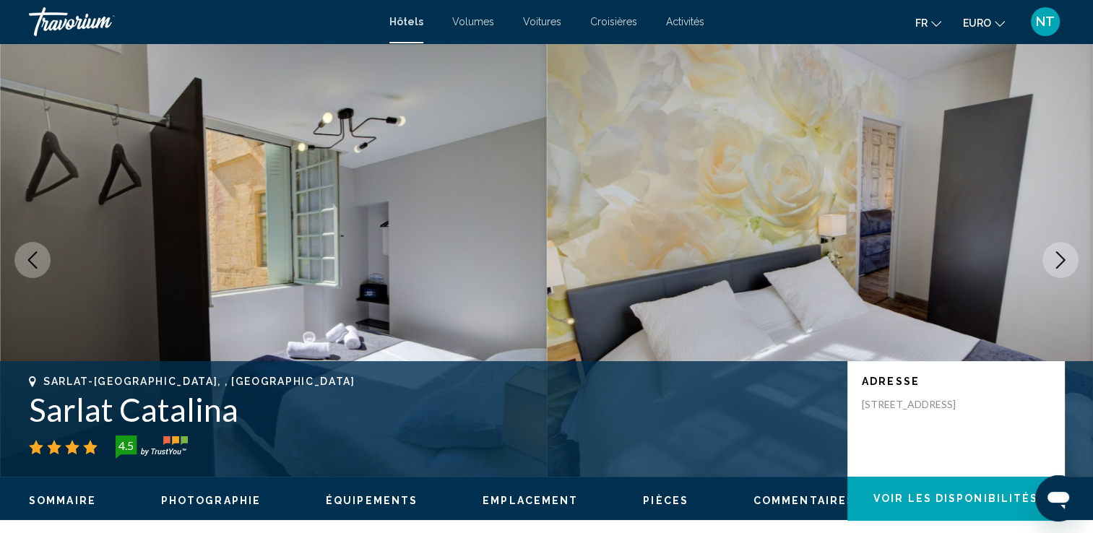
click at [1069, 254] on button "Image suivante" at bounding box center [1061, 260] width 36 height 36
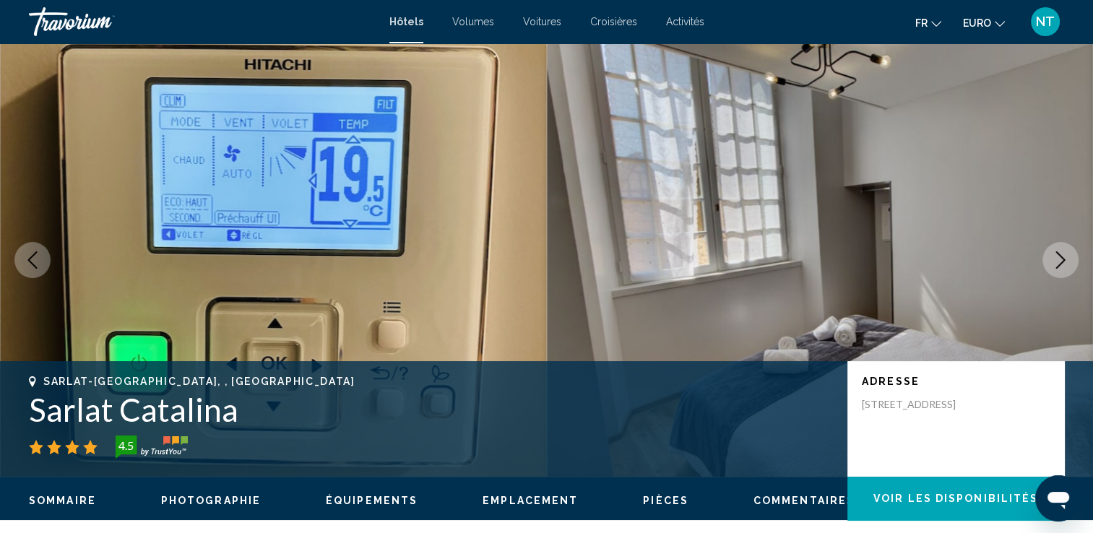
click at [1069, 254] on button "Image suivante" at bounding box center [1061, 260] width 36 height 36
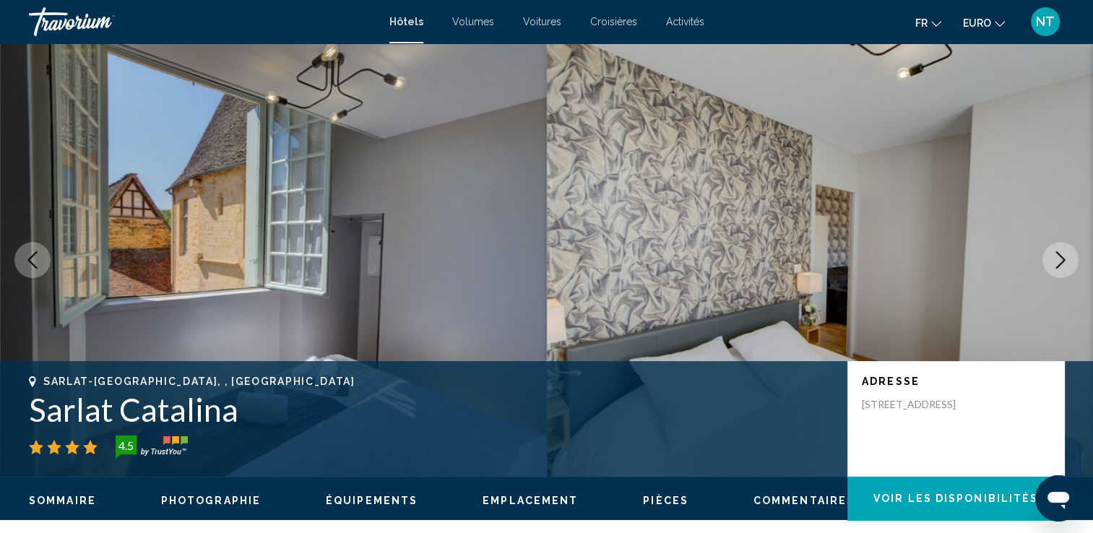
click at [1069, 254] on button "Image suivante" at bounding box center [1061, 260] width 36 height 36
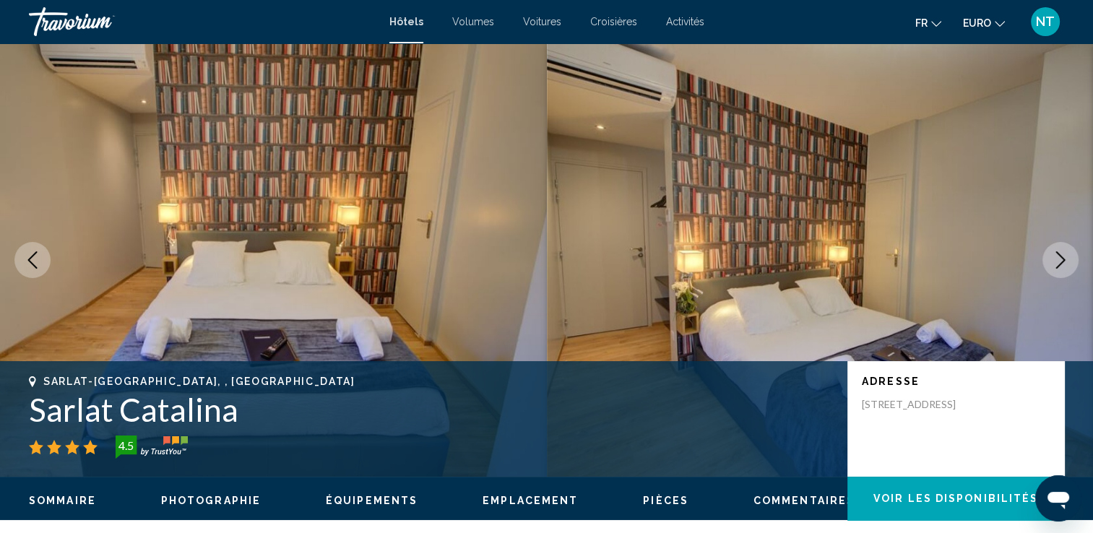
click at [1069, 254] on button "Image suivante" at bounding box center [1061, 260] width 36 height 36
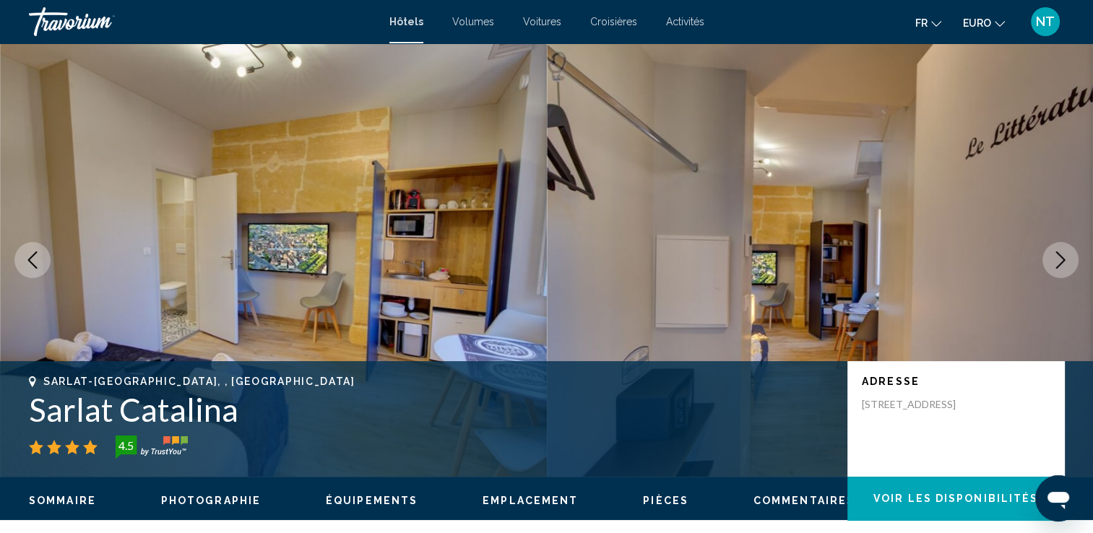
click at [1061, 261] on icon "Image suivante" at bounding box center [1060, 259] width 17 height 17
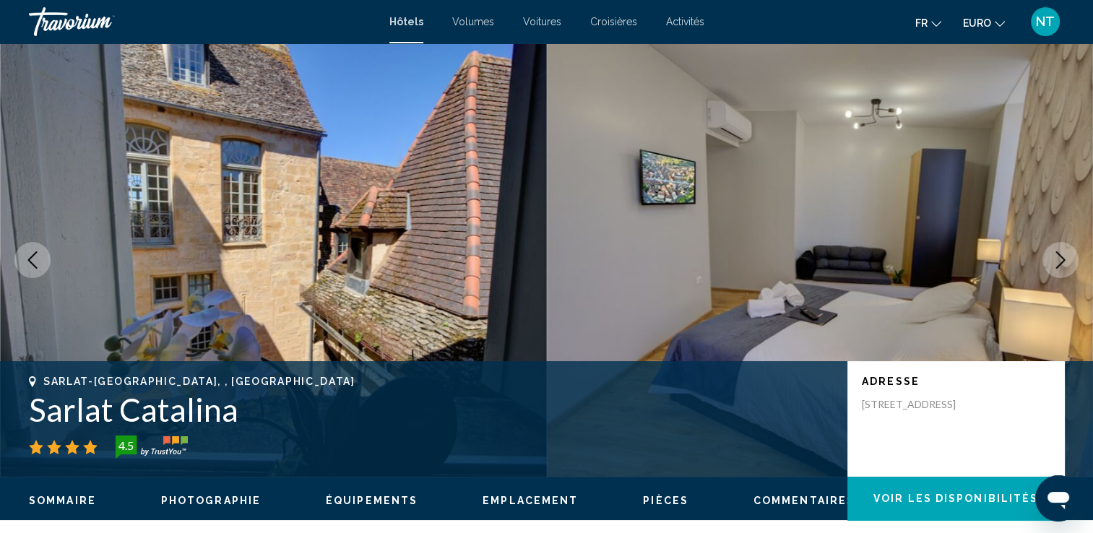
click at [1061, 261] on icon "Image suivante" at bounding box center [1060, 259] width 17 height 17
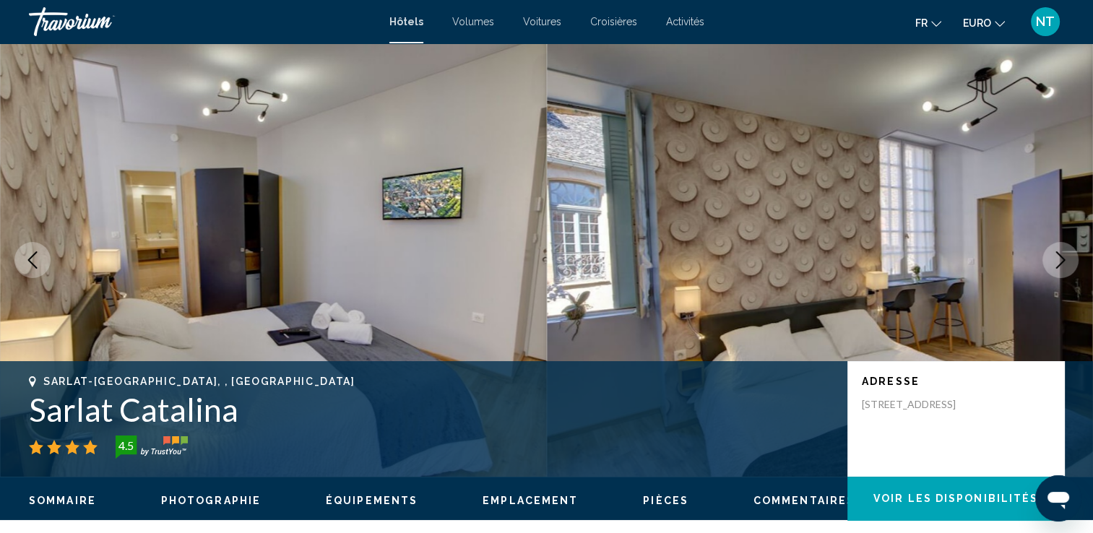
click at [1048, 260] on button "Image suivante" at bounding box center [1061, 260] width 36 height 36
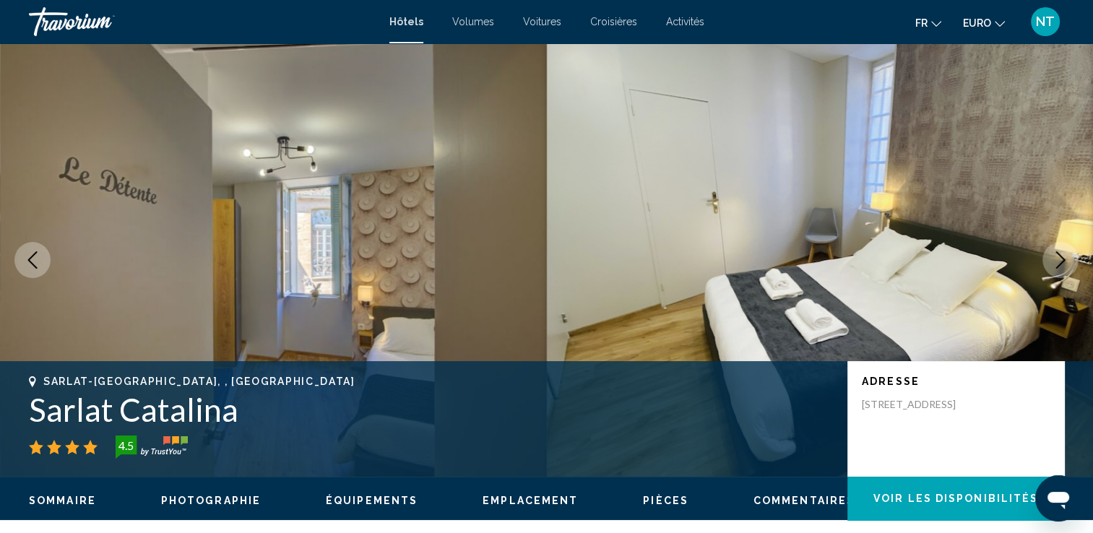
click at [1059, 253] on icon "Image suivante" at bounding box center [1060, 259] width 17 height 17
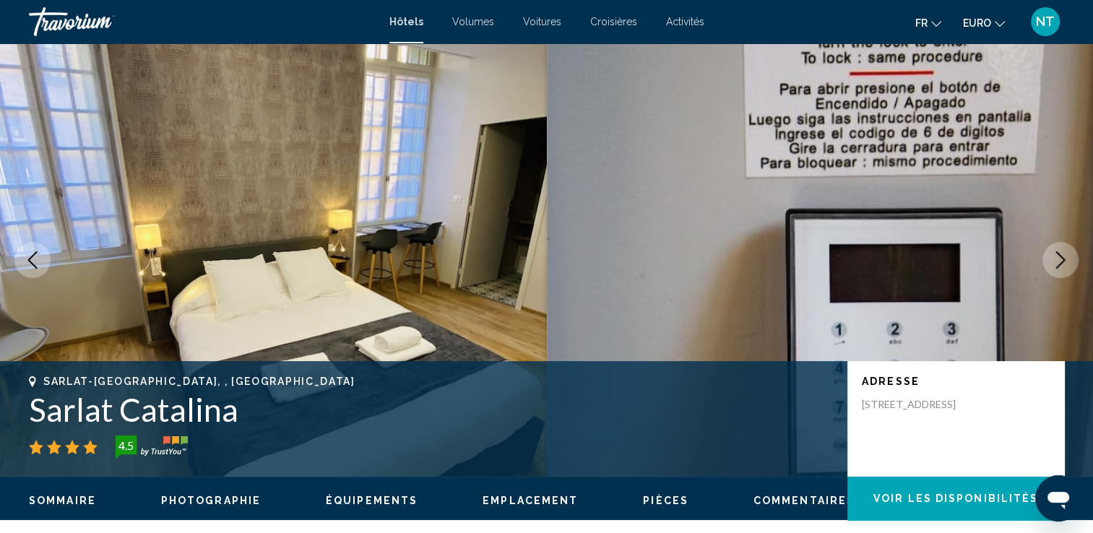
click at [1059, 253] on icon "Image suivante" at bounding box center [1060, 259] width 17 height 17
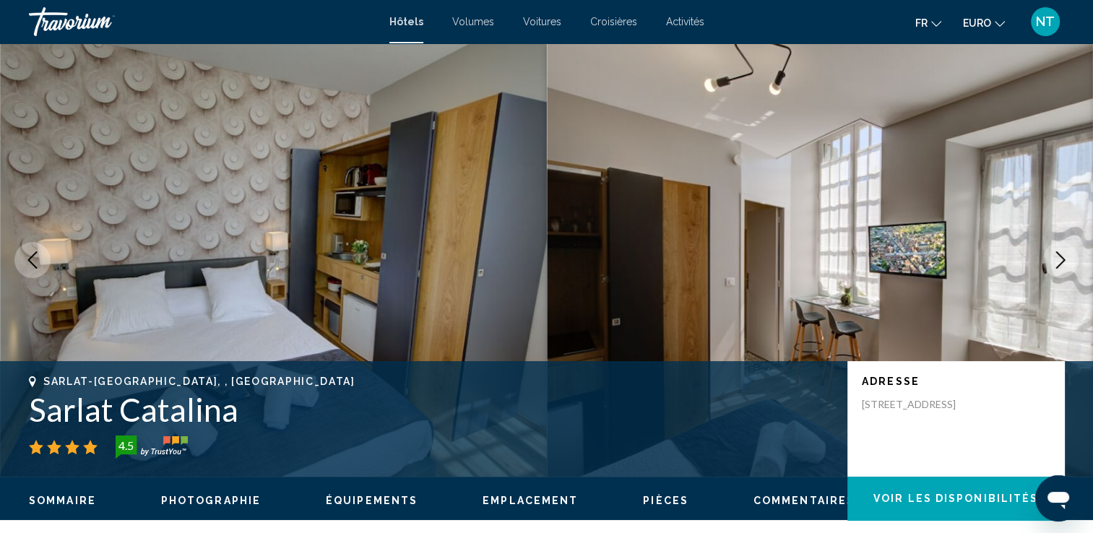
click at [1059, 253] on icon "Image suivante" at bounding box center [1060, 259] width 17 height 17
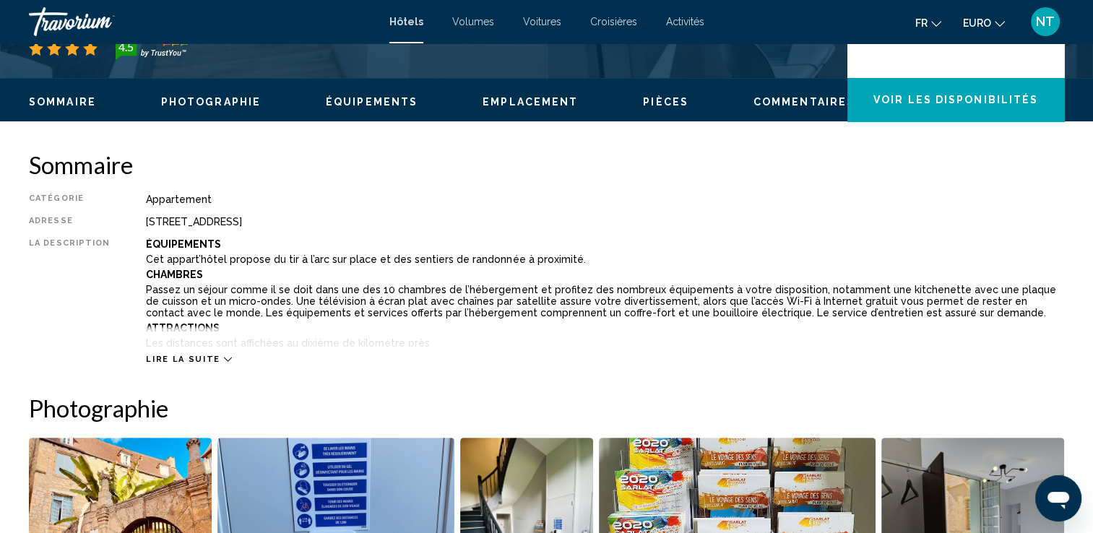
scroll to position [434, 0]
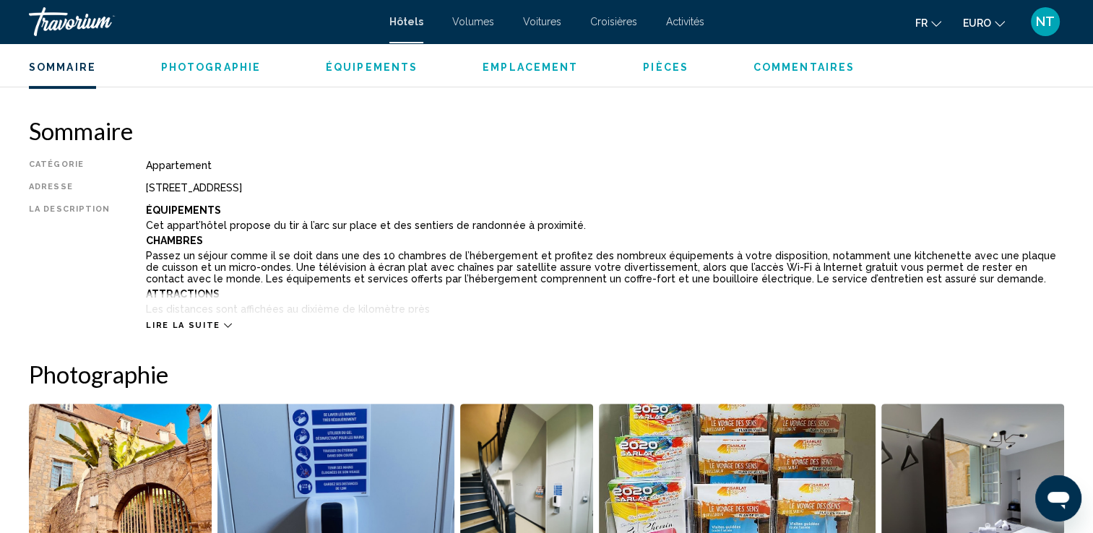
click at [224, 323] on icon "Contenu principal" at bounding box center [228, 326] width 8 height 8
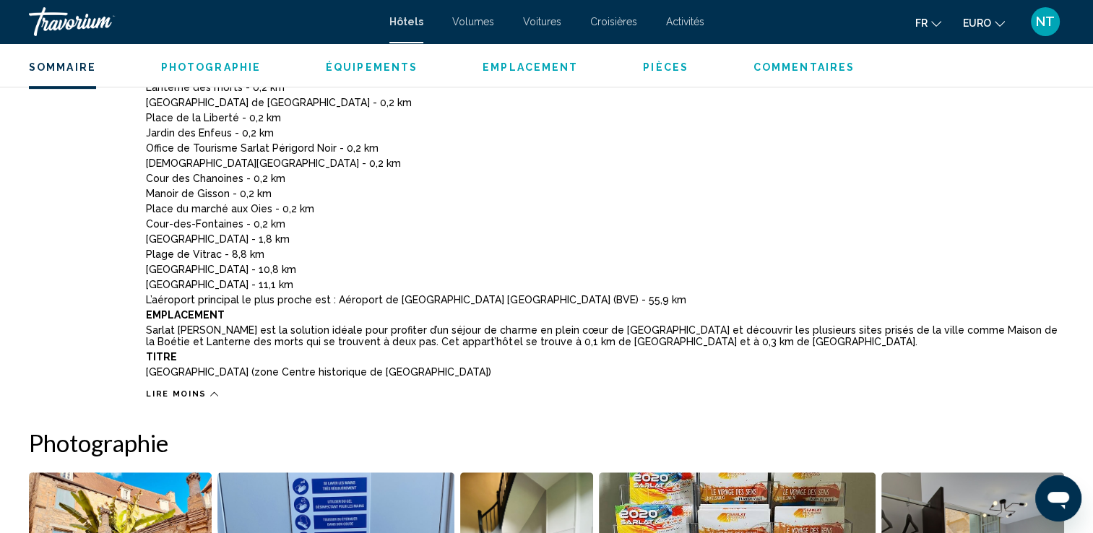
scroll to position [723, 0]
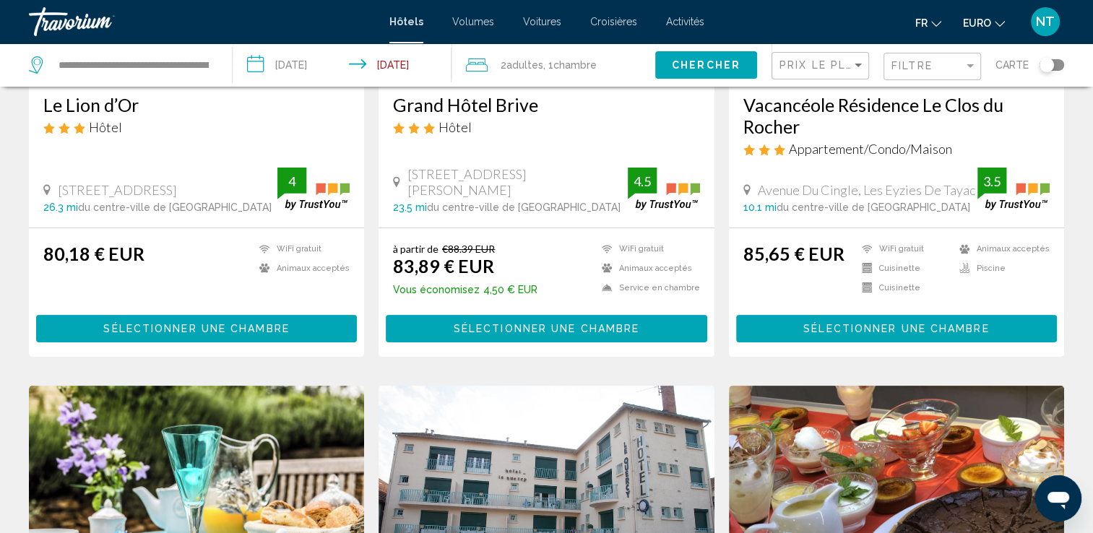
scroll to position [723, 0]
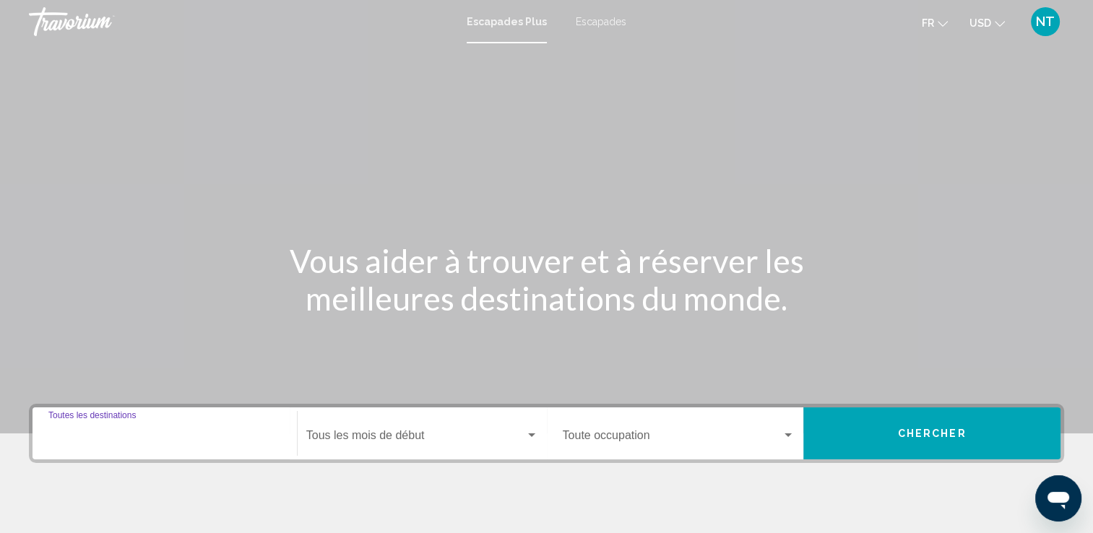
click at [74, 438] on input "Destination Toutes les destinations" at bounding box center [164, 438] width 233 height 13
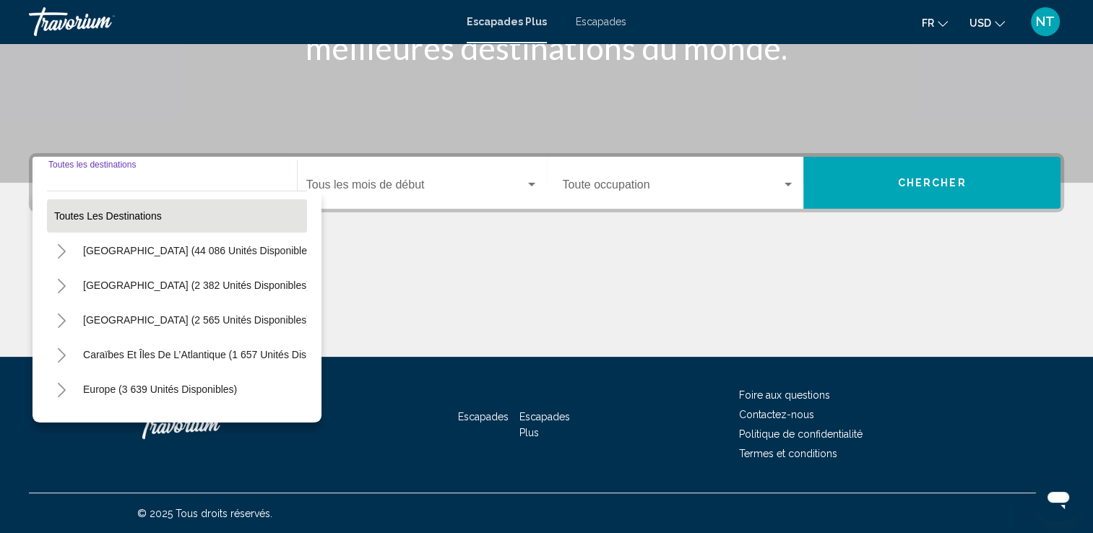
click at [110, 204] on button "Toutes les destinations" at bounding box center [177, 215] width 260 height 33
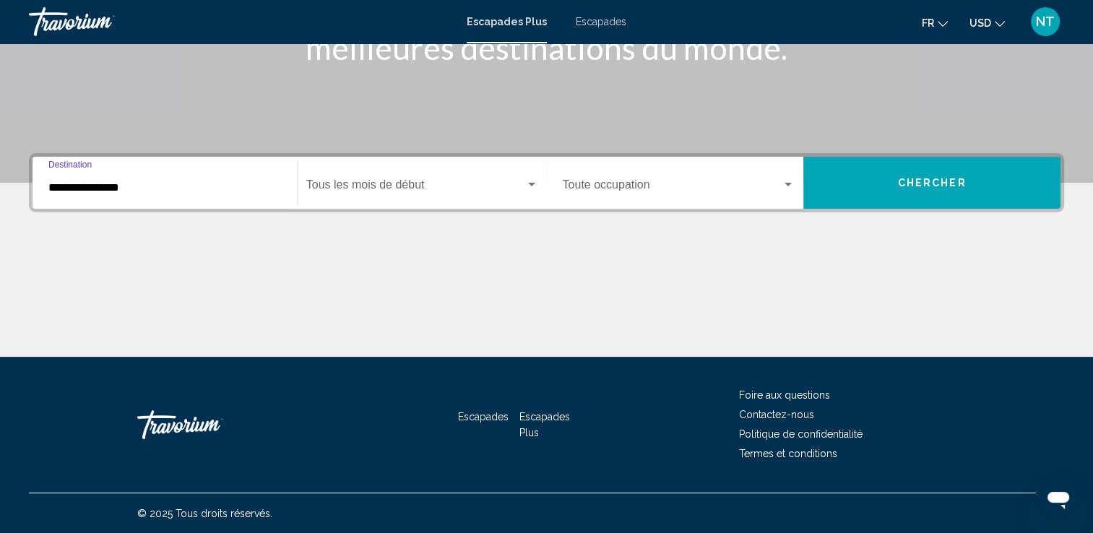
click at [131, 192] on input "**********" at bounding box center [164, 187] width 233 height 13
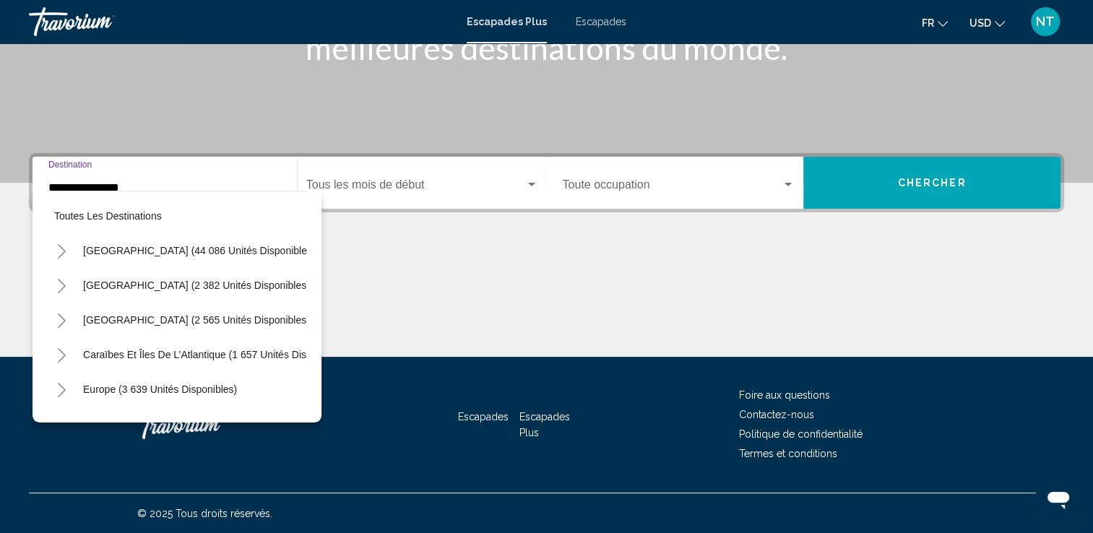
click at [147, 185] on input "**********" at bounding box center [164, 187] width 233 height 13
drag, startPoint x: 147, startPoint y: 186, endPoint x: 9, endPoint y: 163, distance: 139.9
click at [9, 163] on div "**********" at bounding box center [546, 255] width 1093 height 204
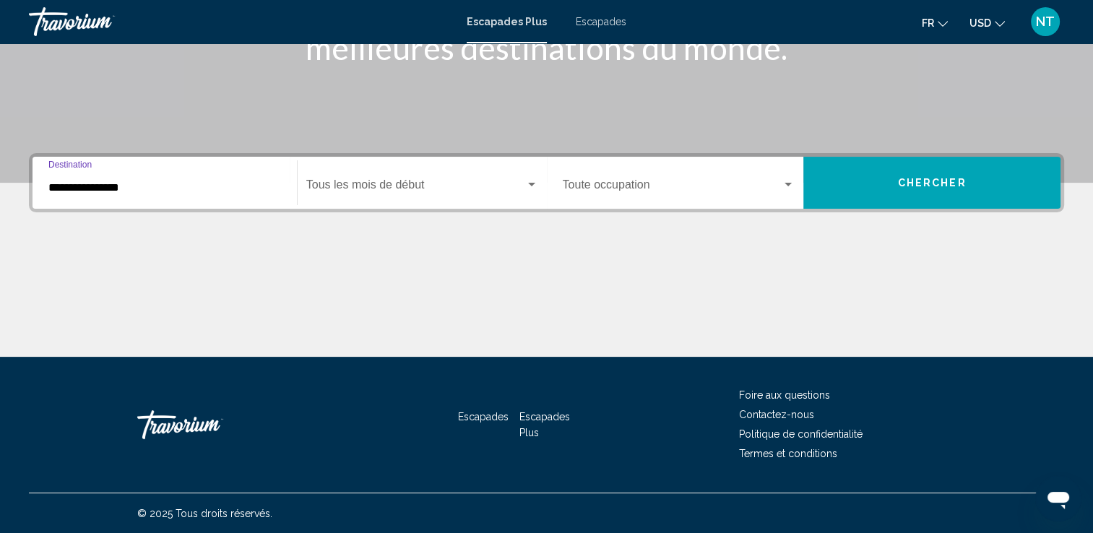
drag, startPoint x: 9, startPoint y: 163, endPoint x: 139, endPoint y: 183, distance: 130.8
click at [139, 183] on input "**********" at bounding box center [164, 187] width 233 height 13
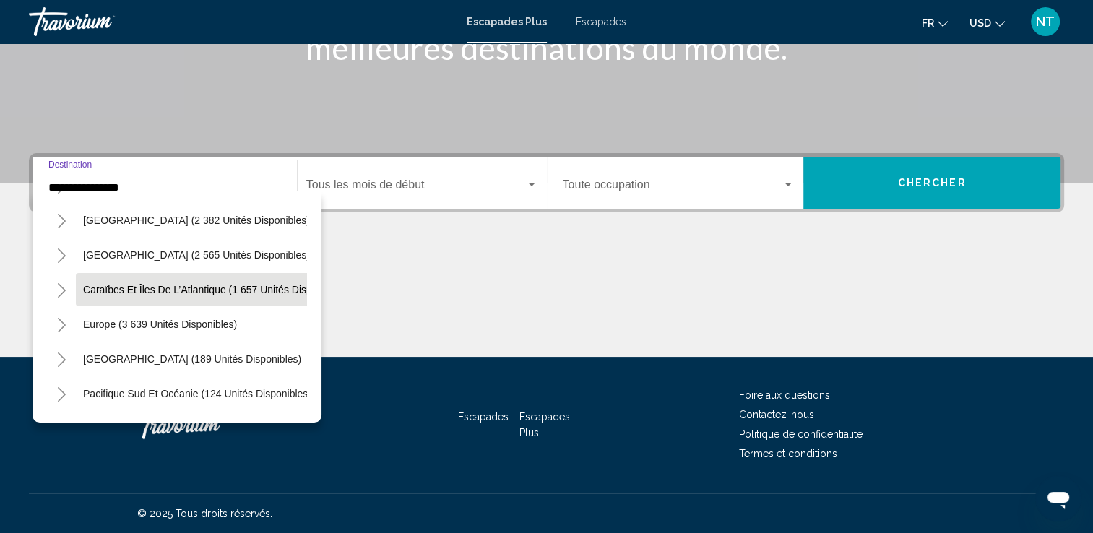
scroll to position [145, 0]
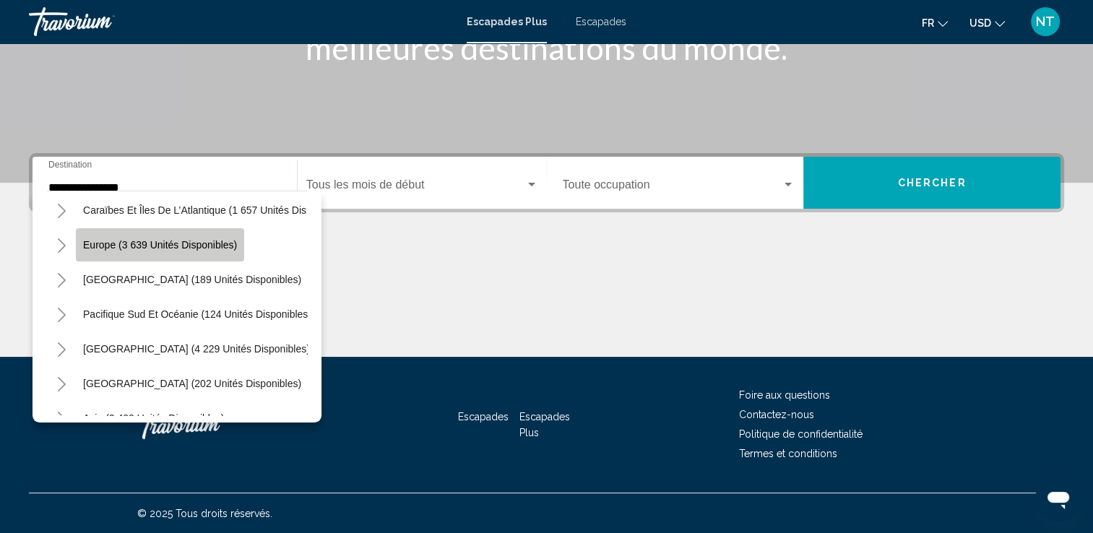
click at [168, 249] on span "Europe (3 639 unités disponibles)" at bounding box center [160, 245] width 154 height 12
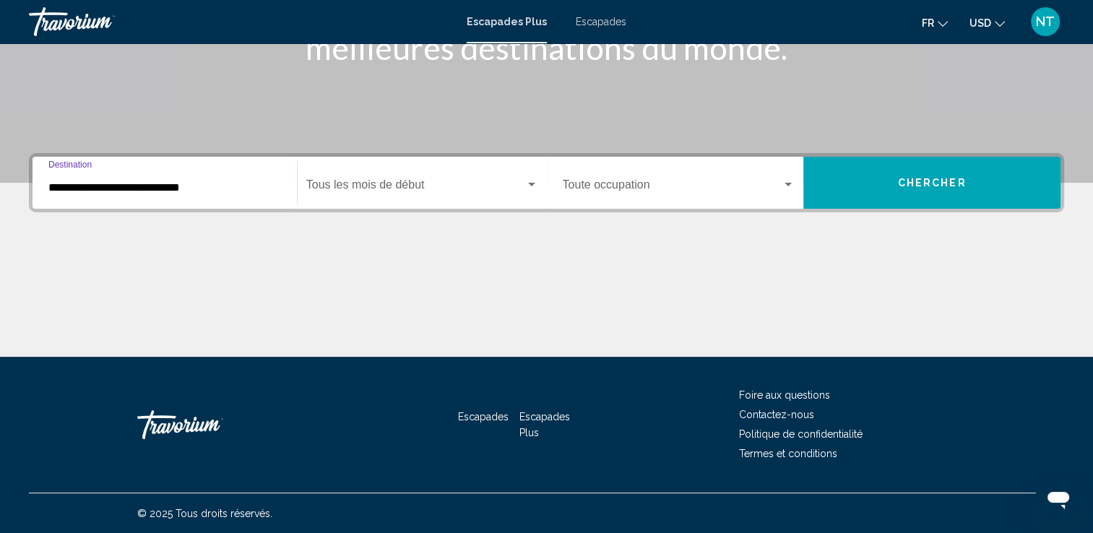
click at [232, 181] on input "**********" at bounding box center [164, 187] width 233 height 13
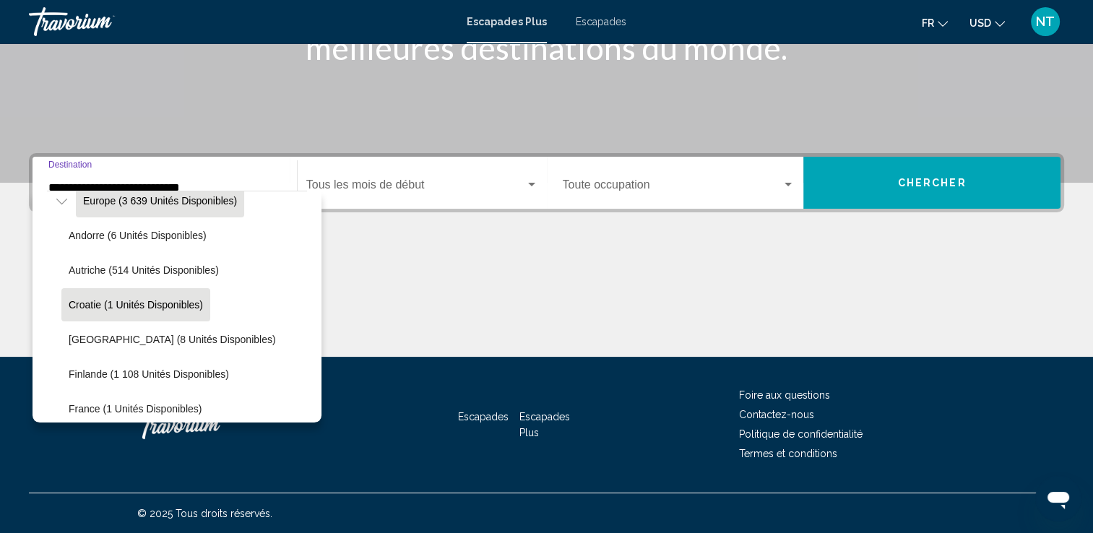
scroll to position [163, 0]
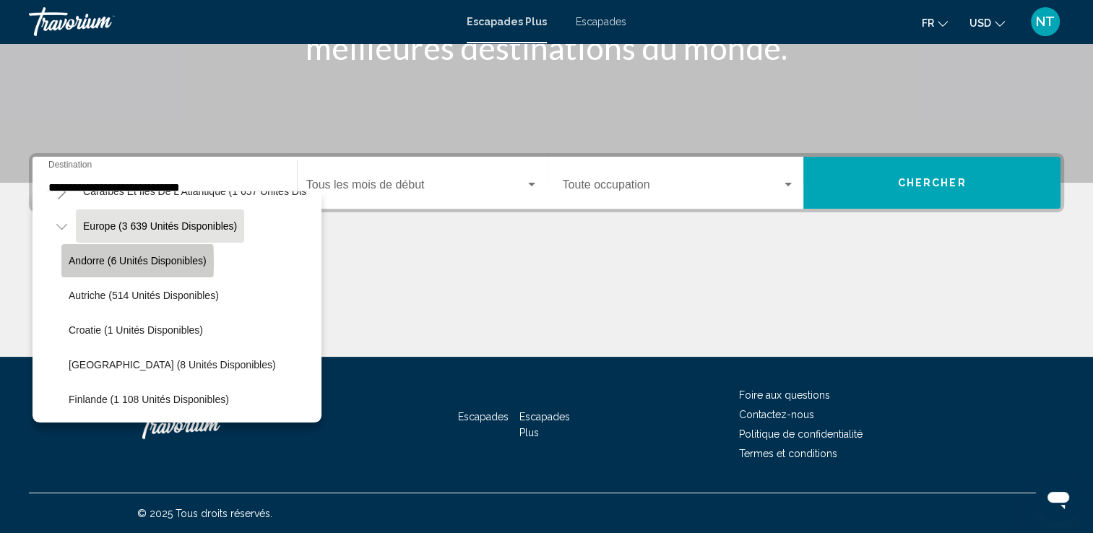
click at [82, 262] on span "Andorre (6 unités disponibles)" at bounding box center [138, 261] width 138 height 12
type input "**********"
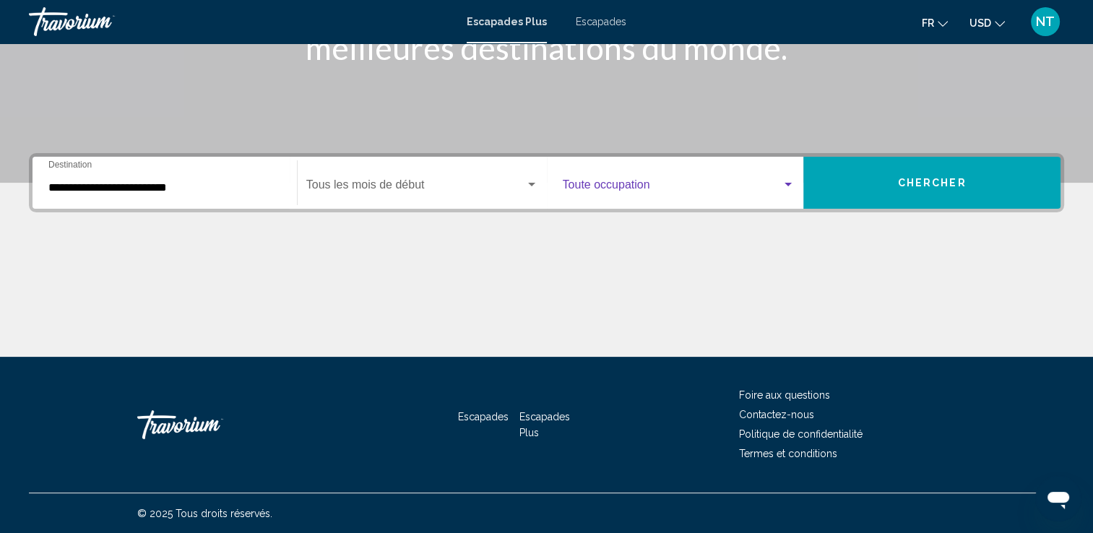
click at [791, 184] on div "Widget de recherche" at bounding box center [788, 185] width 7 height 4
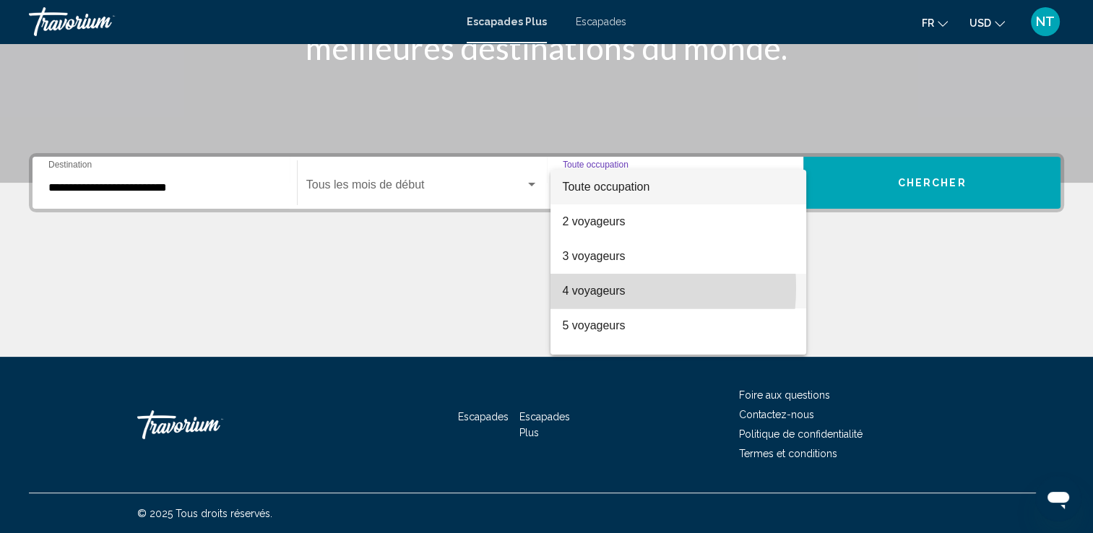
click at [582, 288] on font "4 voyageurs" at bounding box center [593, 291] width 63 height 12
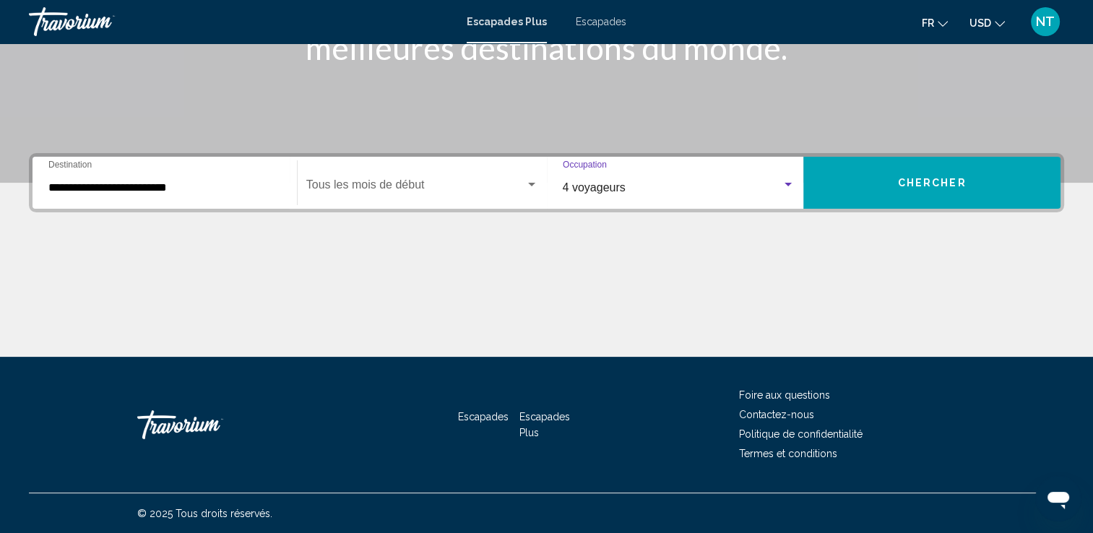
click at [892, 170] on button "Chercher" at bounding box center [932, 183] width 257 height 52
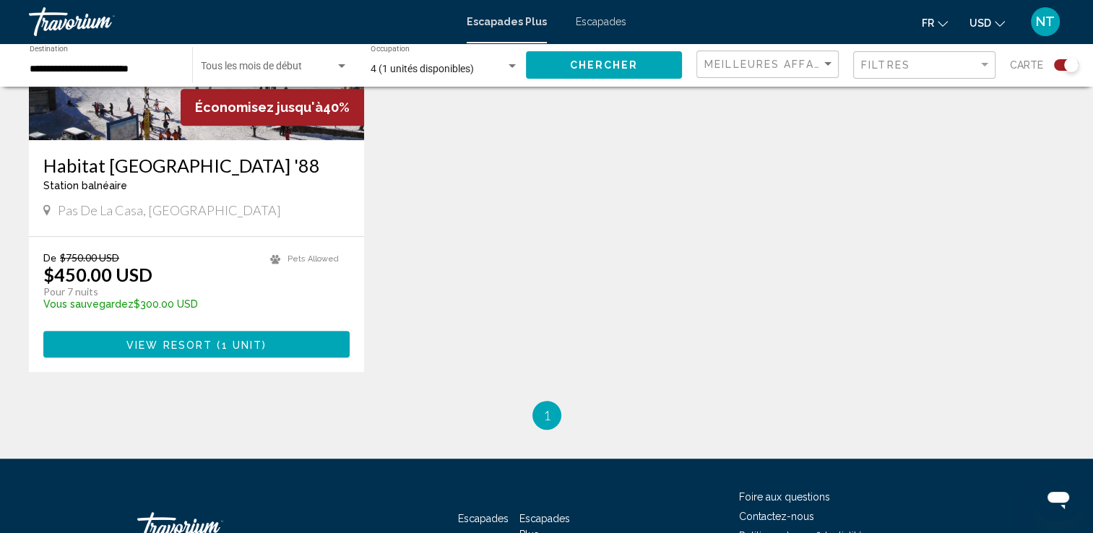
scroll to position [503, 0]
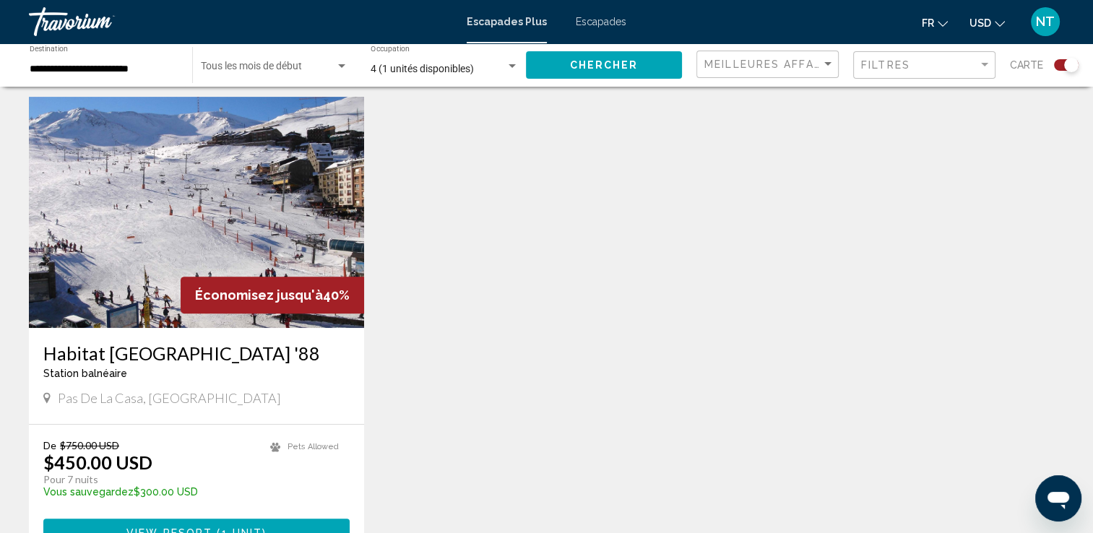
drag, startPoint x: 3, startPoint y: 1, endPoint x: 353, endPoint y: 134, distance: 374.6
click at [353, 134] on img "Contenu principal" at bounding box center [196, 212] width 335 height 231
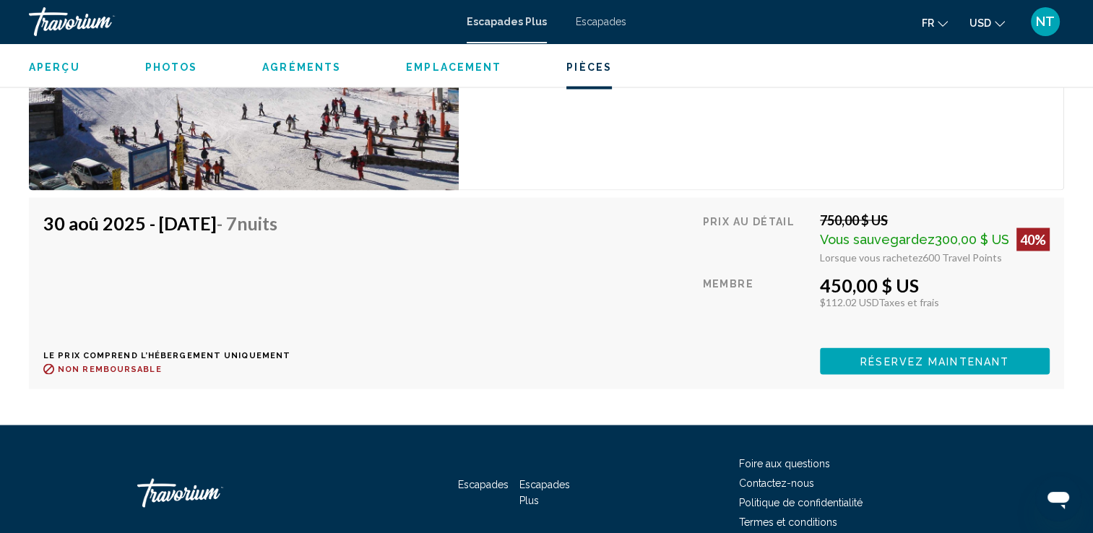
scroll to position [2711, 0]
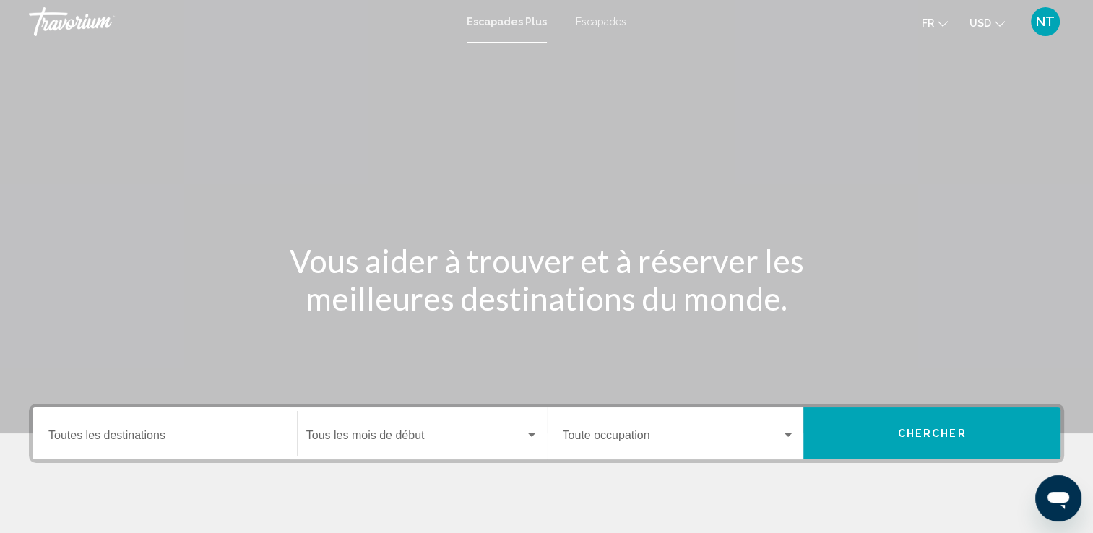
click at [79, 425] on div "Destination Toutes les destinations" at bounding box center [164, 434] width 233 height 46
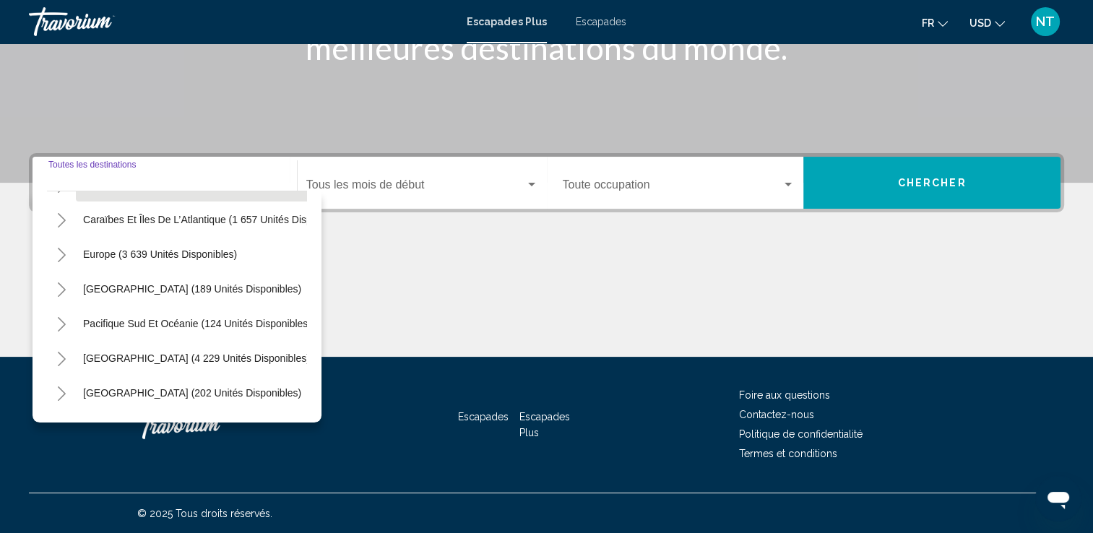
scroll to position [145, 0]
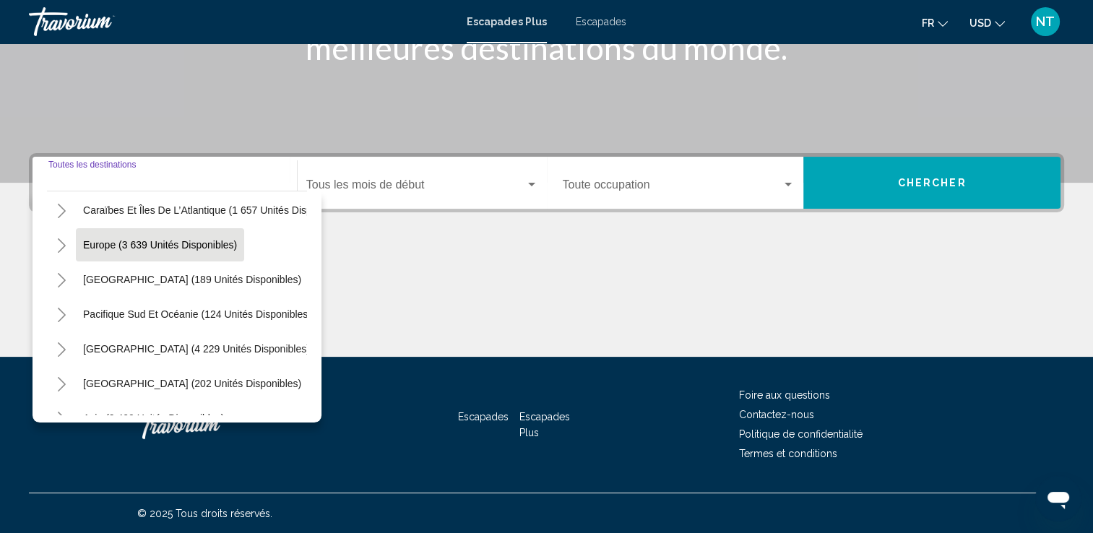
click at [145, 247] on span "Europe (3 639 unités disponibles)" at bounding box center [160, 245] width 154 height 12
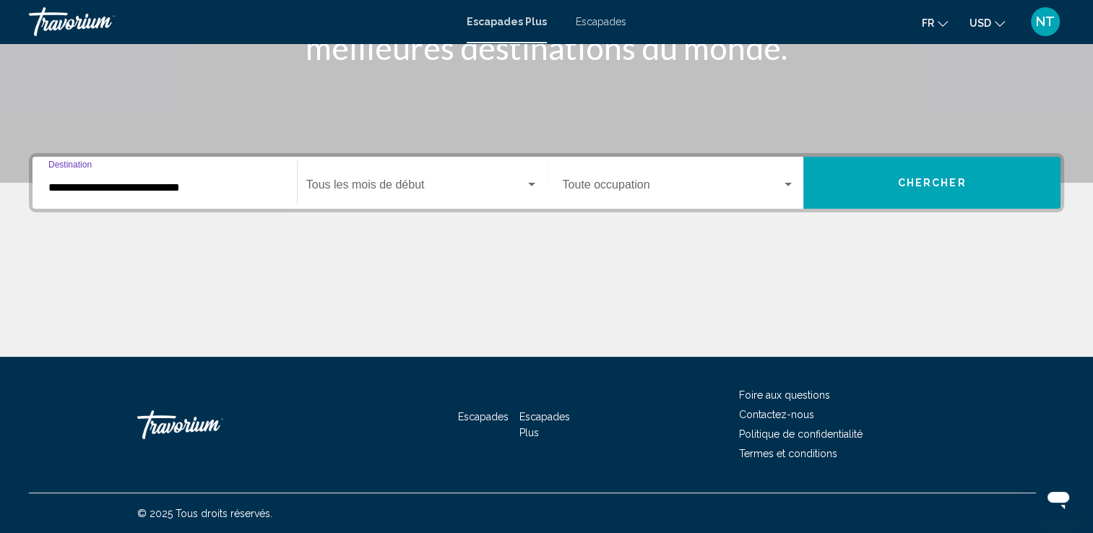
click at [160, 191] on input "**********" at bounding box center [164, 187] width 233 height 13
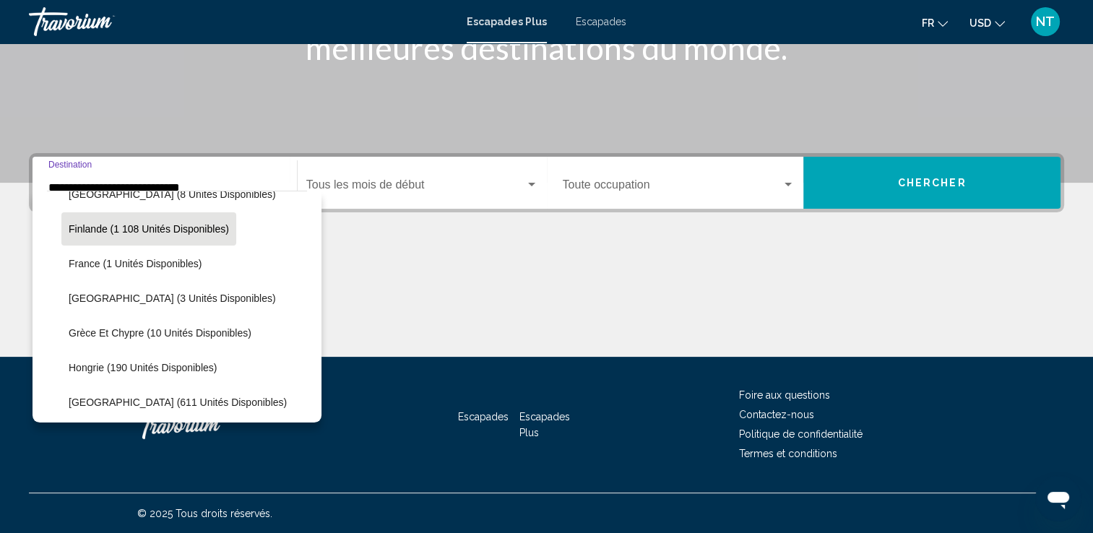
scroll to position [380, 0]
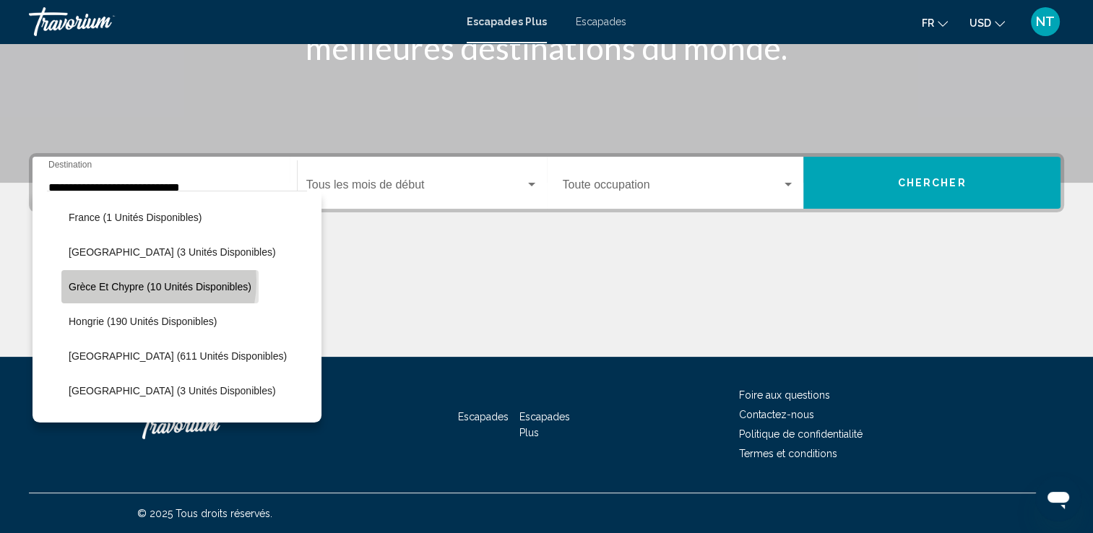
click at [128, 281] on span "Grèce et Chypre (10 unités disponibles)" at bounding box center [160, 287] width 183 height 12
type input "**********"
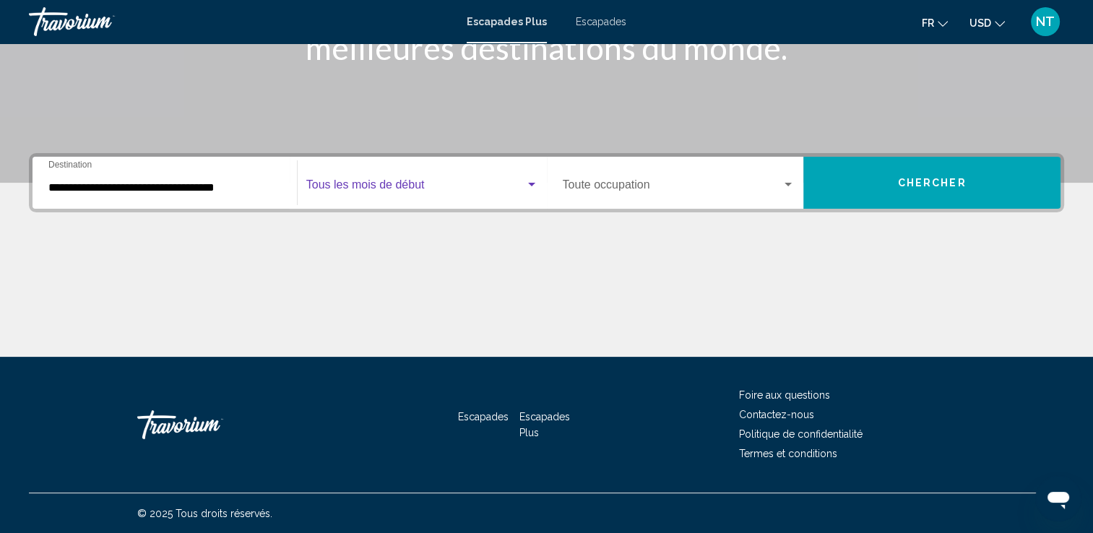
click at [530, 183] on div "Widget de recherche" at bounding box center [531, 185] width 7 height 4
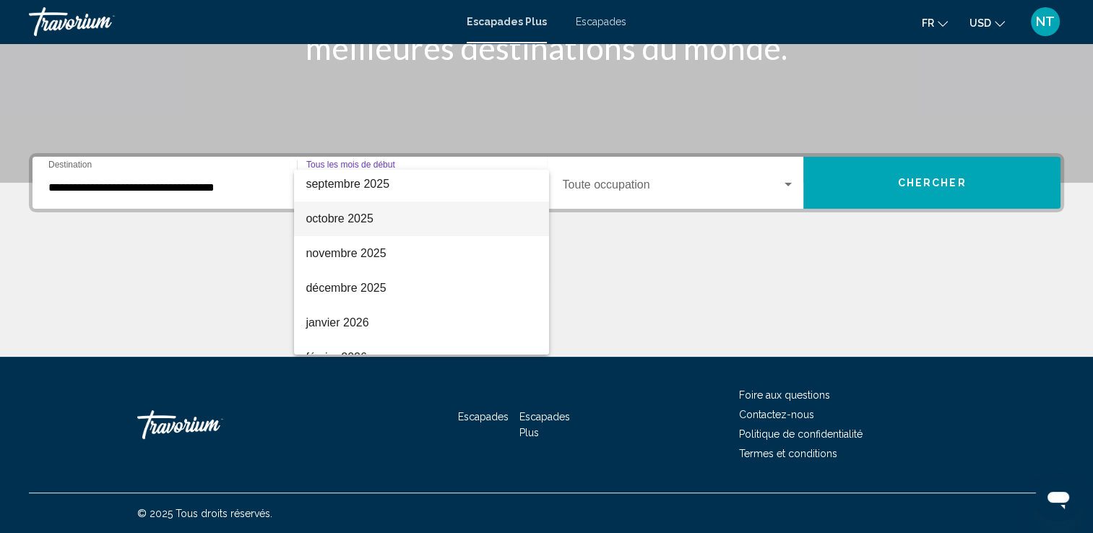
scroll to position [145, 0]
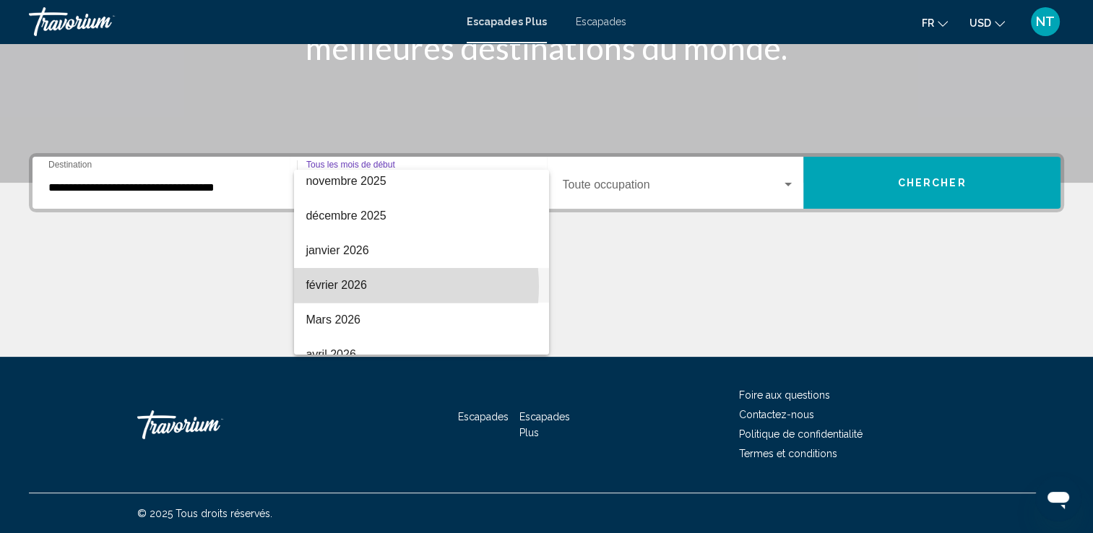
click at [363, 286] on font "février 2026" at bounding box center [336, 285] width 61 height 12
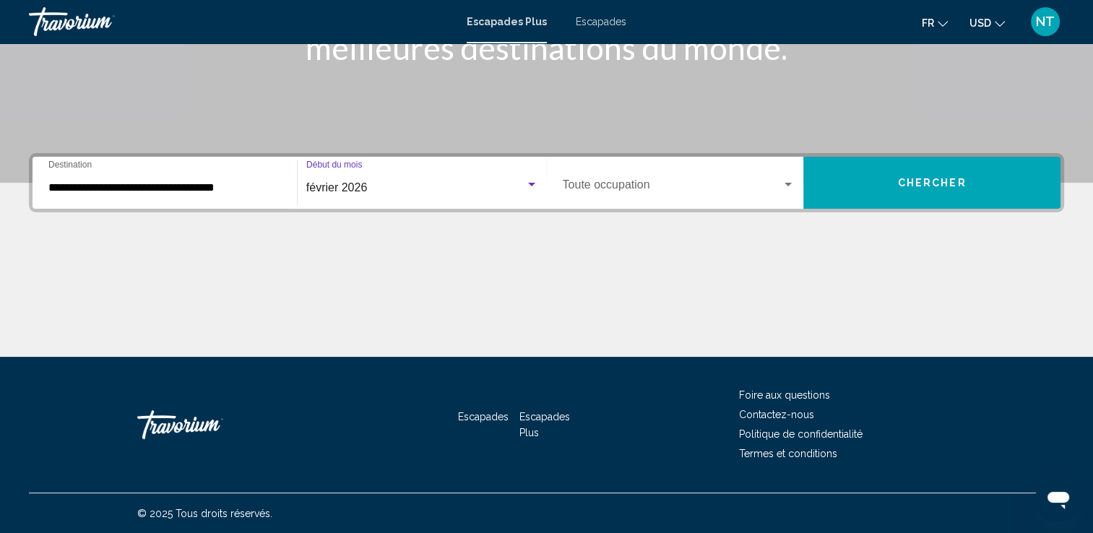
click at [532, 184] on div "Widget de recherche" at bounding box center [531, 185] width 7 height 4
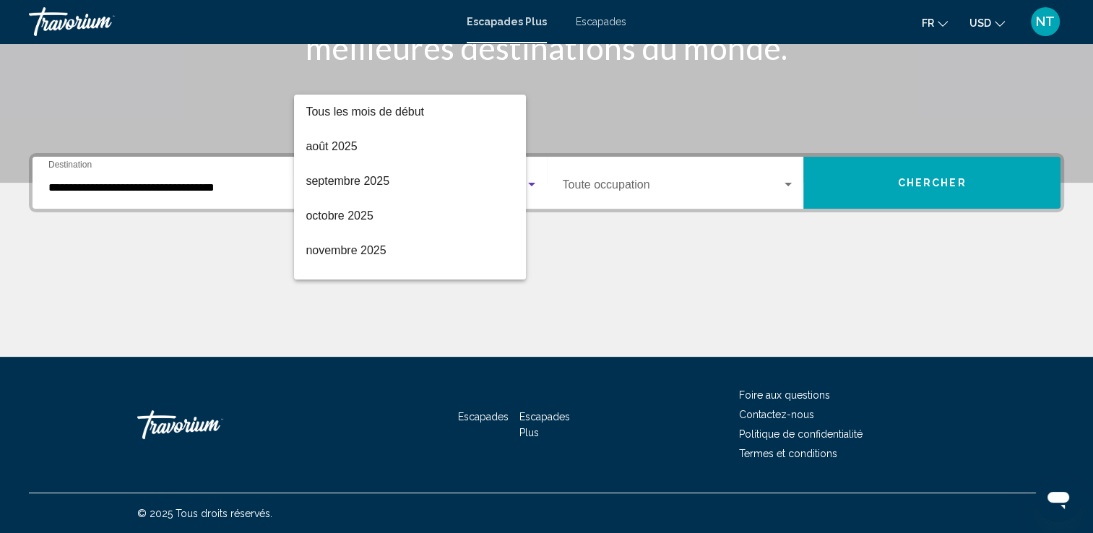
scroll to position [168, 0]
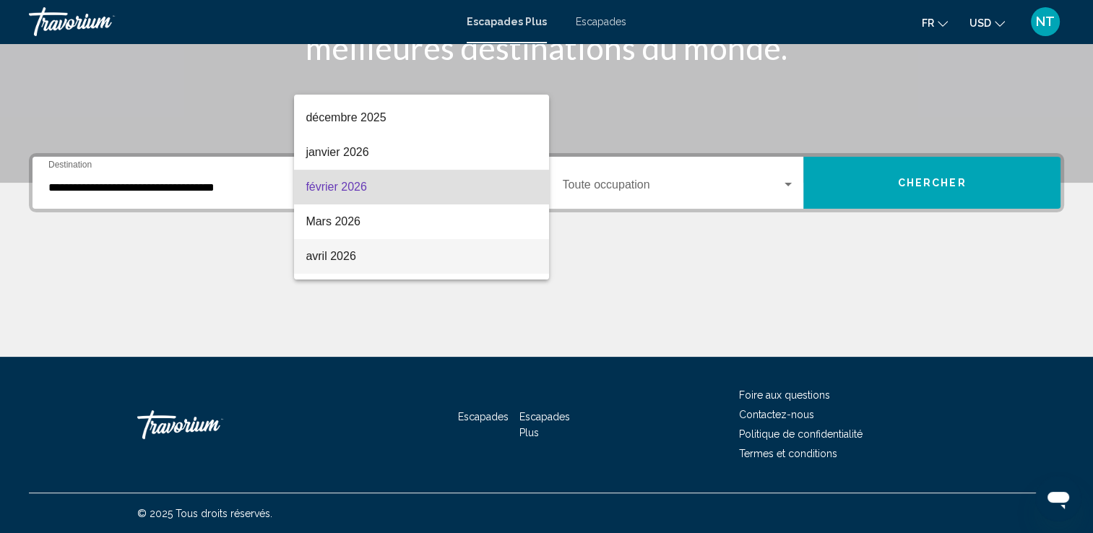
click at [345, 259] on font "avril 2026" at bounding box center [331, 256] width 50 height 12
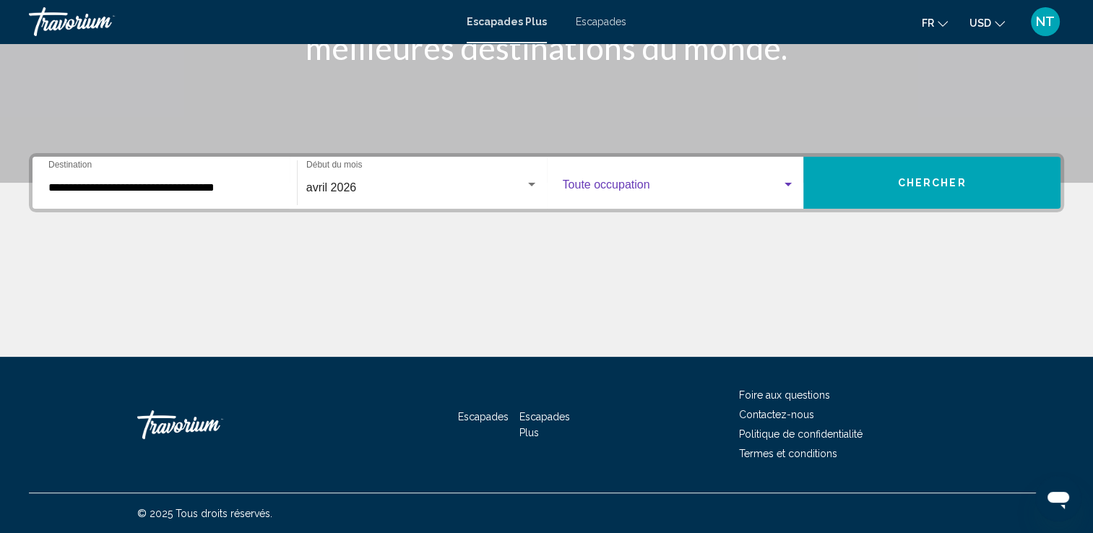
click at [788, 181] on div "Widget de recherche" at bounding box center [788, 185] width 13 height 12
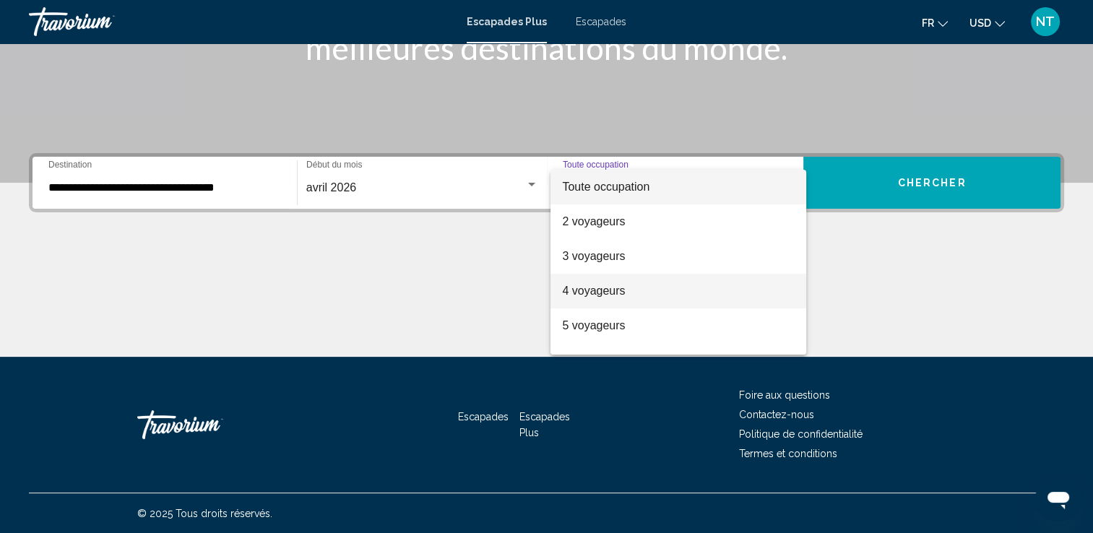
click at [595, 292] on font "4 voyageurs" at bounding box center [593, 291] width 63 height 12
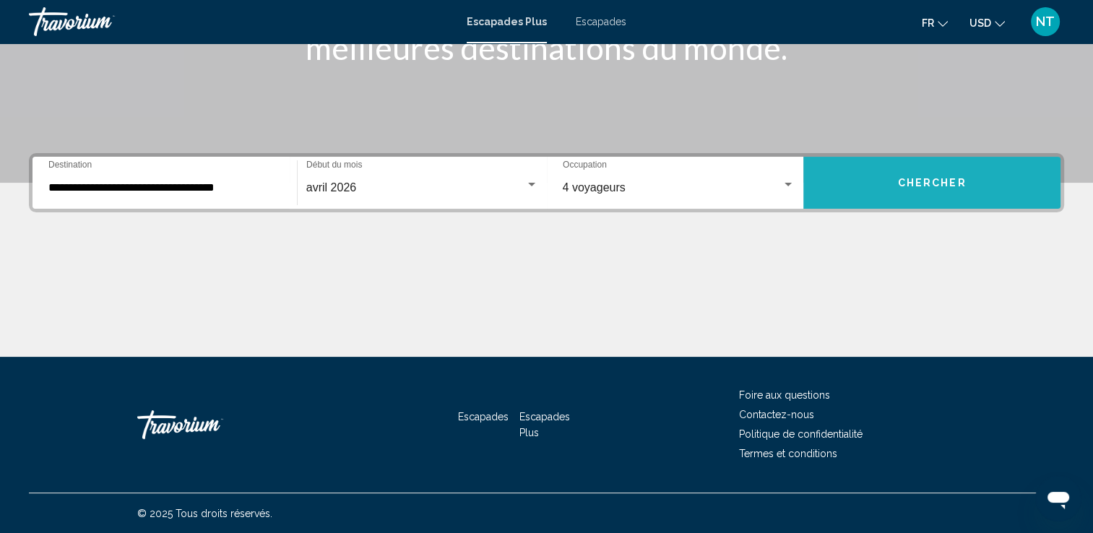
click at [900, 181] on span "Chercher" at bounding box center [932, 184] width 69 height 12
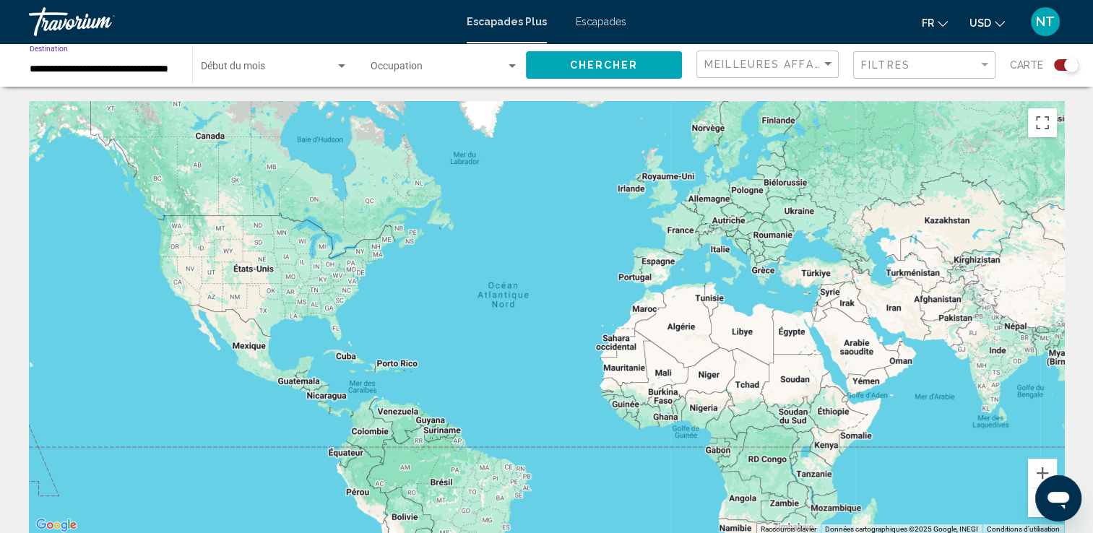
click at [110, 67] on input "**********" at bounding box center [104, 70] width 148 height 12
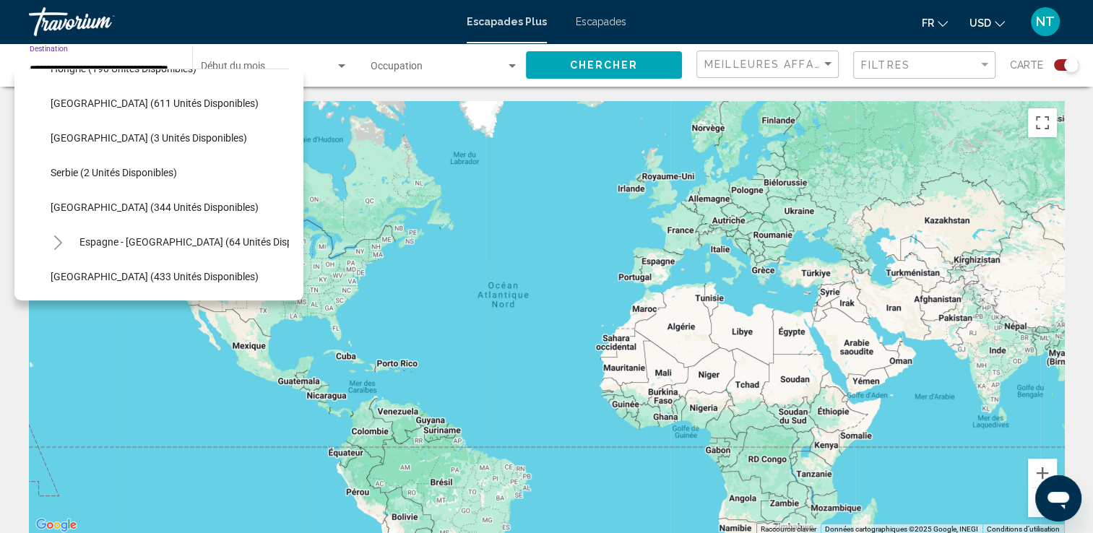
scroll to position [513, 0]
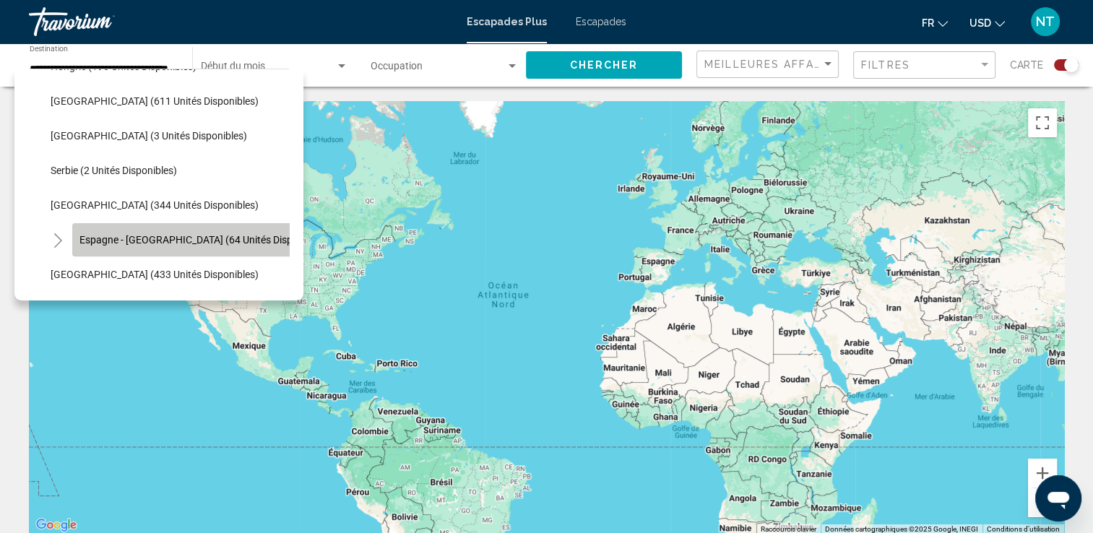
click at [123, 233] on button "Espagne - [GEOGRAPHIC_DATA] (64 unités disponibles)" at bounding box center [203, 239] width 263 height 33
type input "**********"
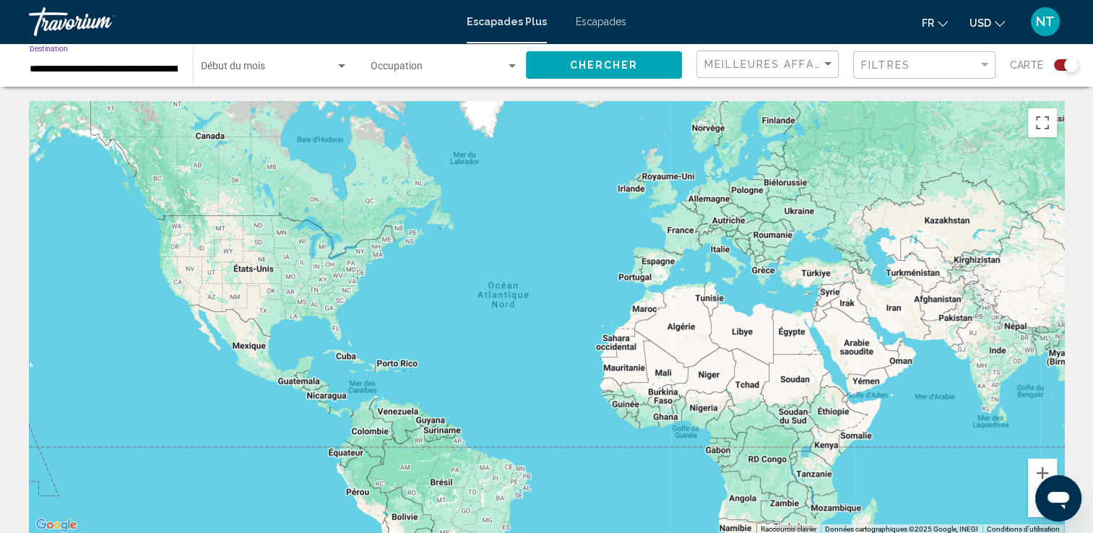
click at [621, 65] on span "Chercher" at bounding box center [604, 66] width 69 height 12
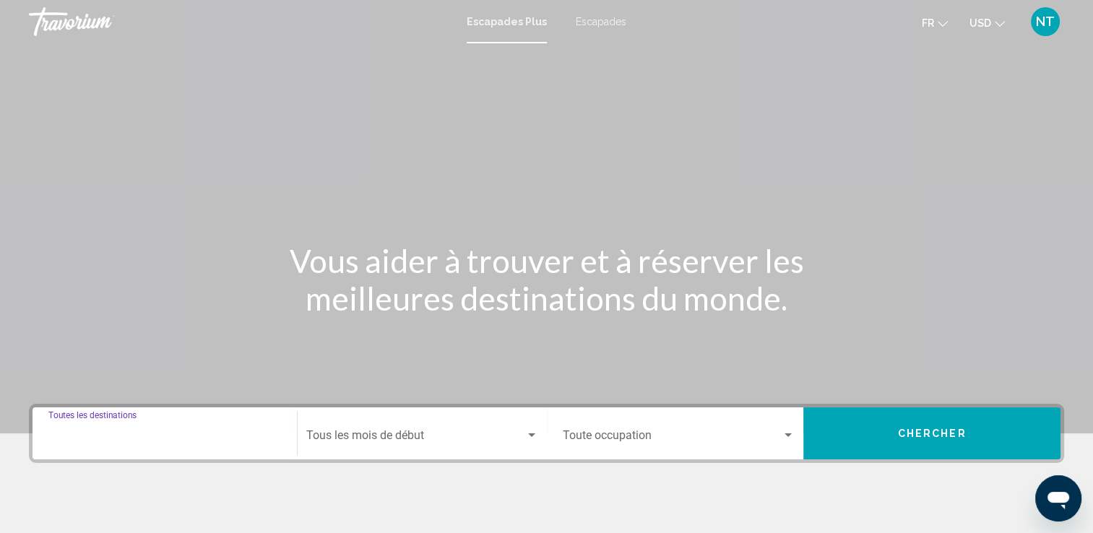
click at [133, 441] on input "Destination Toutes les destinations" at bounding box center [164, 438] width 233 height 13
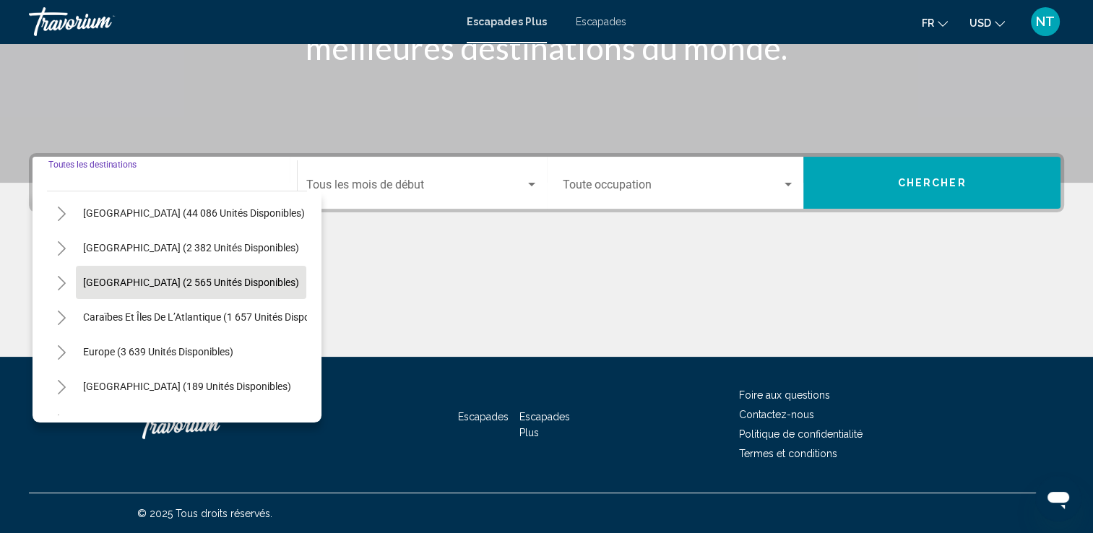
scroll to position [72, 0]
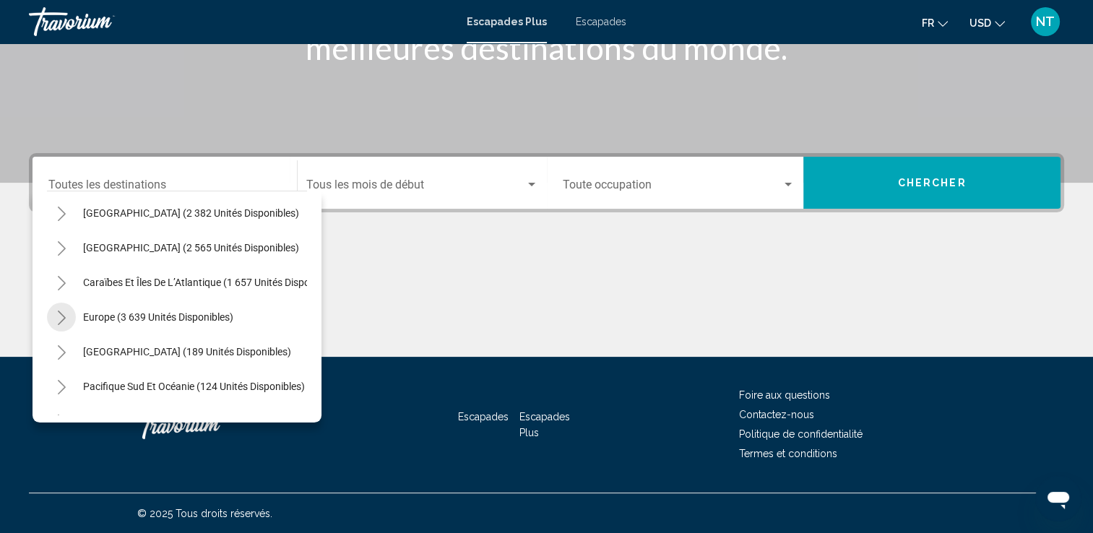
click at [66, 319] on icon "Toggle Europe (3 639 unités disponibles)" at bounding box center [61, 318] width 11 height 14
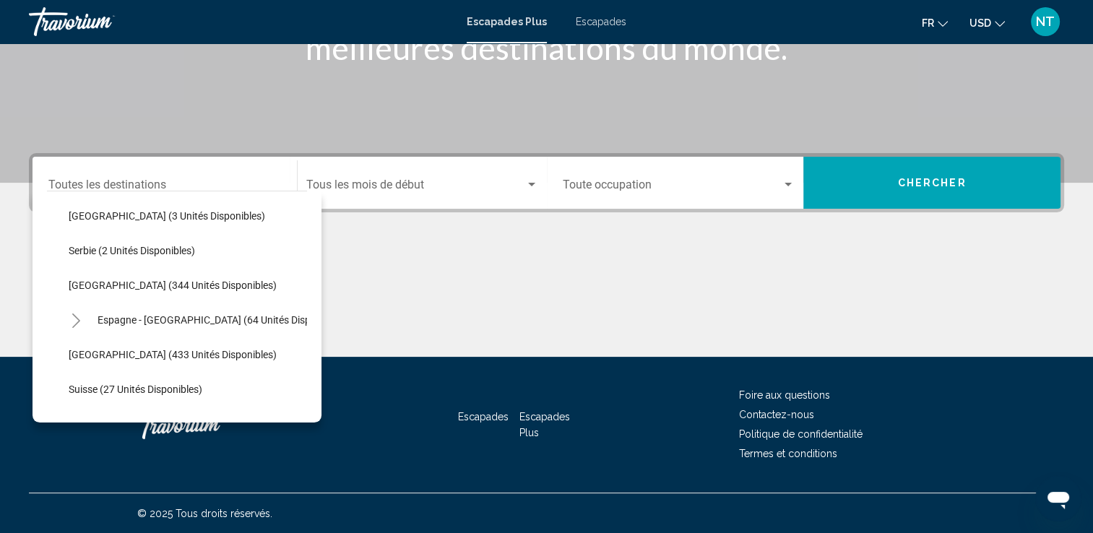
scroll to position [578, 0]
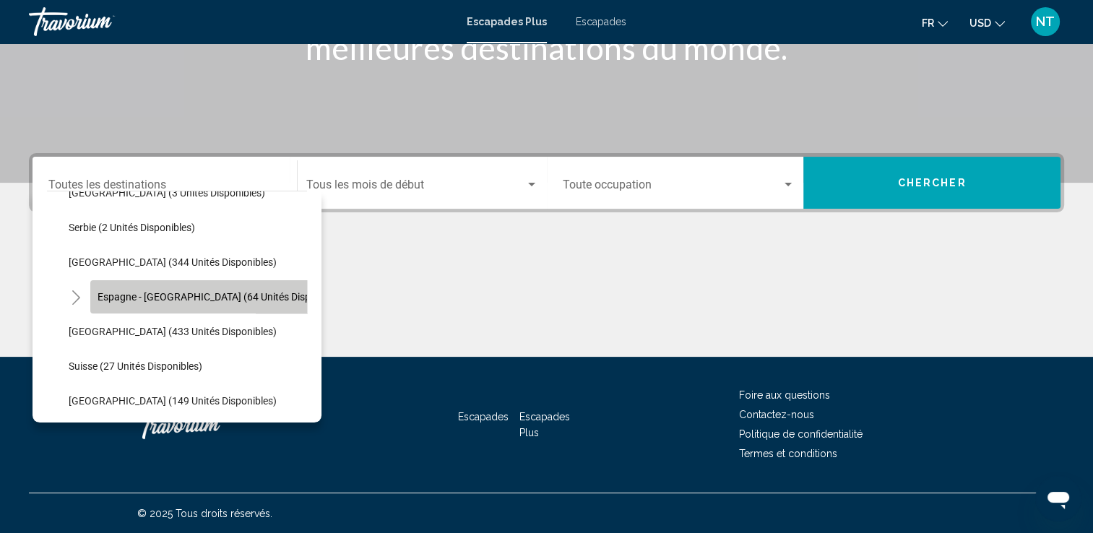
click at [103, 290] on button "Espagne - [GEOGRAPHIC_DATA] (64 unités disponibles)" at bounding box center [221, 296] width 263 height 33
type input "**********"
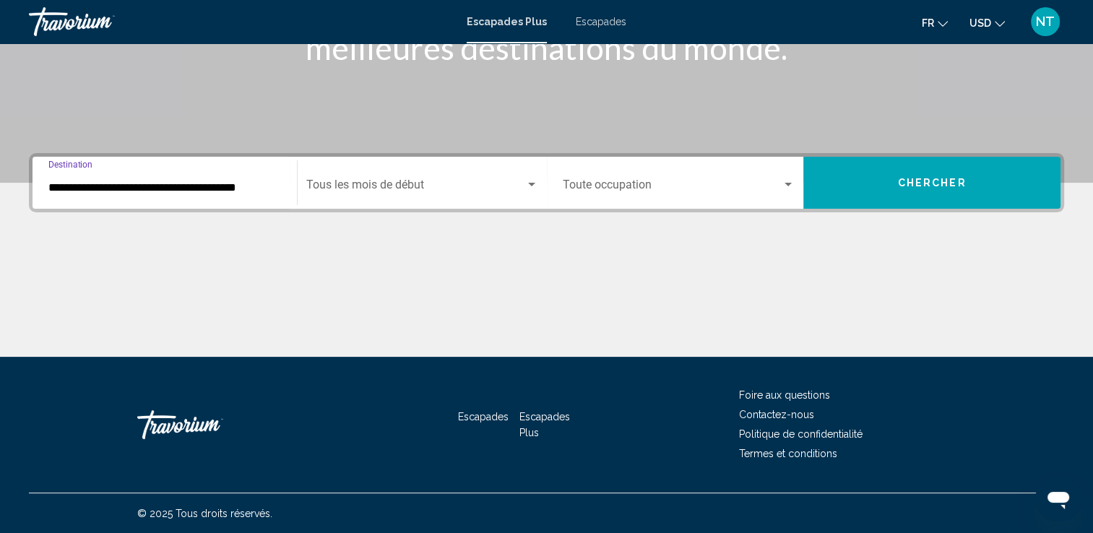
click at [416, 187] on span "Widget de recherche" at bounding box center [415, 187] width 219 height 13
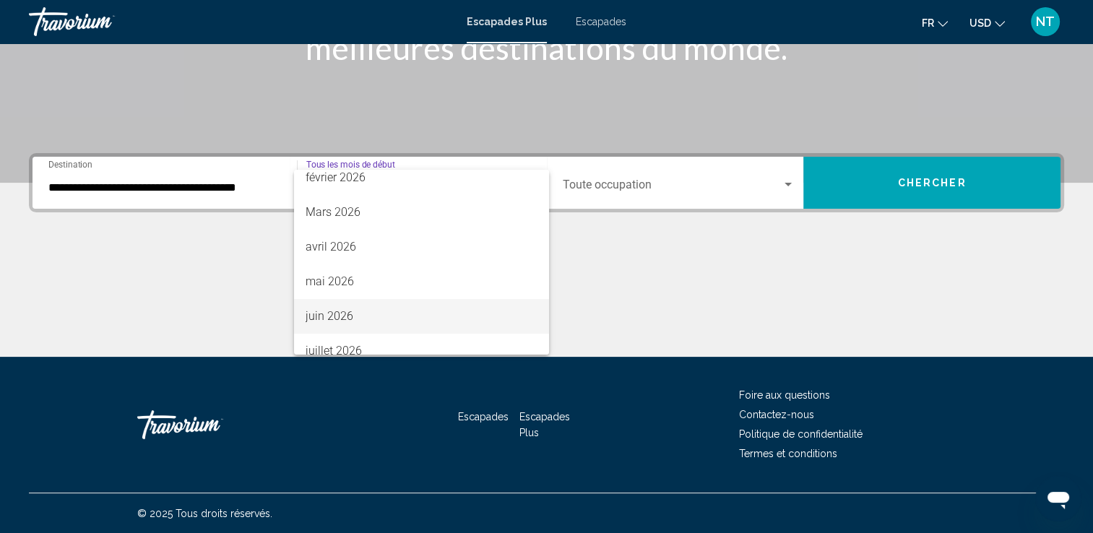
scroll to position [228, 0]
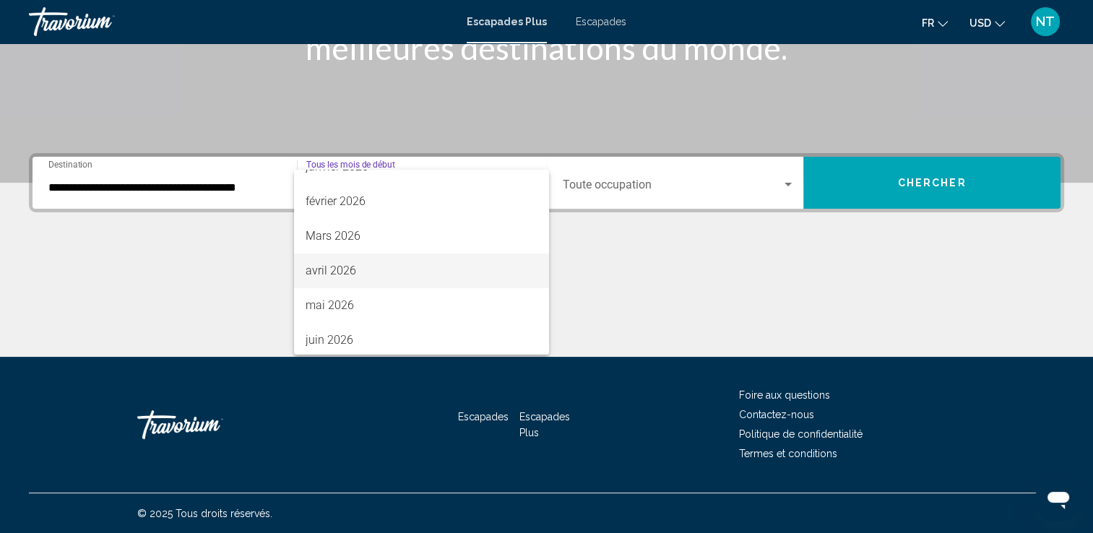
click at [336, 266] on font "avril 2026" at bounding box center [331, 271] width 51 height 14
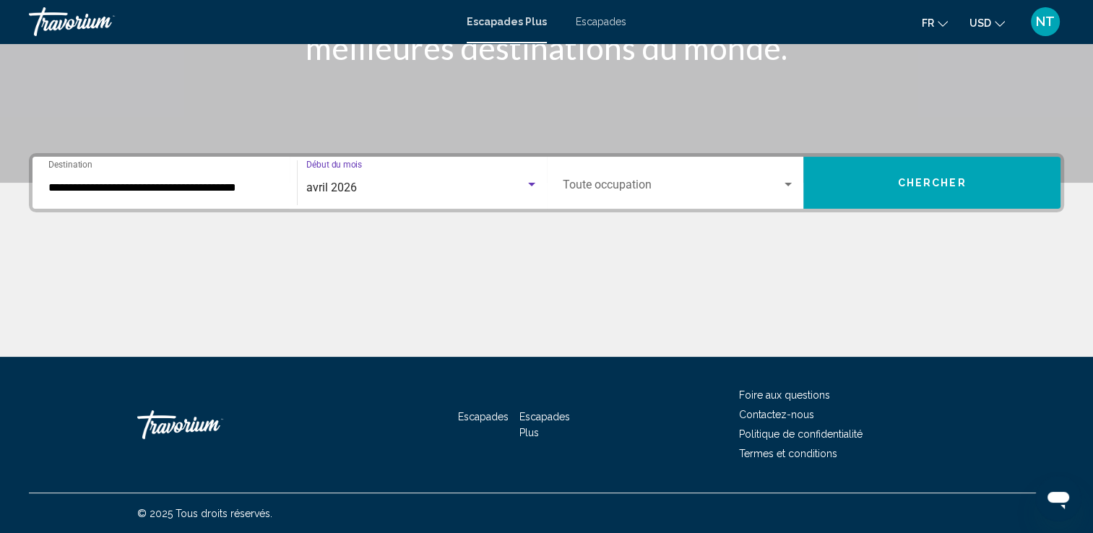
click at [789, 184] on div "Widget de recherche" at bounding box center [788, 185] width 7 height 4
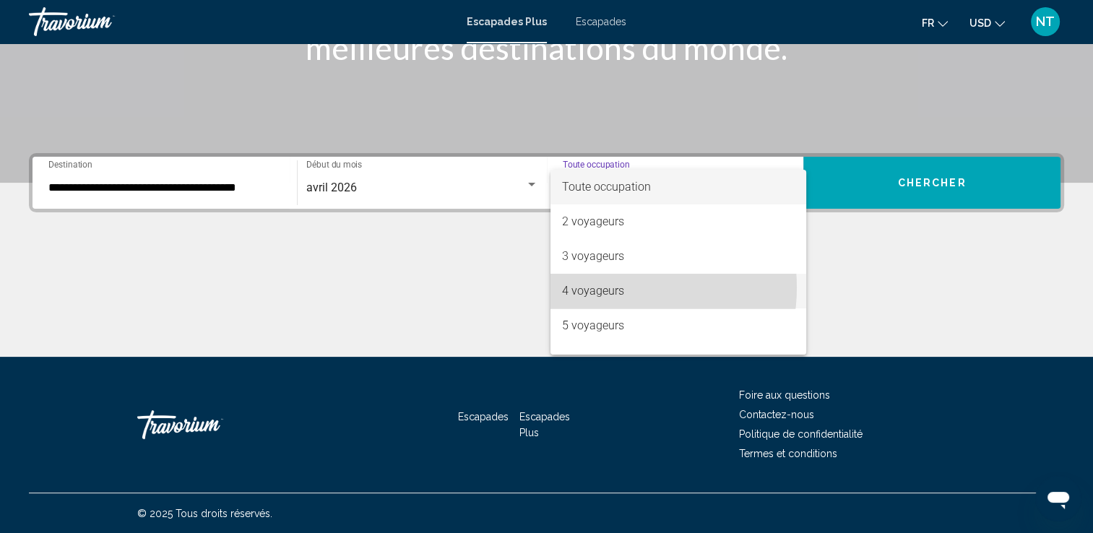
click at [615, 288] on font "4 voyageurs" at bounding box center [593, 291] width 62 height 14
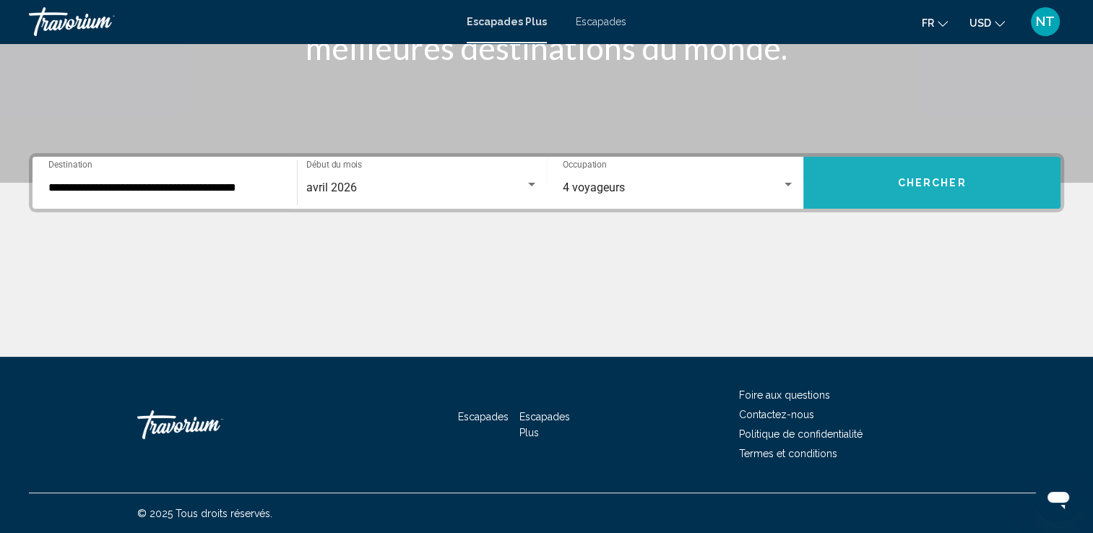
click at [880, 179] on button "Chercher" at bounding box center [932, 183] width 257 height 52
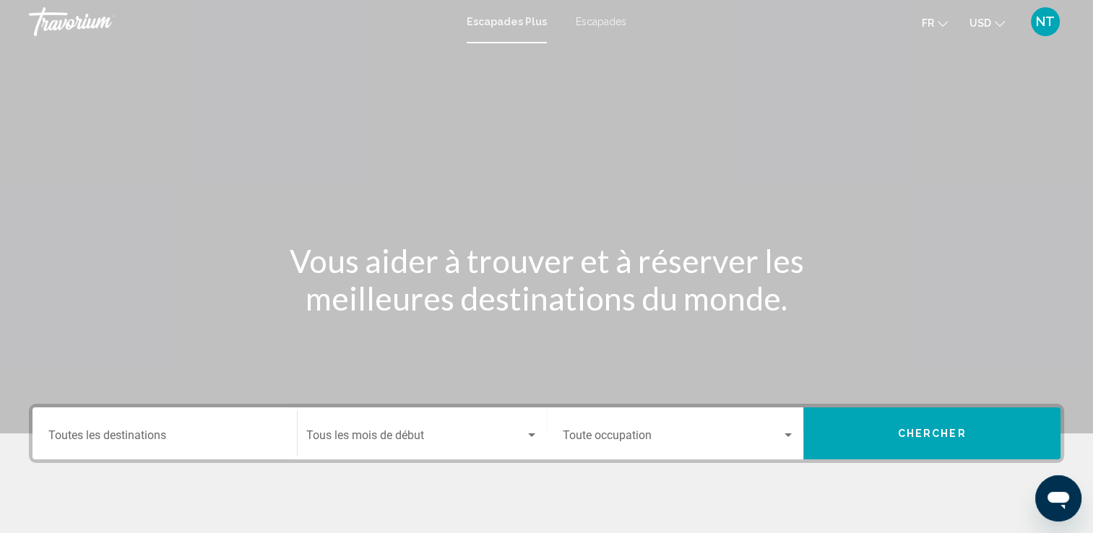
click at [163, 423] on div "Destination Toutes les destinations" at bounding box center [164, 434] width 233 height 46
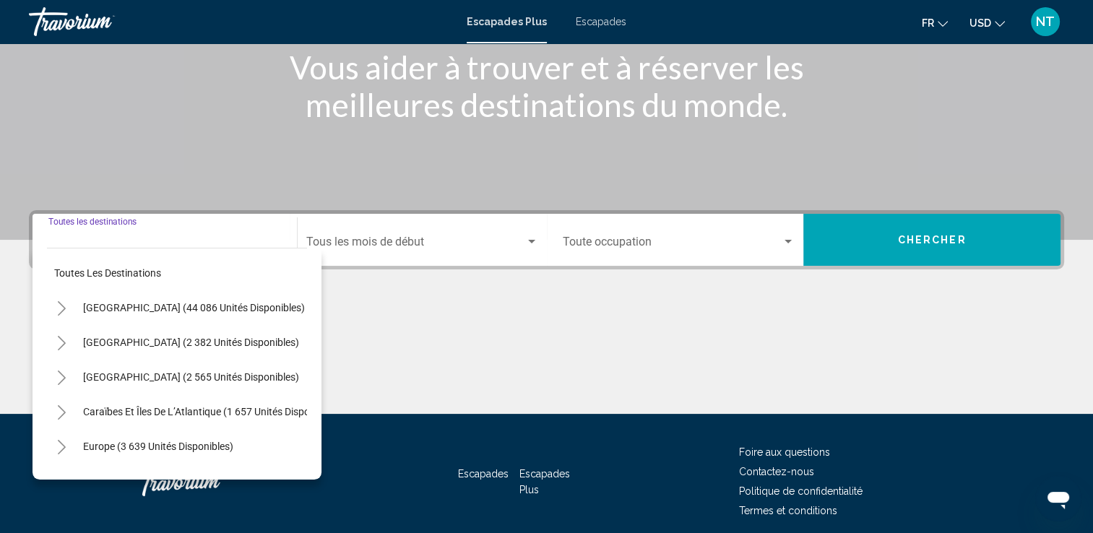
scroll to position [251, 0]
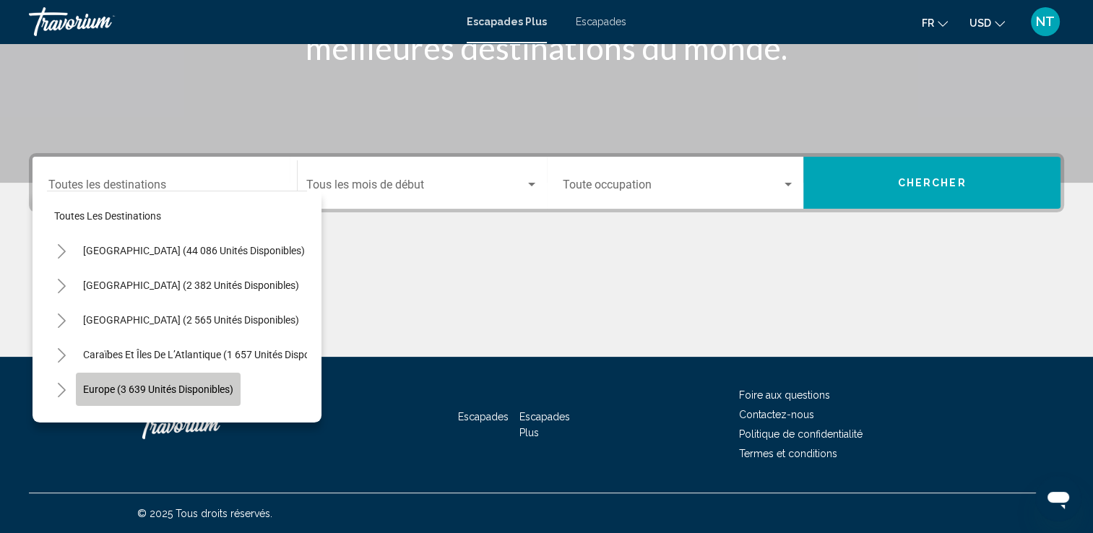
click at [164, 389] on span "Europe (3 639 unités disponibles)" at bounding box center [158, 390] width 150 height 12
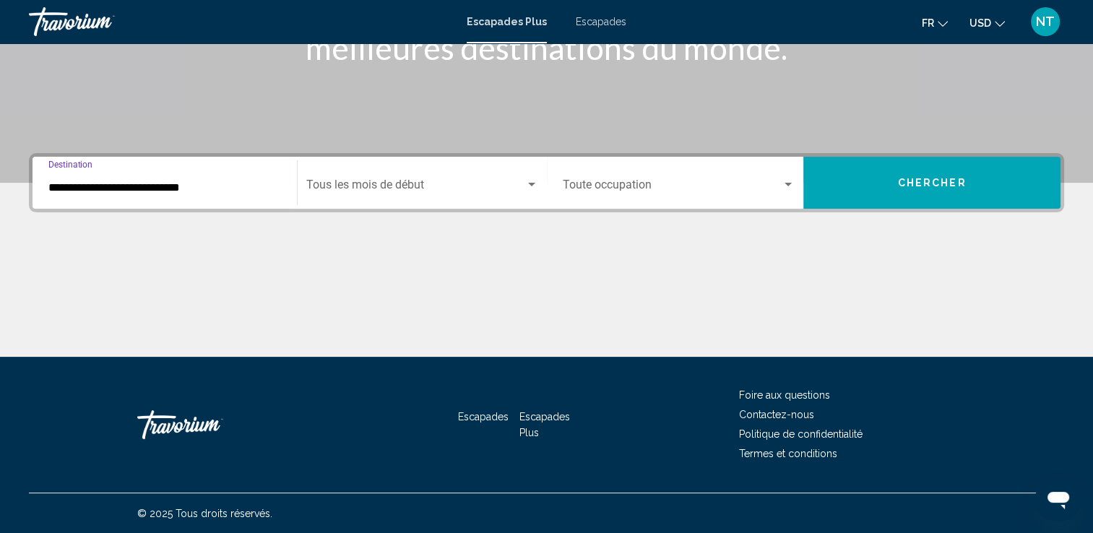
click at [94, 181] on input "**********" at bounding box center [164, 187] width 233 height 13
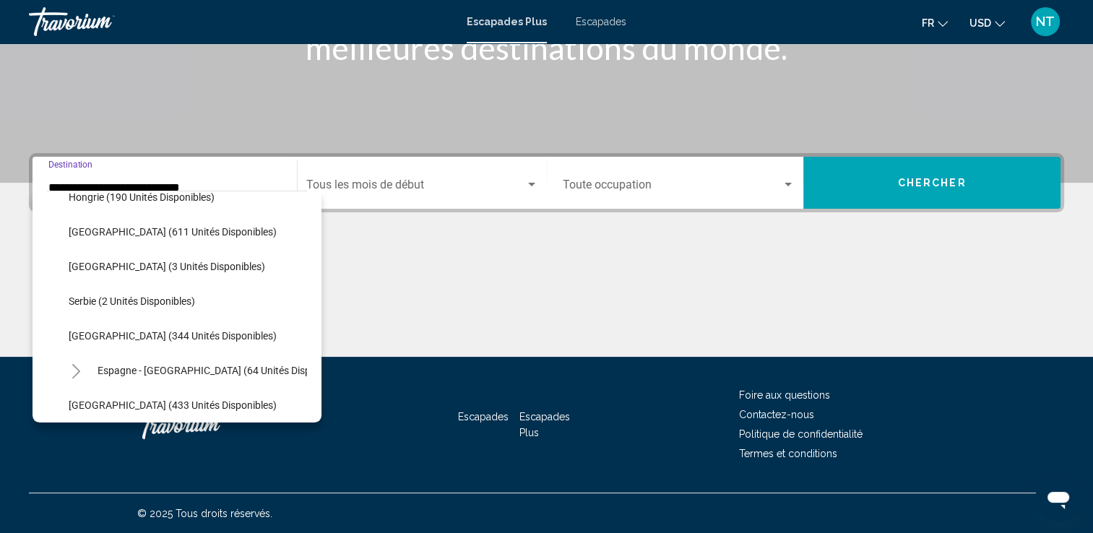
scroll to position [525, 0]
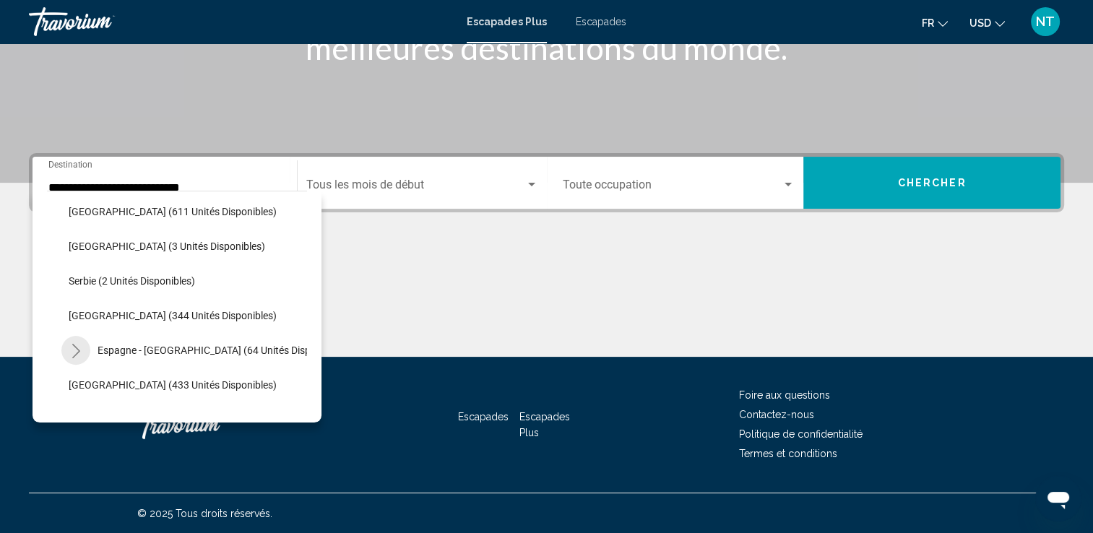
click at [87, 345] on button "Toggle Espagne - Îles Canaries (64 unités disponibles)" at bounding box center [75, 350] width 29 height 29
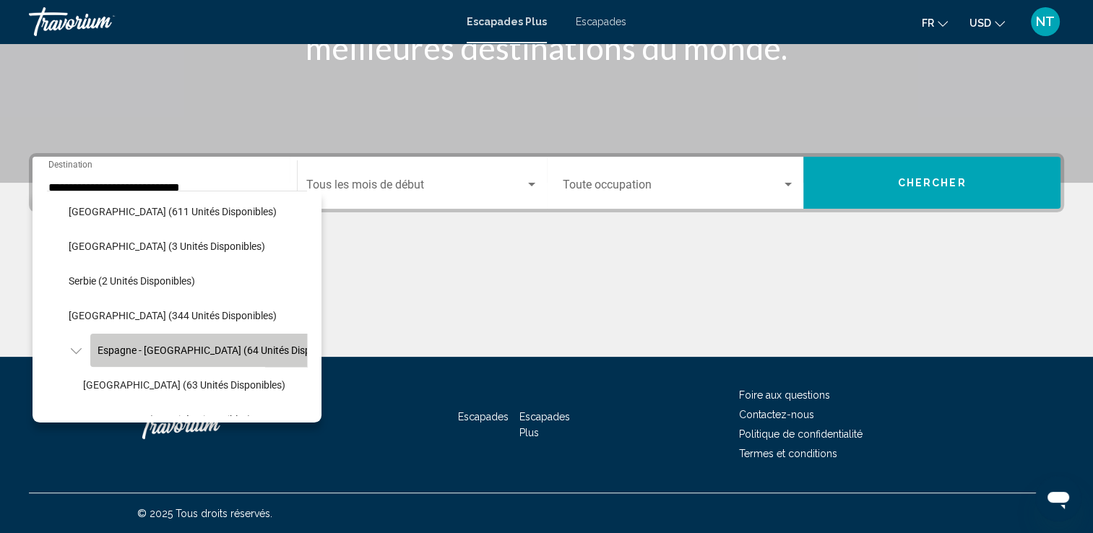
click at [107, 348] on span "Espagne - [GEOGRAPHIC_DATA] (64 unités disponibles)" at bounding box center [222, 351] width 249 height 12
type input "**********"
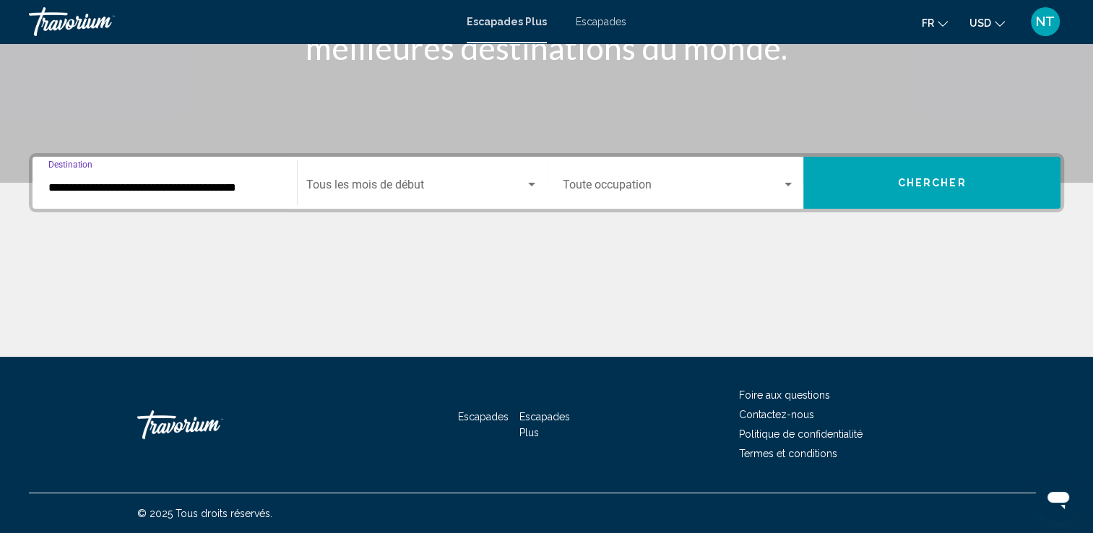
click at [533, 181] on div "Widget de recherche" at bounding box center [531, 185] width 13 height 12
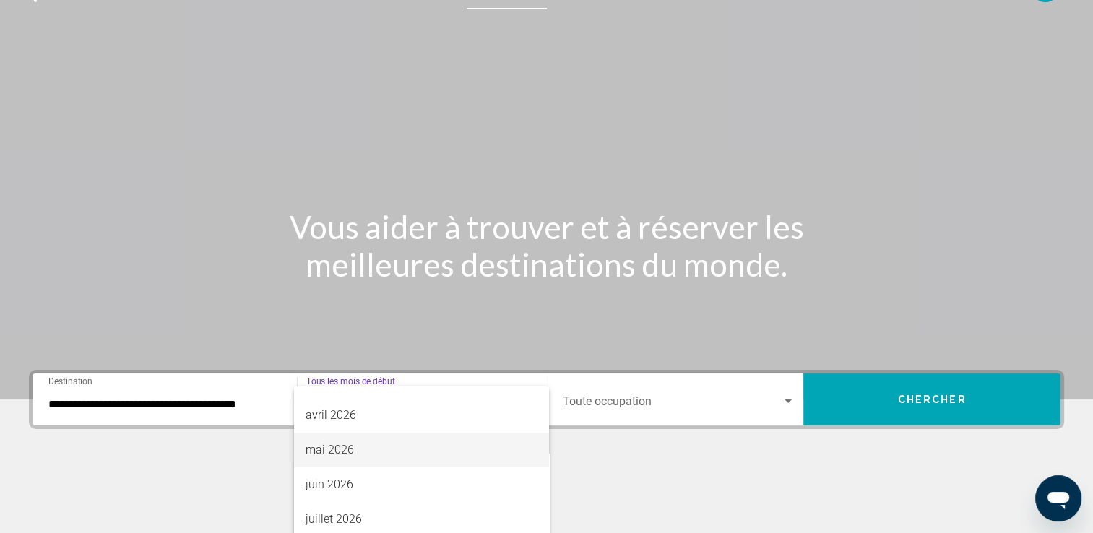
scroll to position [156, 0]
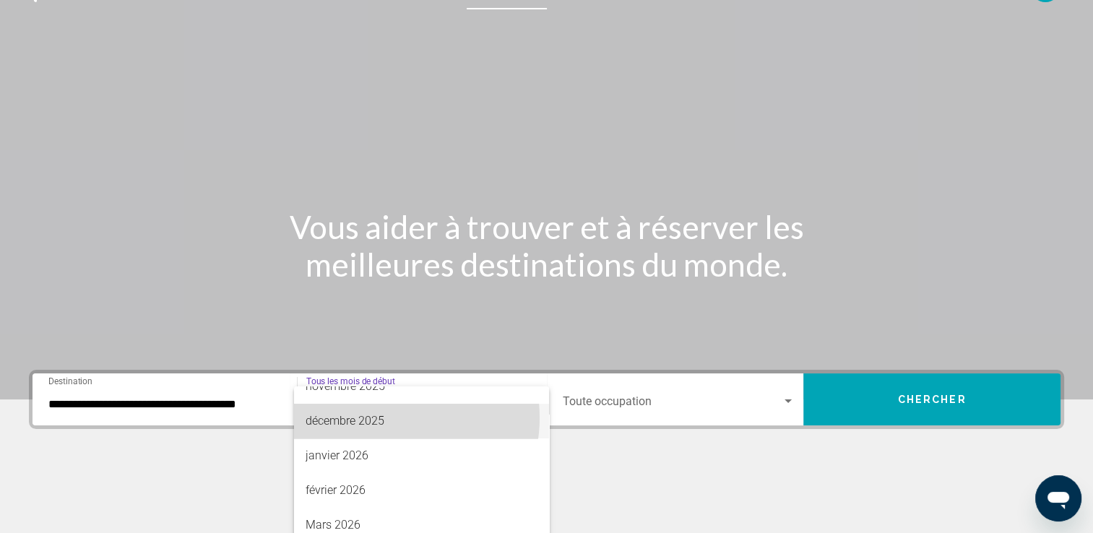
click at [382, 418] on font "décembre 2025" at bounding box center [345, 421] width 79 height 14
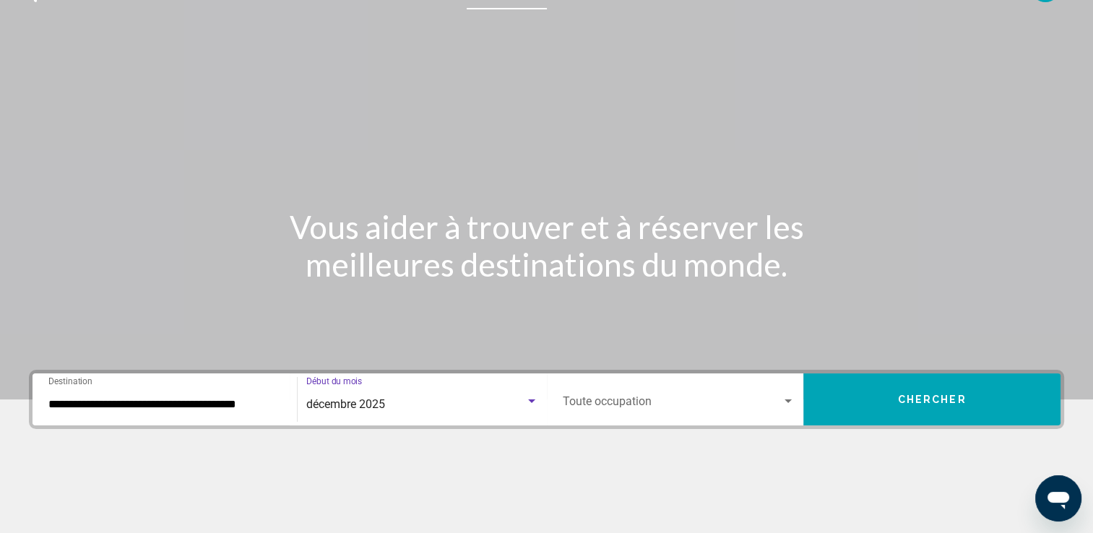
click at [705, 401] on span "Widget de recherche" at bounding box center [673, 404] width 220 height 13
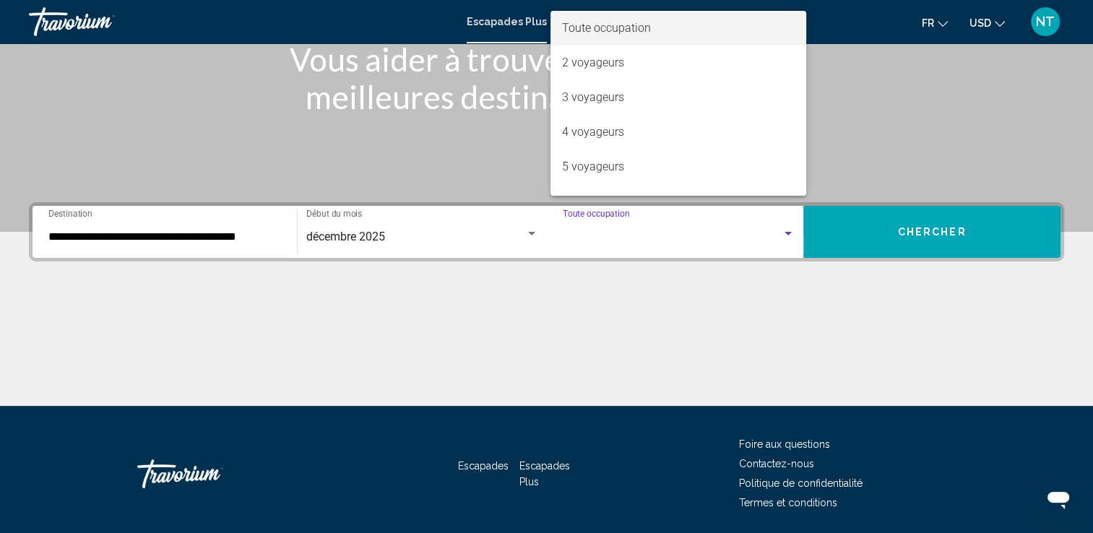
scroll to position [251, 0]
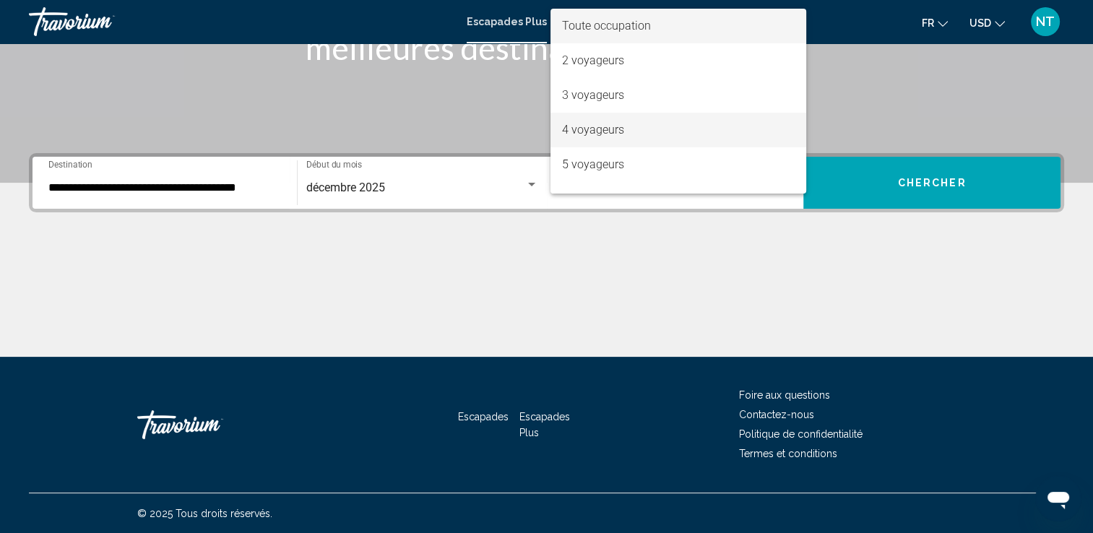
click at [586, 132] on font "4 voyageurs" at bounding box center [593, 130] width 62 height 14
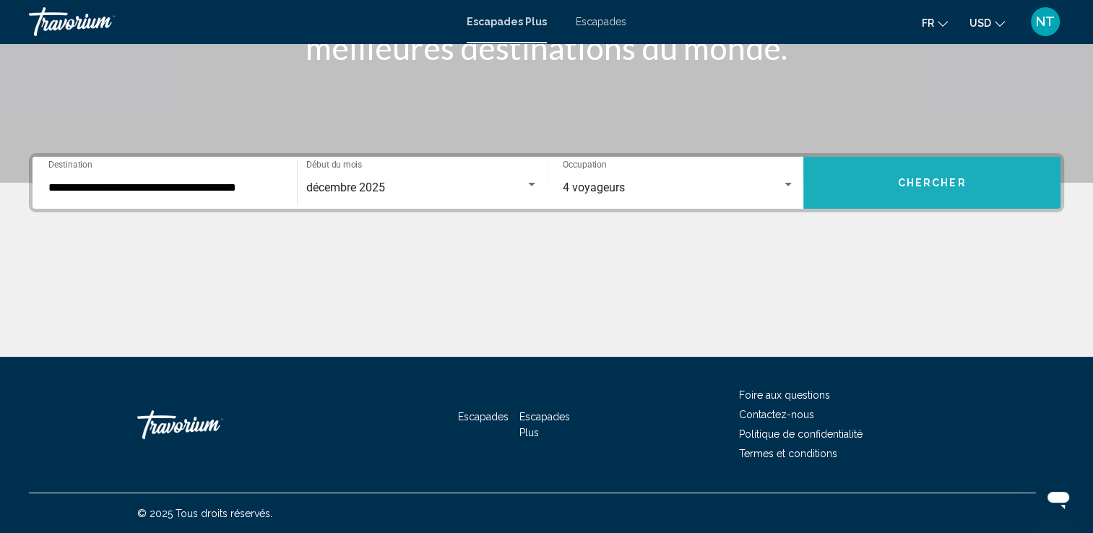
click at [897, 184] on button "Chercher" at bounding box center [932, 183] width 257 height 52
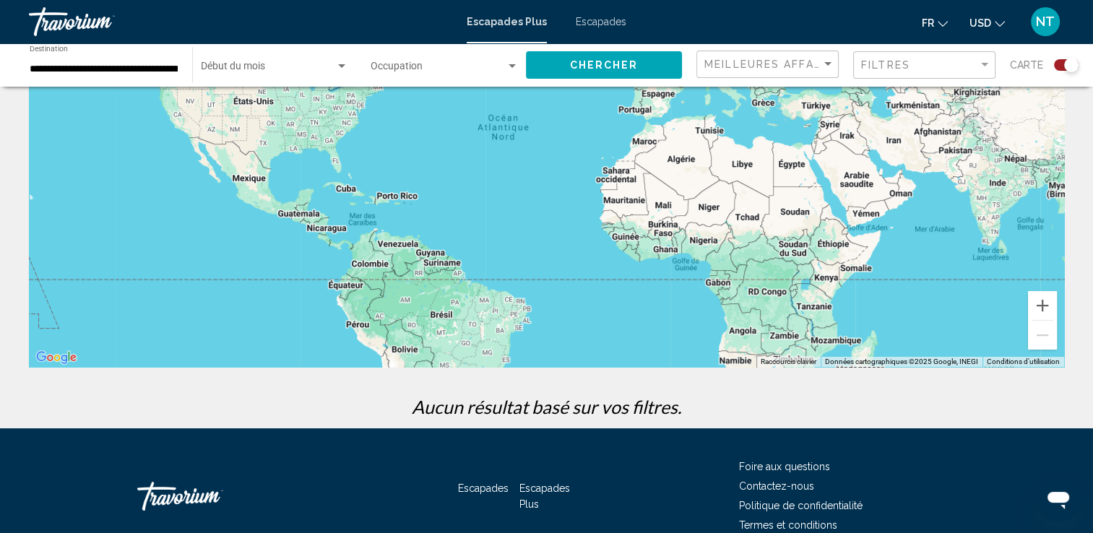
scroll to position [239, 0]
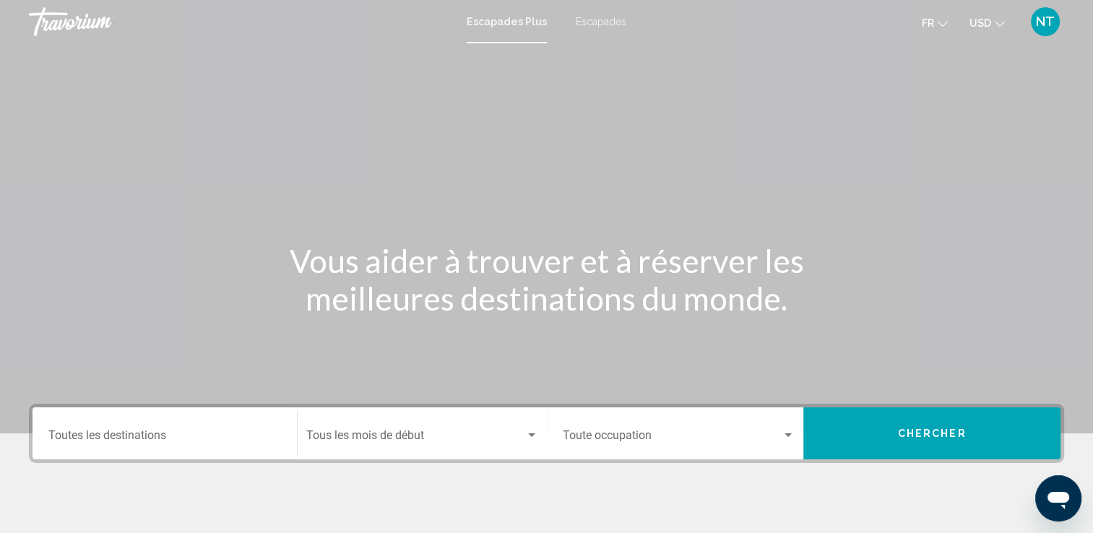
click at [601, 14] on div "Escapades Plus Escapades Fr English Español Français Italiano Português русский…" at bounding box center [546, 22] width 1093 height 30
click at [600, 17] on span "Escapades" at bounding box center [601, 22] width 51 height 12
click at [85, 441] on input "Destination Toutes les destinations" at bounding box center [164, 438] width 233 height 13
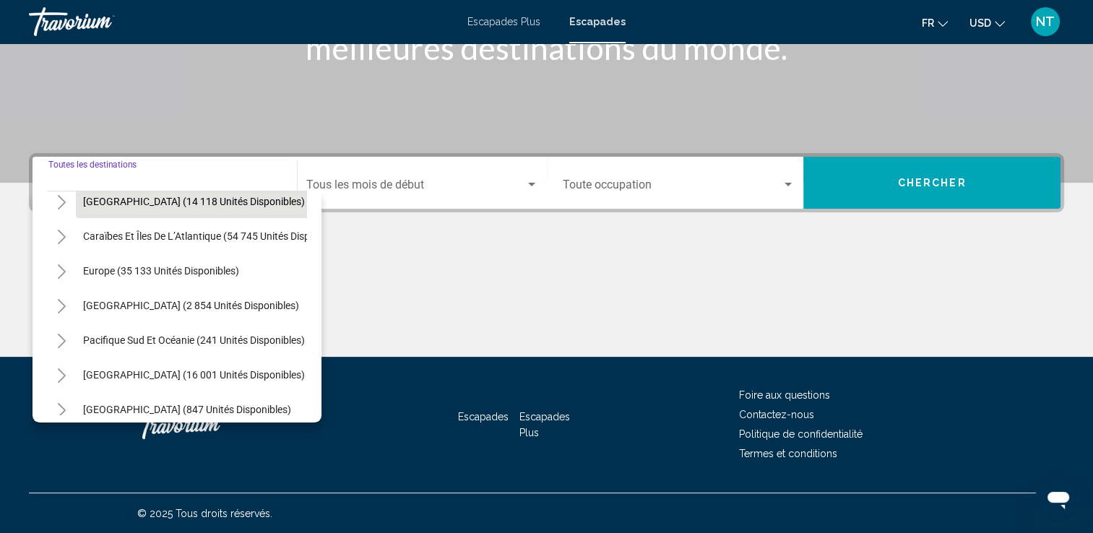
scroll to position [145, 0]
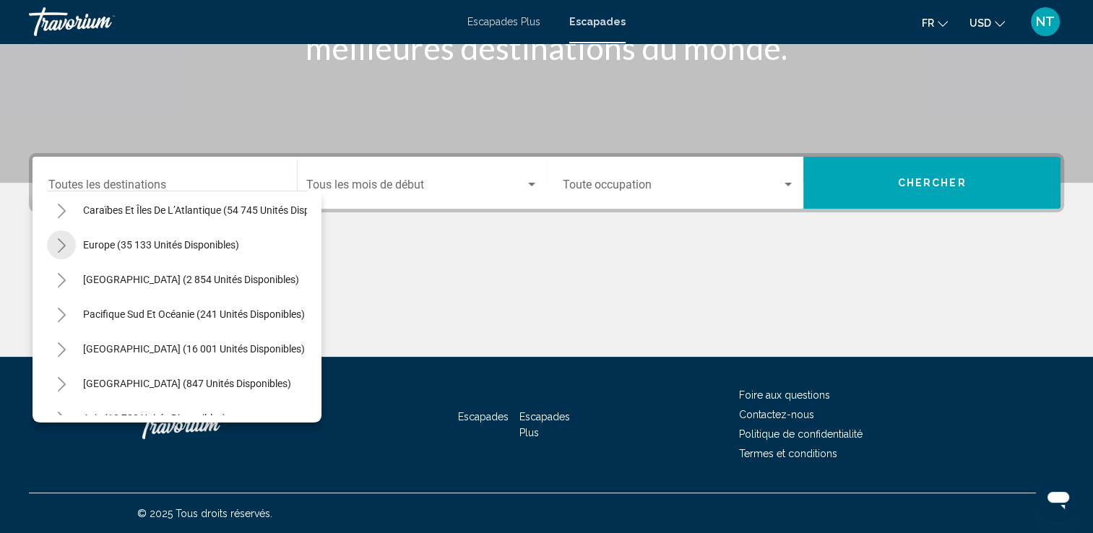
click at [66, 245] on icon "Toggle Europe (35 133 unités disponibles)" at bounding box center [61, 245] width 11 height 14
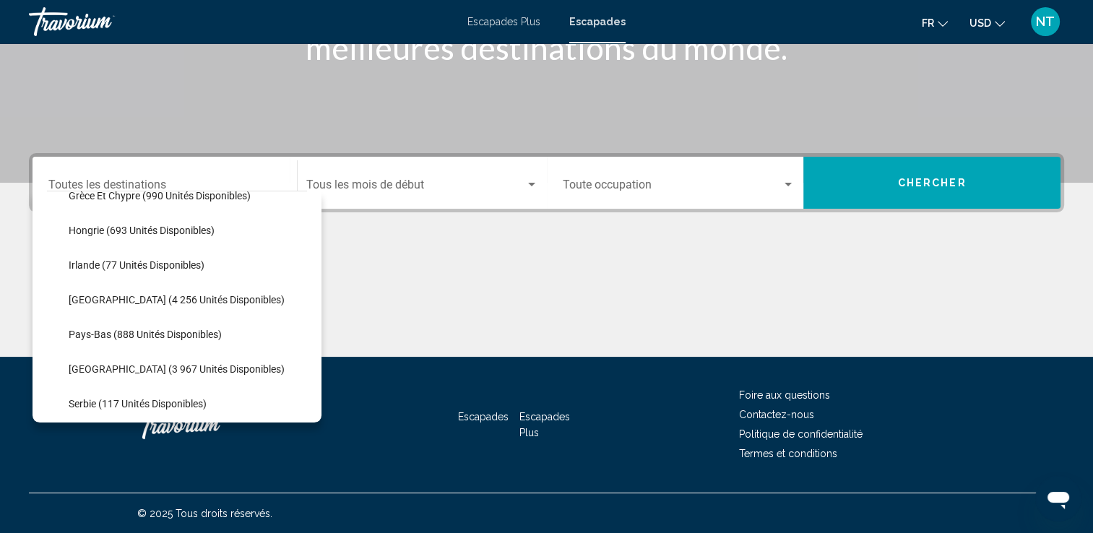
scroll to position [650, 0]
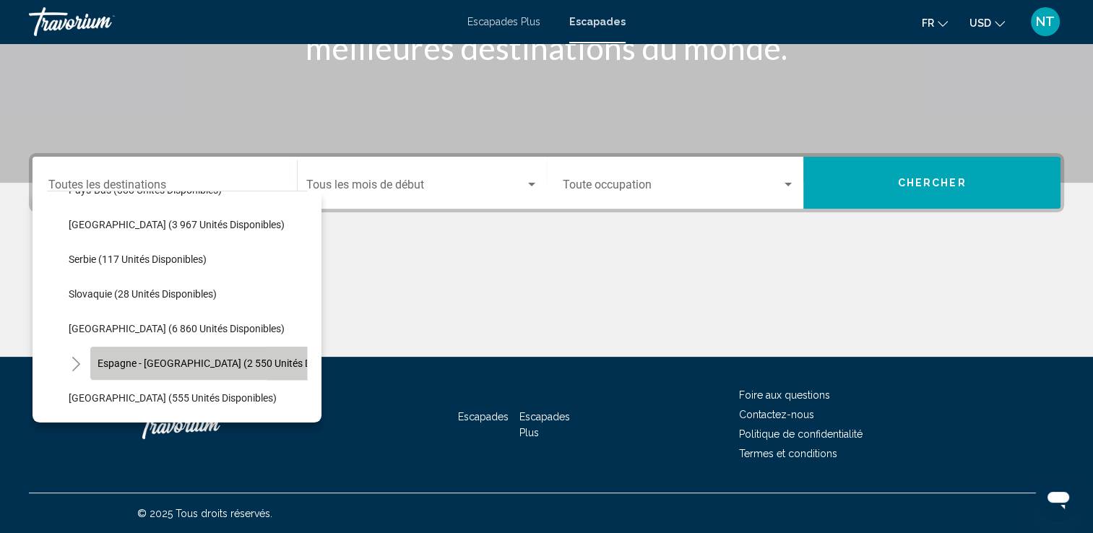
click at [116, 352] on button "Espagne - [GEOGRAPHIC_DATA] (2 550 unités disponibles)" at bounding box center [228, 363] width 277 height 33
type input "**********"
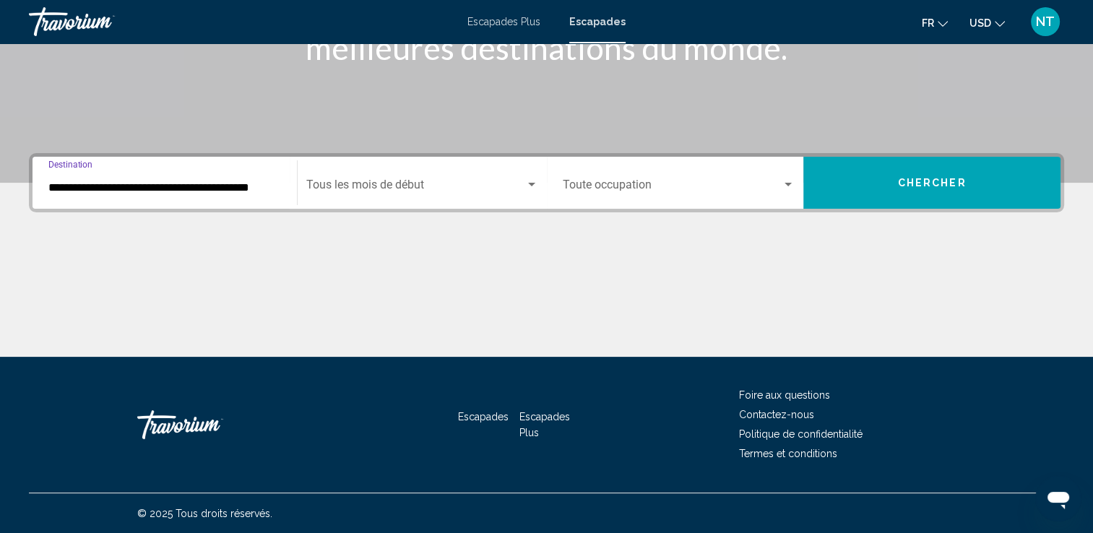
click at [528, 186] on div "Widget de recherche" at bounding box center [531, 185] width 13 height 12
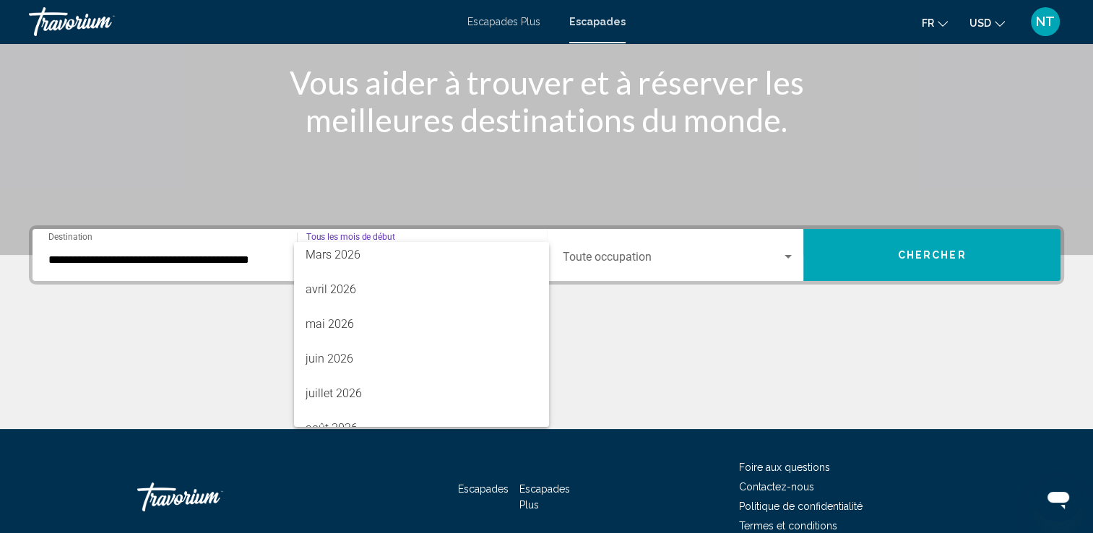
scroll to position [289, 0]
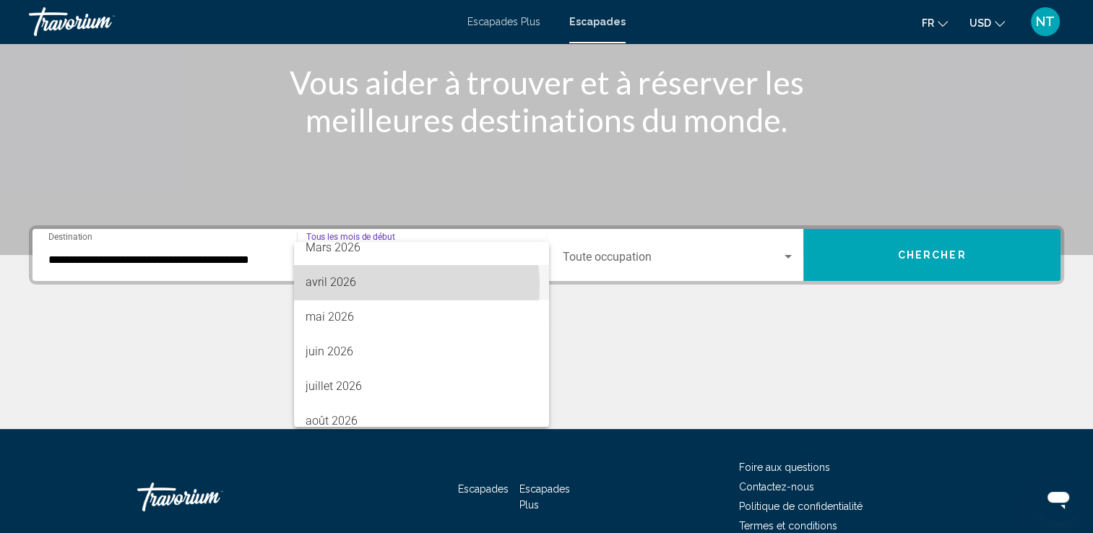
click at [348, 287] on font "avril 2026" at bounding box center [331, 282] width 51 height 14
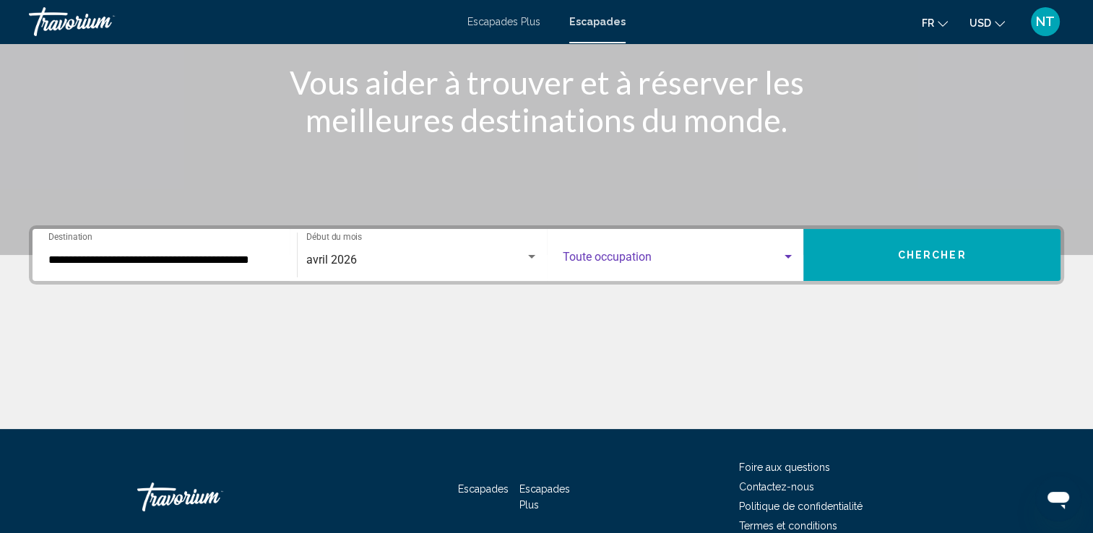
click at [775, 259] on span "Widget de recherche" at bounding box center [673, 260] width 220 height 13
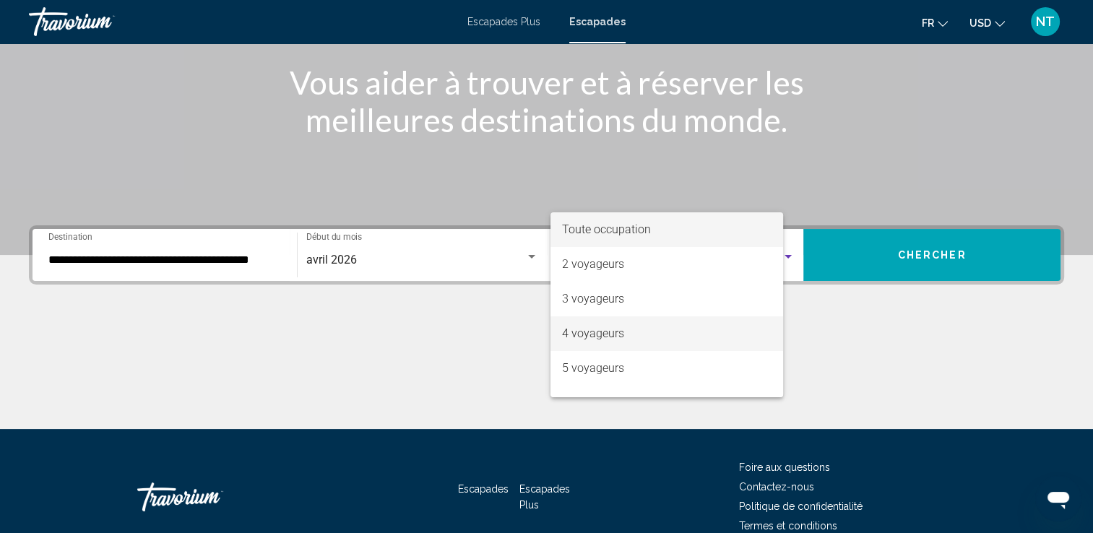
scroll to position [251, 0]
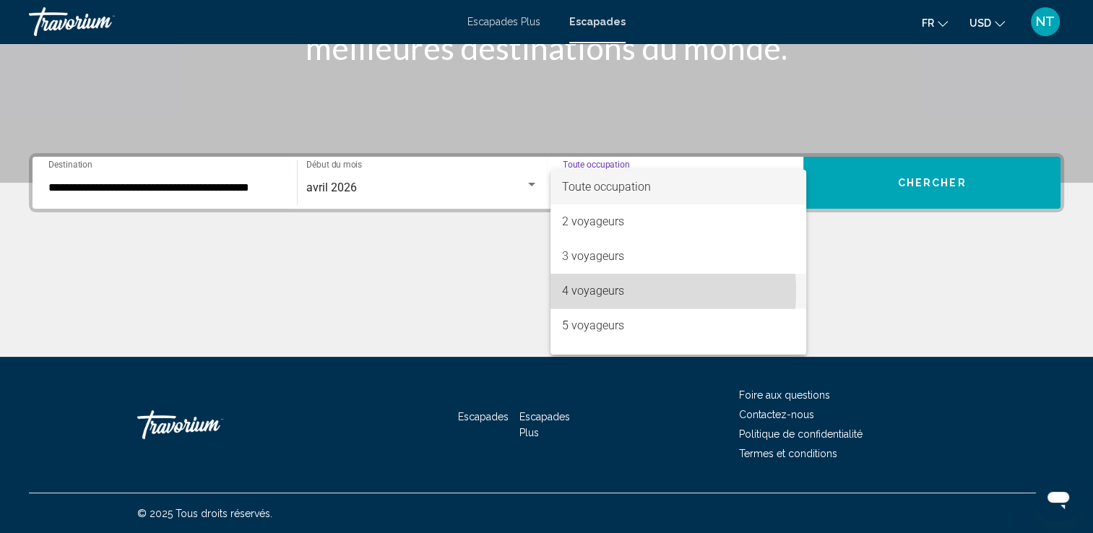
click at [599, 292] on font "4 voyageurs" at bounding box center [593, 291] width 62 height 14
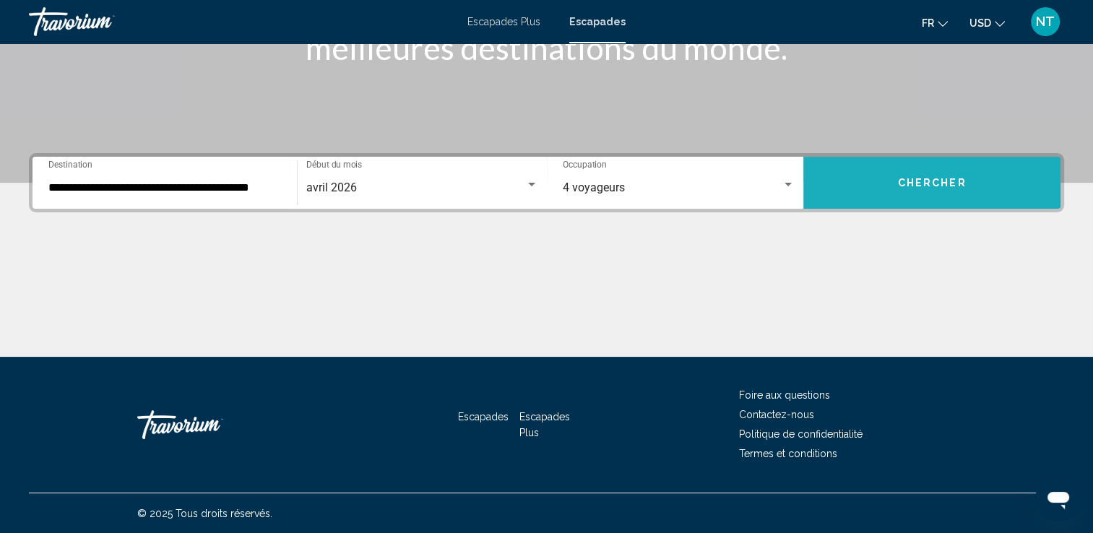
click at [887, 186] on button "Chercher" at bounding box center [932, 183] width 257 height 52
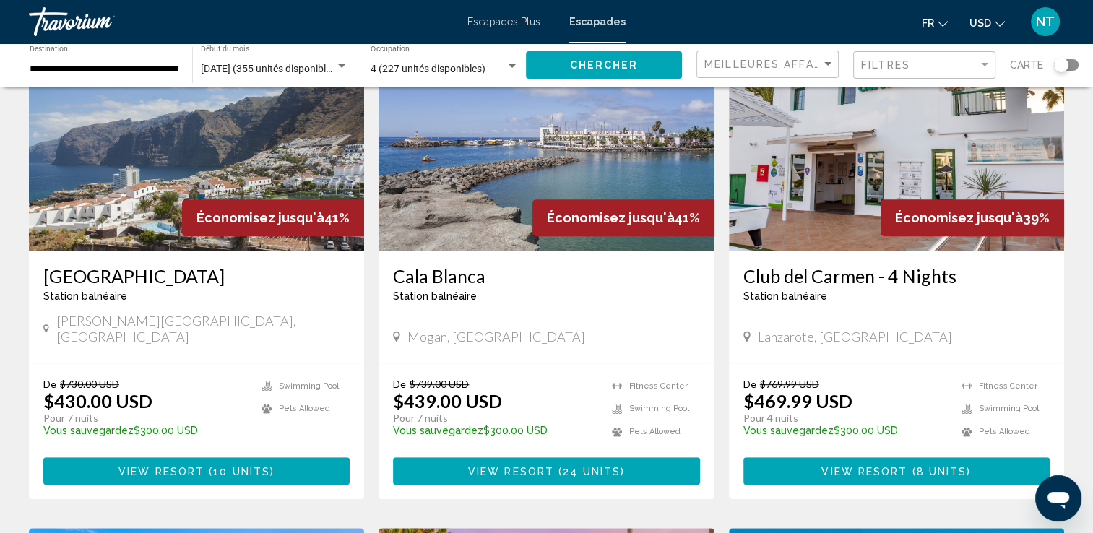
scroll to position [578, 0]
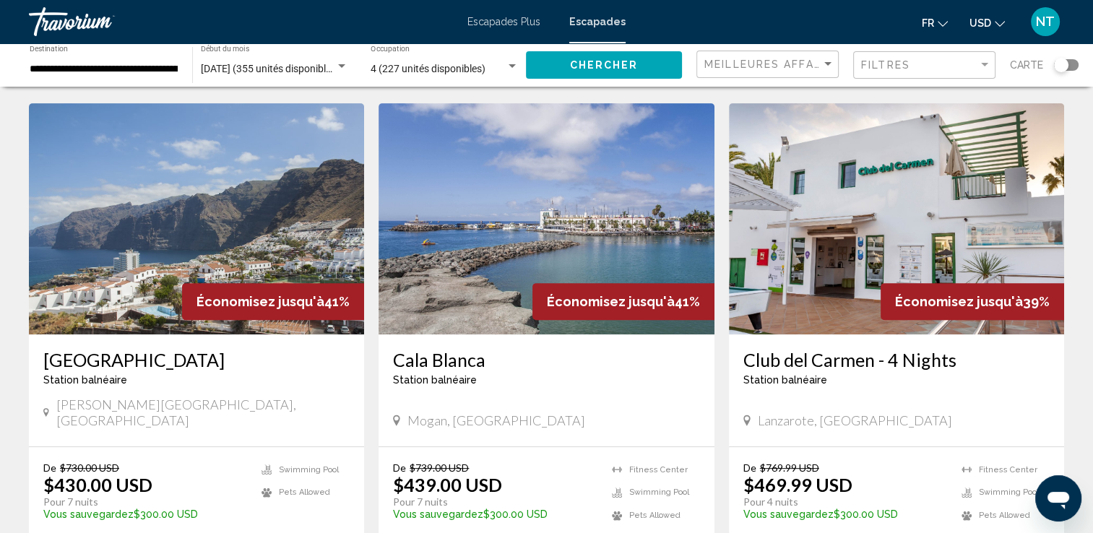
click at [229, 210] on img "Contenu principal" at bounding box center [196, 218] width 335 height 231
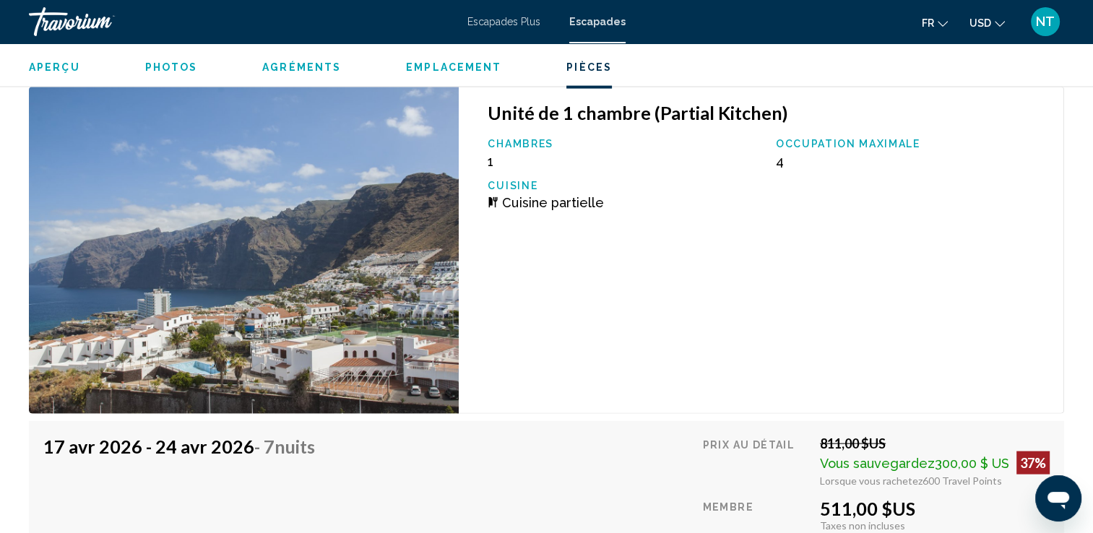
scroll to position [2972, 0]
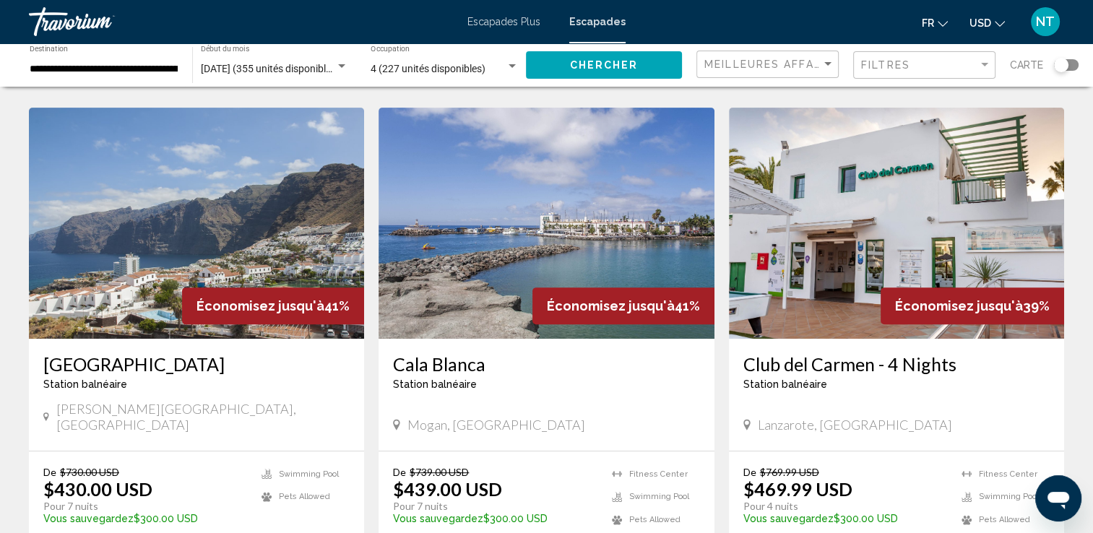
scroll to position [611, 0]
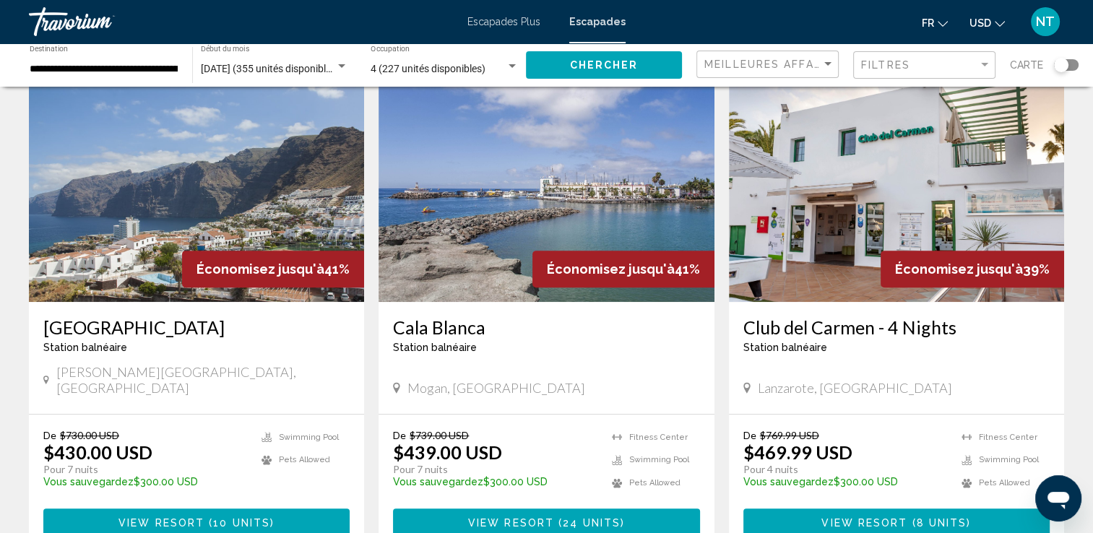
click at [843, 189] on img "Contenu principal" at bounding box center [896, 186] width 335 height 231
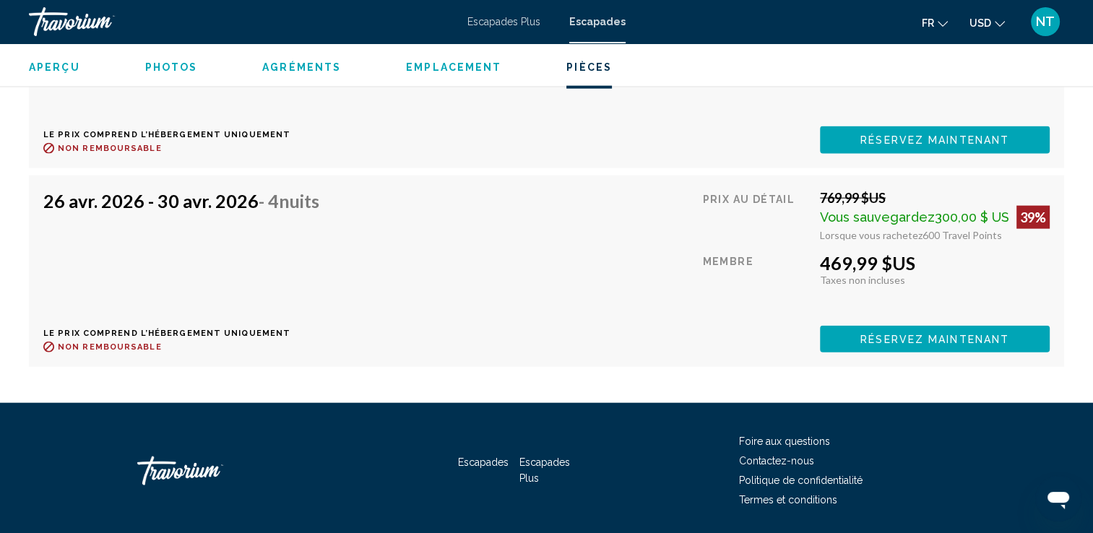
scroll to position [3257, 0]
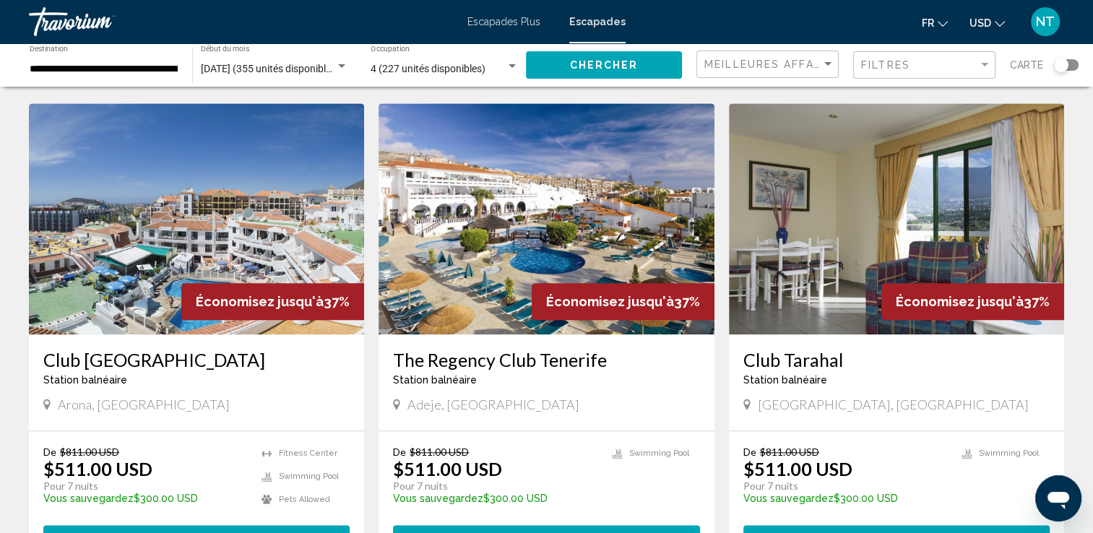
scroll to position [1616, 0]
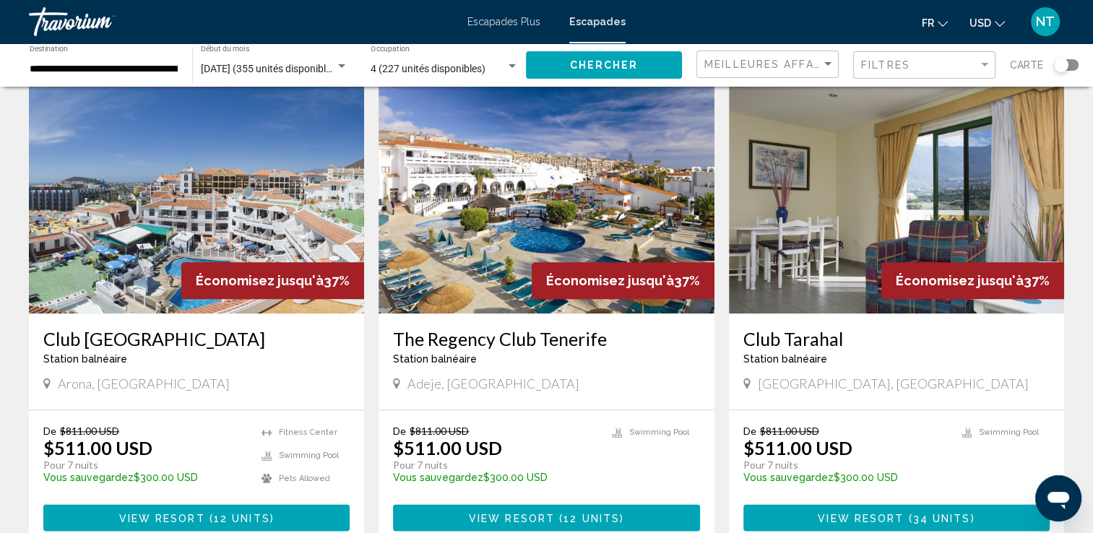
click at [166, 158] on img "Contenu principal" at bounding box center [196, 197] width 335 height 231
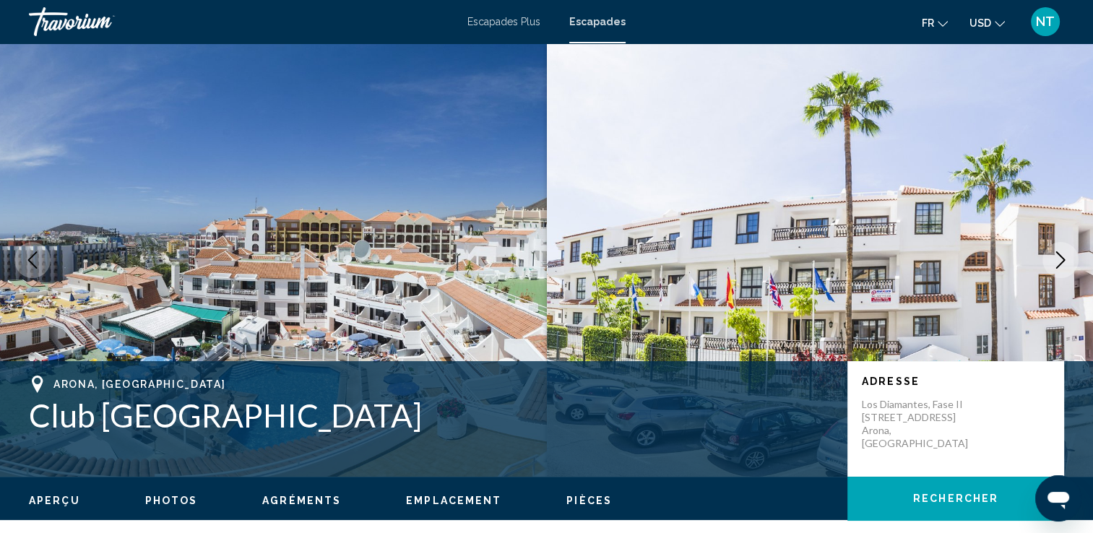
click at [1064, 255] on icon "Image suivante" at bounding box center [1060, 259] width 17 height 17
click at [1057, 258] on icon "Image suivante" at bounding box center [1060, 259] width 17 height 17
click at [1061, 254] on icon "Image suivante" at bounding box center [1060, 259] width 17 height 17
click at [1061, 250] on button "Image suivante" at bounding box center [1061, 260] width 36 height 36
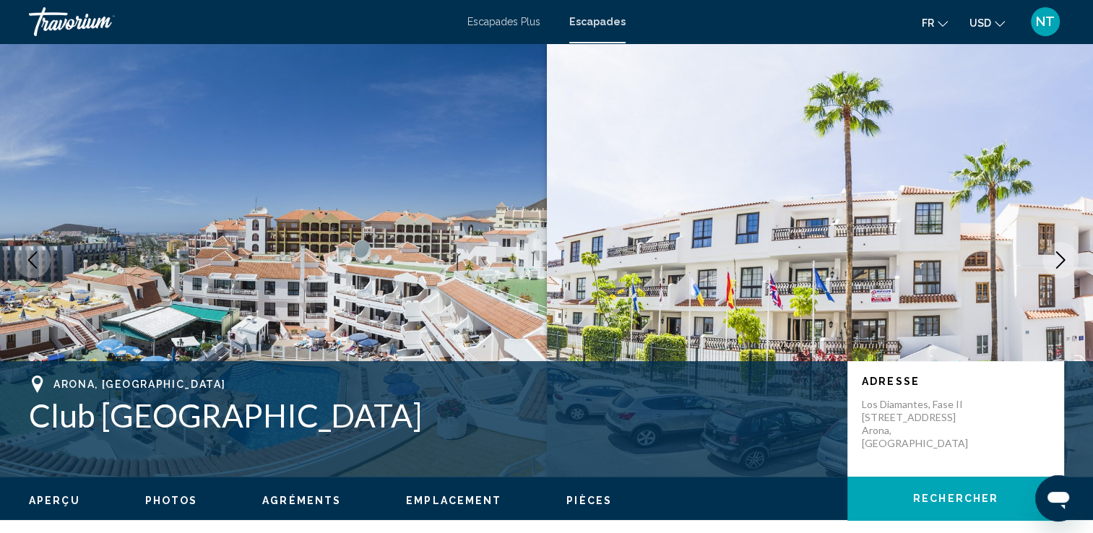
click at [1061, 250] on button "Image suivante" at bounding box center [1061, 260] width 36 height 36
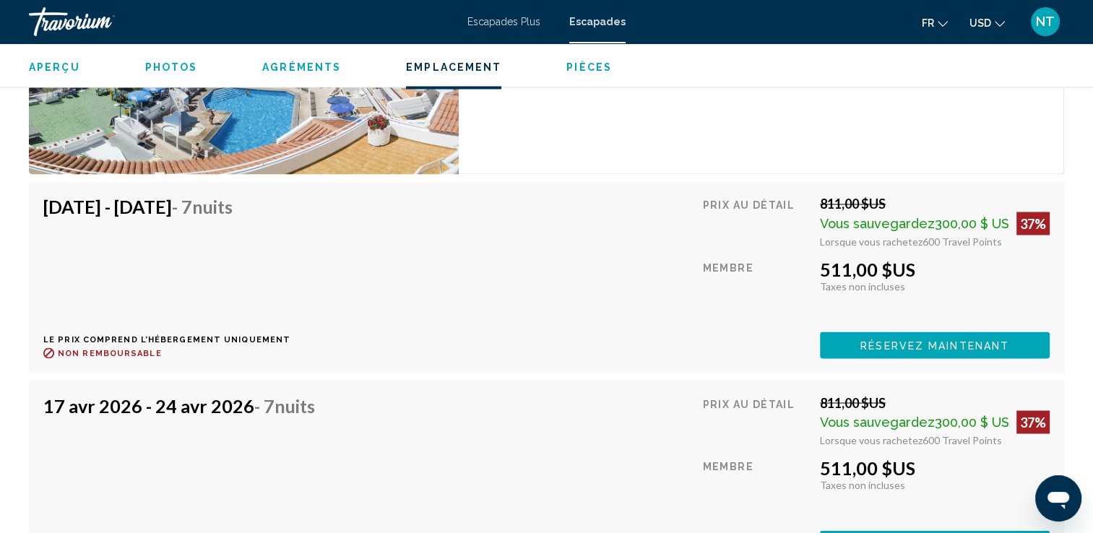
scroll to position [2506, 0]
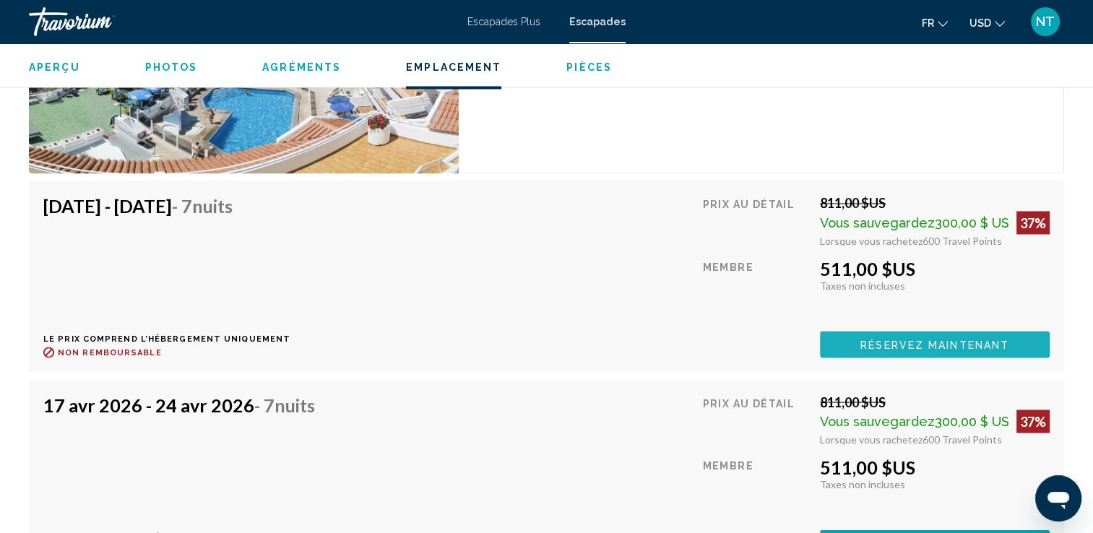
click at [926, 339] on span "Réservez maintenant" at bounding box center [935, 345] width 149 height 12
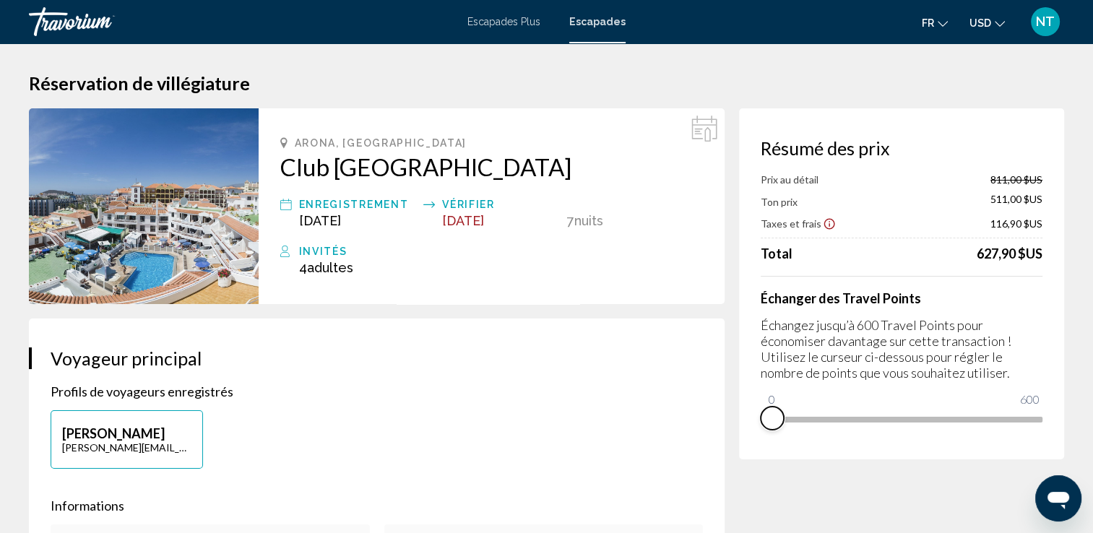
drag, startPoint x: 1026, startPoint y: 436, endPoint x: 693, endPoint y: 522, distance: 344.0
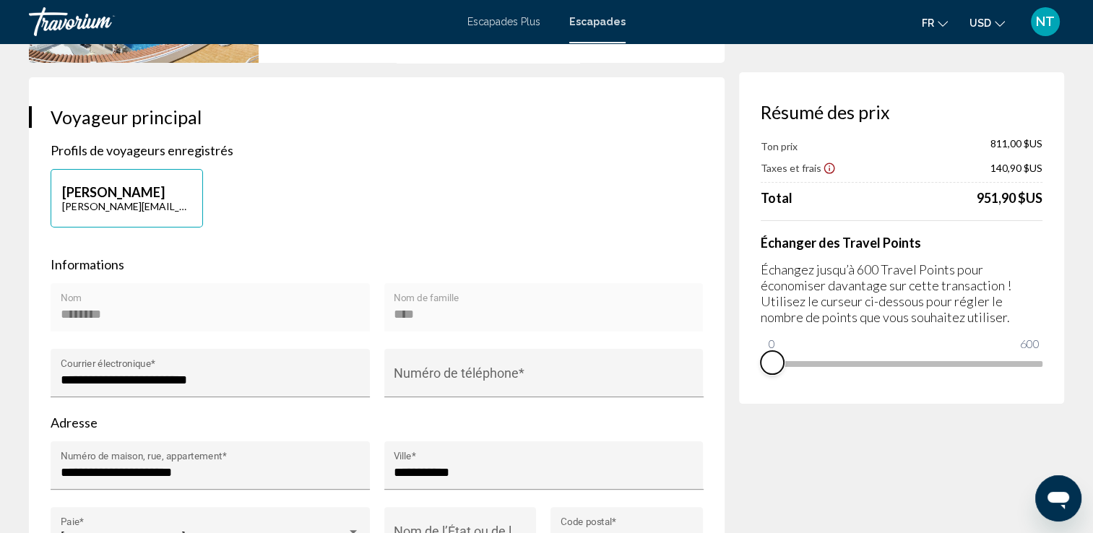
scroll to position [217, 0]
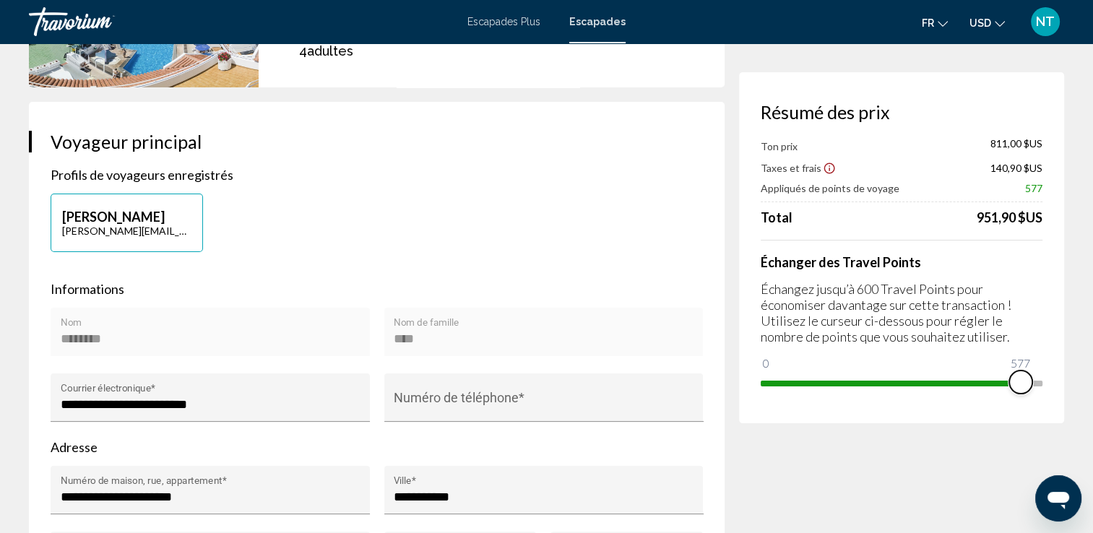
drag, startPoint x: 775, startPoint y: 365, endPoint x: 1076, endPoint y: 369, distance: 300.6
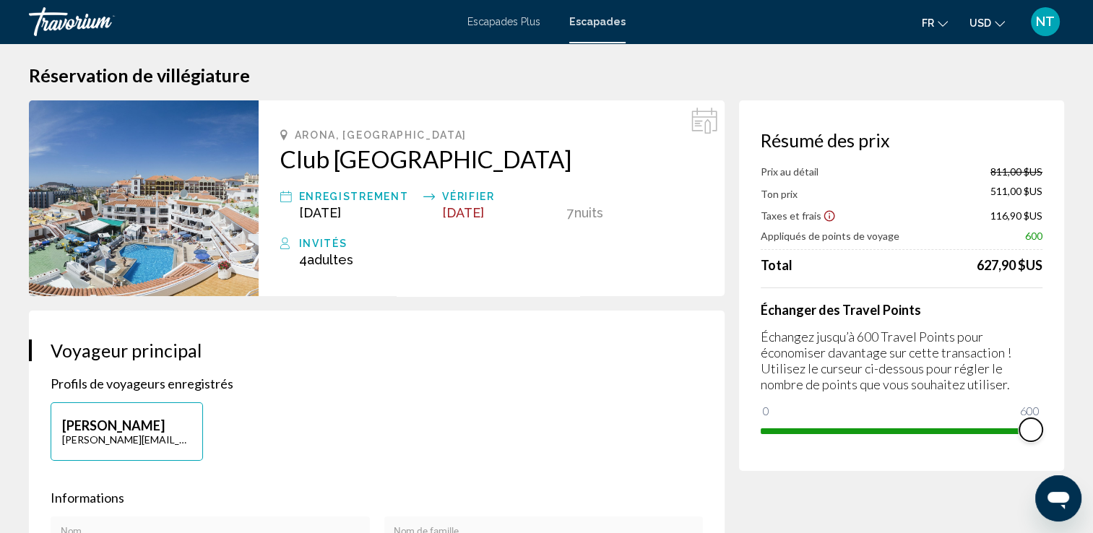
scroll to position [0, 0]
